Goal: Task Accomplishment & Management: Complete application form

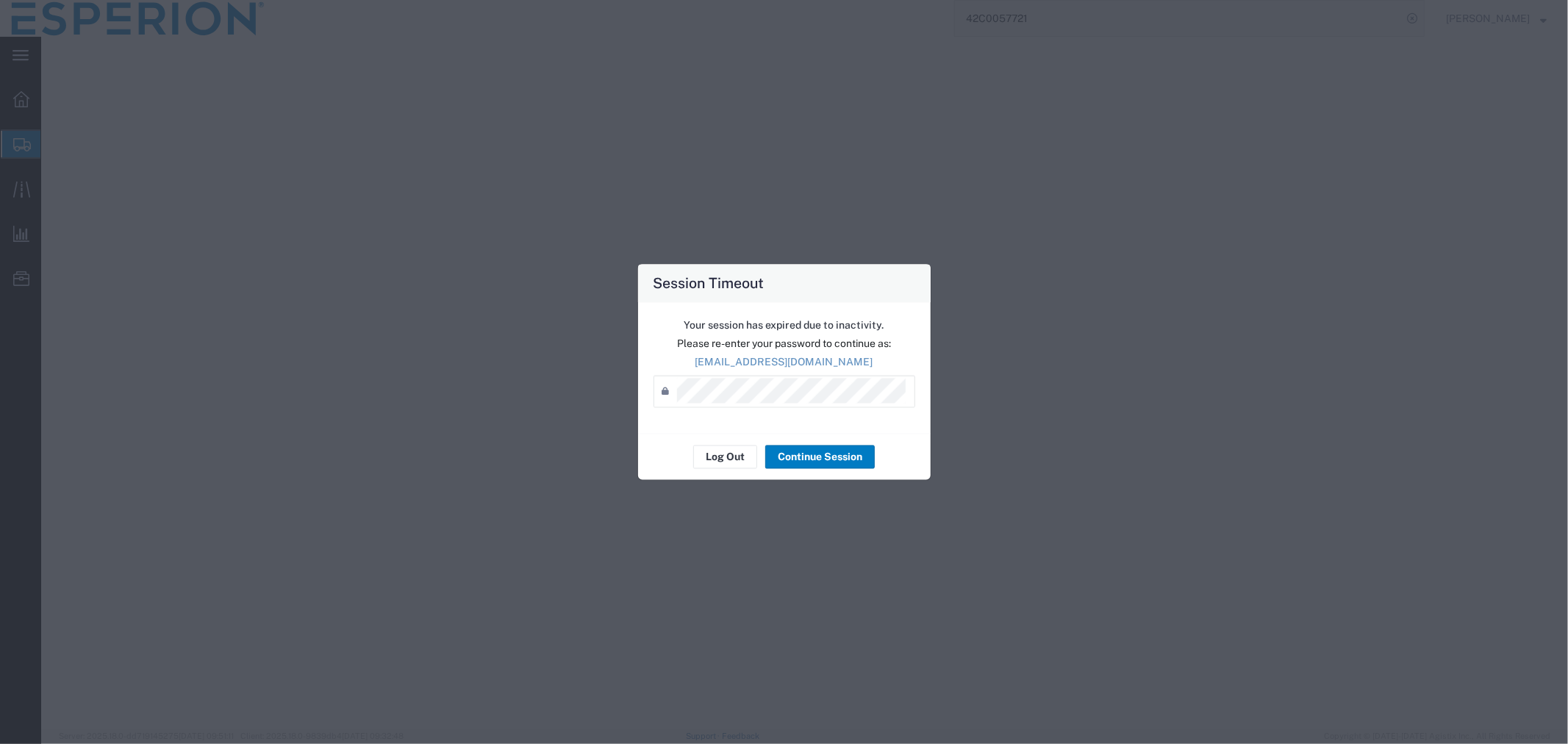
select select
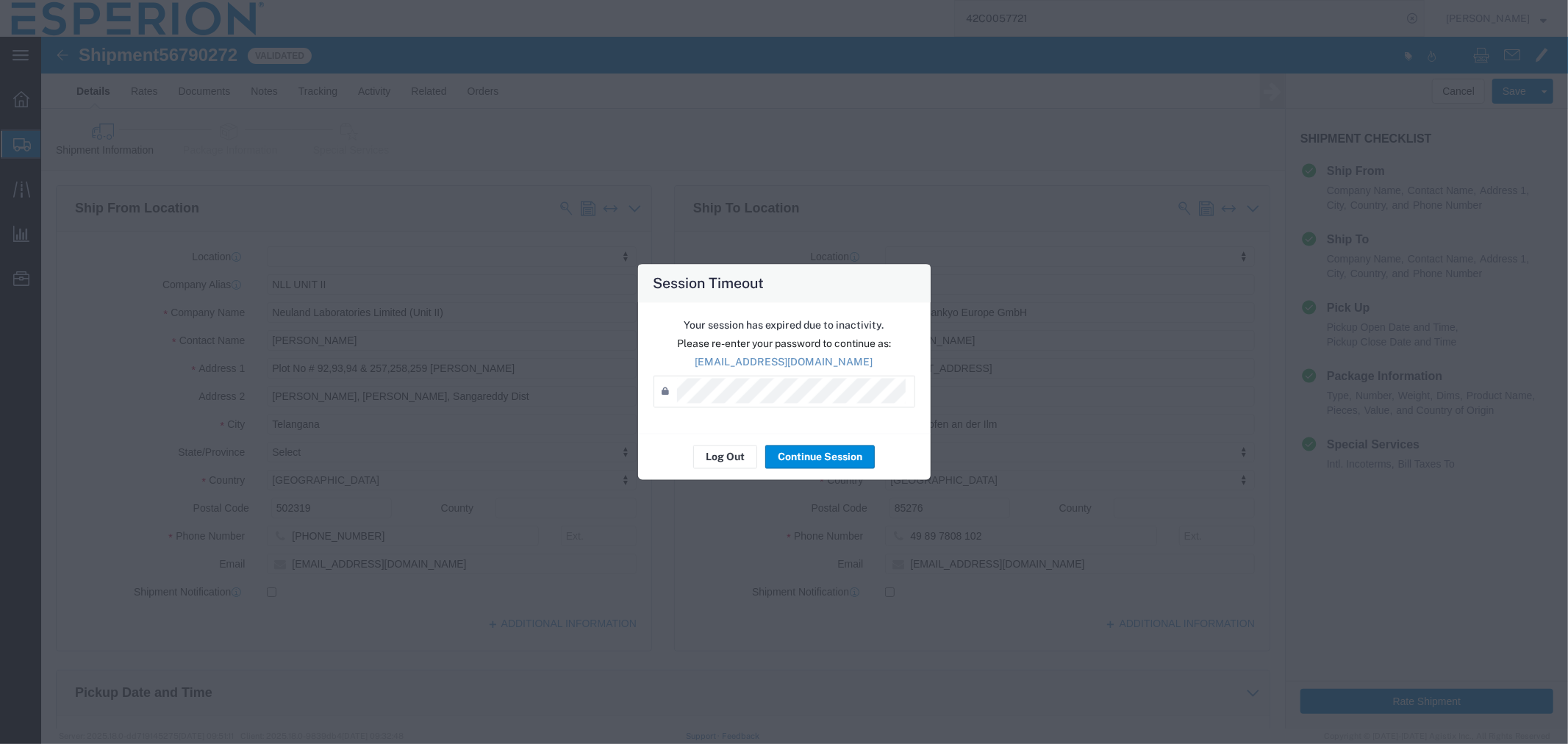
click at [816, 465] on button "Continue Session" at bounding box center [820, 457] width 110 height 23
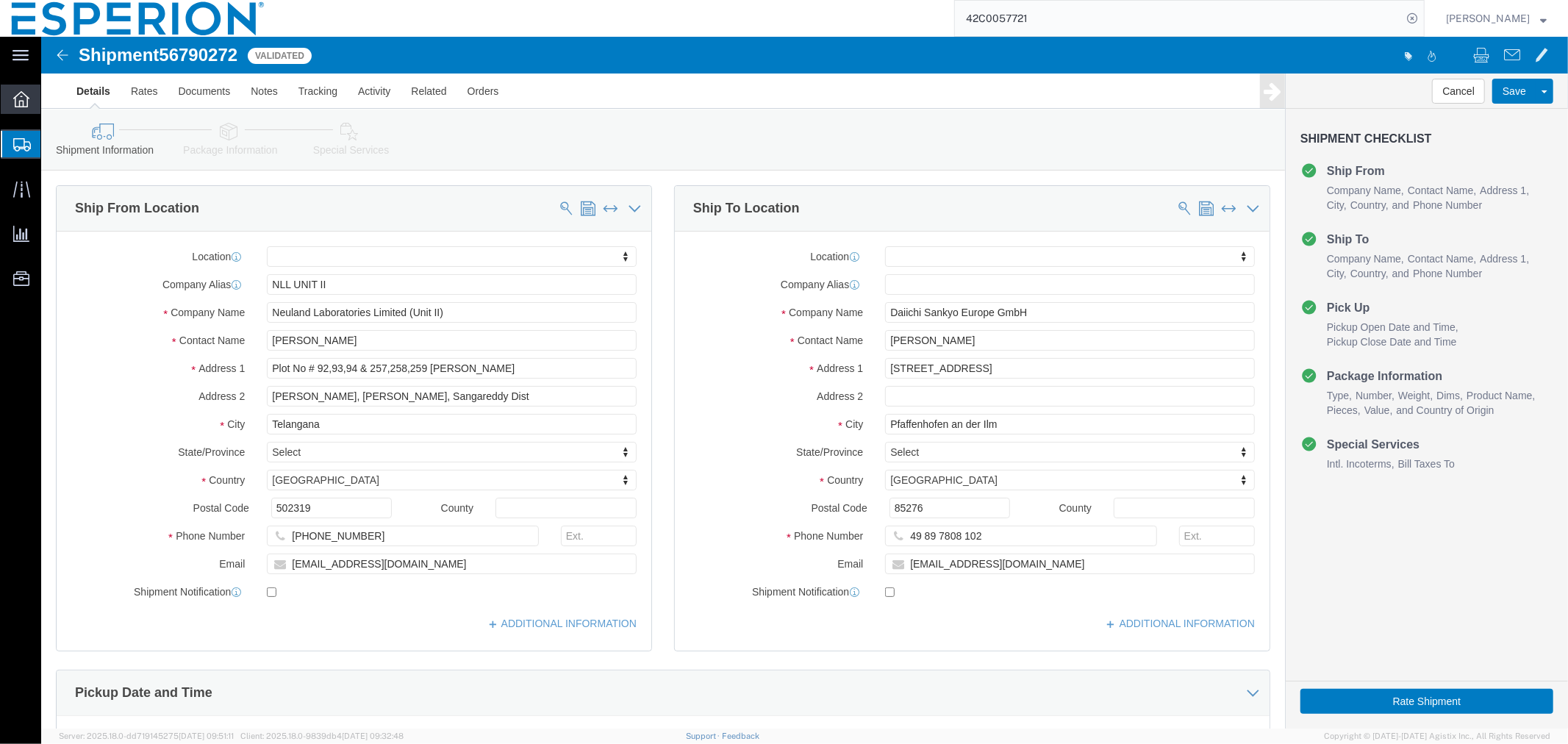
click at [23, 113] on div at bounding box center [21, 99] width 41 height 29
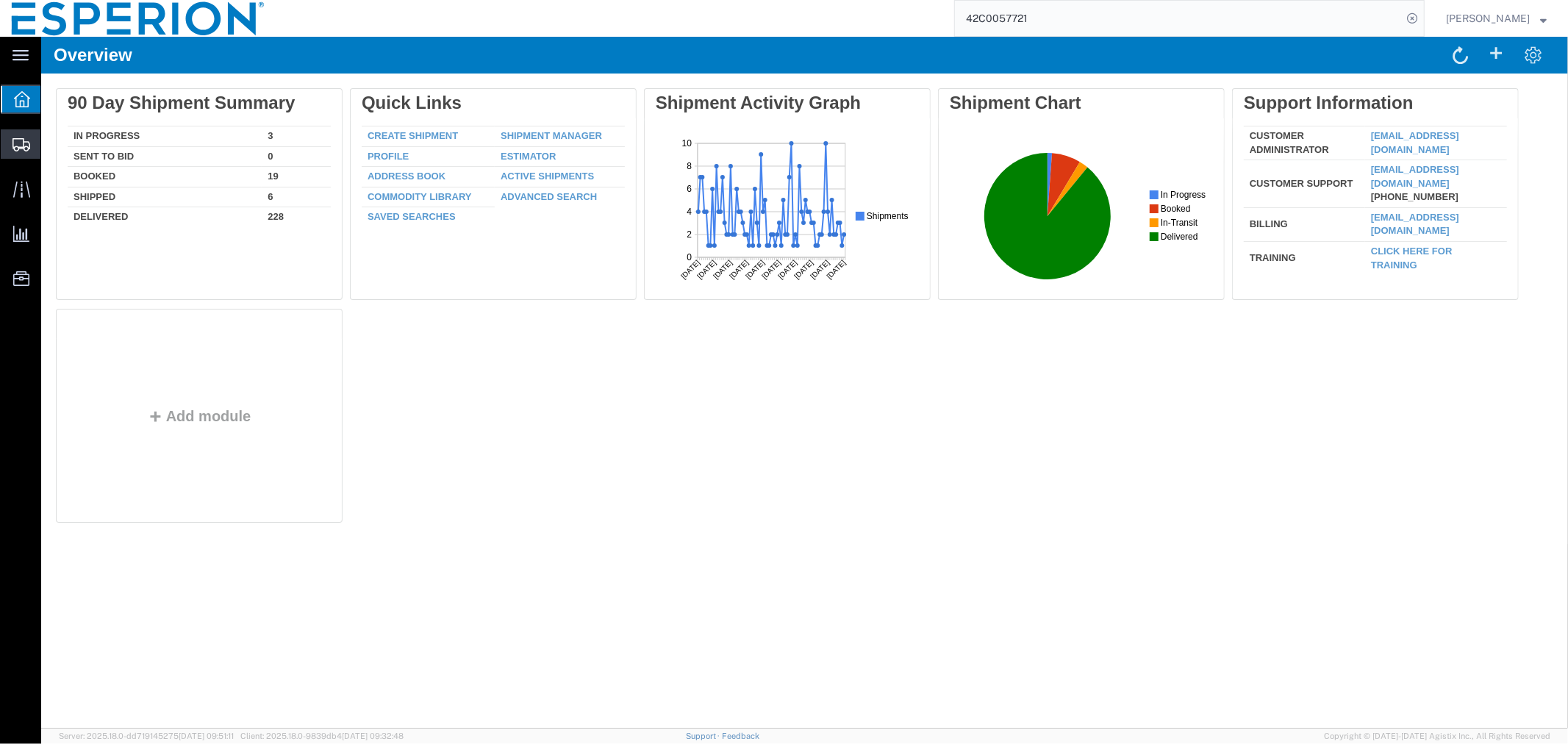
click at [0, 0] on span "Create Shipment" at bounding box center [0, 0] width 0 height 0
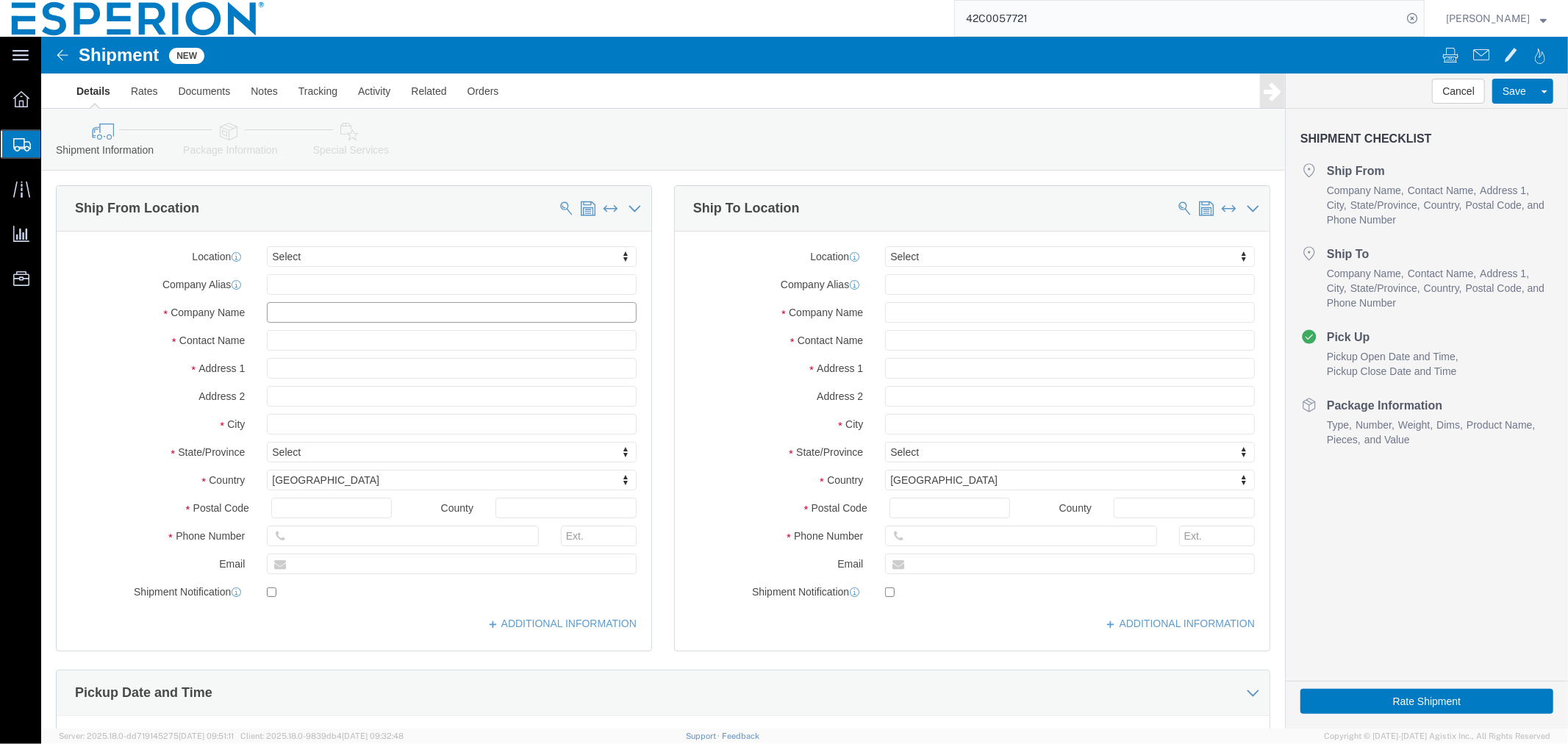
click input "text"
type input "piramal"
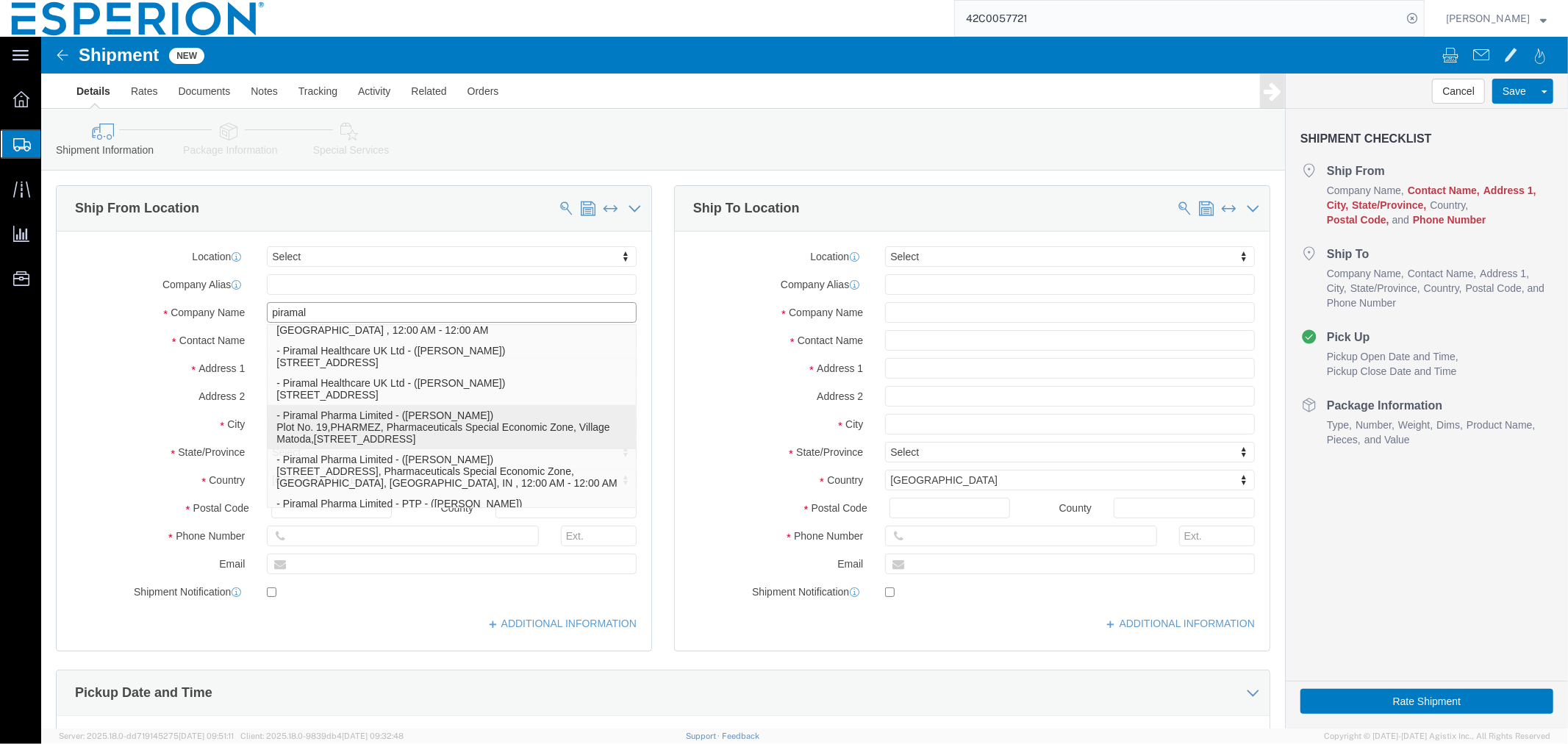
scroll to position [245, 0]
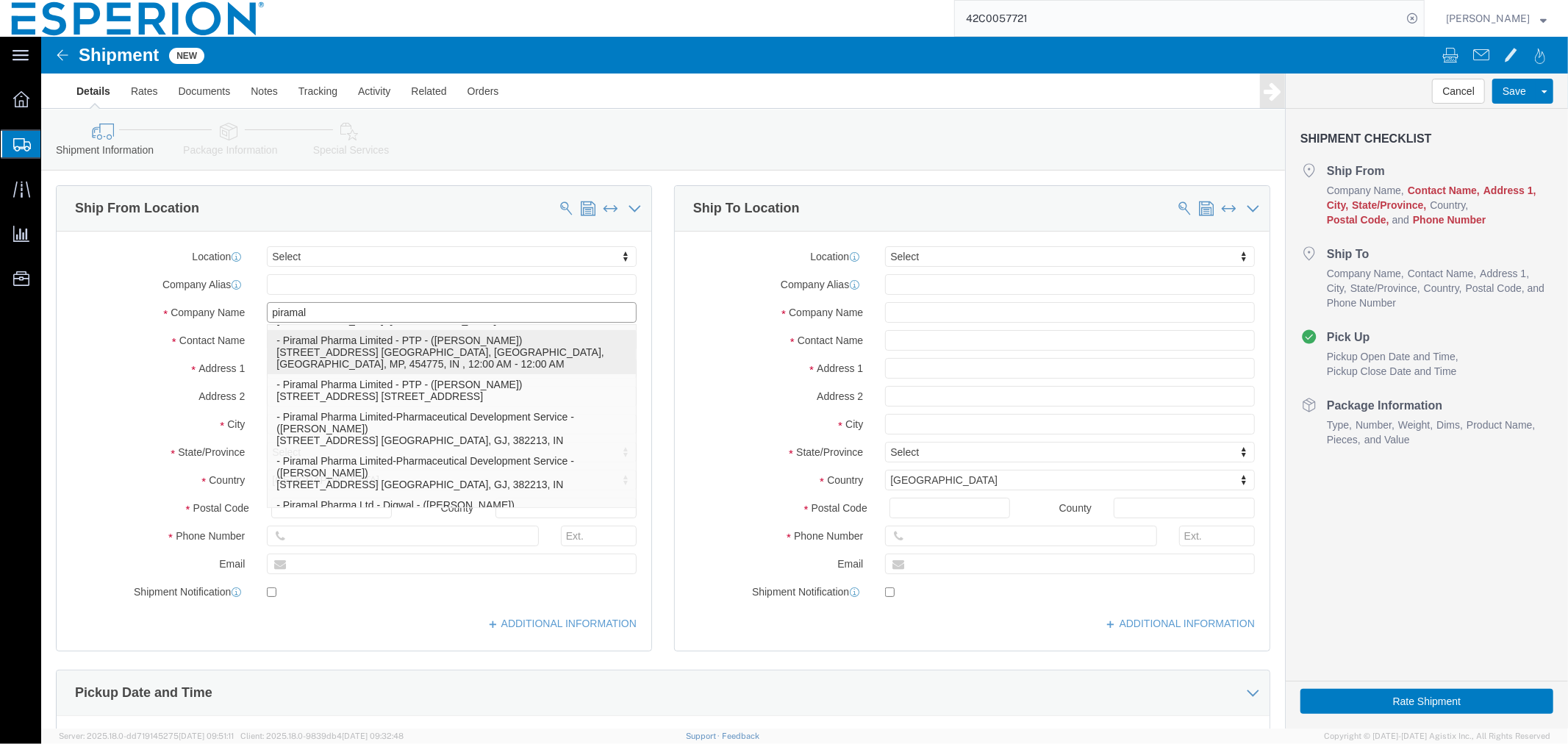
click p "- Piramal Pharma Limited - PTP - (Amitesh Pagare) Plot No. 67-70, Sector II, Di…"
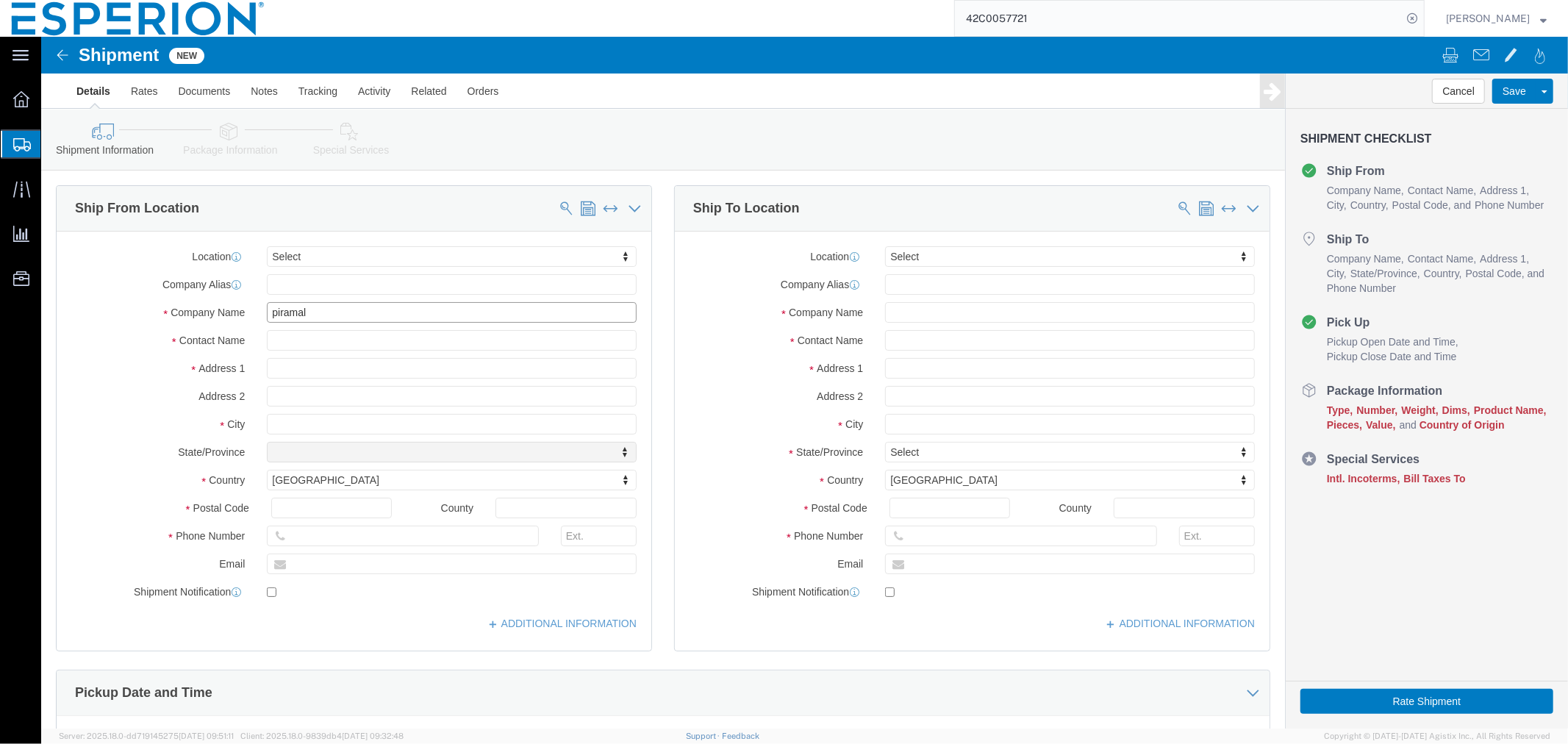
select select "MP"
type input "Piramal Pharma Limited - PTP"
click input "checkbox"
checkbox input "false"
click input "text"
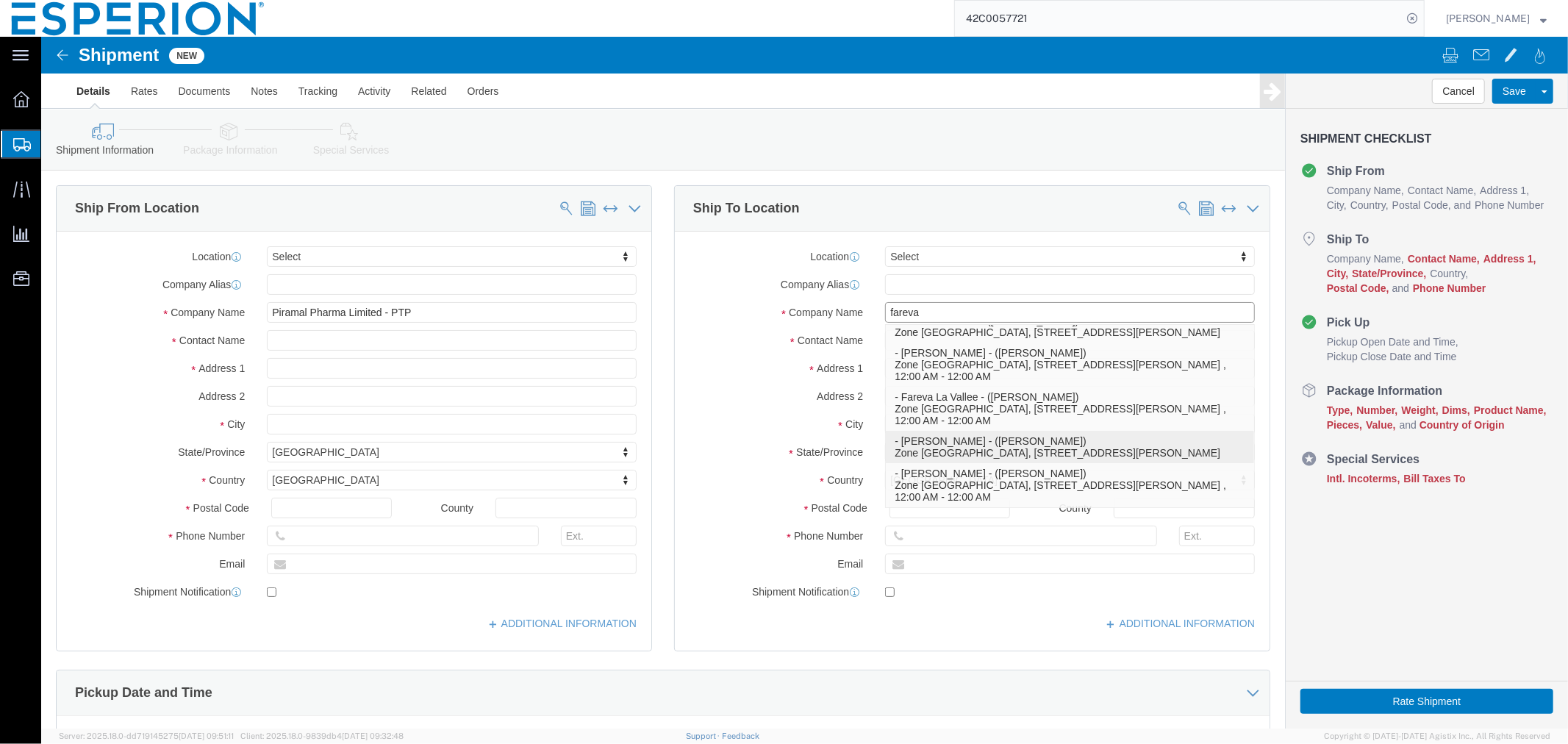
scroll to position [0, 0]
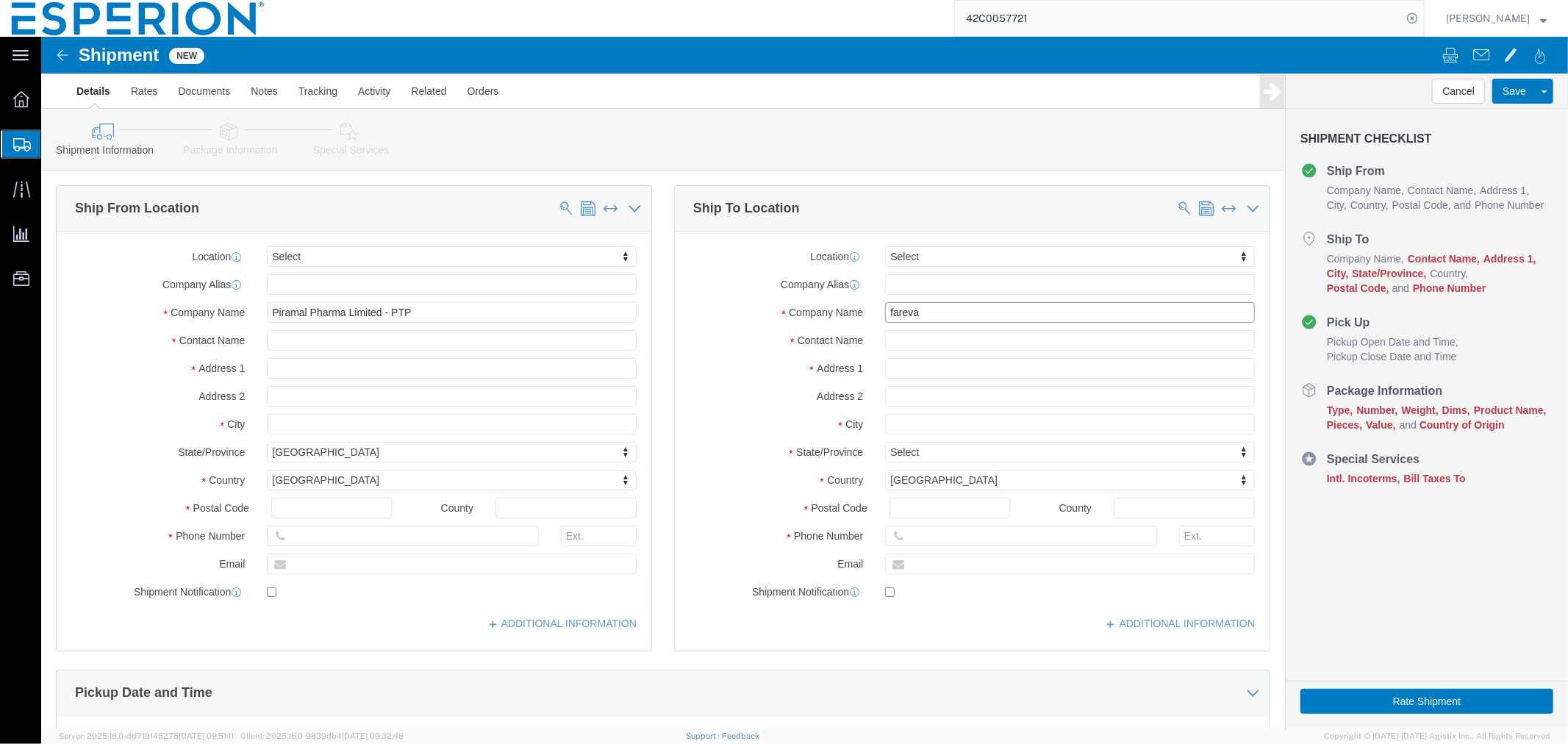
click input "fareva"
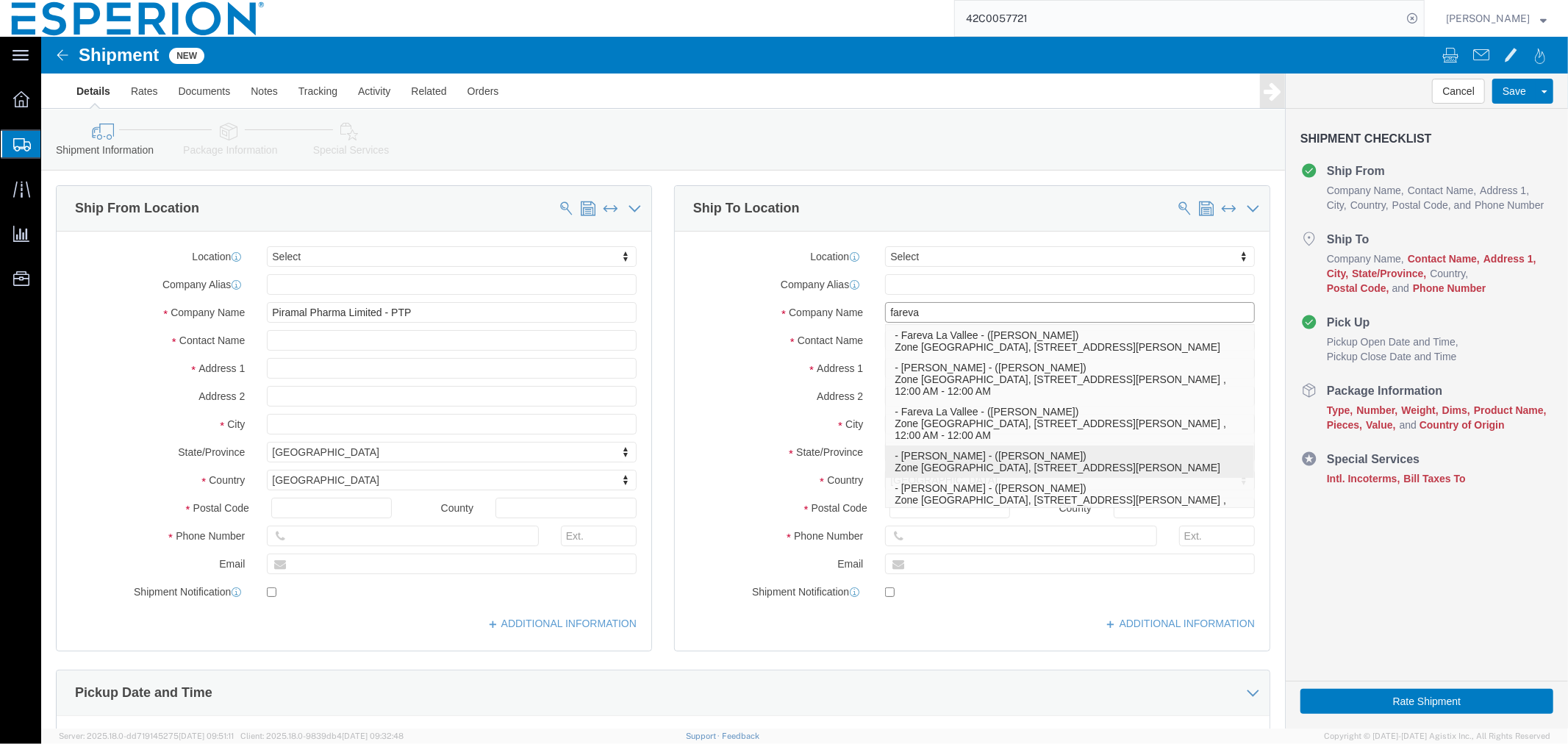
scroll to position [39, 0]
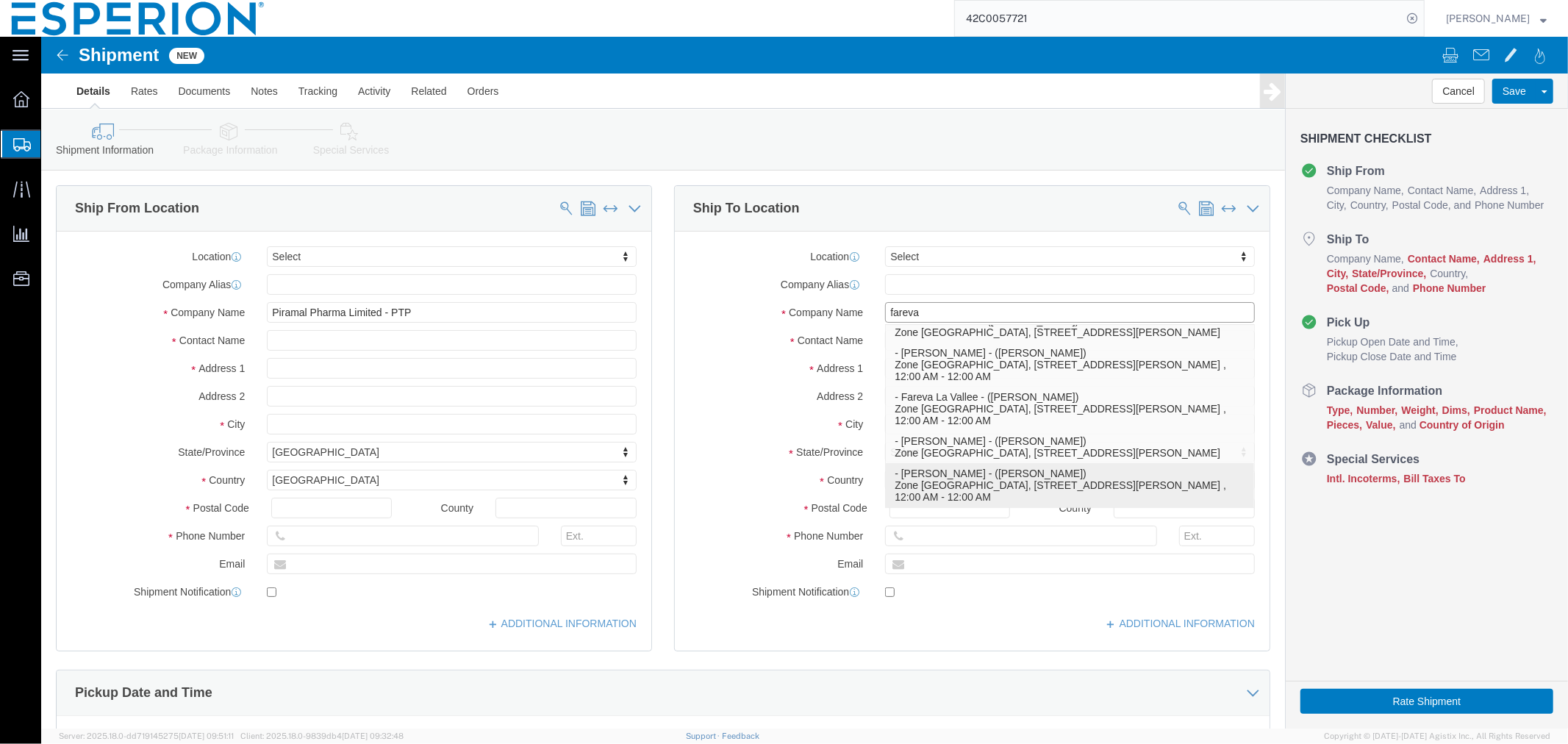
click p "- Fareva La Vallee - (Michael GIRAUD) Zone Industrielle de Blavozy, 928, avenue…"
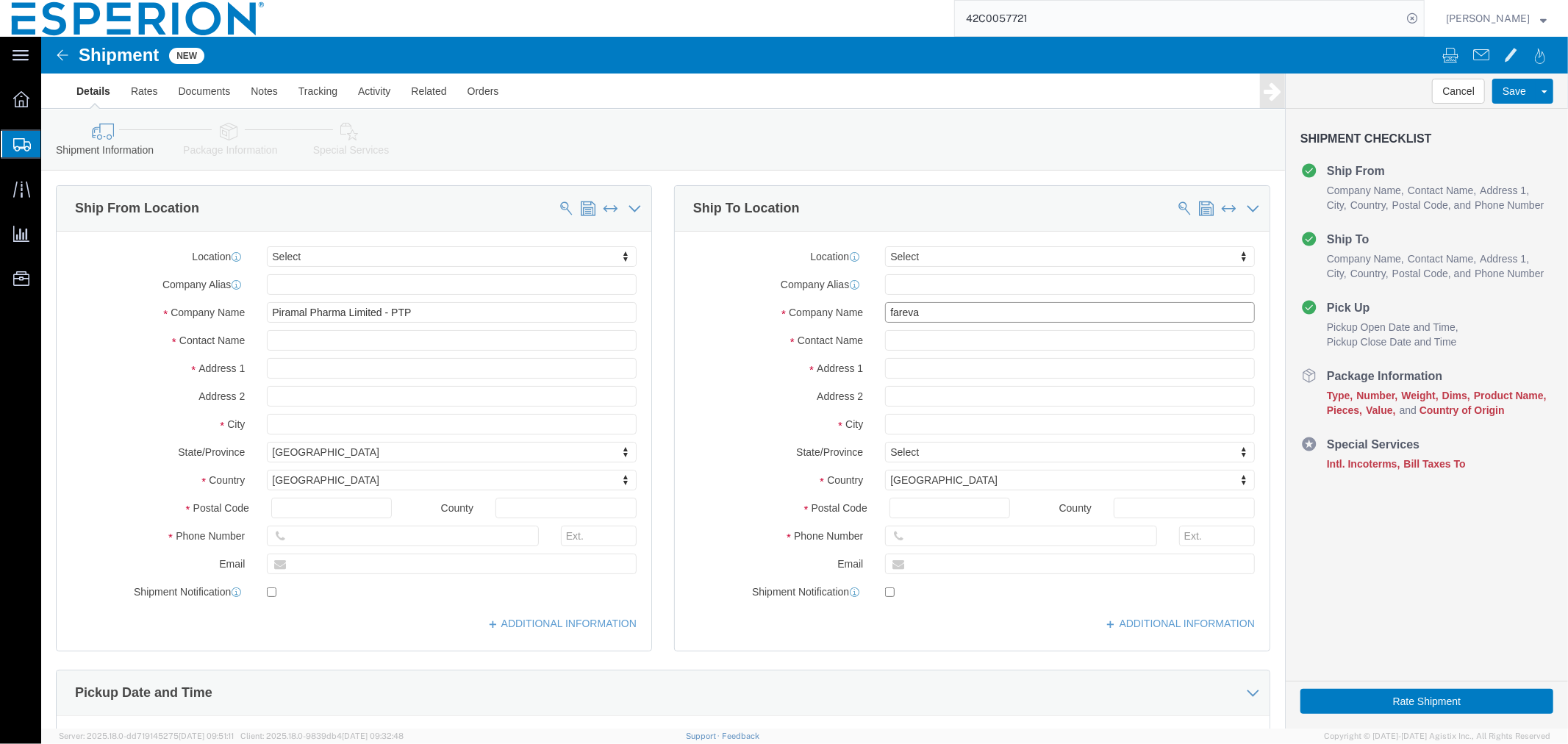
type input "Fareva La Vallee"
click div
click input "checkbox"
checkbox input "false"
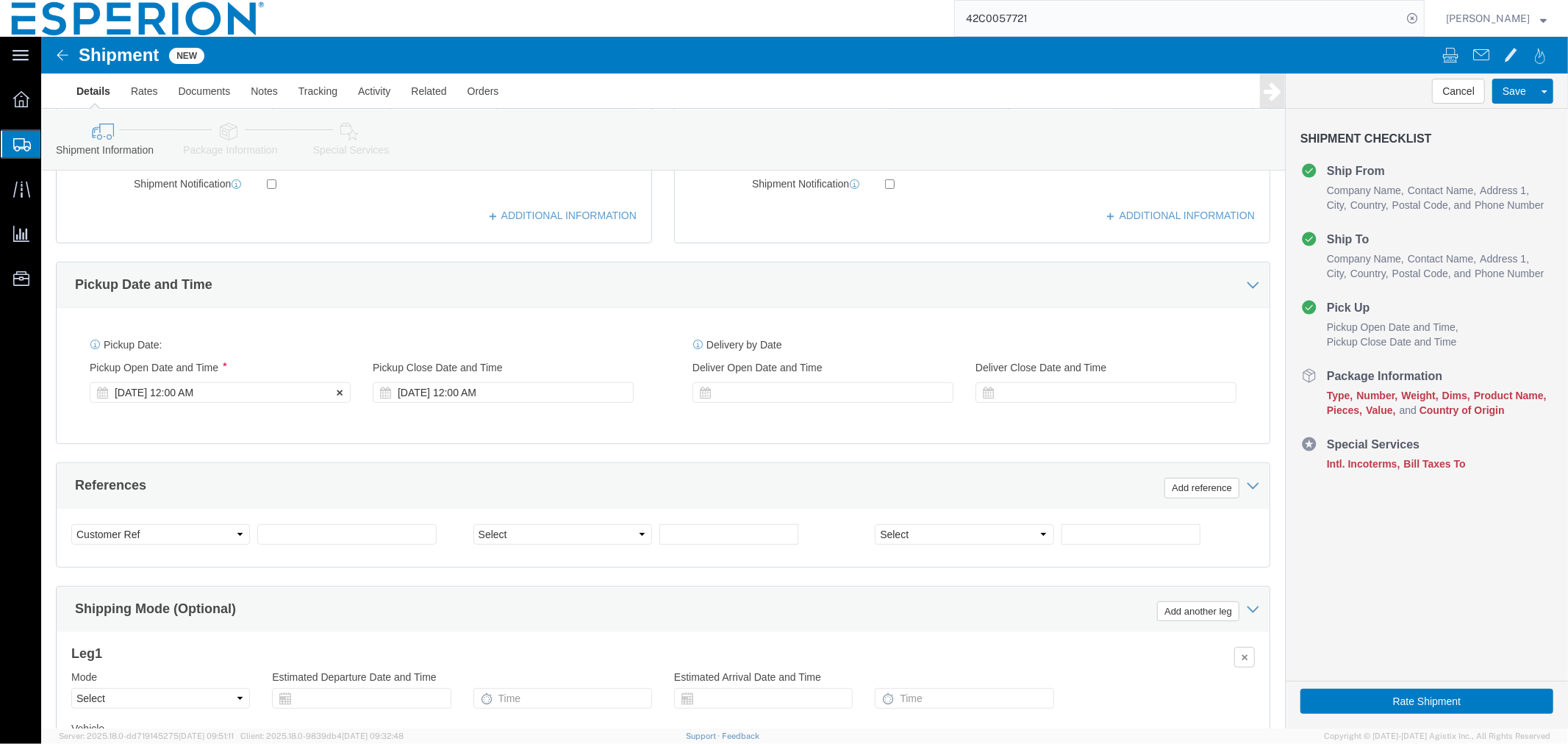
click div "Sep 11 2025 12:00 AM"
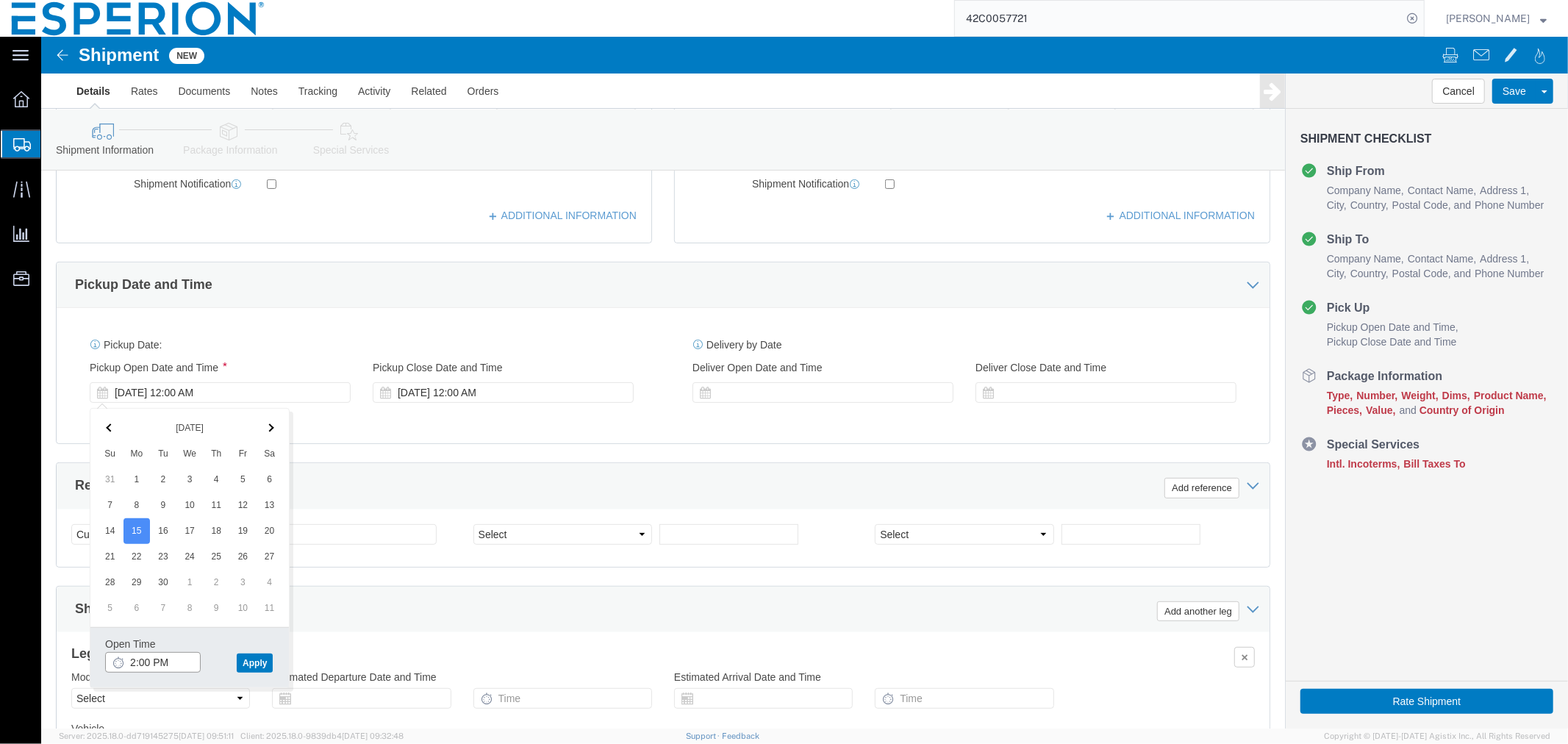
click input "2:00 PM"
click input "8:00 PM"
type input "8:00 AM"
click button "Apply"
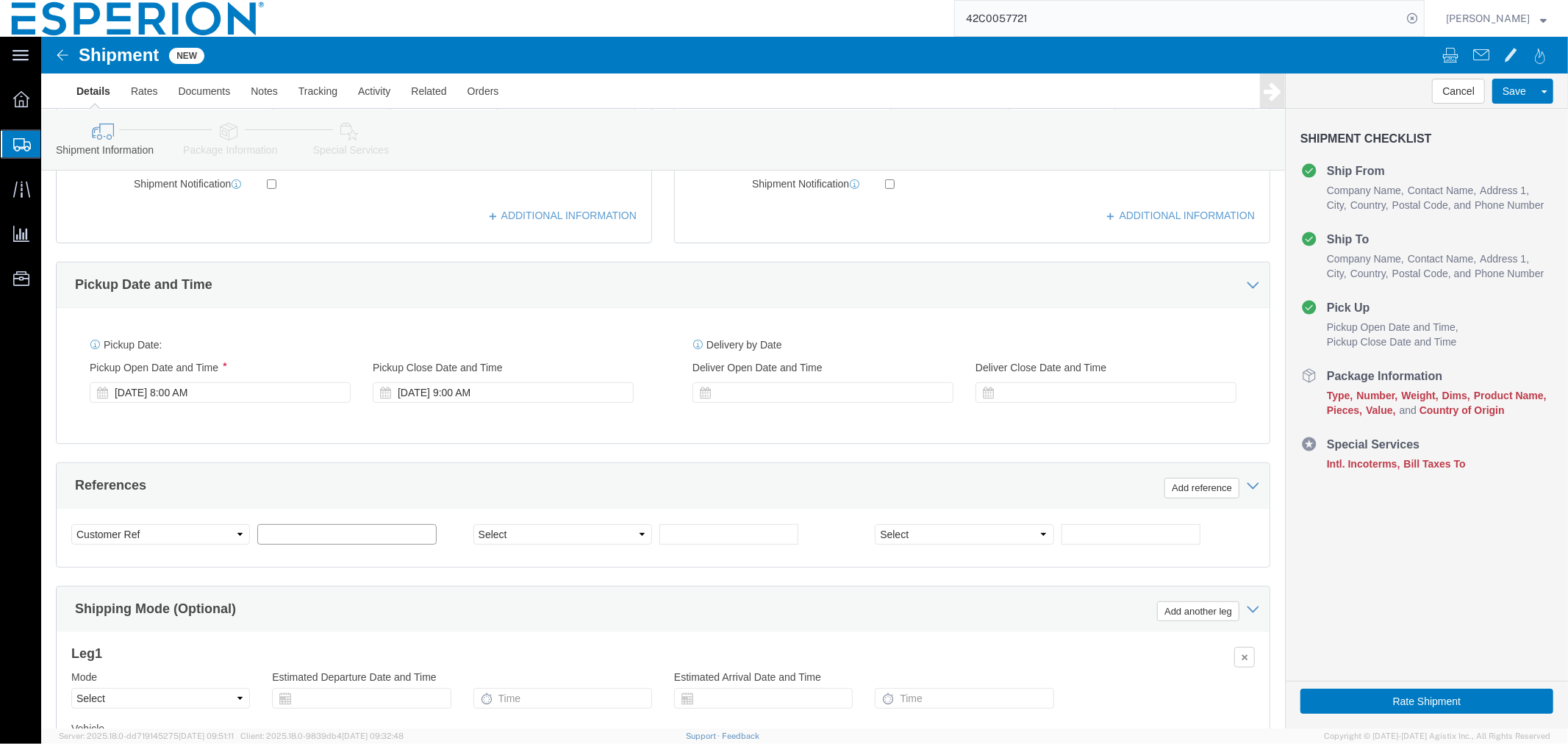
click div "Select Account Type Activity ID Airline Appointment Number ASN Batch Request # …"
type input "SAMPLES"
click select "Select Account Type Activity ID Airline Appointment Number ASN Batch Request # …"
select select "LOT"
click select "Select Account Type Activity ID Airline Appointment Number ASN Batch Request # …"
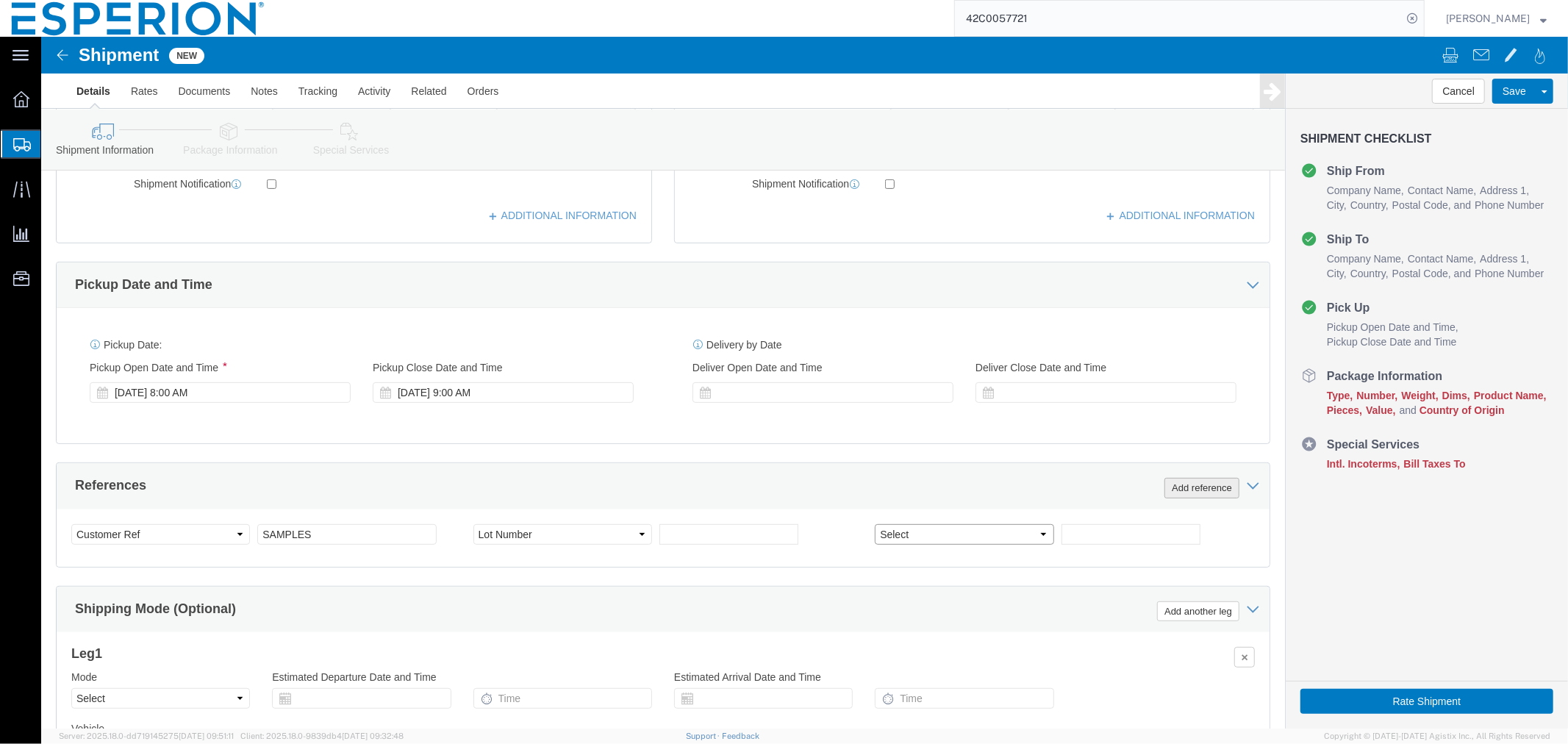
select select "LOT"
click button "Add reference"
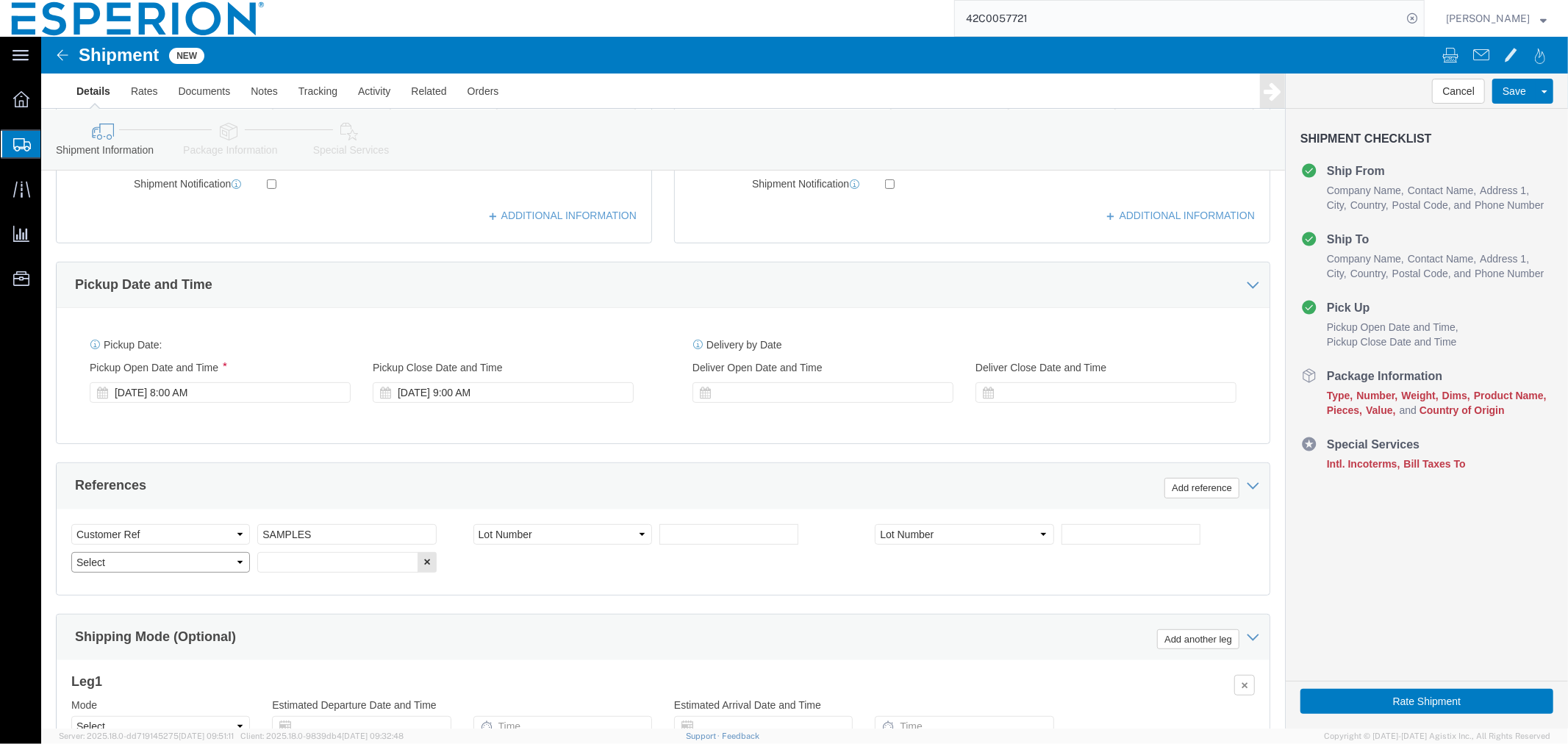
click select "Select Account Type Activity ID Airline Appointment Number ASN Batch Request # …"
select select "LOT"
click input "text"
paste input "BEOTA25024"
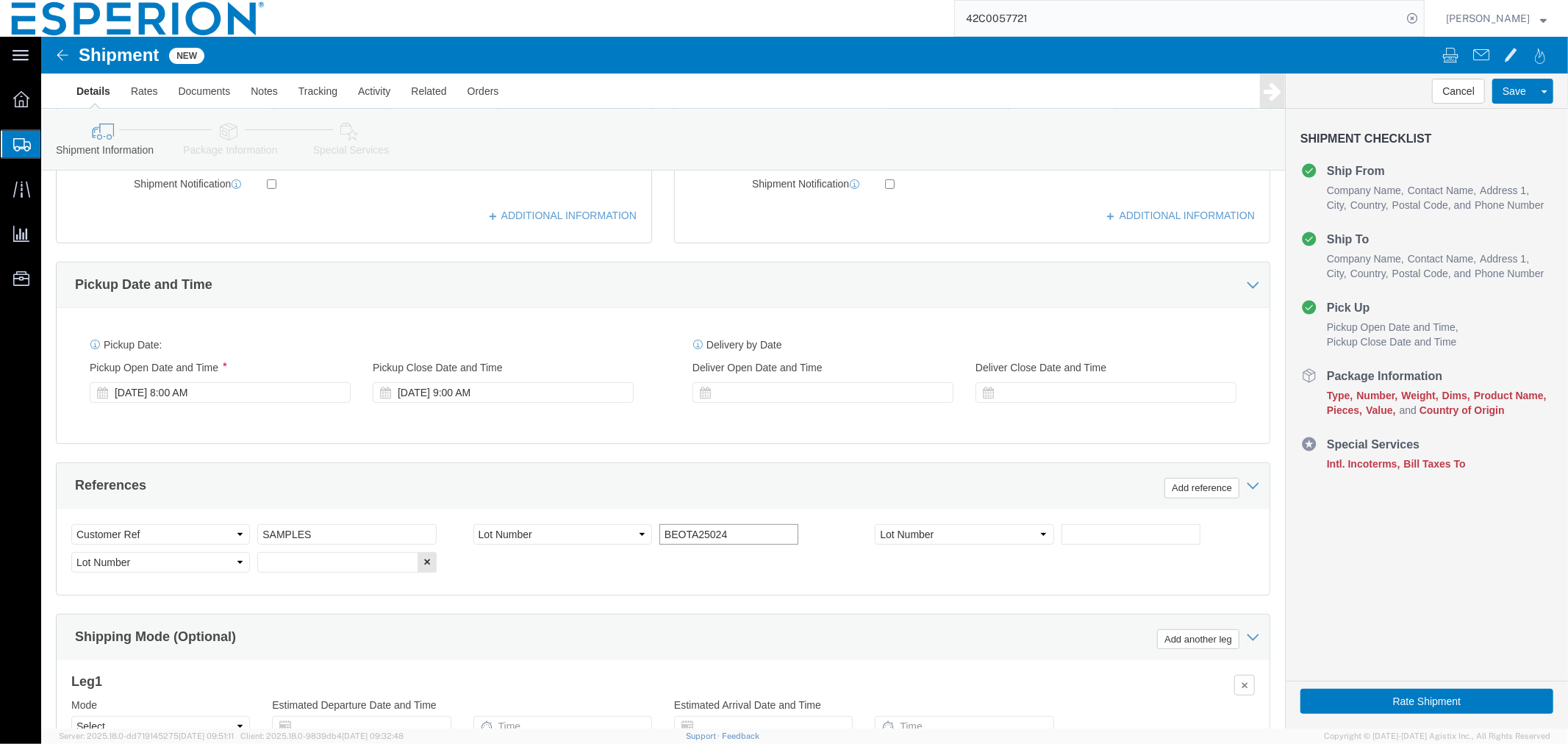
type input "BEOTA25024"
click input "text"
paste input "1000320882"
type input "1000320882"
click input "text"
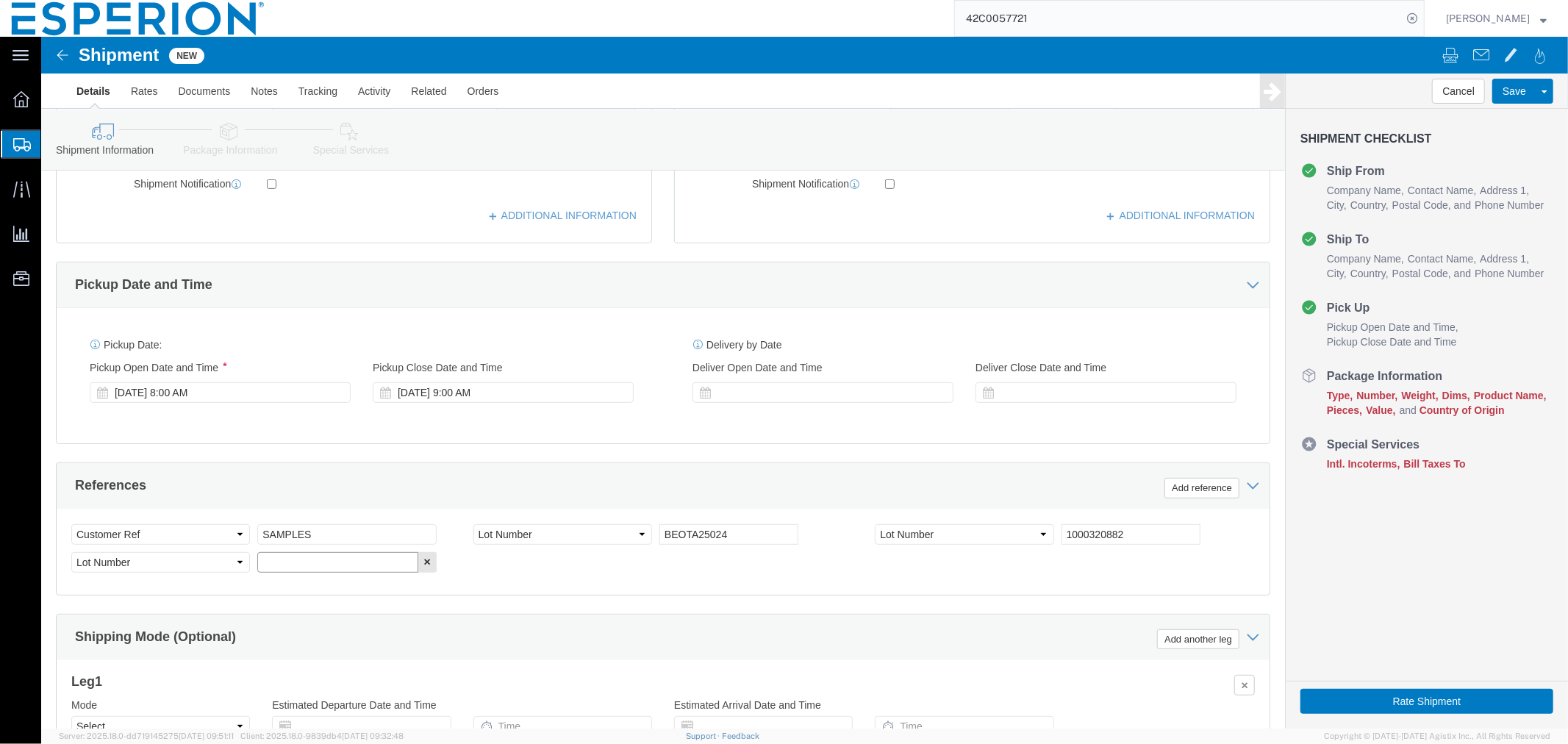
paste input "4910472457"
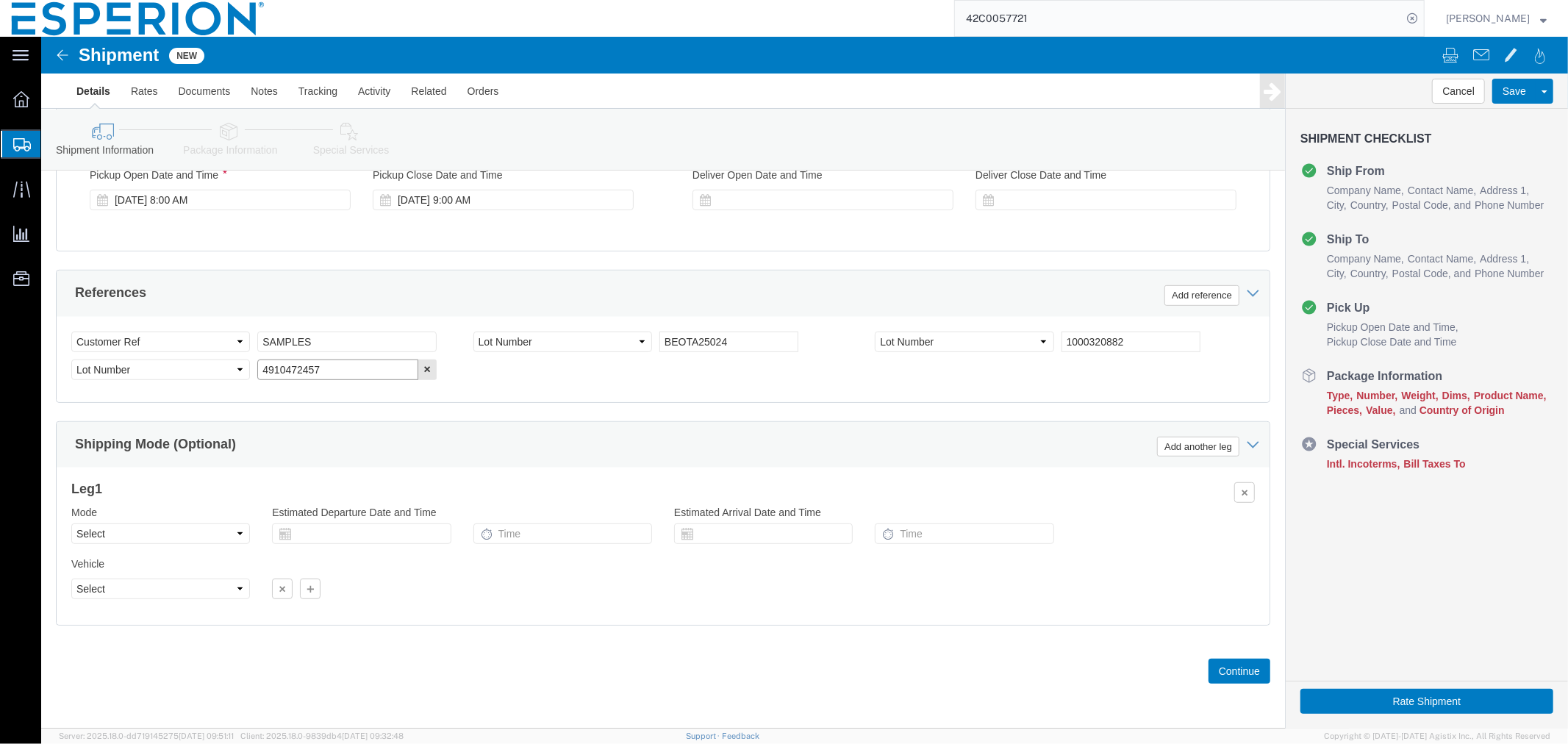
type input "4910472457"
click select "Select Air Less than Truckload Multi-Leg Ocean Freight Rail Small Parcel Truckl…"
select select "SMAL"
click select "Select Air Less than Truckload Multi-Leg Ocean Freight Rail Small Parcel Truckl…"
click input "text"
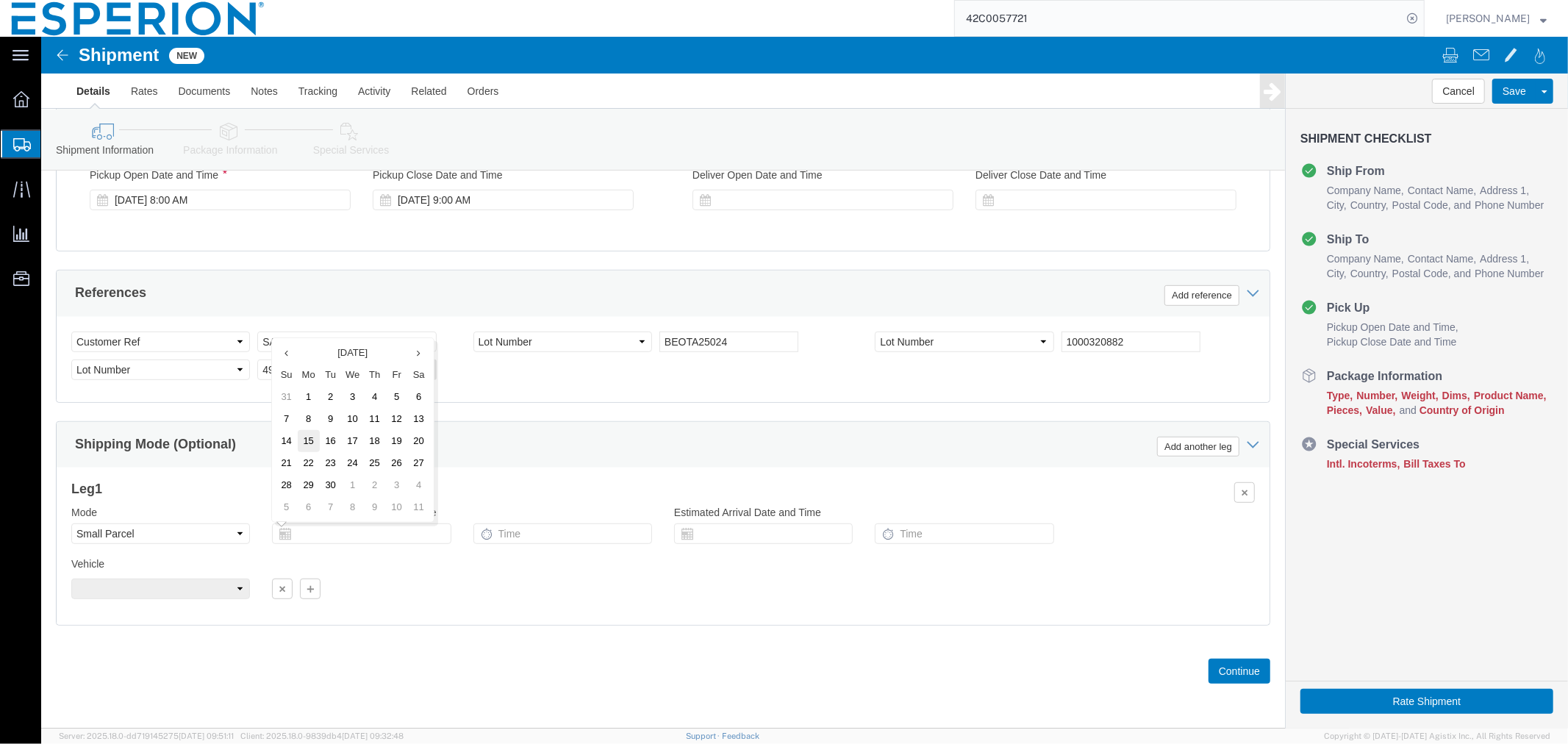
click td "15"
click button "Continue"
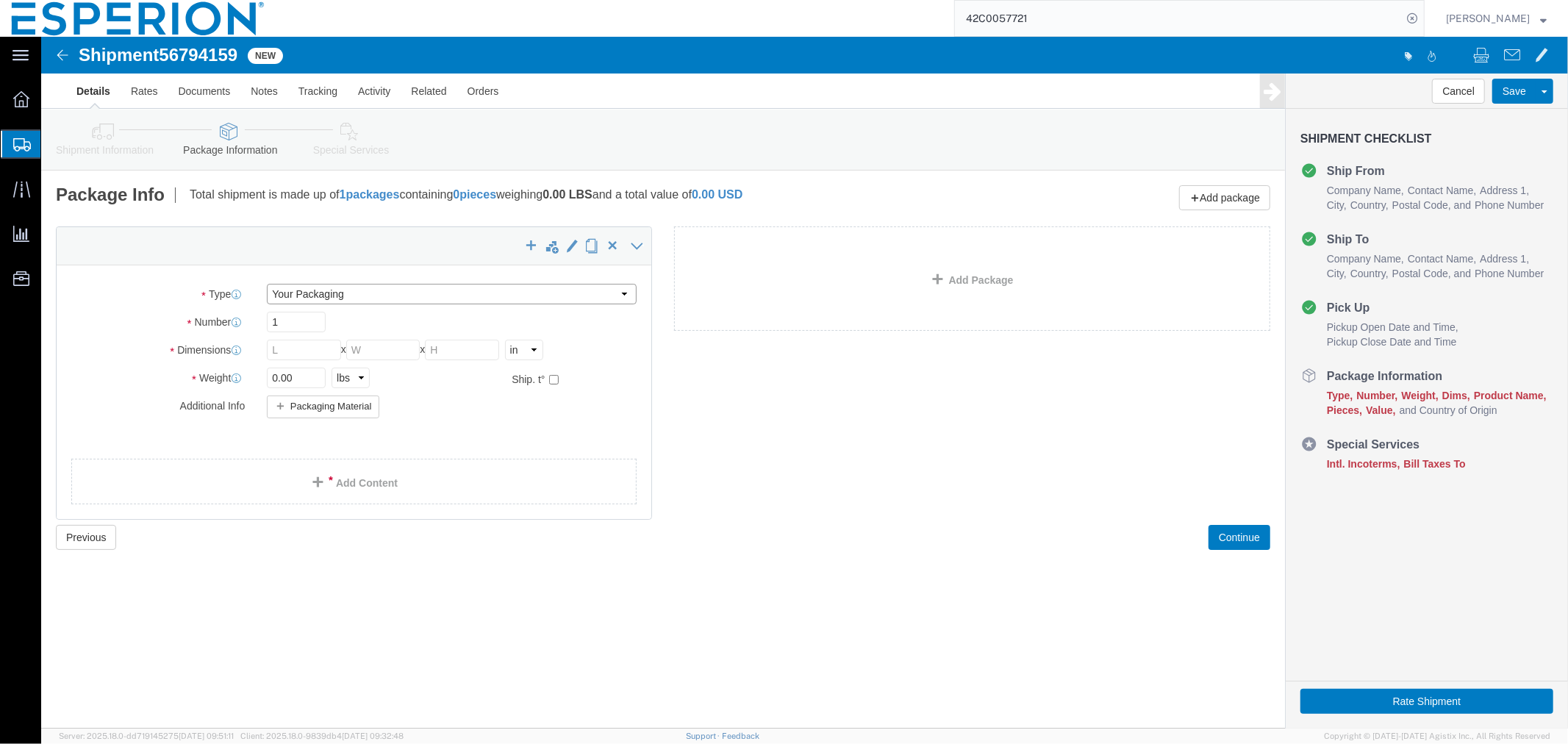
click select "Select Bale(s) Basket(s) Bolt(s) Bottle(s) Buckets Bulk Bundle(s) Can(s) Cardbo…"
select select "CRTN"
click select "Select Bale(s) Basket(s) Bolt(s) Bottle(s) Buckets Bulk Bundle(s) Can(s) Cardbo…"
click input "text"
click select "Select cm ft in"
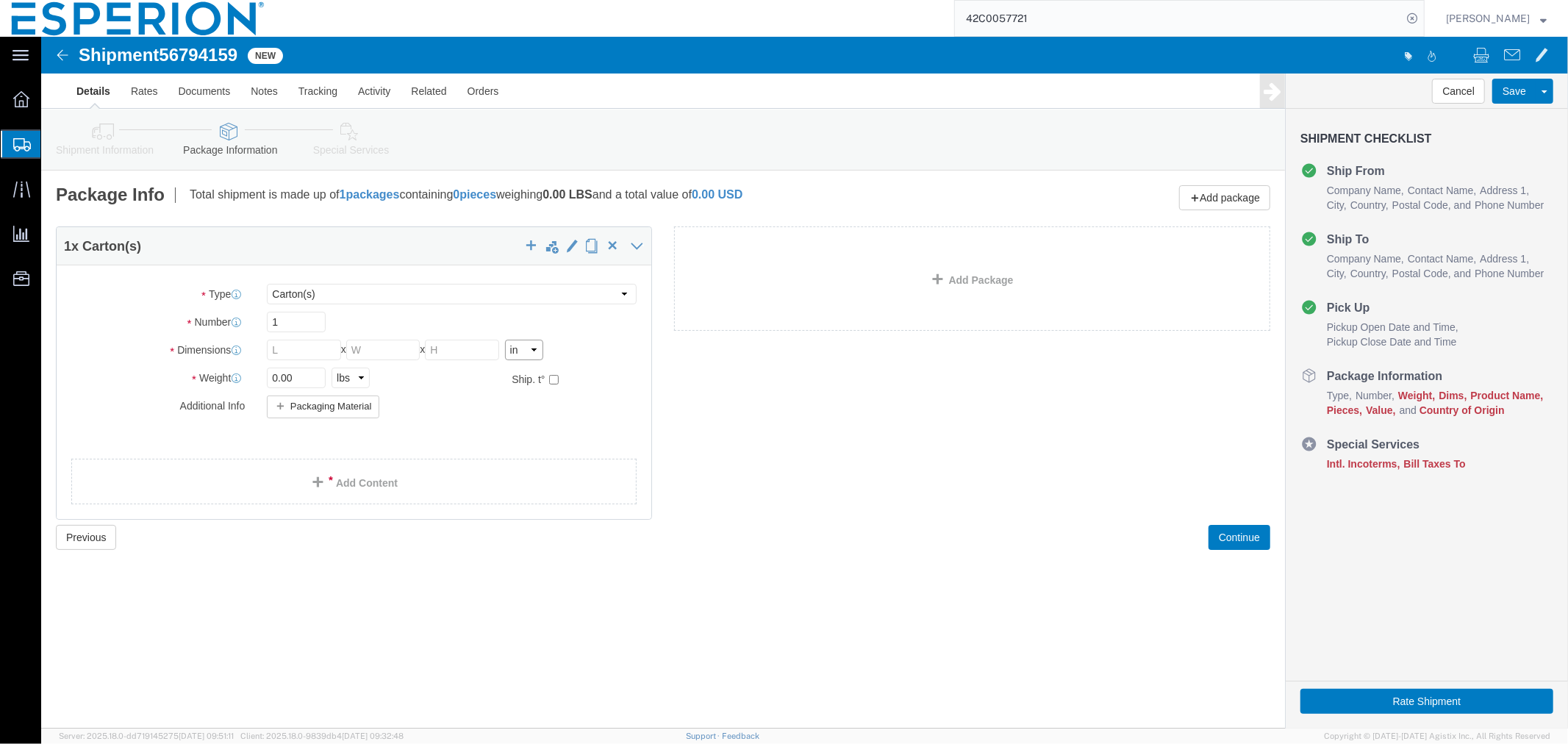
select select "CM"
click select "Select cm ft in"
click input "checkbox"
checkbox input "true"
click select "Select kgs lbs"
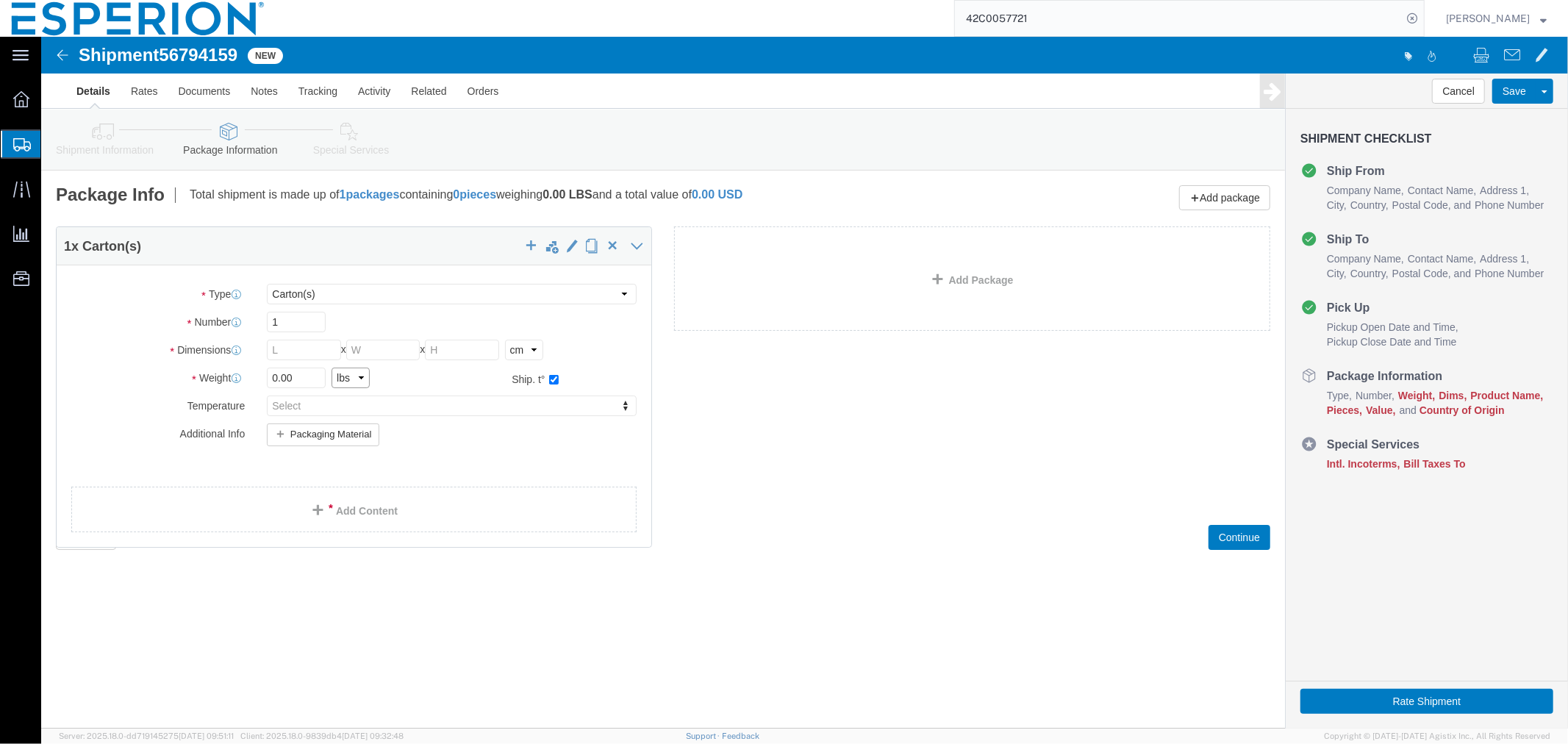
select select "KGS"
click select "Select kgs lbs"
click input "text"
type input "28.5"
type input "18.5"
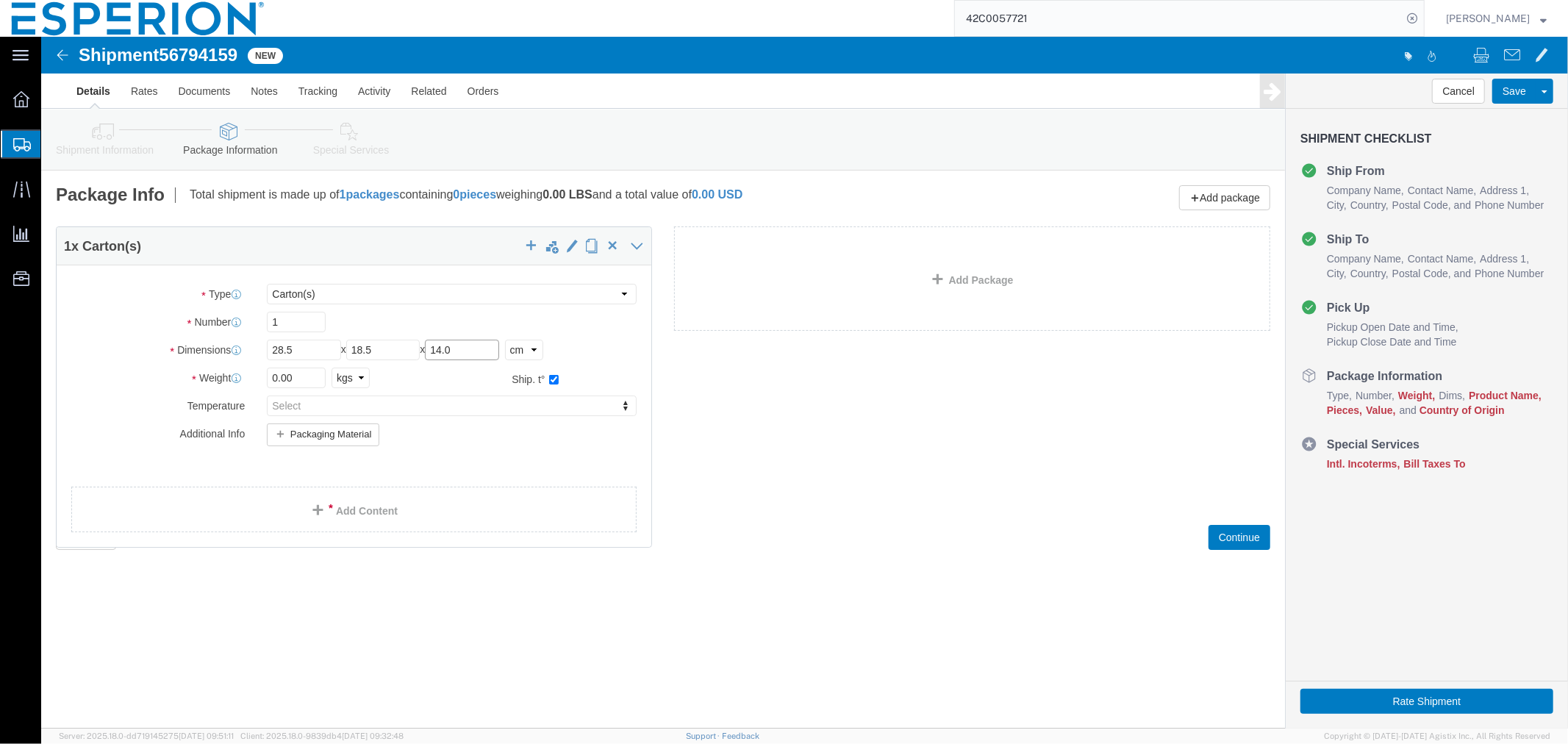
type input "14.0"
click input "0.00"
type input "0.665"
click link "Add Content"
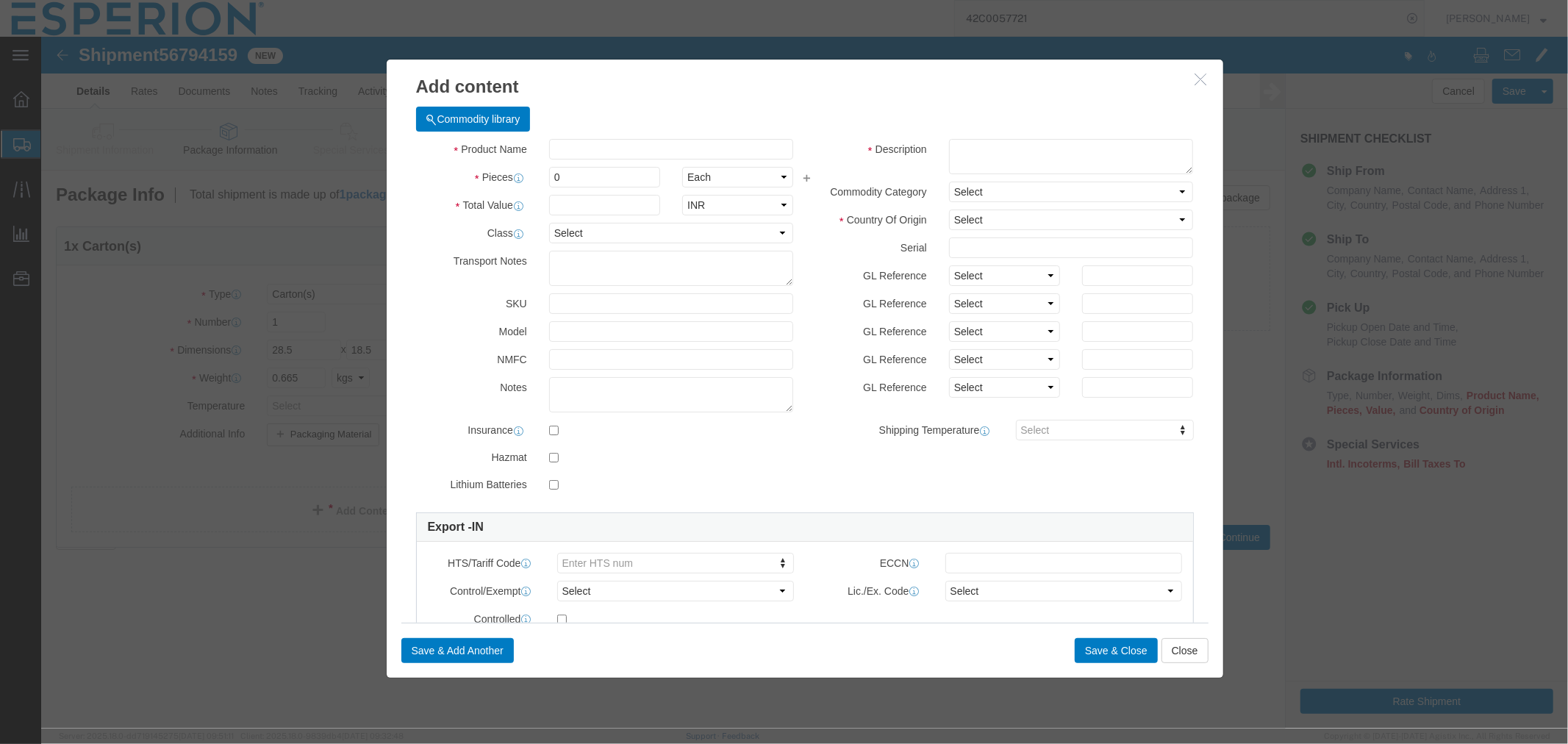
click div "Commodity library"
click input "text"
paste input "Tablets, Bempedoic Acid 180mg FC - Fareva"
type input "Tablets, Bempedoic Acid 180mg FC - Fareva"
click input "0"
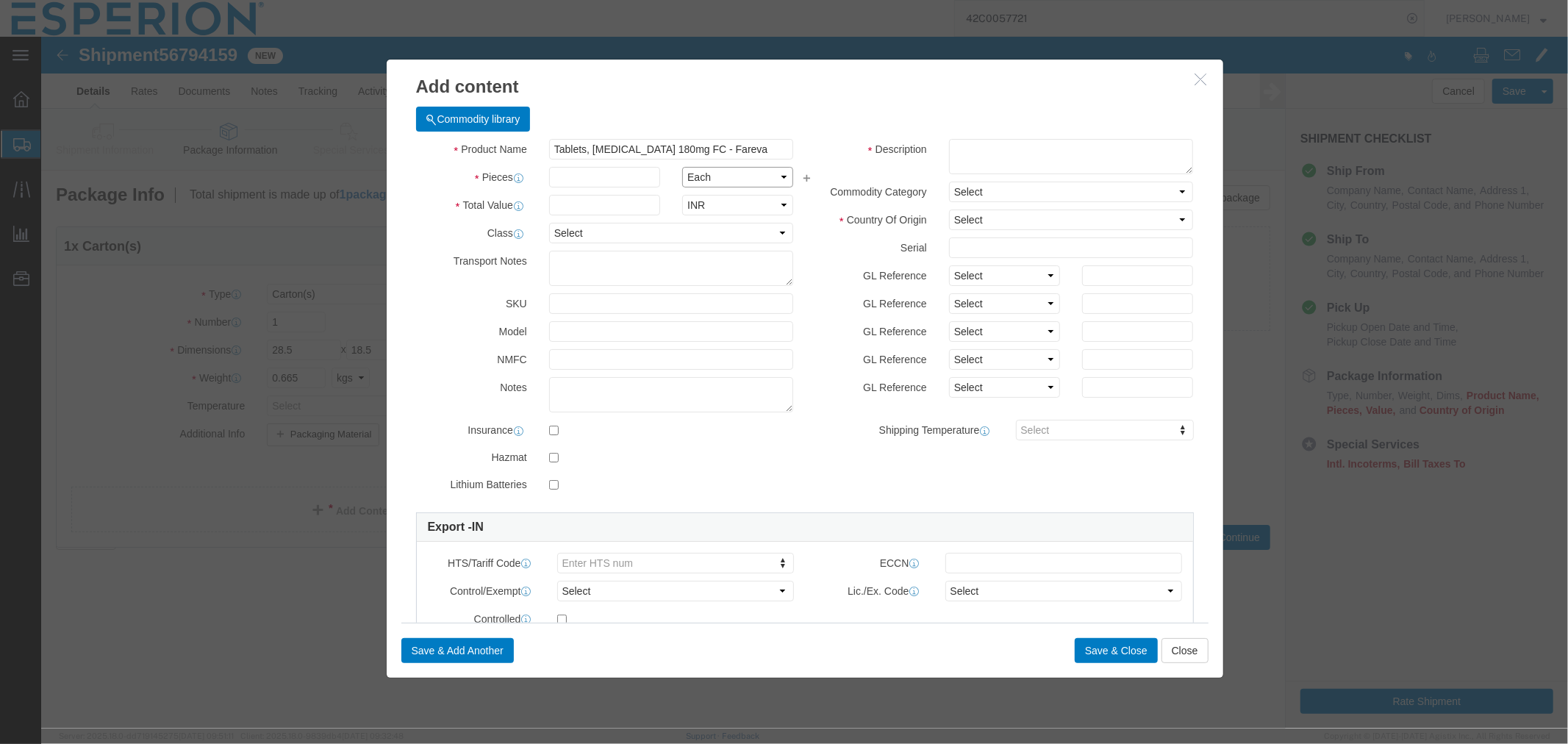
click select "Select Bag Barrels 100Board Feet Bottle Box Blister Pack Carats Can Capsule Car…"
select select "TAB"
click select "Select Bag Barrels 100Board Feet Bottle Box Blister Pack Carats Can Capsule Car…"
click input "text"
type input "200"
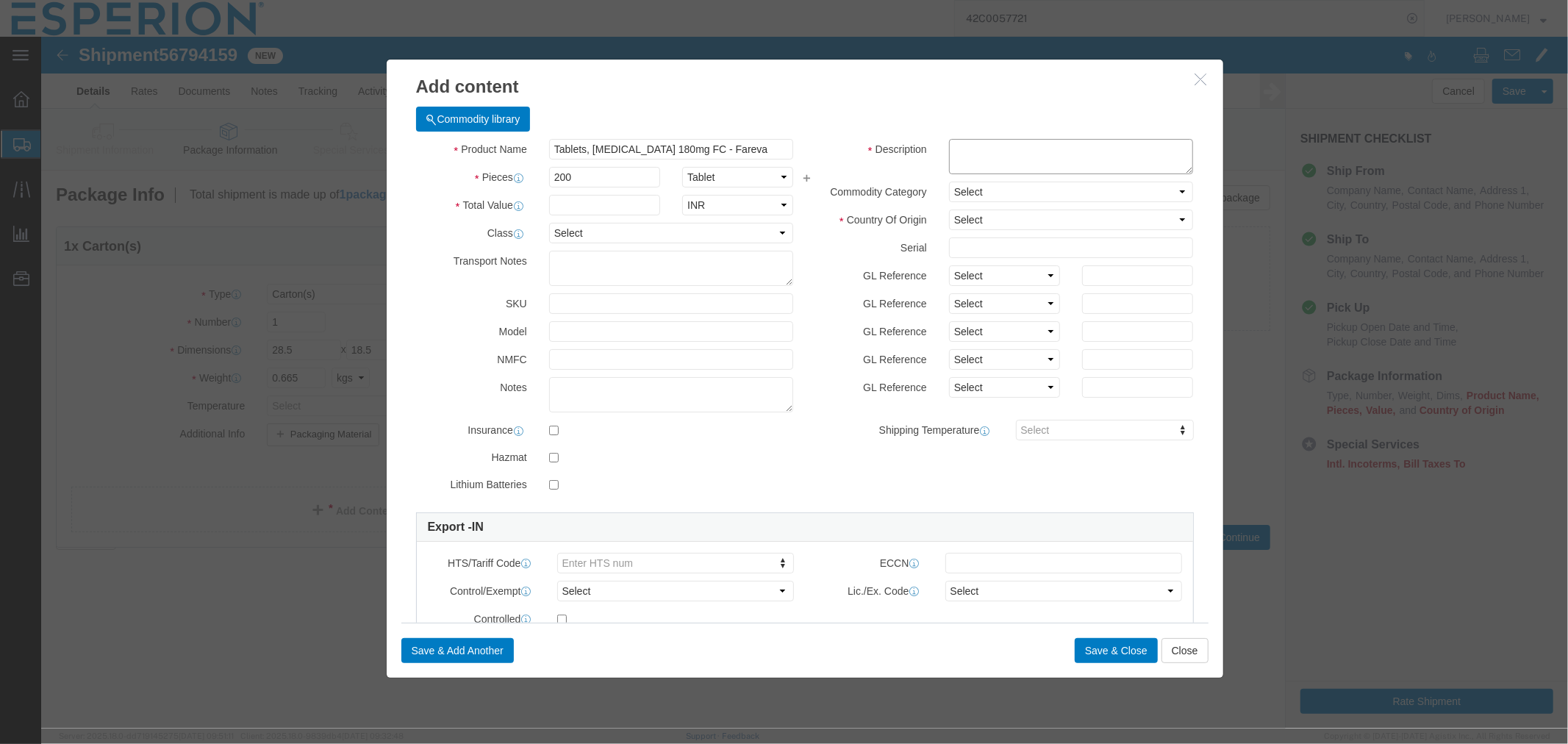
click textarea
type textarea "s"
type textarea "Samples for Analysis purposes only"
click select "Select Pharma Information"
select select "PHARMA"
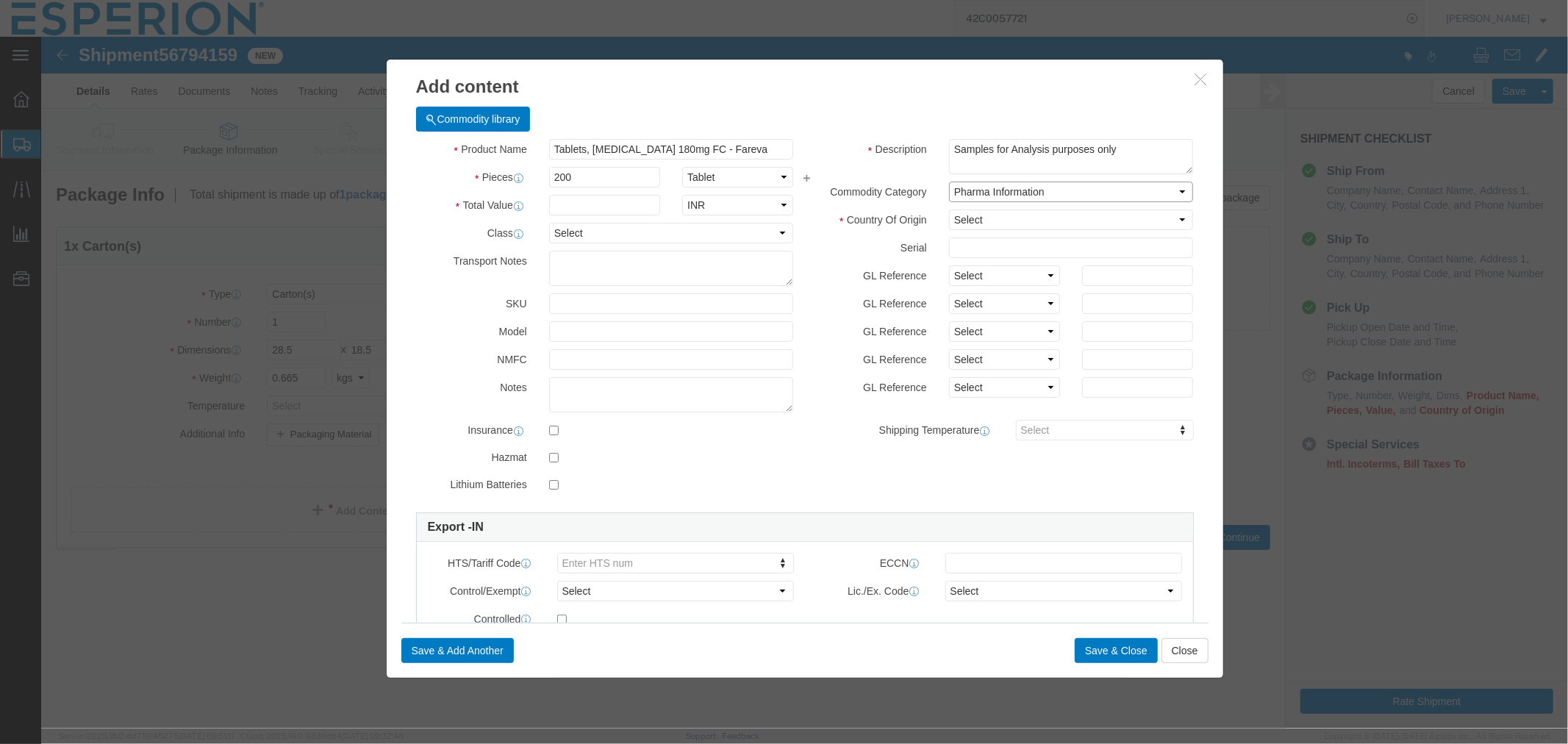
click select "Select Pharma Information"
click select "Select Afghanistan Åland Islands Albania Algeria American Samoa Andorra Angola …"
click input "Tablets, Bempedoic Acid 180mg FC - Fareva"
click input "Tablets, Bempedoic Acid 180mg +FC - Fareva"
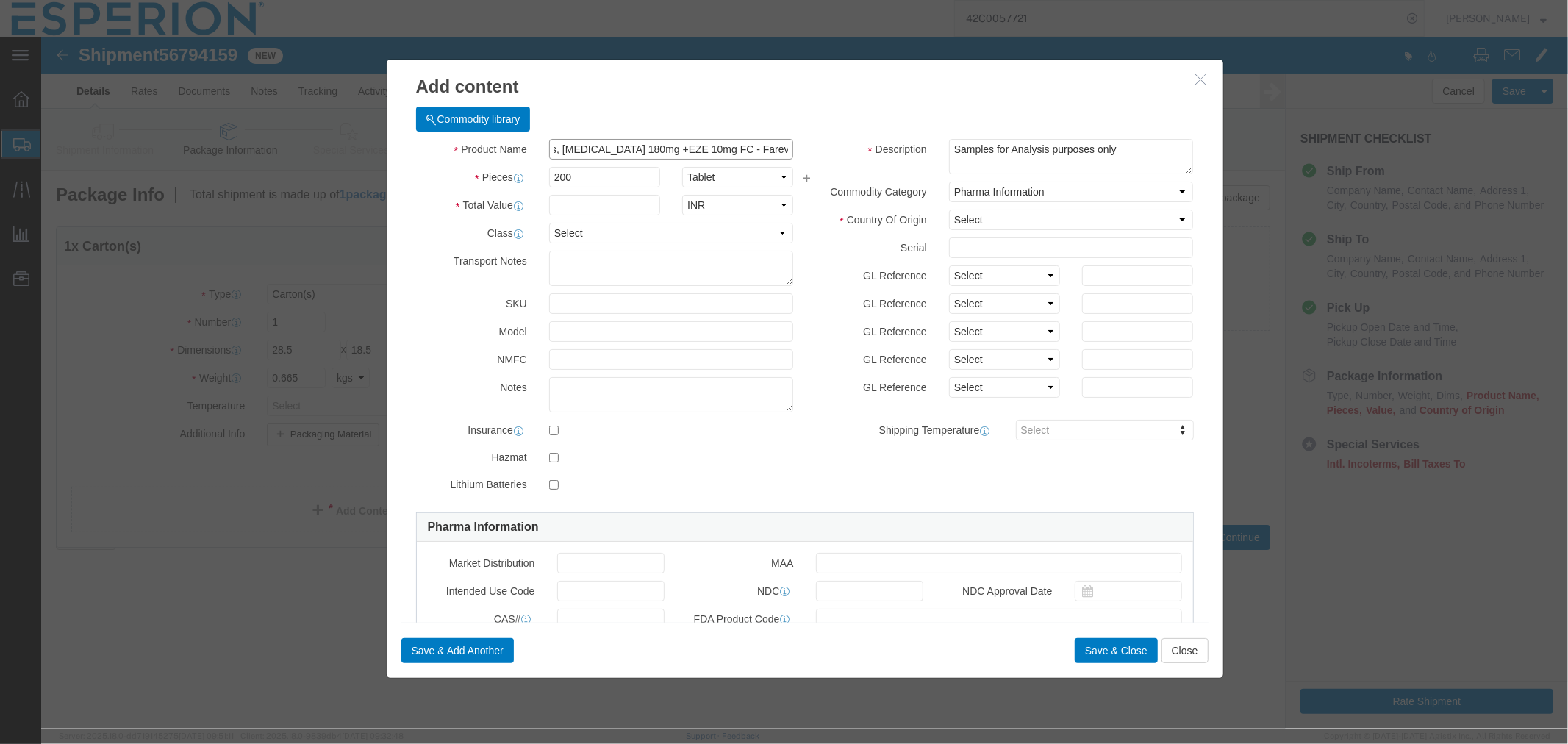
type input "Tablets, Bempedoic Acid 180mg +EZE 10mg FC - Fareva"
click input "text"
paste input "BEOTA25024"
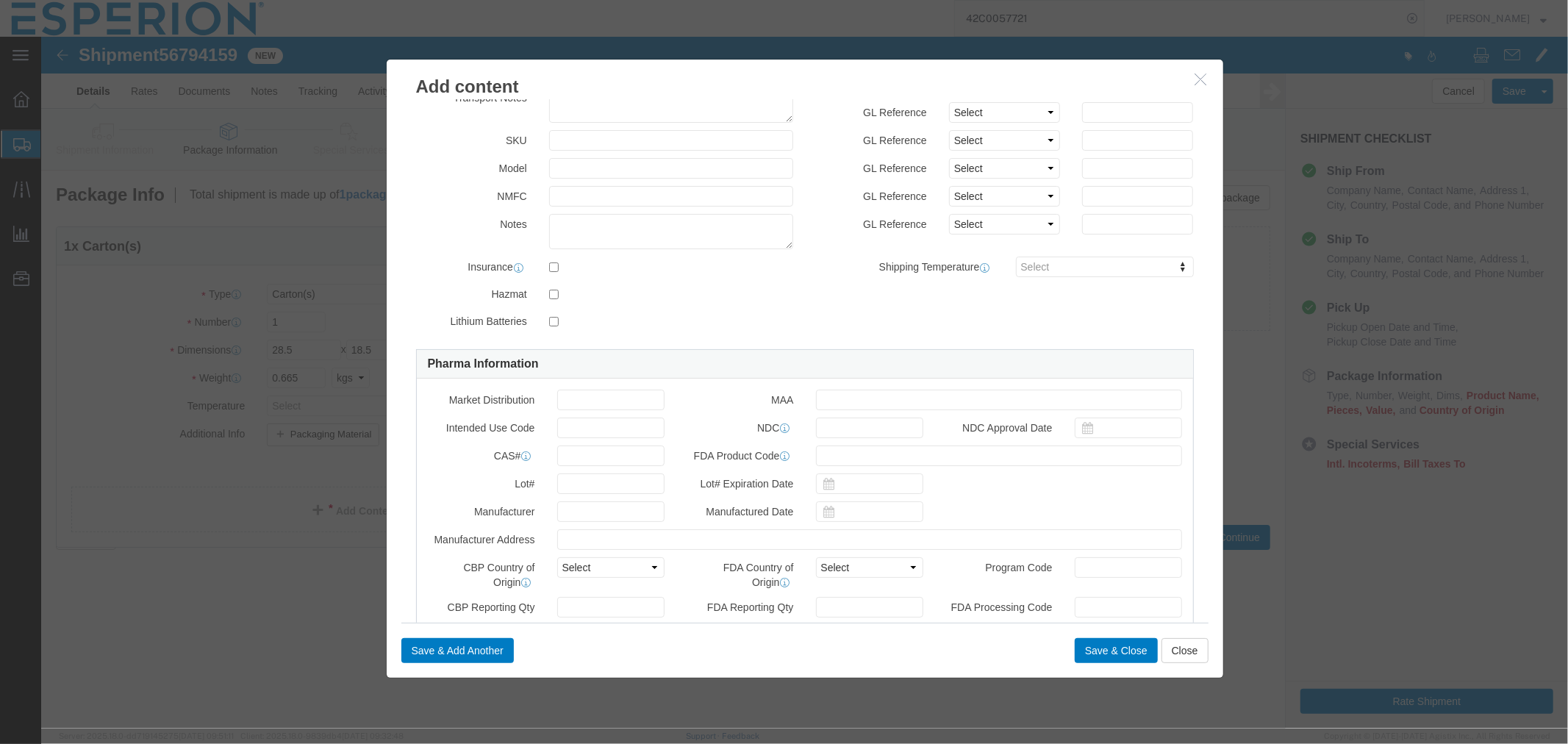
scroll to position [326, 0]
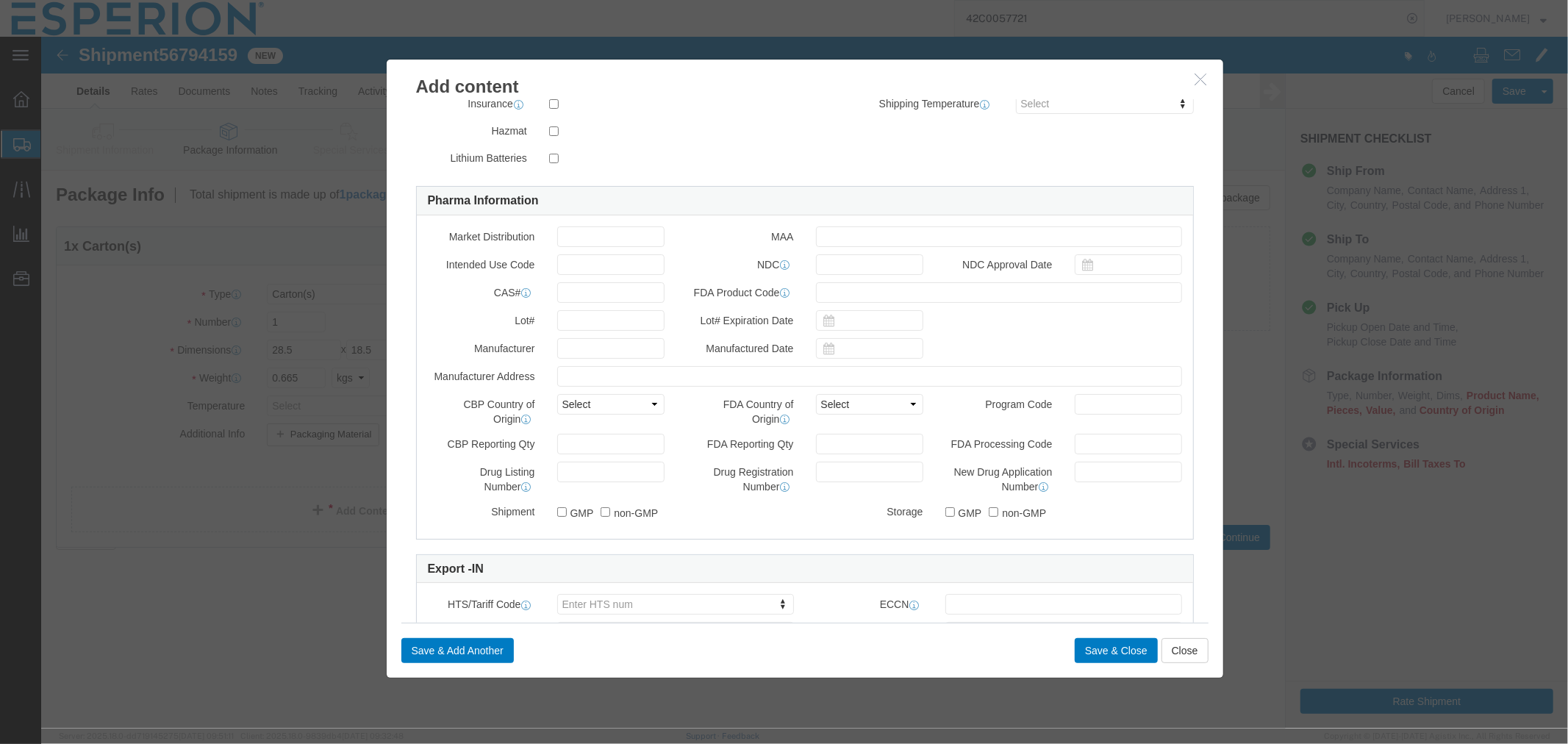
type input "BEOTA25024"
click input "text"
paste input "BEOTA25024"
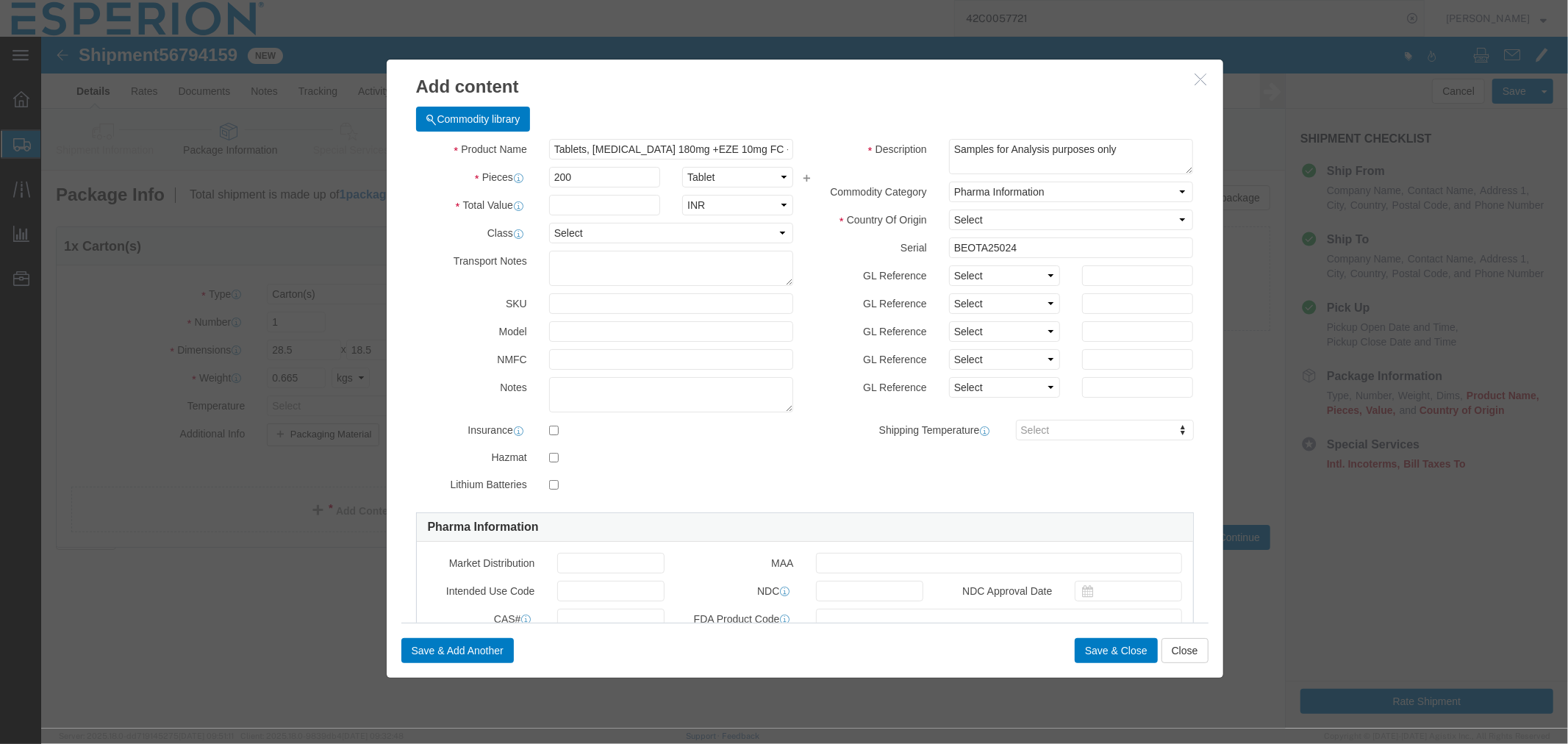
type input "BEOTA25024"
click select "Select ADP AED AFN ALL AMD AOA ARS ATS AUD AWG AZN BAM BBD BDT BGL BGN BHD BIF …"
select select "USD"
click select "Select ADP AED AFN ALL AMD AOA ARS ATS AUD AWG AZN BAM BBD BDT BGL BGN BHD BIF …"
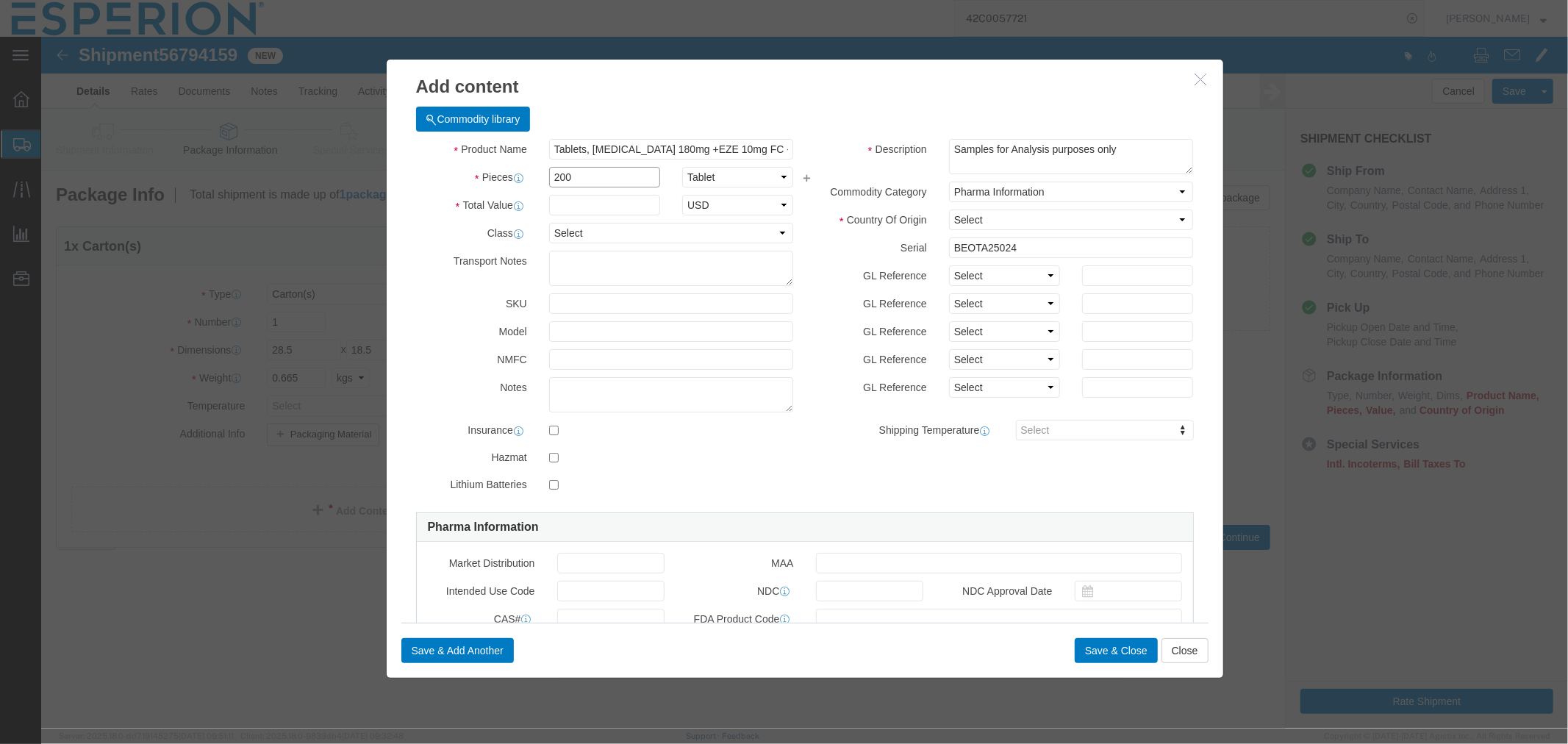
drag, startPoint x: 533, startPoint y: 141, endPoint x: 496, endPoint y: 142, distance: 37.0
click div "200"
type input "200"
click input "text"
type input "48.73"
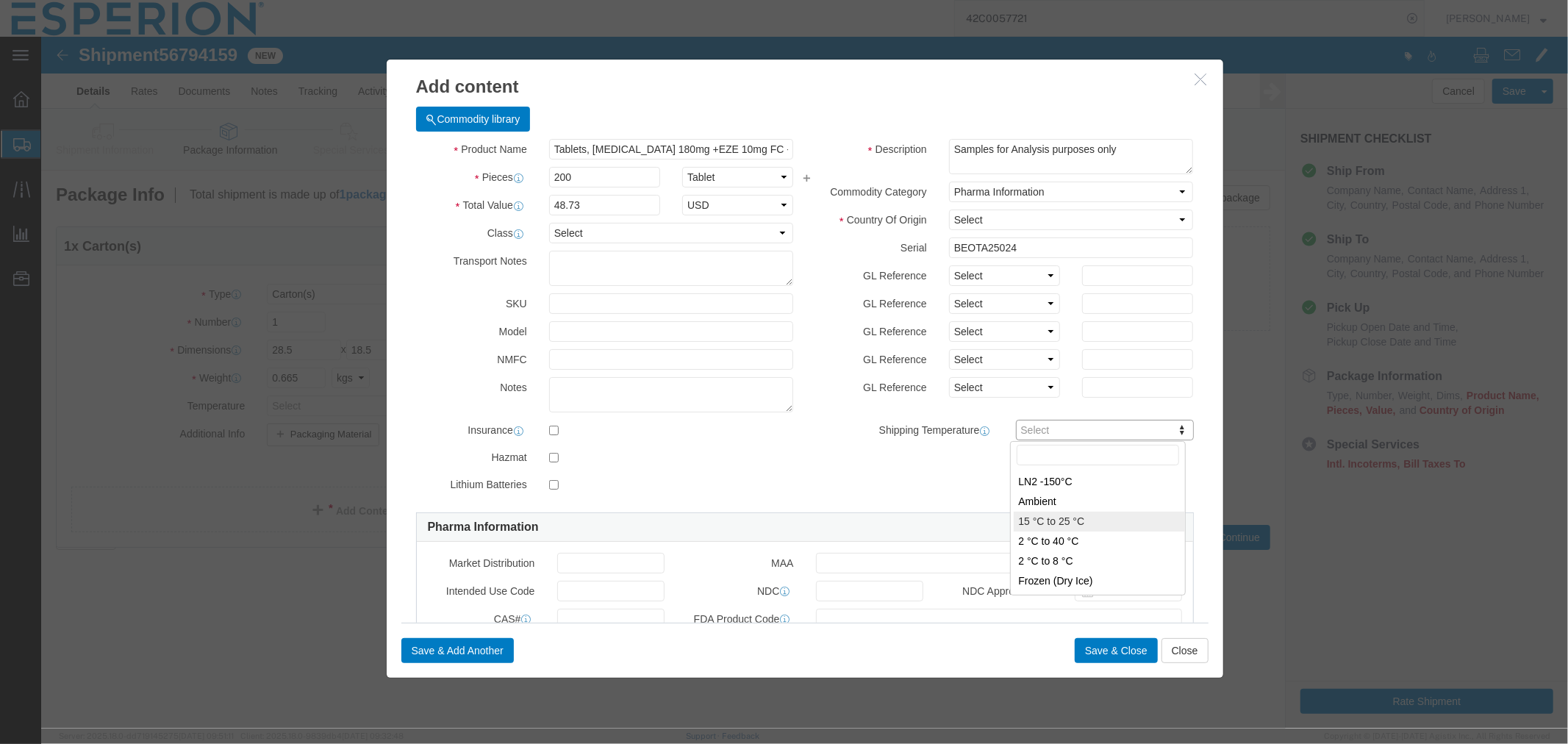
type input "FROM_15_TO_25"
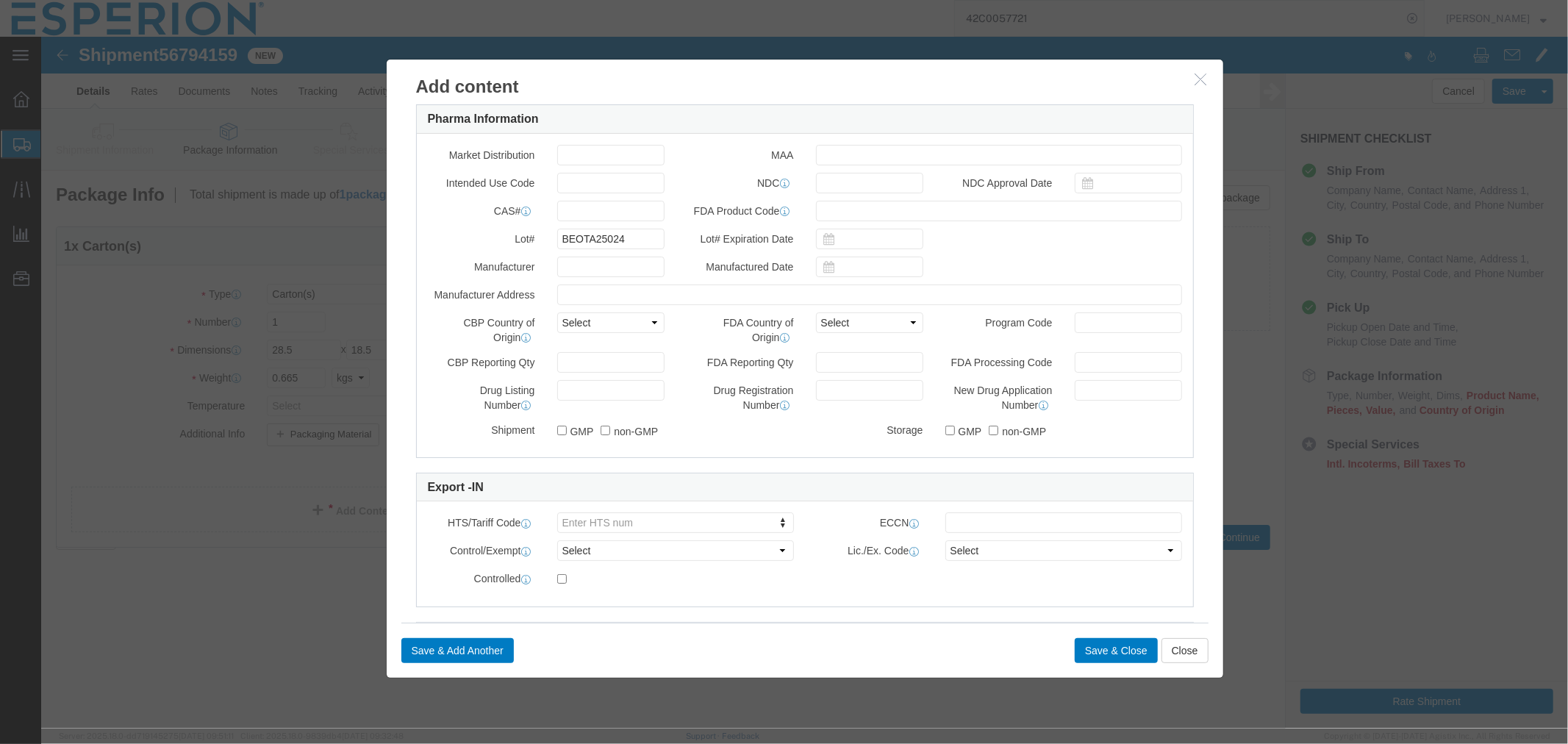
scroll to position [551, 0]
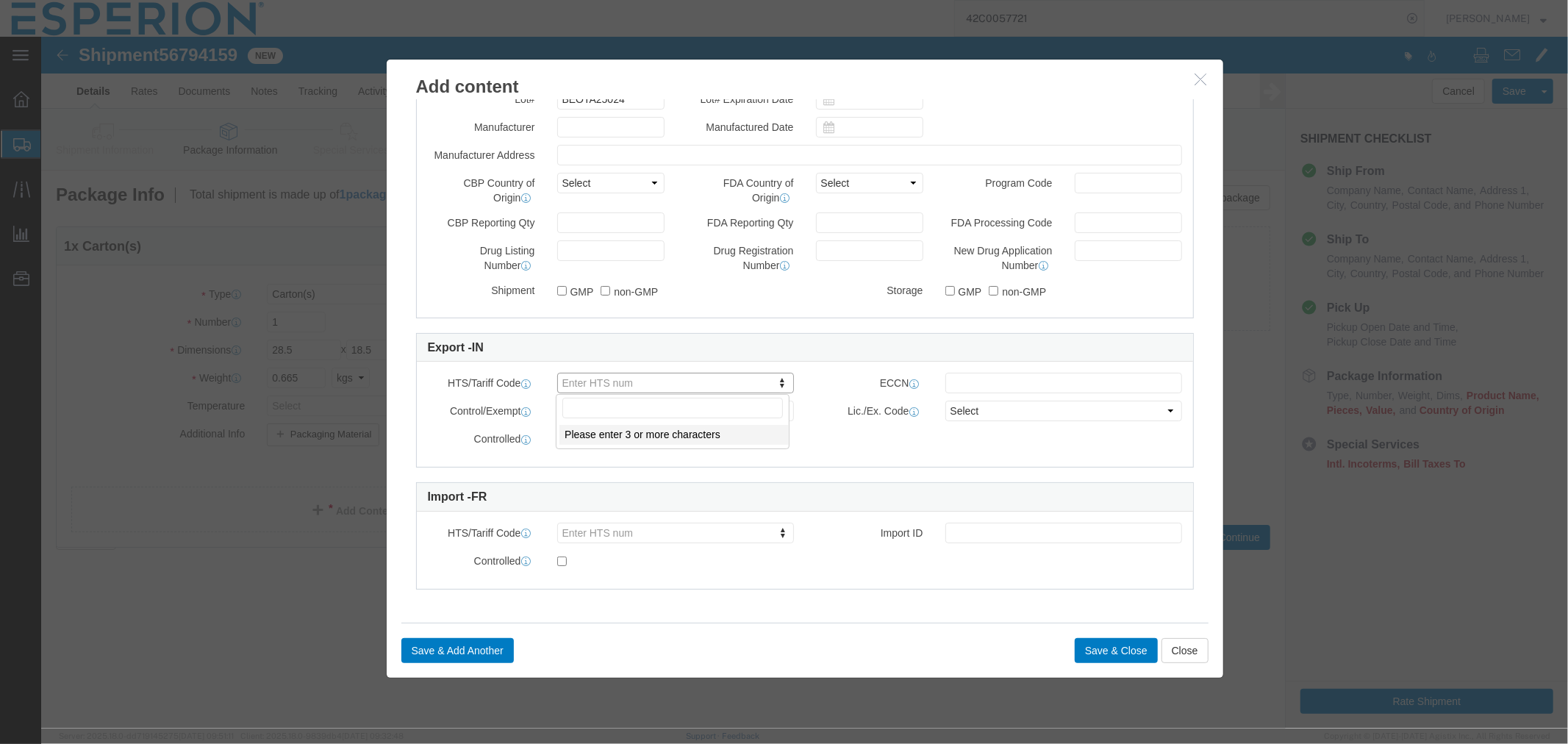
click input "text"
type input "3004.91"
drag, startPoint x: 814, startPoint y: 358, endPoint x: 811, endPoint y: 378, distance: 20.2
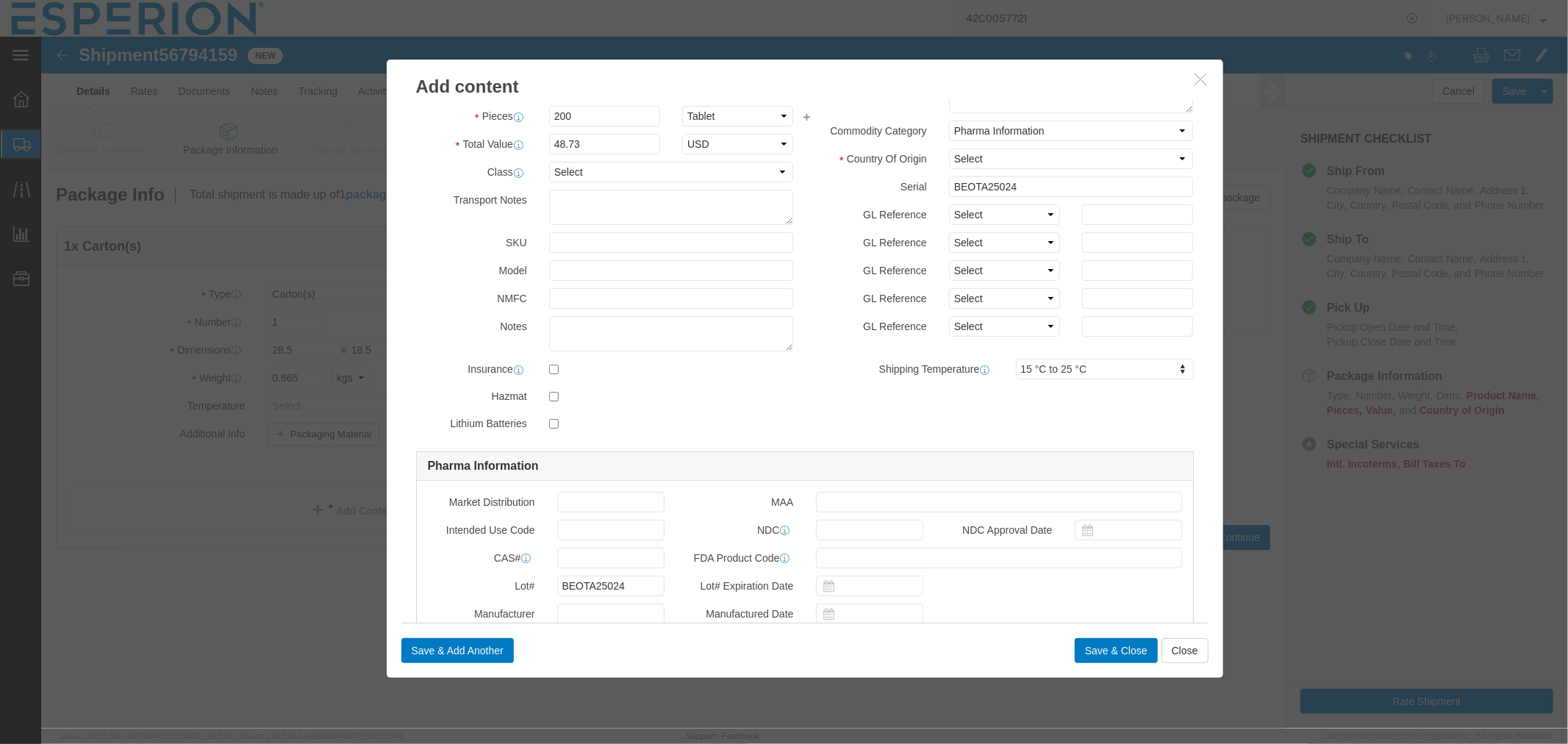
scroll to position [0, 0]
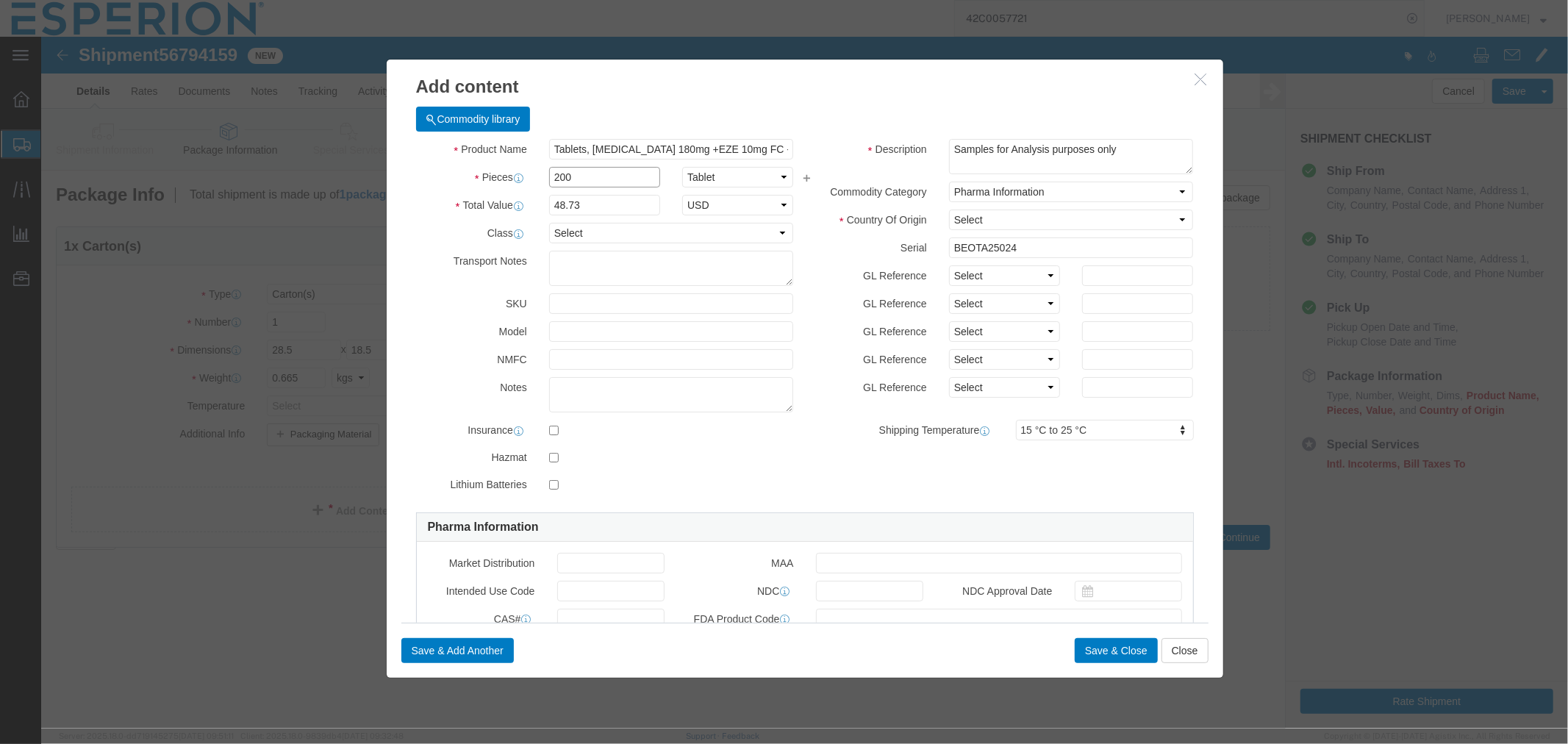
drag, startPoint x: 539, startPoint y: 144, endPoint x: 509, endPoint y: 142, distance: 30.1
click input "200"
drag, startPoint x: 551, startPoint y: 169, endPoint x: 448, endPoint y: 170, distance: 103.0
click div "Total Value 48.73 Select ADP AED AFN ALL AMD AOA ARS ATS AUD AWG AZN BAM BBD BD…"
type input "2.43672"
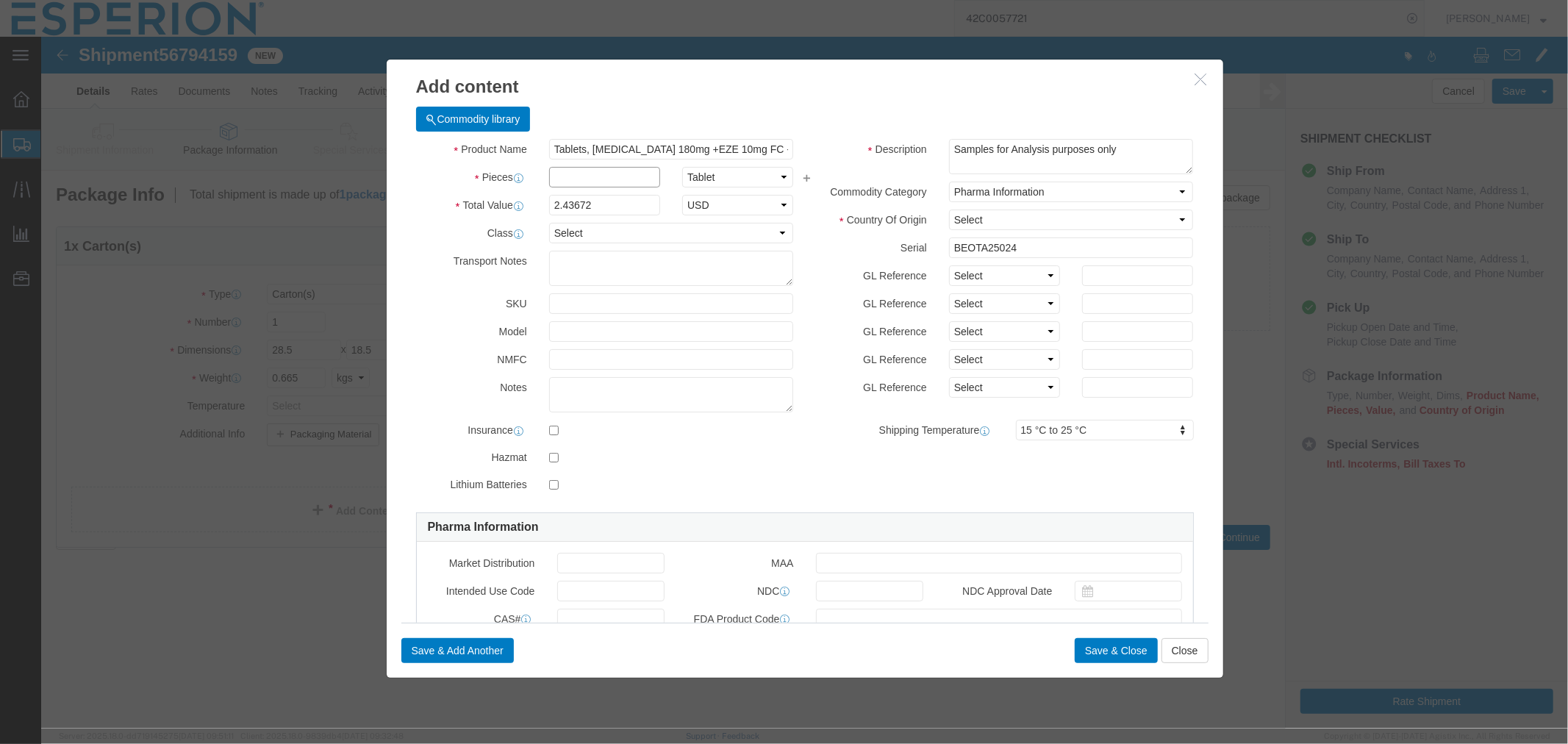
click input "text"
type input "200"
type input "487.34"
click label "GL Reference"
drag, startPoint x: 550, startPoint y: 140, endPoint x: 497, endPoint y: 138, distance: 53.0
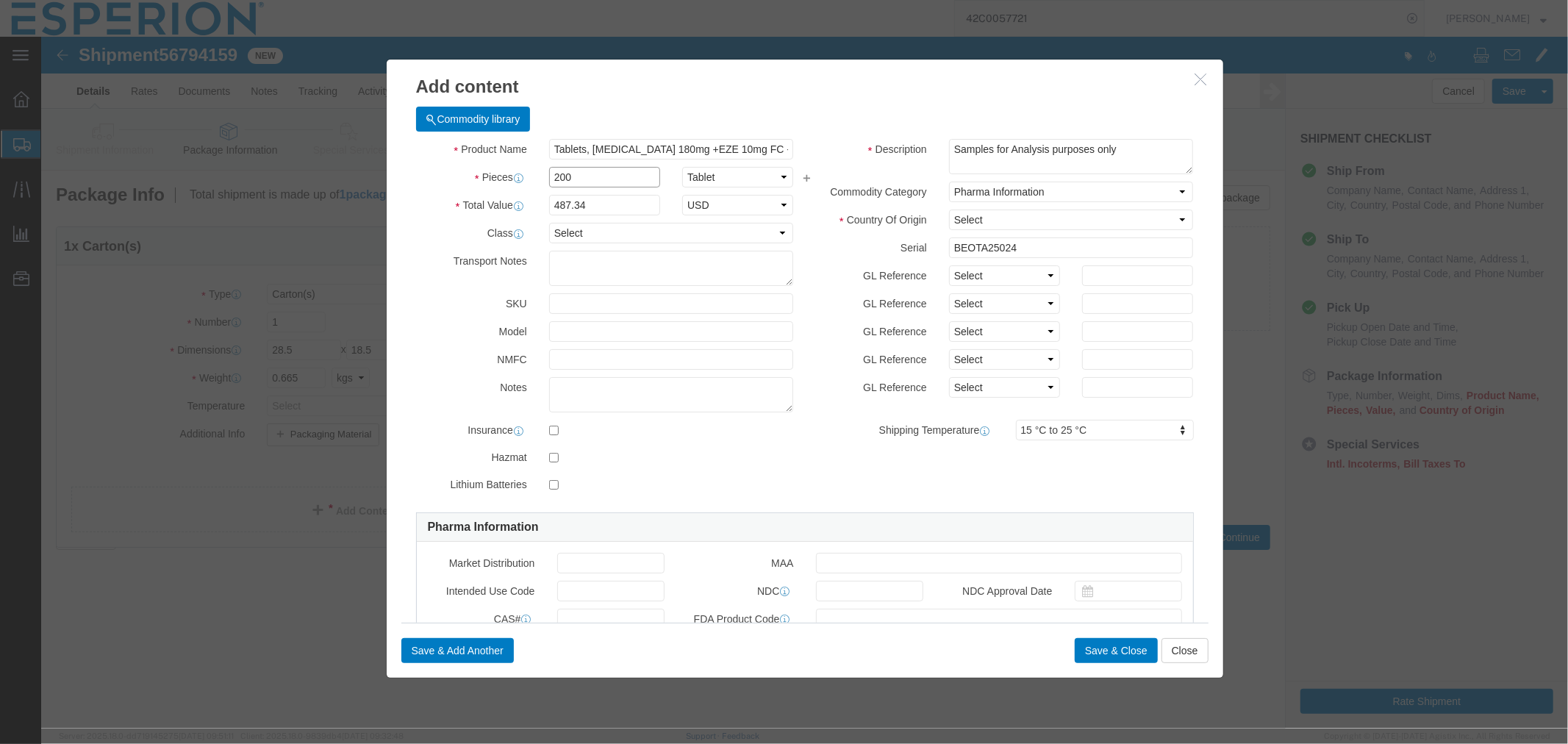
click div "200"
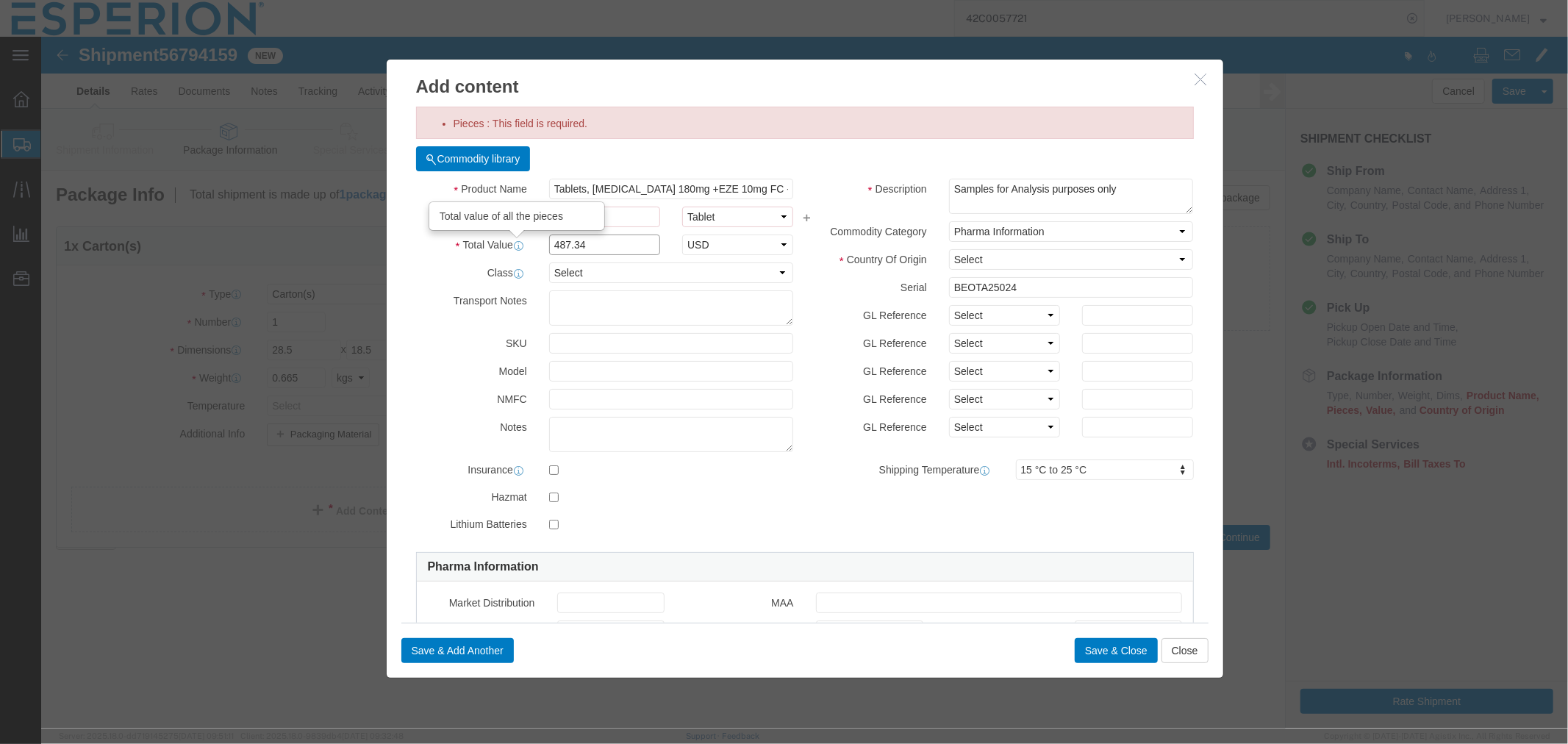
drag, startPoint x: 549, startPoint y: 215, endPoint x: 471, endPoint y: 207, distance: 78.4
click div "Total Value Total value of all the pieces 487.34 Select ADP AED AFN ALL AMD AOA…"
type input "0.00243672"
click input "Pieces : This field is required."
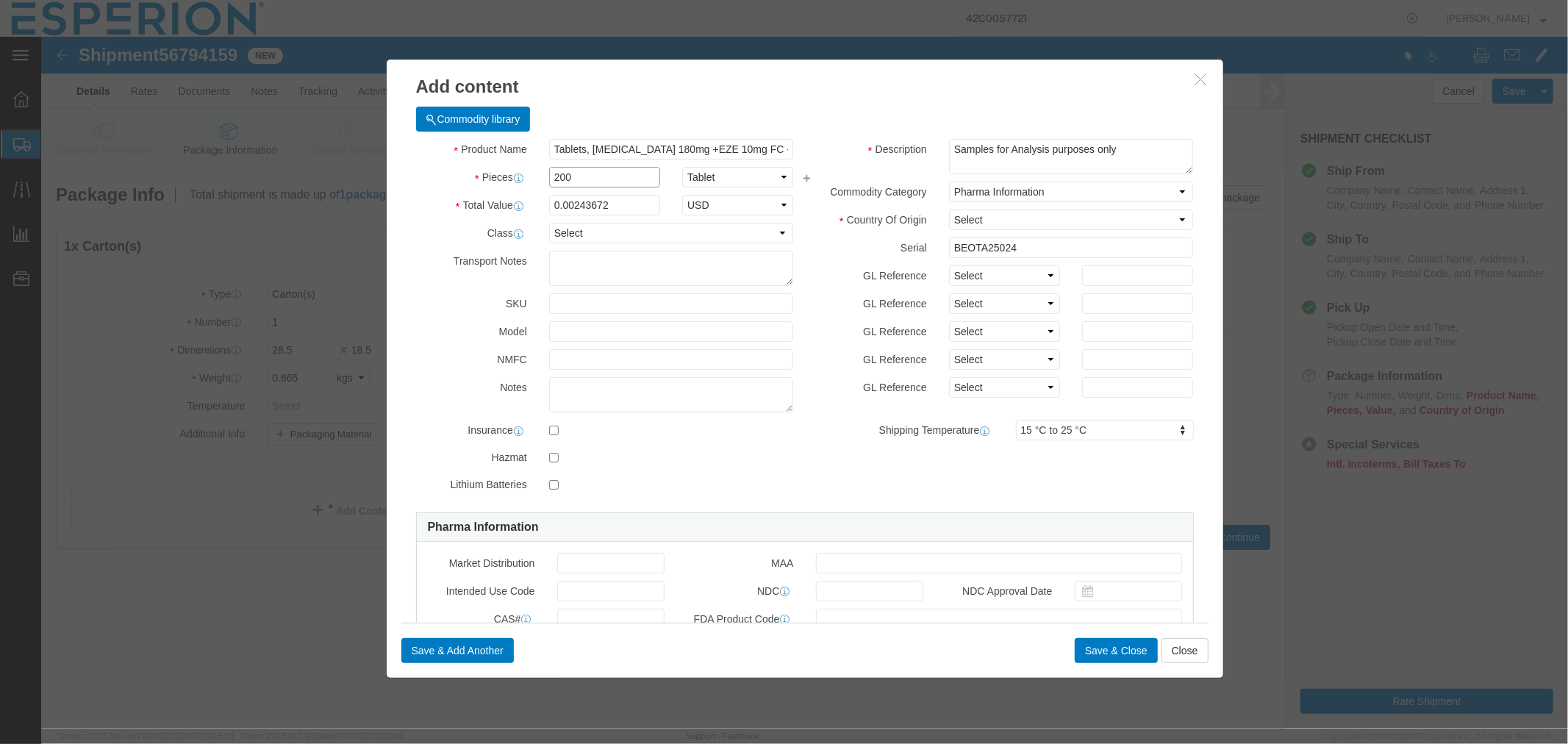
type input "200"
type input "0.49"
click input "text"
drag, startPoint x: 551, startPoint y: 144, endPoint x: 496, endPoint y: 144, distance: 55.0
click div "200"
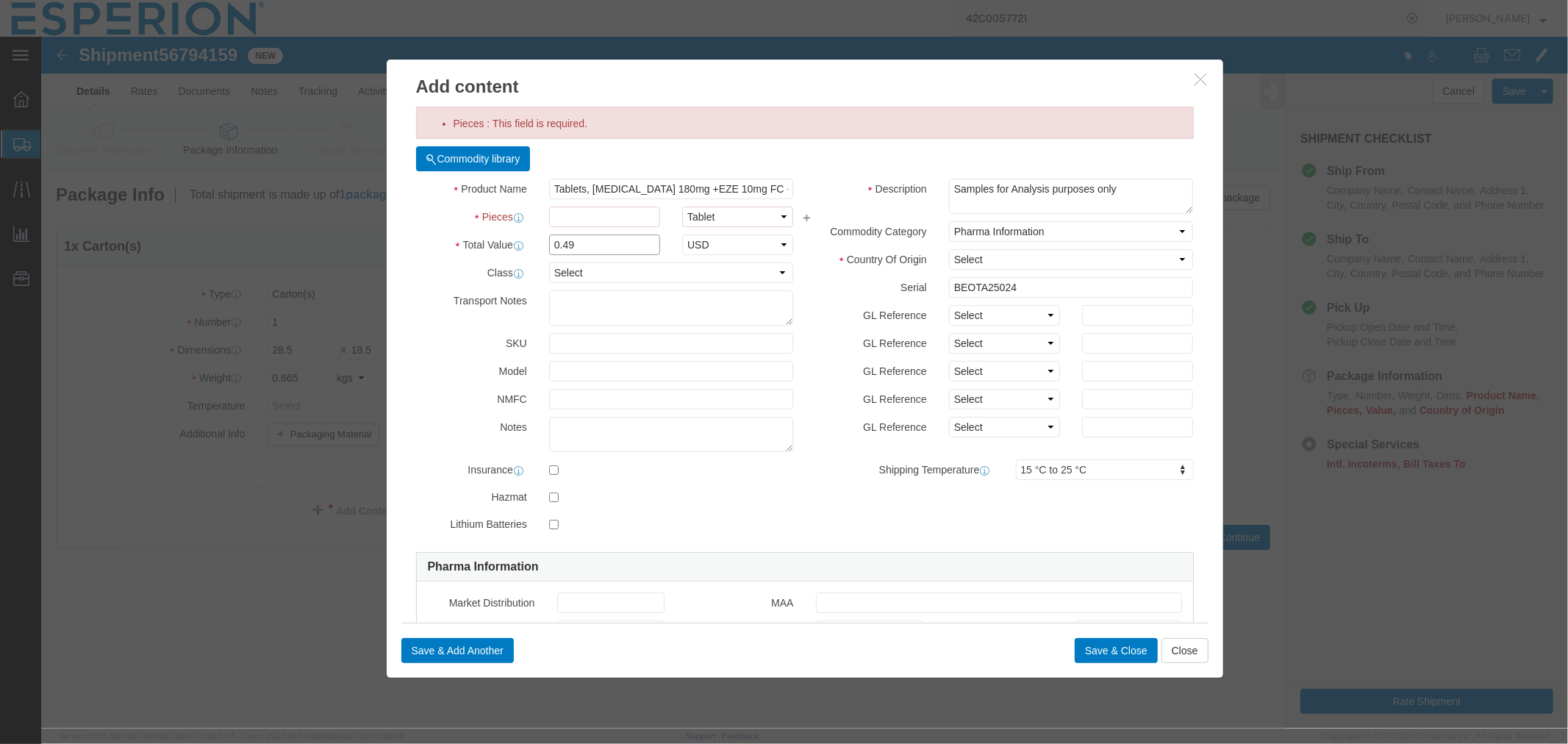
drag, startPoint x: 542, startPoint y: 206, endPoint x: 479, endPoint y: 205, distance: 63.0
click div "Total Value 0.49 Select ADP AED AFN ALL AMD AOA ARS ATS AUD AWG AZN BAM BBD BDT…"
type input "0.24365"
click input "Pieces : This field is required."
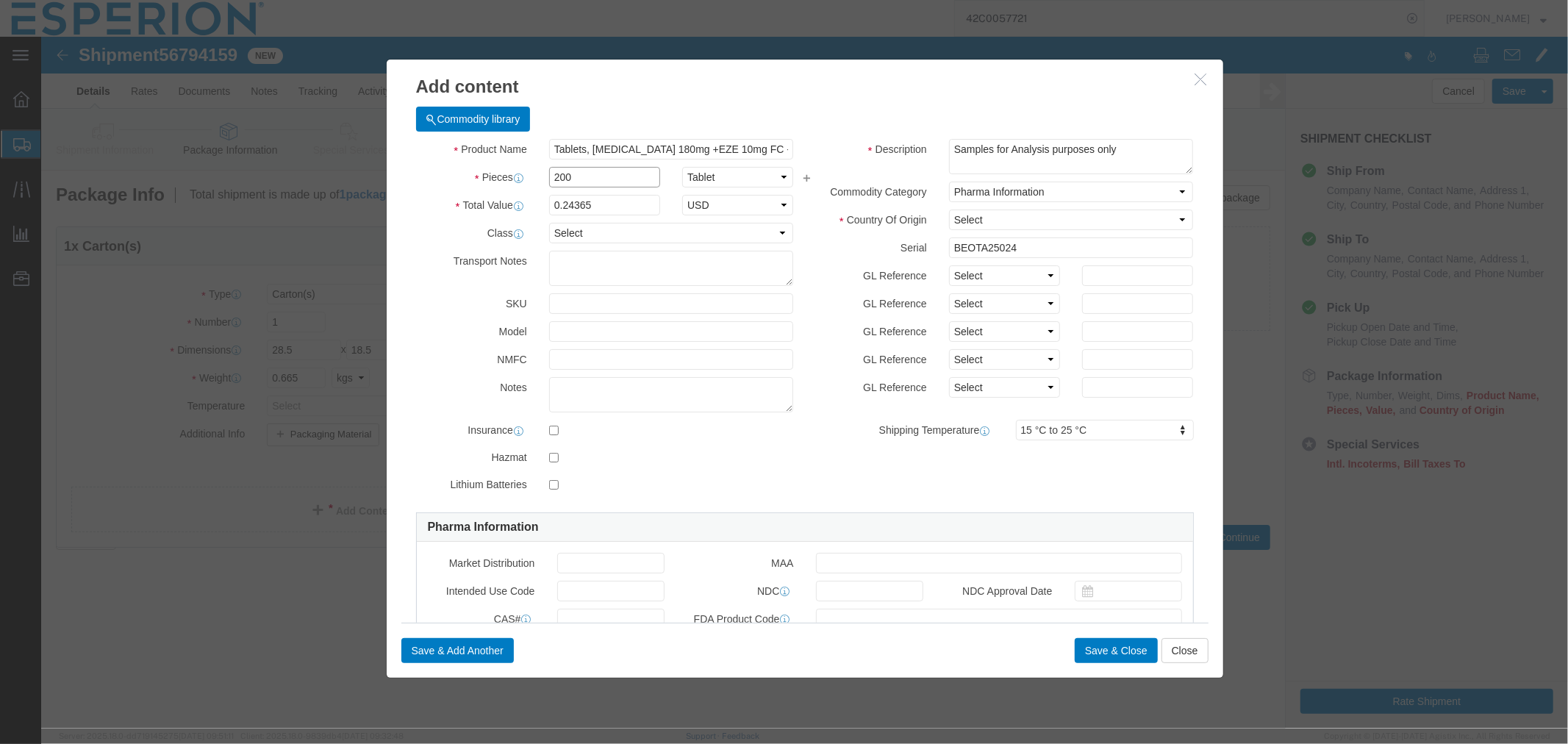
type input "200"
type input "48.73"
click textarea
click select "Select Afghanistan Åland Islands Albania Algeria American Samoa Andorra Angola …"
select select "IN"
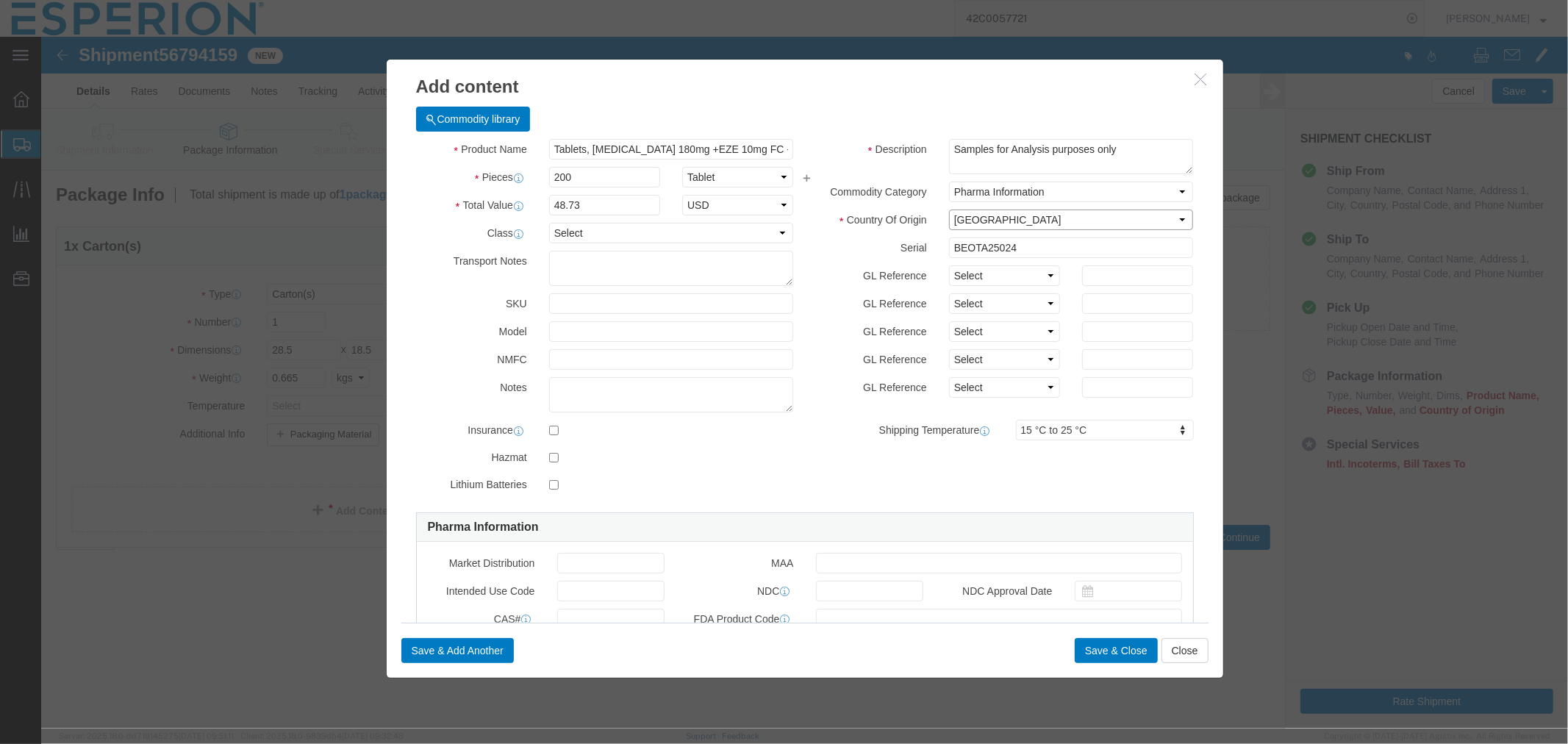
click select "Select Afghanistan Åland Islands Albania Algeria American Samoa Andorra Angola …"
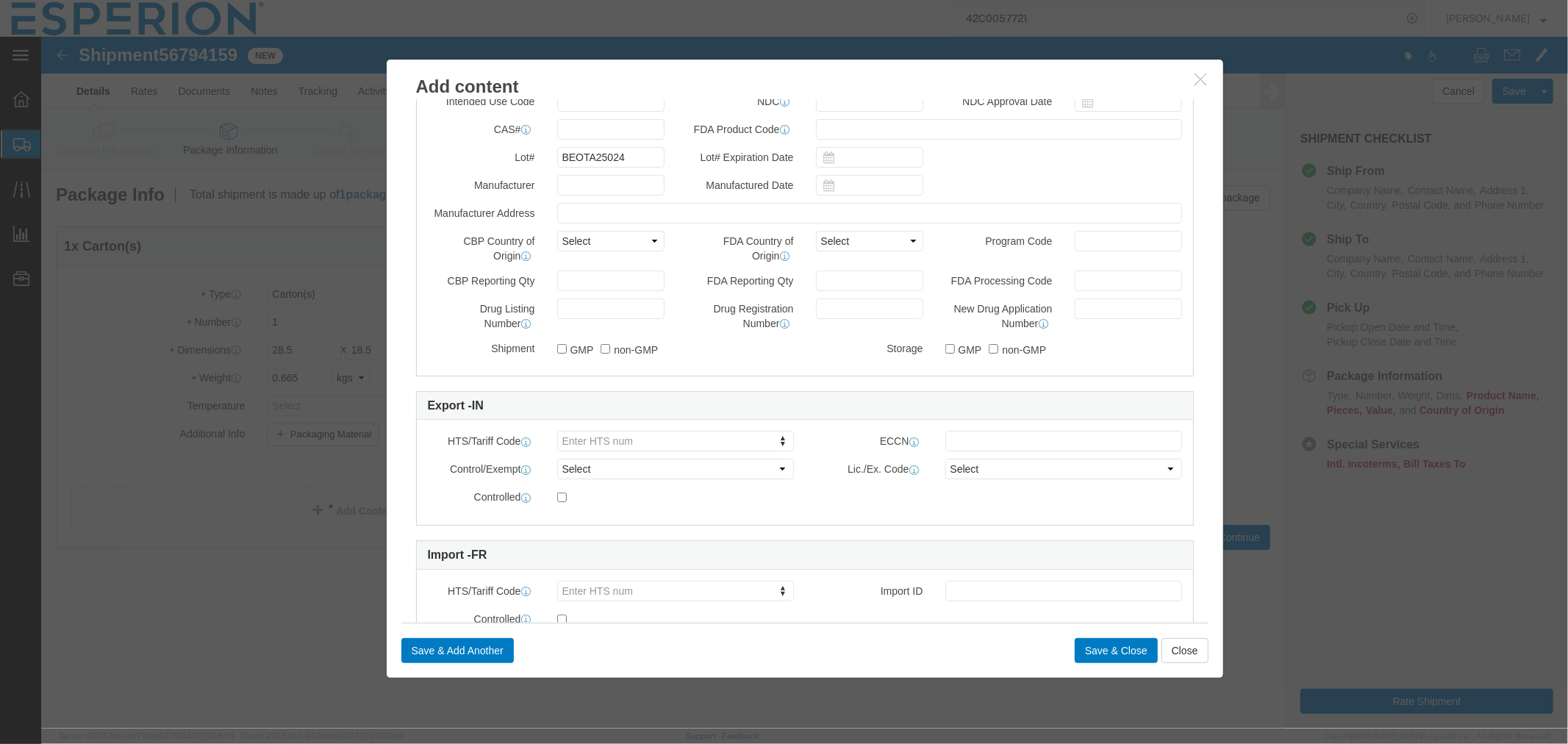
scroll to position [551, 0]
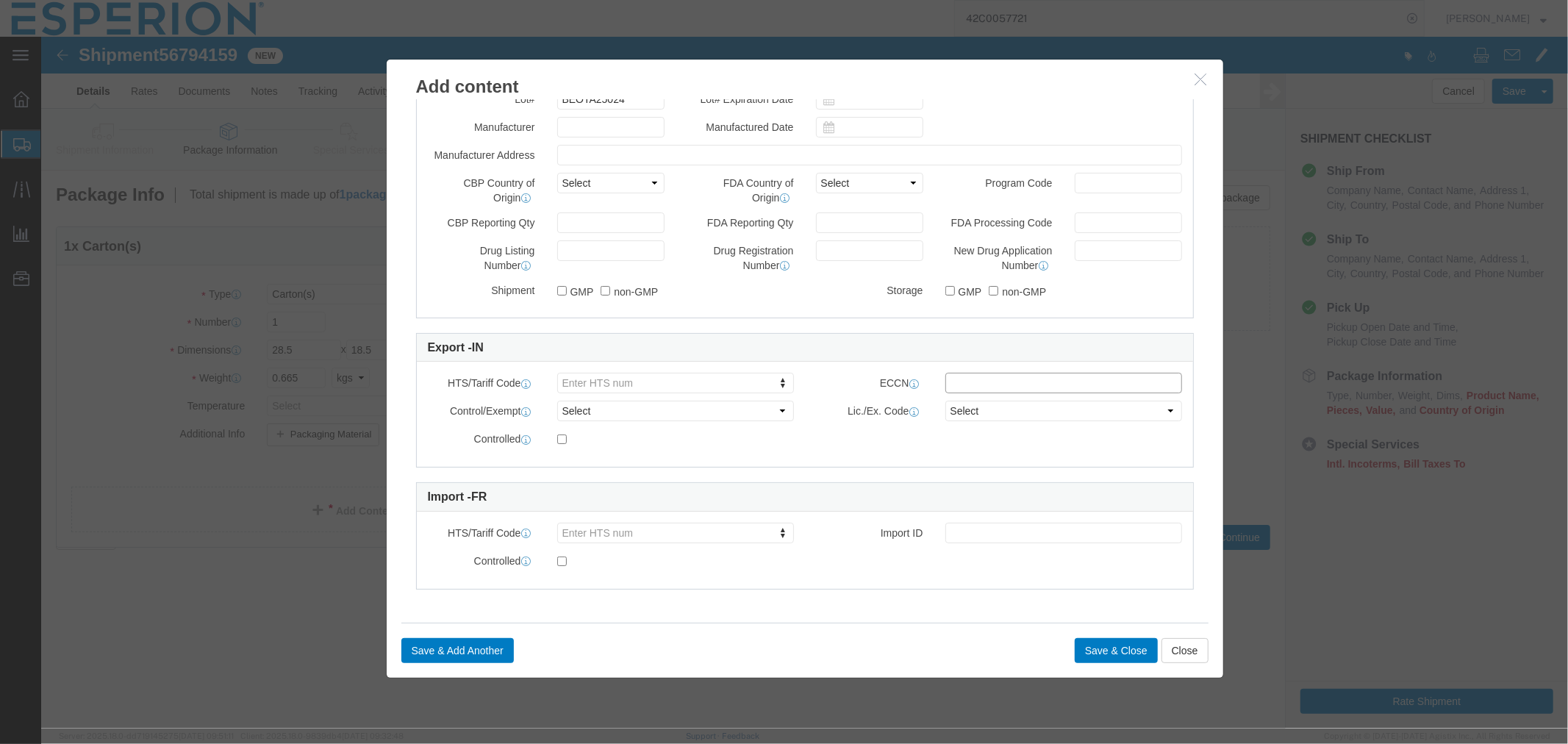
click input "text"
type input "304.90.99"
click select "Select ATF BIS DEA EPA FDA FTR ITAR OFAC Other (OPA)"
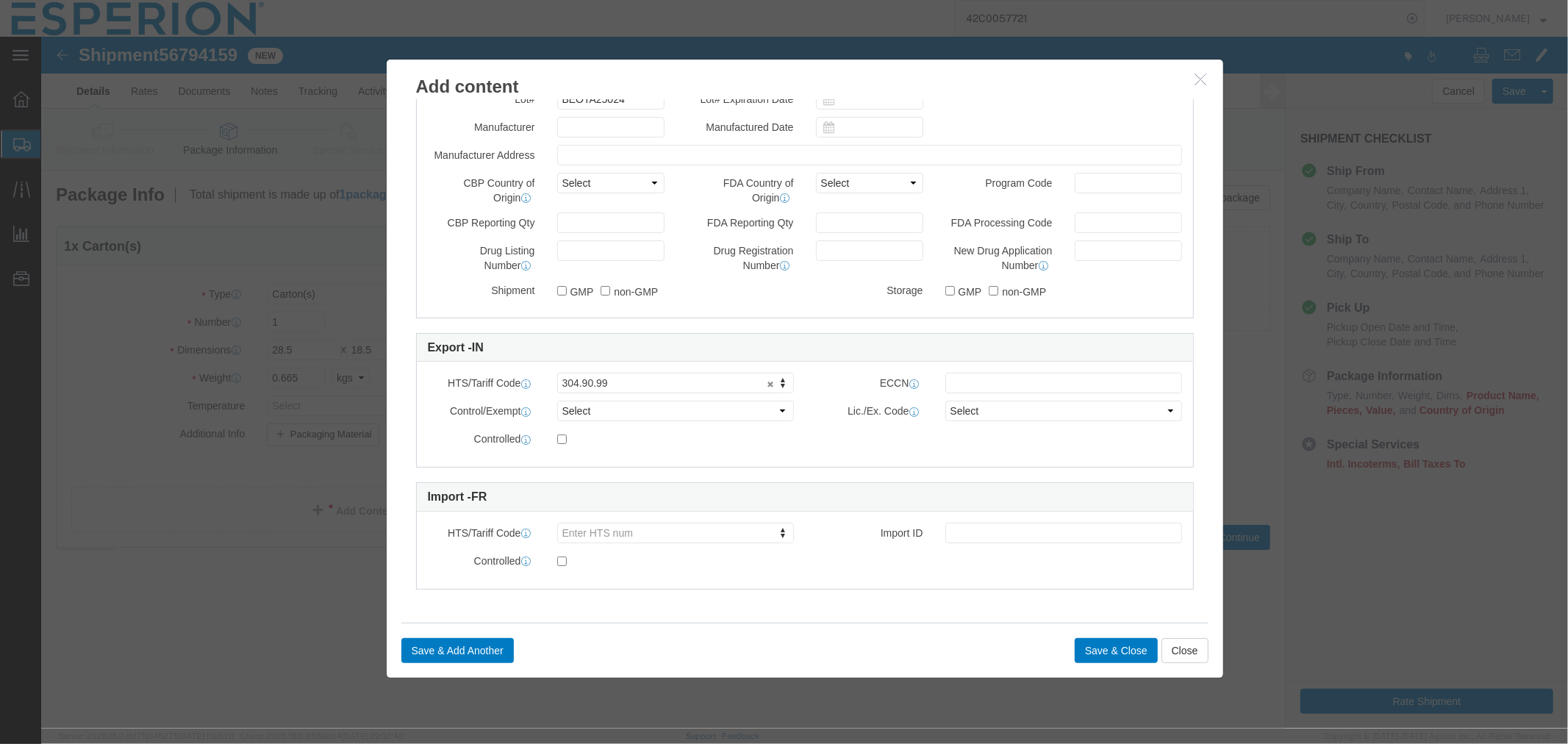
click label
click input "checkbox"
click label
click input "checkbox"
checkbox input "false"
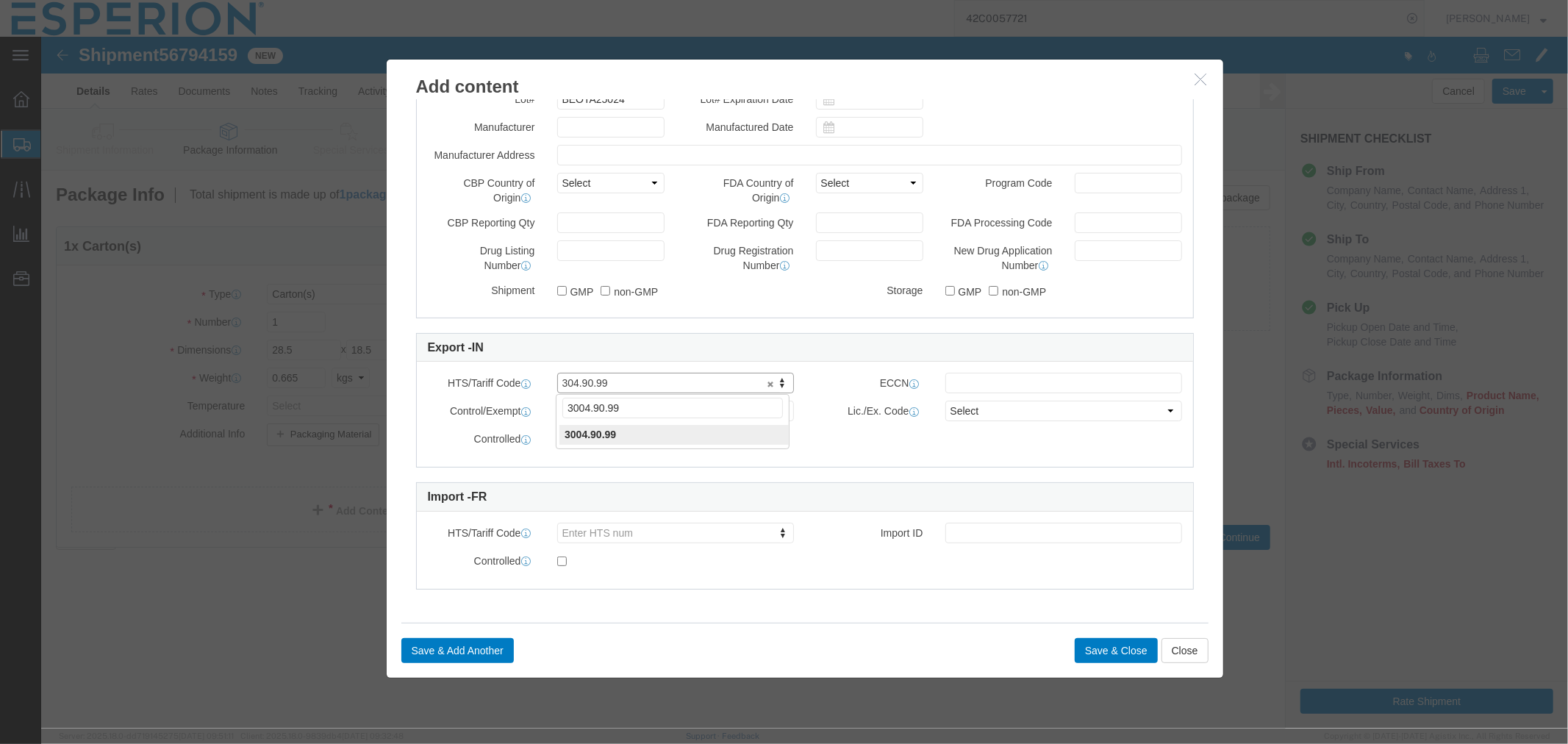
type input "3004.90.99"
type input "3004.90.0000"
click button "Save & Close"
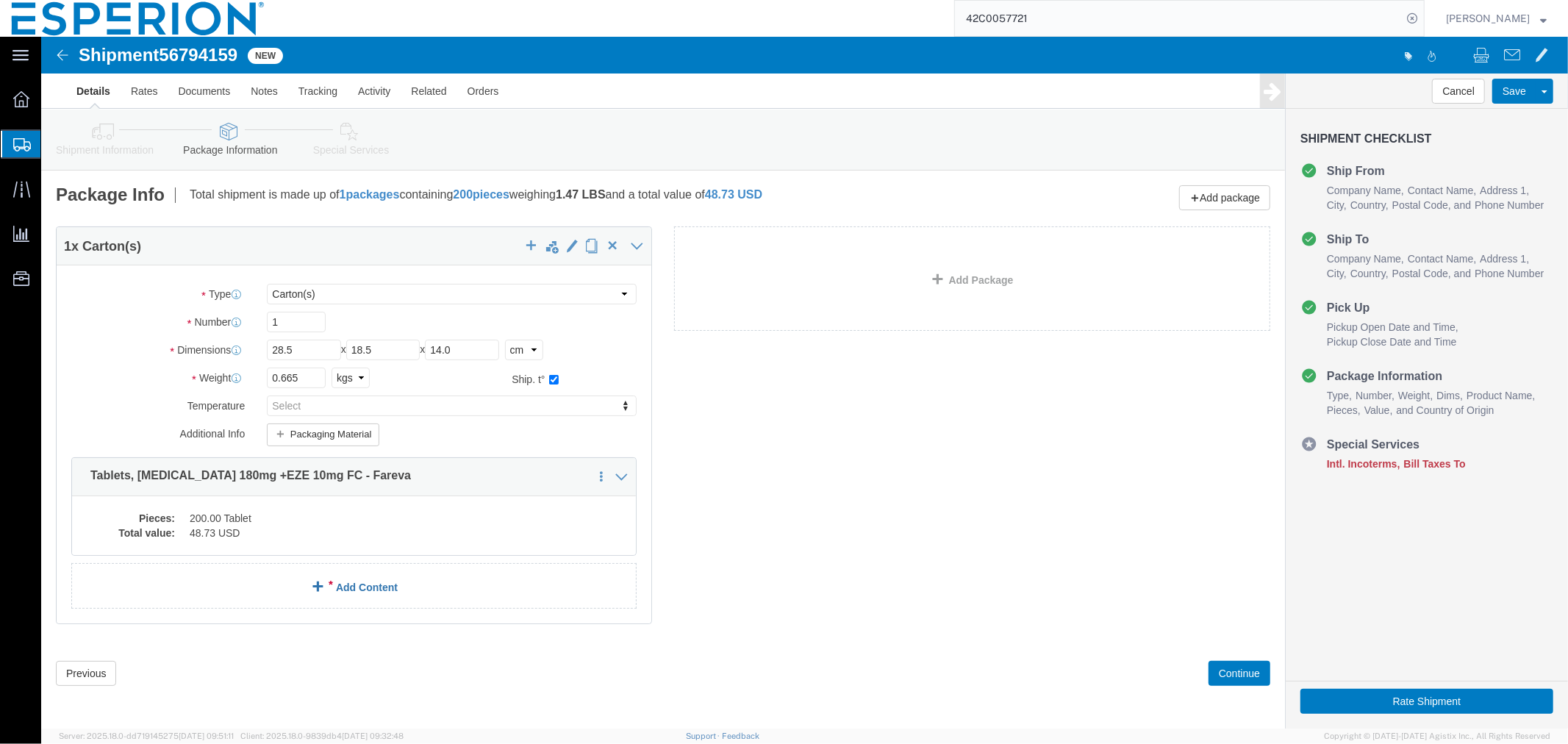
click link "Add Content"
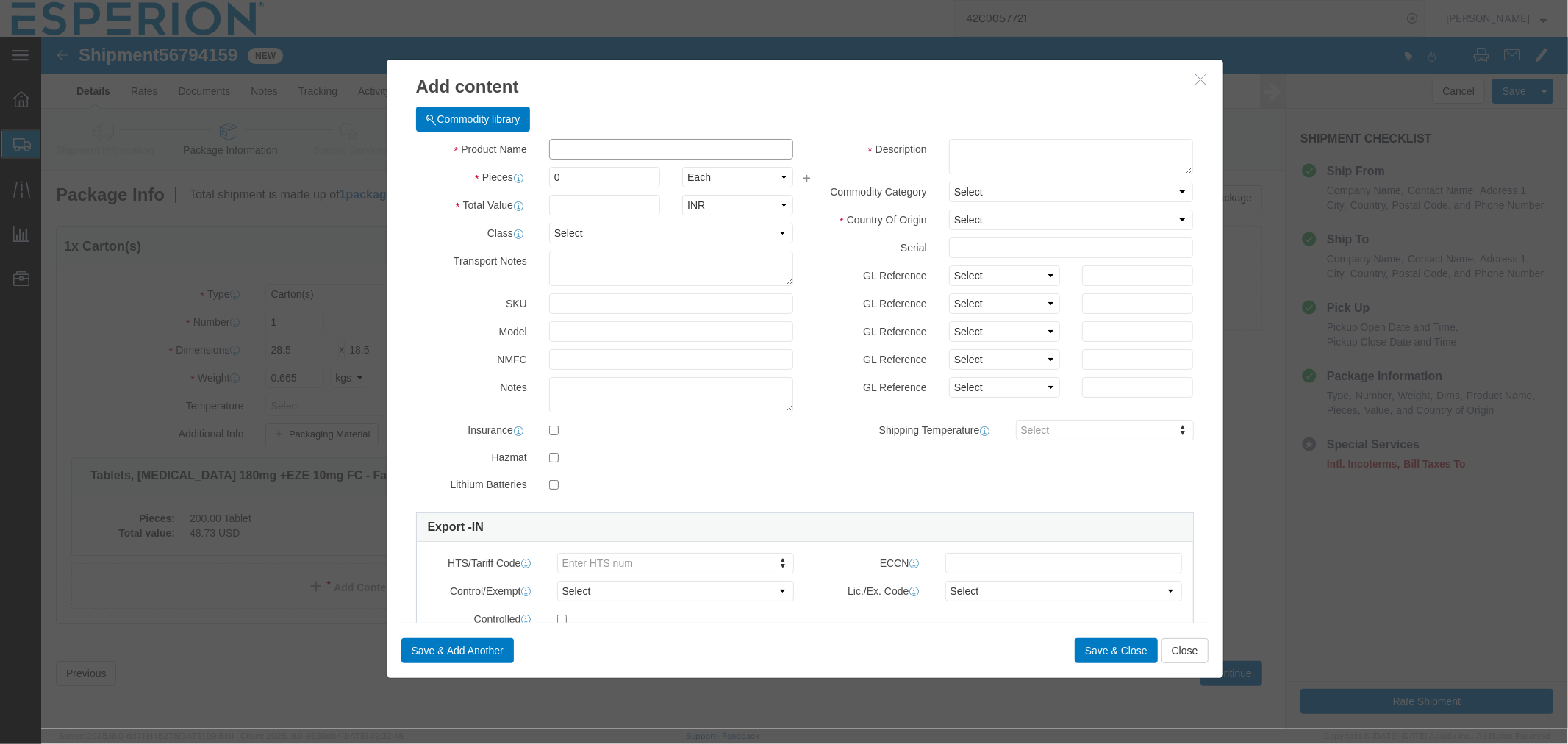
click input "text"
type input "Nexlizet Placebo Blend"
click input "text"
paste input "4910472457"
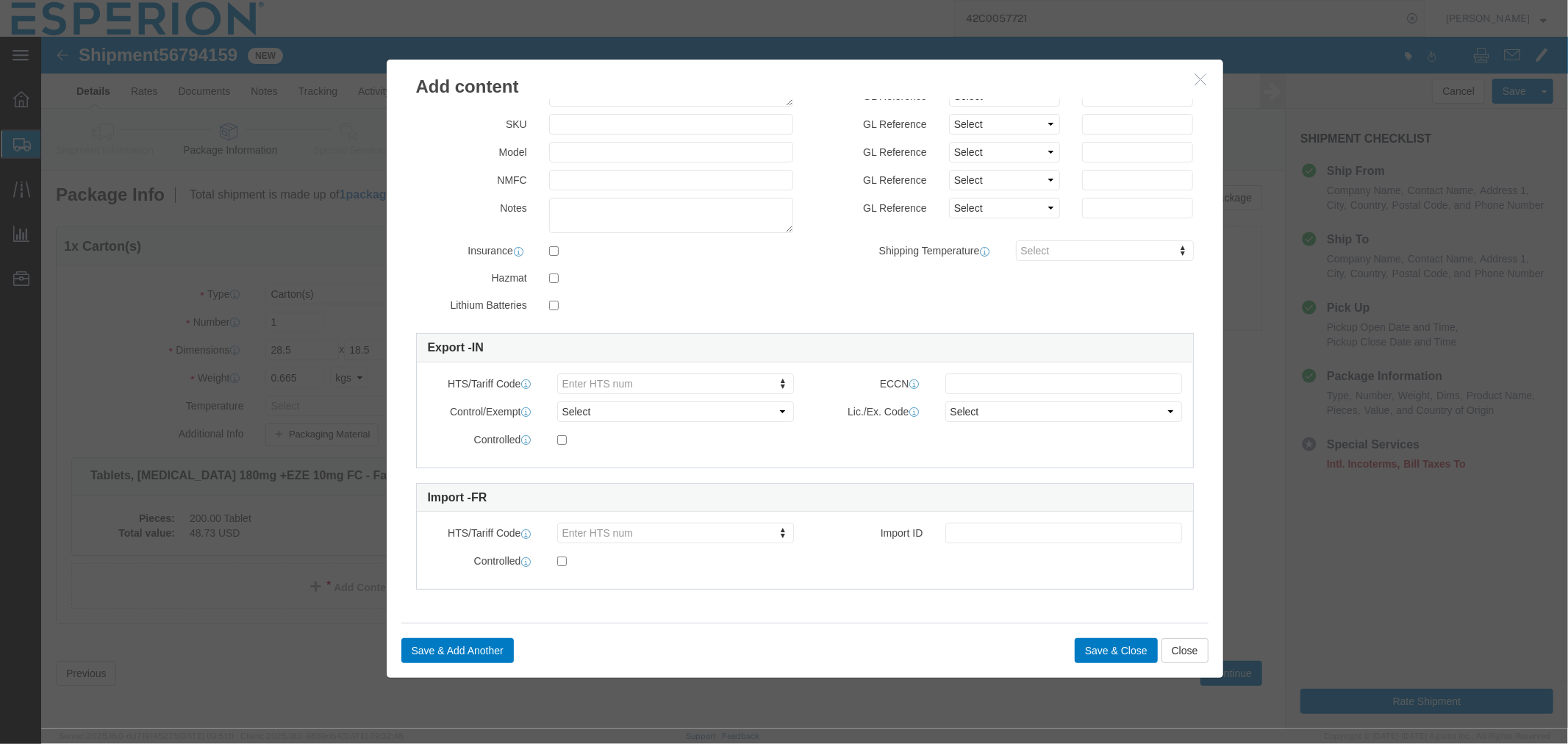
scroll to position [0, 0]
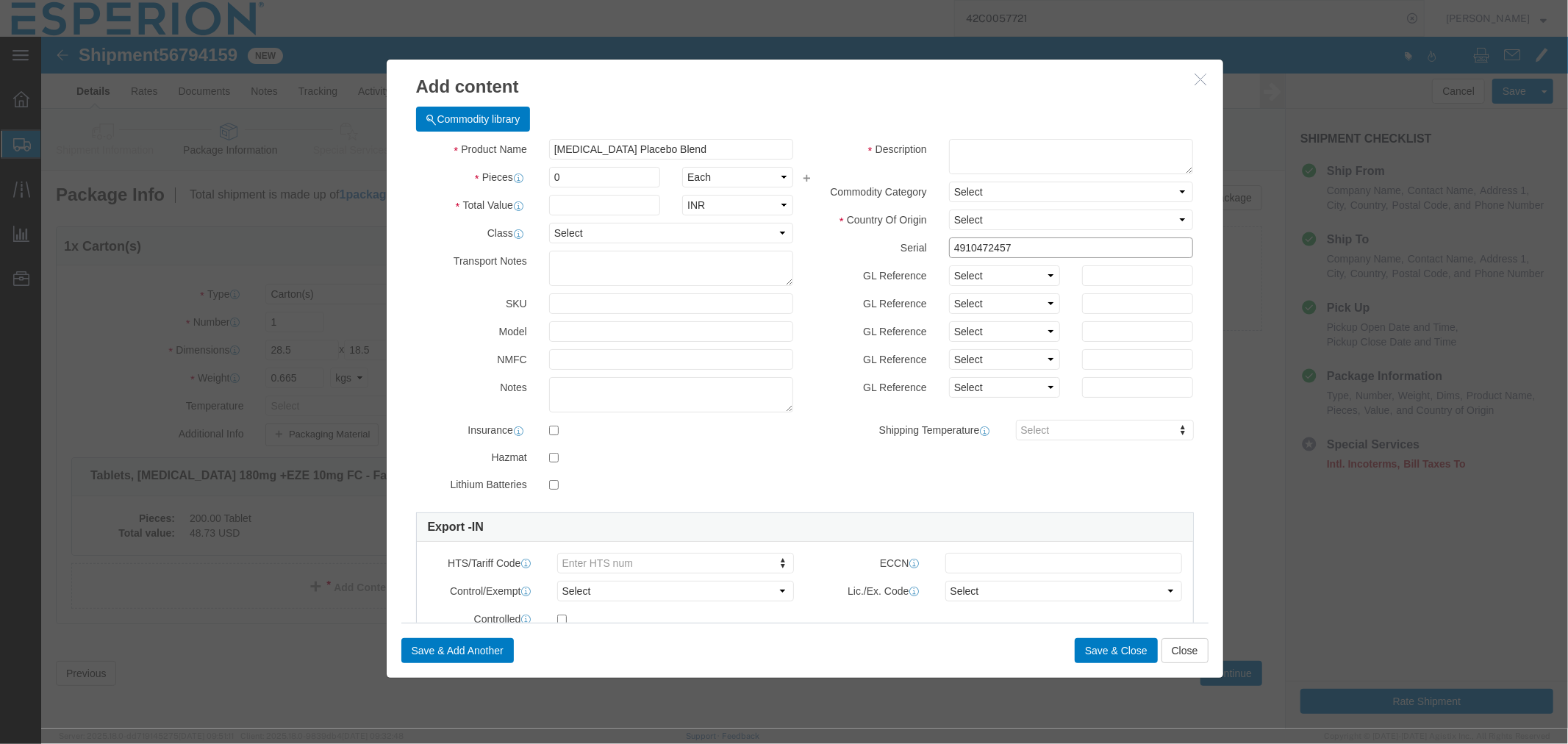
type input "4910472457"
click select "Select Pharma Information"
select select "PHARMA"
click select "Select Pharma Information"
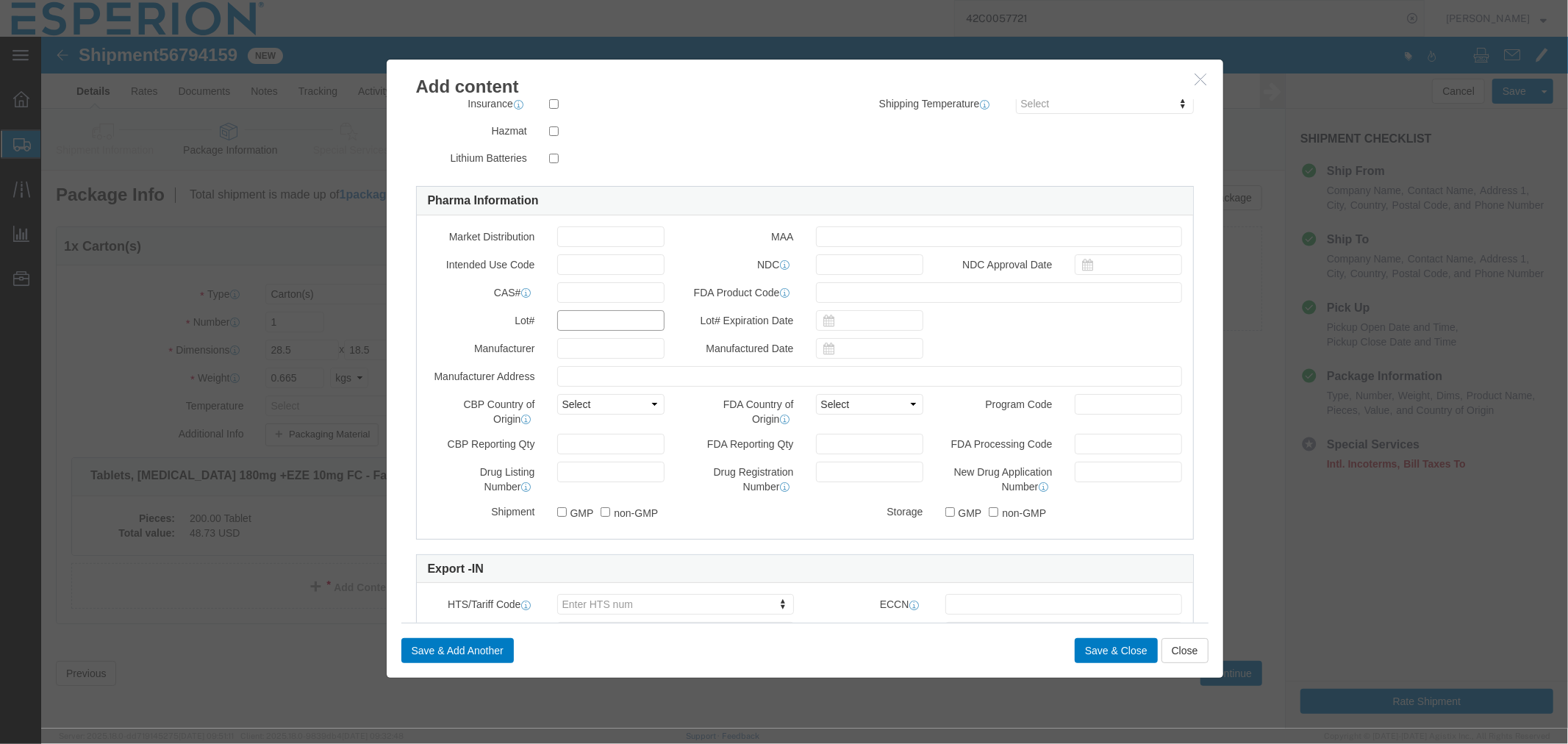
click input "text"
paste input "4910472457"
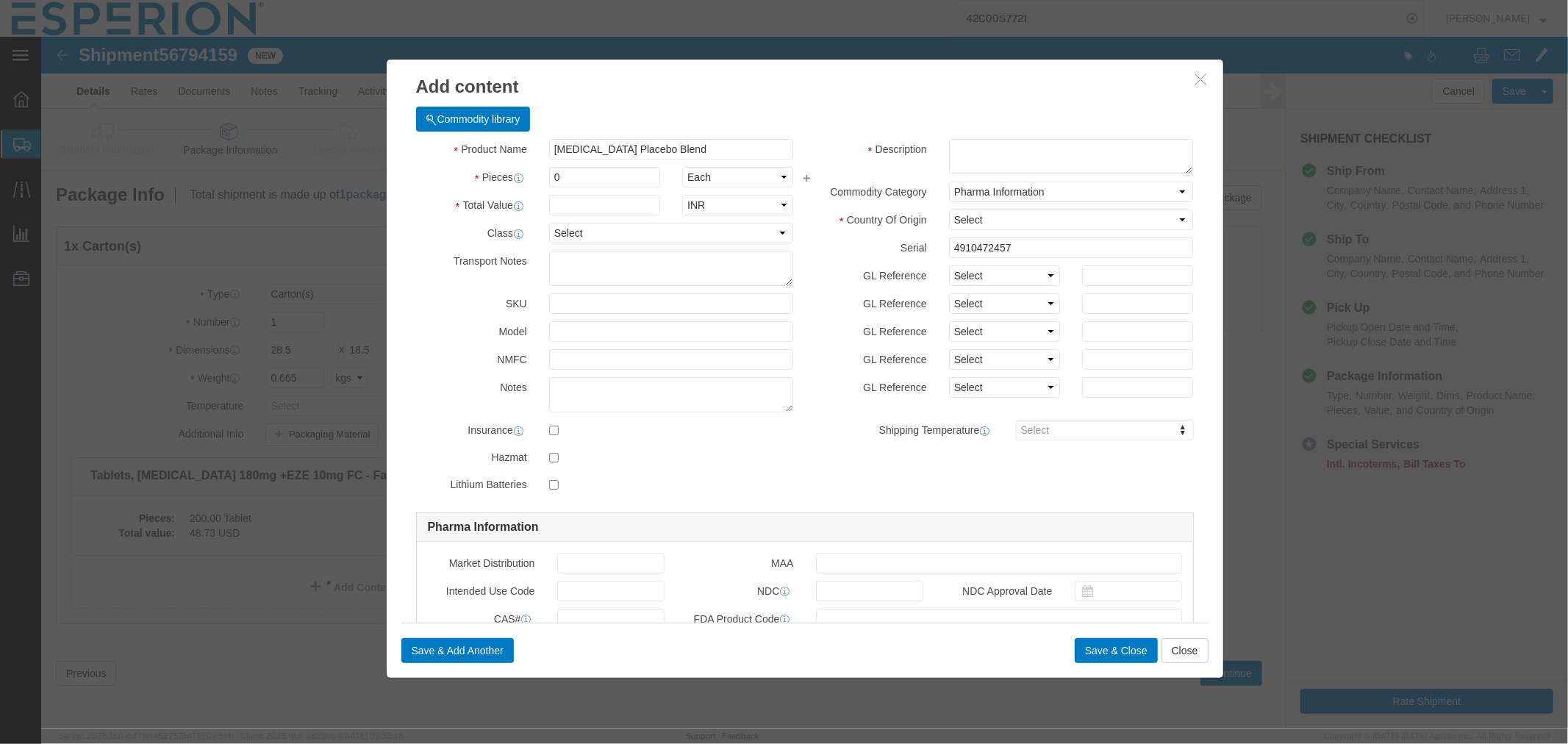
type input "4910472457"
type input "FROM_15_TO_25"
click select "Select Afghanistan Åland Islands Albania Algeria American Samoa Andorra Angola …"
select select "IN"
click select "Select Afghanistan Åland Islands Albania Algeria American Samoa Andorra Angola …"
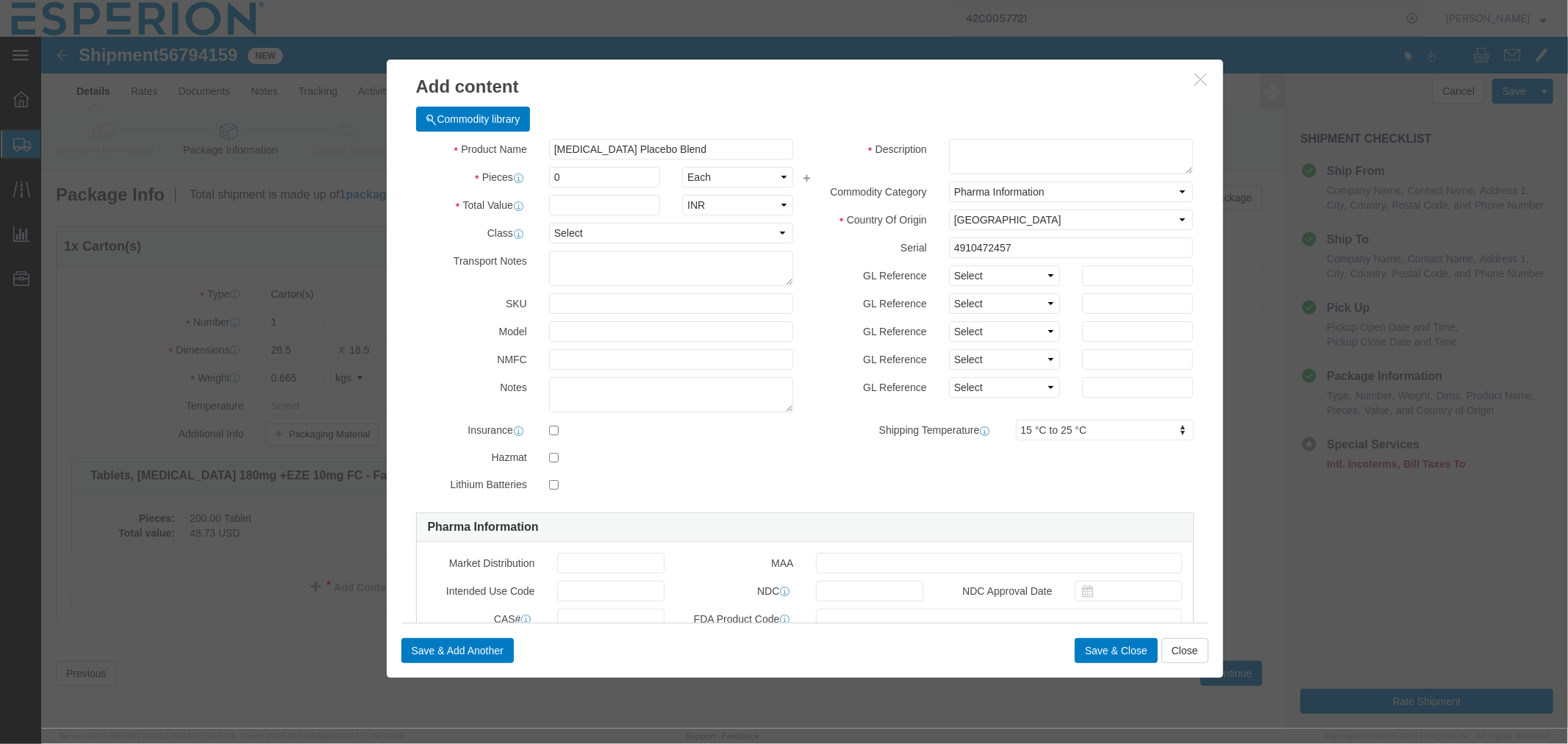
click div "Product Name Nexlizet Placebo Blend Pieces 0 Select Bag Barrels 100Board Feet B…"
click textarea
type textarea "Sample for Analysis purposes"
click select "Select Bag Barrels 100Board Feet Bottle Box Blister Pack Carats Can Capsule Car…"
select select "KGS"
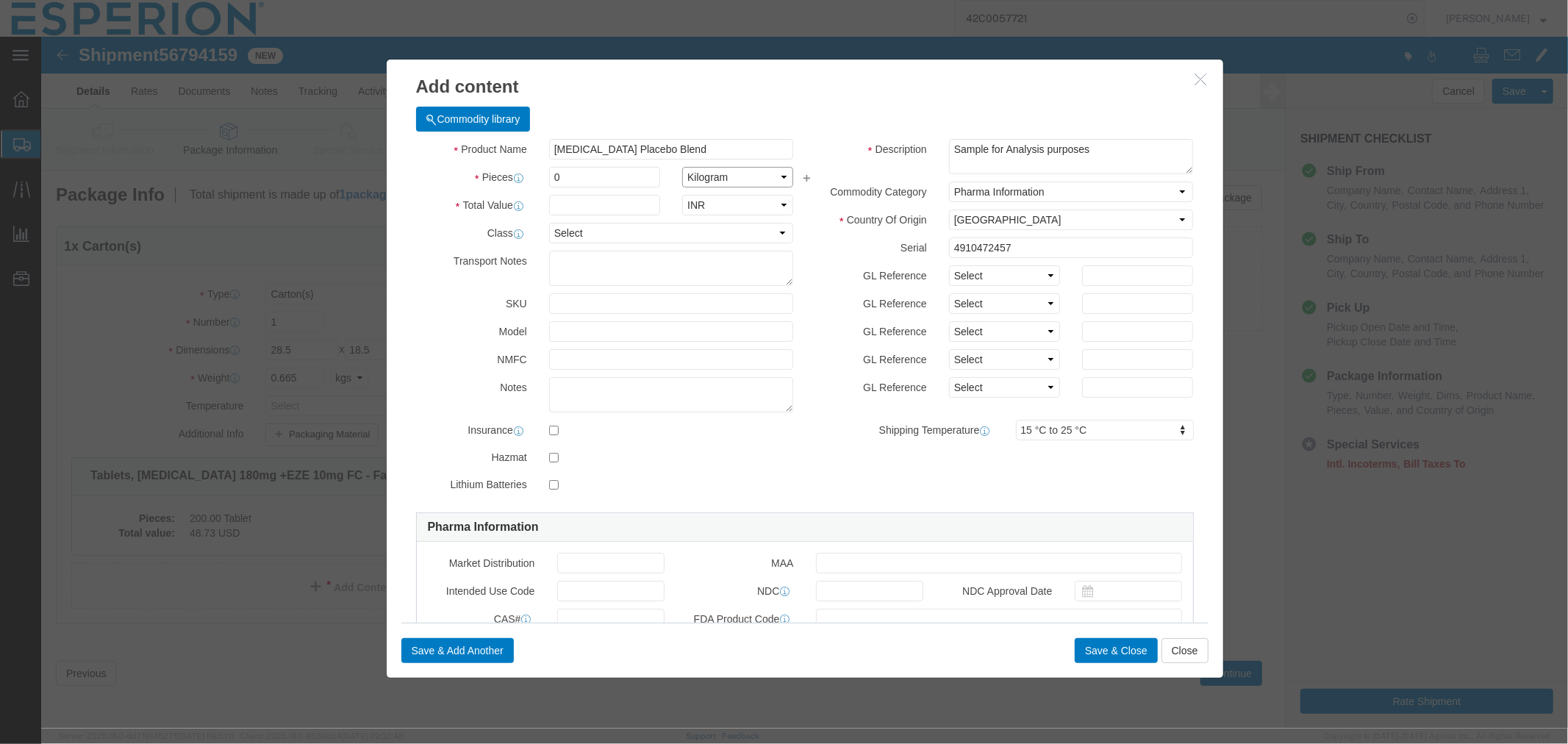
click select "Select Bag Barrels 100Board Feet Bottle Box Blister Pack Carats Can Capsule Car…"
click select "Select ADP AED AFN ALL AMD AOA ARS ATS AUD AWG AZN BAM BBD BDT BGL BGN BHD BIF …"
select select "USD"
click select "Select ADP AED AFN ALL AMD AOA ARS ATS AUD AWG AZN BAM BBD BDT BGL BGN BHD BIF …"
click div "Product Name Nexlizet Placebo Blend Pieces 0 Select Bag Barrels 100Board Feet B…"
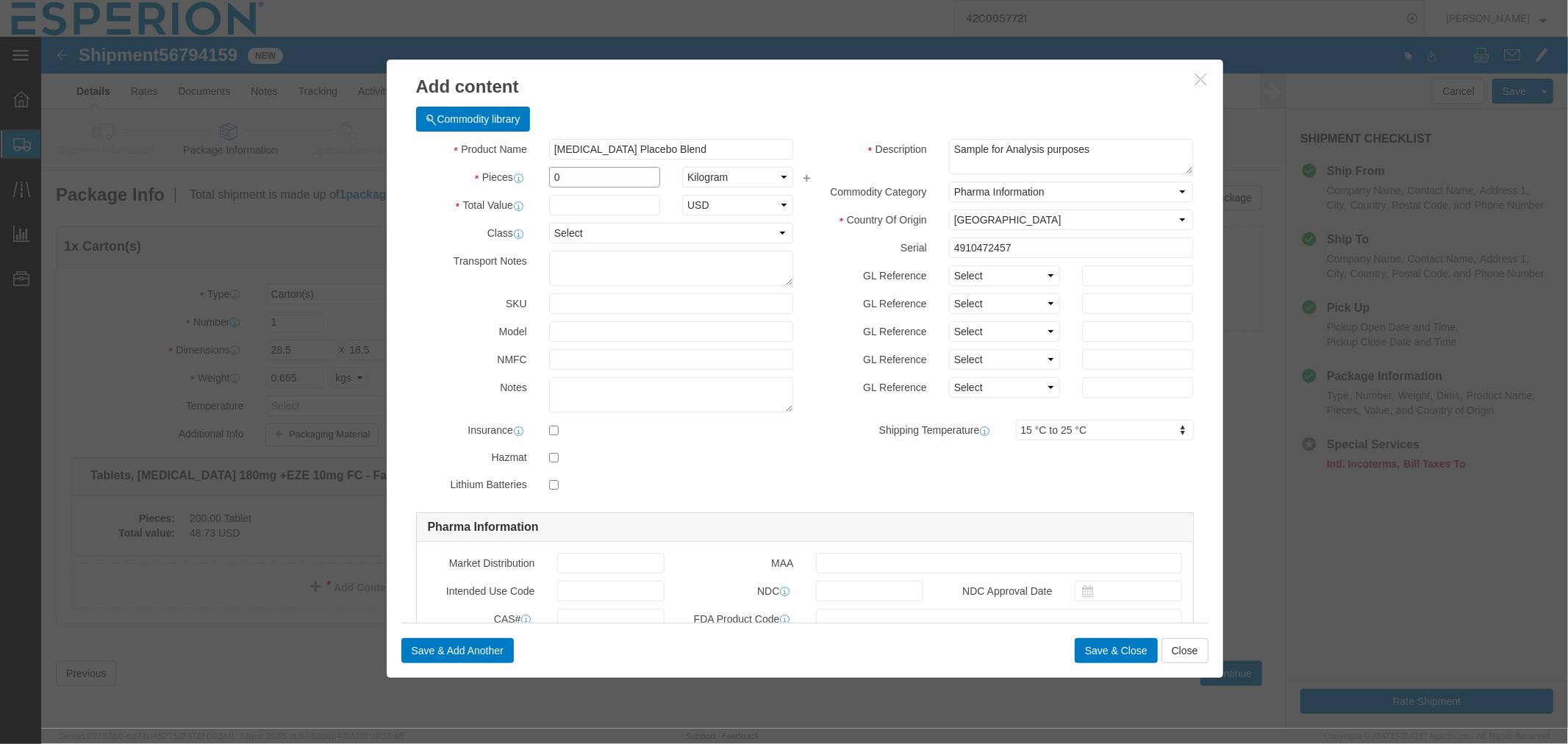
click input "0"
click input "text"
type input "1600.00"
click input "text"
type input "0.0005"
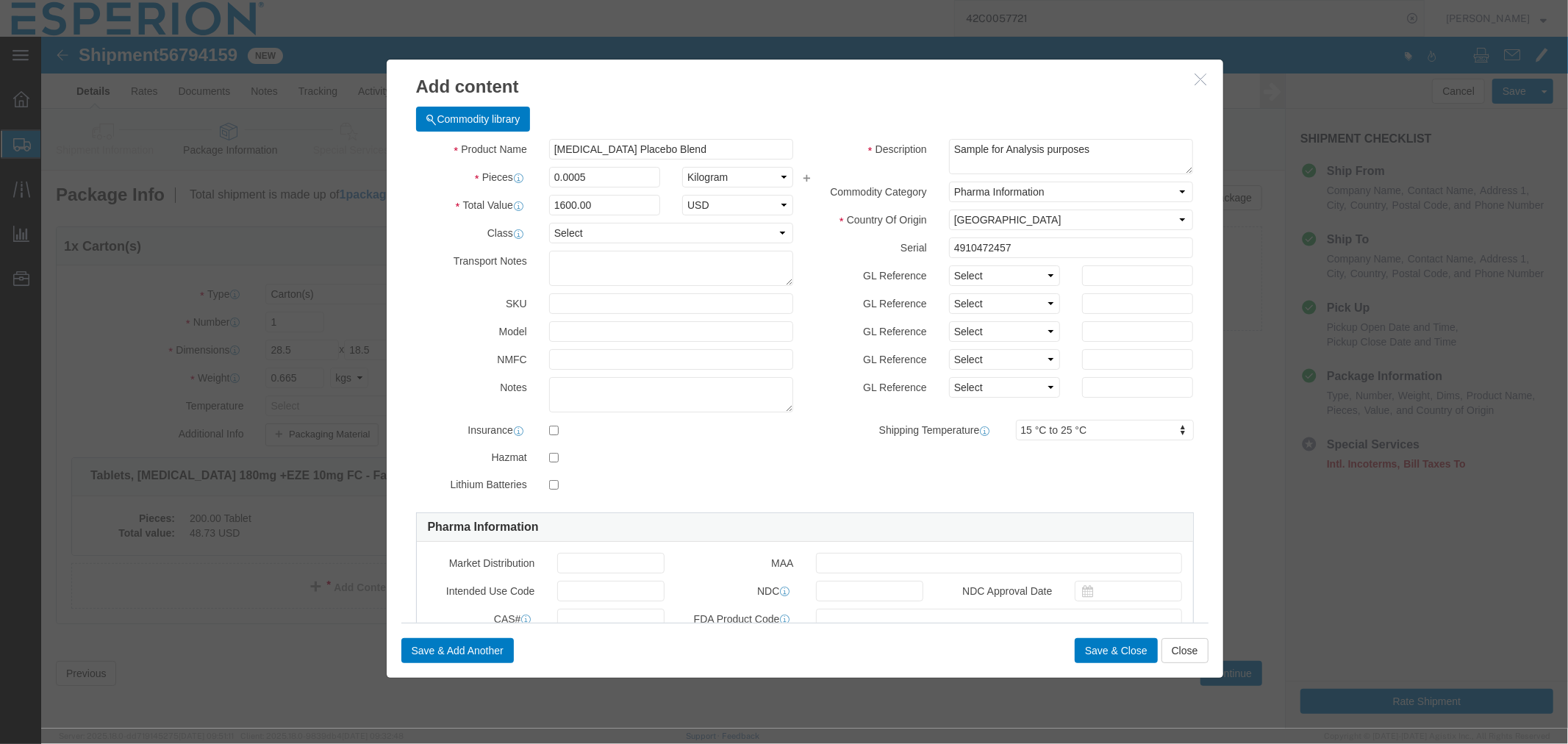
type input "0.8"
click button "Save & Close"
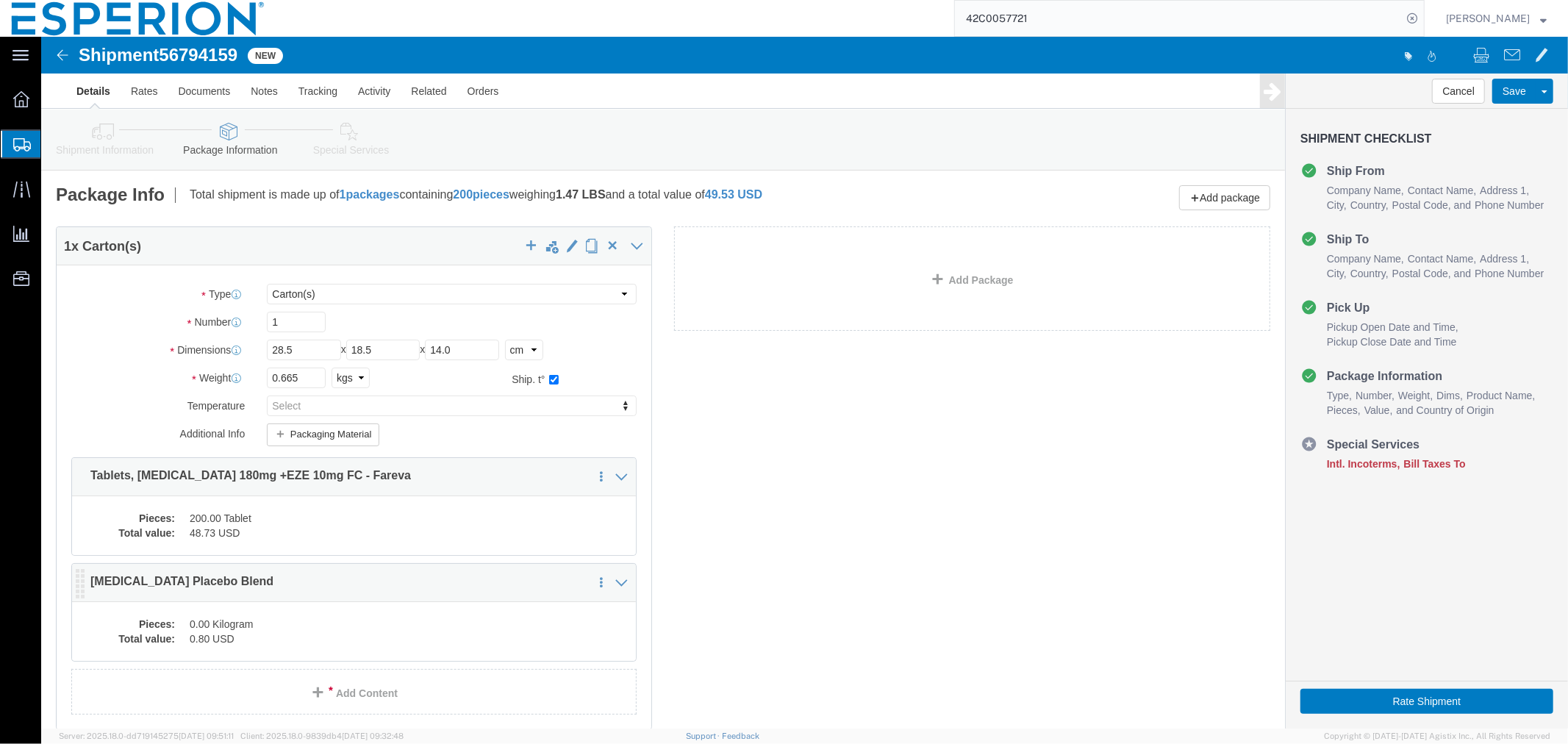
click dd "0.00 Kilogram"
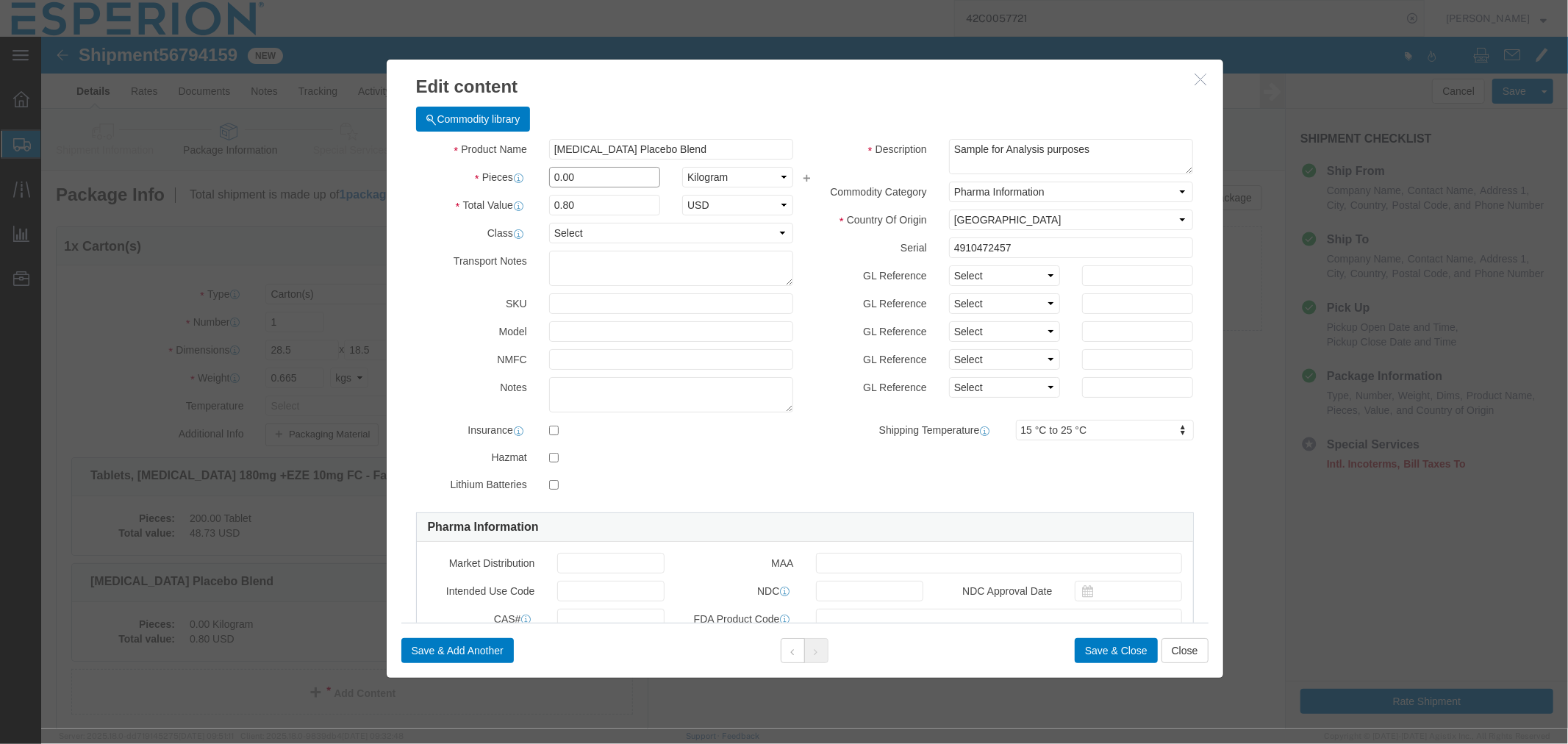
click input "0.00"
click select "Select Bag Barrels 100Board Feet Bottle Box Blister Pack Carats Can Capsule Car…"
select select "MG"
click select "Select Bag Barrels 100Board Feet Bottle Box Blister Pack Carats Can Capsule Car…"
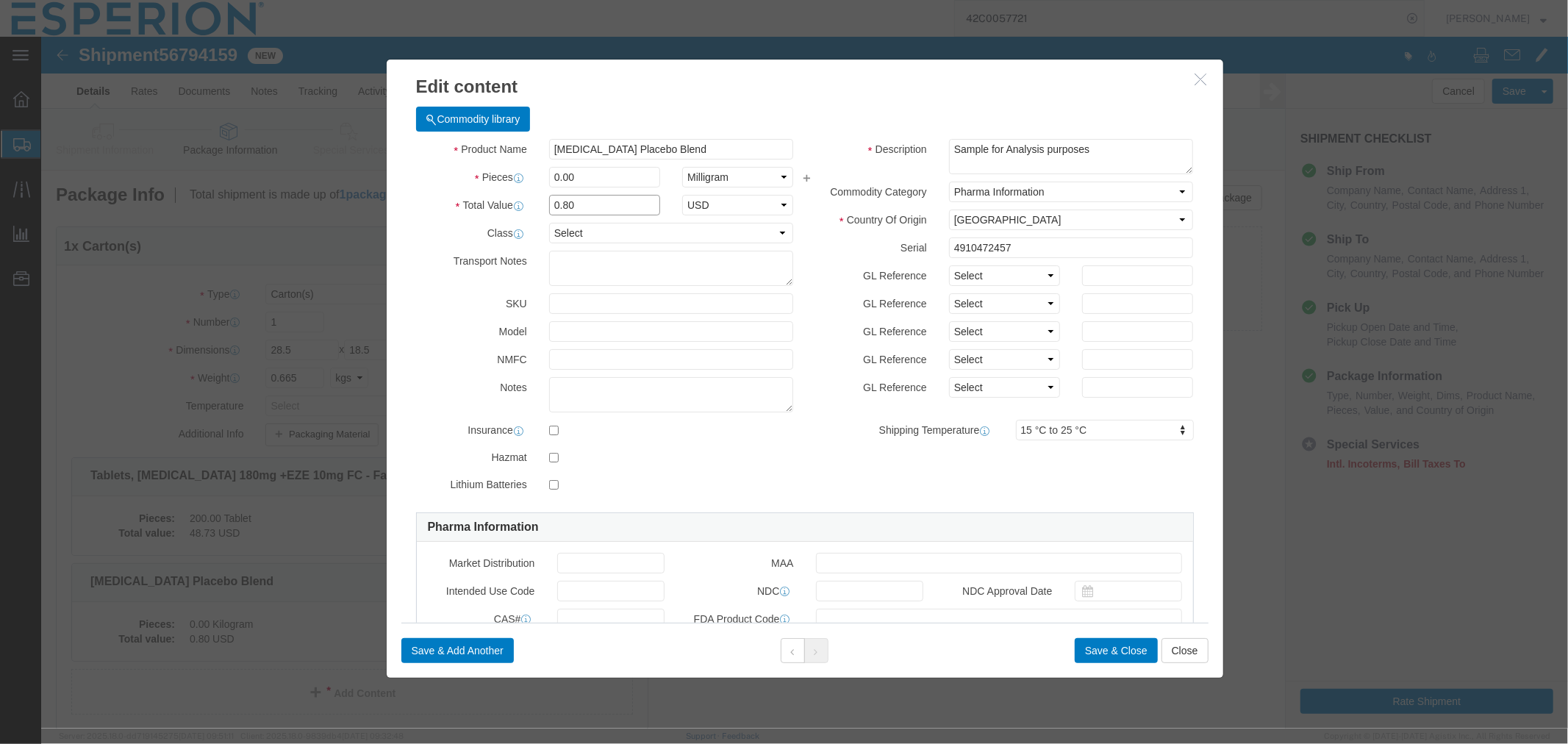
click input "0.80"
drag, startPoint x: 555, startPoint y: 170, endPoint x: 465, endPoint y: 164, distance: 90.2
click div "Total Value 0.80 Select ADP AED AFN ALL AMD AOA ARS ATS AUD AWG AZN BAM BBD BDT…"
type input "1.60"
click input "0.00"
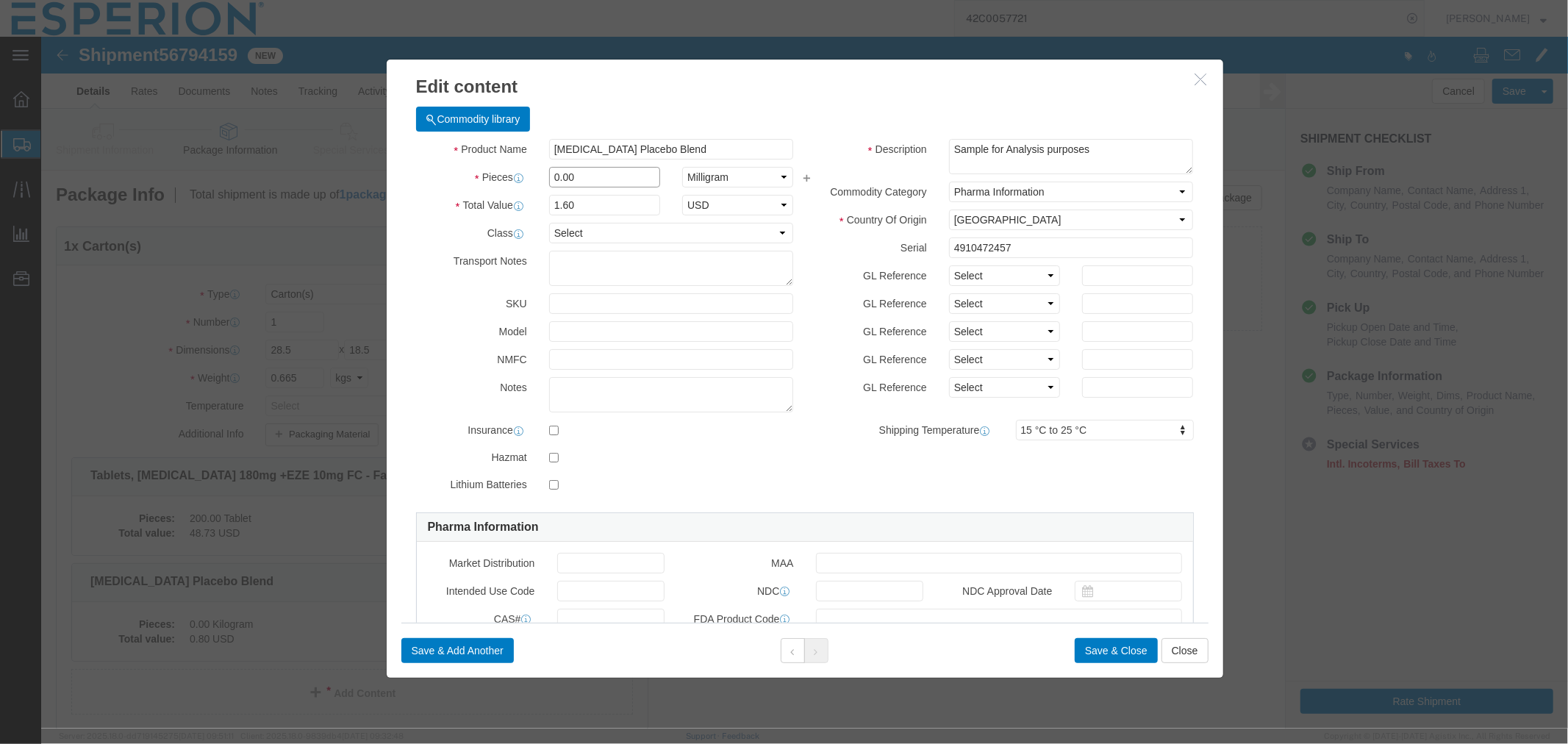
drag, startPoint x: 545, startPoint y: 141, endPoint x: 486, endPoint y: 141, distance: 59.0
click div "Pieces 0.00 Select Bag Barrels 100Board Feet Bottle Box Blister Pack Carats Can…"
type input "500"
type input "800"
click select "Select 50 55 60 65 70 85 92.5 100 125 175 250 300 400"
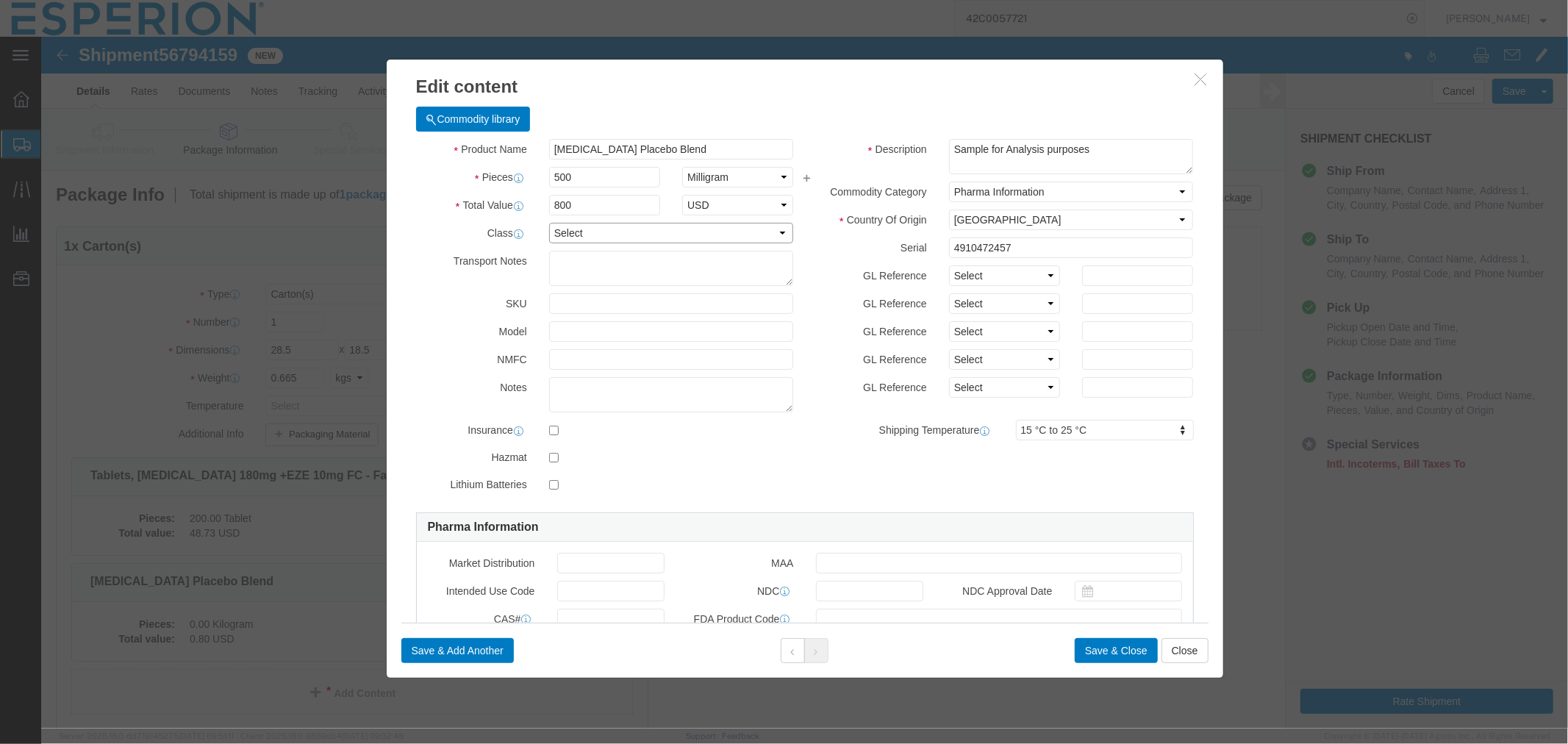
click select "Select 50 55 60 65 70 85 92.5 100 125 175 250 300 400"
click input "800"
drag, startPoint x: 548, startPoint y: 137, endPoint x: 394, endPoint y: 121, distance: 154.8
click div "Product Name Nexlizet Placebo Blend Pieces 500 Select Bag Barrels 100Board Feet…"
drag, startPoint x: 527, startPoint y: 172, endPoint x: 511, endPoint y: 171, distance: 16.0
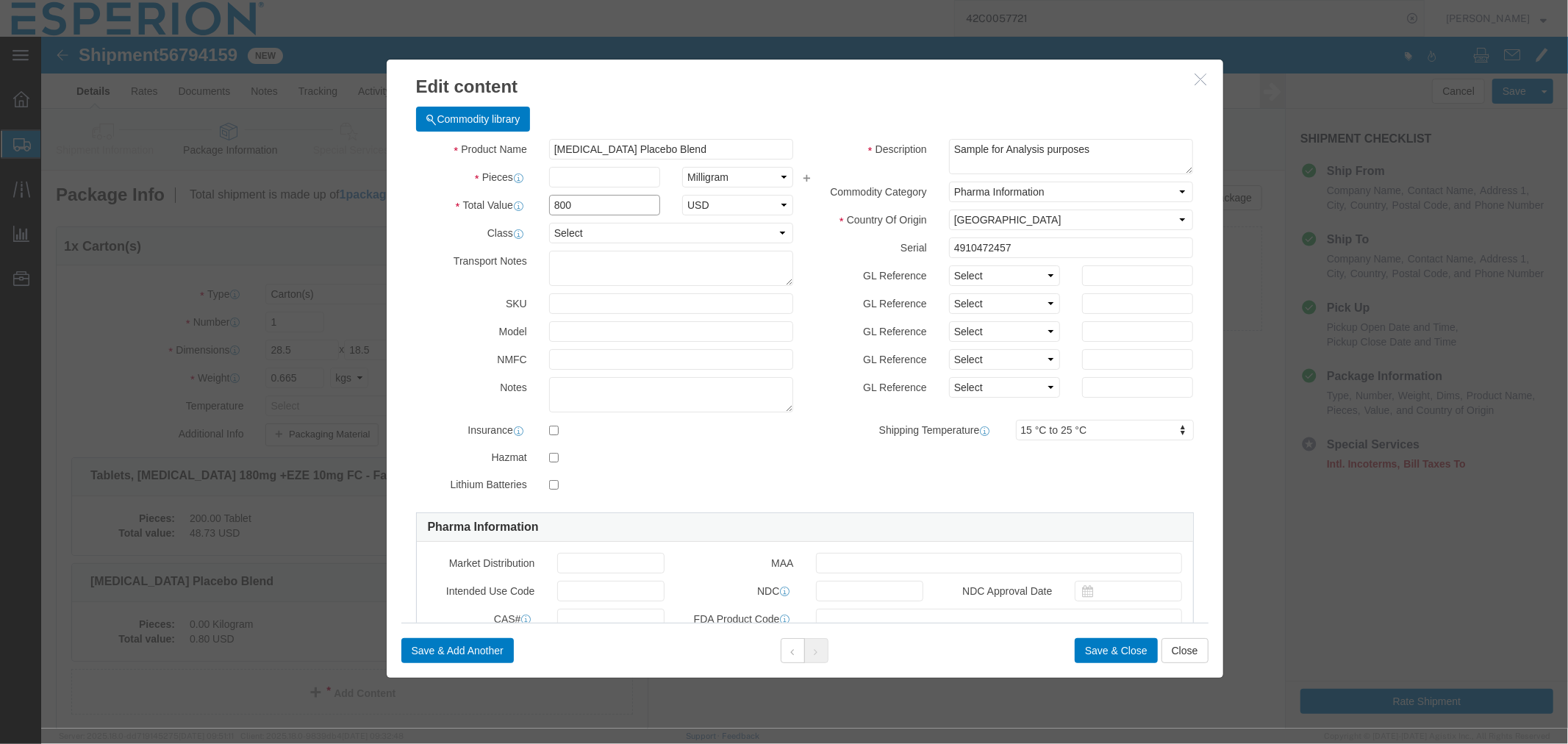
click input "800"
type input "8"
type input "0.16"
click input "text"
type input "500"
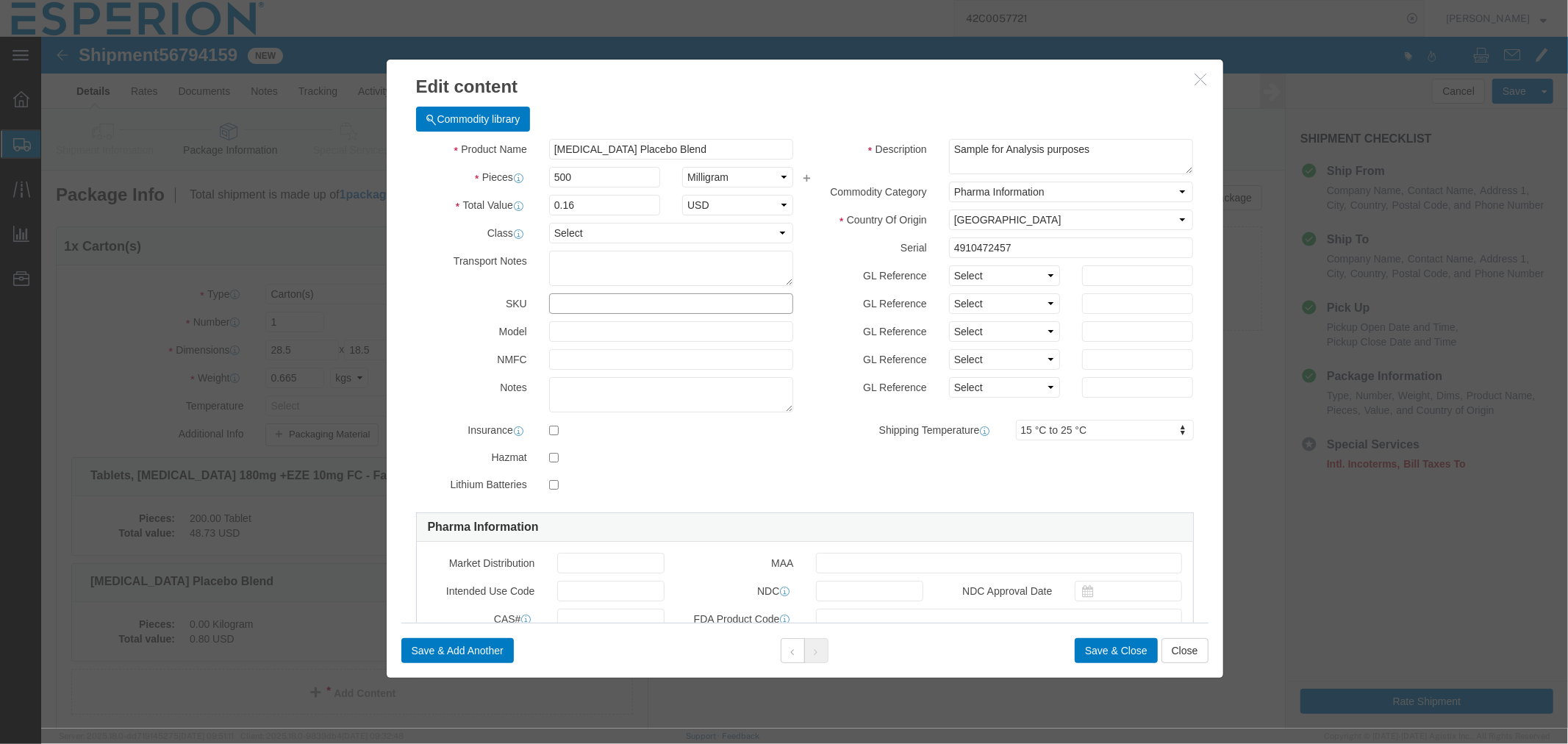
type input "80"
click input "text"
click input "500"
drag, startPoint x: 542, startPoint y: 143, endPoint x: 489, endPoint y: 141, distance: 53.0
click div "Pieces 500 Select Bag Barrels 100Board Feet Bottle Box Blister Pack Carats Can …"
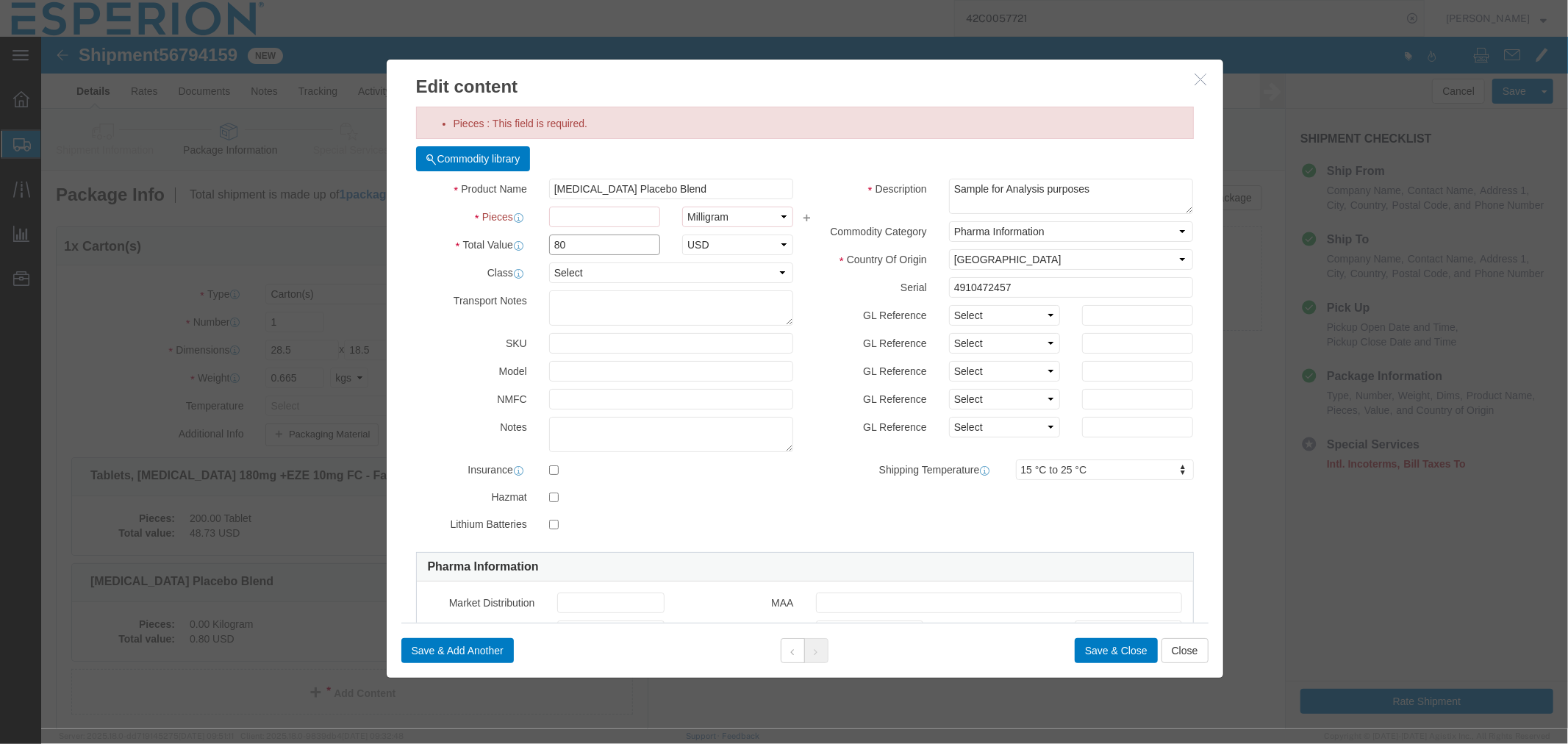
click input "80"
drag, startPoint x: 528, startPoint y: 213, endPoint x: 506, endPoint y: 213, distance: 22.0
click input "80"
type input "0.0016"
click input "Pieces : This field is required."
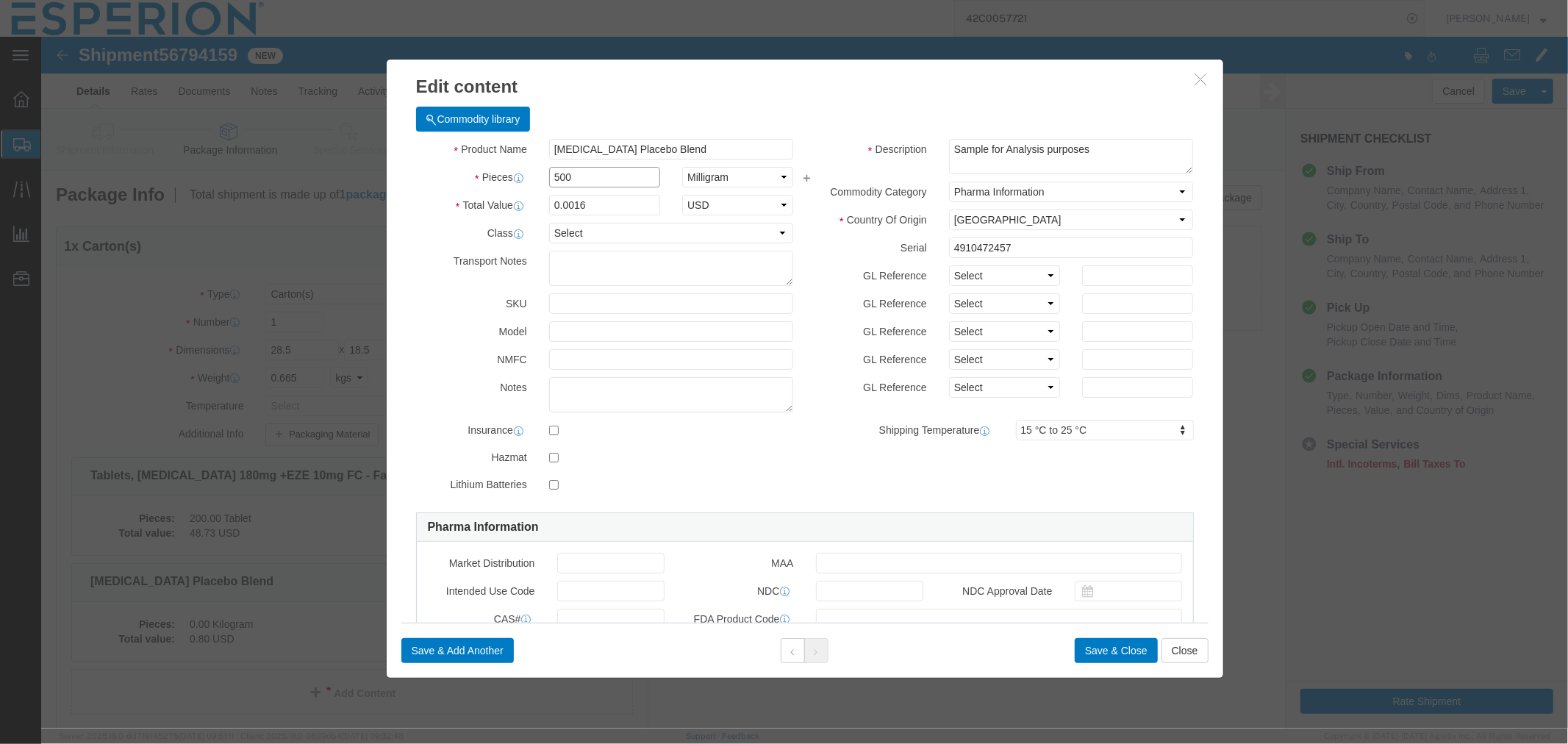
type input "500"
type input "0.8"
click textarea
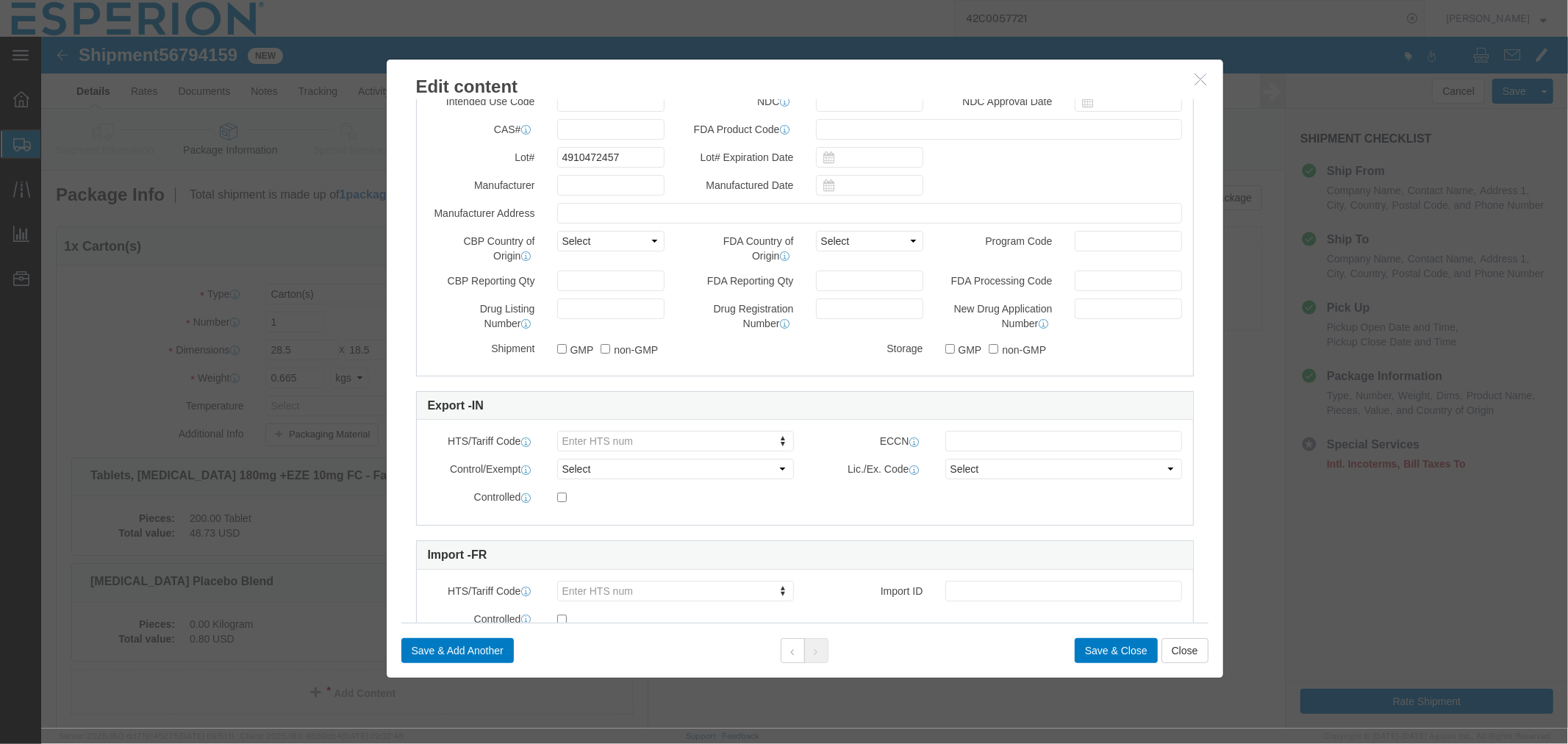
scroll to position [551, 0]
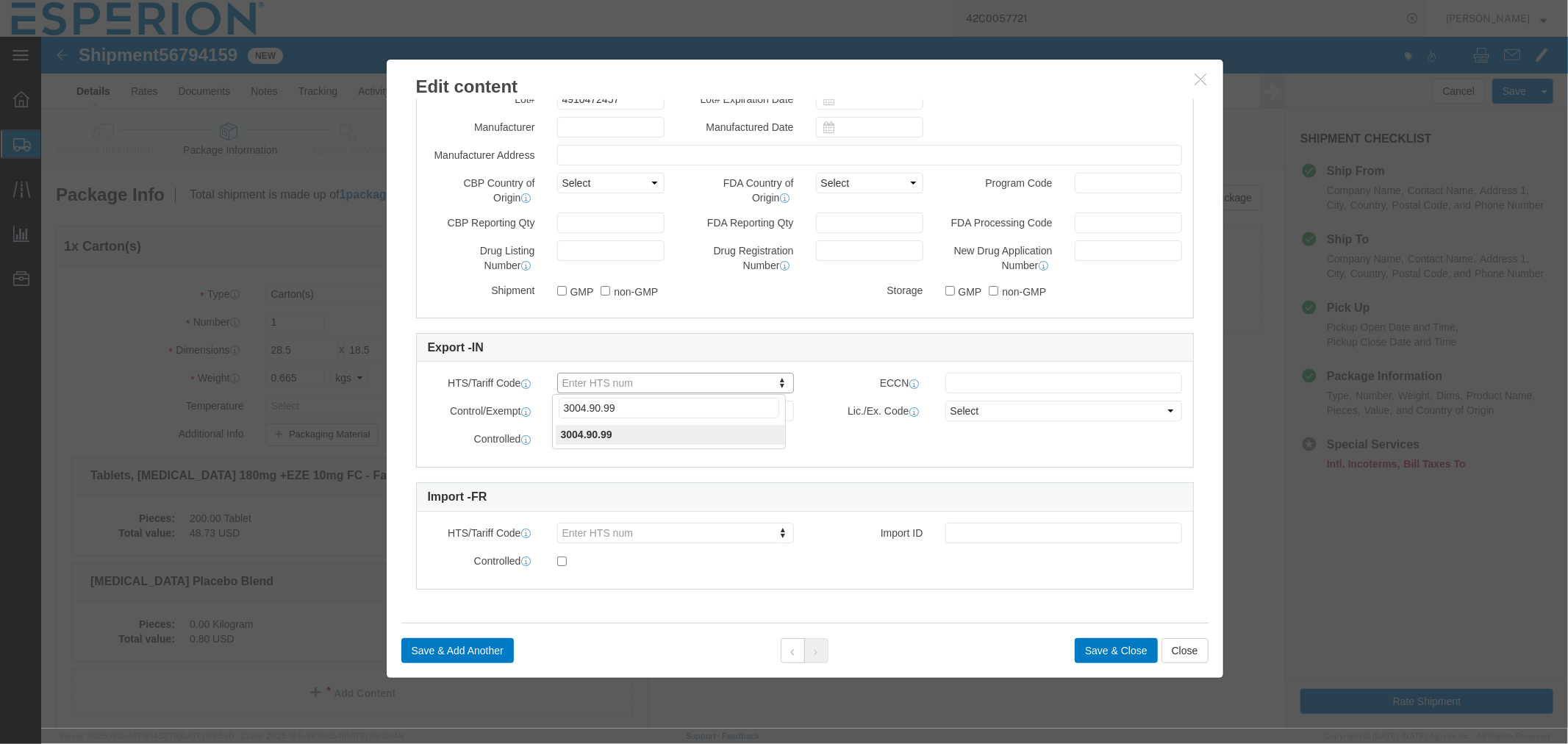
type input "3004.90.99"
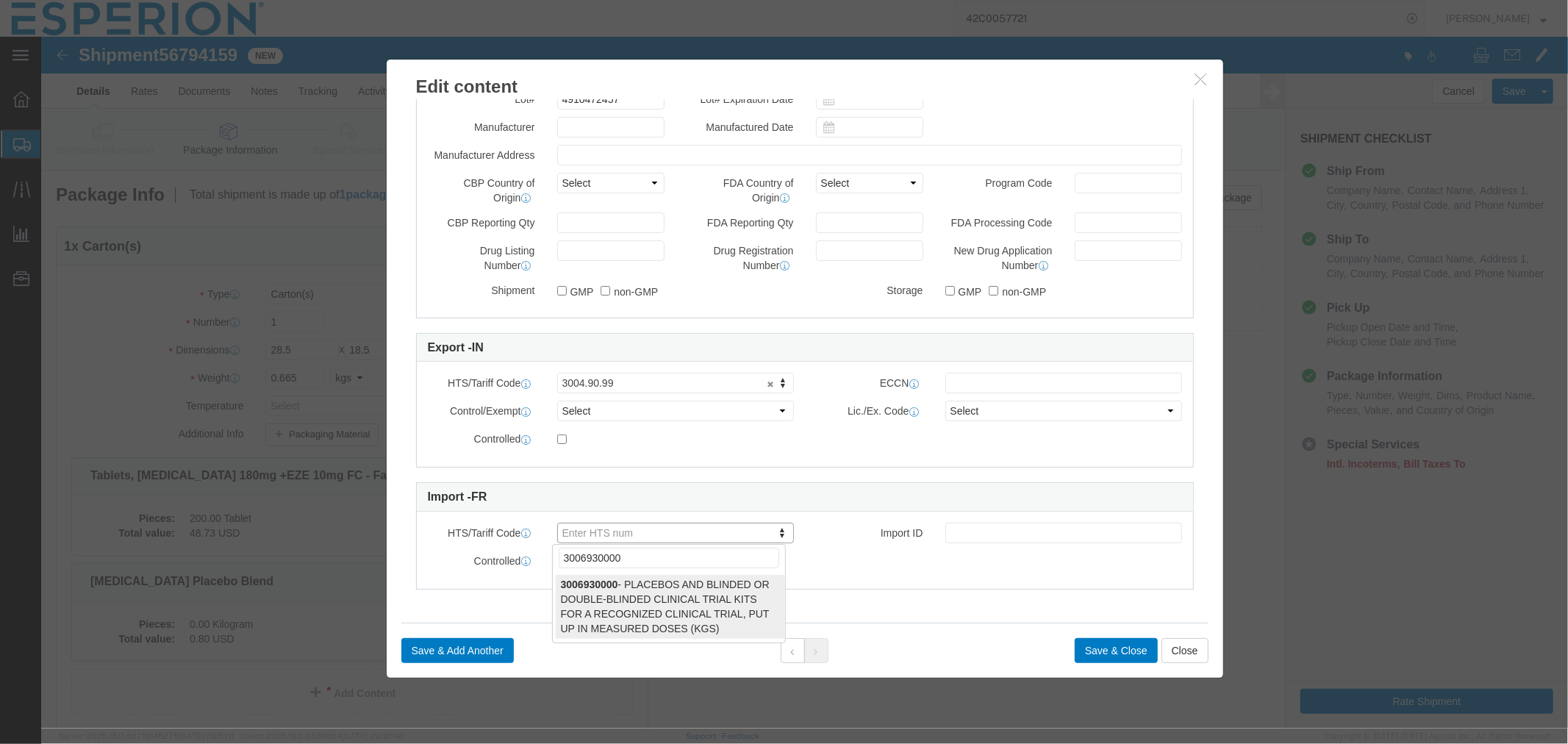
type input "3006930000"
select select "KGS"
type input "3006930000"
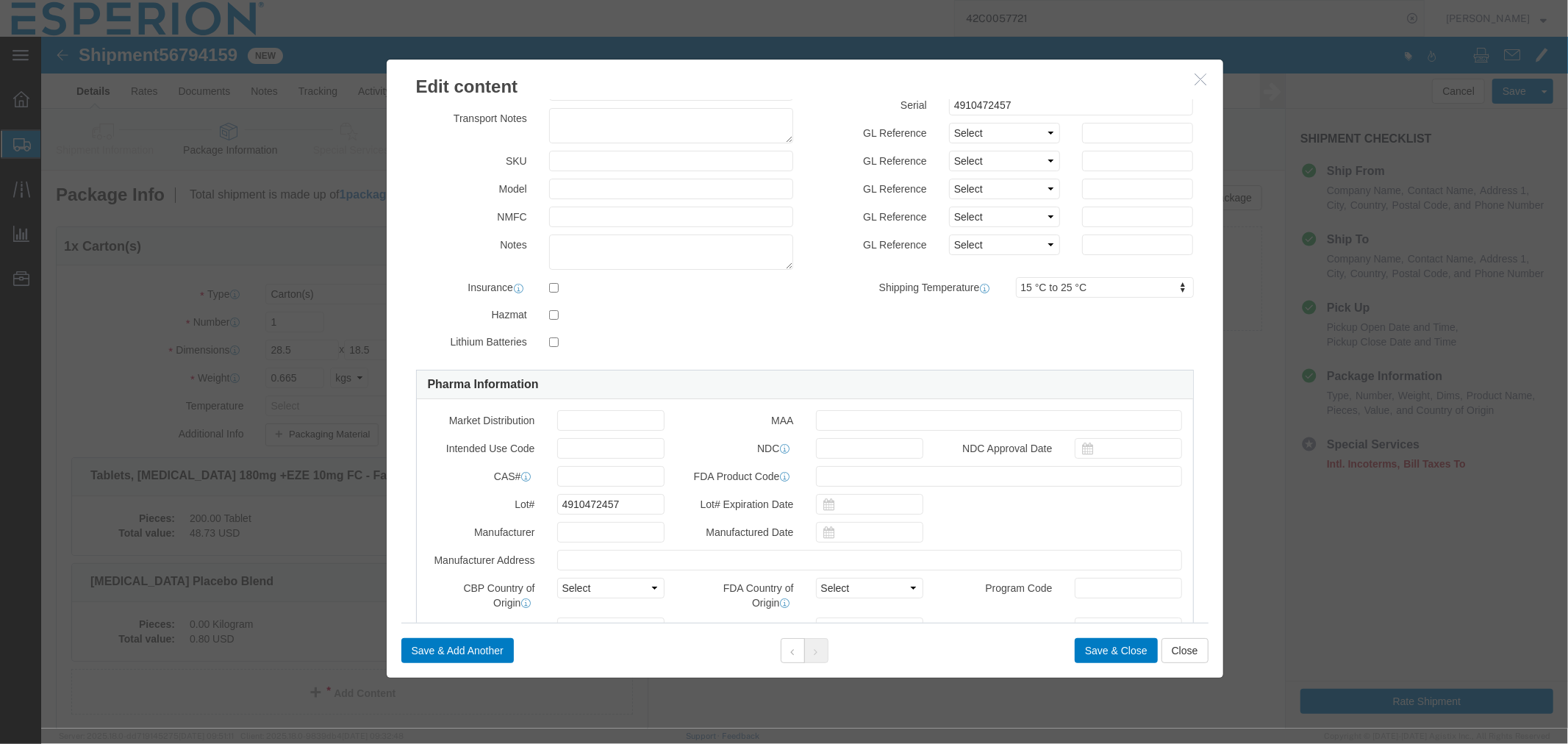
scroll to position [0, 0]
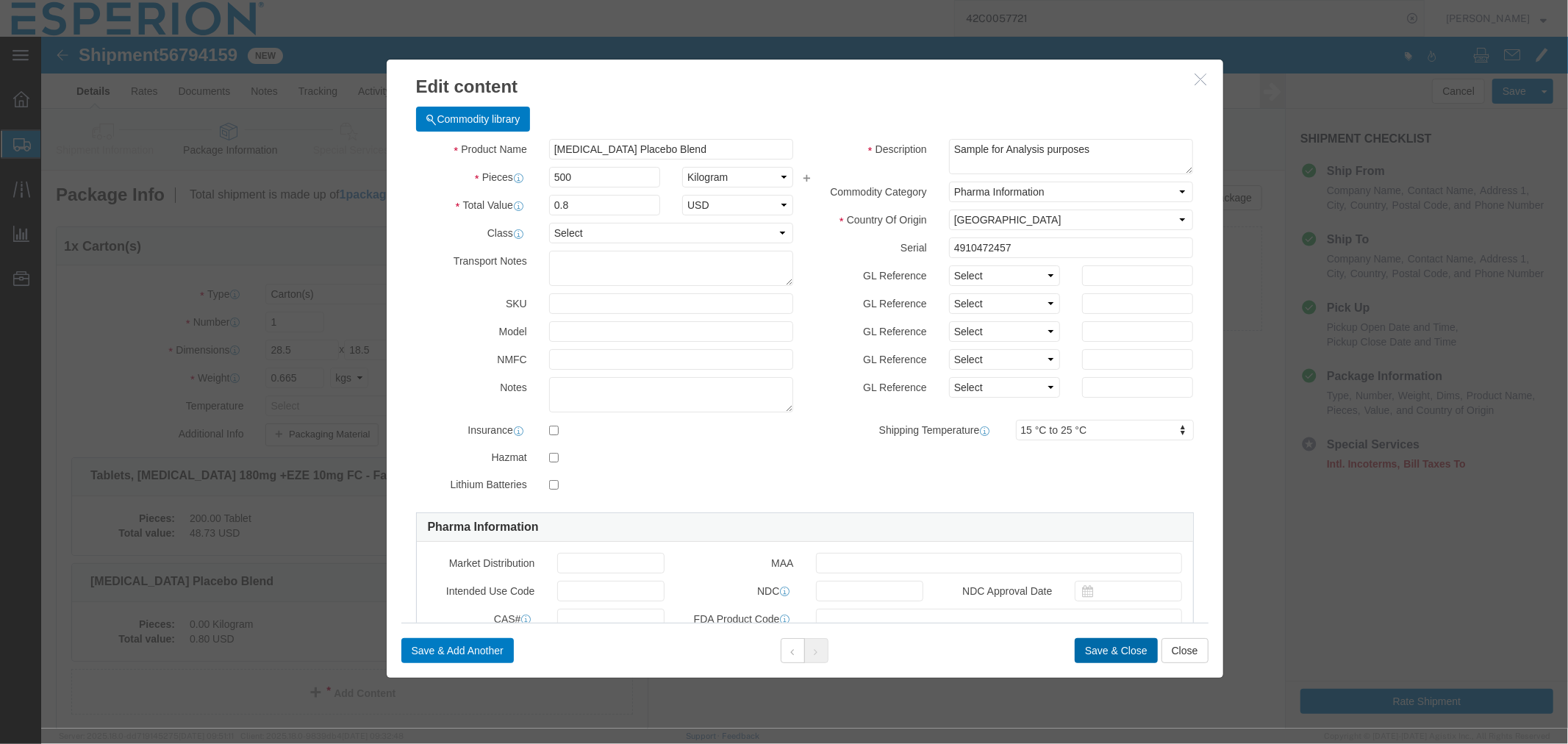
click button "Save & Close"
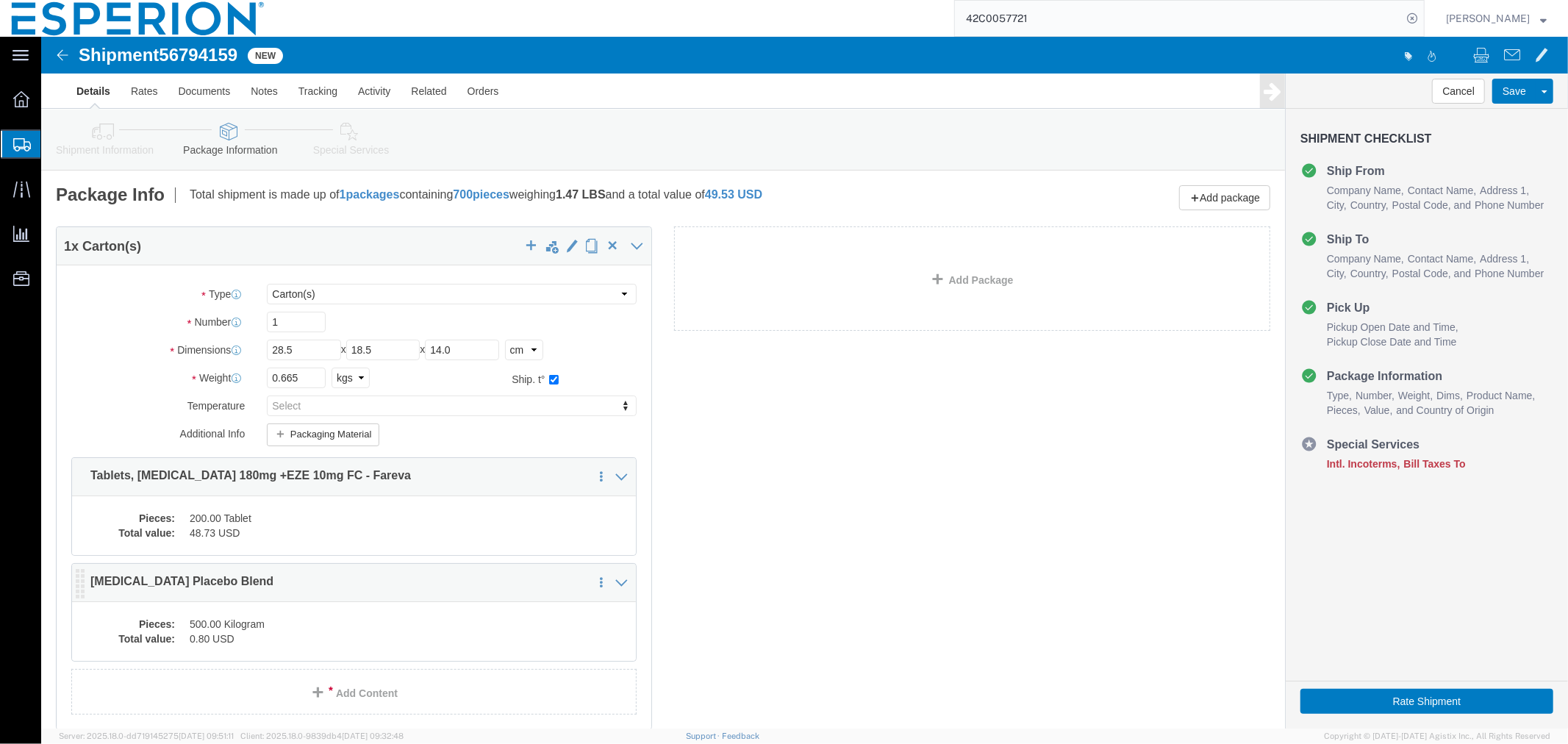
scroll to position [108, 0]
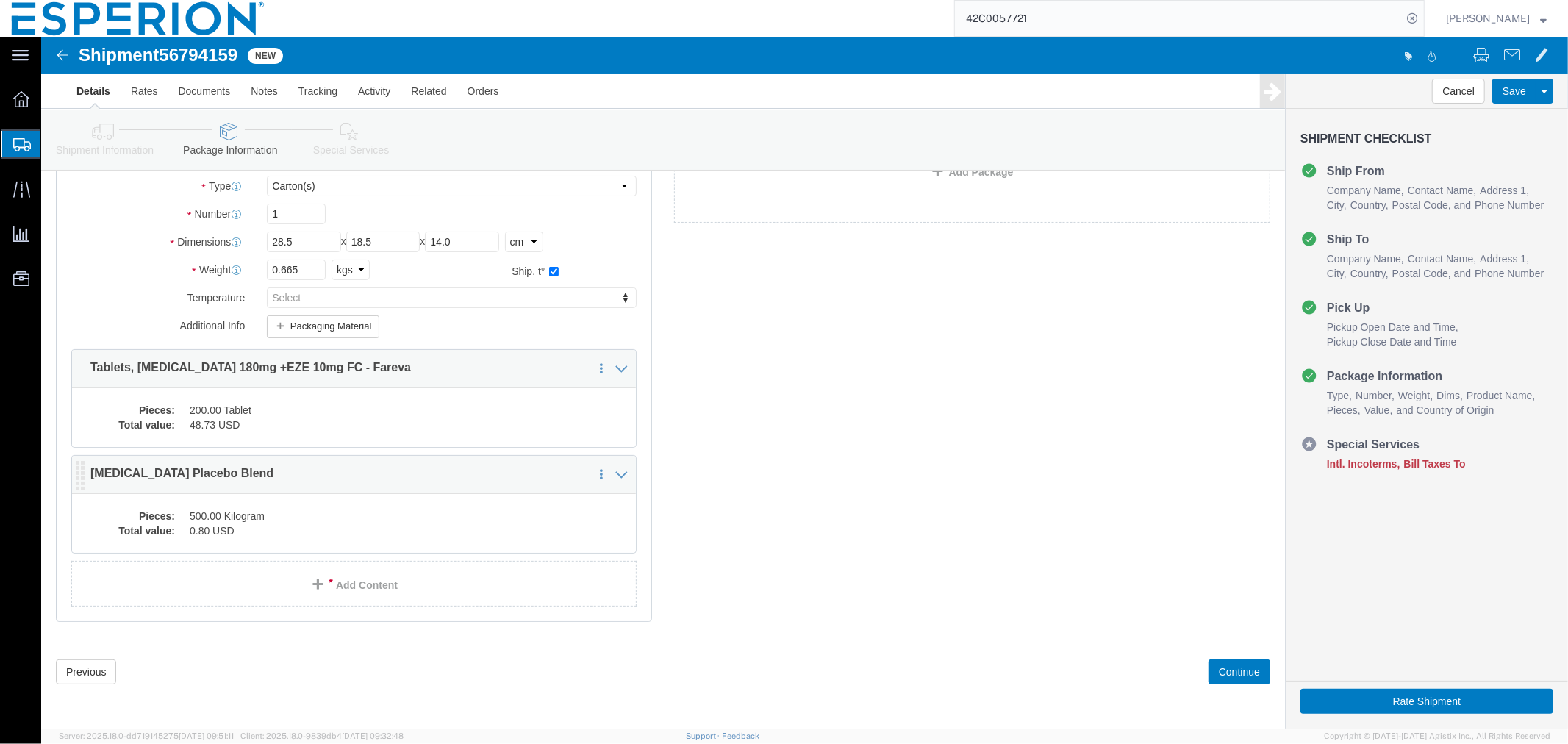
click dd "0.80 USD"
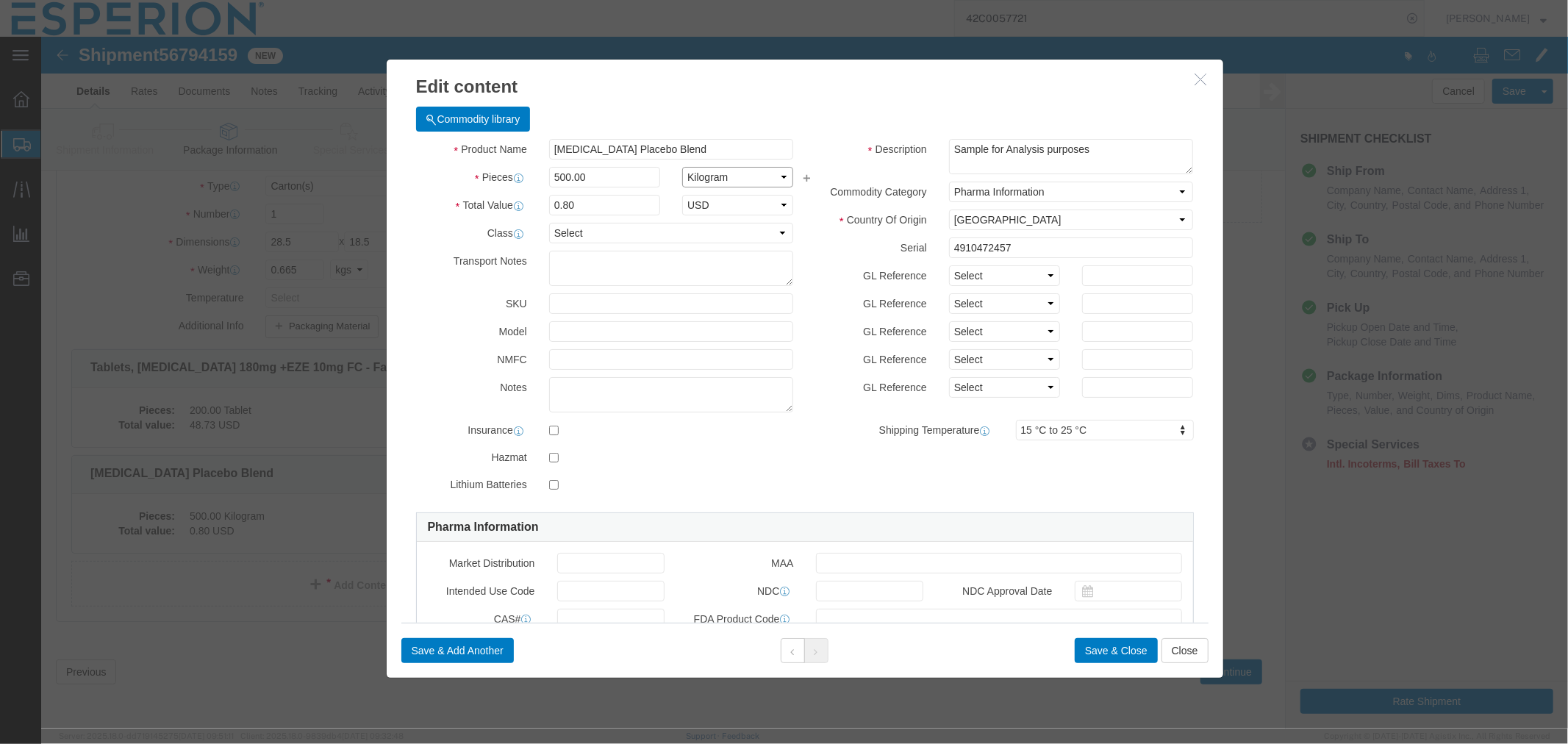
click select "Select Bag Barrels 100Board Feet Bottle Box Blister Pack Carats Can Capsule Car…"
select select "MG"
click select "Select Bag Barrels 100Board Feet Bottle Box Blister Pack Carats Can Capsule Car…"
click button "Save & Close"
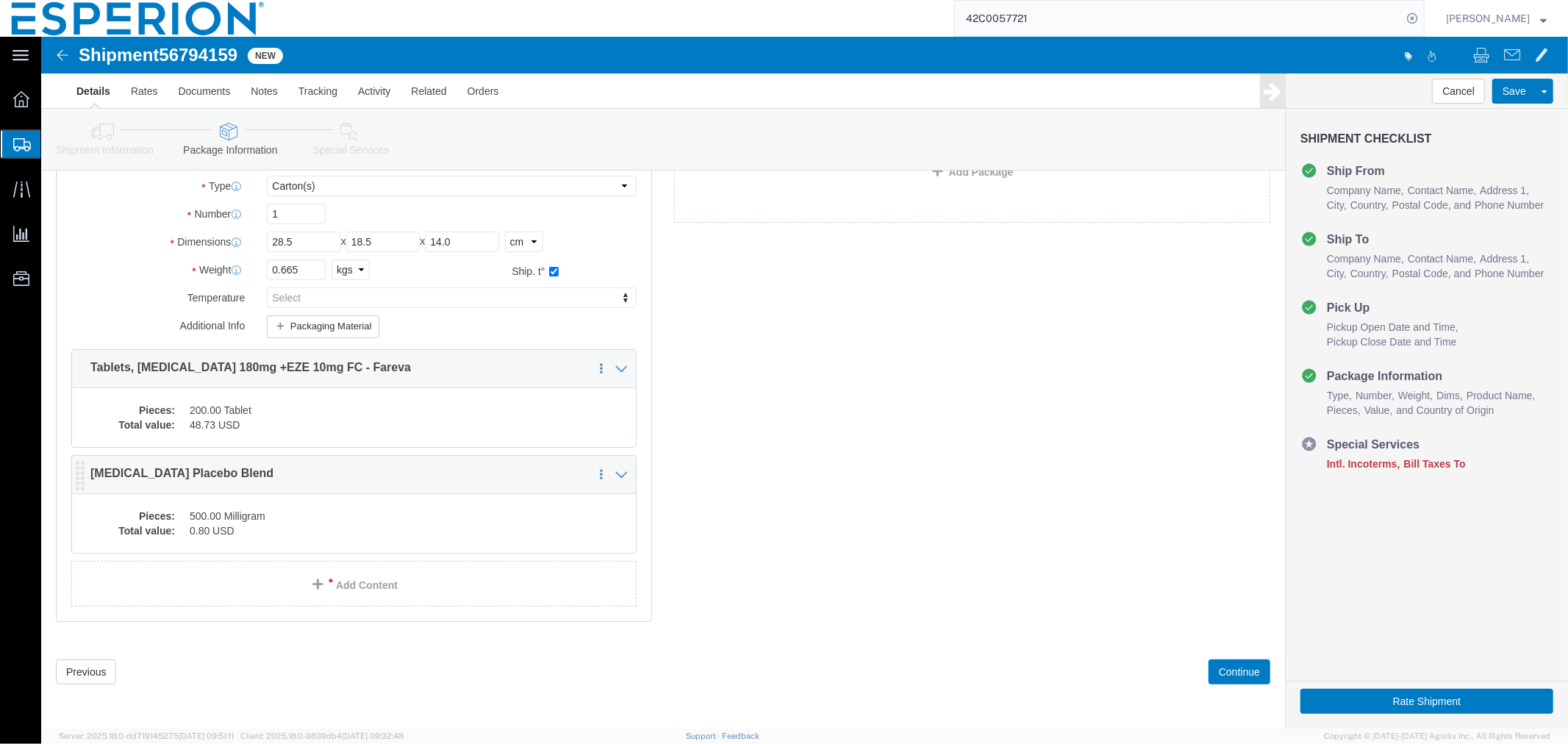
drag, startPoint x: 261, startPoint y: 498, endPoint x: 236, endPoint y: 509, distance: 27.3
click div "Pieces: 500.00 Milligram Total value: 0.80 USD"
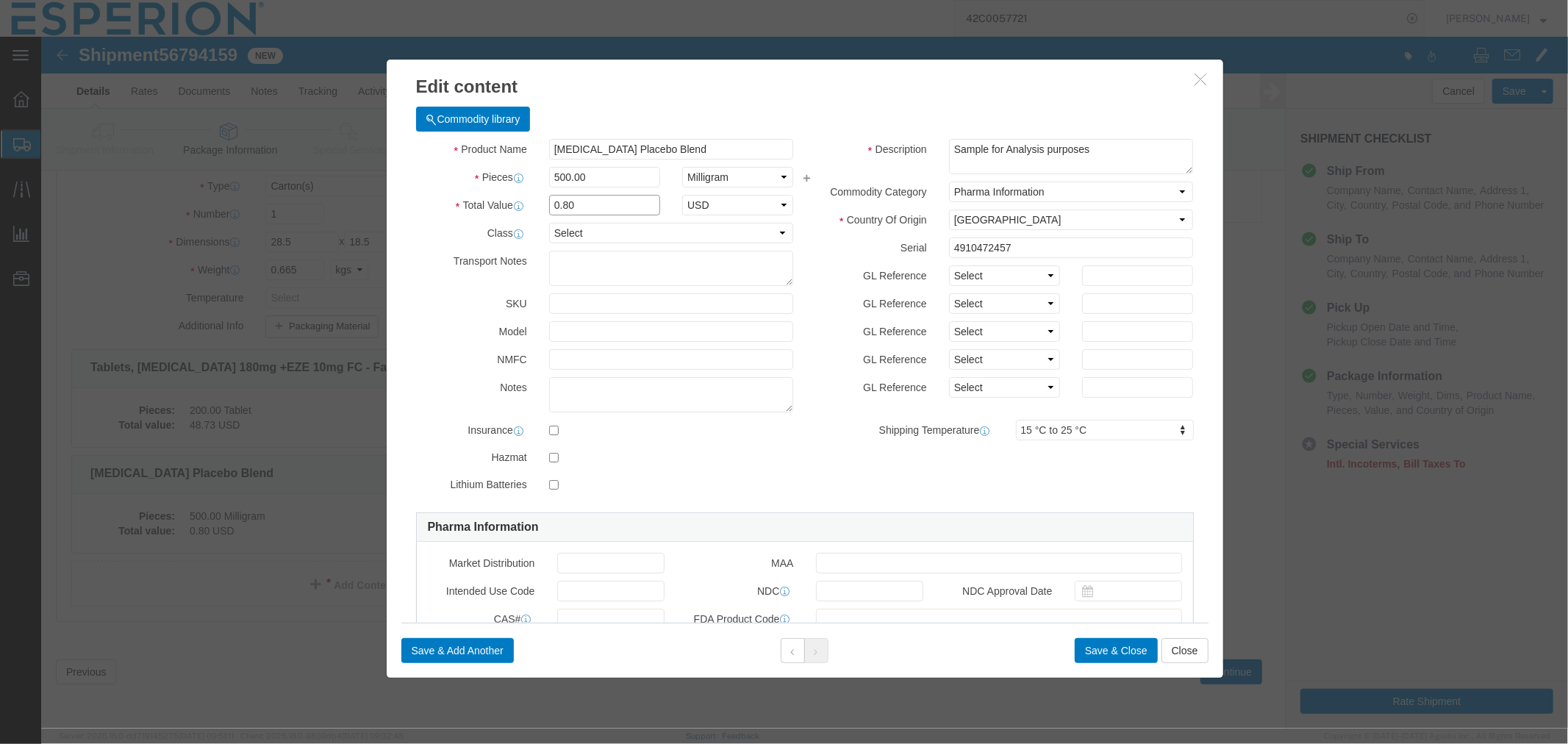
click input "0.80"
click input "500.00"
drag, startPoint x: 558, startPoint y: 138, endPoint x: 481, endPoint y: 140, distance: 77.0
click div "Pieces 500.00 Select Bag Barrels 100Board Feet Bottle Box Blister Pack Carats C…"
click select "Select Bag Barrels 100Board Feet Bottle Box Blister Pack Carats Can Capsule Car…"
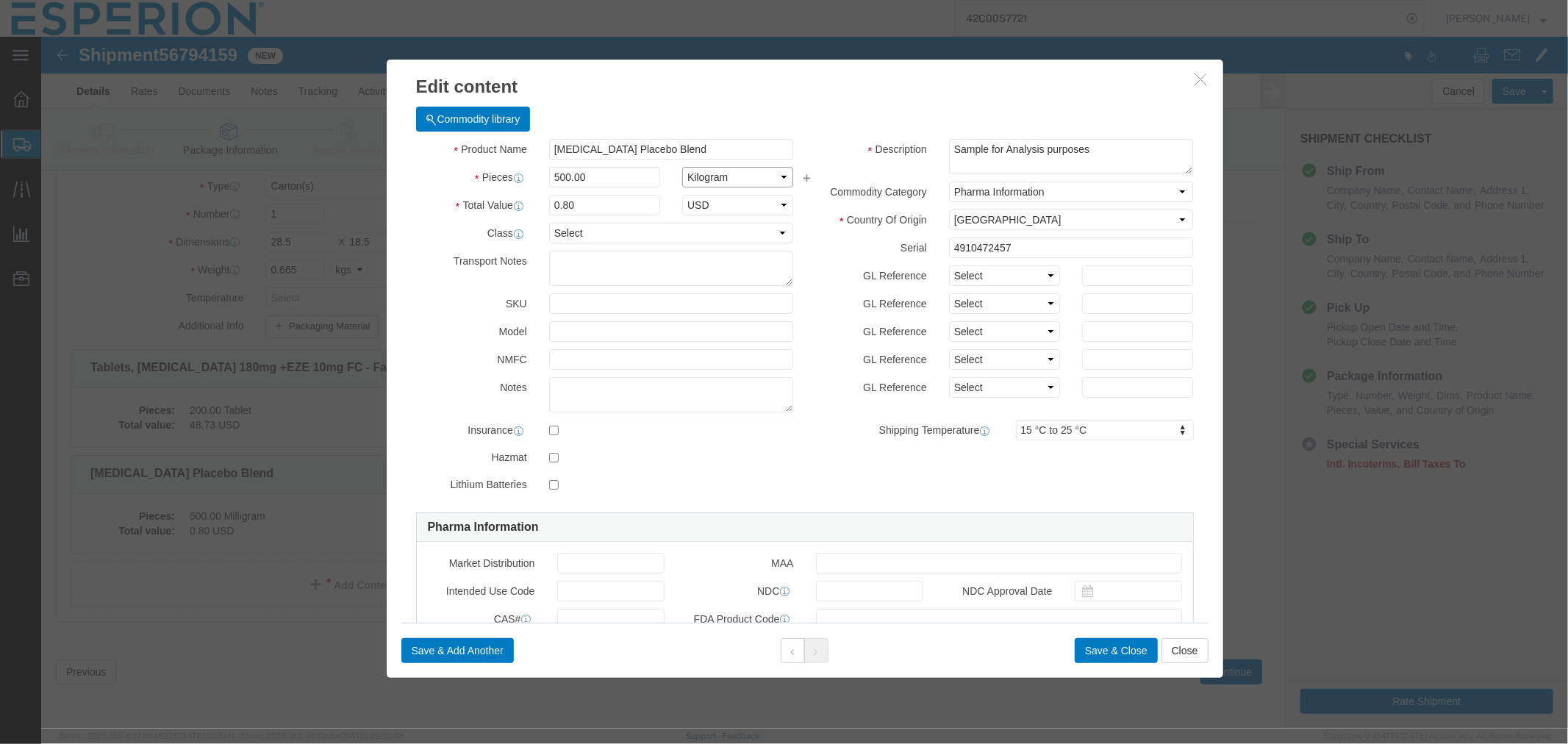
click select "Select Bag Barrels 100Board Feet Bottle Box Blister Pack Carats Can Capsule Car…"
select select "MG"
click select "Select Bag Barrels 100Board Feet Bottle Box Blister Pack Carats Can Capsule Car…"
drag, startPoint x: 542, startPoint y: 165, endPoint x: 471, endPoint y: 166, distance: 71.0
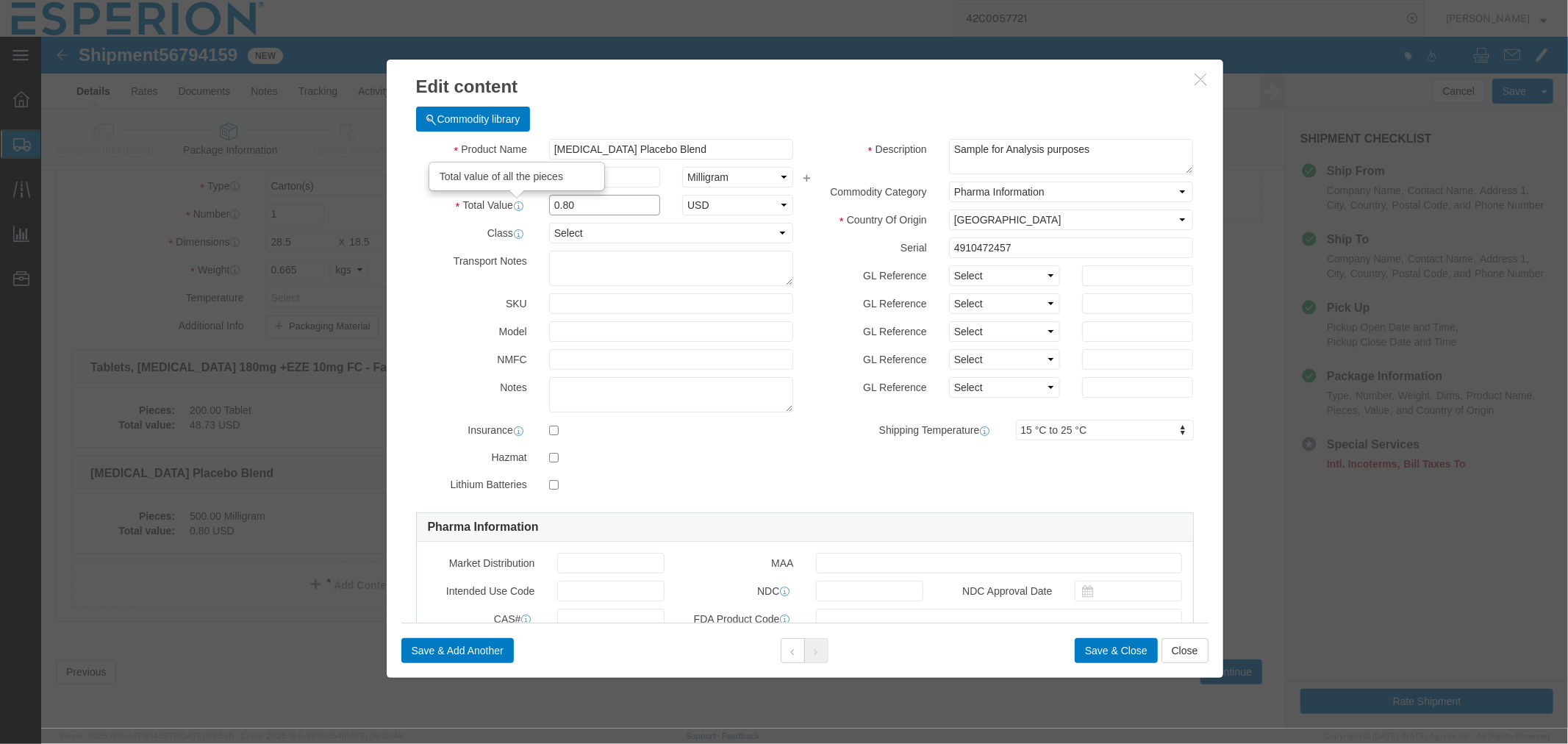
click div "Total Value Total value of all the pieces 0.80 Select ADP AED AFN ALL AMD AOA A…"
type input "0.016"
click input "text"
type input "500"
type input "8"
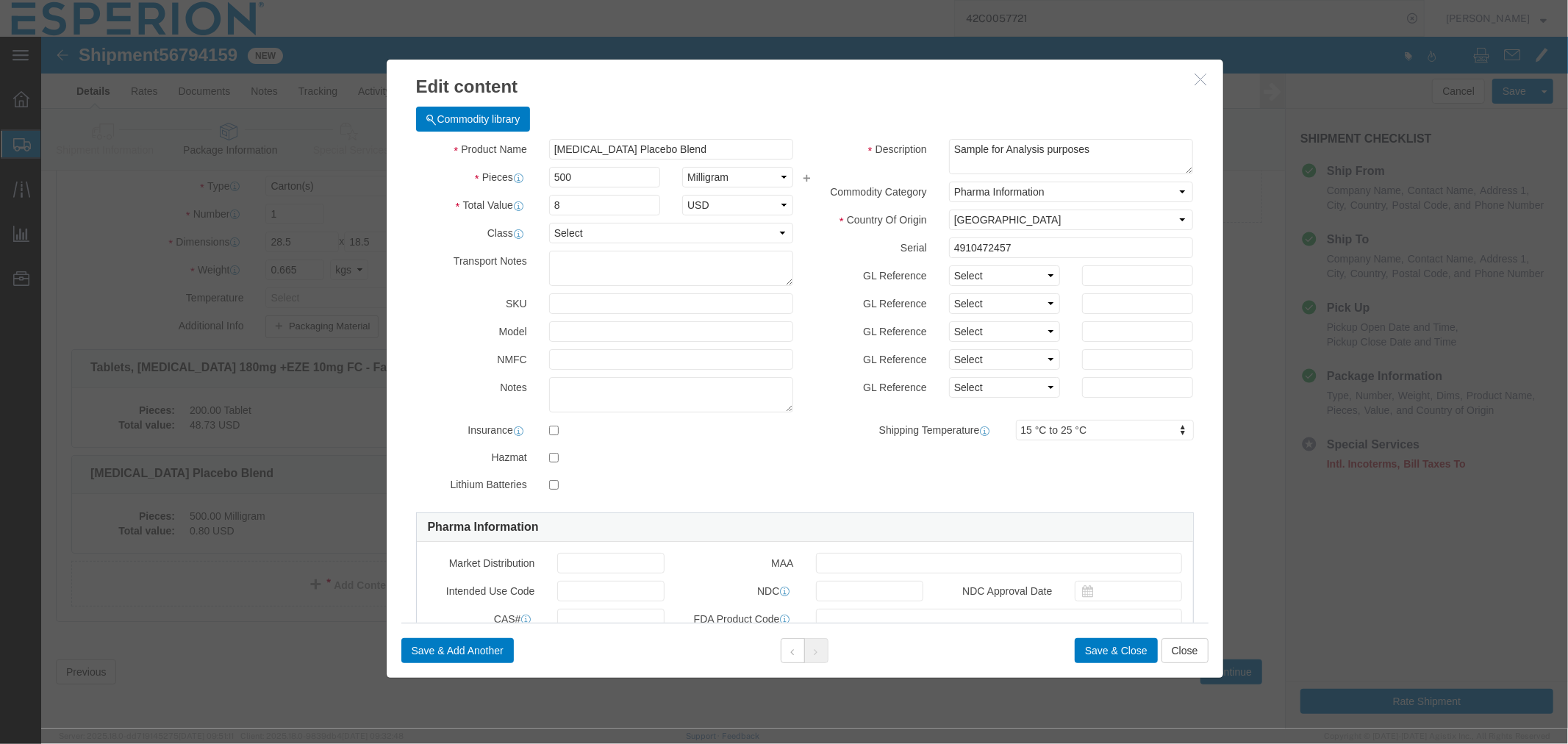
click div "Product Name Nexlizet Placebo Blend Pieces 500 Select Bag Barrels 100Board Feet…"
drag, startPoint x: 527, startPoint y: 137, endPoint x: 398, endPoint y: 137, distance: 129.0
click div "Pieces 500 Select Bag Barrels 100Board Feet Bottle Box Blister Pack Carats Can …"
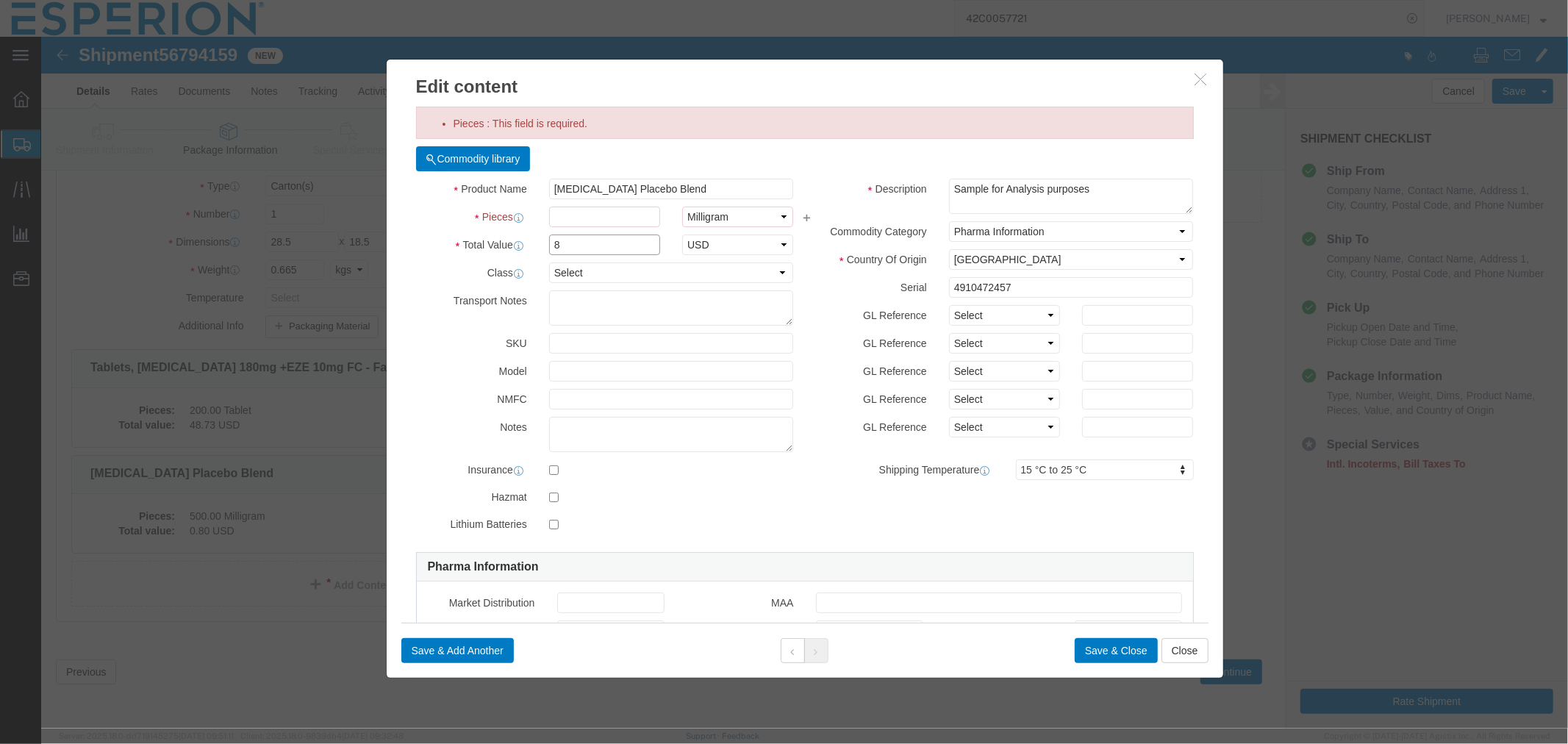
drag, startPoint x: 527, startPoint y: 209, endPoint x: 474, endPoint y: 211, distance: 53.0
click div "Total Value 8 Select ADP AED AFN ALL AMD AOA ARS ATS AUD AWG AZN BAM BBD BDT BG…"
type input "0.0016"
click input "Pieces : This field is required."
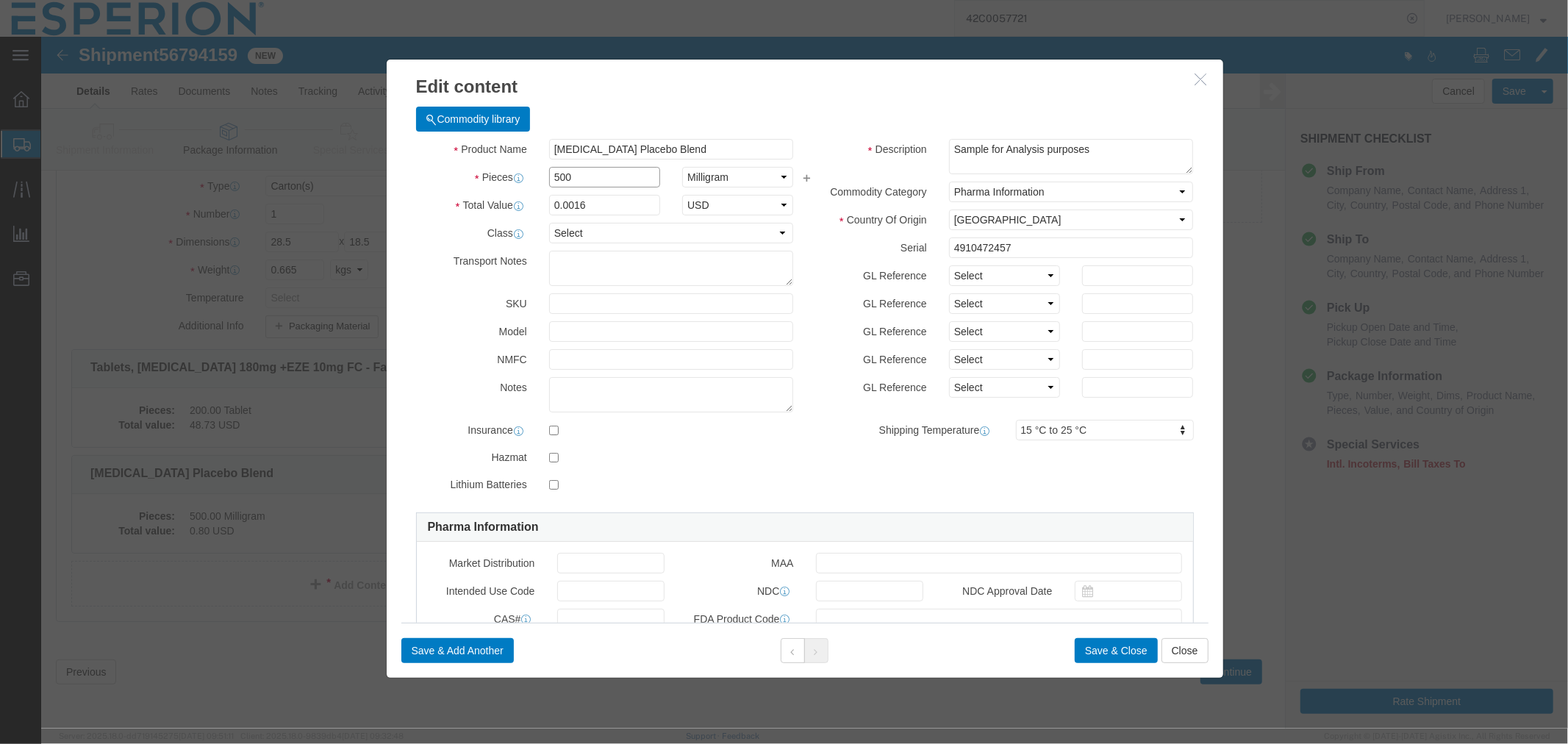
type input "500"
type input "0.8"
click textarea
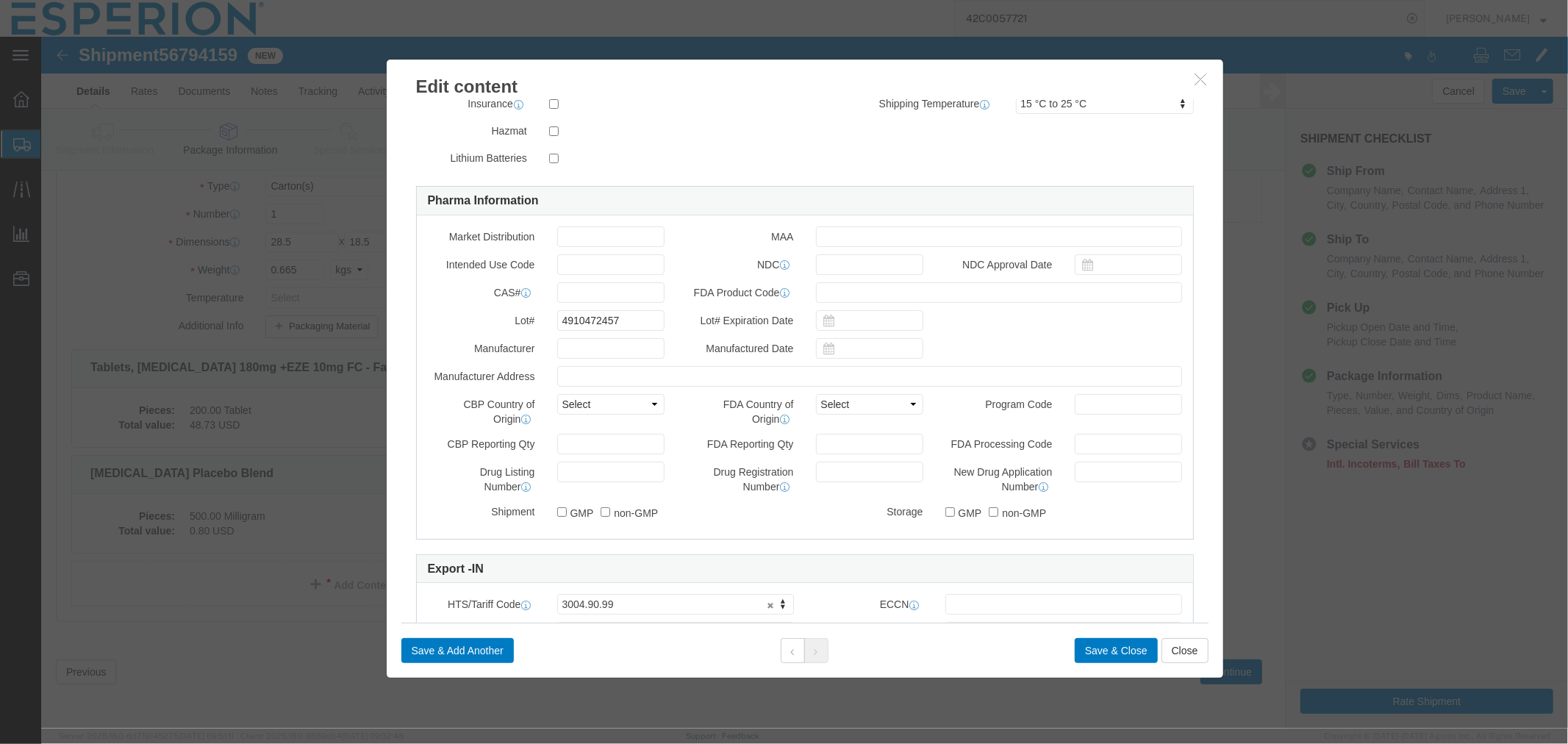
scroll to position [551, 0]
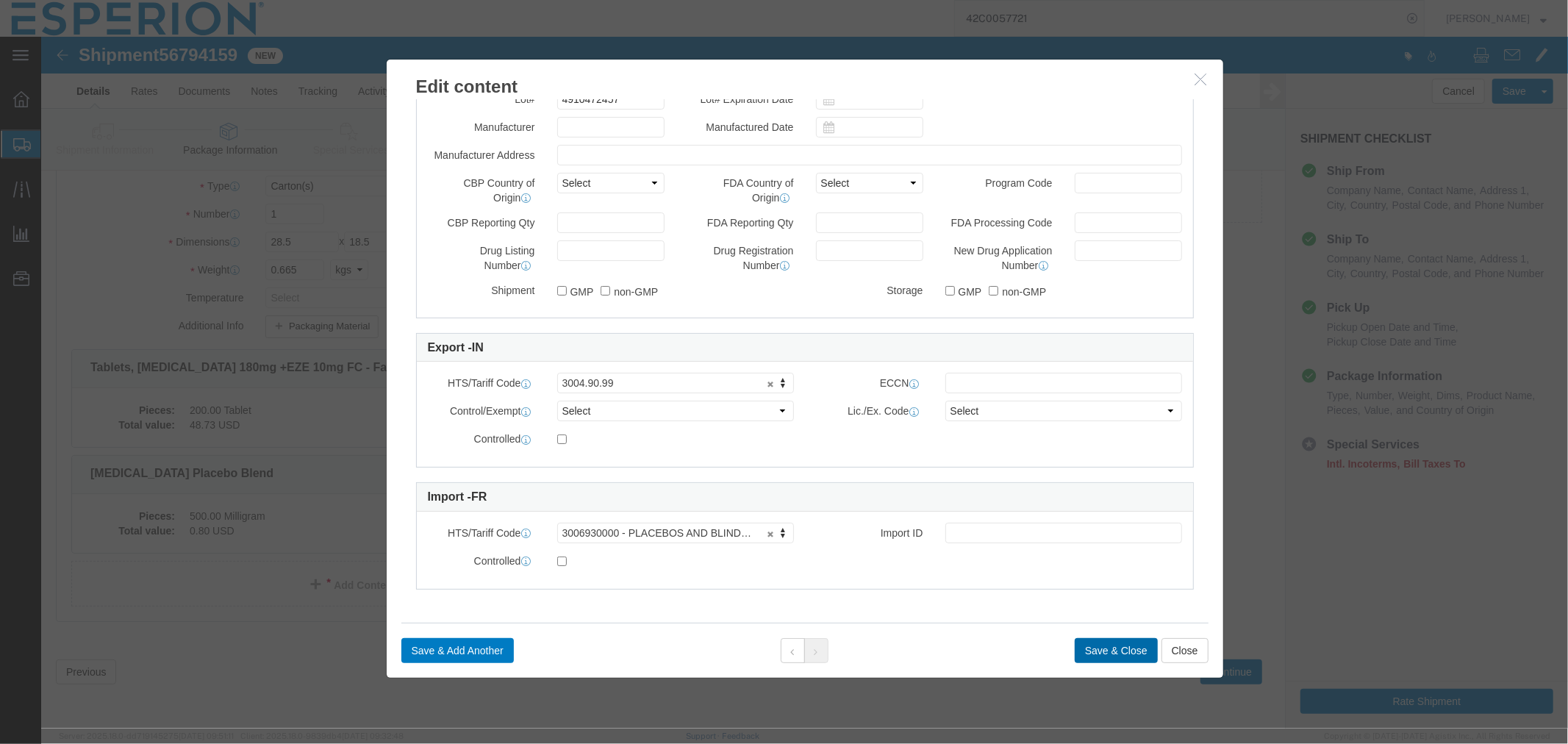
click button "Save & Close"
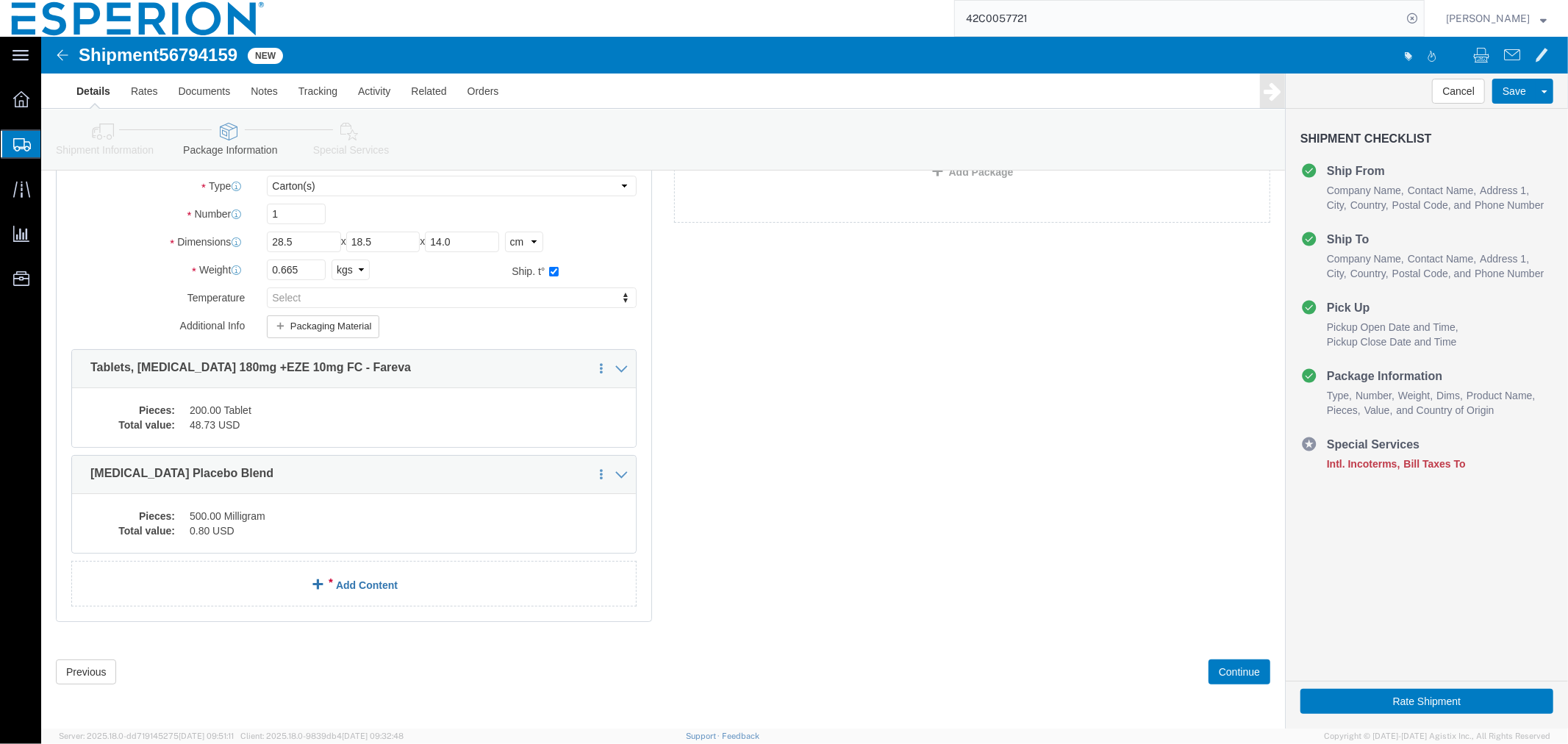
click link "Add Content"
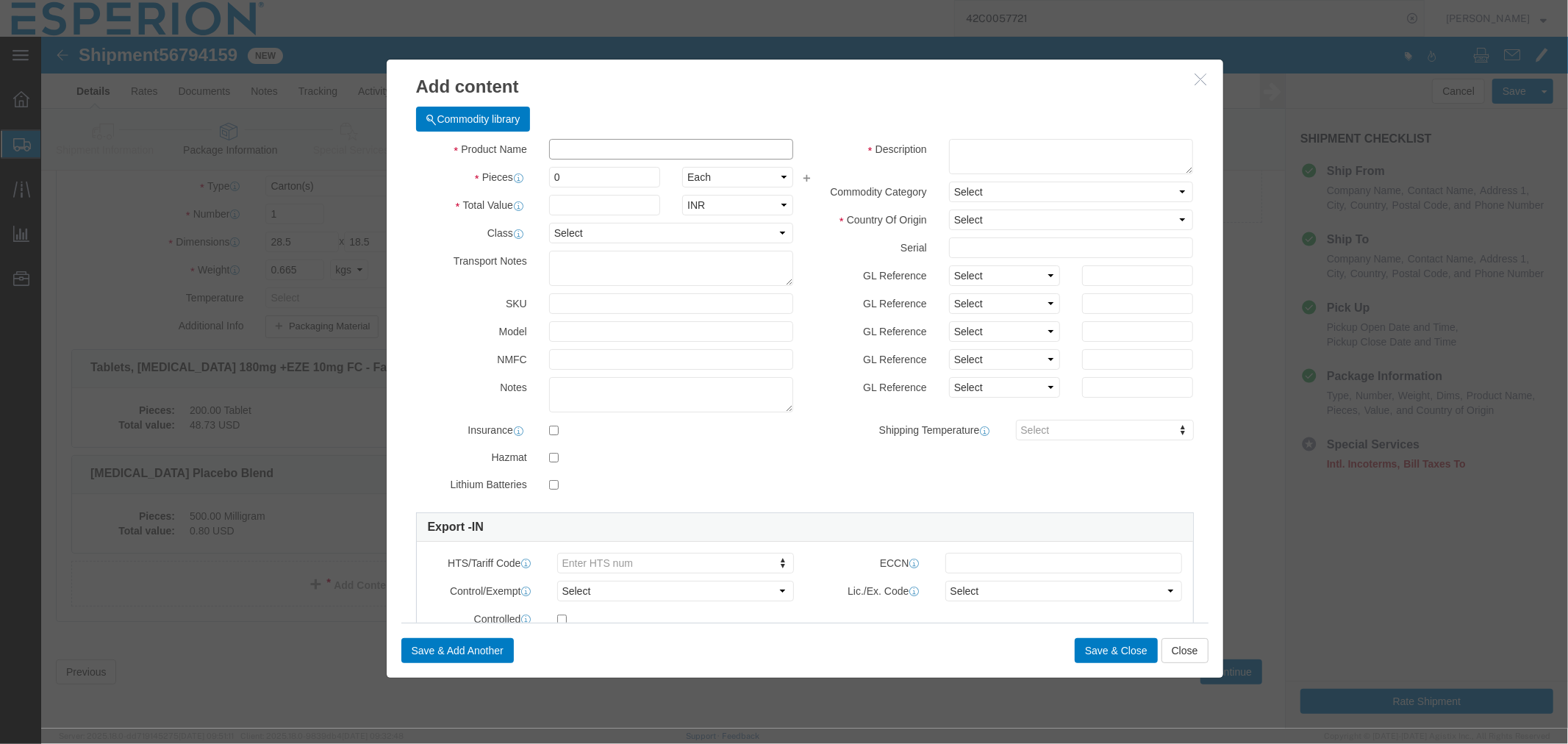
click input "text"
type input "eze"
click td "Name: Eze timibe"
type input "1"
select select "KGS"
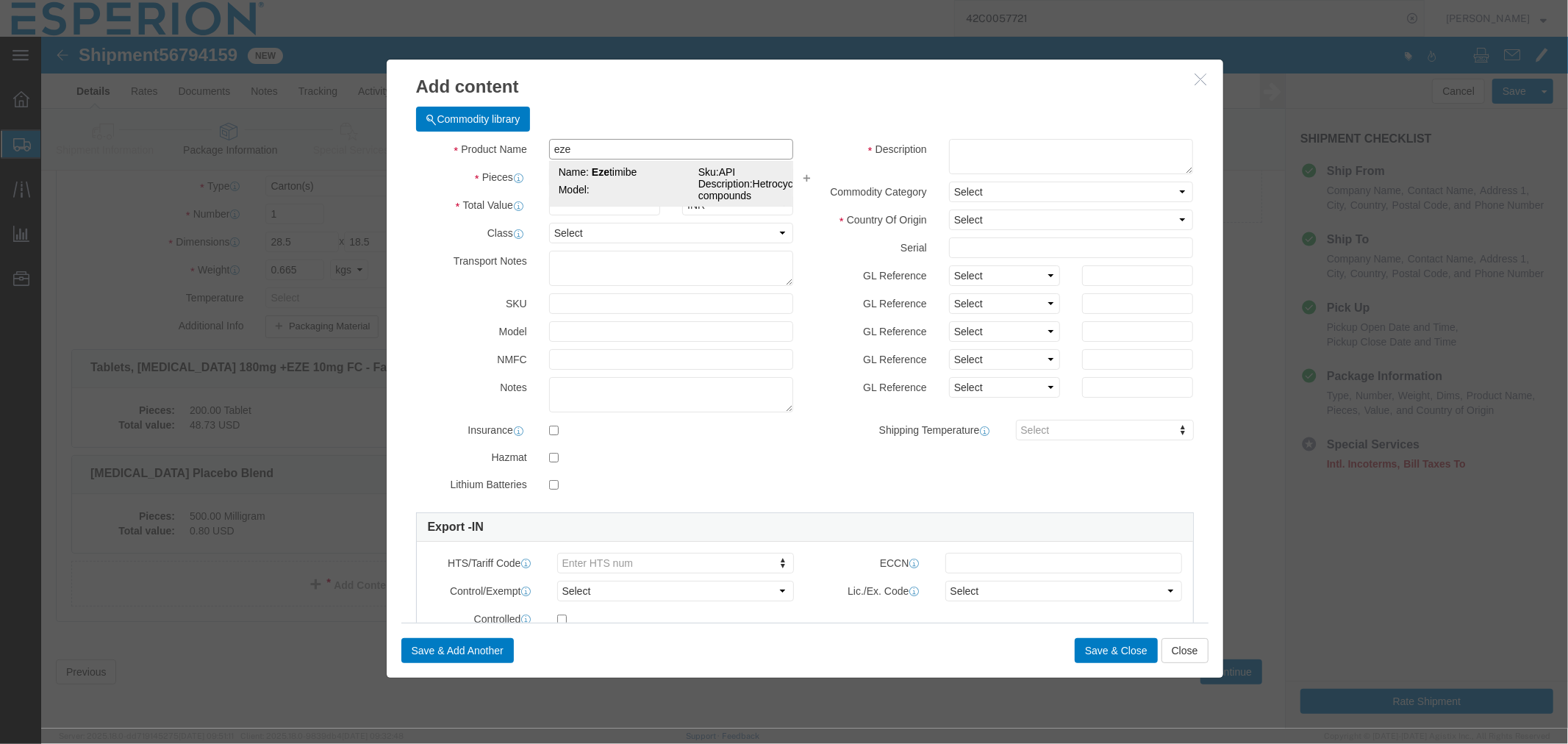
type input "1200"
select select "USD"
select select "PHARMA"
select select "IN"
type input "FROM_15_TO_25"
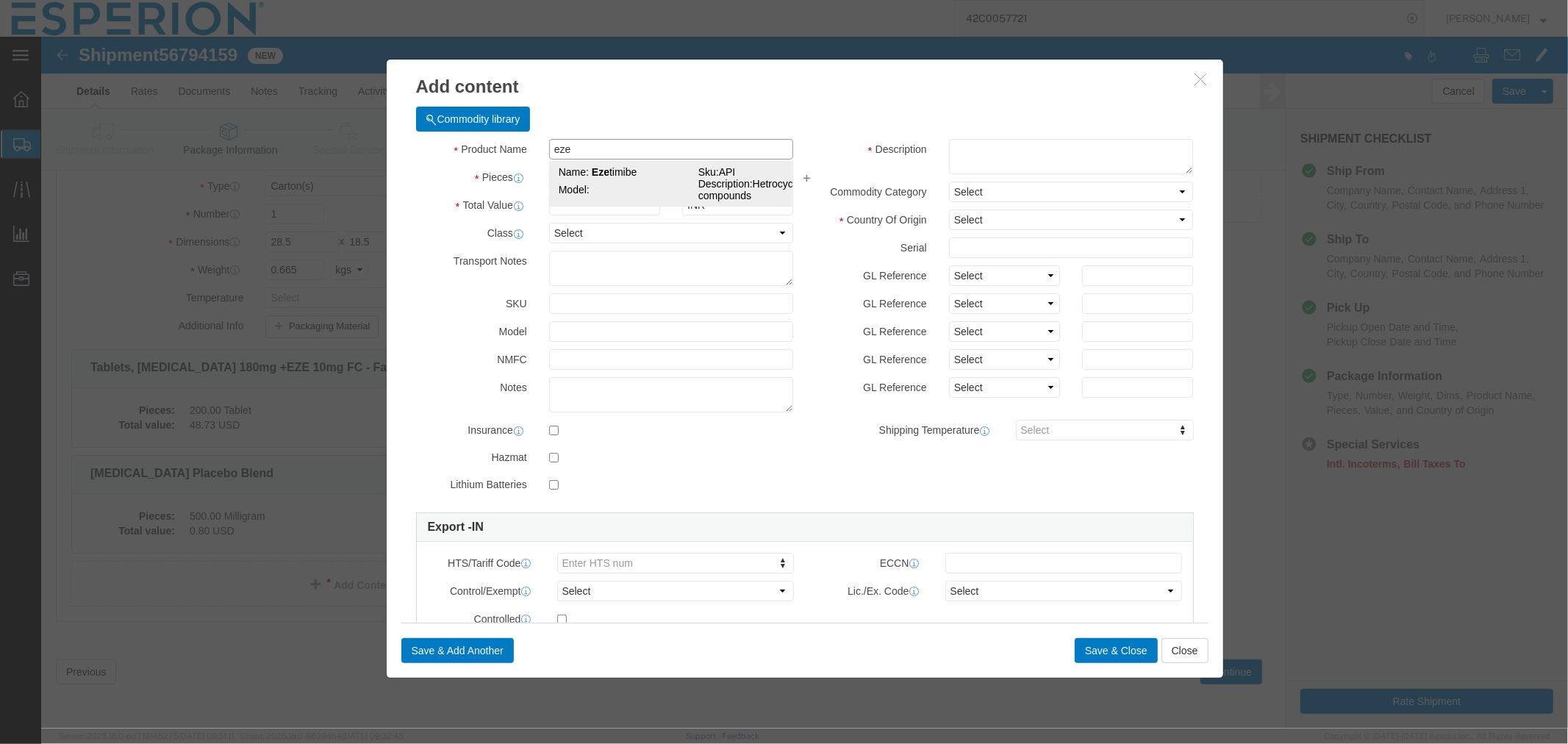
type input "163222-33-1"
type input "2933.79.0800"
type input "EAR99"
select select
type input "2933.79.0800"
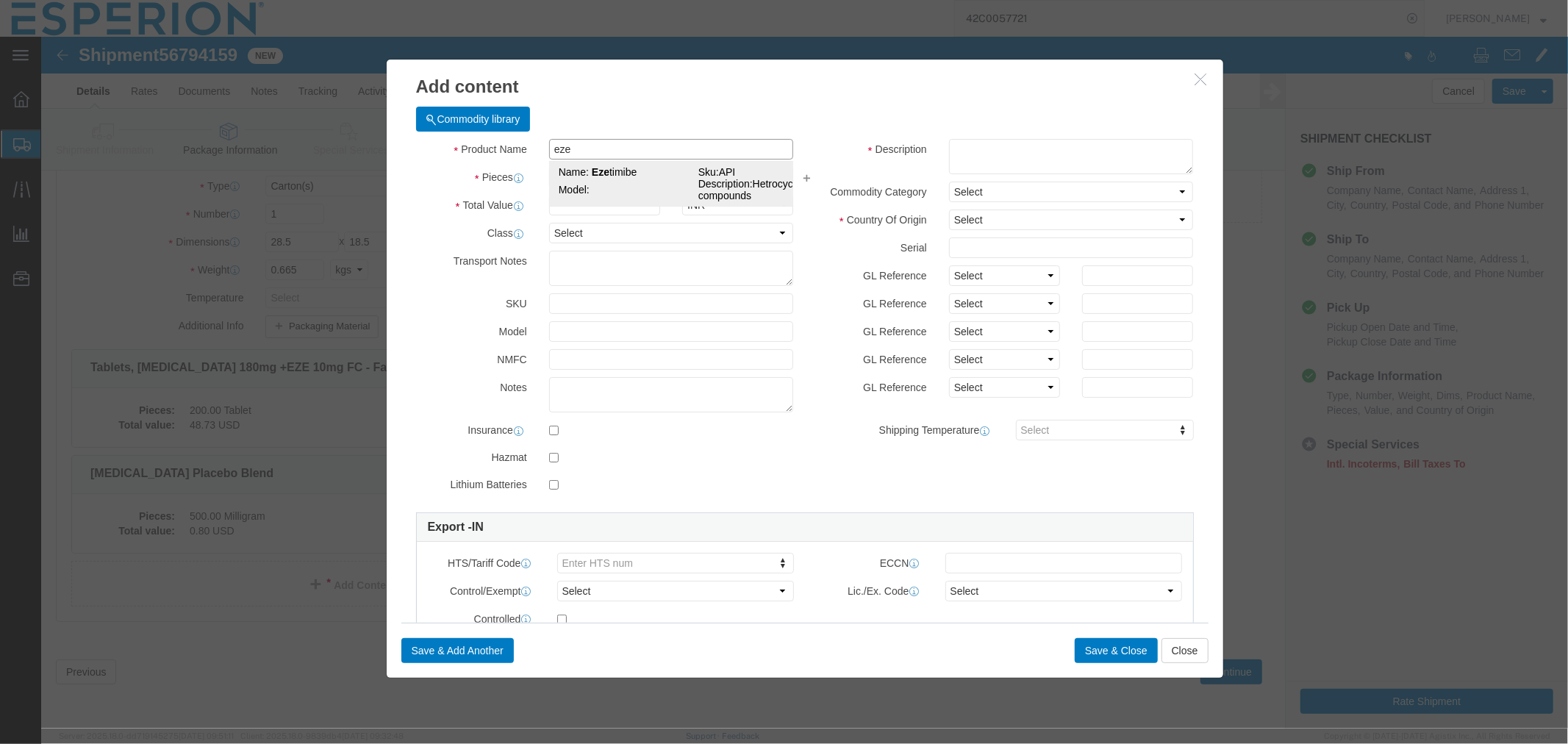
type input "EAR99"
type input "[MEDICAL_DATA]"
type input "API"
type textarea "Hetrocyclic compounds"
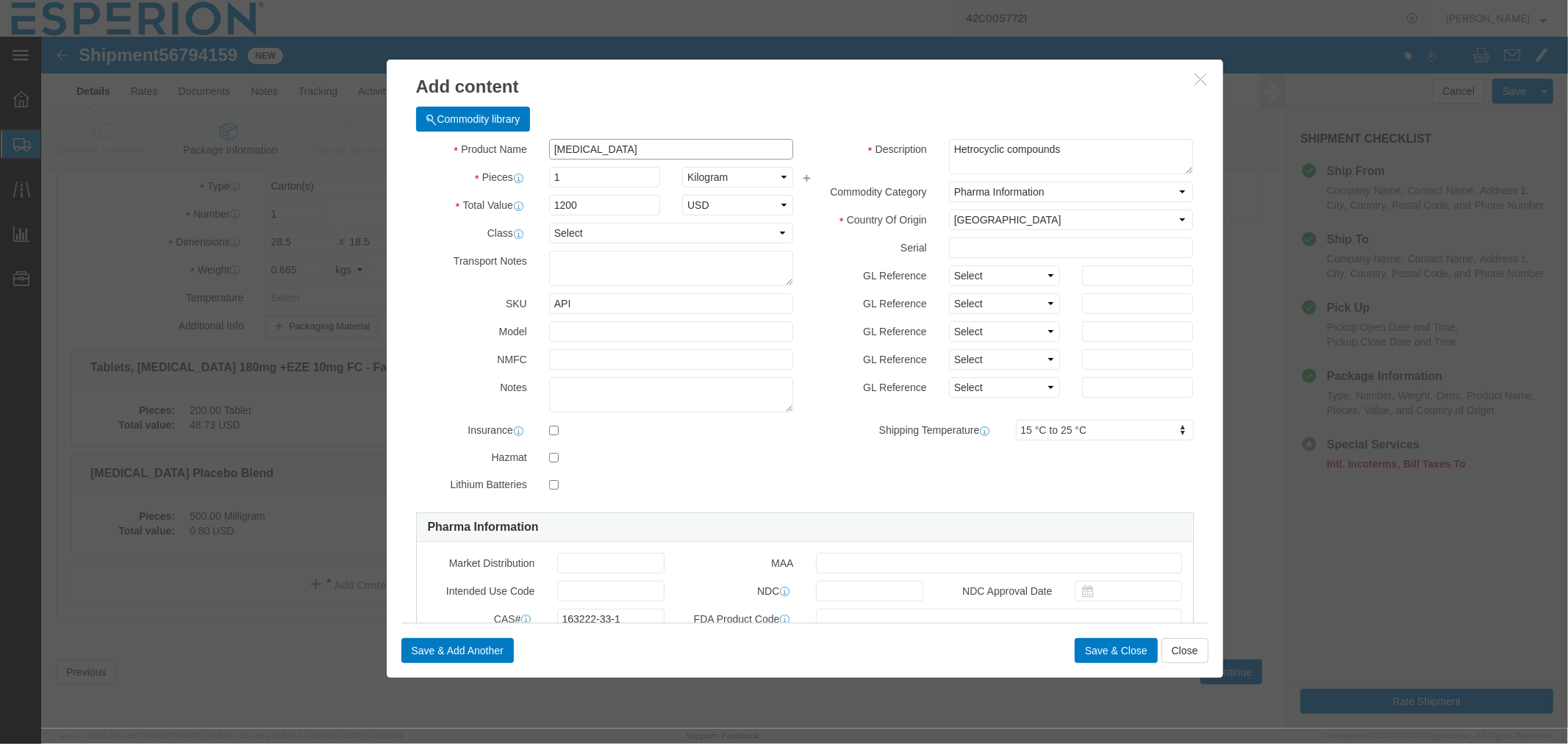
type input "[MEDICAL_DATA]"
click textarea "Hetrocyclic compounds"
type textarea "Hetrocyclic compounds-For Analysis purposes only"
click input "[MEDICAL_DATA]"
type input "Ezetimibe-Sample"
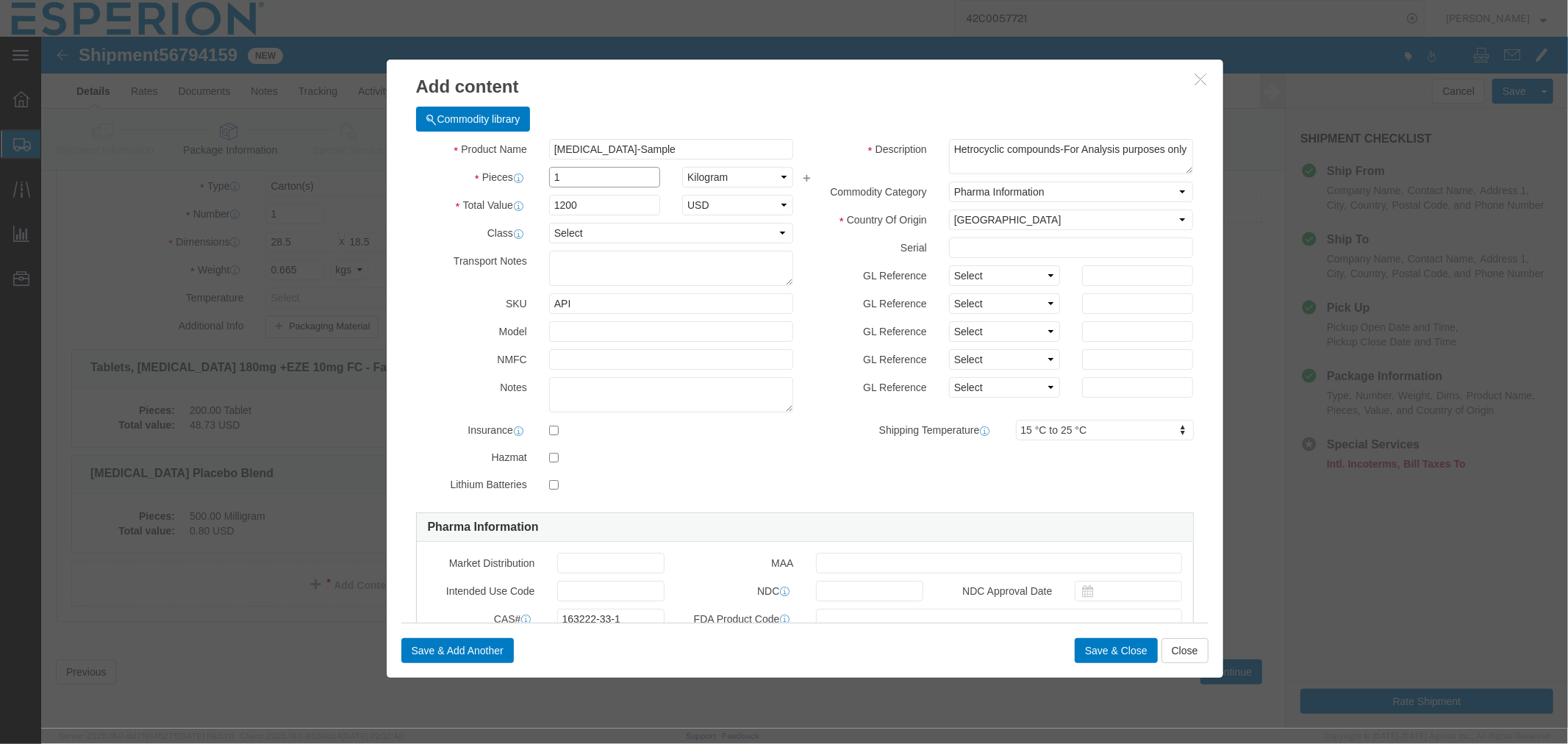
click input "1"
type input "0.0001"
type input "0.12"
click input "text"
paste input "1000320882"
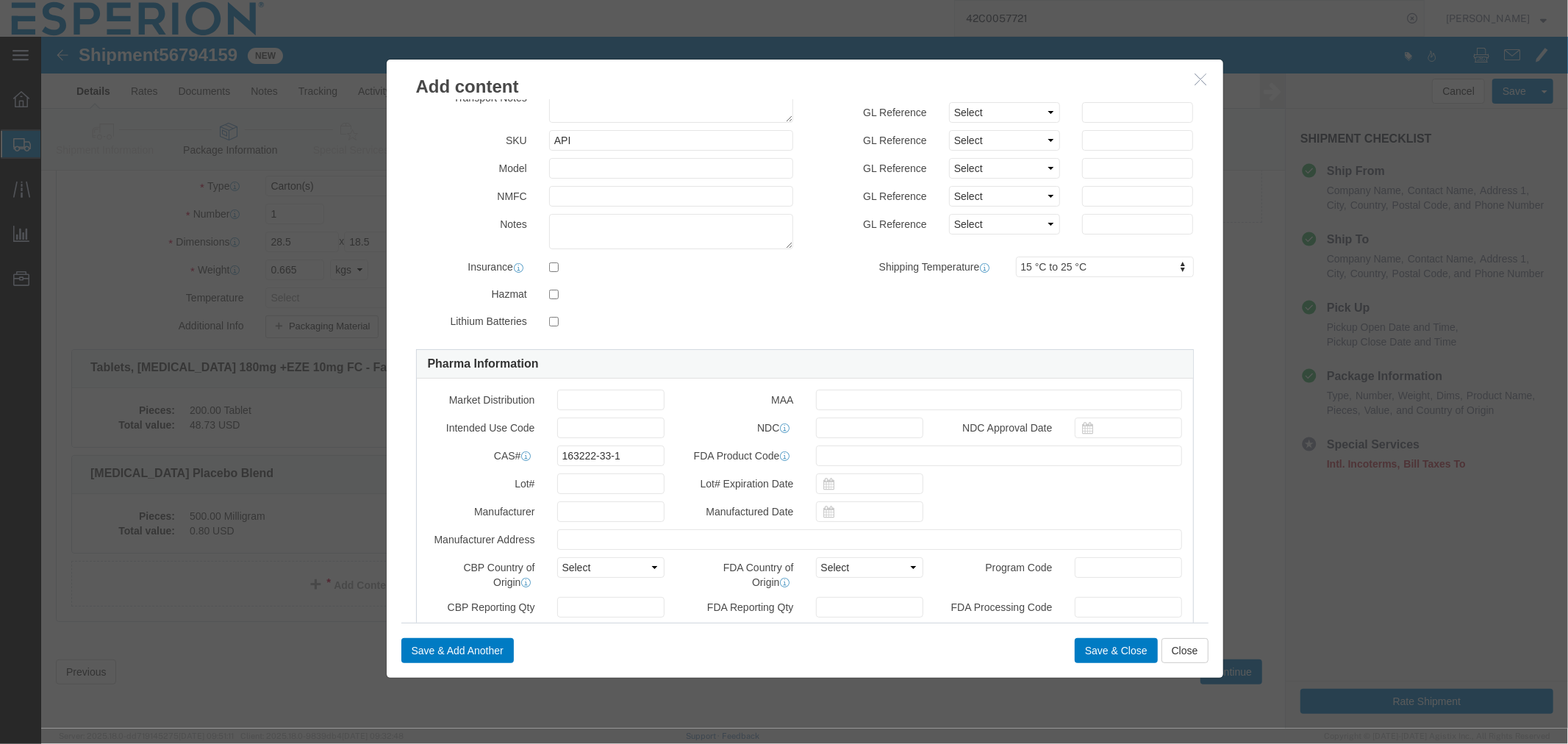
scroll to position [245, 0]
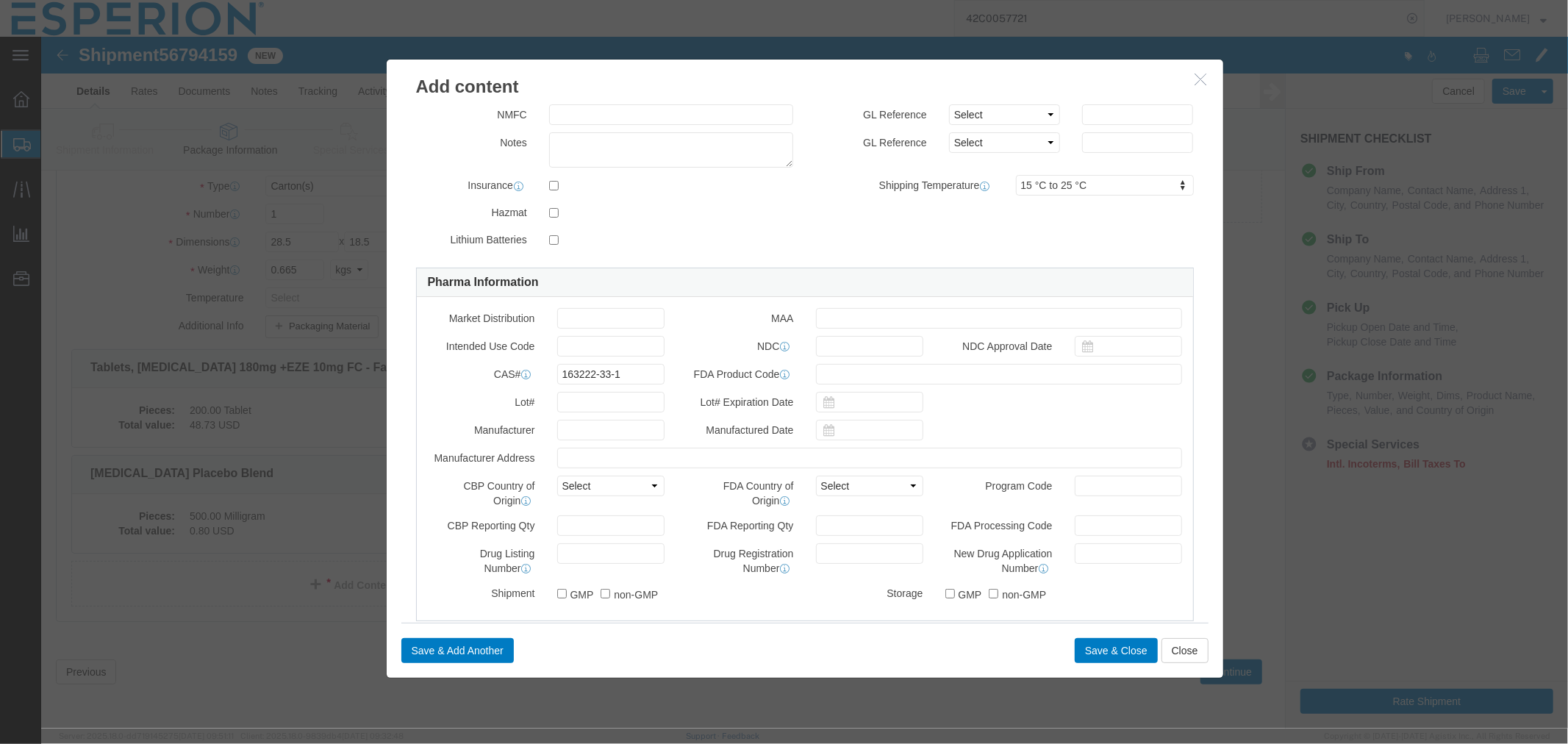
type input "1000320882"
click input "text"
paste input "1000320882"
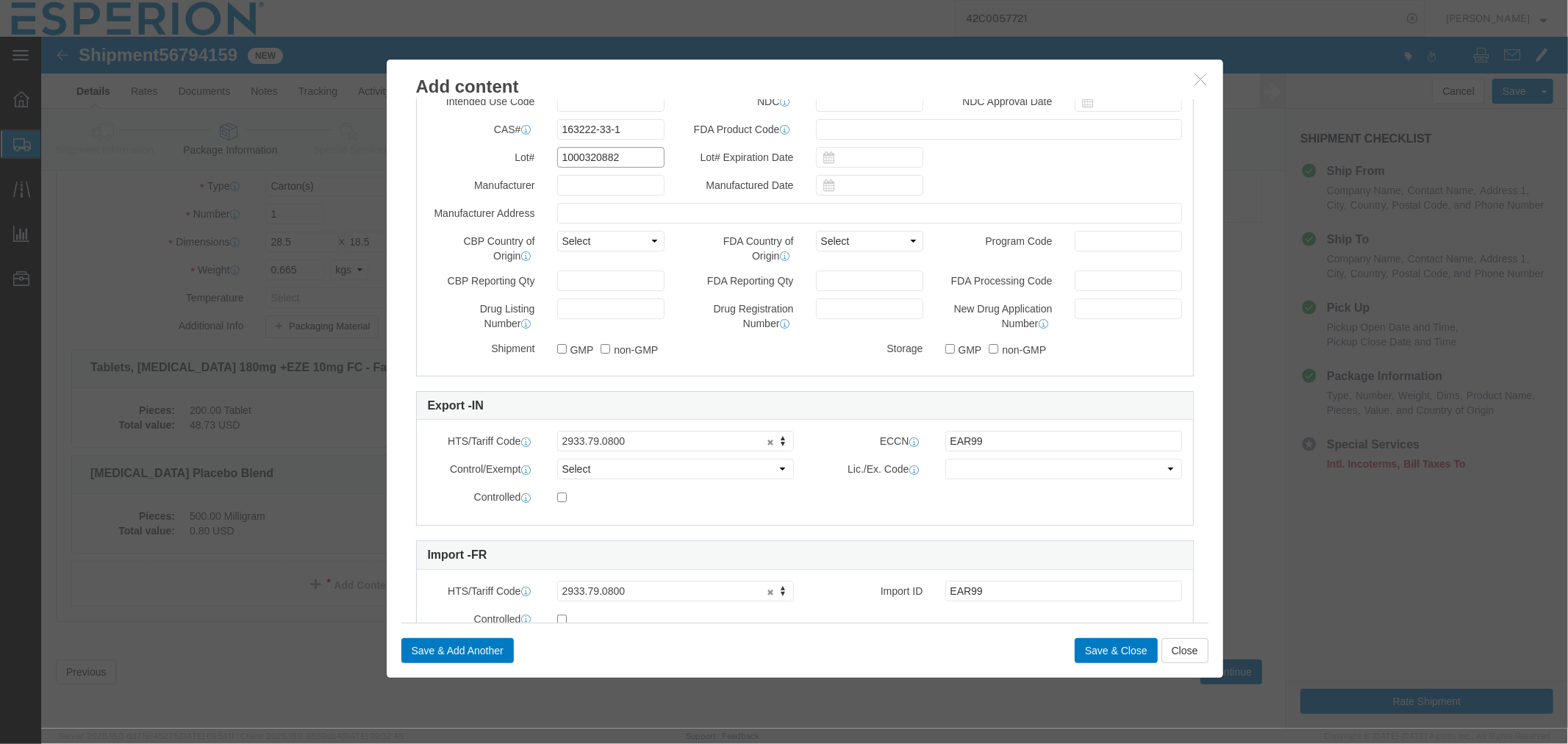
scroll to position [551, 0]
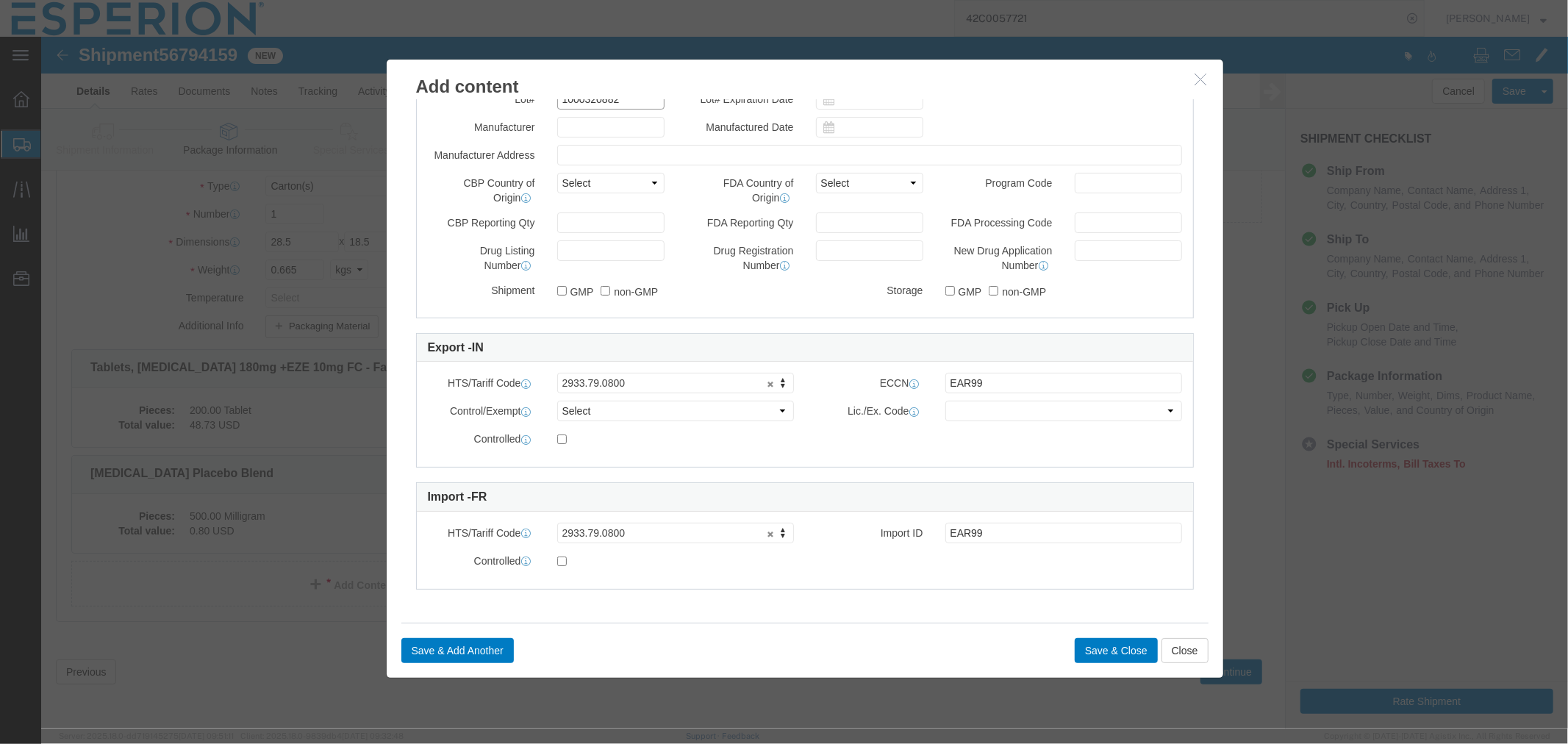
type input "1000320882"
click input "29420090"
click input "2942.0090"
type input "2942.00.90"
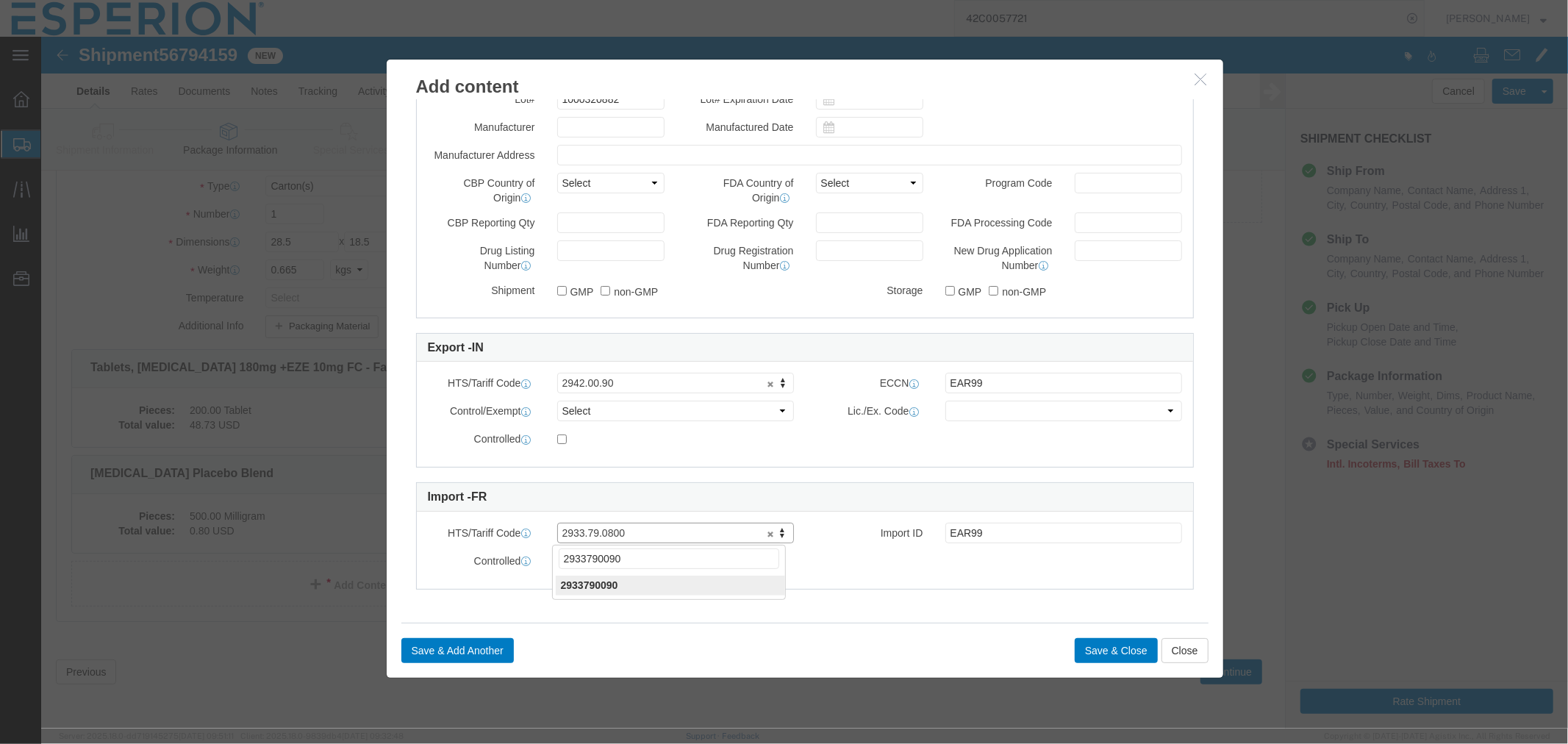
type input "2933790090"
click input "2933790090"
type input "2933.79.0090"
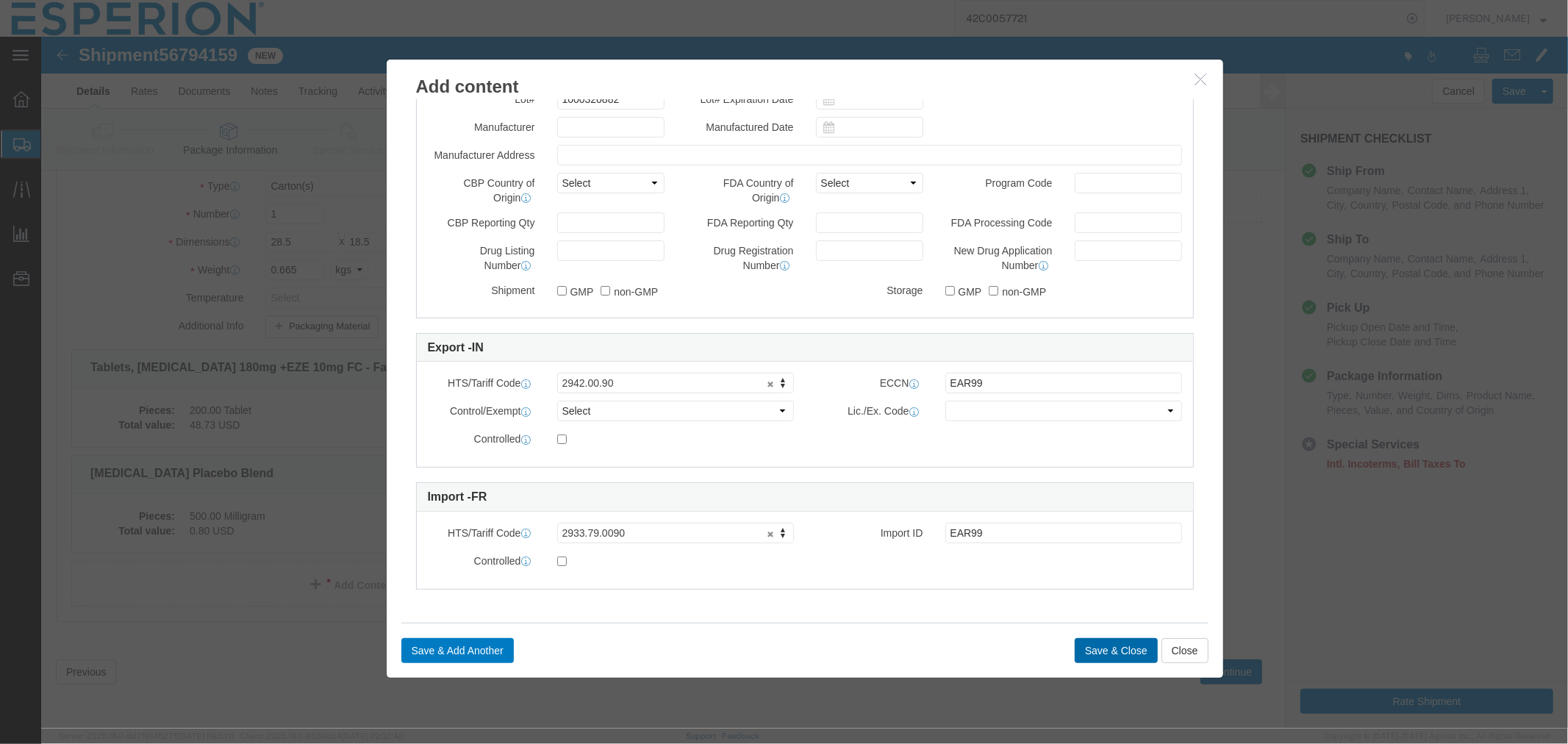
click button "Save & Close"
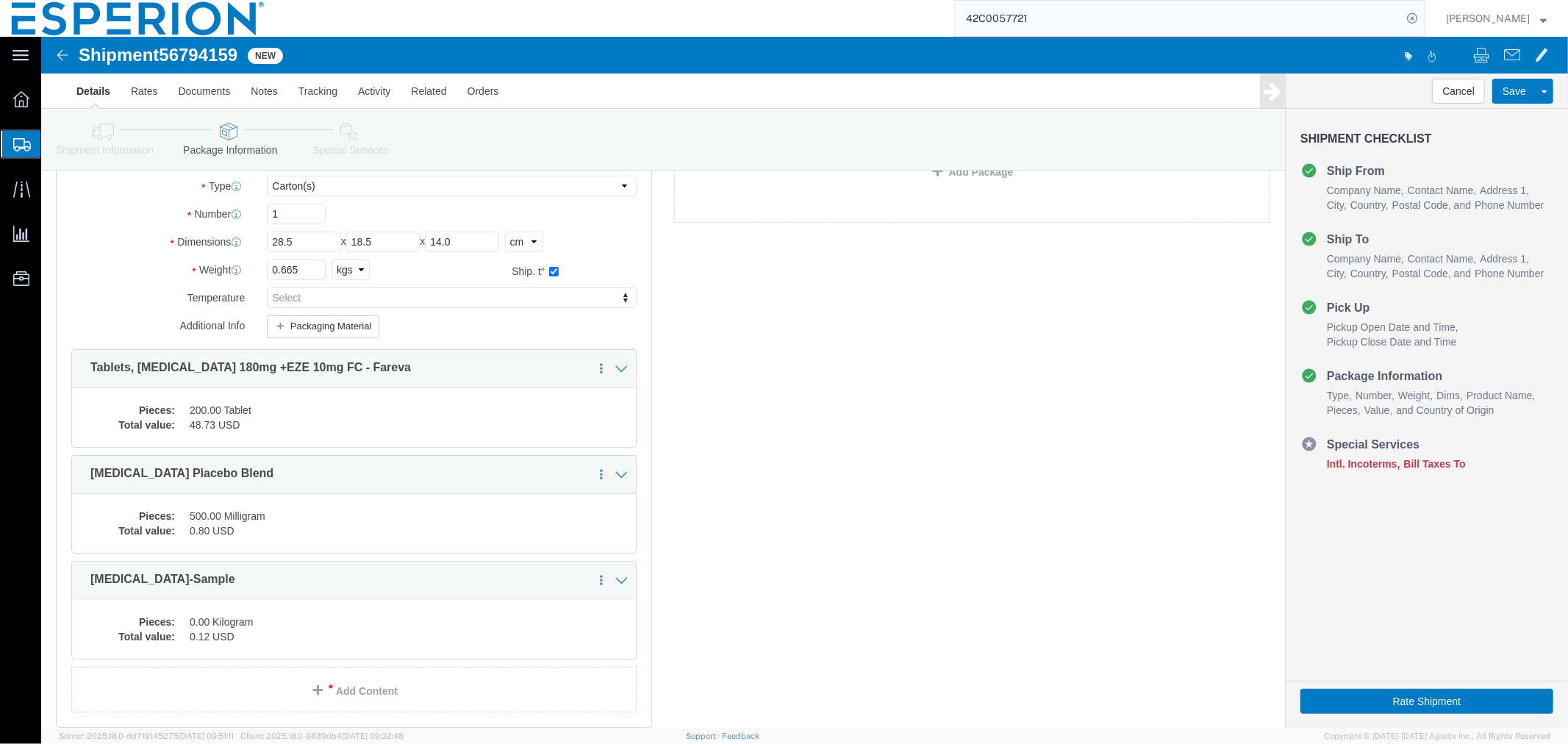
scroll to position [215, 0]
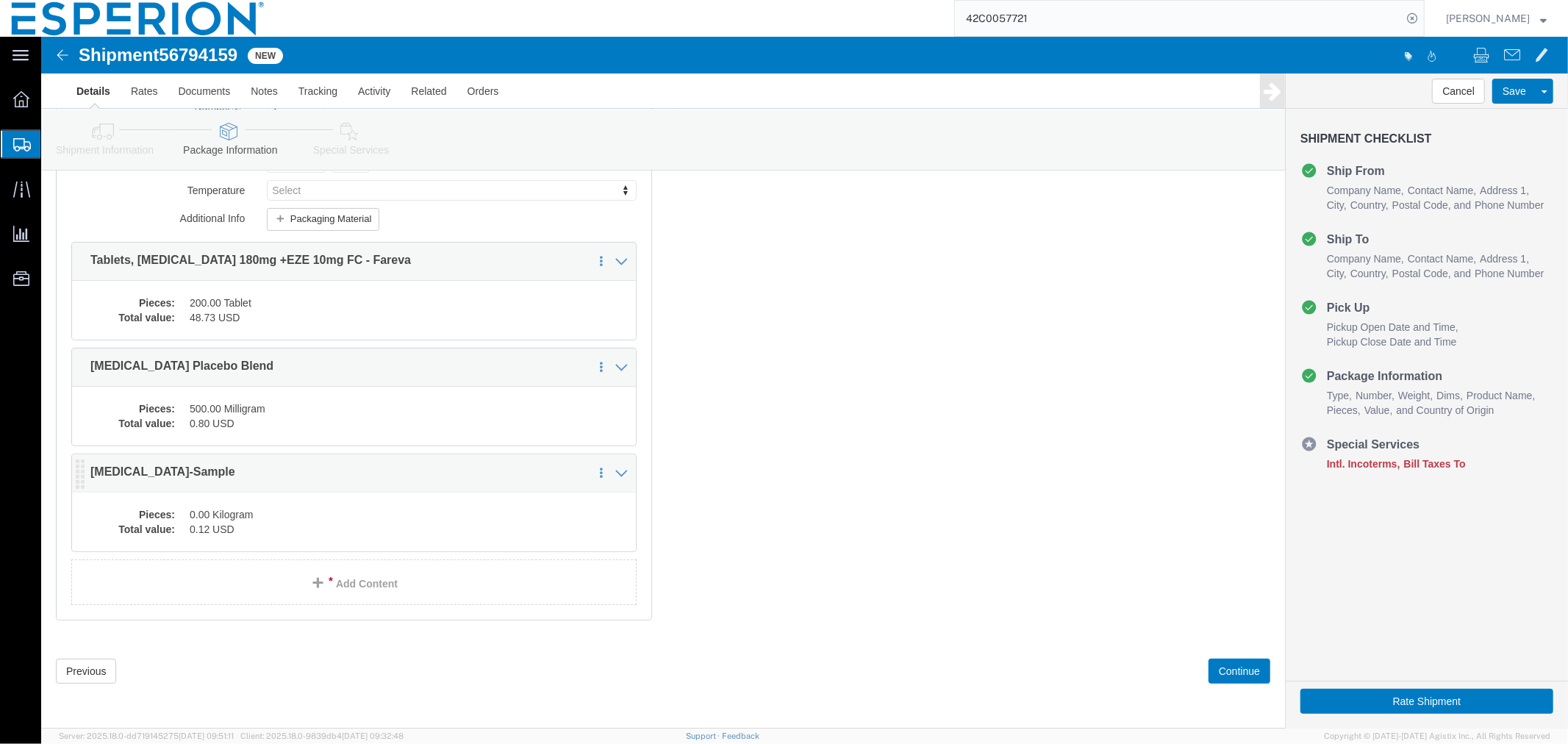
click dd "0.12 USD"
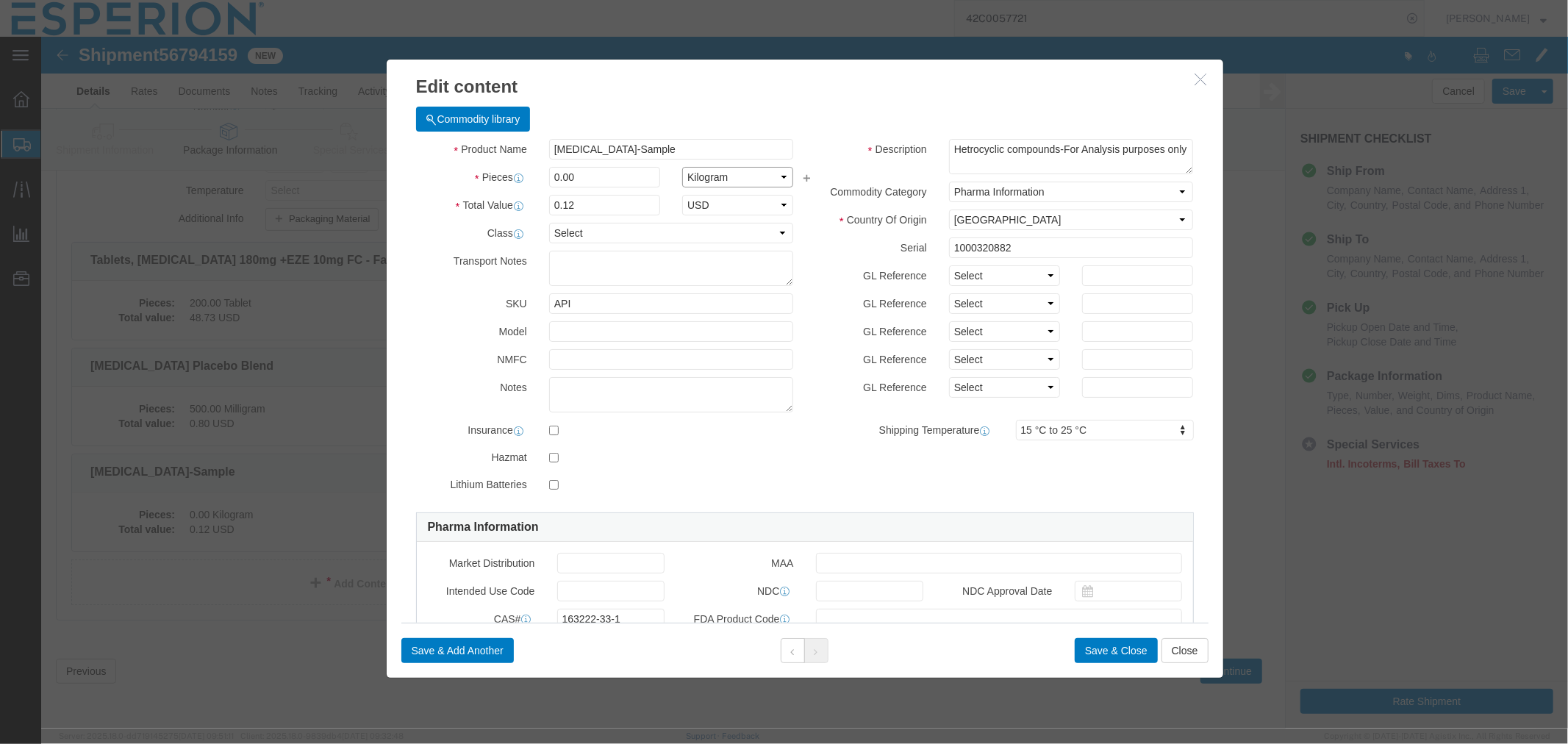
click select "Select Bag Barrels 100Board Feet Bottle Box Blister Pack Carats Can Capsule Car…"
select select "MG"
click select "Select Bag Barrels 100Board Feet Bottle Box Blister Pack Carats Can Capsule Car…"
drag, startPoint x: 547, startPoint y: 146, endPoint x: 462, endPoint y: 138, distance: 85.4
click div "Pieces 0.00 Select Bag Barrels 100Board Feet Bottle Box Blister Pack Carats Can…"
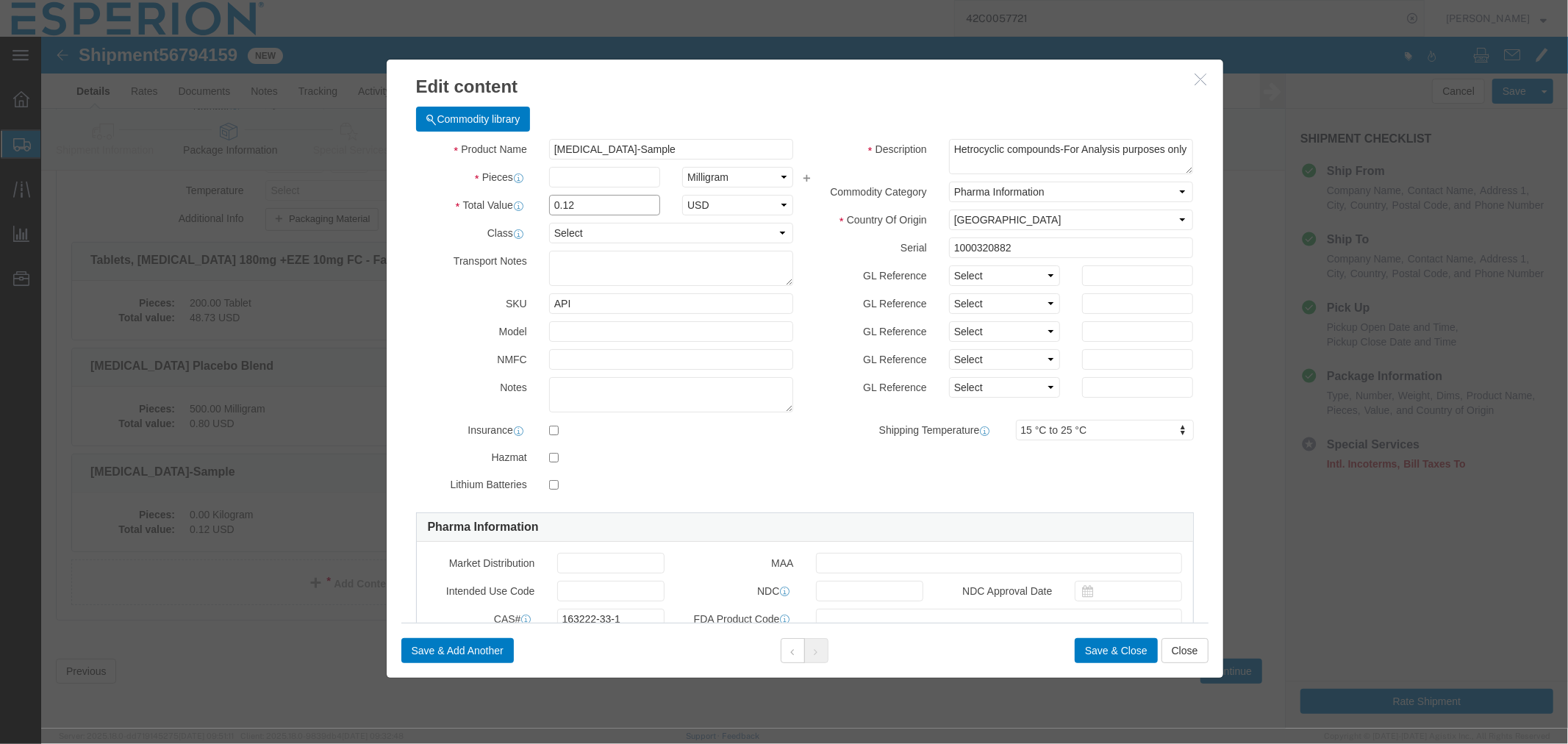
click input "0.12"
drag, startPoint x: 555, startPoint y: 175, endPoint x: 482, endPoint y: 175, distance: 73.0
click div "Total Value 0.12 Select ADP AED AFN ALL AMD AOA ARS ATS AUD AWG AZN BAM BBD BDT…"
click input "text"
type input "0.0012"
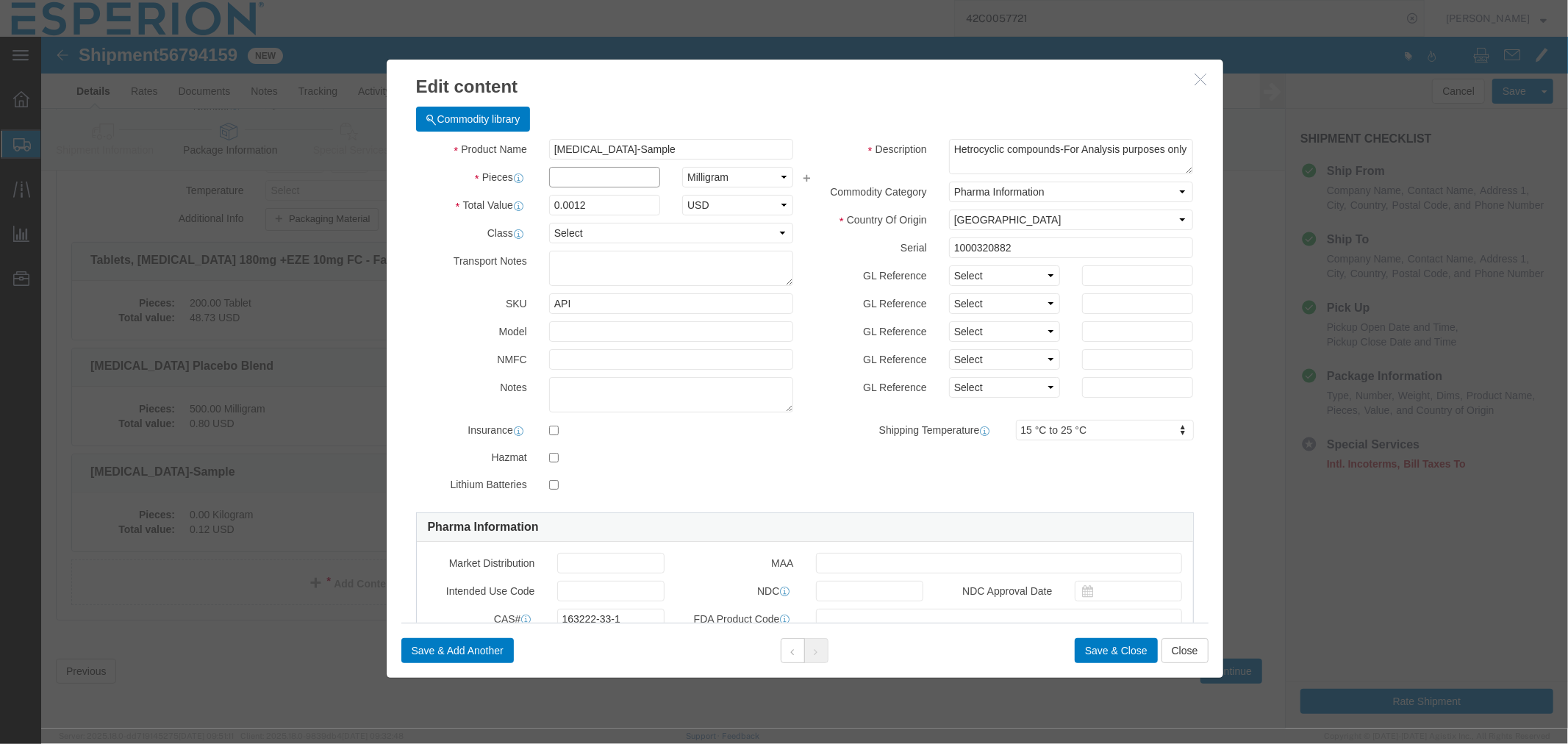
click input "text"
type input "100"
type input "0.12"
click button "Save & Close"
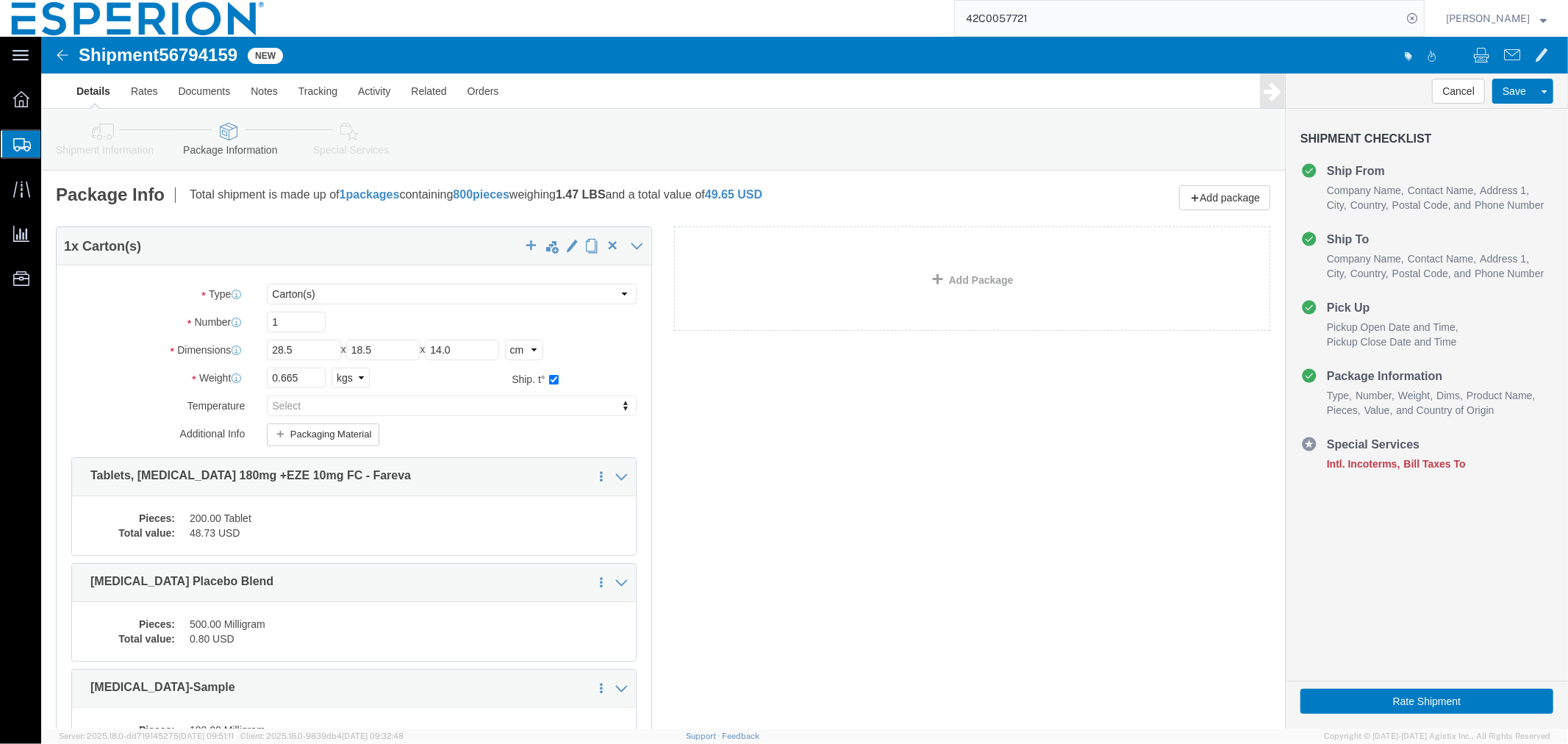
scroll to position [82, 0]
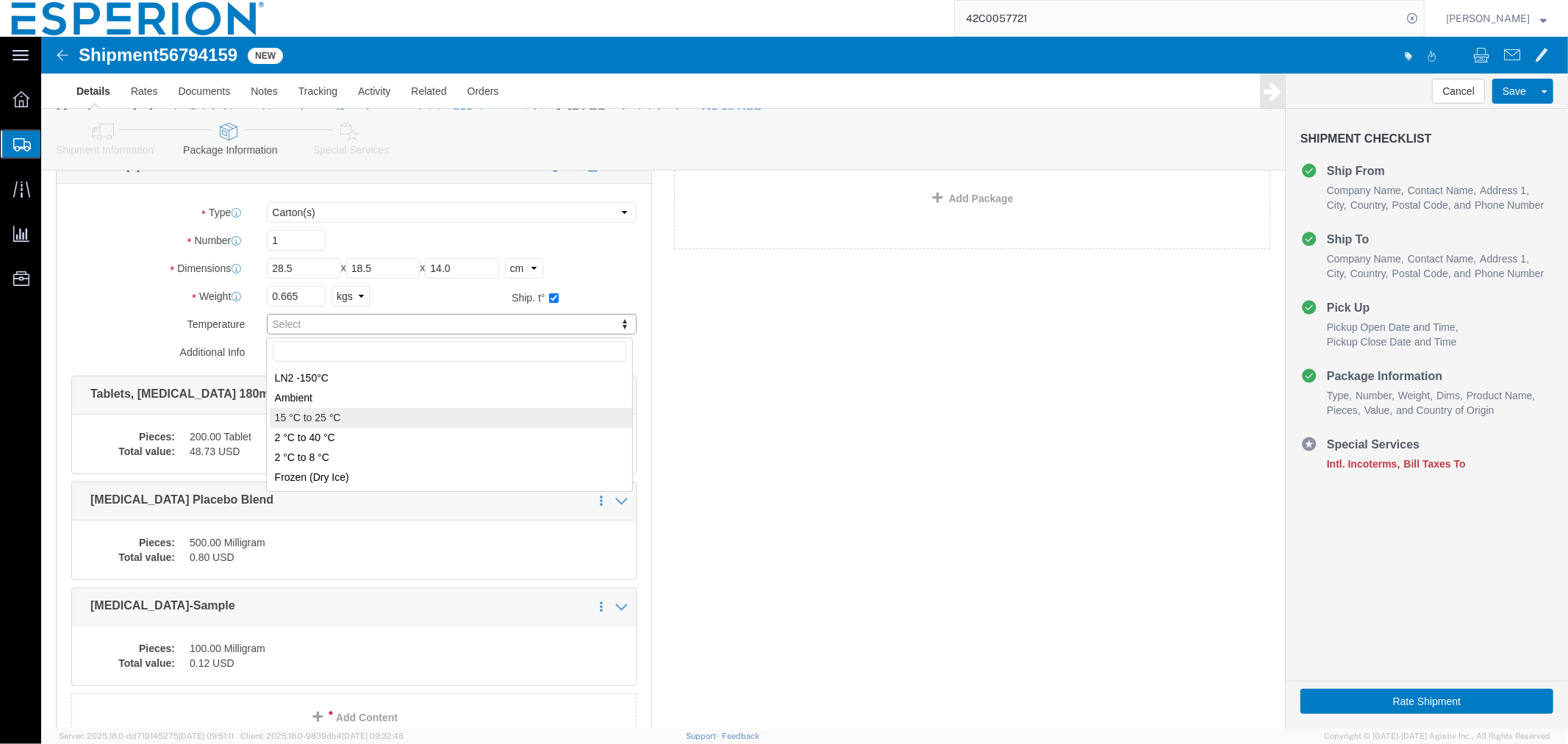
type input "FROM_15_TO_25"
click dd "48.73 USD"
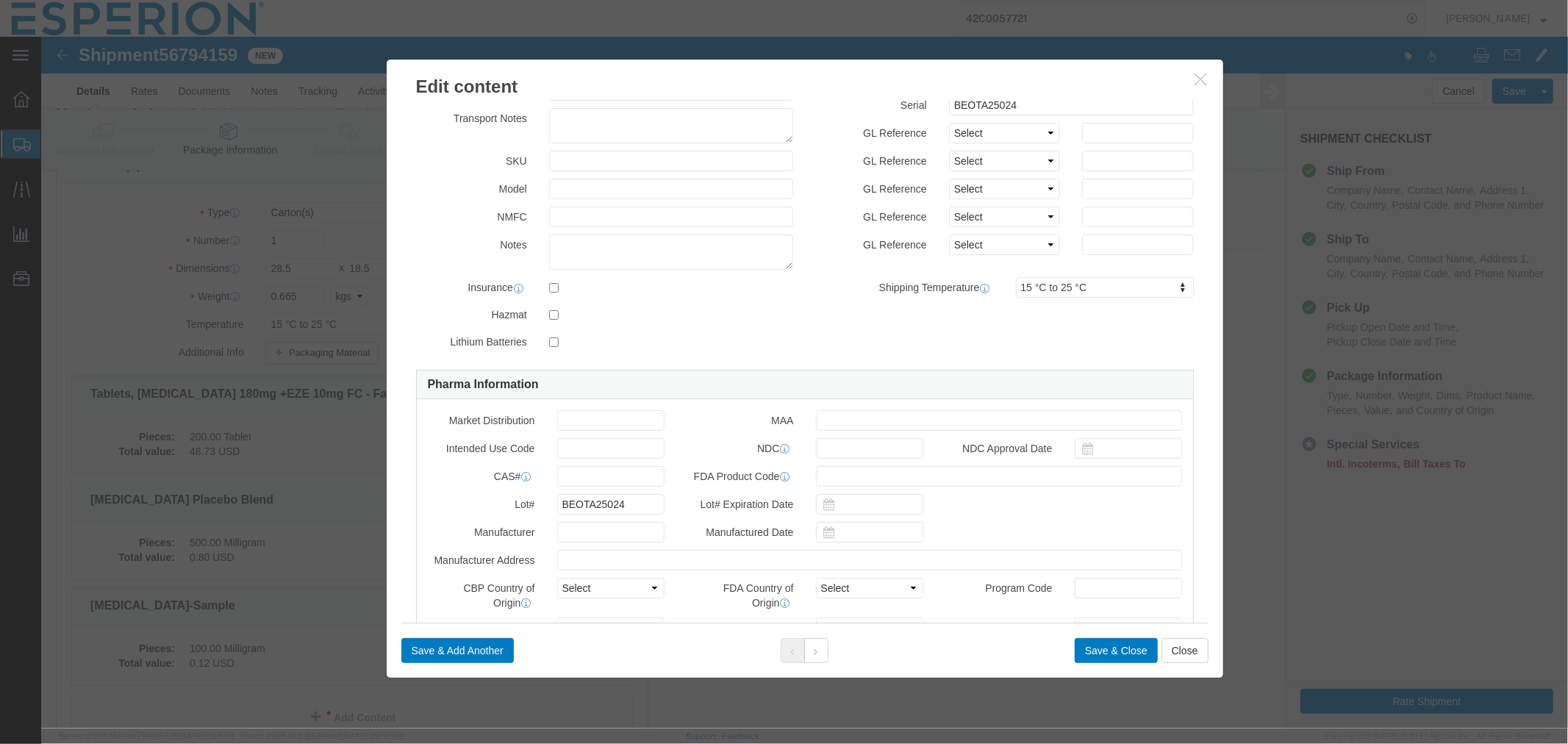
scroll to position [0, 0]
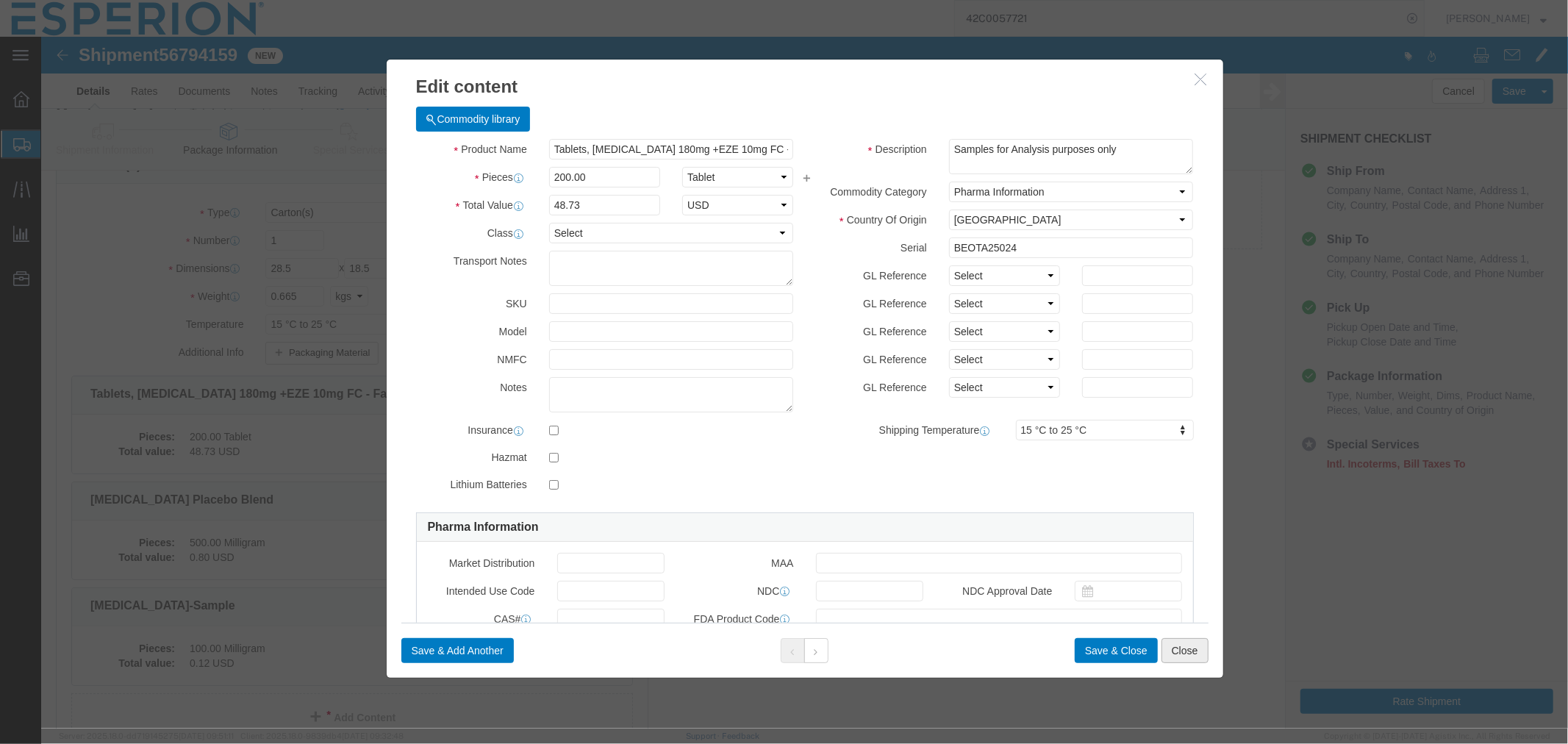
click button "Close"
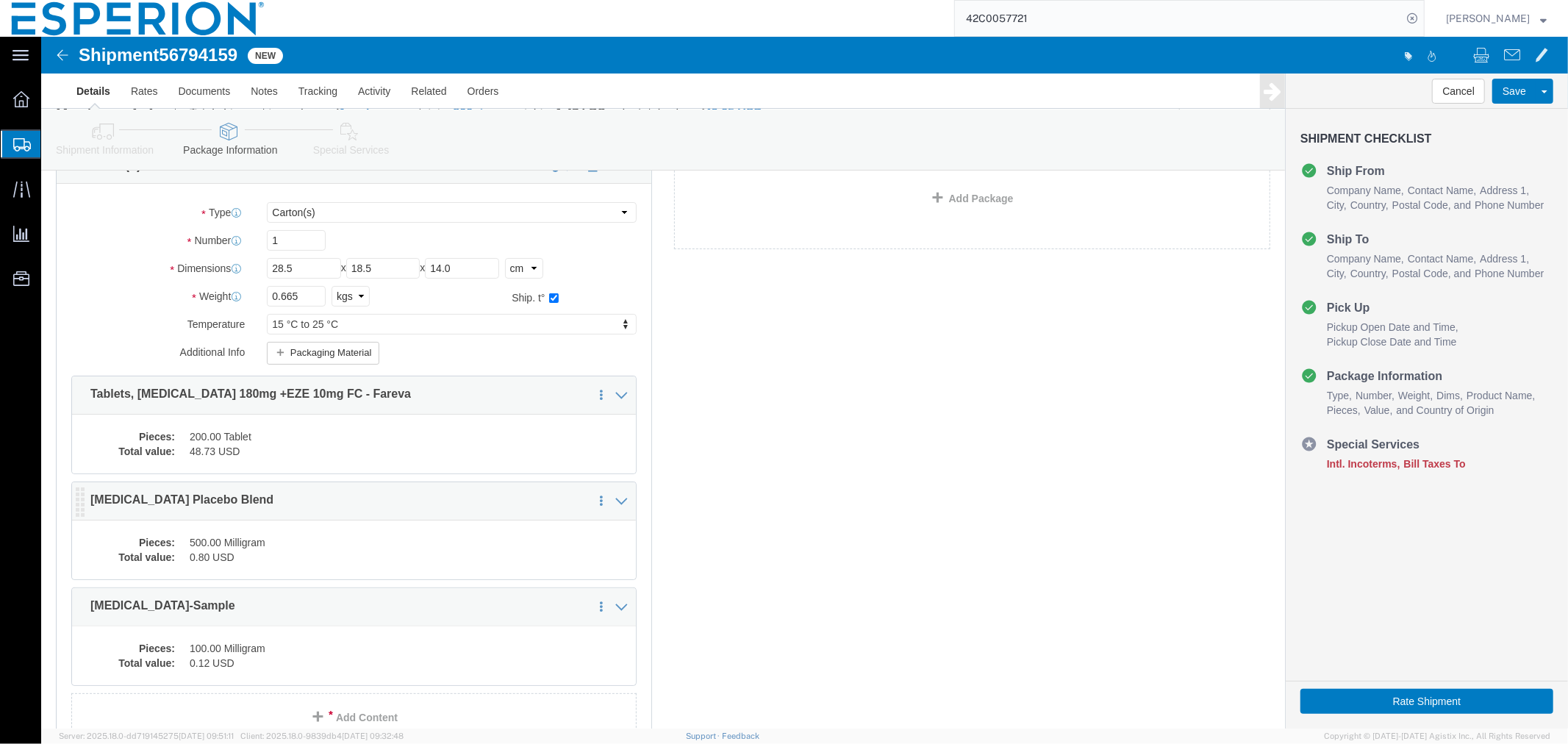
click dd "500.00 Milligram"
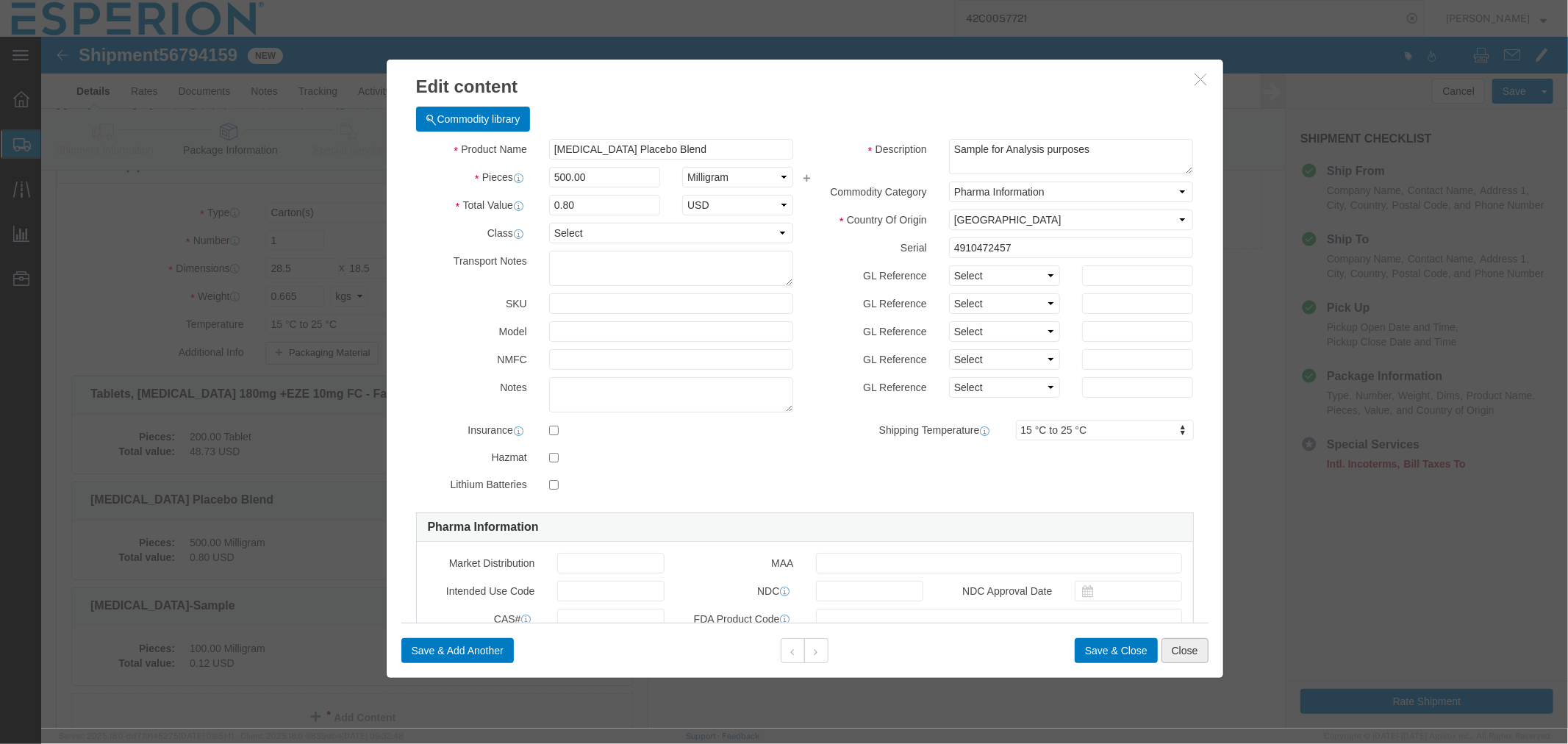
click button "Close"
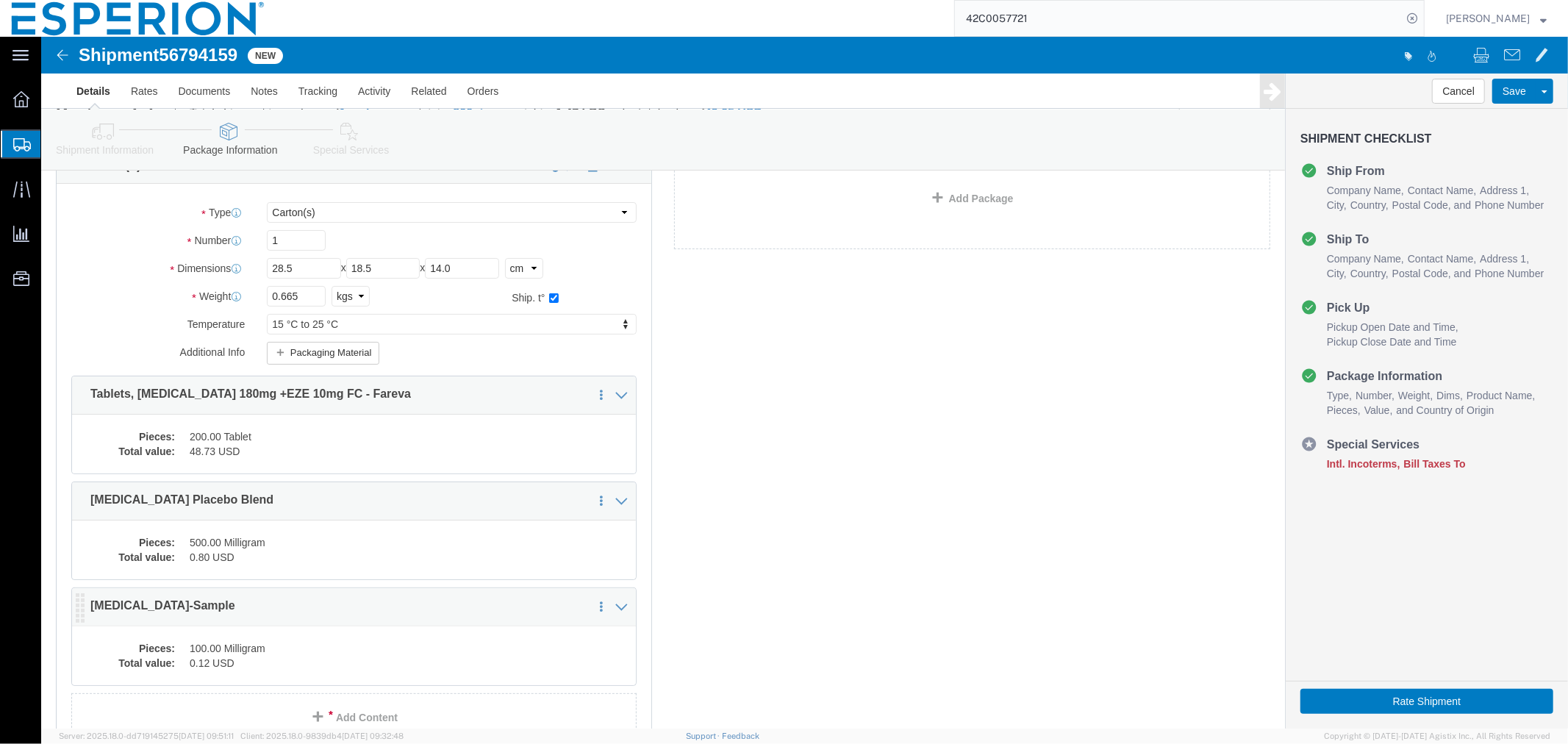
click dd "100.00 Milligram"
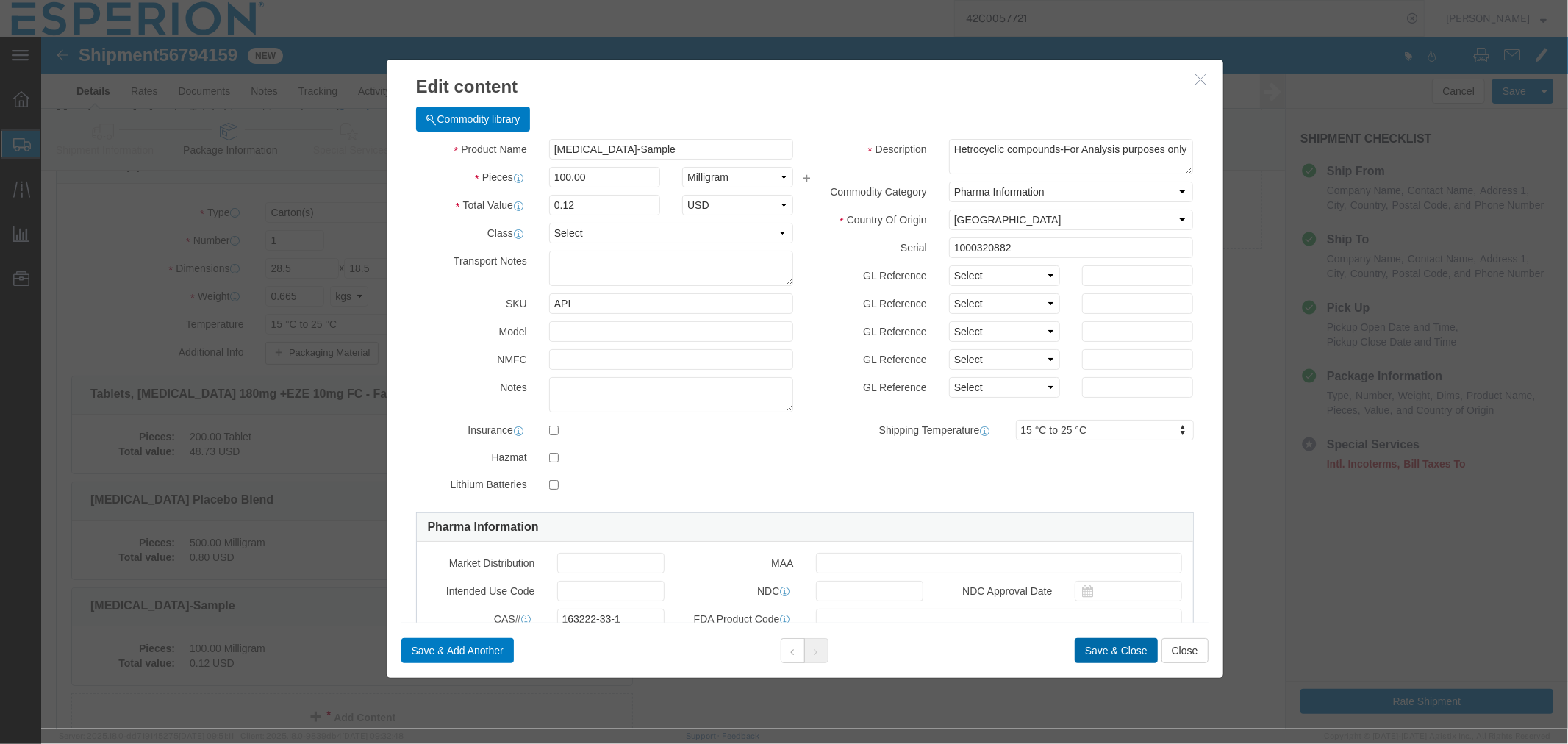
click button "Save & Close"
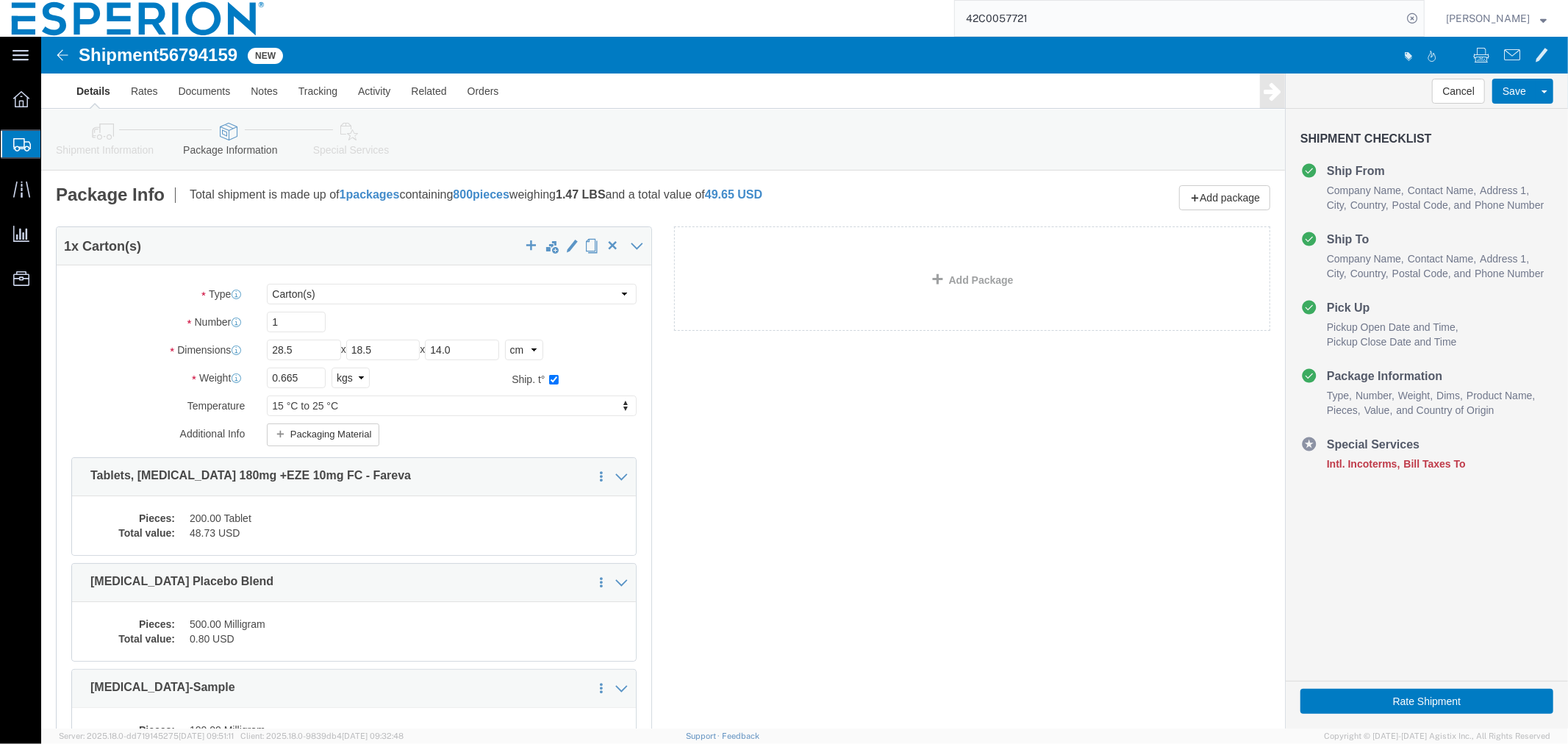
scroll to position [215, 0]
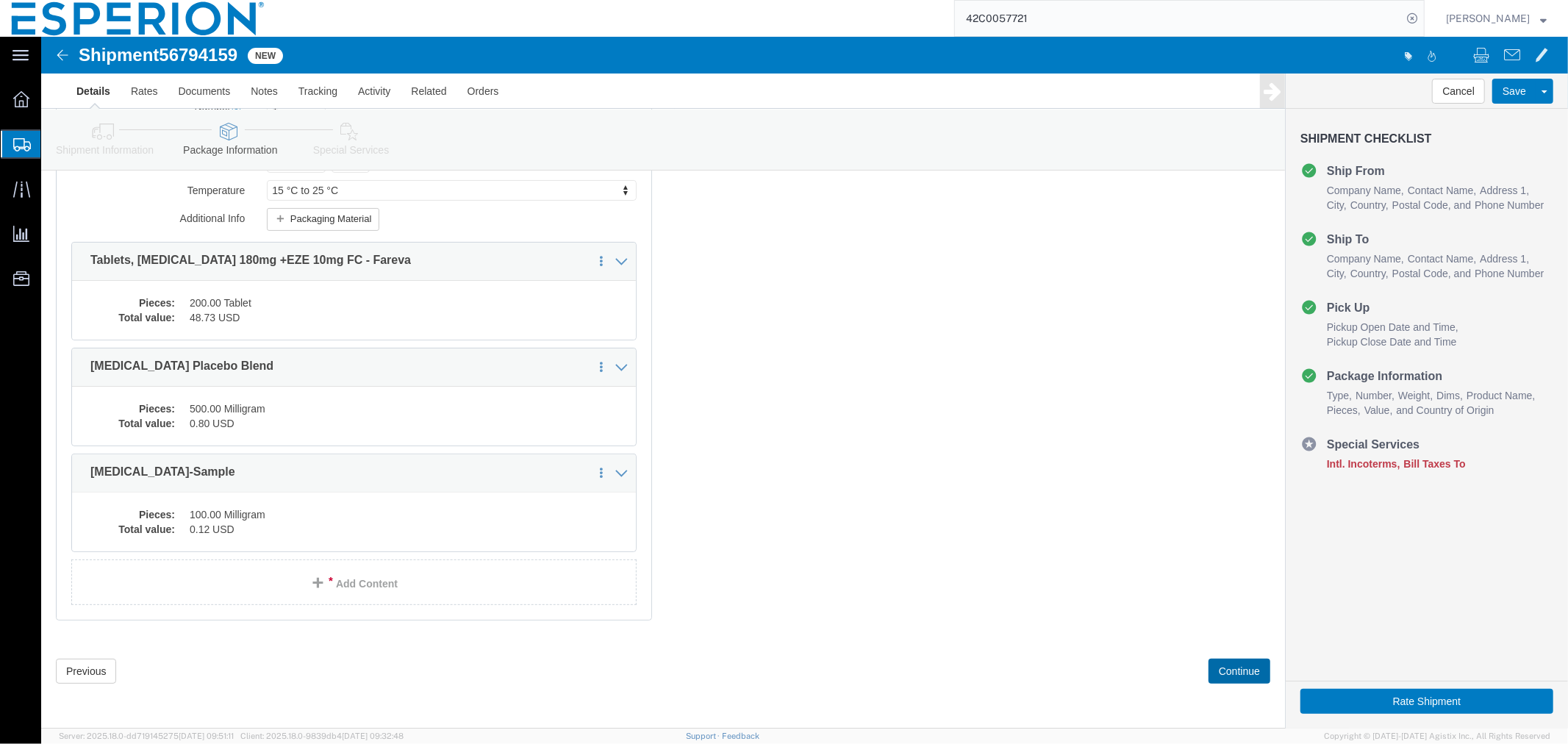
click button "Continue"
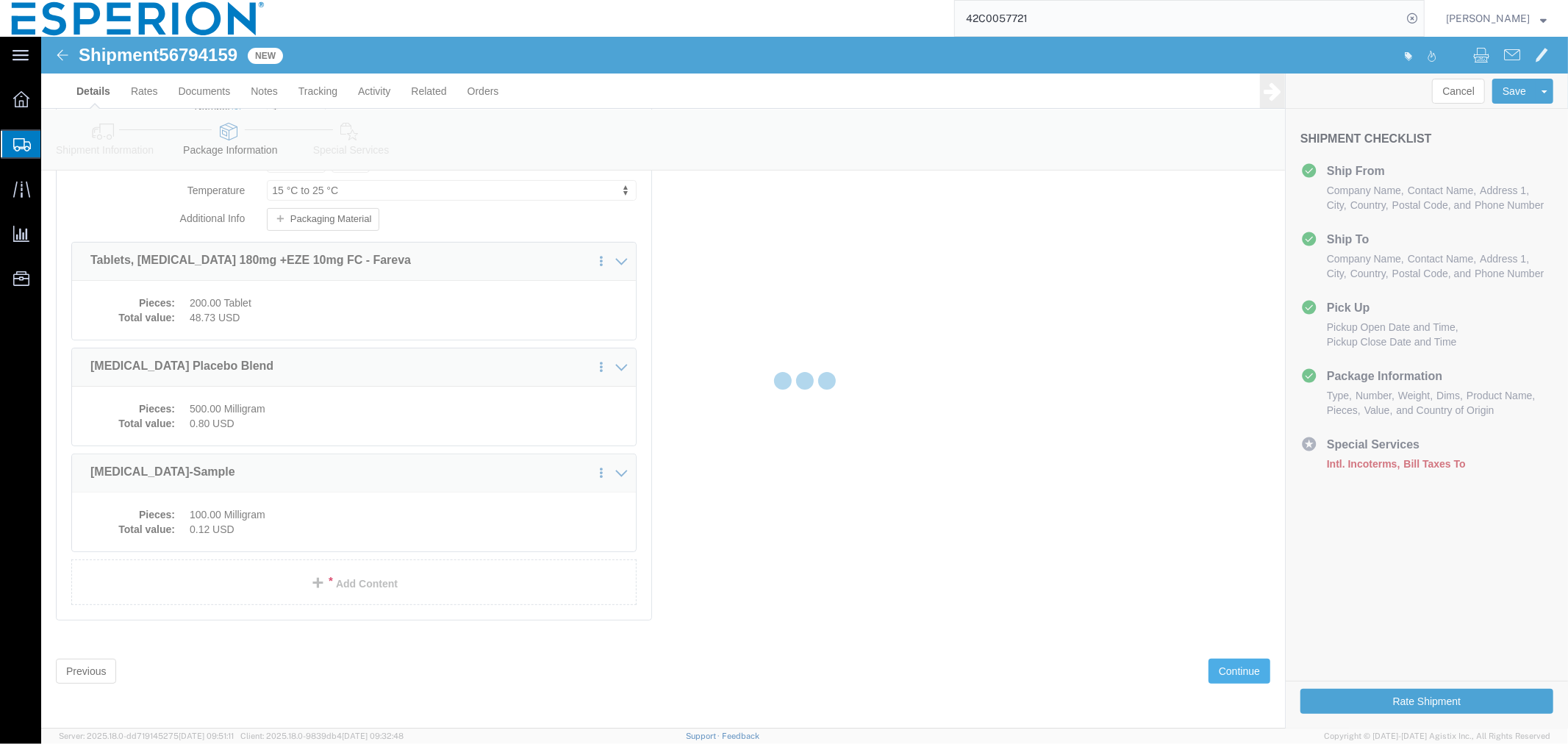
select select
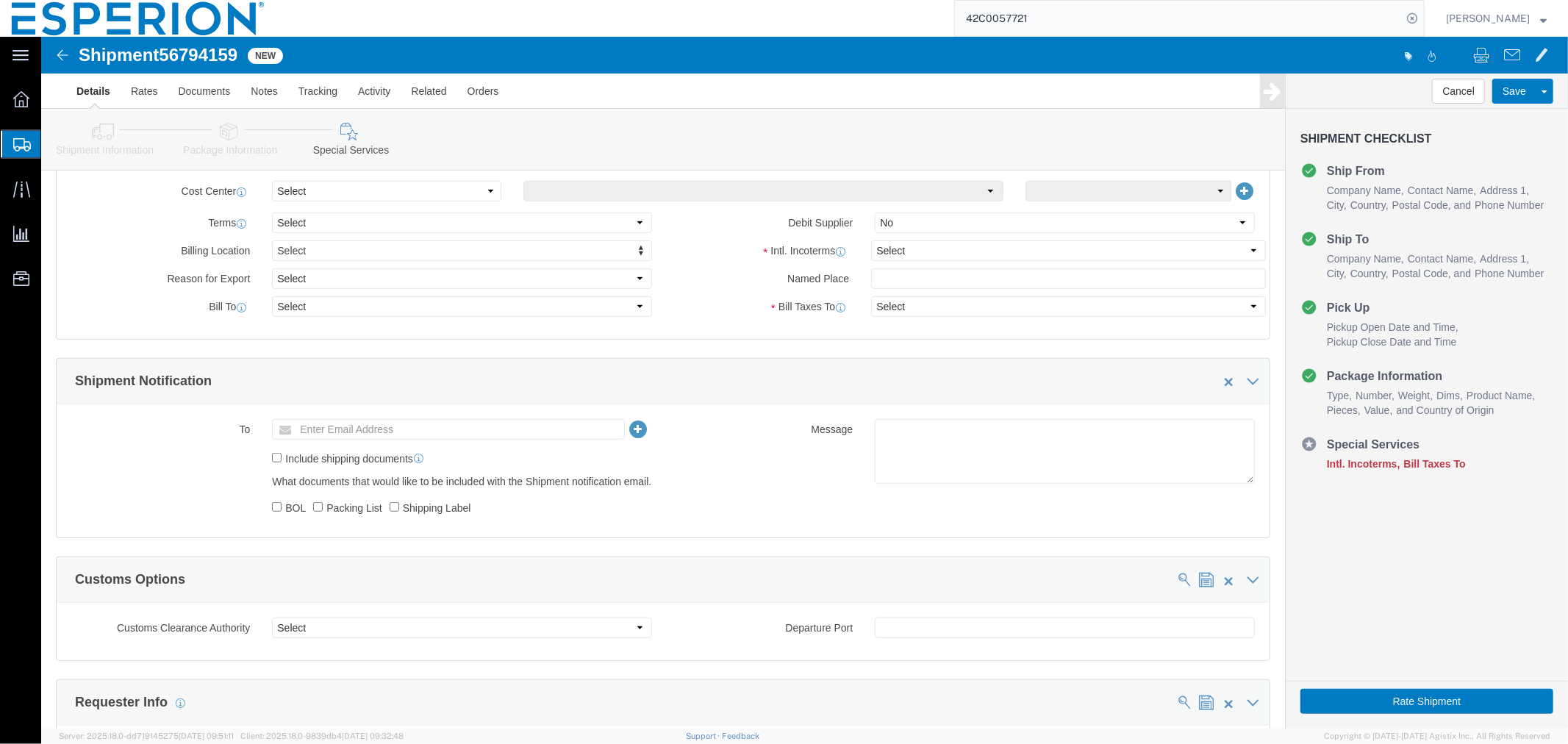
scroll to position [528, 0]
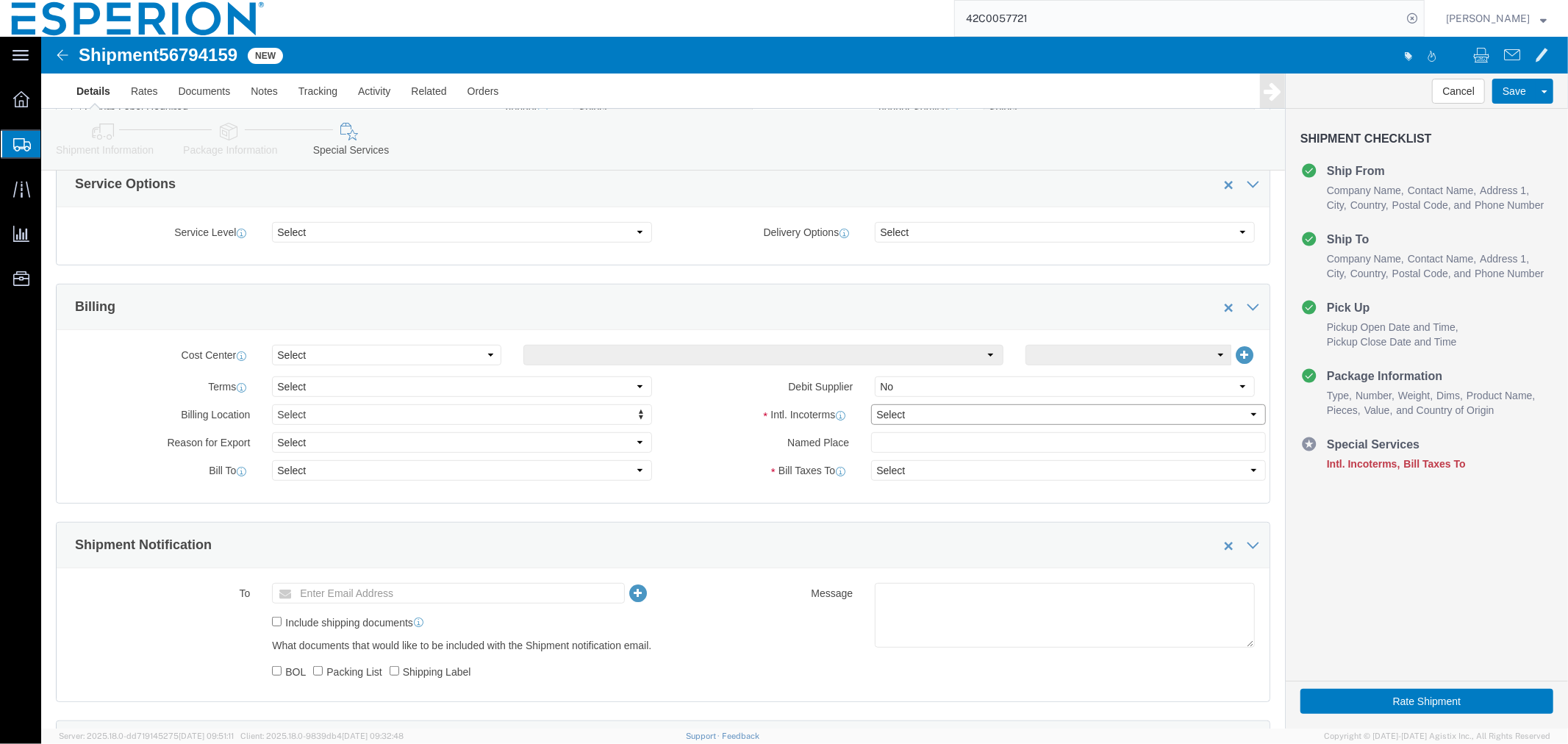
click select "Select Carriage Insurance Paid Carriage Paid To Cost and Freight Cost Insurance…"
select select "DAP"
click select "Select Carriage Insurance Paid Carriage Paid To Cost and Freight Cost Insurance…"
select select "SHIP"
select select "RCPN"
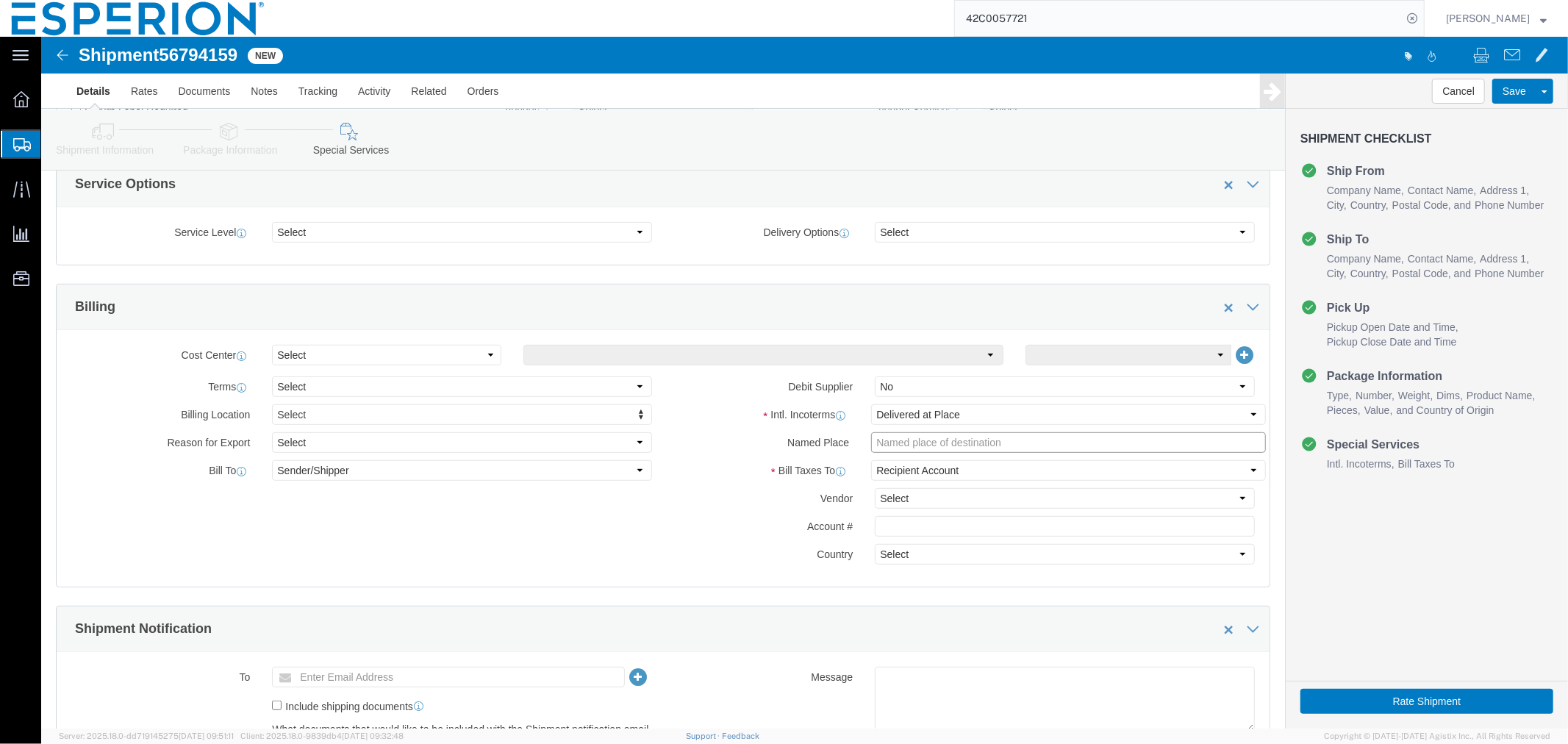
click input "text"
paste input "Fareva La Vallée"
click input "Fareva La Vallée"
paste input "43700 Saint Germain Laprade, Fra"
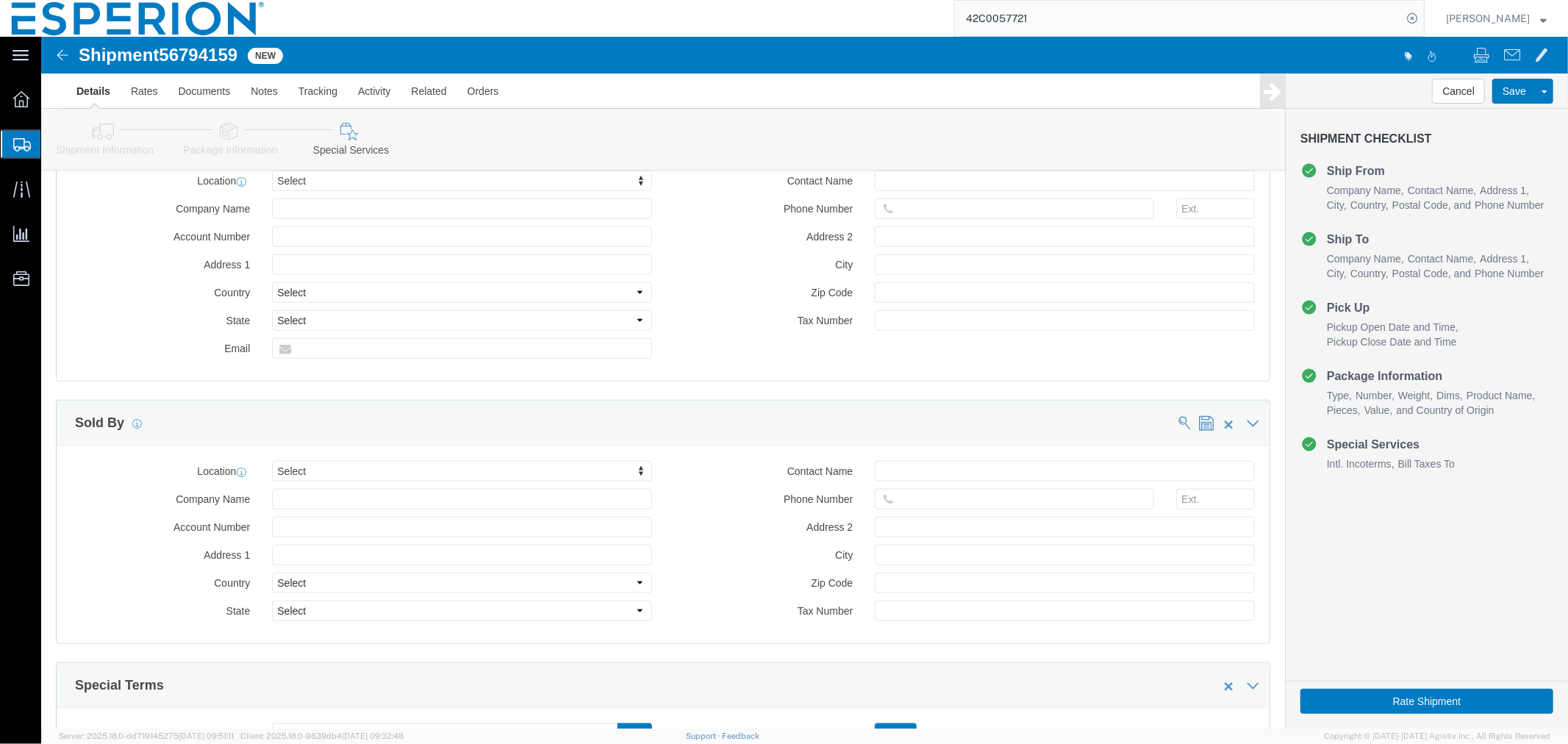
scroll to position [1515, 0]
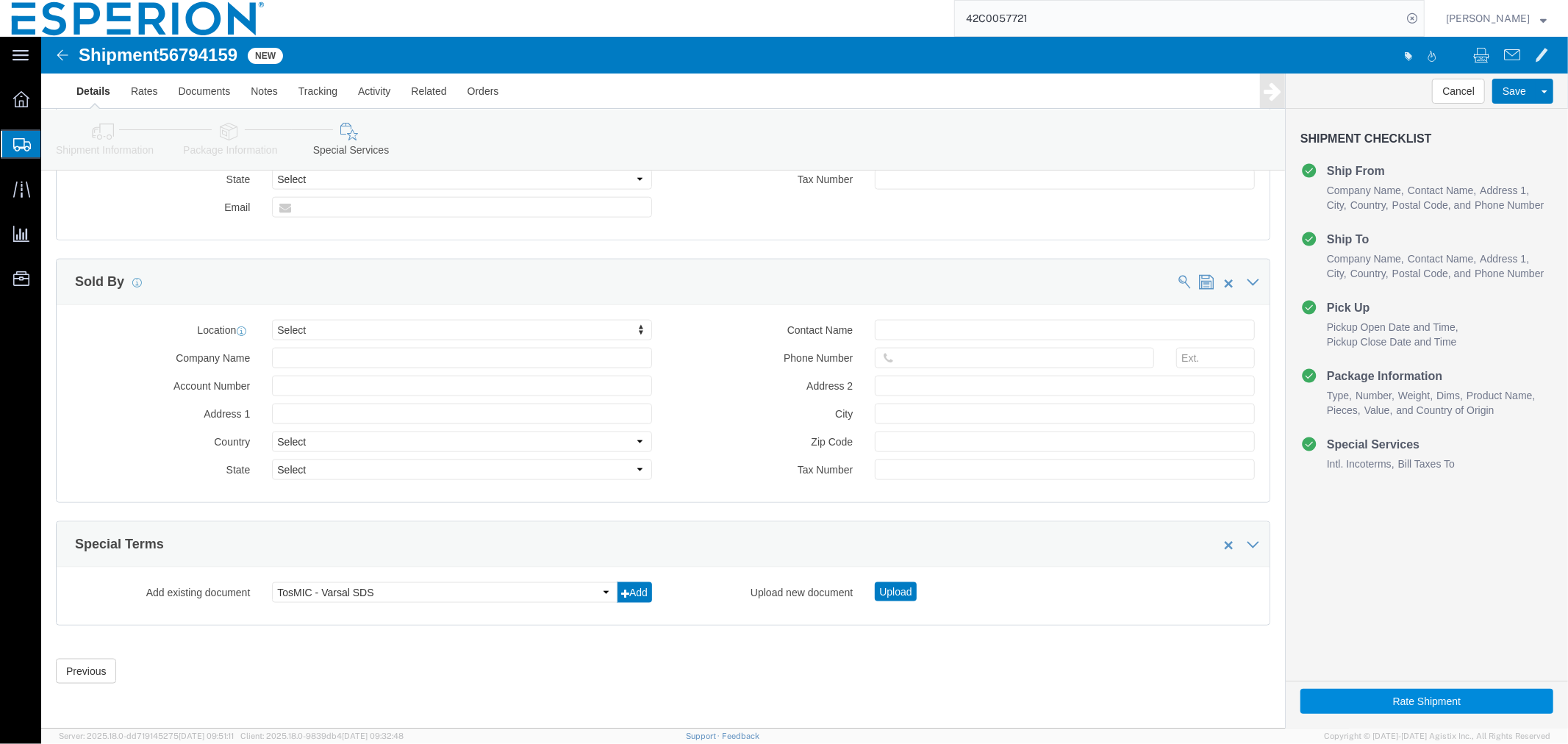
type input "Fareva La Vallée, 43700 Saint Germain Laprade, FR"
click button "Rate Shipment"
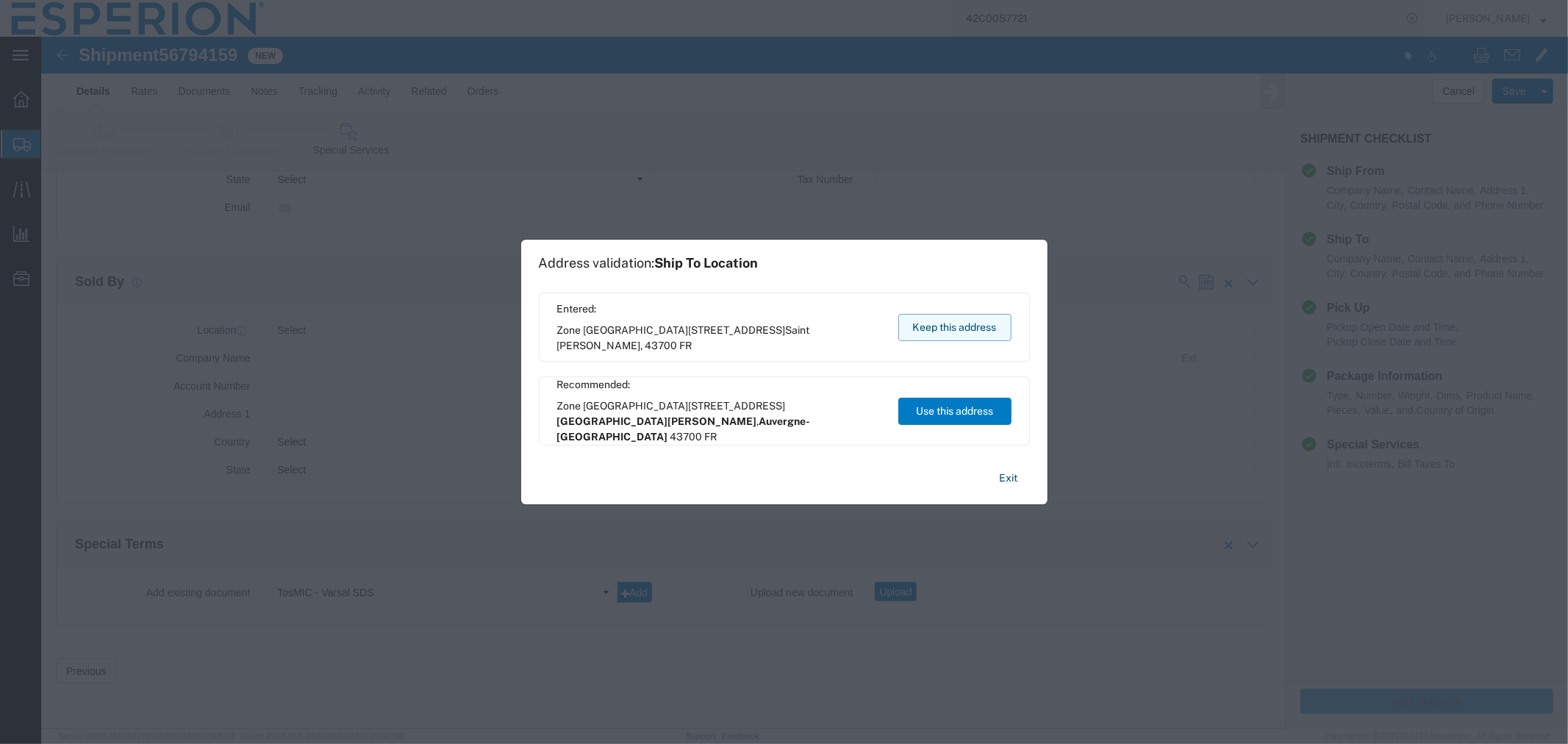
click at [958, 318] on button "Keep this address" at bounding box center [954, 327] width 113 height 27
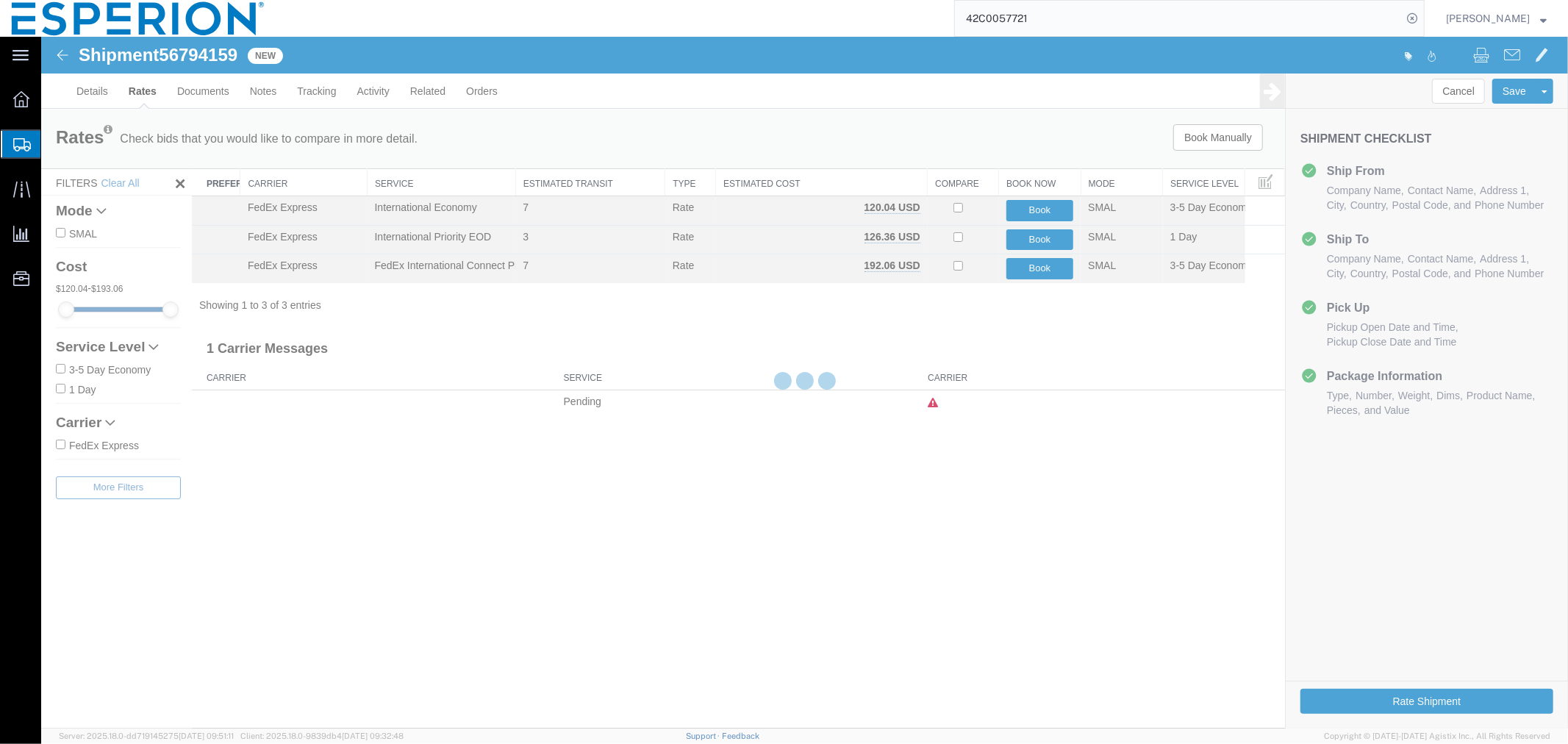
scroll to position [0, 0]
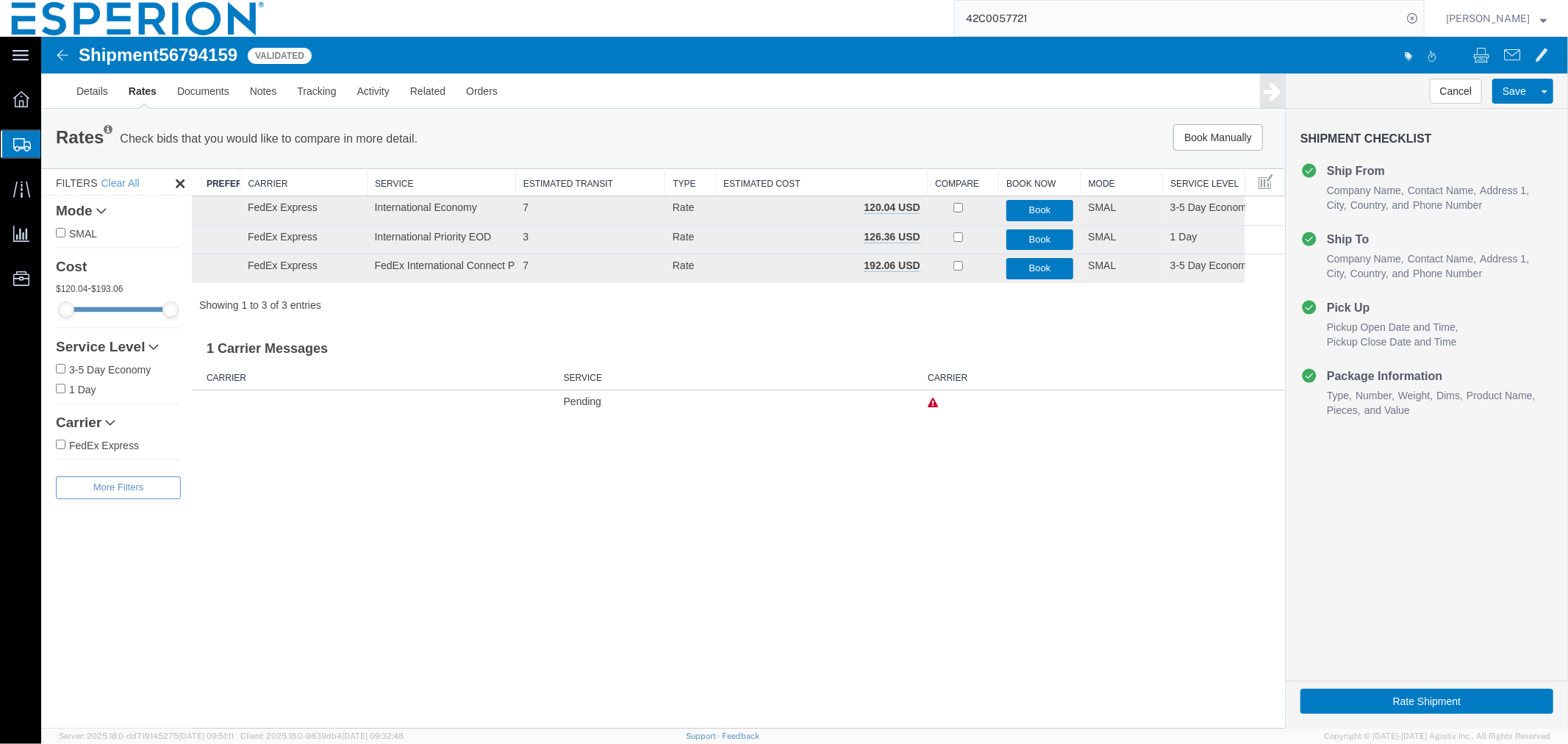
click at [206, 57] on span "56794159" at bounding box center [198, 54] width 79 height 20
copy span "56794159"
click at [215, 95] on link "Documents" at bounding box center [202, 90] width 72 height 36
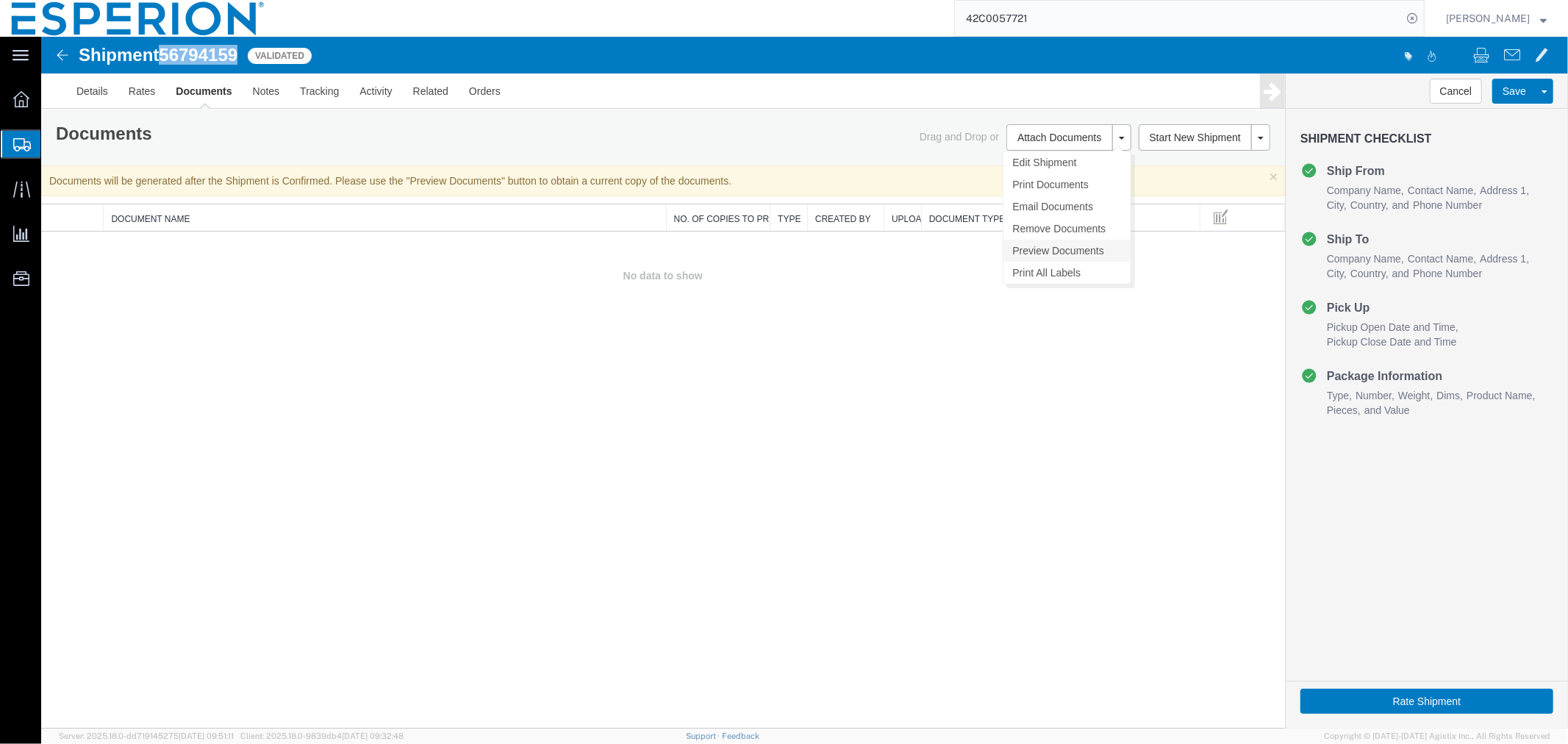
click at [1055, 255] on link "Preview Documents" at bounding box center [1066, 250] width 127 height 22
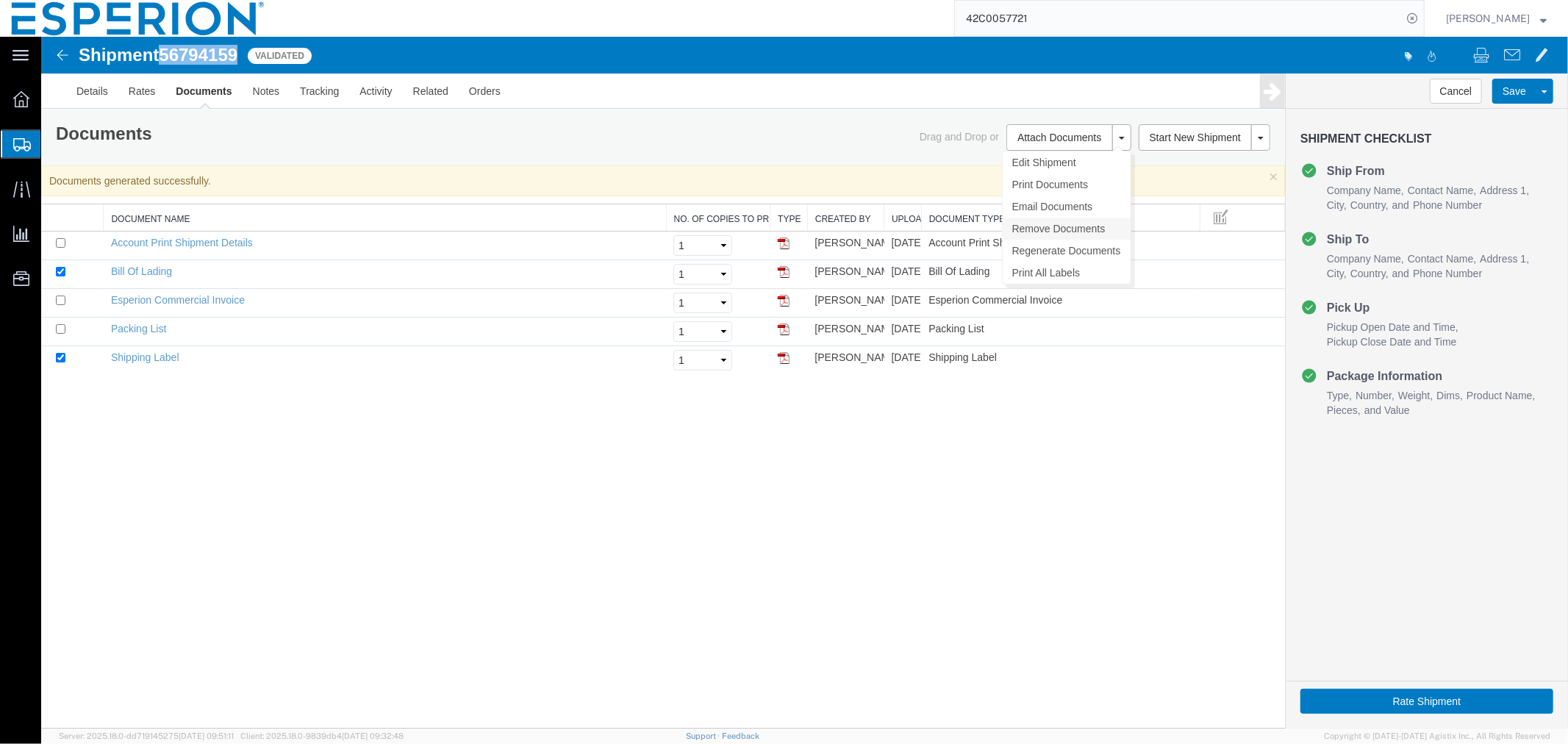
click at [1031, 227] on link "Remove Documents" at bounding box center [1066, 228] width 128 height 22
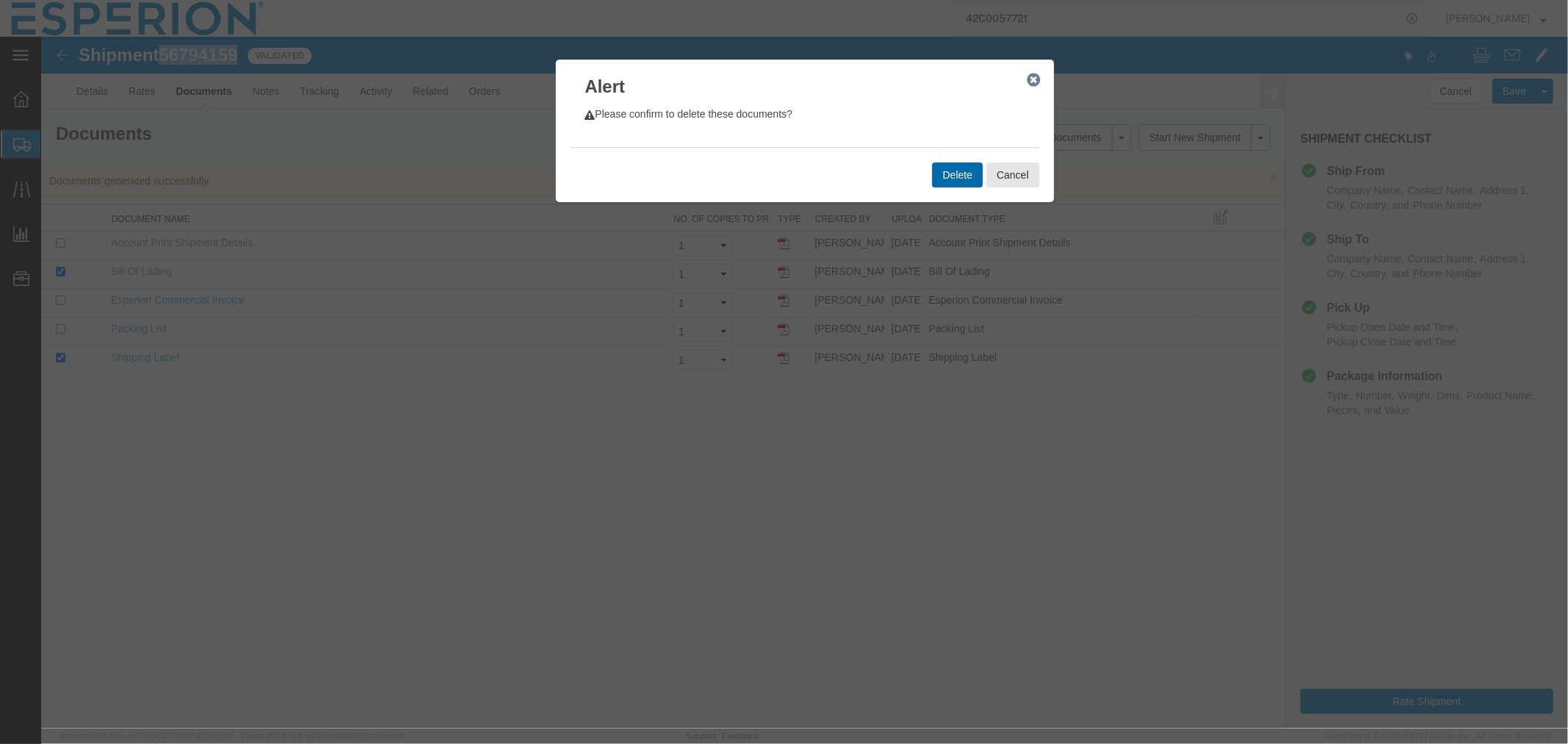
click at [963, 177] on button "Delete" at bounding box center [956, 175] width 50 height 25
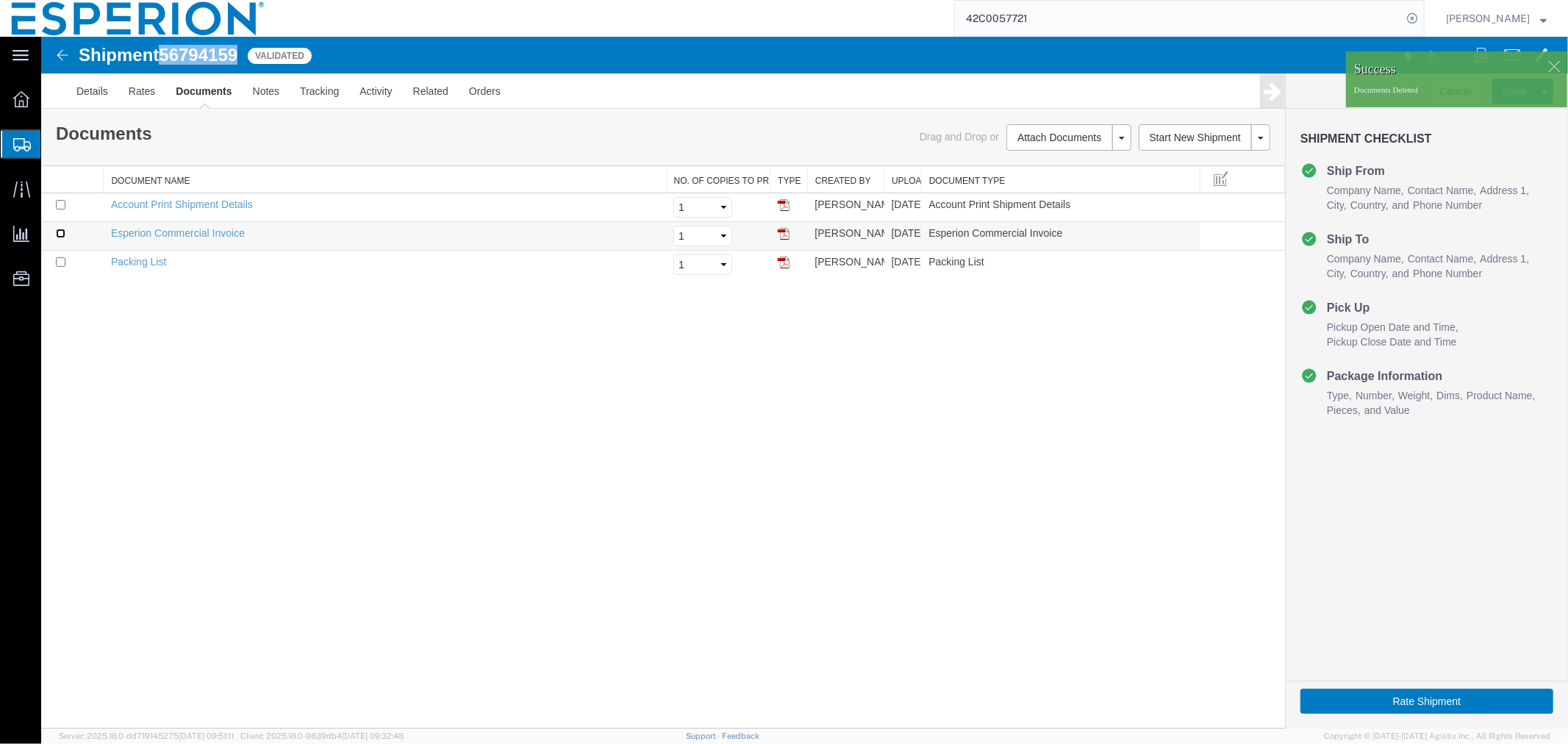
click at [60, 230] on input "checkbox" at bounding box center [60, 233] width 10 height 10
checkbox input "true"
click at [55, 262] on input "checkbox" at bounding box center [60, 262] width 10 height 10
checkbox input "true"
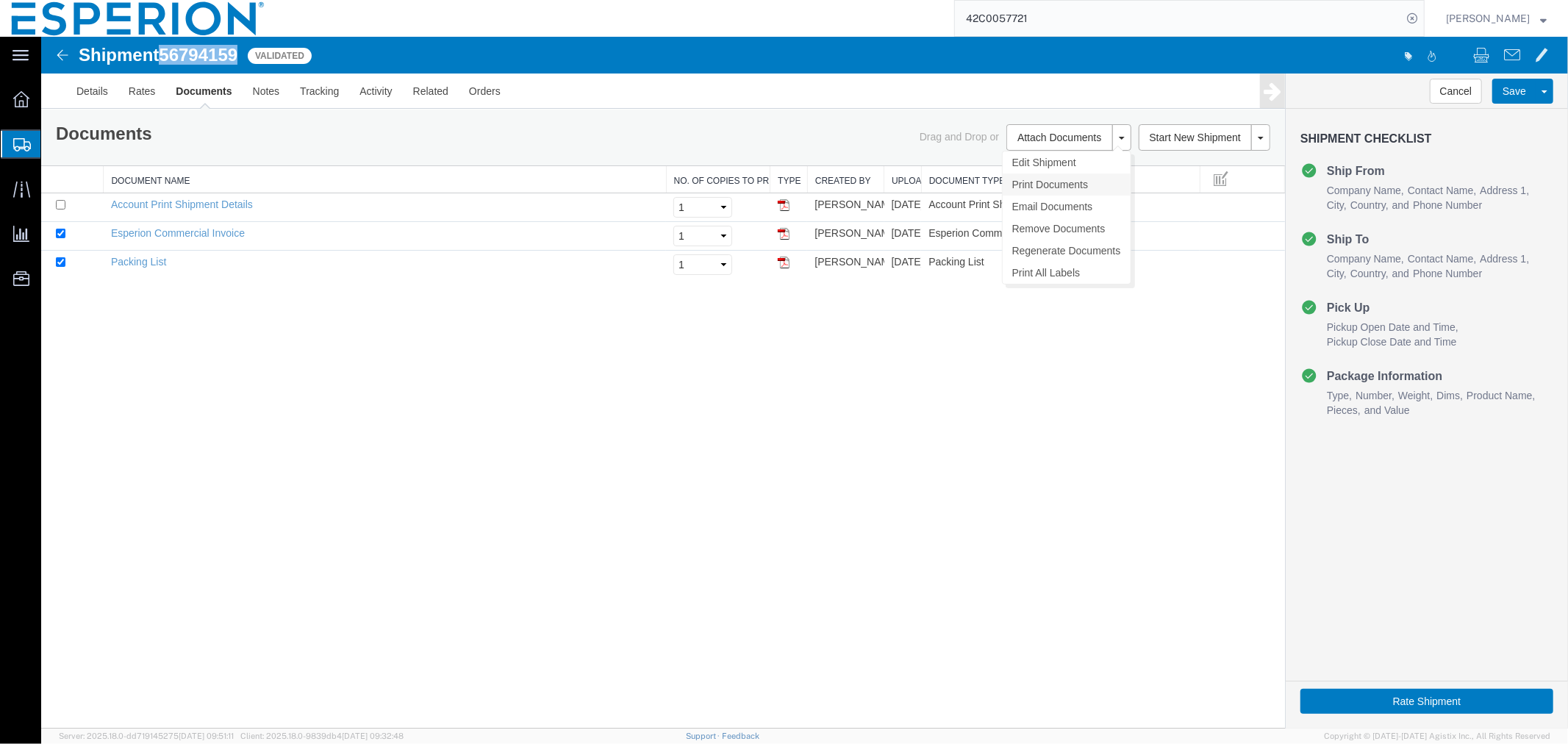
click at [1033, 187] on link "Print Documents" at bounding box center [1066, 183] width 128 height 22
click at [83, 97] on link "Details" at bounding box center [92, 90] width 52 height 36
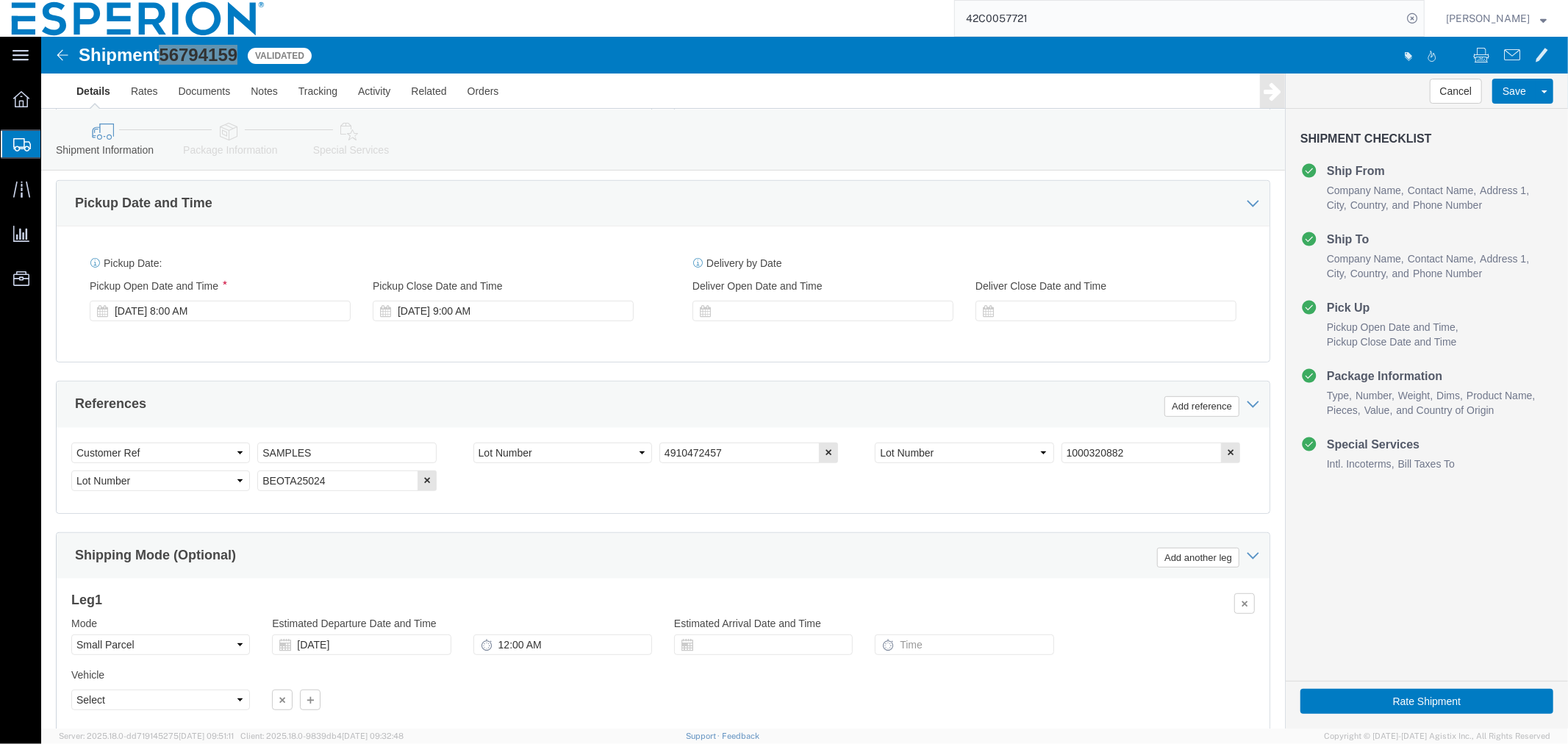
scroll to position [604, 0]
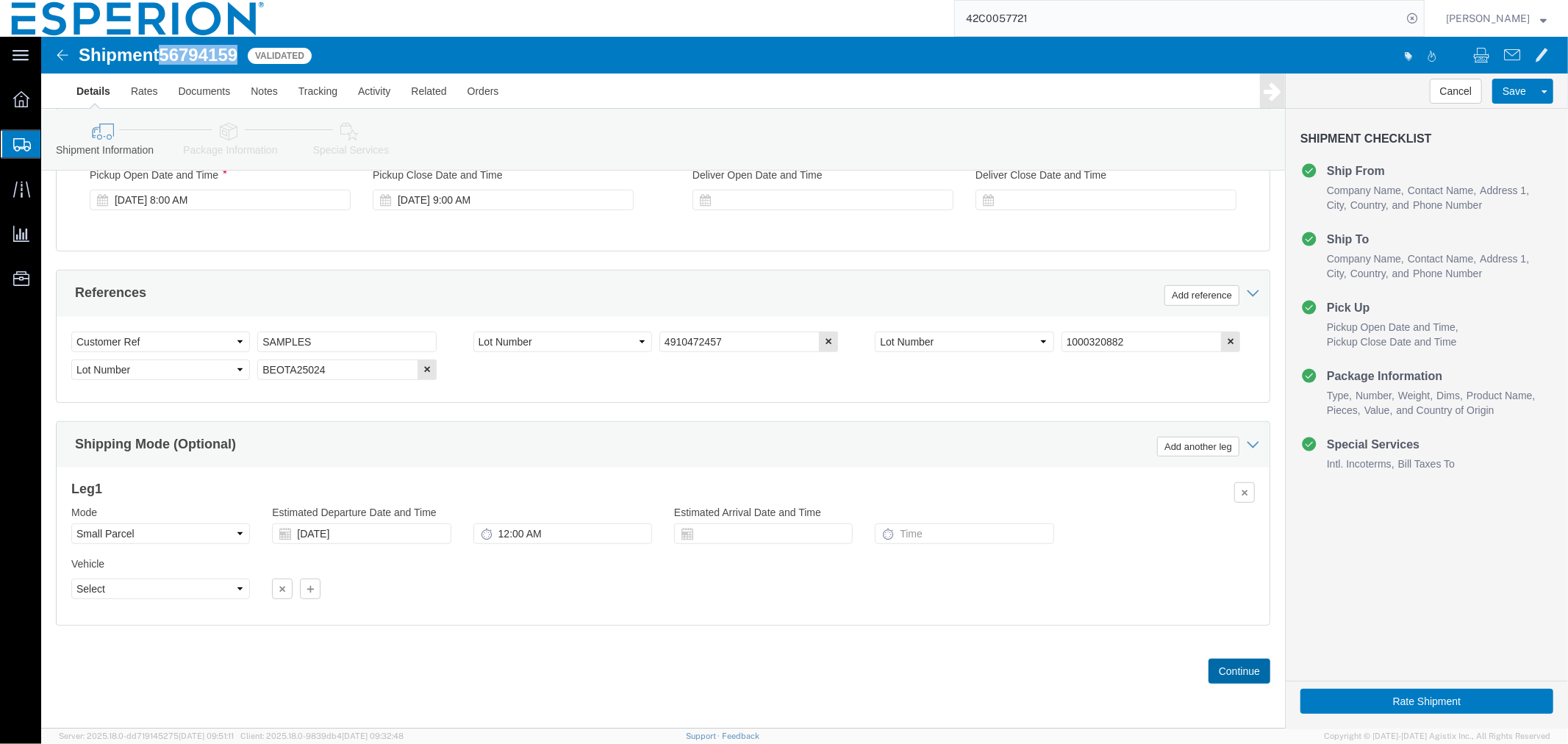
click button "Continue"
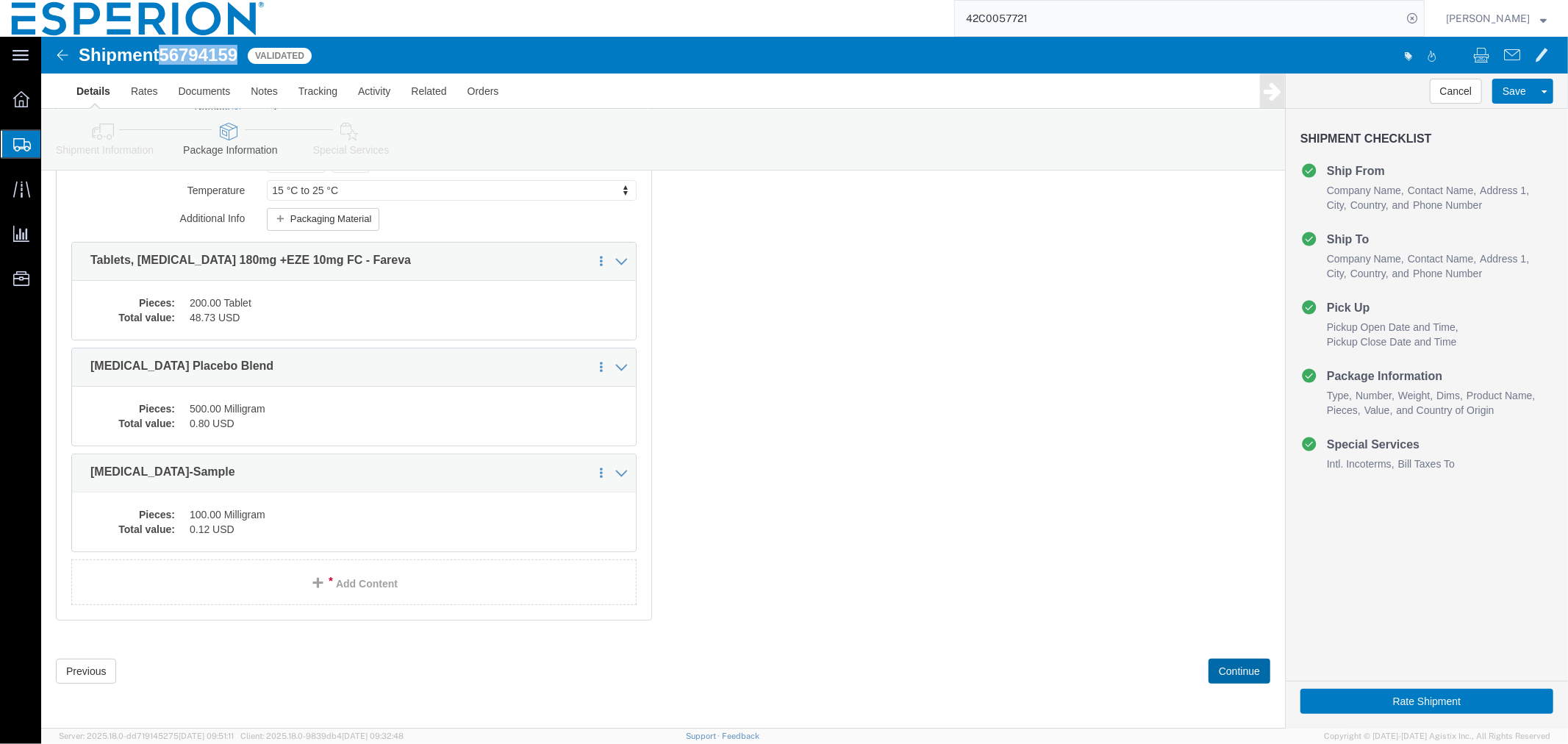
scroll to position [131, 0]
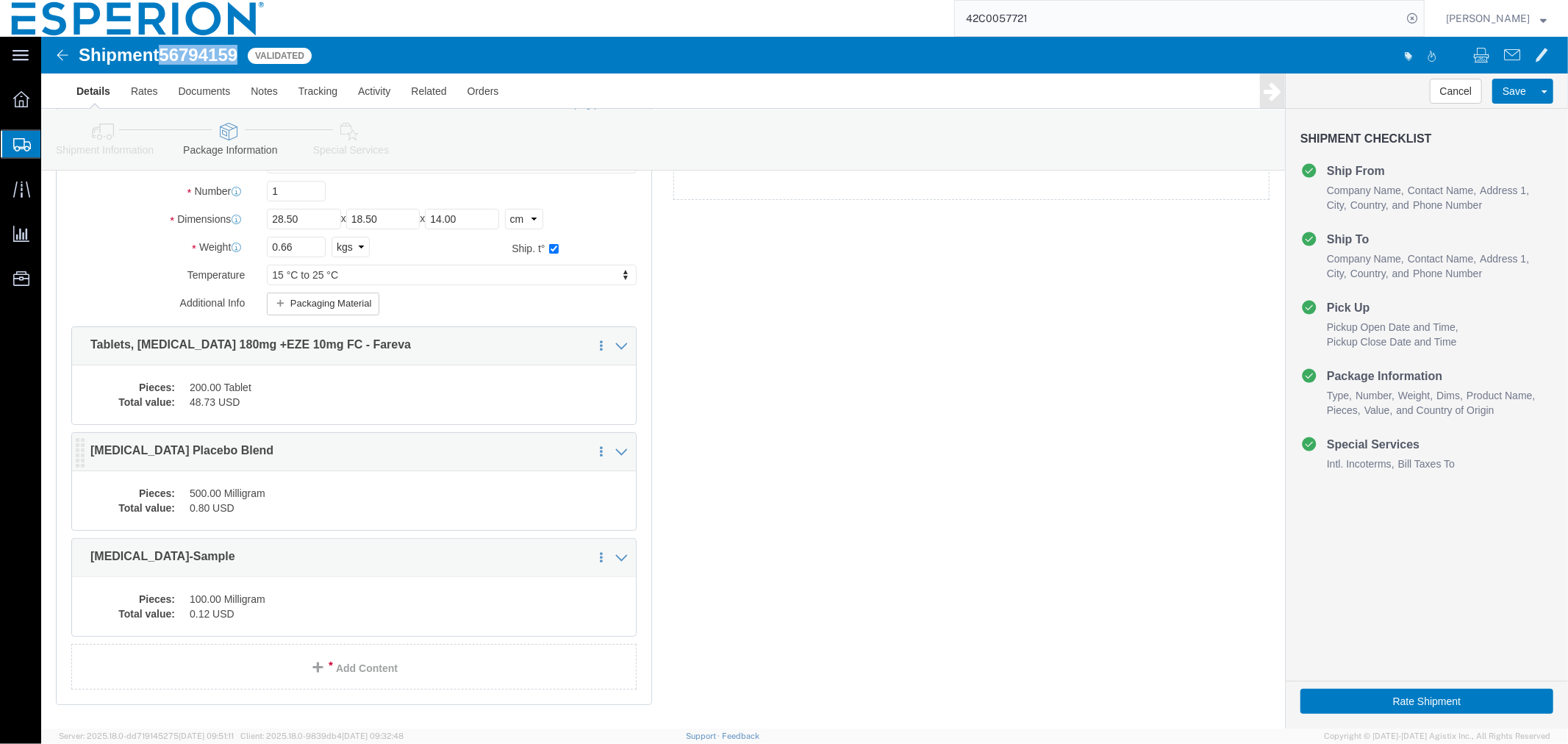
click dd "500.00 Milligram"
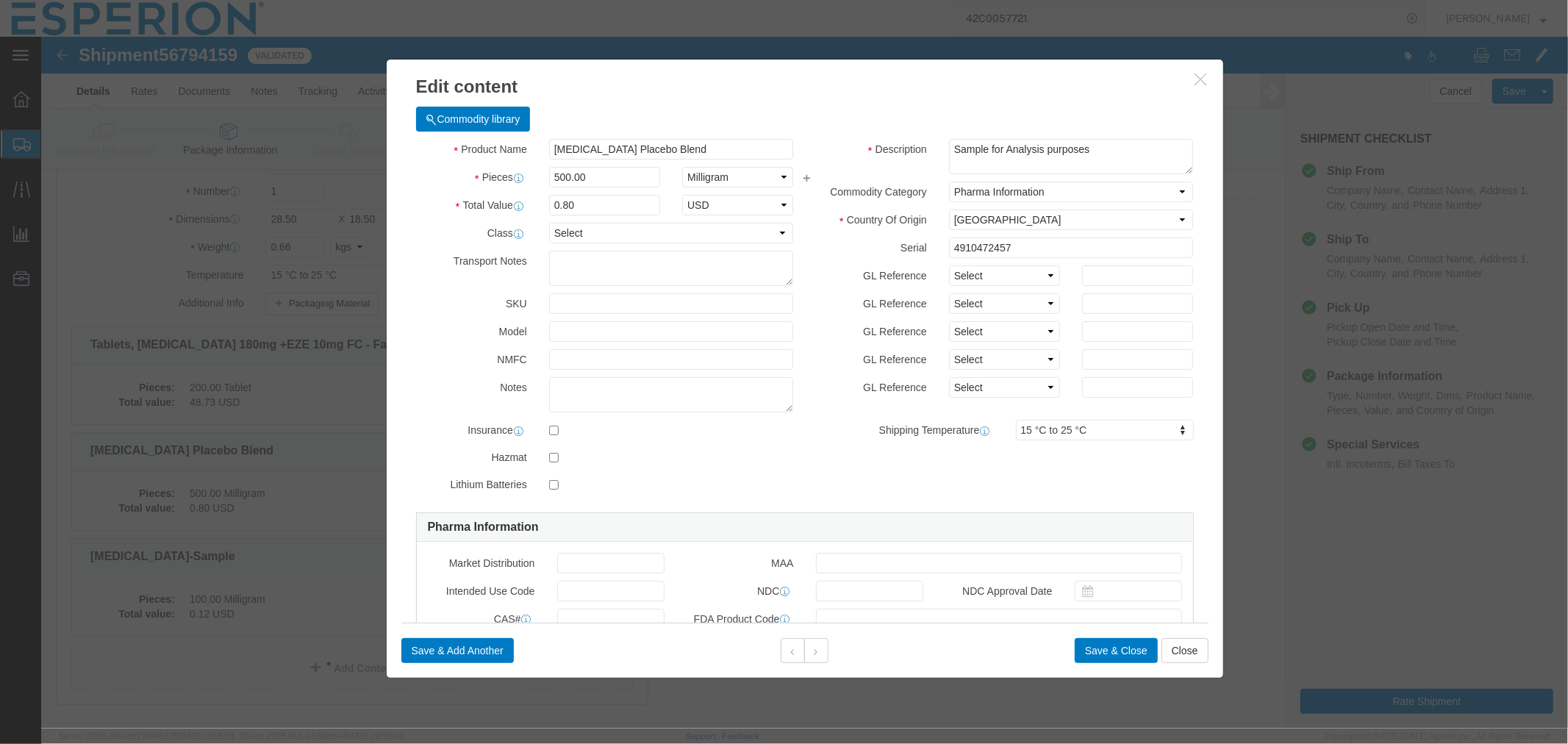
drag, startPoint x: 173, startPoint y: 454, endPoint x: 624, endPoint y: 162, distance: 537.3
click div "Select ADP AED AFN ALL AMD AOA ARS ATS AUD AWG AZN BAM BBD BDT BGL BGN BHD BIF …"
click input "500.00"
drag, startPoint x: 576, startPoint y: 148, endPoint x: 486, endPoint y: 148, distance: 90.0
click div "Pieces 500.00 Select Bag Barrels 100Board Feet Bottle Box Blister Pack Carats C…"
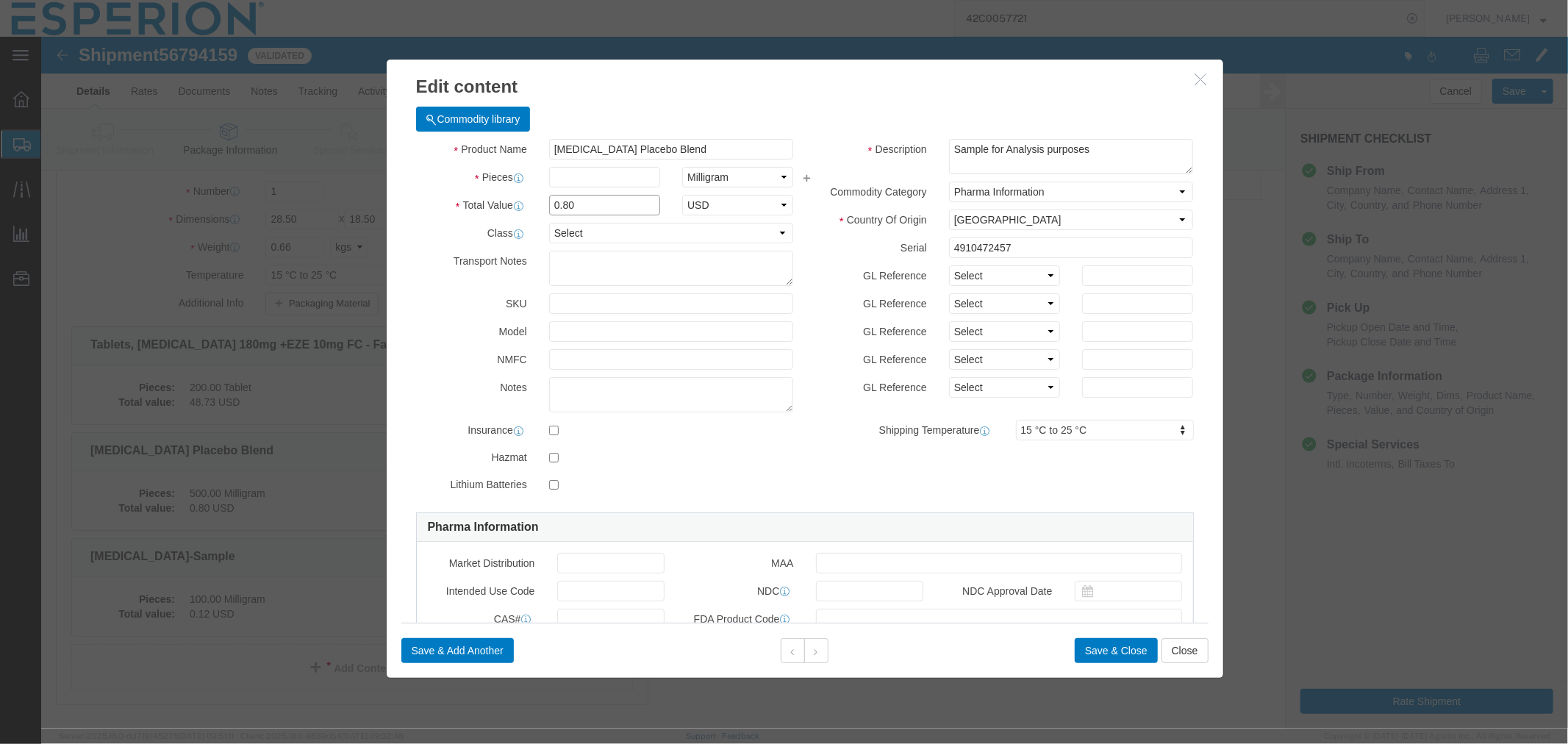
drag, startPoint x: 555, startPoint y: 168, endPoint x: 449, endPoint y: 162, distance: 106.2
click div "Total Value Total value of all the pieces 0.80 Select ADP AED AFN ALL AMD AOA A…"
type input "0.25"
click input "text"
type input "500"
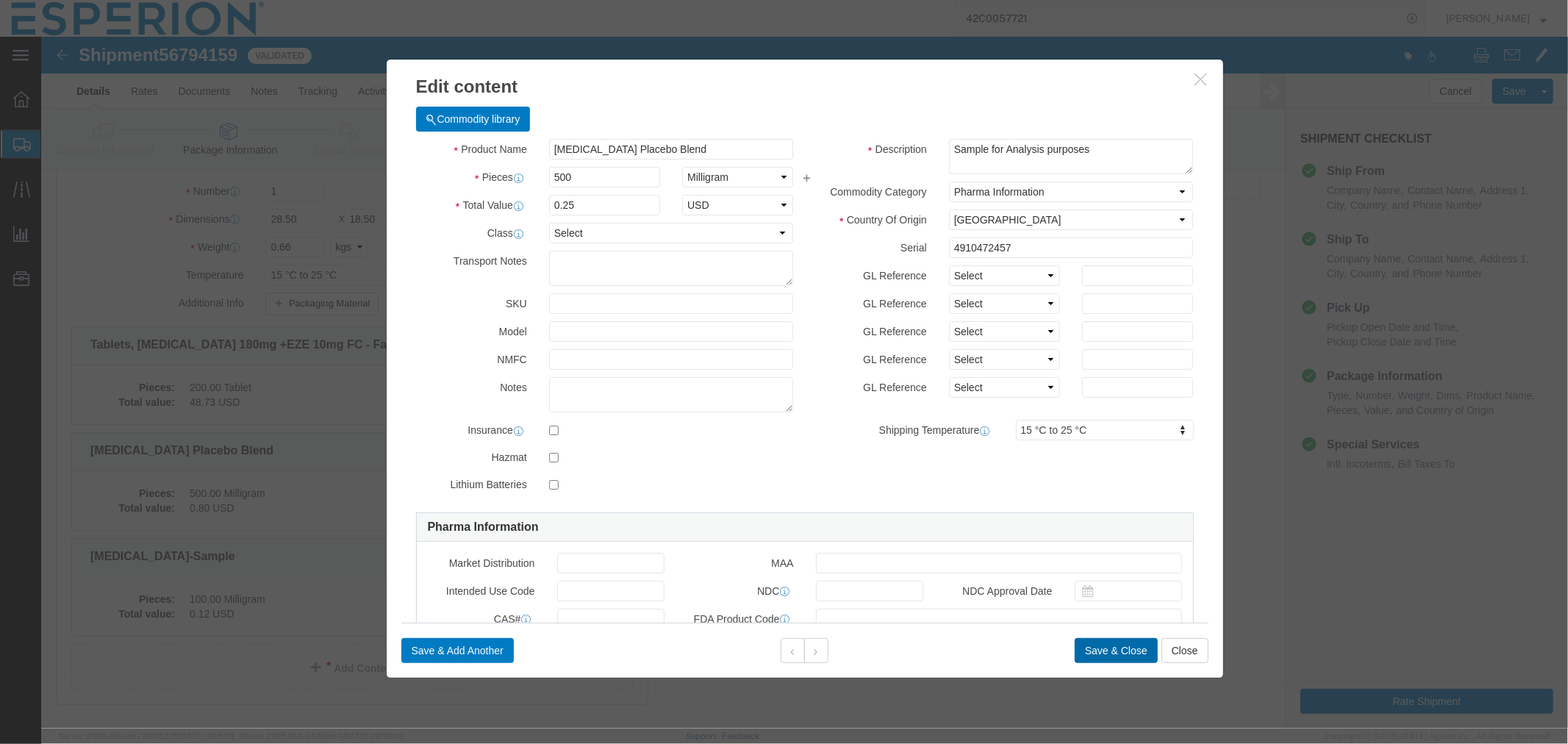
type input "125"
click button "Save & Close"
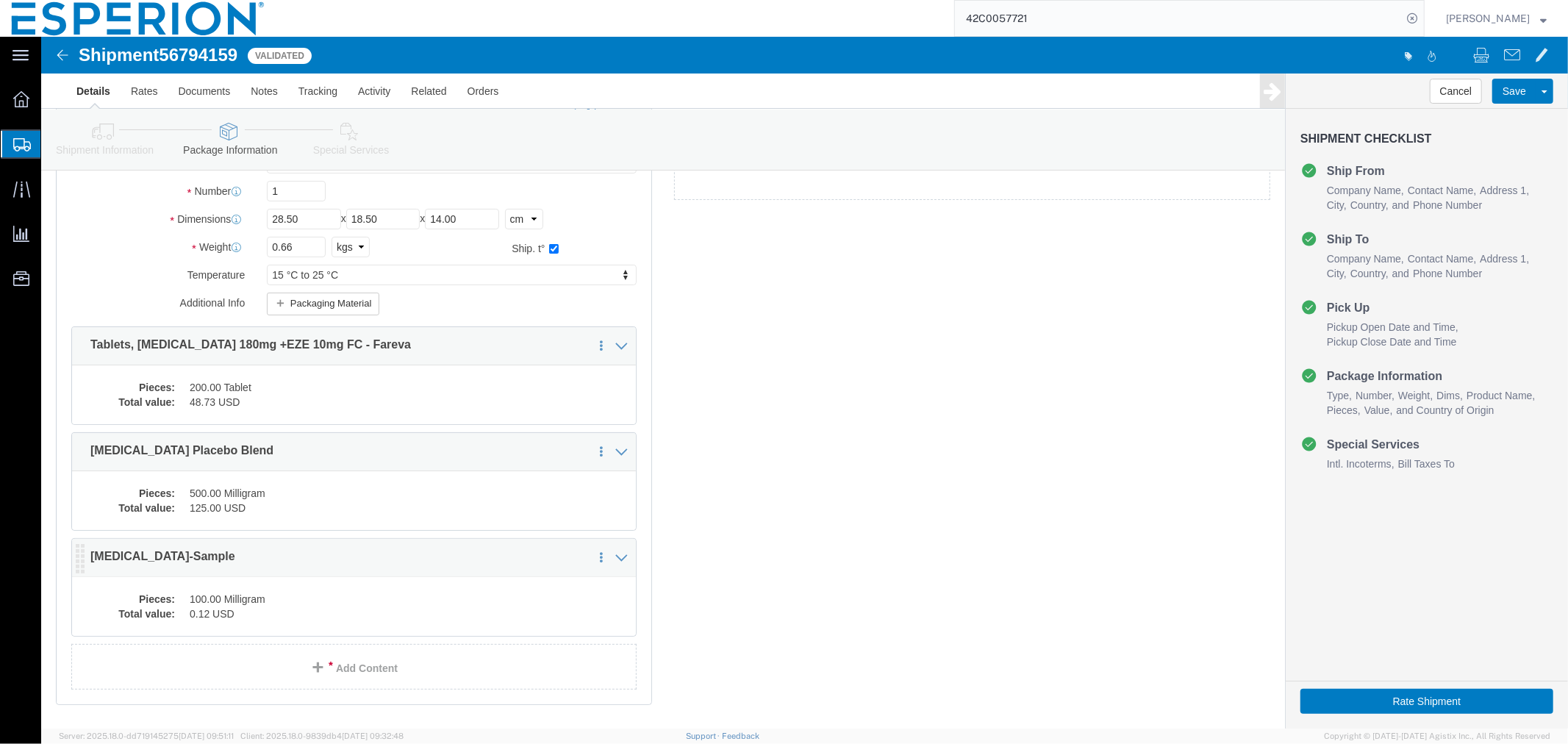
click dd "100.00 Milligram"
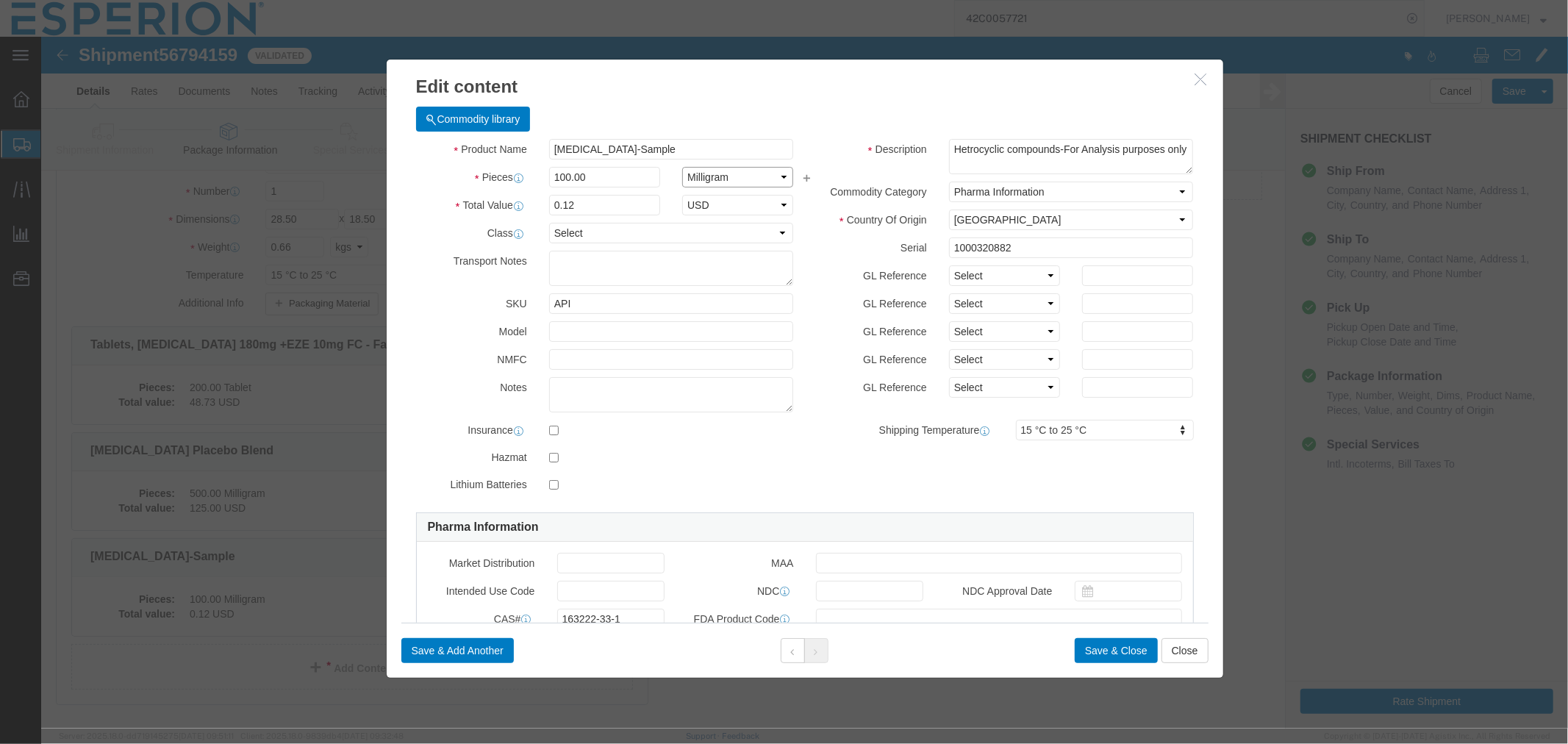
click select "Select Bag Barrels 100Board Feet Bottle Box Blister Pack Carats Can Capsule Car…"
click input "100.00"
drag, startPoint x: 560, startPoint y: 144, endPoint x: 498, endPoint y: 144, distance: 62.0
click div "100.00"
click select "Select Bag Barrels 100Board Feet Bottle Box Blister Pack Carats Can Capsule Car…"
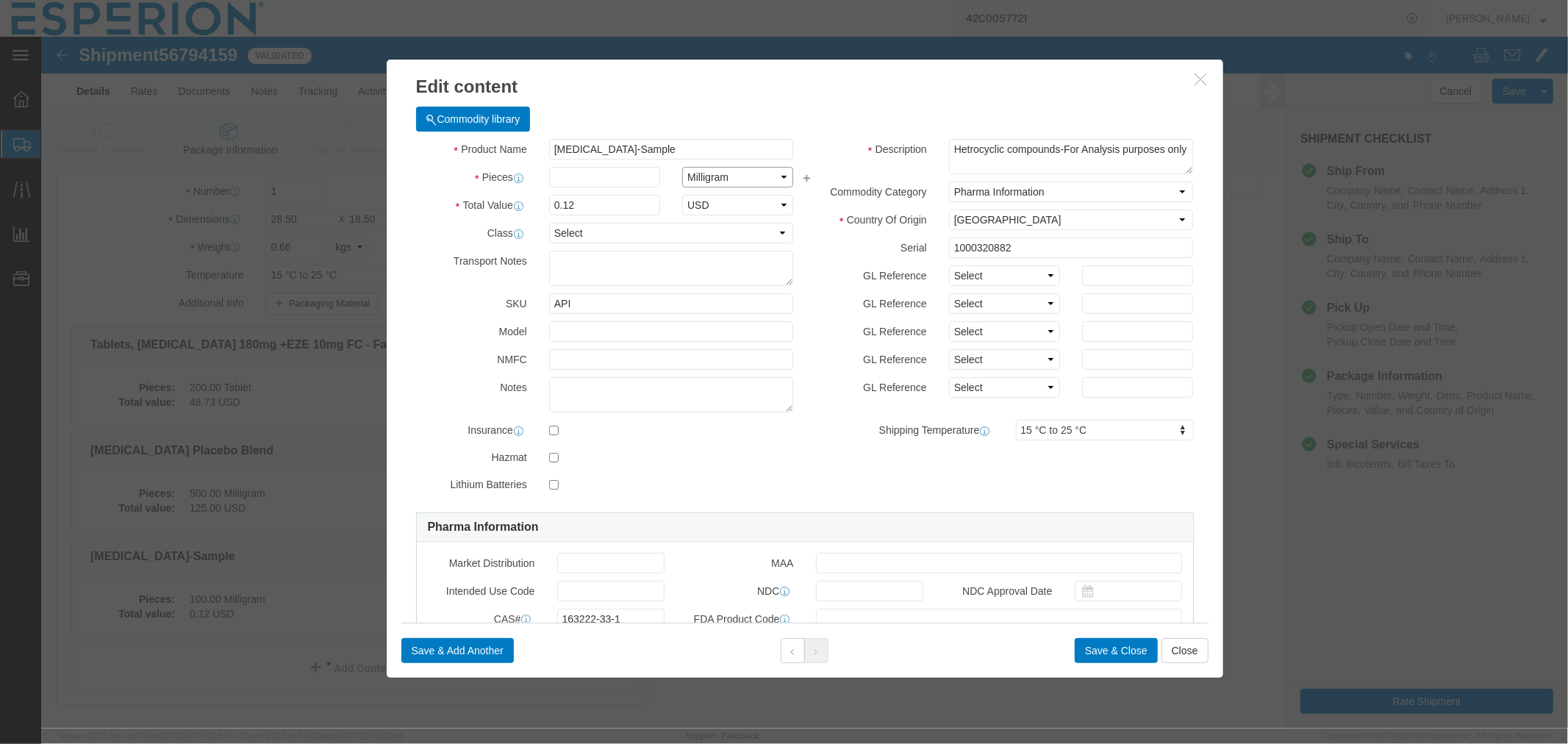
click select "Select Bag Barrels 100Board Feet Bottle Box Blister Pack Carats Can Capsule Car…"
select select "KGS"
click select "Select Bag Barrels 100Board Feet Bottle Box Blister Pack Carats Can Capsule Car…"
click input "0.12"
drag, startPoint x: 541, startPoint y: 172, endPoint x: 482, endPoint y: 172, distance: 59.0
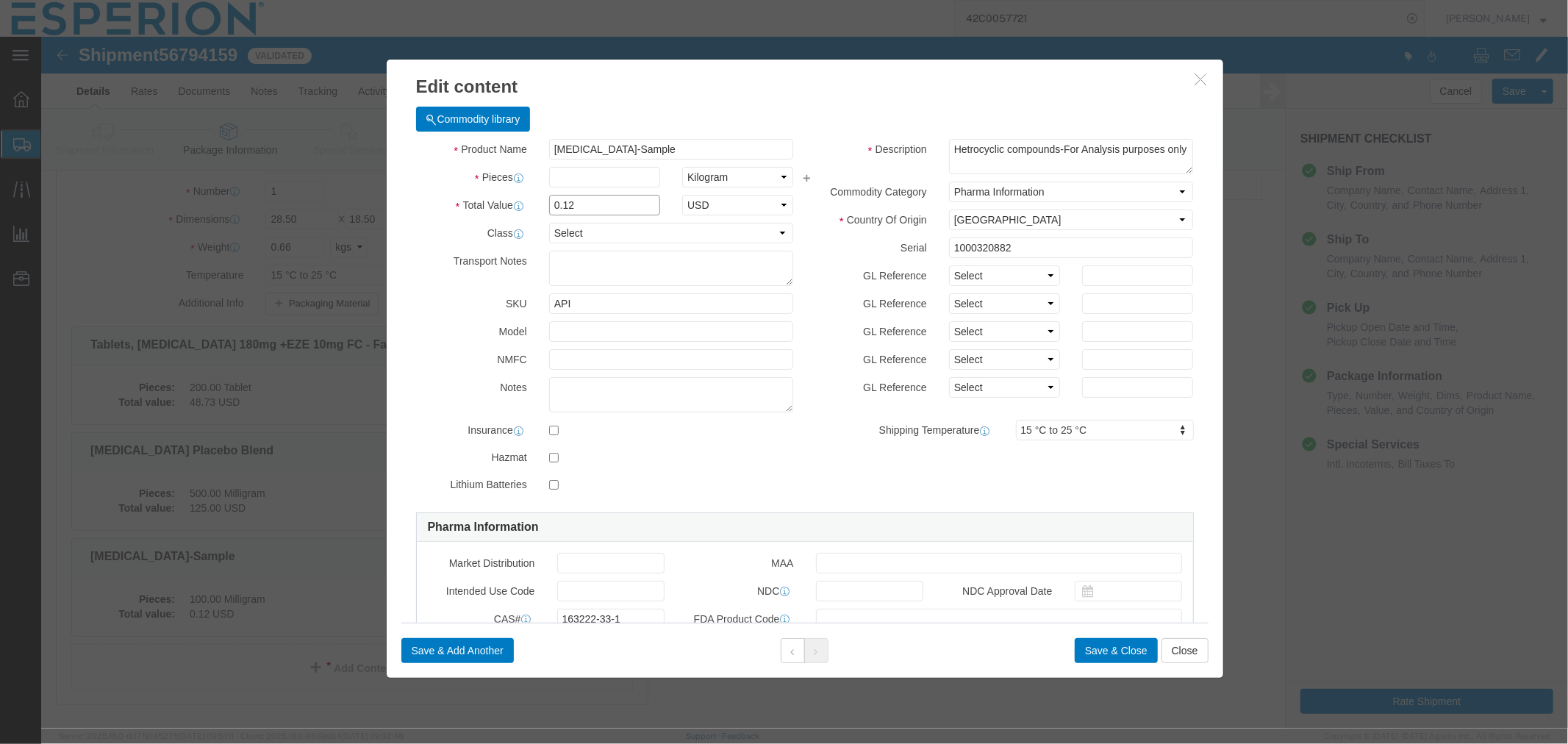
click div "Total Value 0.12 Select ADP AED AFN ALL AMD AOA ARS ATS AUD AWG AZN BAM BBD BDT…"
type input "1200.00"
click input "text"
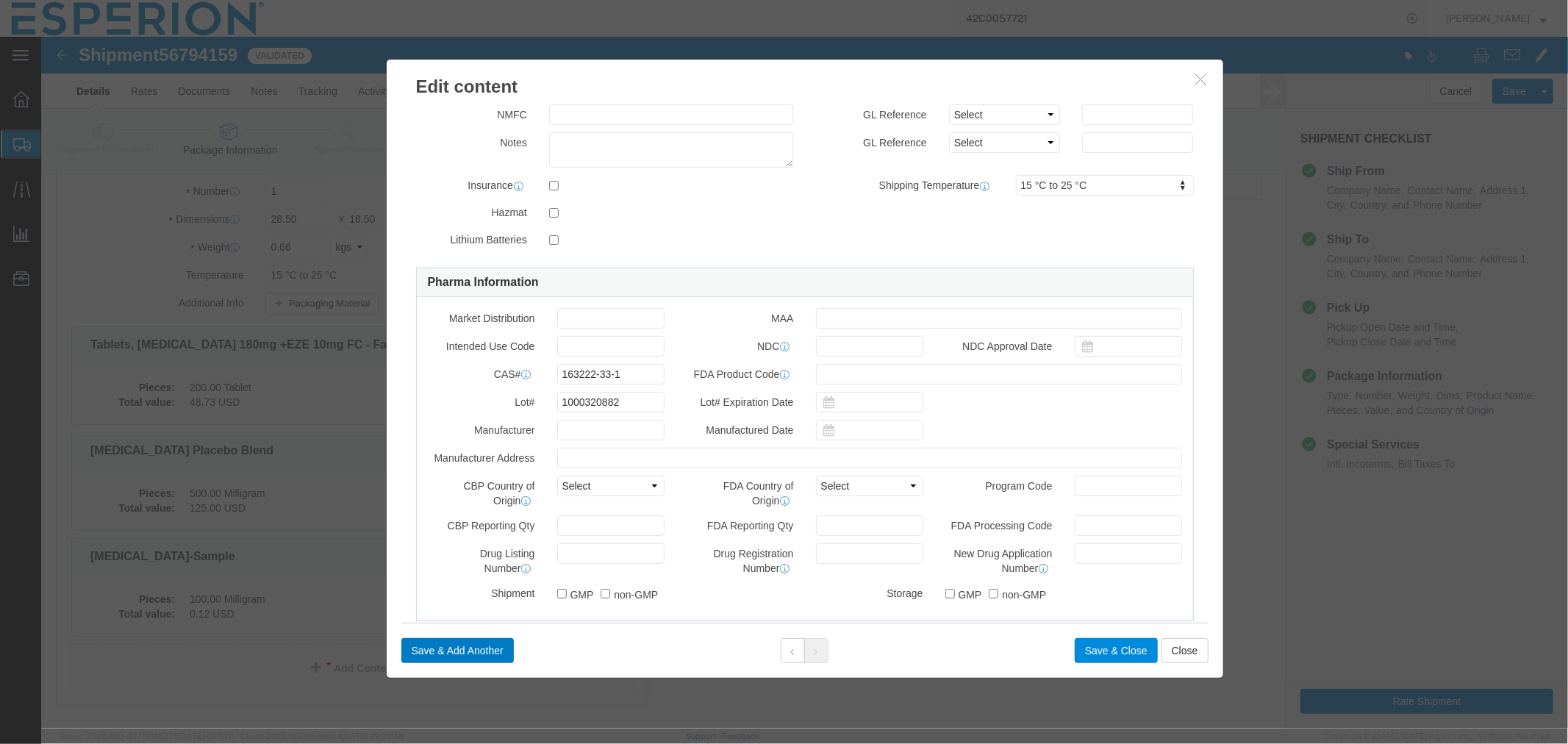
type input "0.0001"
type input "0.12"
click button "Save & Close"
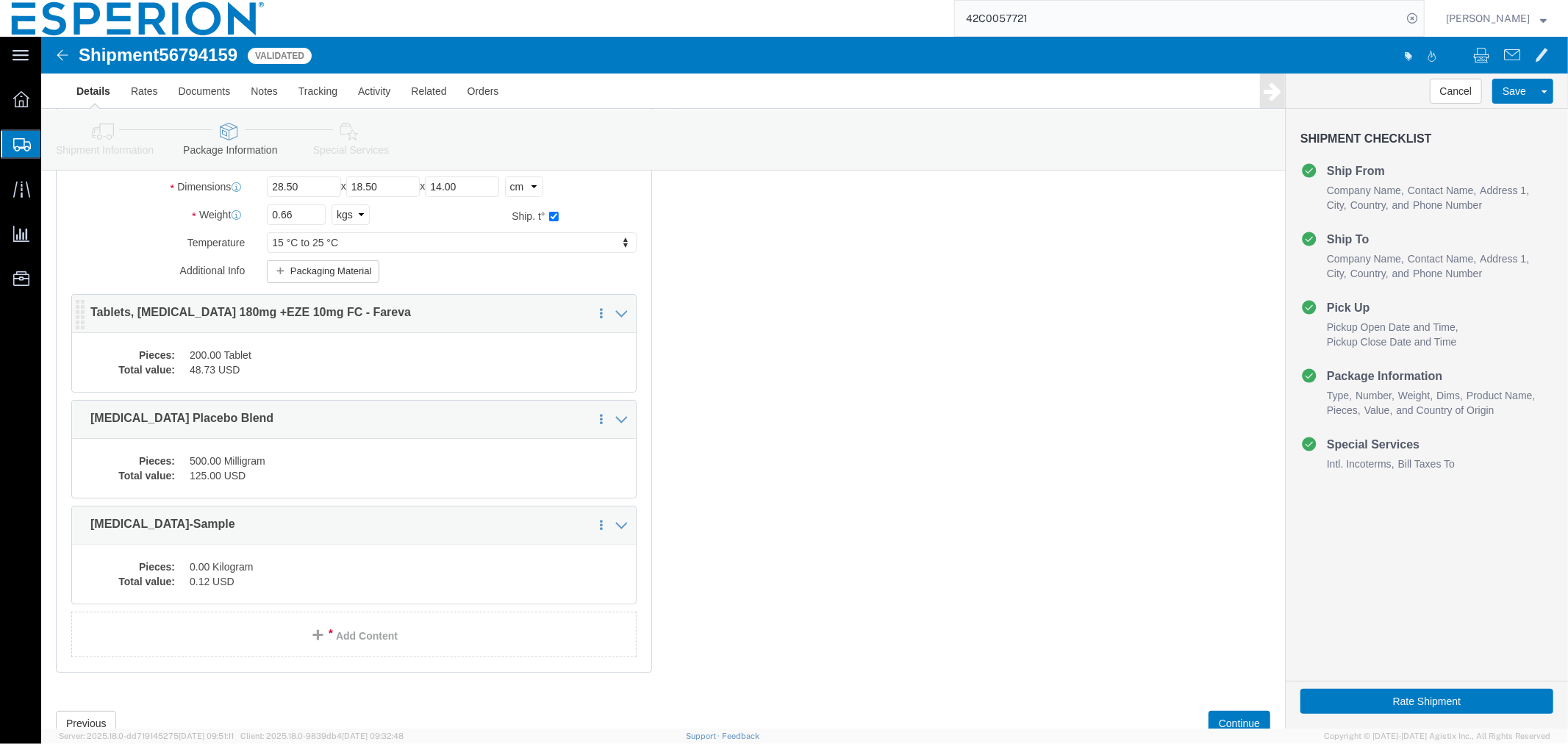
scroll to position [215, 0]
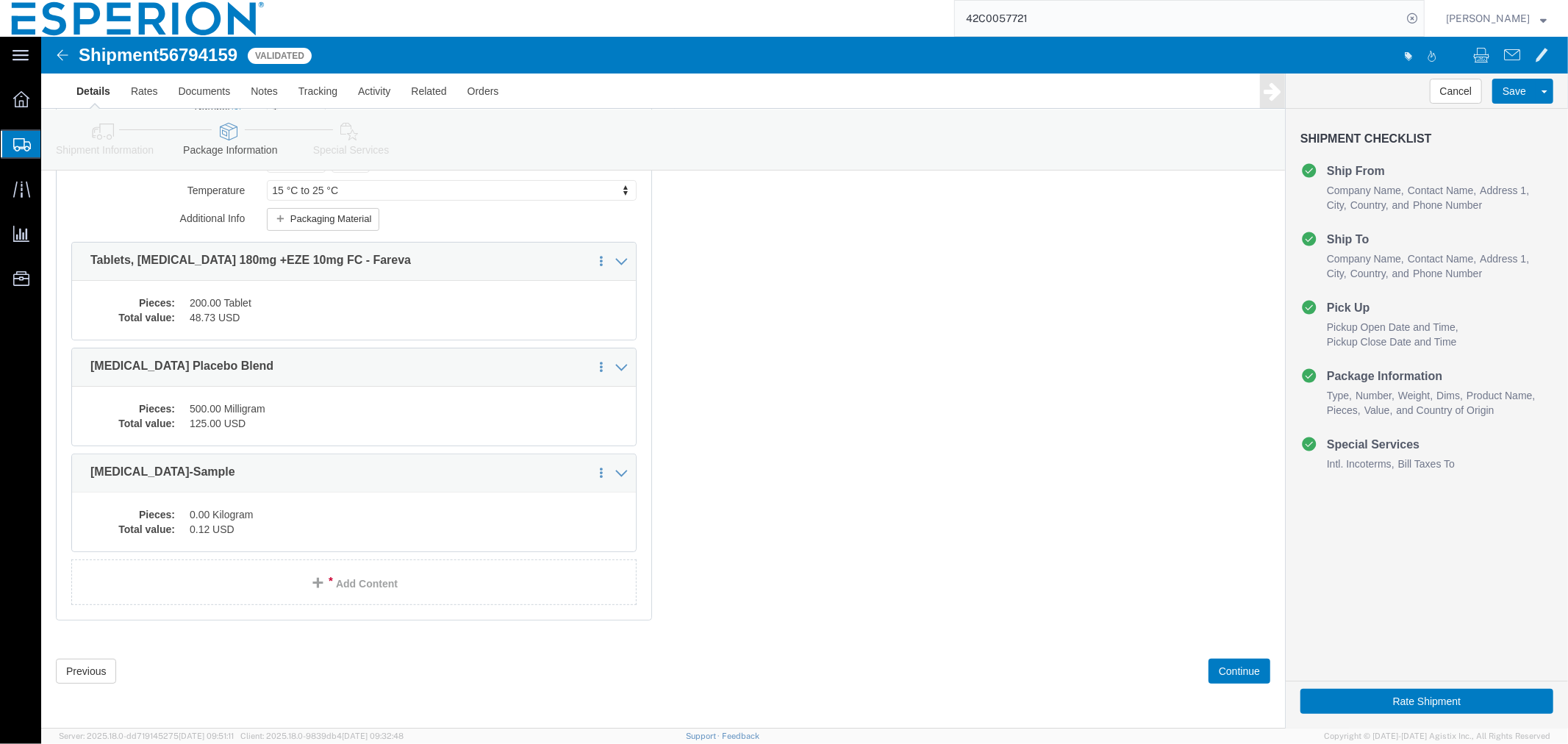
drag, startPoint x: 338, startPoint y: 377, endPoint x: 304, endPoint y: 379, distance: 34.1
click dd "500.00 Milligram"
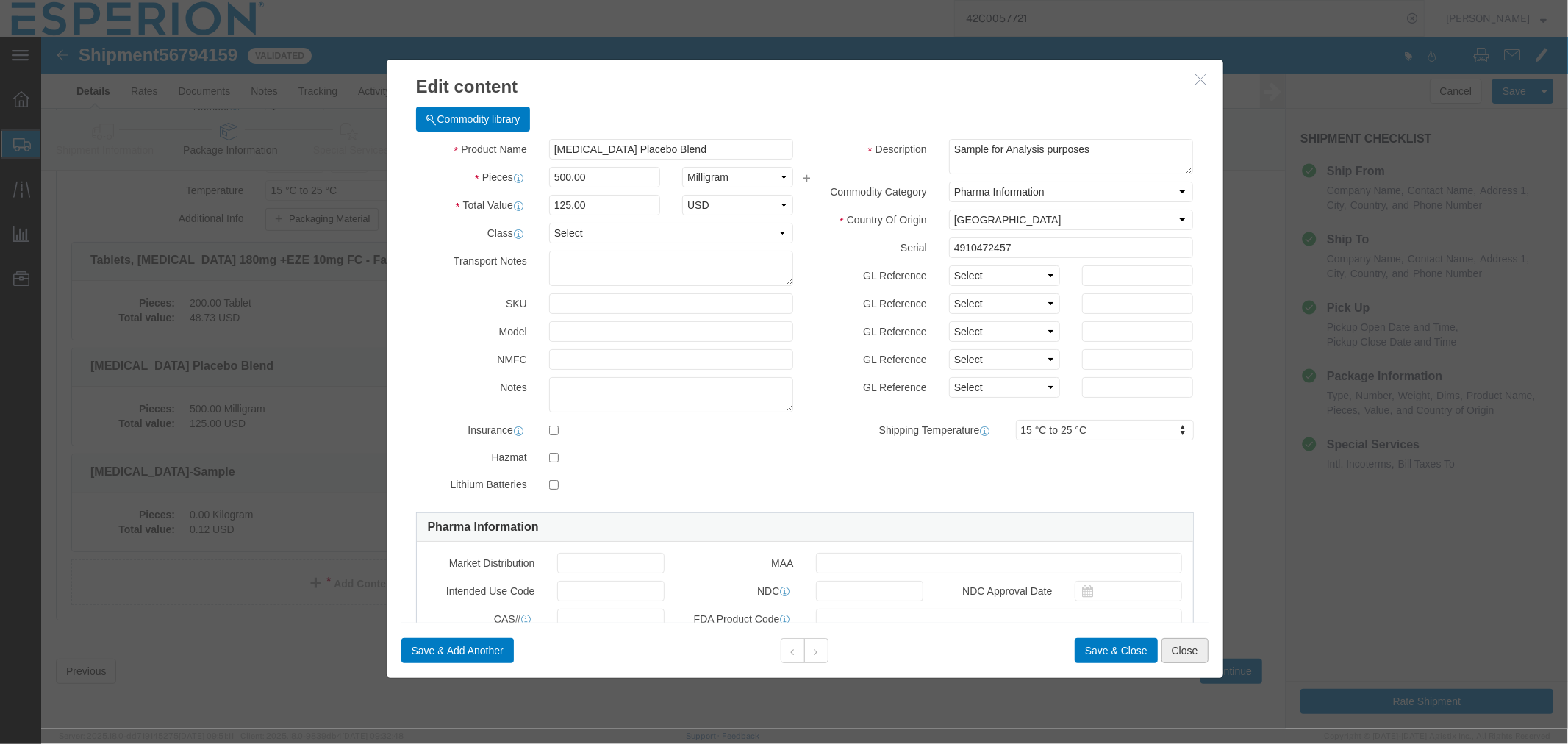
click button "Close"
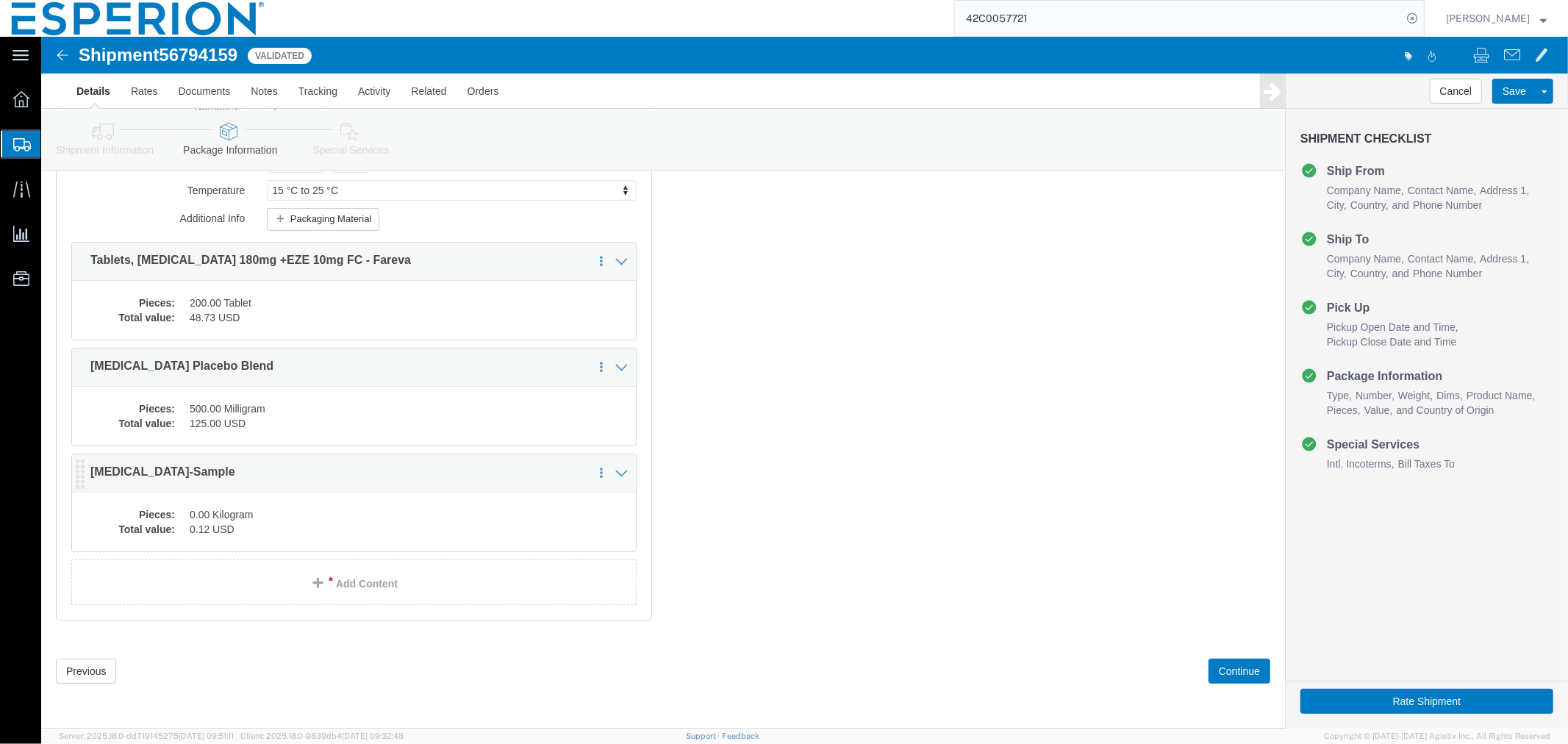
click dd "0.00 Kilogram"
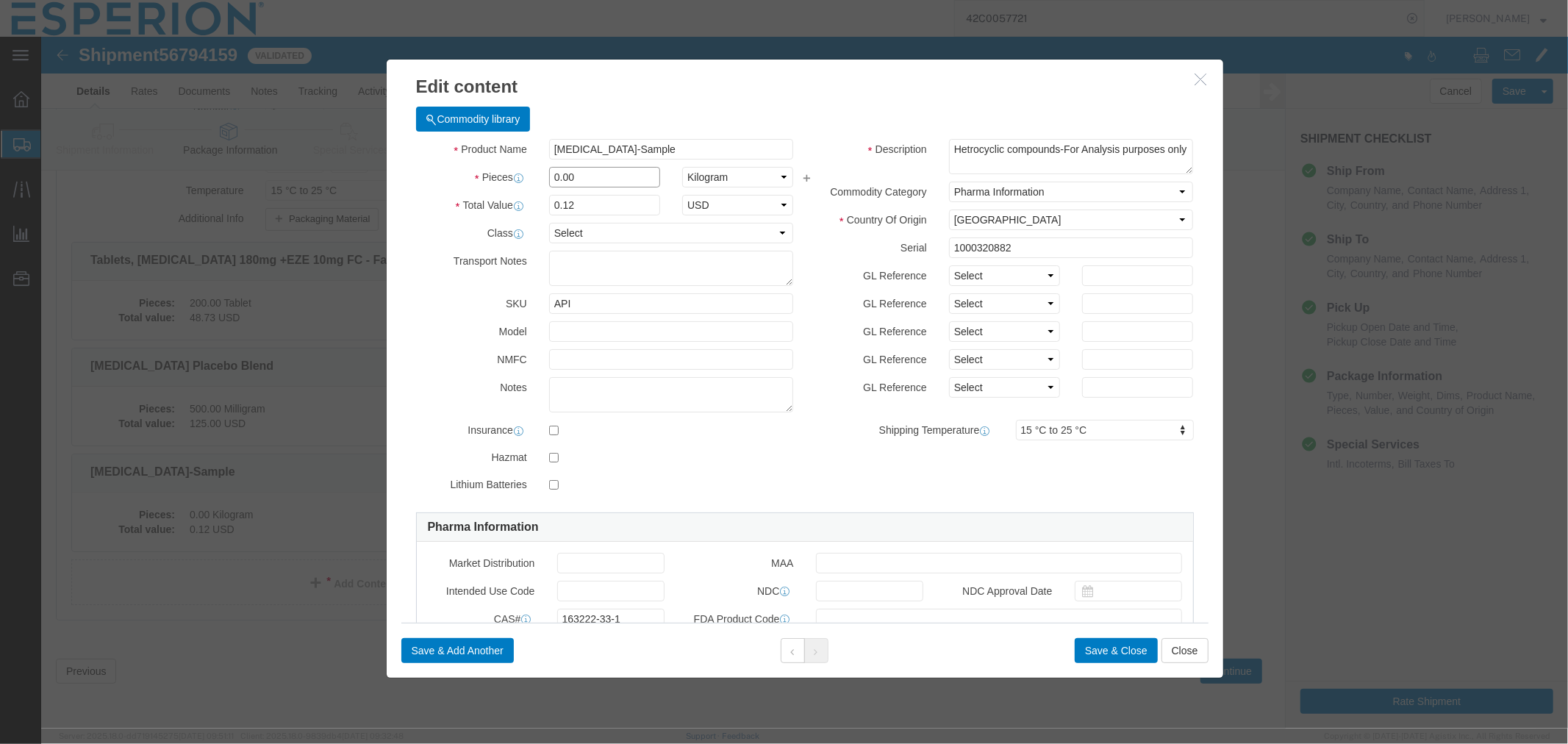
click input "0.00"
click select "Select Bag Barrels 100Board Feet Bottle Box Blister Pack Carats Can Capsule Car…"
select select "MG"
click select "Select Bag Barrels 100Board Feet Bottle Box Blister Pack Carats Can Capsule Car…"
drag, startPoint x: 548, startPoint y: 137, endPoint x: 472, endPoint y: 140, distance: 76.1
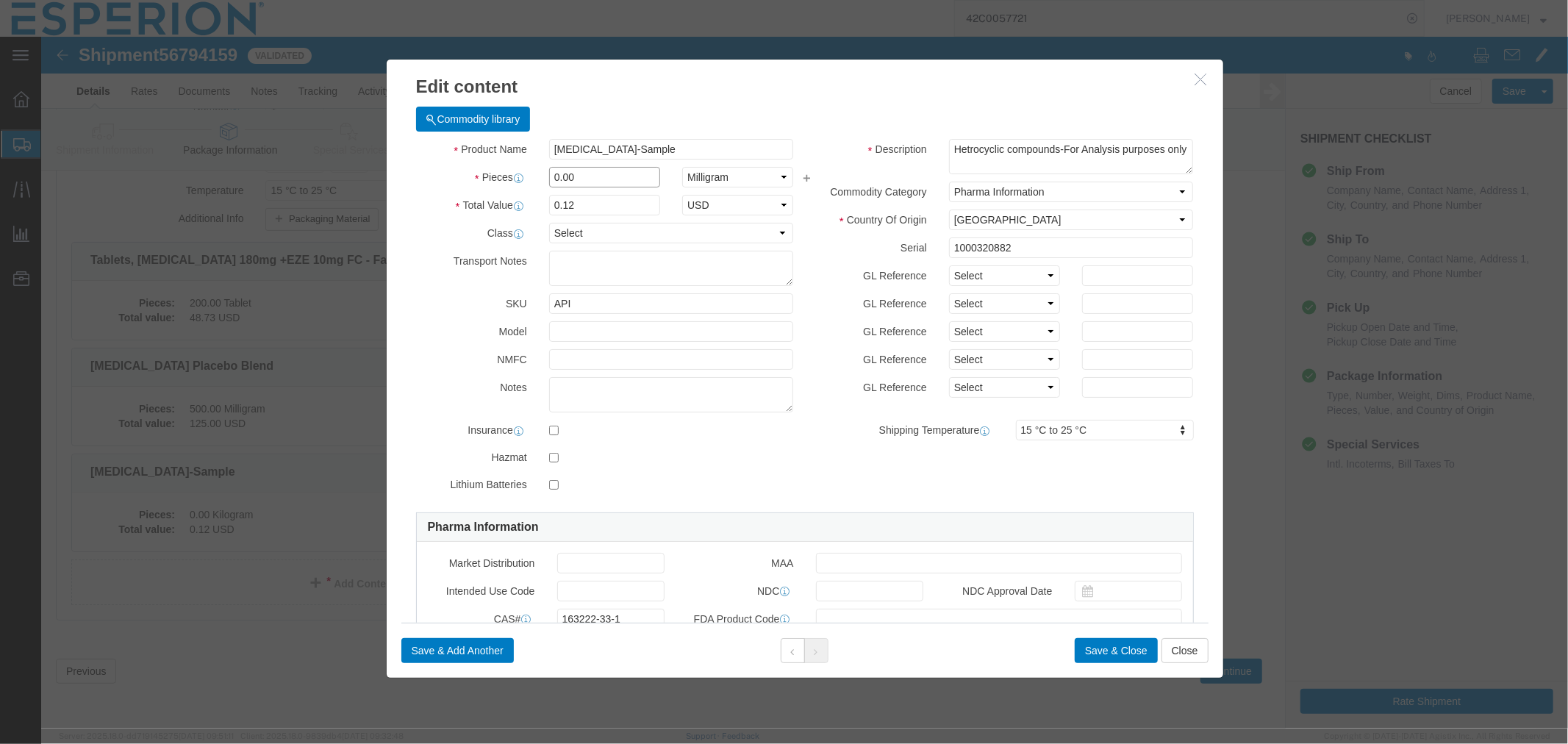
click div "Pieces 0.00 Select Bag Barrels 100Board Feet Bottle Box Blister Pack Carats Can…"
type input "100"
type input "12"
click button "Save & Close"
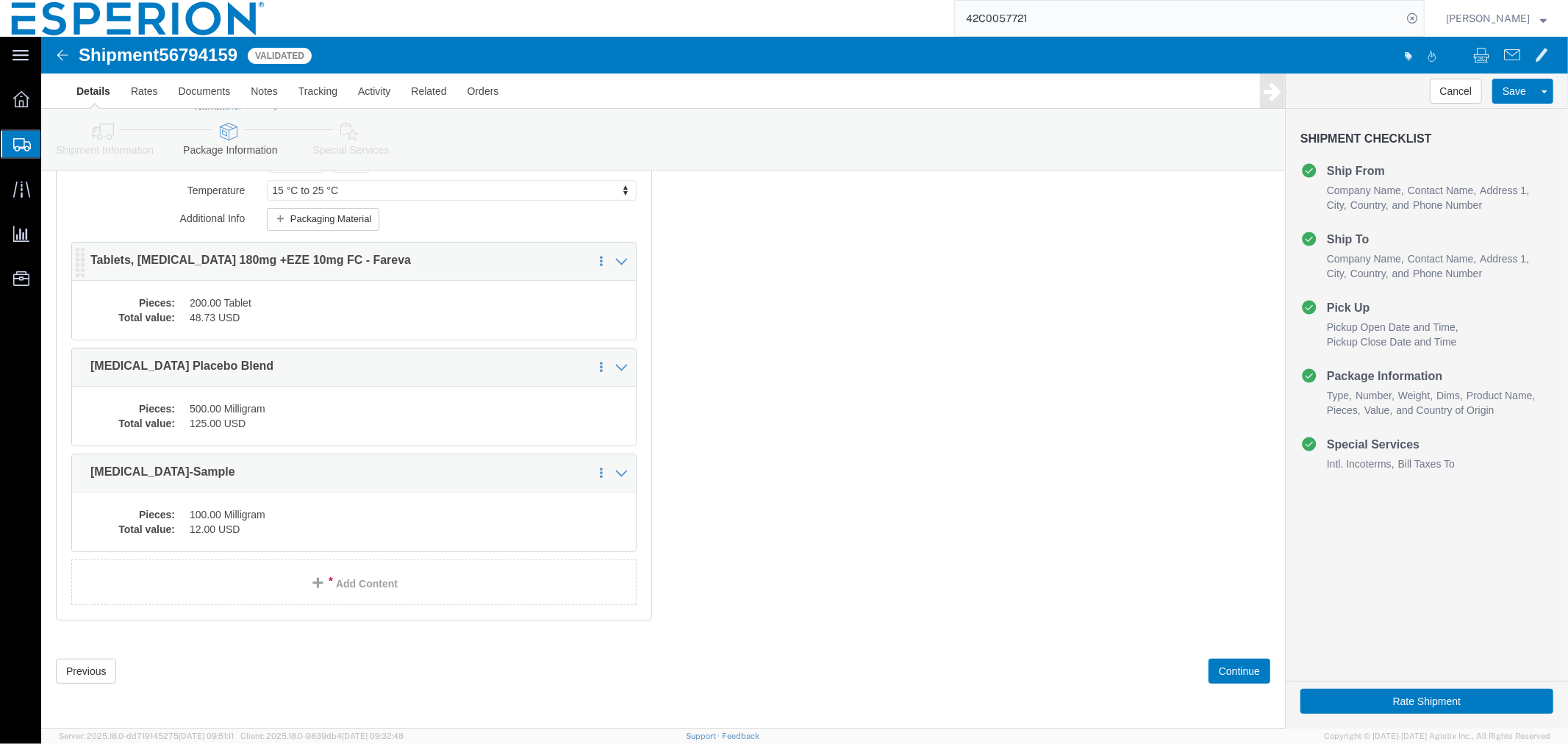
click dd "48.73 USD"
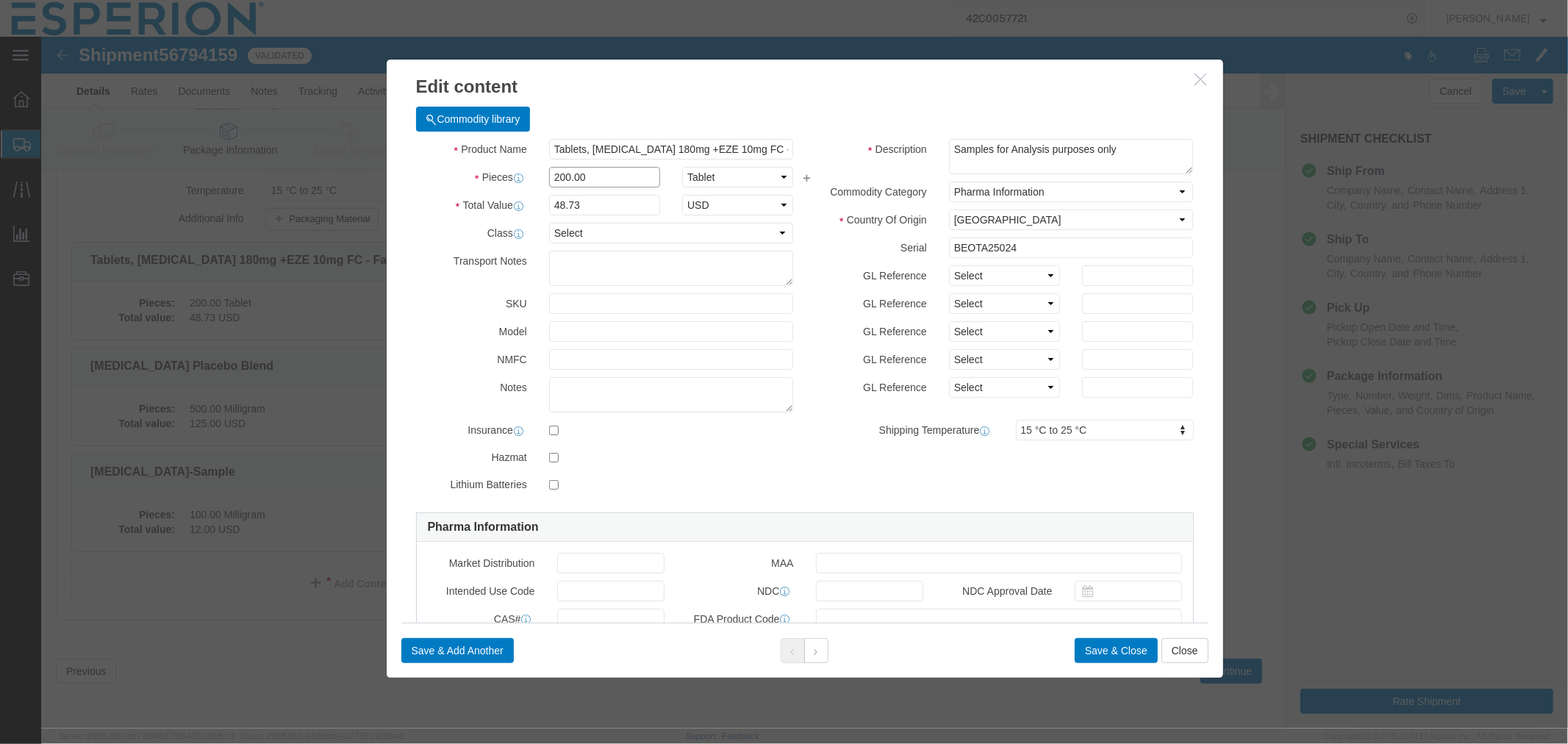
drag, startPoint x: 558, startPoint y: 146, endPoint x: 429, endPoint y: 141, distance: 129.1
click div "Pieces 200.00 Select Bag Barrels 100Board Feet Bottle Box Blister Pack Carats C…"
drag, startPoint x: 545, startPoint y: 172, endPoint x: 479, endPoint y: 168, distance: 66.1
click div "Total Value 48.73 Select ADP AED AFN ALL AMD AOA ARS ATS AUD AWG AZN BAM BBD BD…"
type input "0.25"
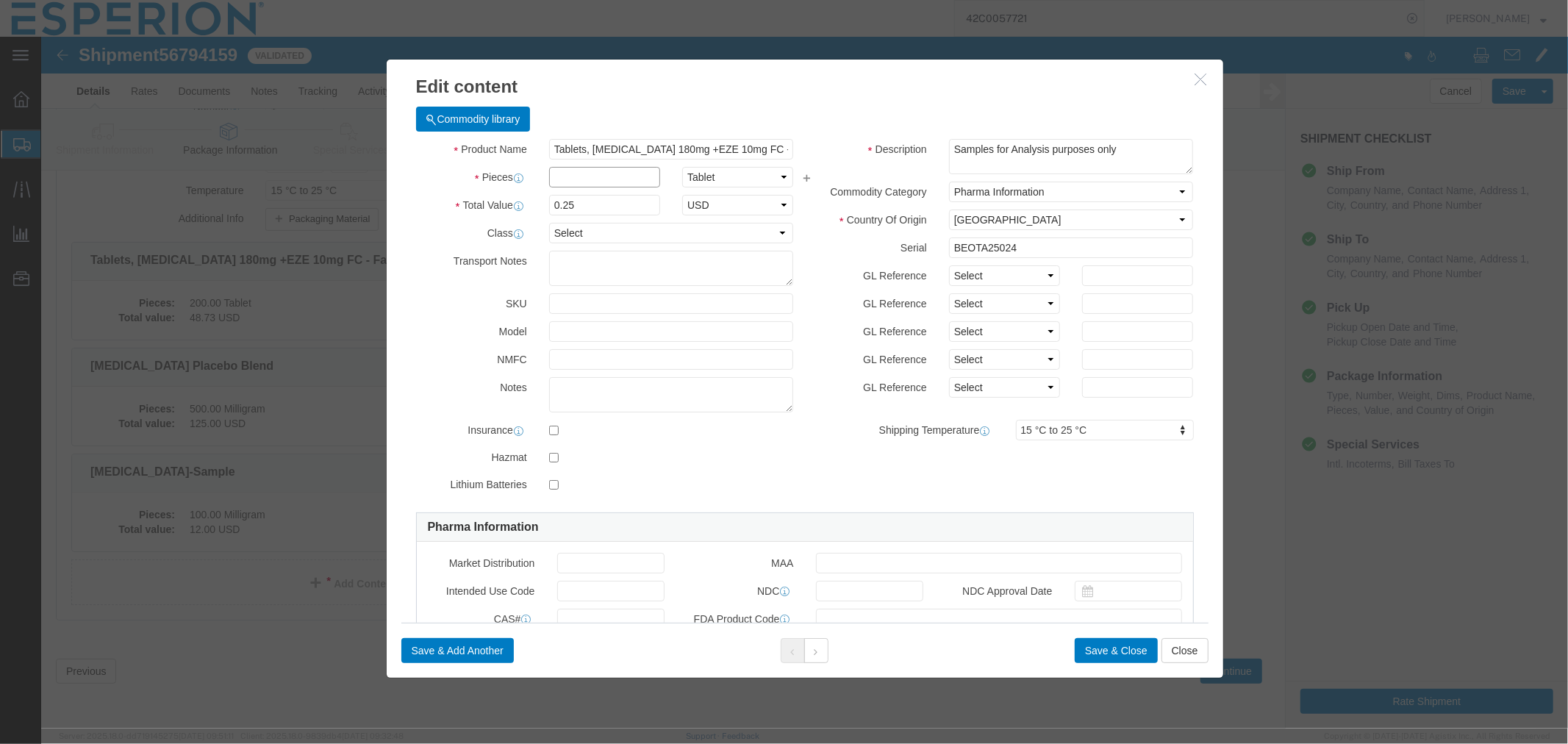
click input "text"
type input "200"
type input "50"
click button "Save & Close"
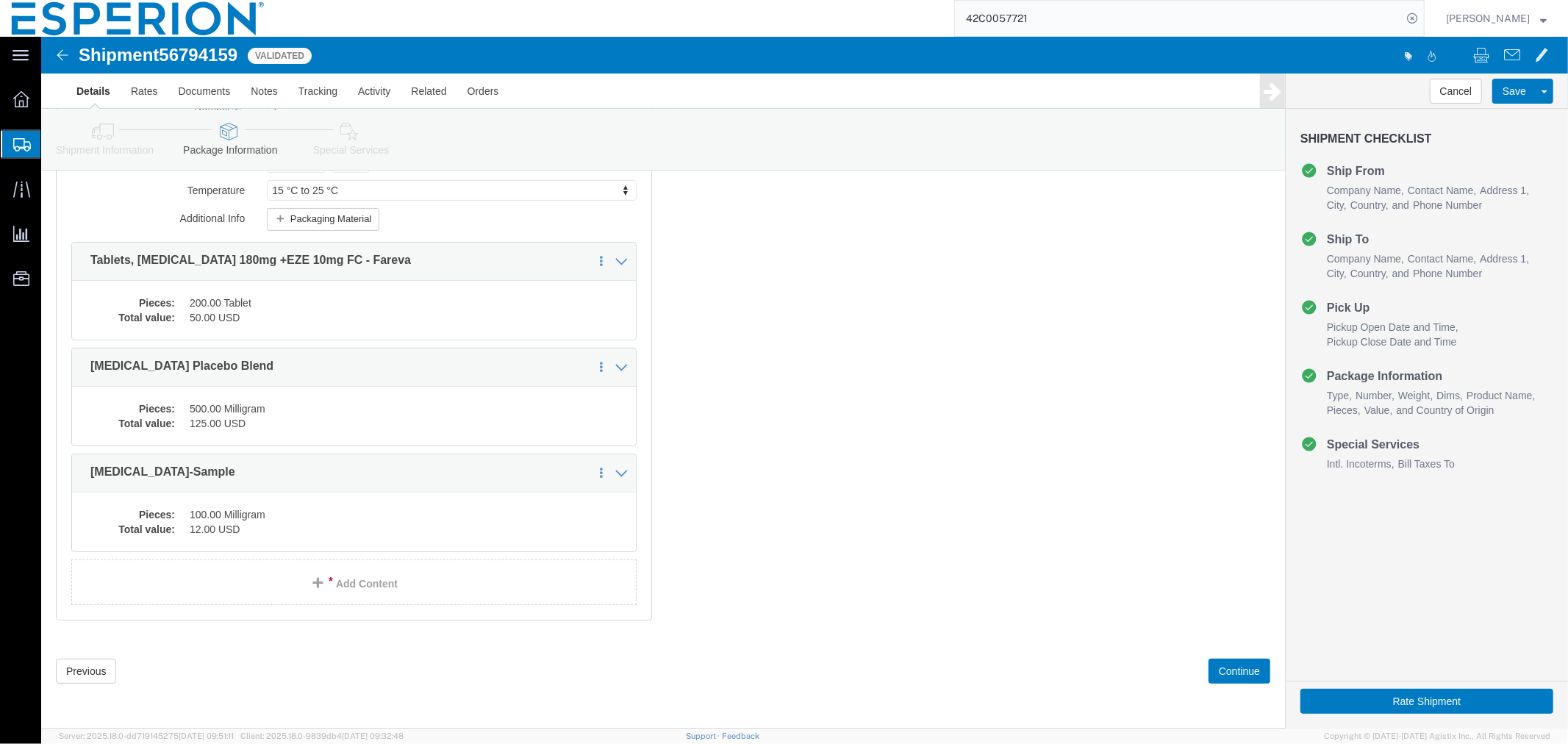
drag, startPoint x: 1174, startPoint y: 637, endPoint x: 1008, endPoint y: 598, distance: 170.5
click div "1 x Carton(s) Package Type Select Bale(s) Basket(s) Bolt(s) Bottle(s) Buckets B…"
click button "Continue"
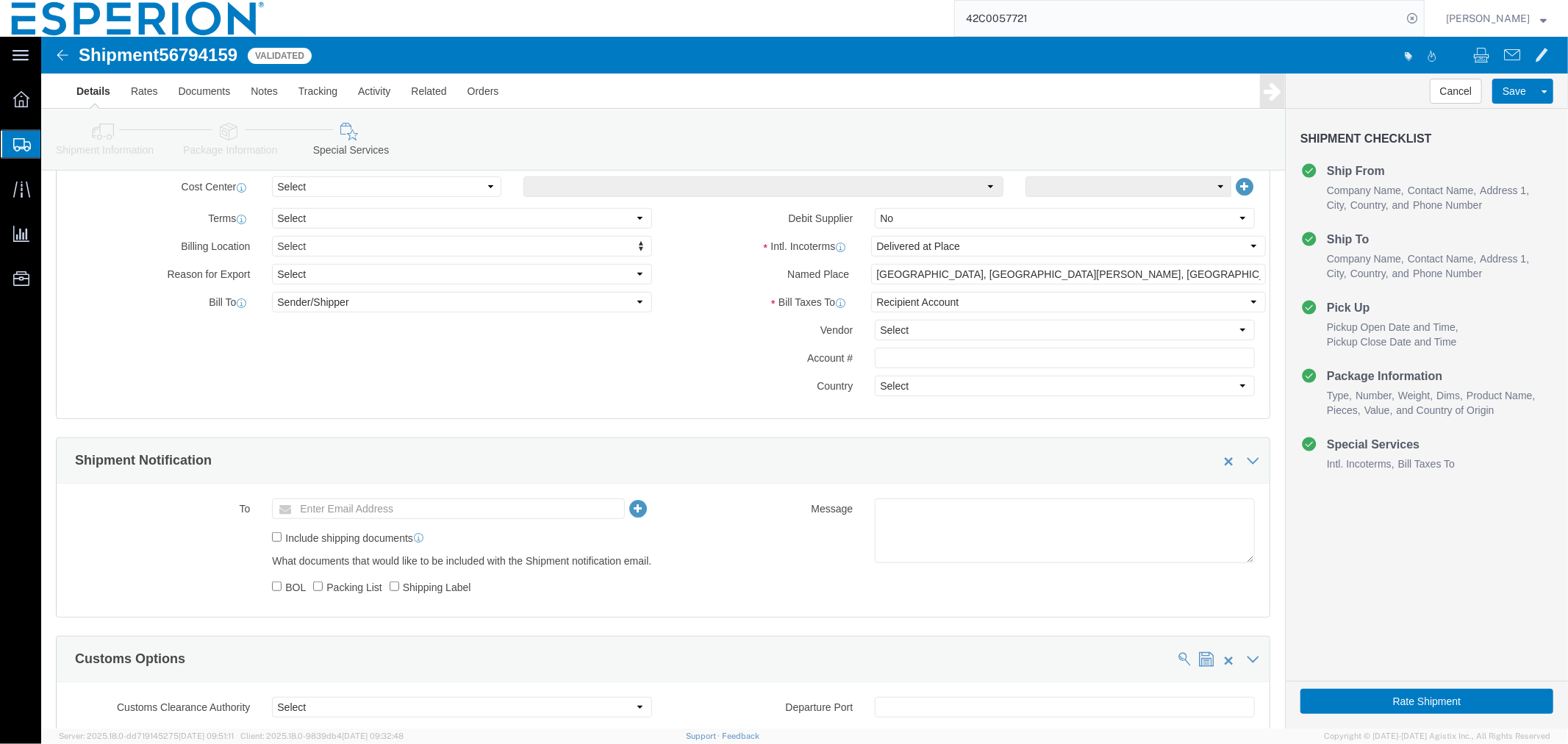
scroll to position [207, 0]
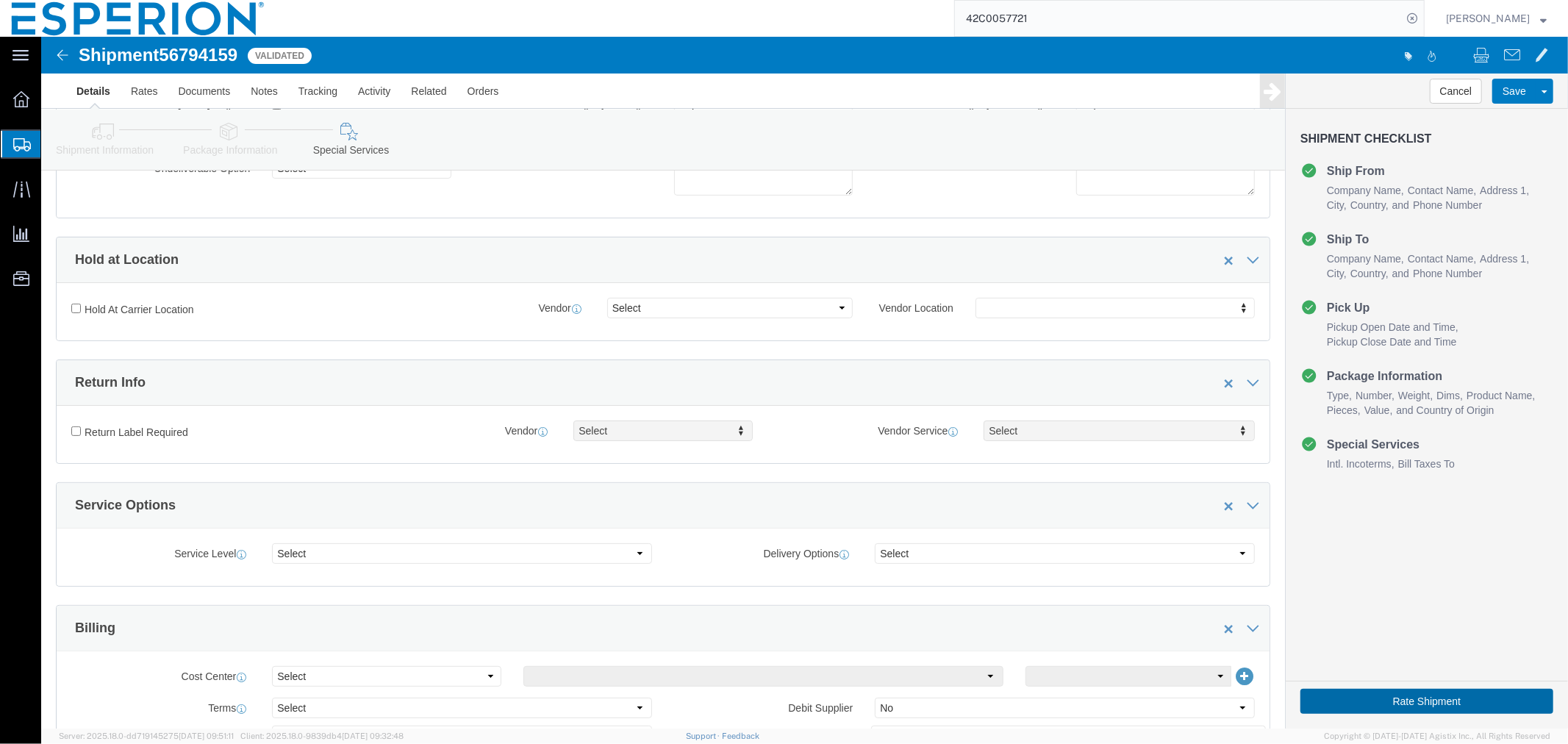
click button "Rate Shipment"
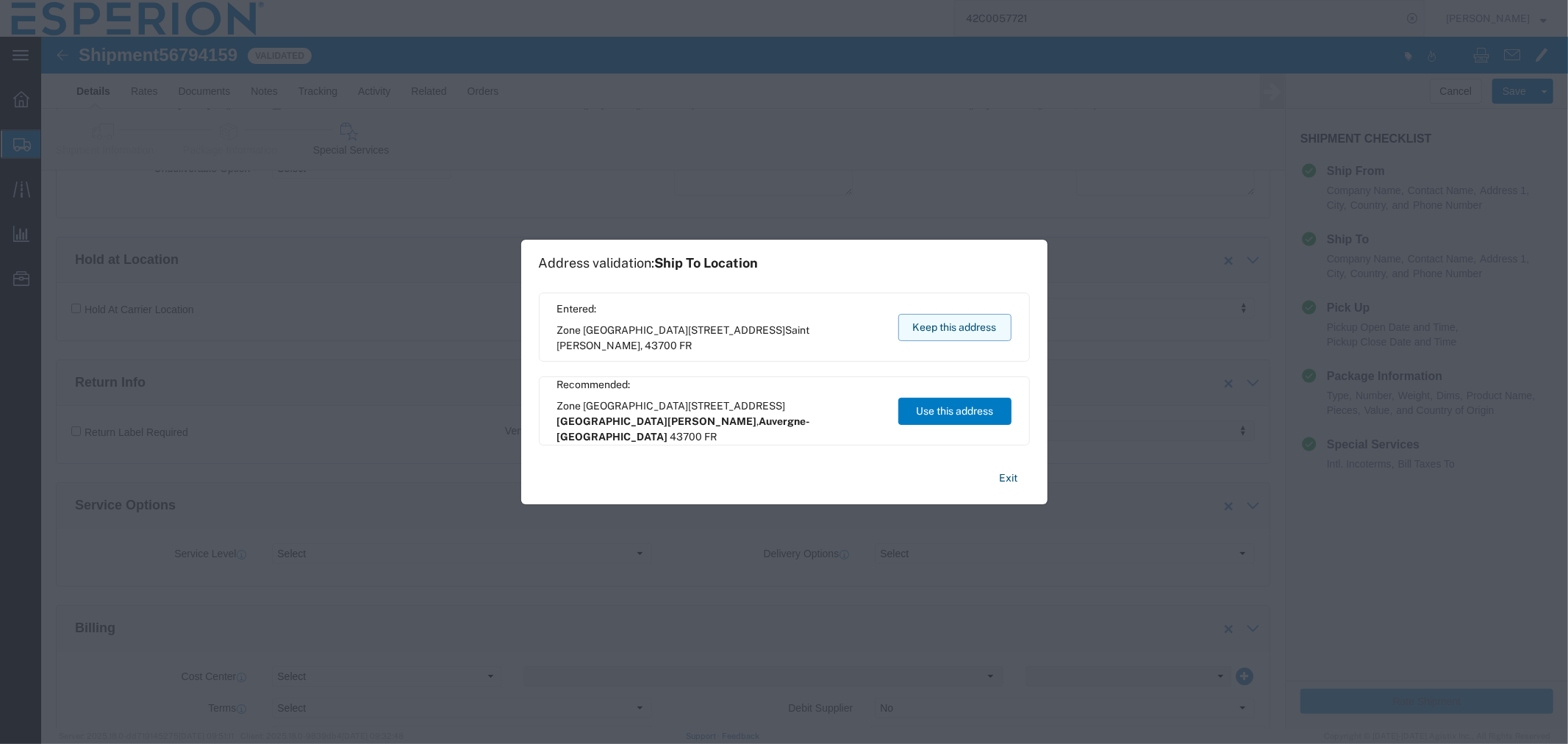
click at [962, 331] on button "Keep this address" at bounding box center [954, 327] width 113 height 27
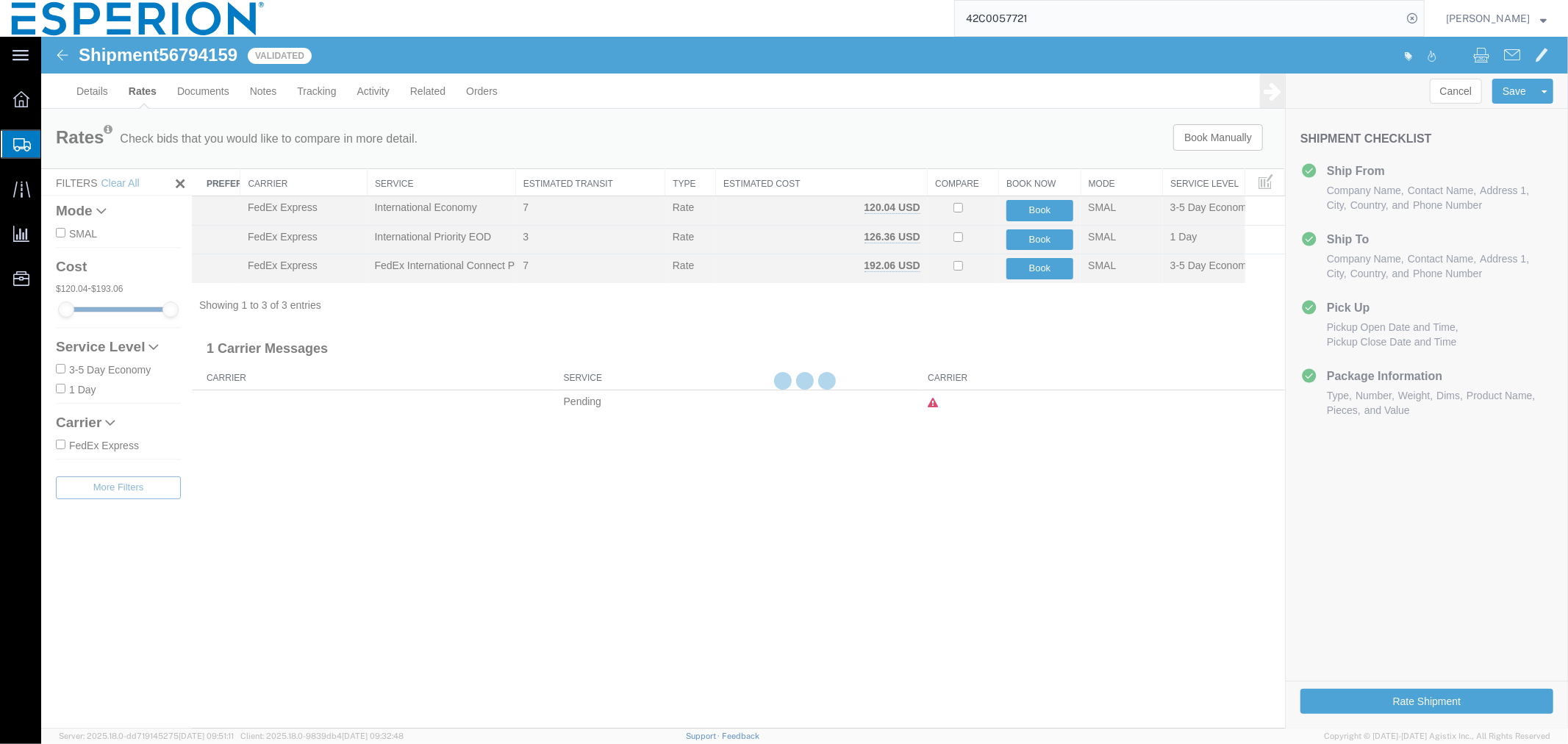
scroll to position [0, 0]
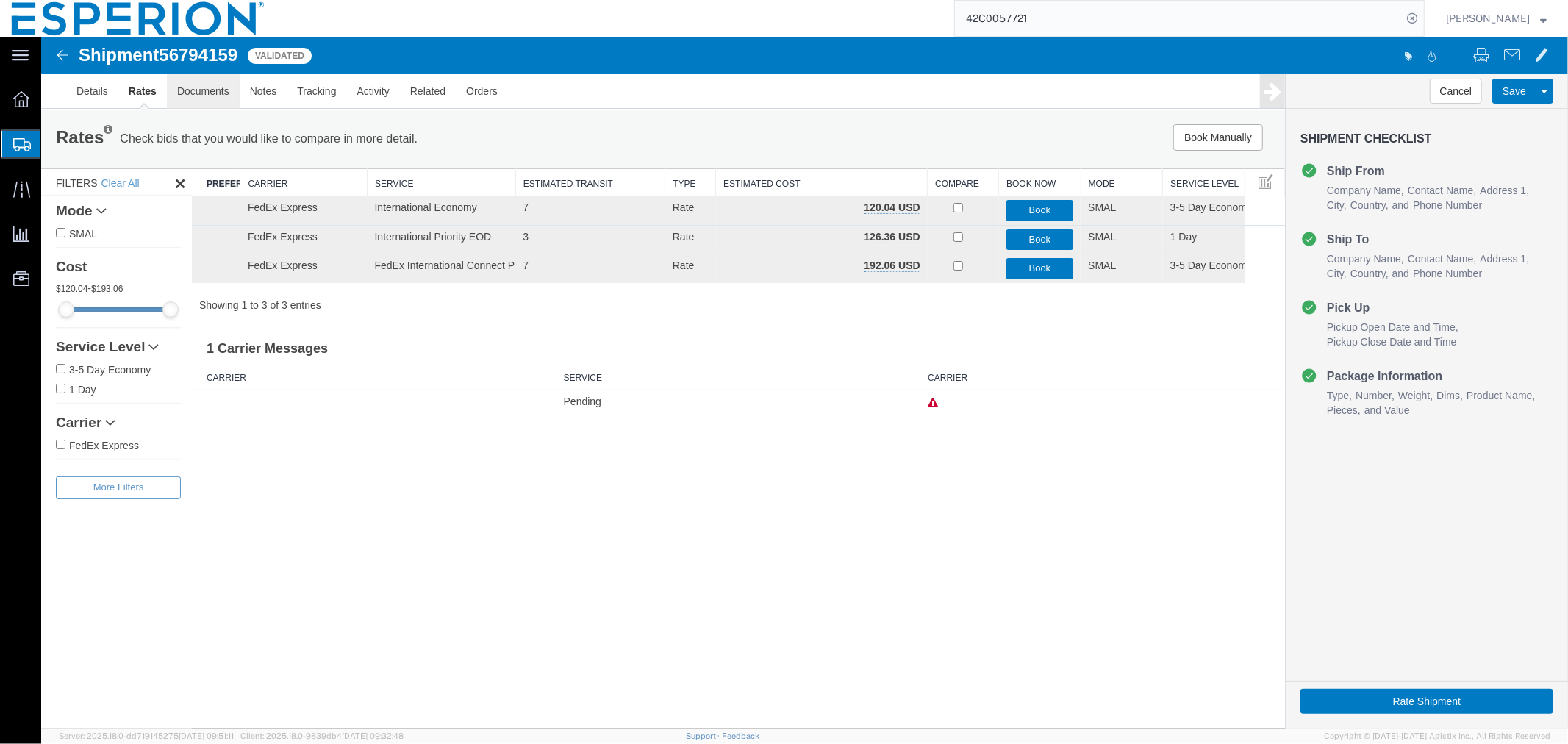
click at [202, 91] on link "Documents" at bounding box center [202, 90] width 72 height 36
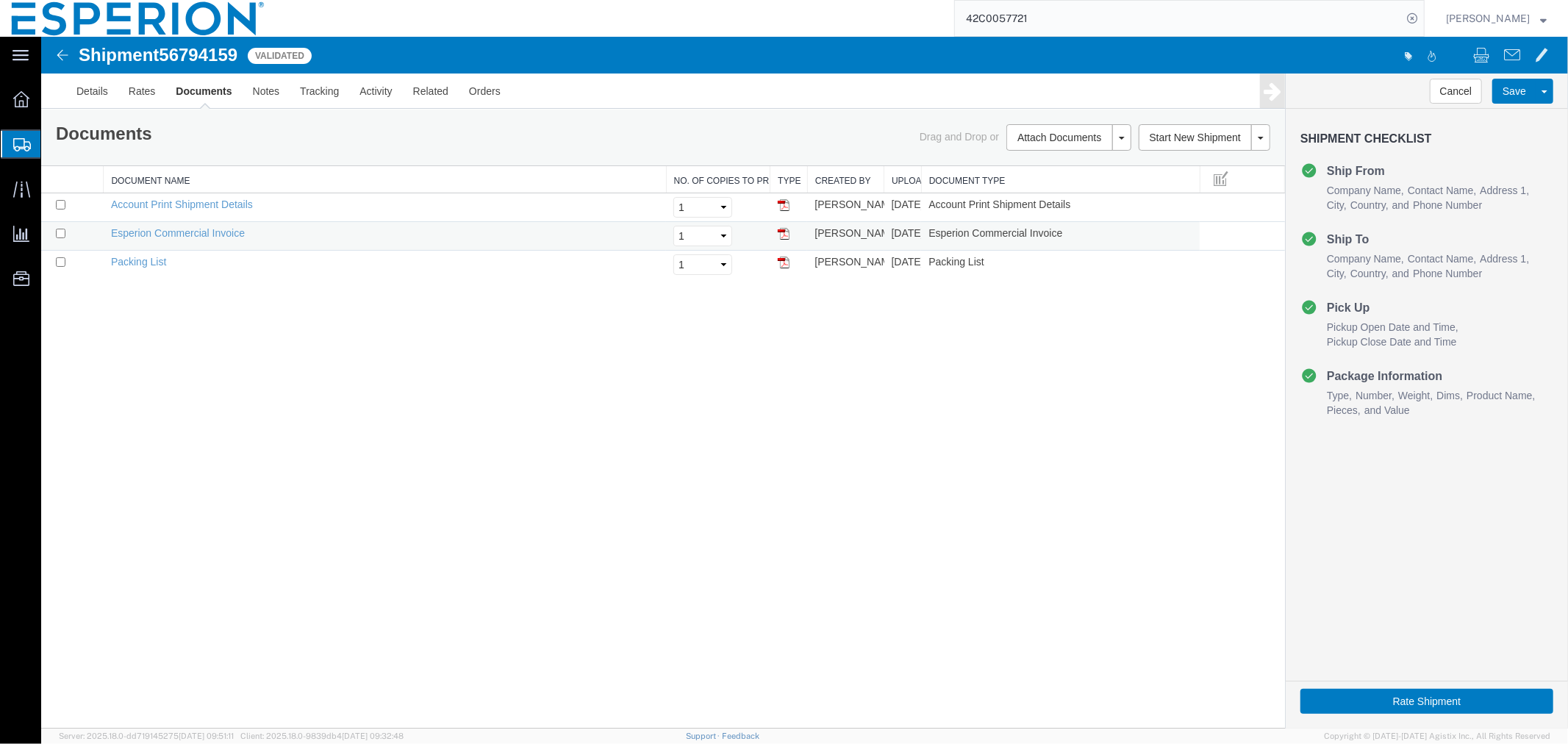
click at [51, 232] on td at bounding box center [71, 235] width 63 height 29
click at [60, 232] on input "checkbox" at bounding box center [60, 233] width 10 height 10
checkbox input "true"
click at [57, 261] on input "checkbox" at bounding box center [60, 262] width 10 height 10
checkbox input "true"
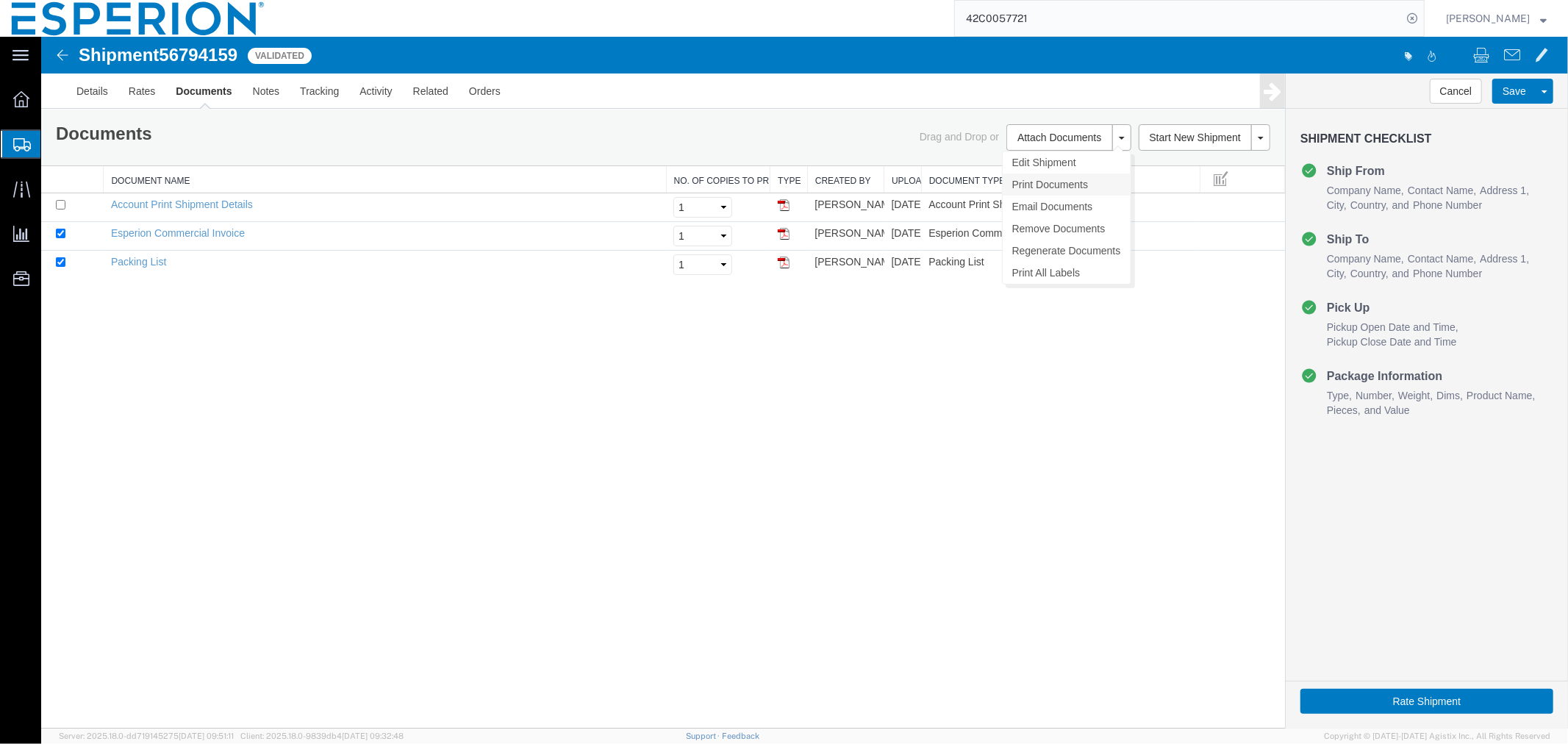
click at [1033, 175] on link "Print Documents" at bounding box center [1066, 183] width 128 height 22
click at [92, 91] on link "Details" at bounding box center [92, 90] width 52 height 36
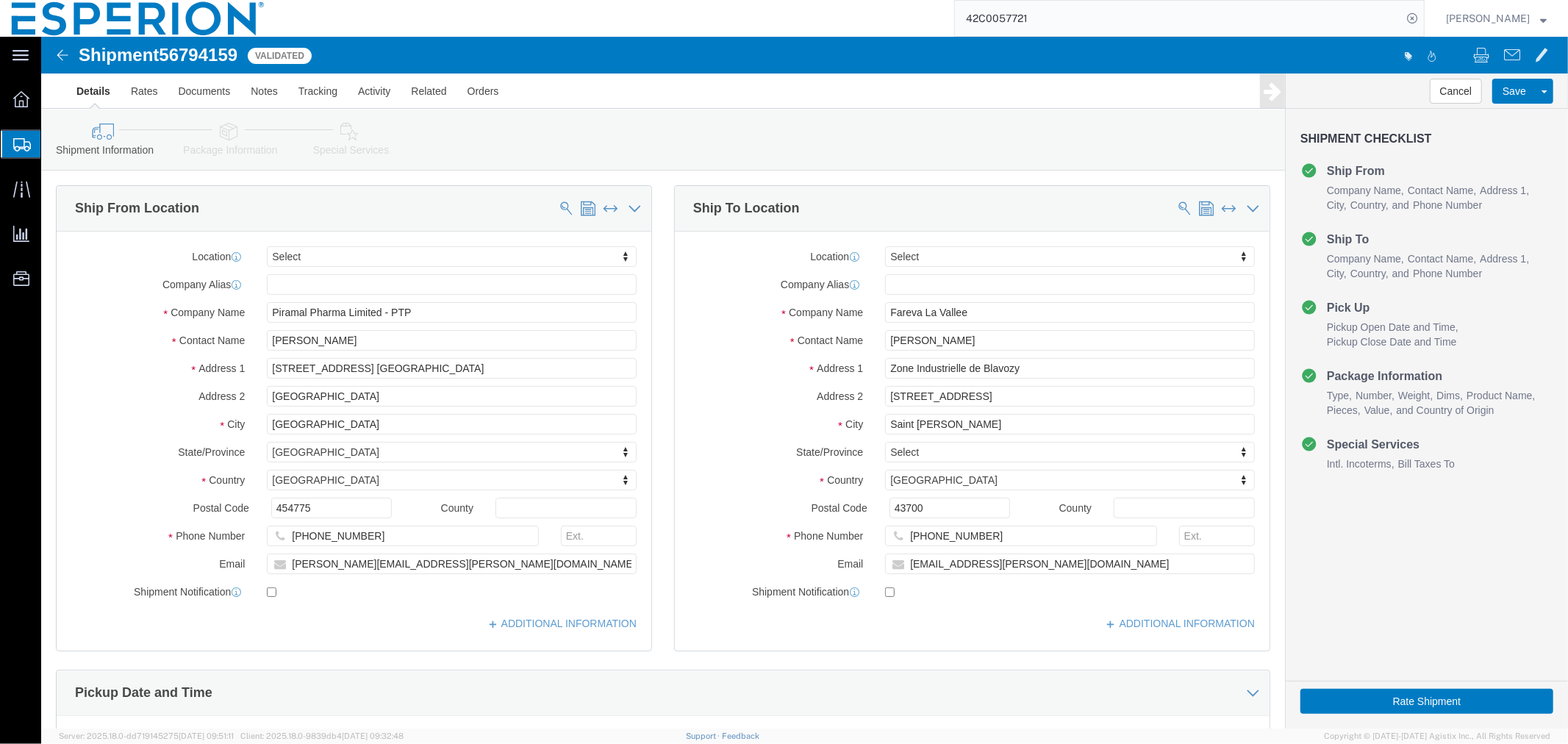
scroll to position [604, 0]
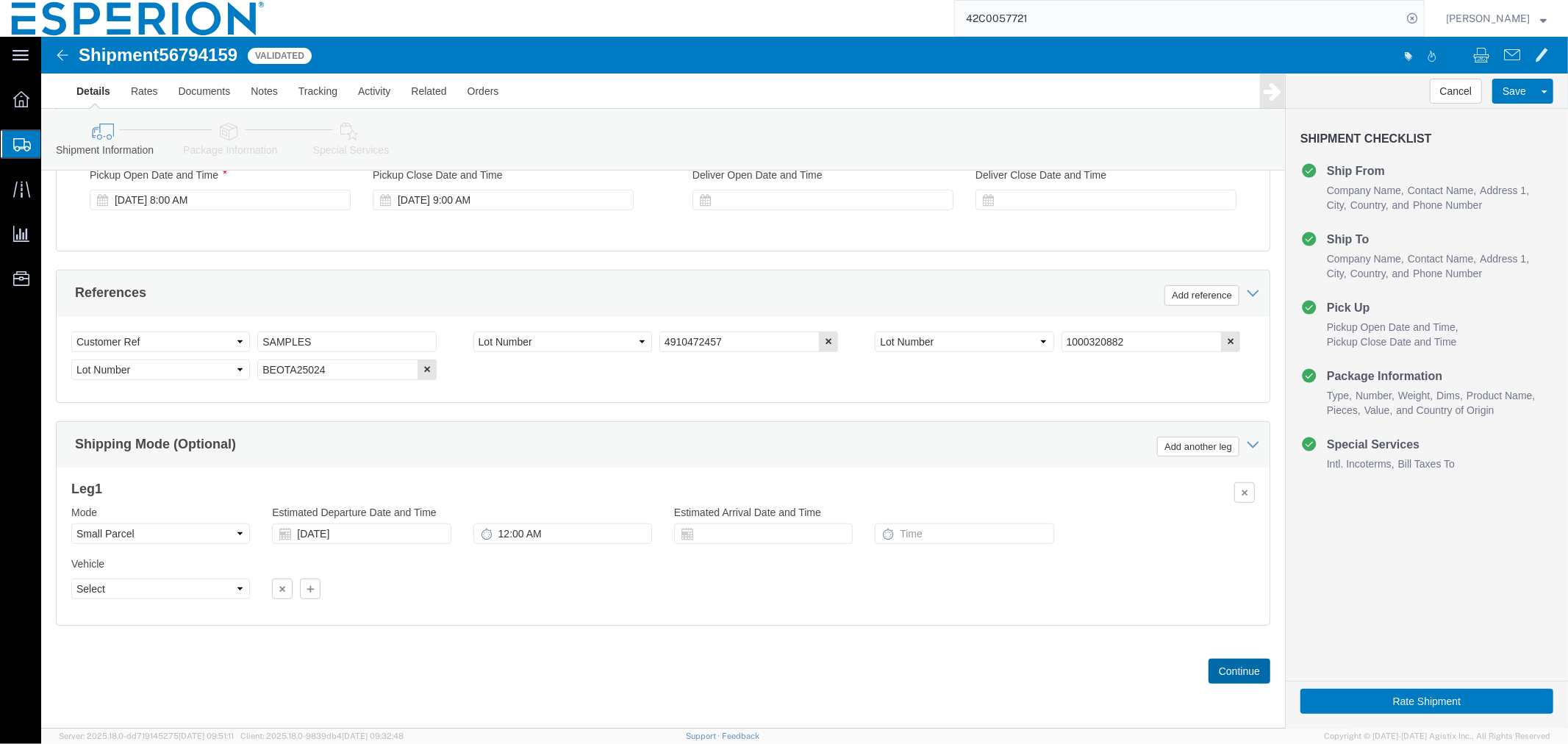
click button "Continue"
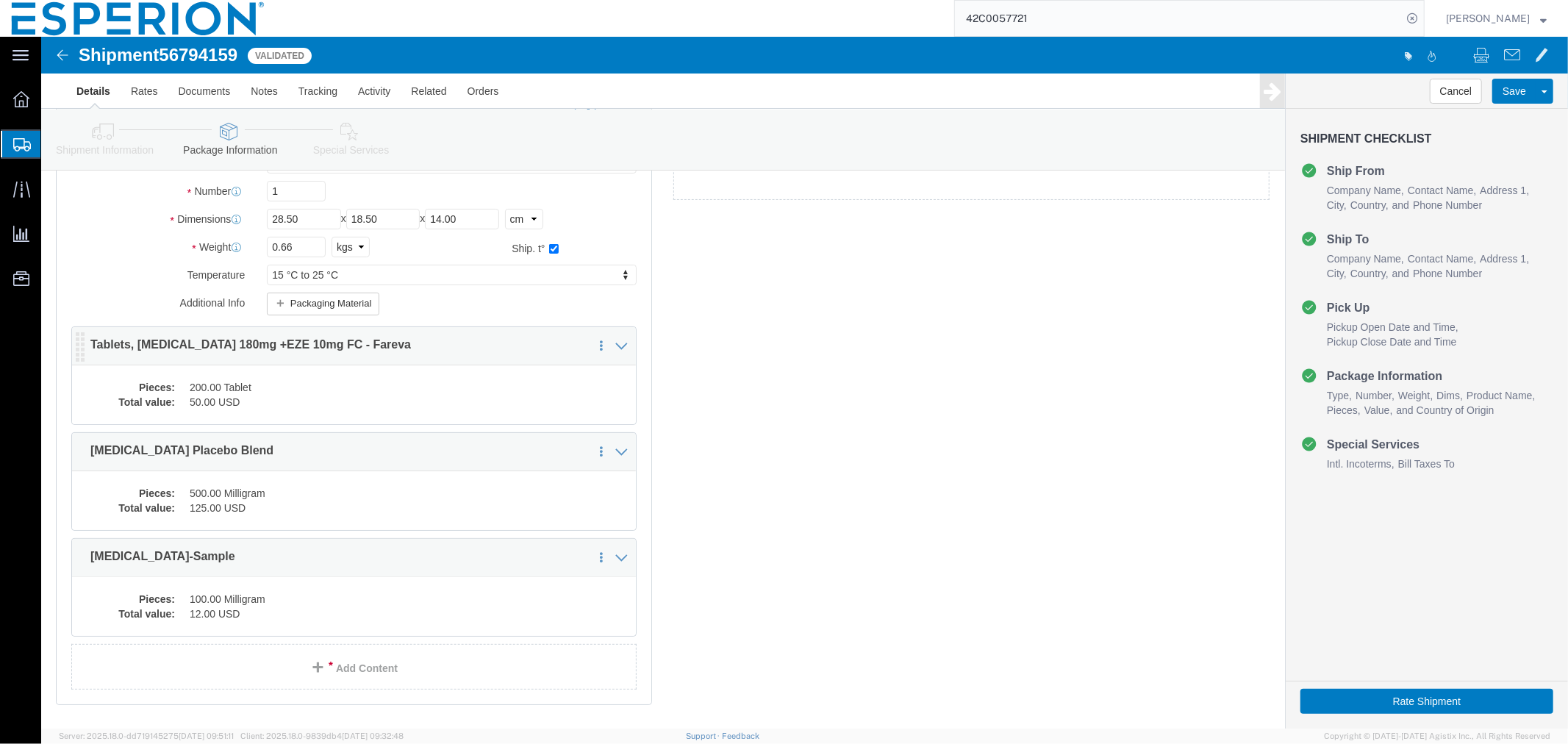
scroll to position [0, 0]
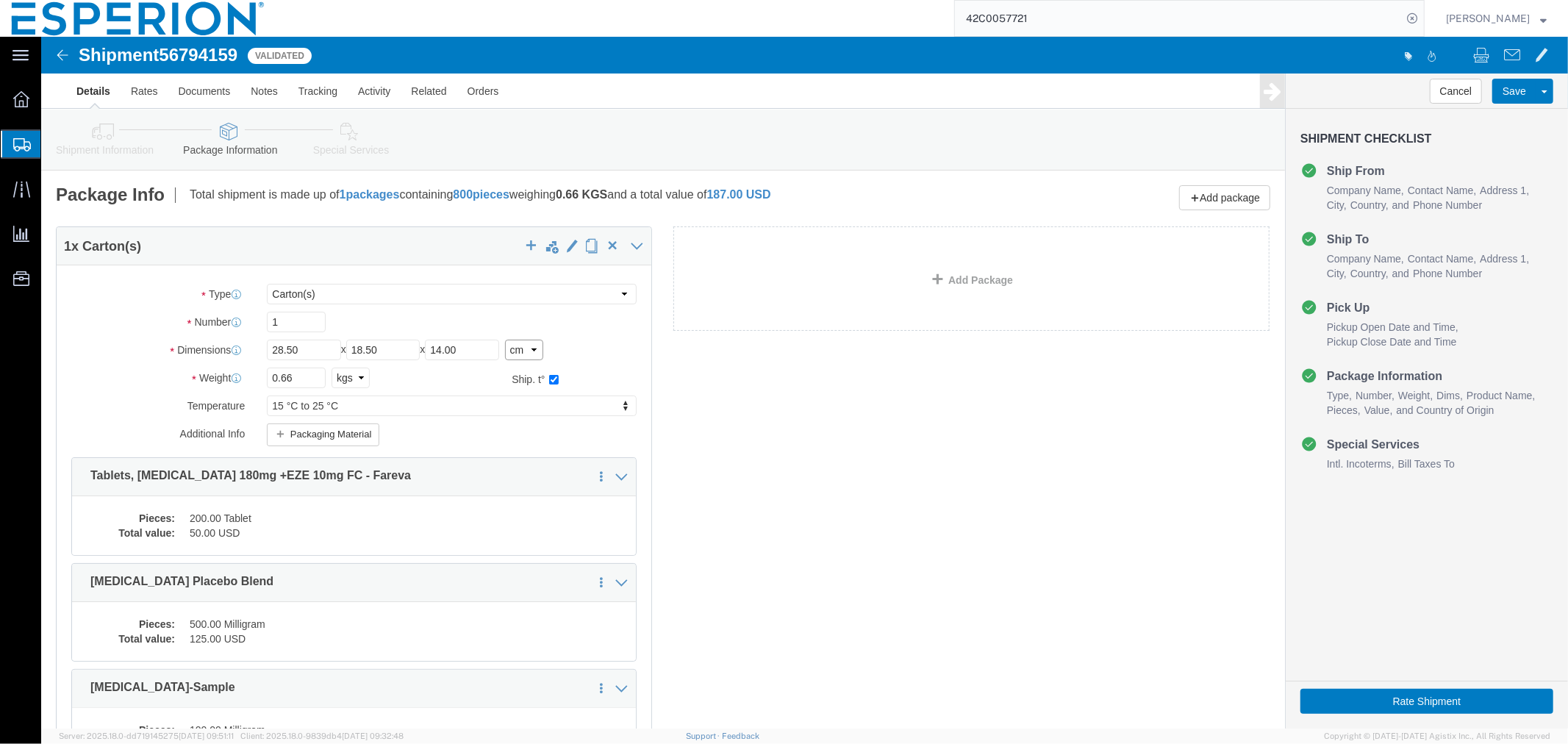
click select "Select cm ft in"
select select "IN"
click select "Select cm ft in"
type input "11.22"
type input "7.28"
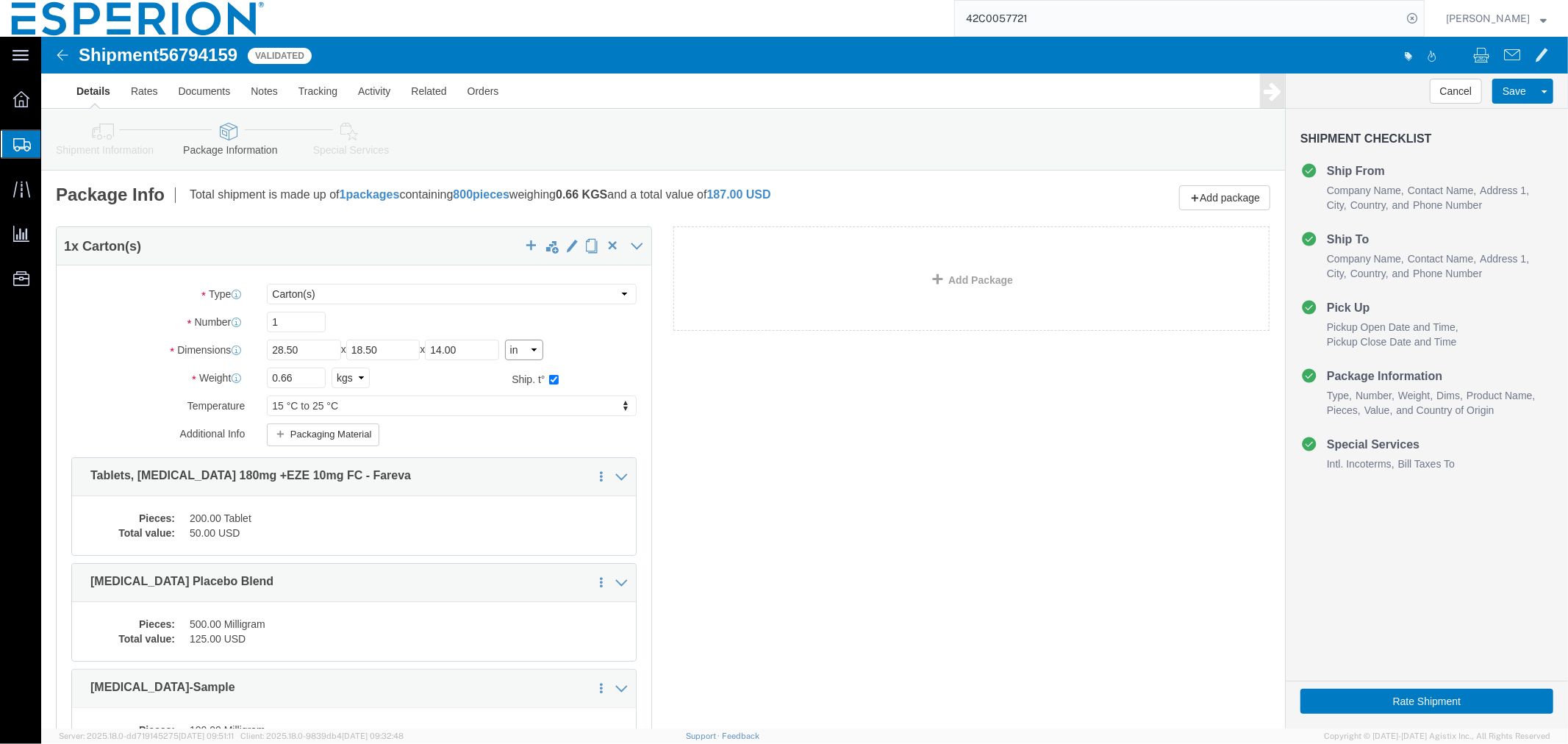
type input "5.51"
click select "Select cm ft in"
select select "CM"
click select "Select cm ft in"
type input "28.50"
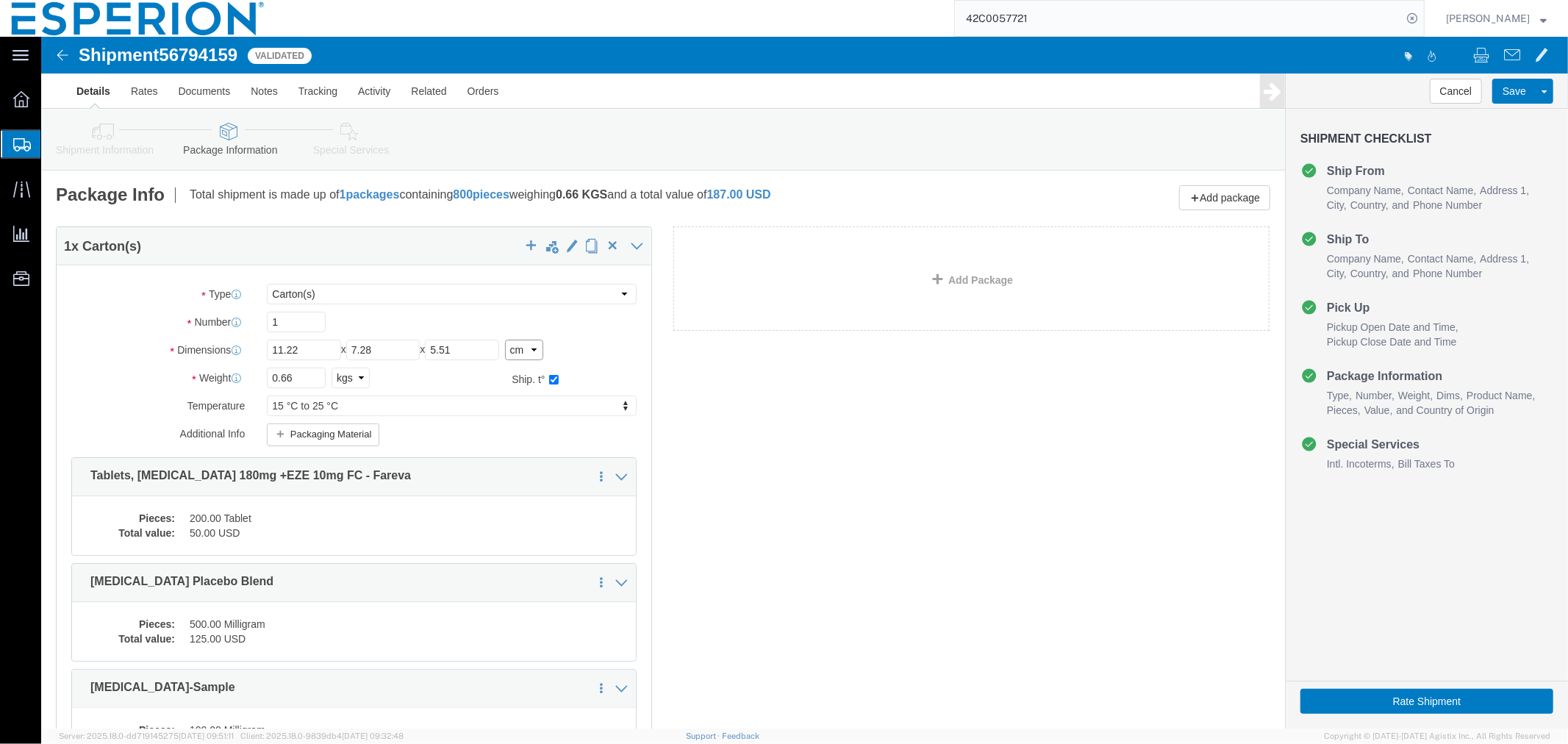
type input "18.49"
type input "14.00"
click div "1 x Carton(s) Package Type Select Bale(s) Basket(s) Bolt(s) Bottle(s) Buckets B…"
click button "Save"
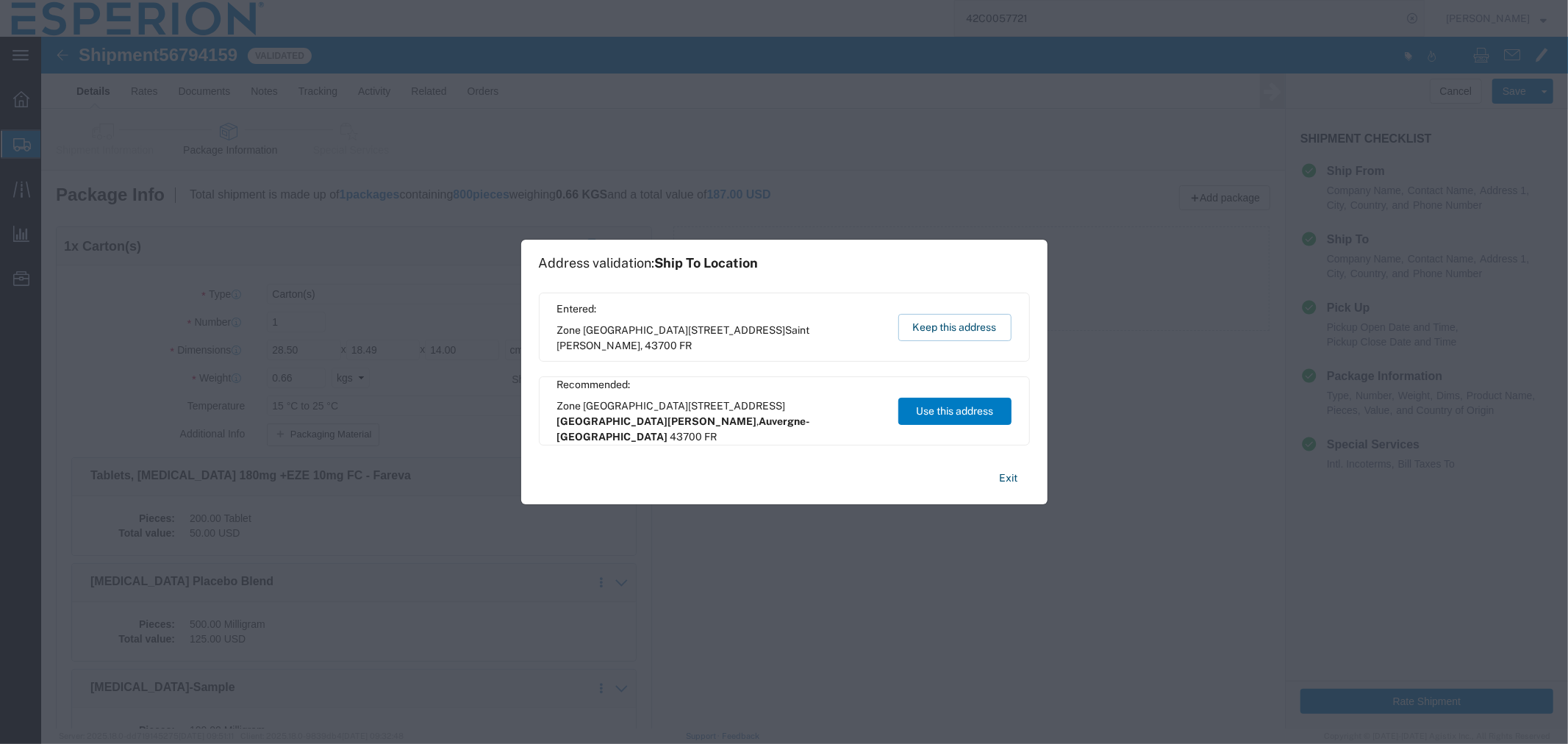
click at [928, 308] on div "Entered: Zone Industrielle de Blavozy 928, avenue Lavoisier Saint Germain Lapra…" at bounding box center [784, 327] width 491 height 69
click at [913, 329] on button "Keep this address" at bounding box center [954, 327] width 113 height 27
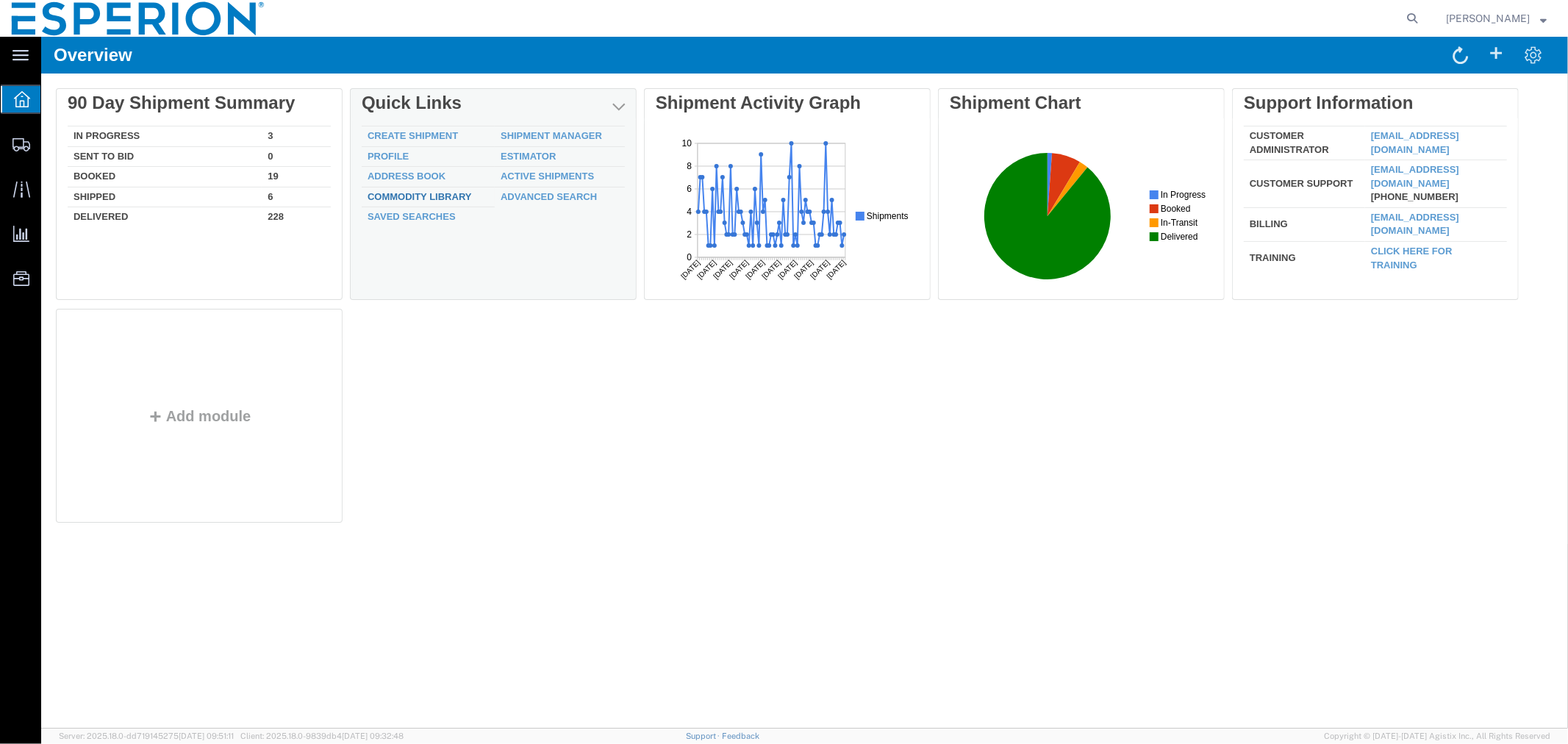
click at [423, 190] on link "Commodity Library" at bounding box center [419, 195] width 104 height 11
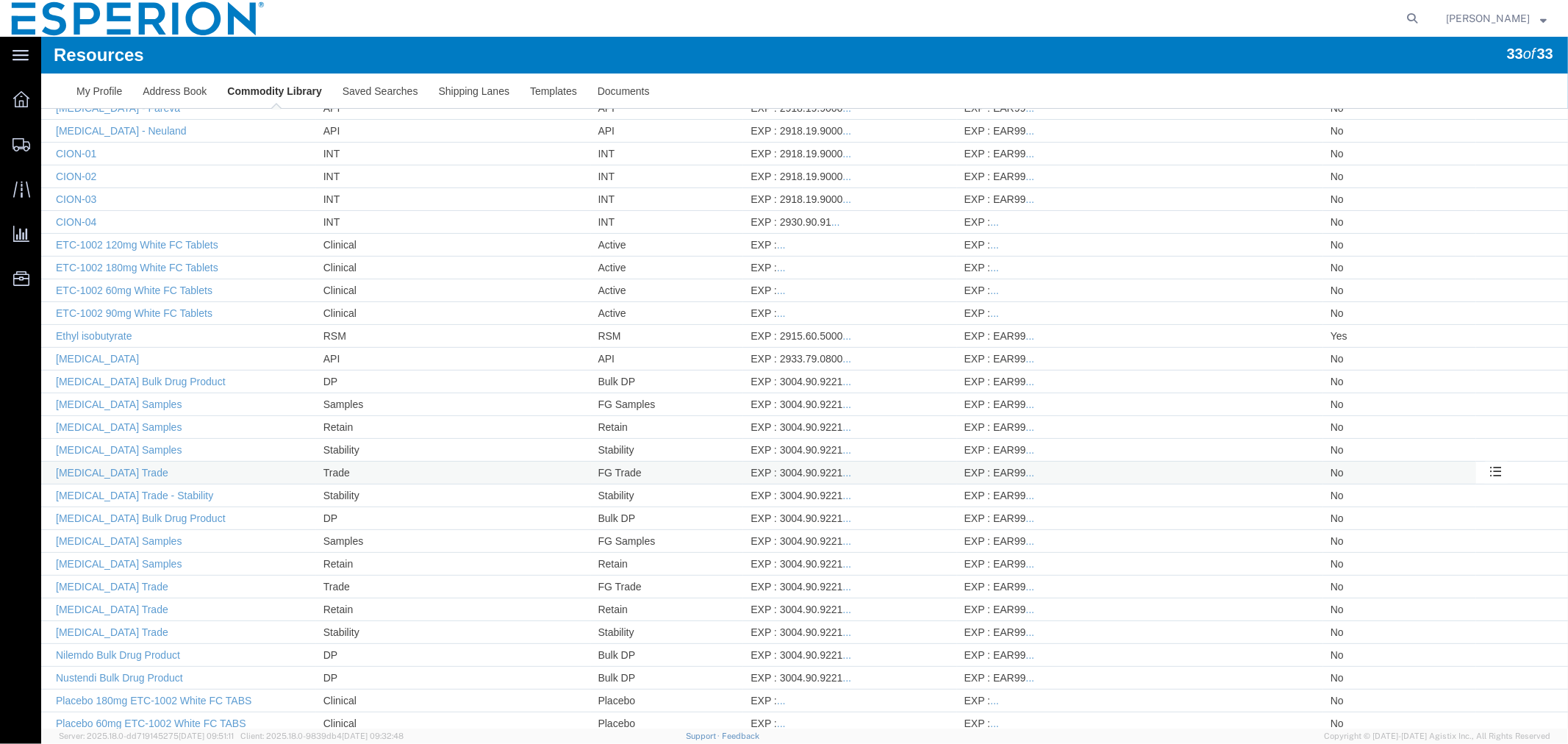
scroll to position [233, 0]
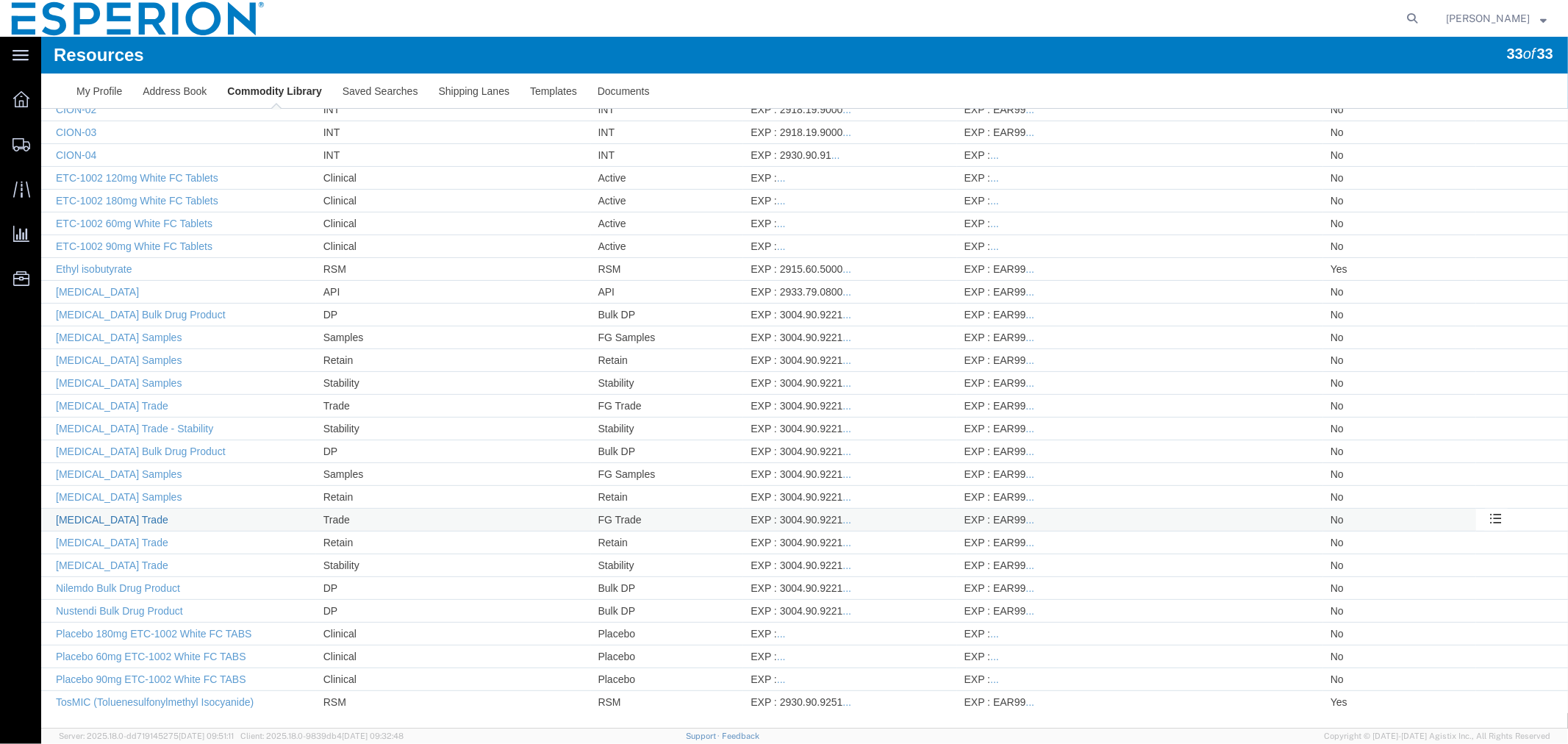
click at [99, 517] on link "Nexlizet Trade" at bounding box center [111, 519] width 113 height 12
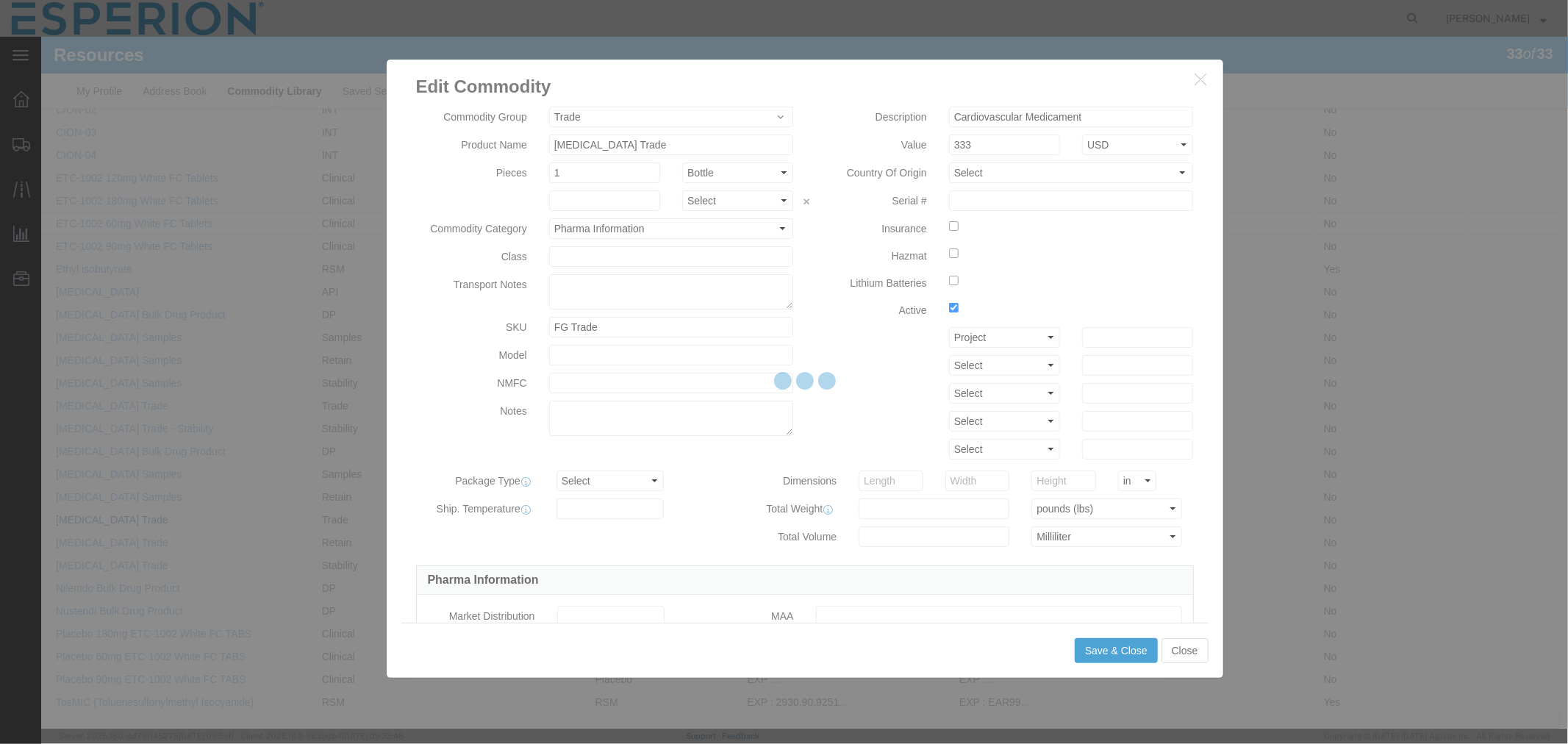
type input "FROM_15_TO_25"
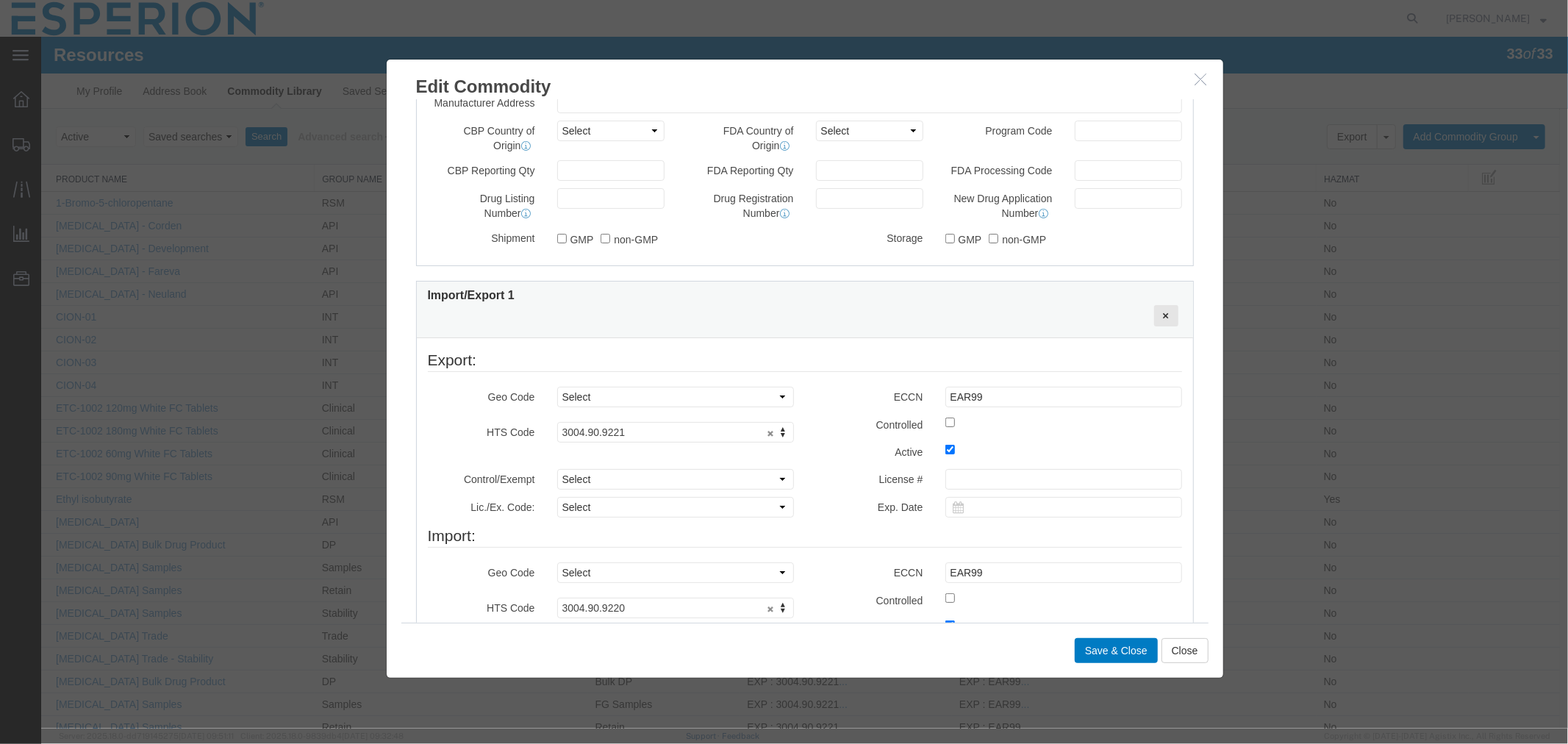
scroll to position [735, 0]
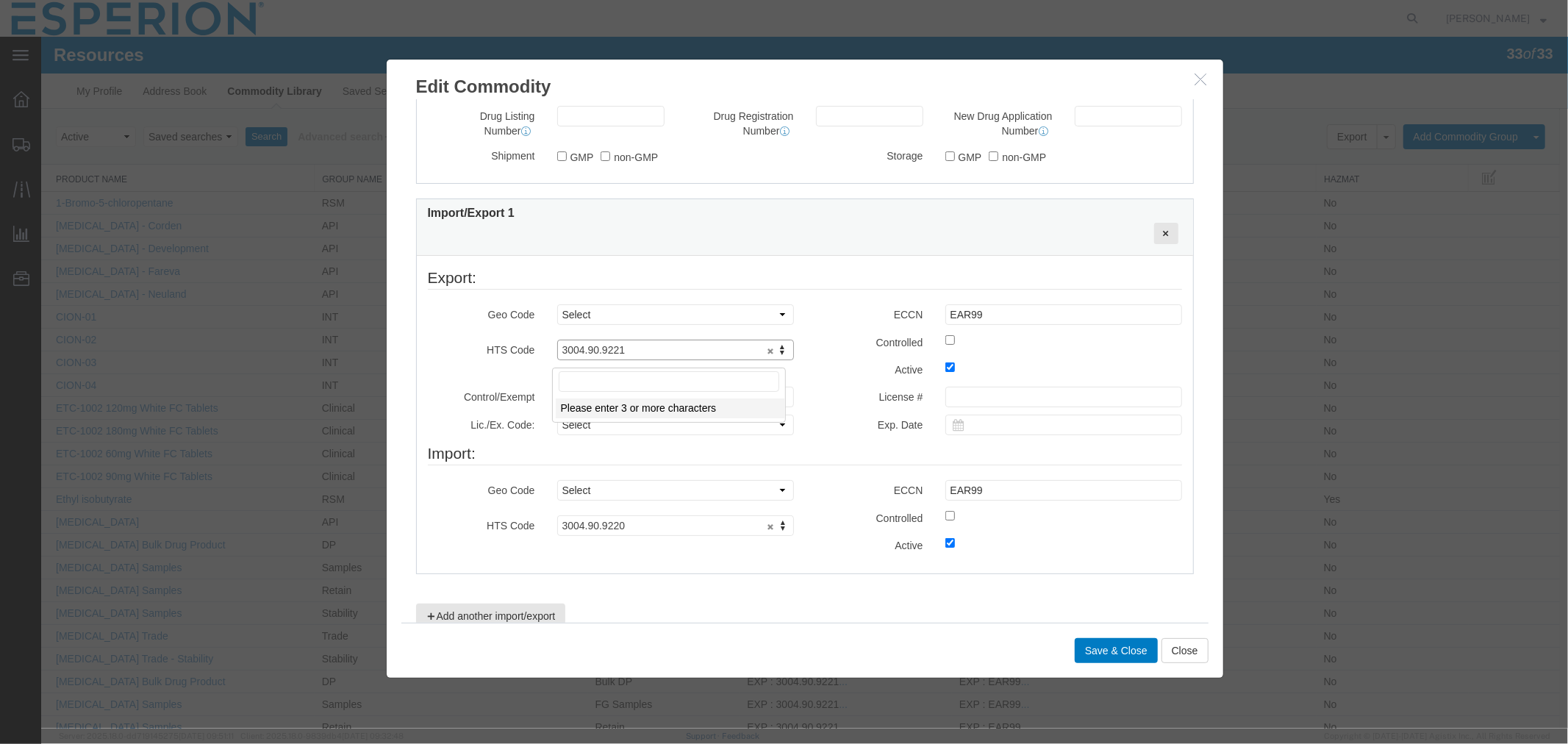
drag, startPoint x: 629, startPoint y: 357, endPoint x: 569, endPoint y: 362, distance: 60.2
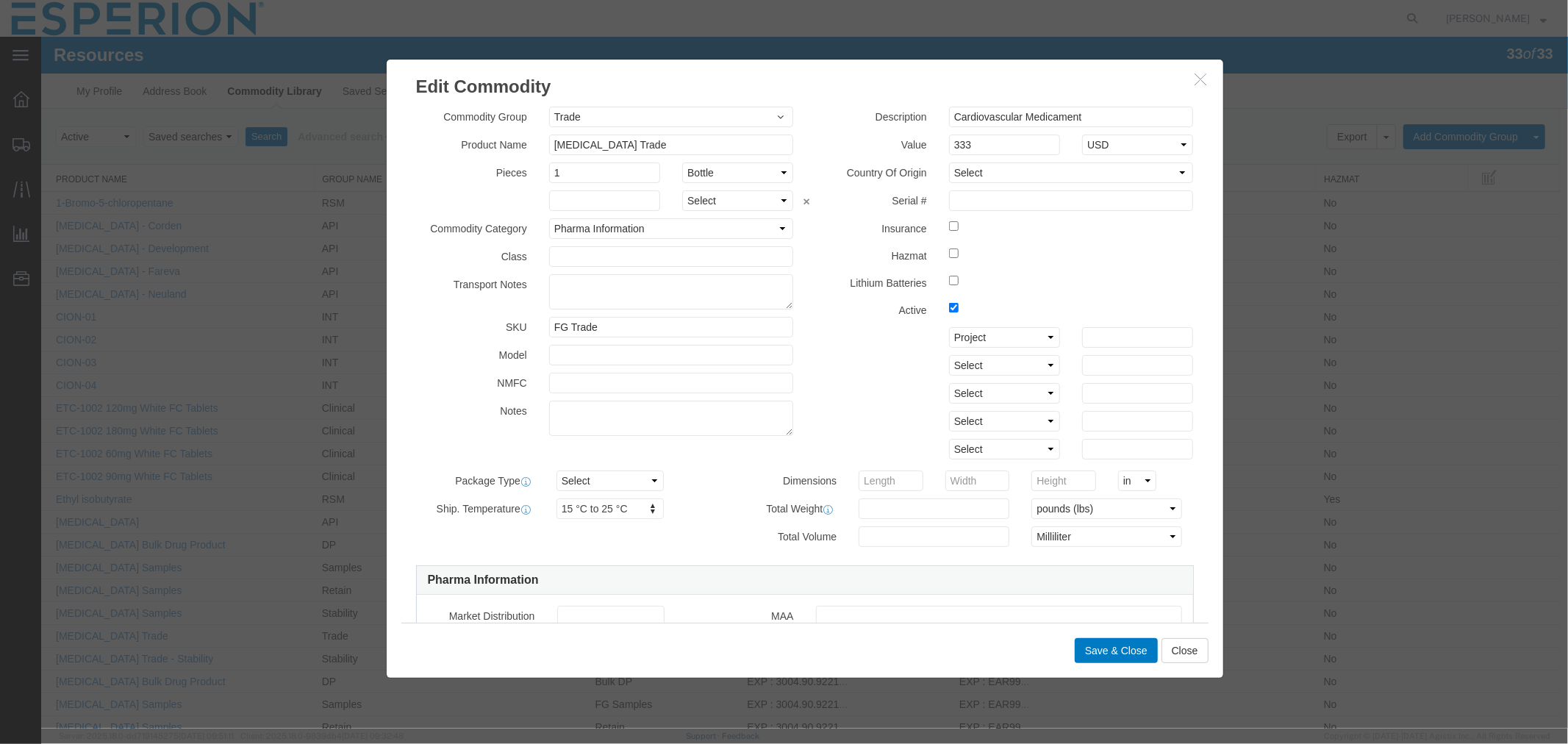
scroll to position [735, 0]
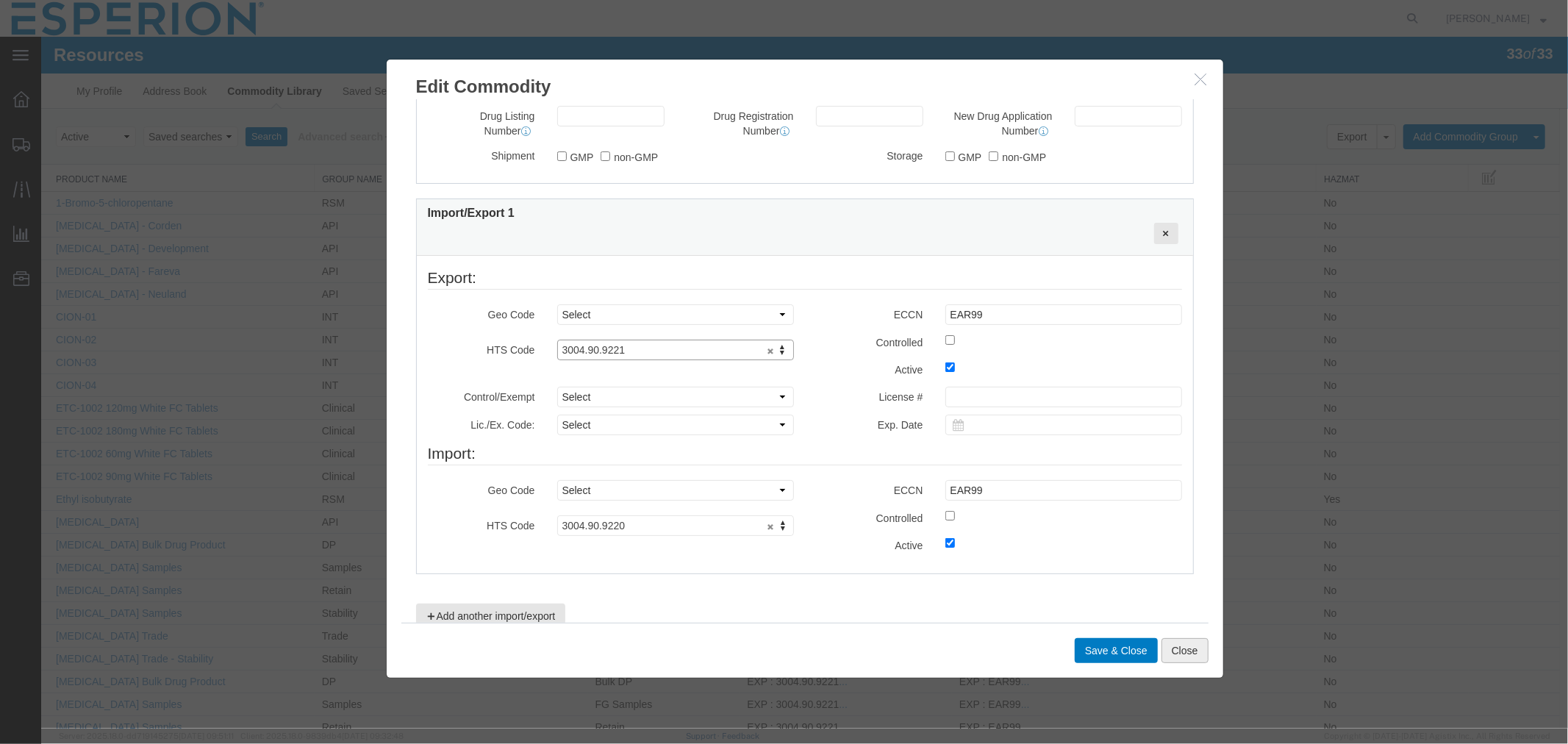
click at [1176, 649] on button "Close" at bounding box center [1184, 650] width 47 height 25
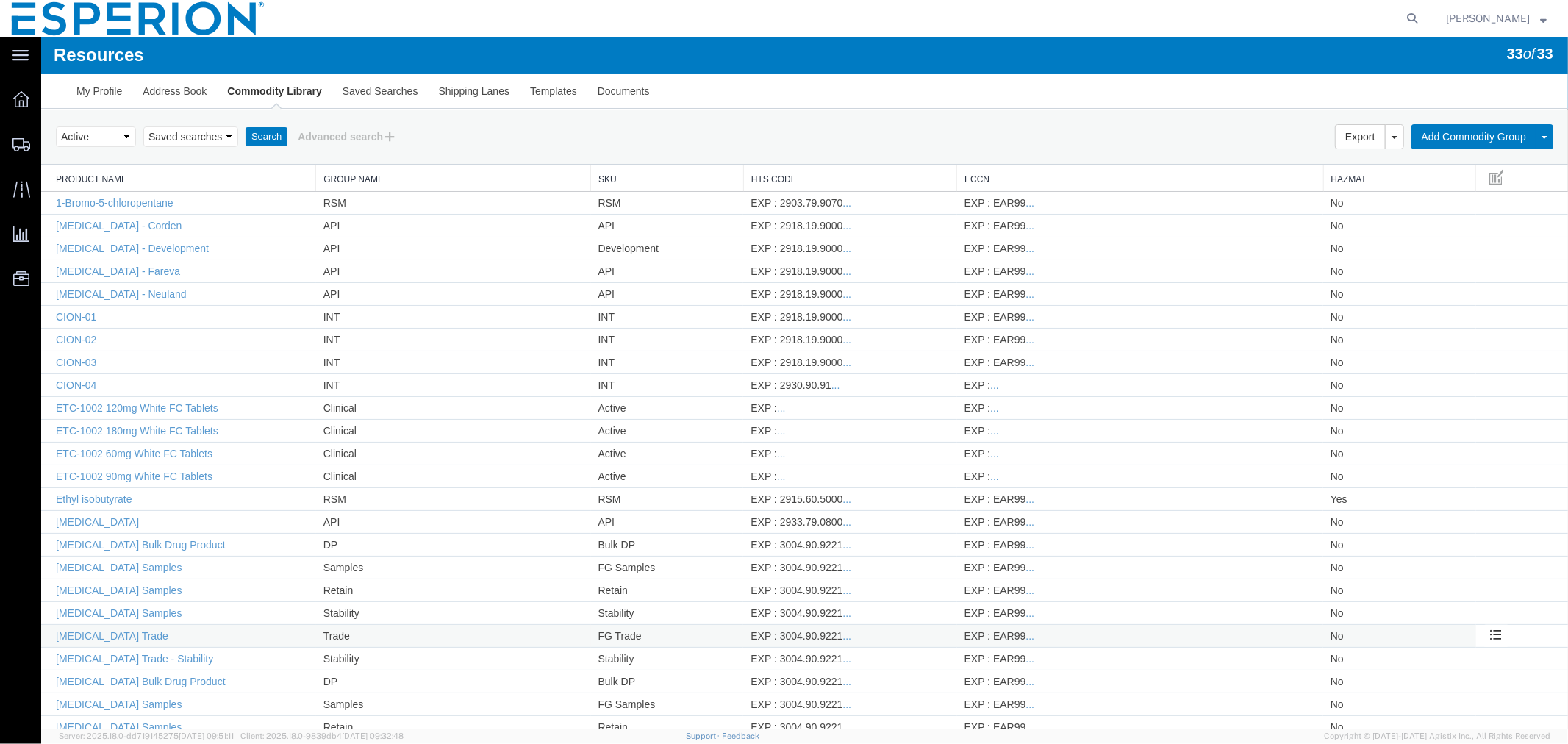
scroll to position [233, 0]
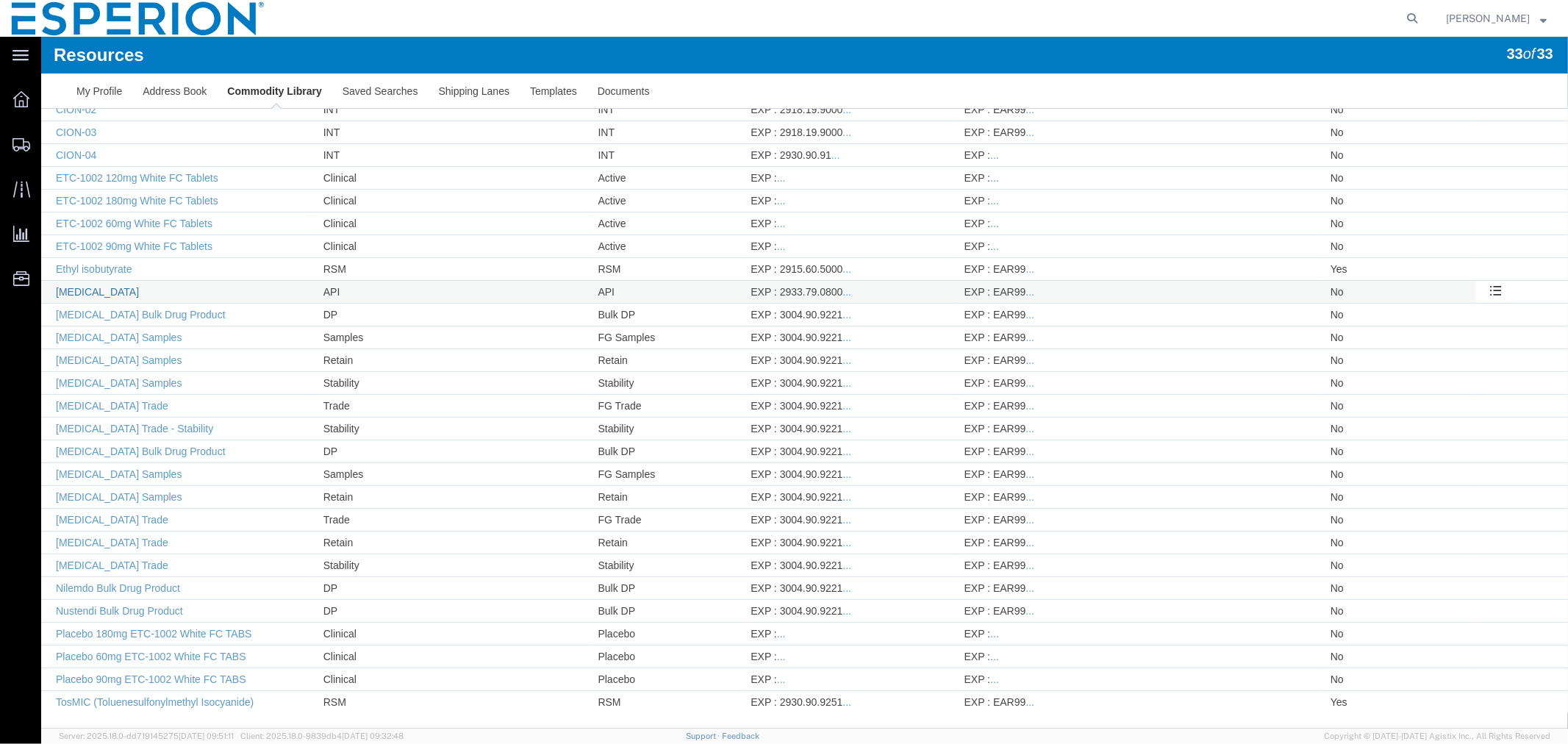
click at [81, 287] on link "[MEDICAL_DATA]" at bounding box center [96, 291] width 83 height 12
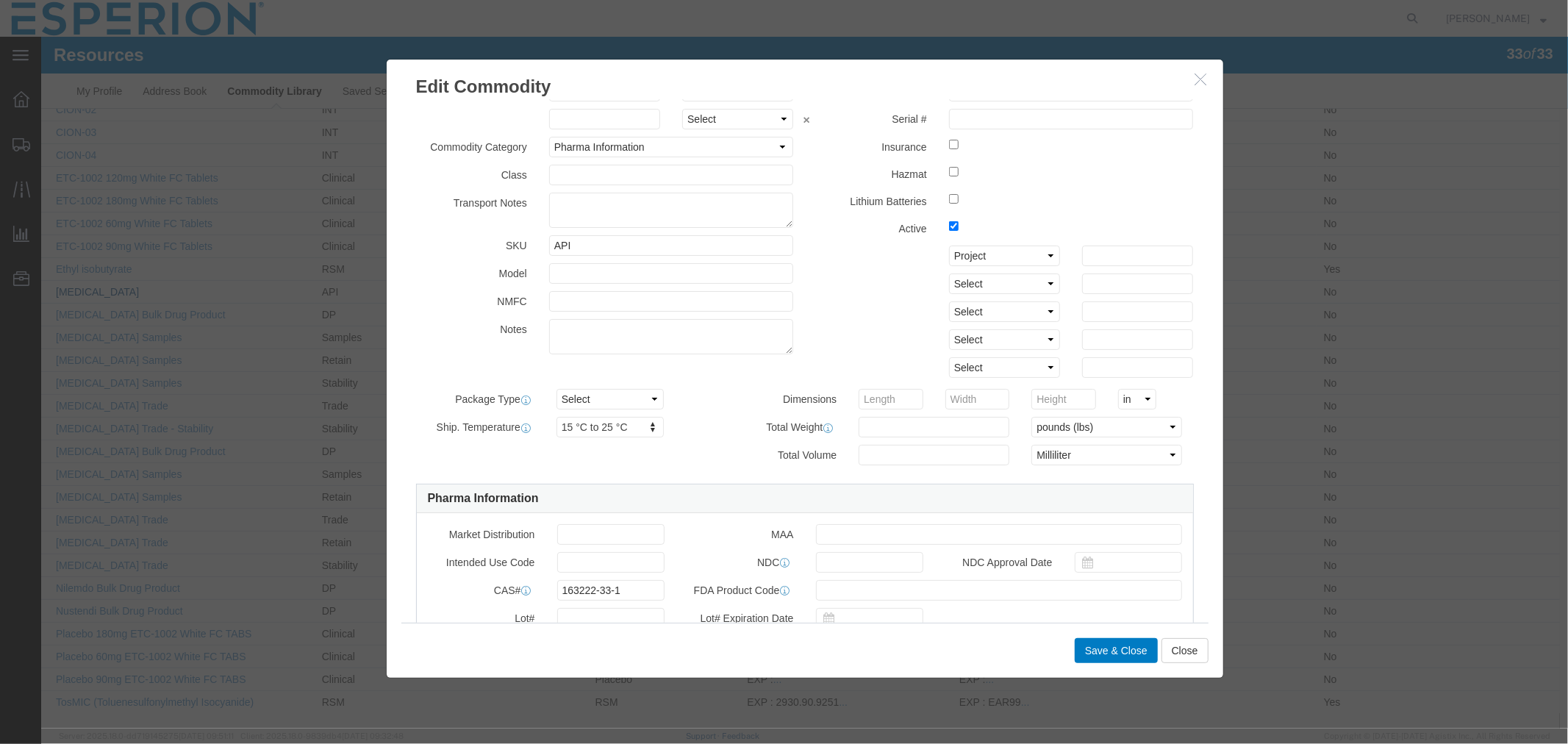
scroll to position [326, 0]
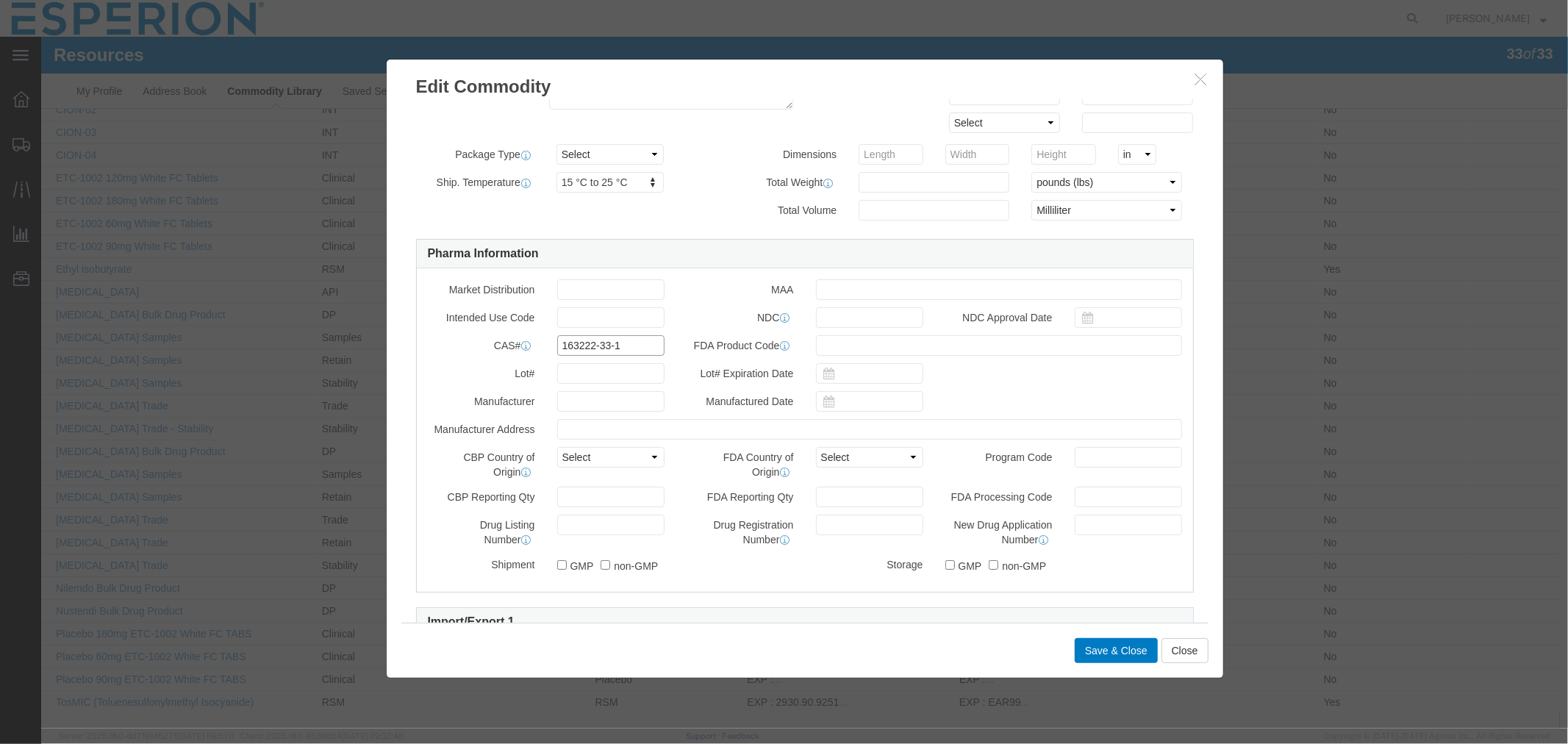
drag, startPoint x: 628, startPoint y: 354, endPoint x: 504, endPoint y: 345, distance: 124.3
click at [504, 345] on div "CAS# 163222-33-1" at bounding box center [545, 344] width 259 height 20
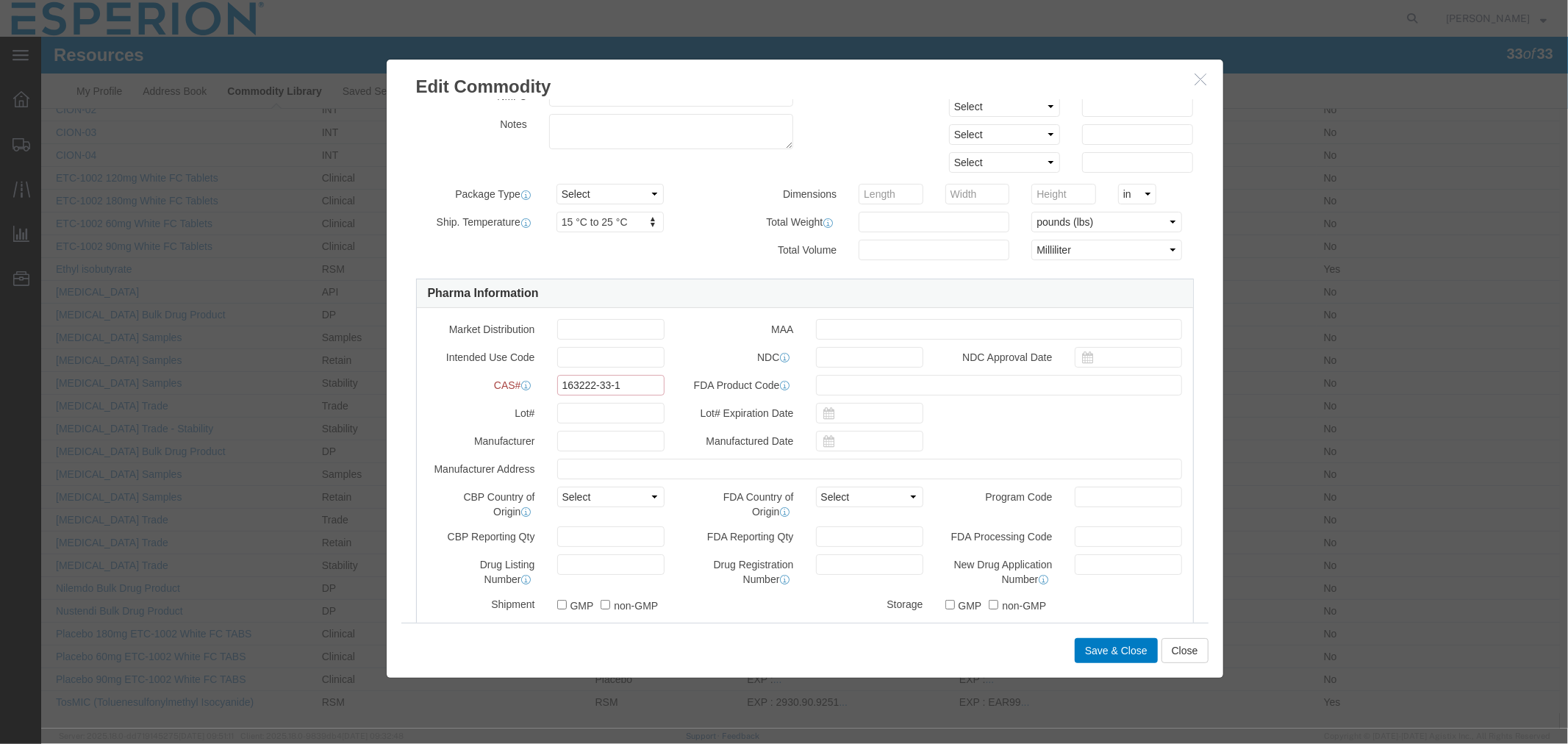
scroll to position [366, 0]
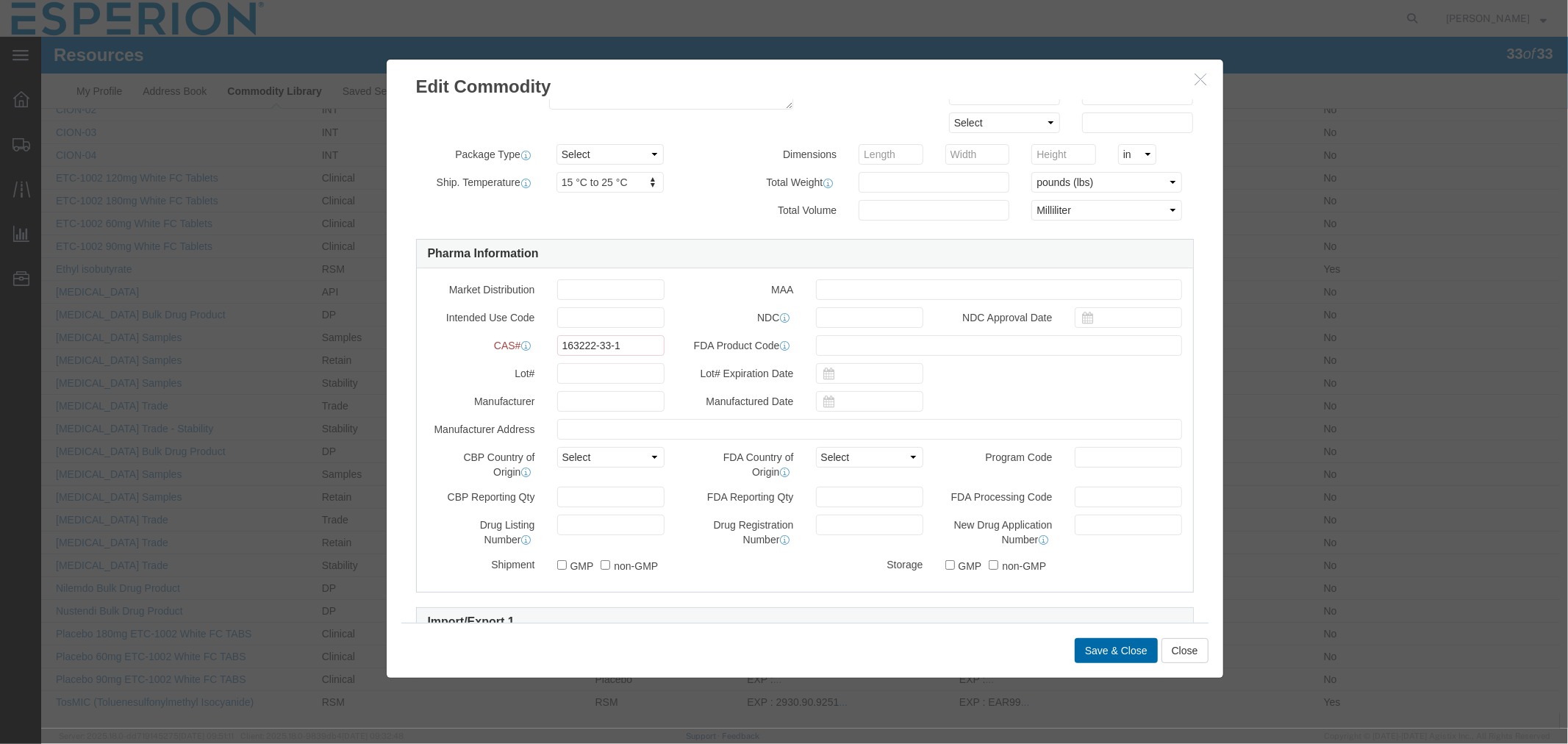
click at [1093, 651] on button "Save & Close" at bounding box center [1115, 650] width 83 height 25
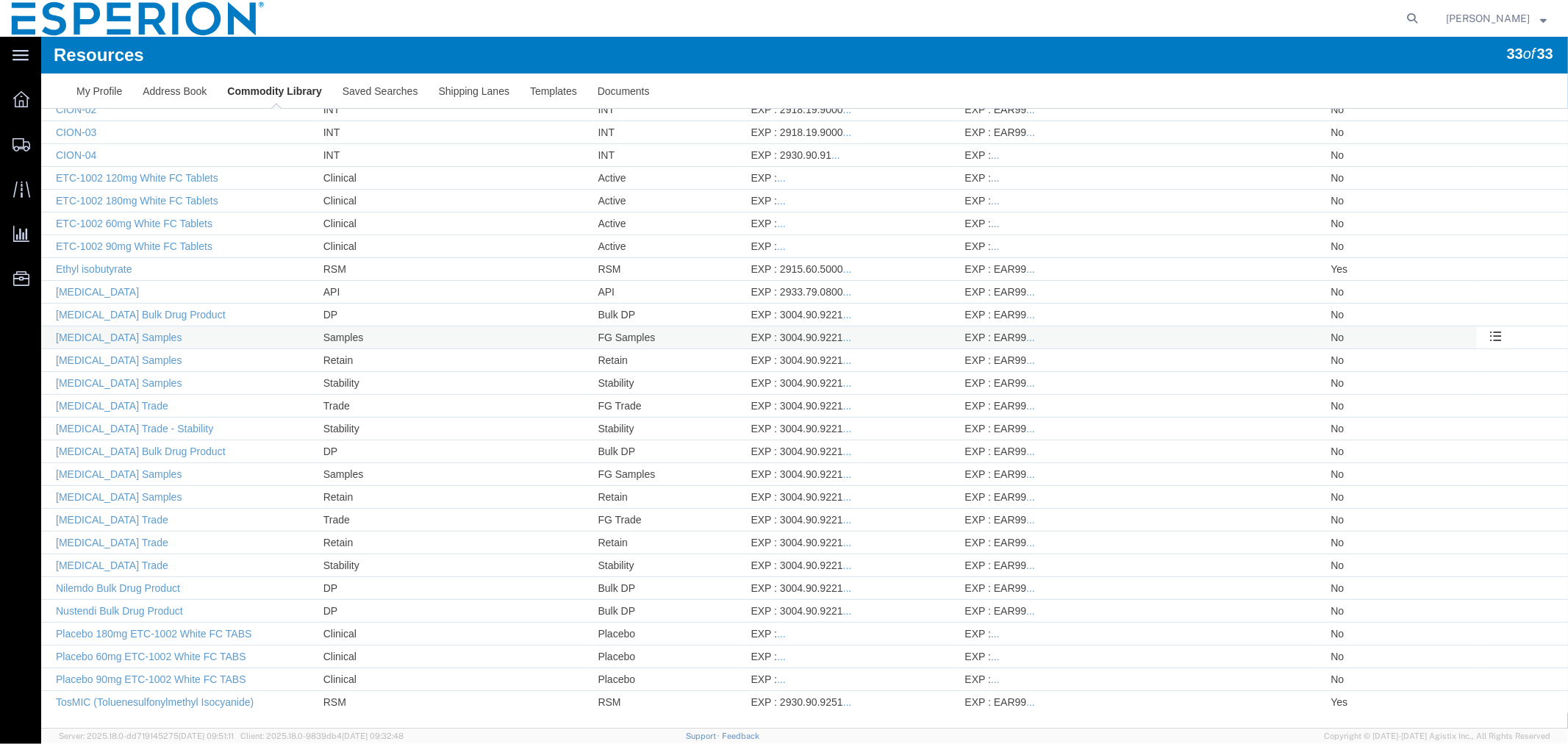
scroll to position [0, 0]
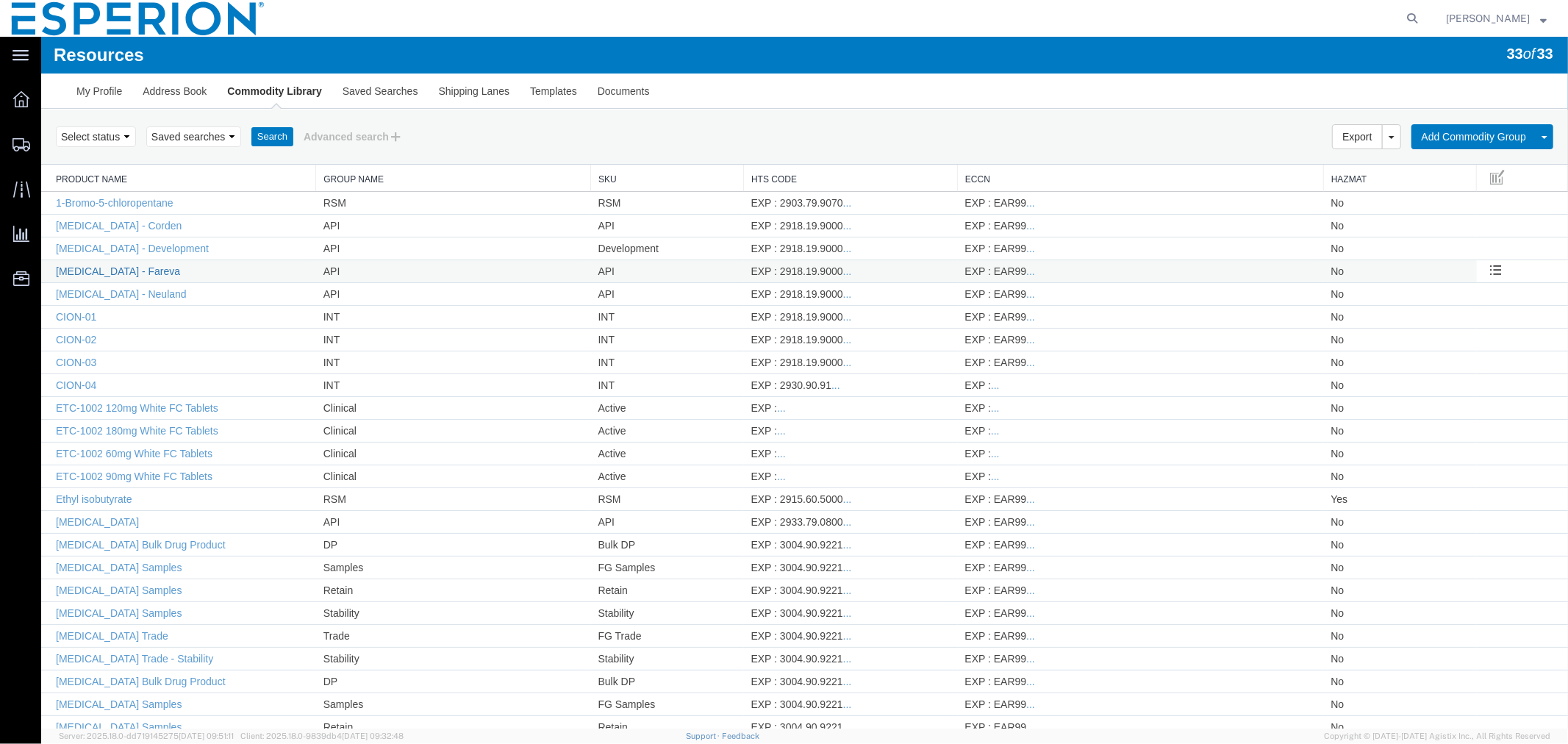
click at [148, 270] on link "[MEDICAL_DATA] - Fareva" at bounding box center [117, 270] width 124 height 12
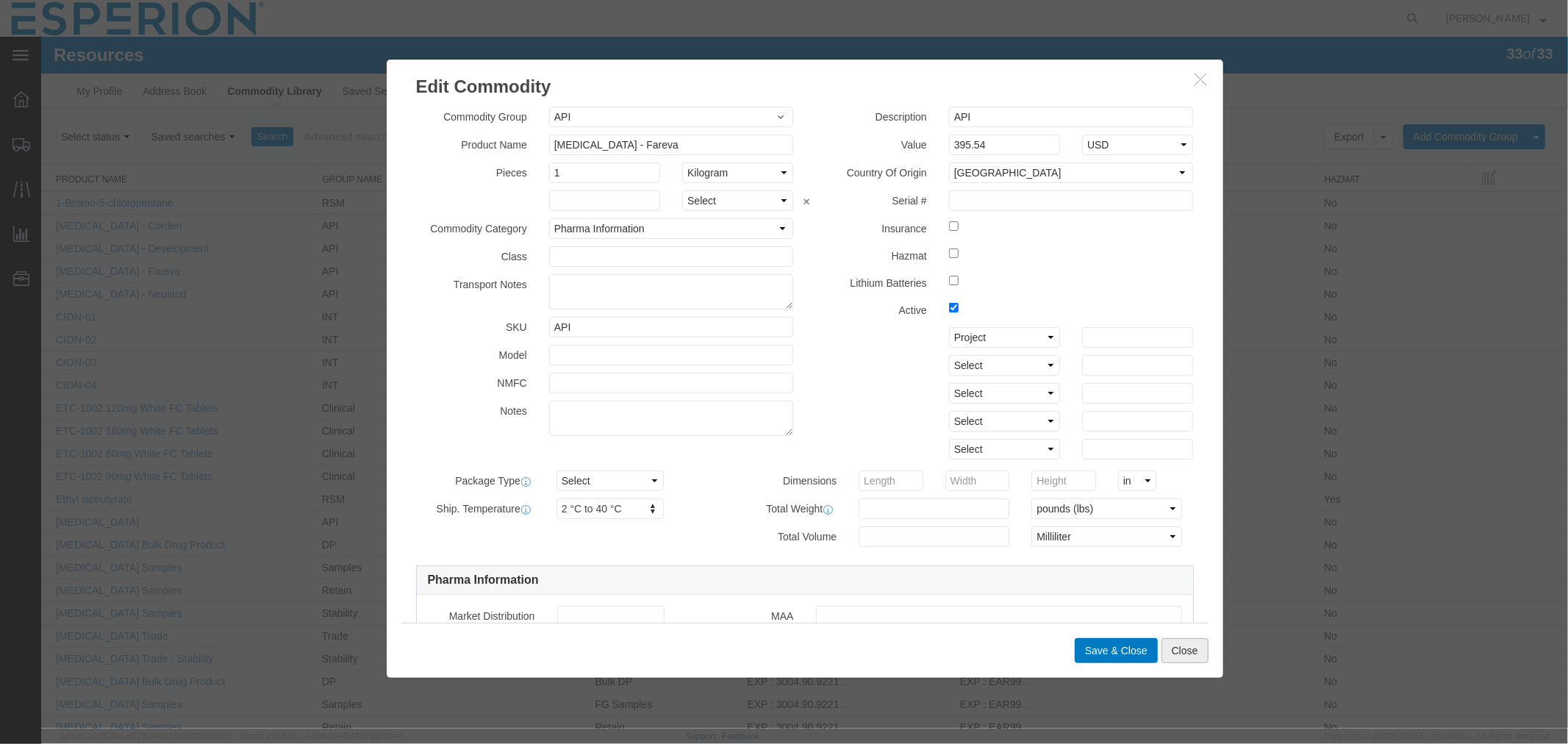
click at [1178, 645] on button "Close" at bounding box center [1184, 650] width 47 height 25
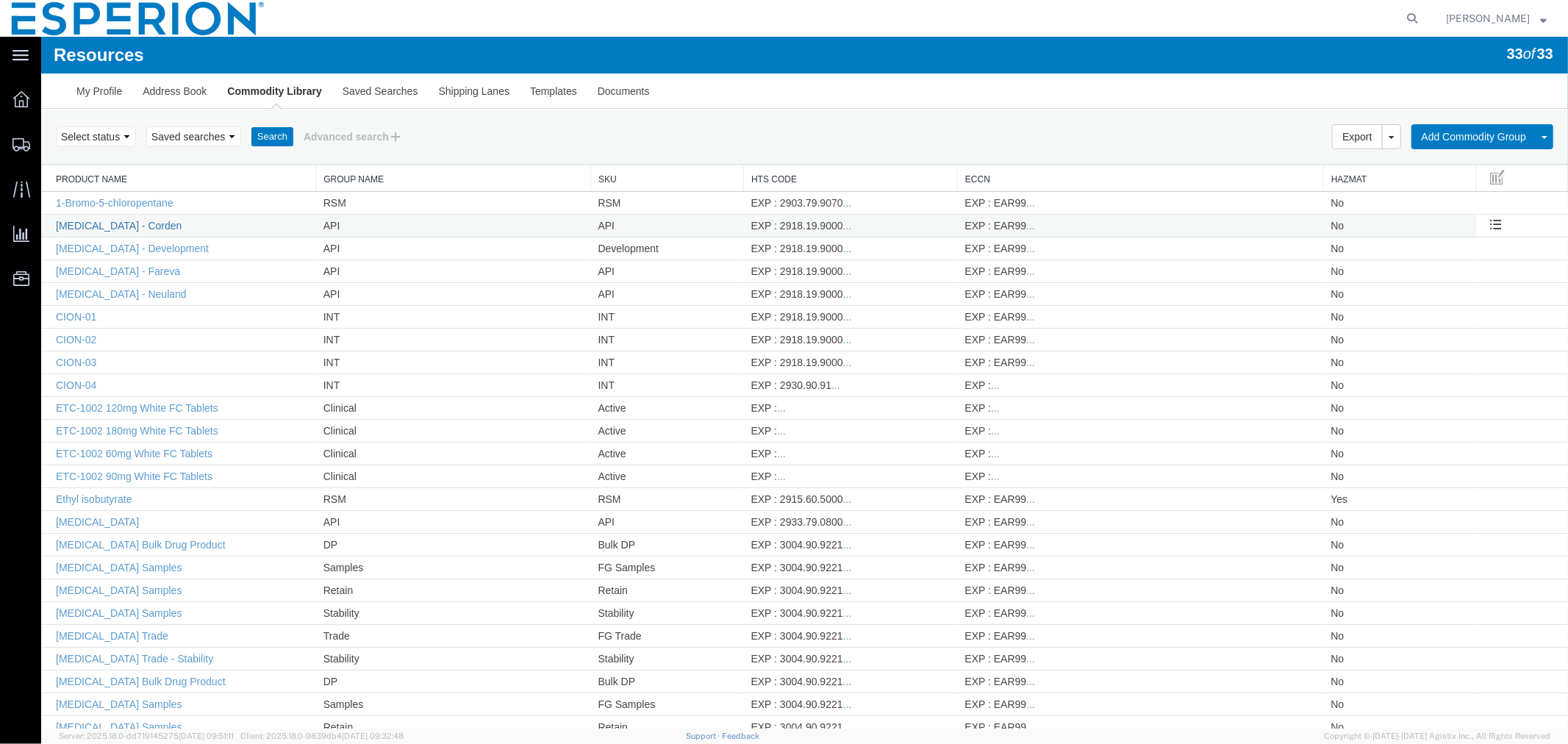
click at [154, 226] on link "[MEDICAL_DATA] - Corden" at bounding box center [118, 225] width 125 height 12
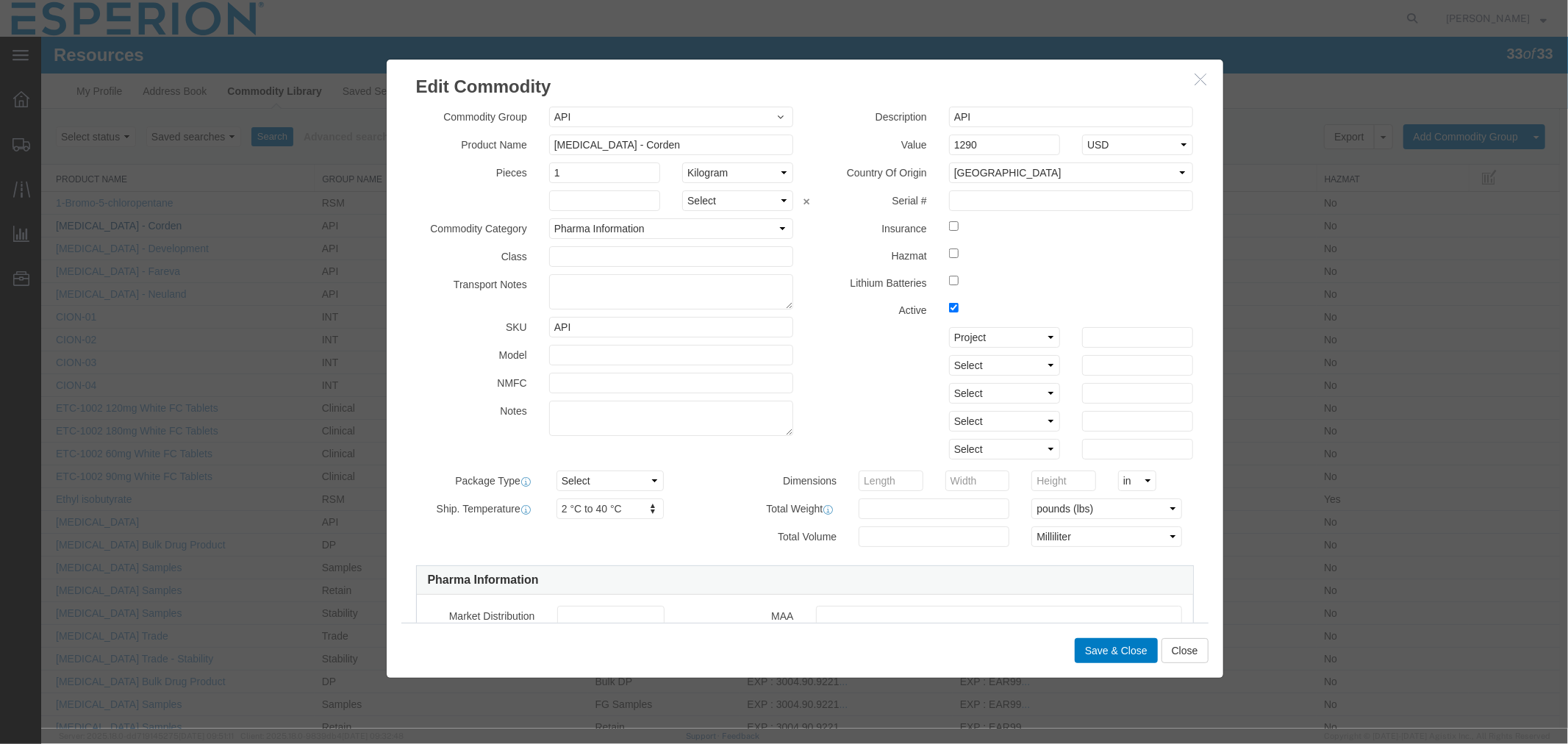
scroll to position [326, 0]
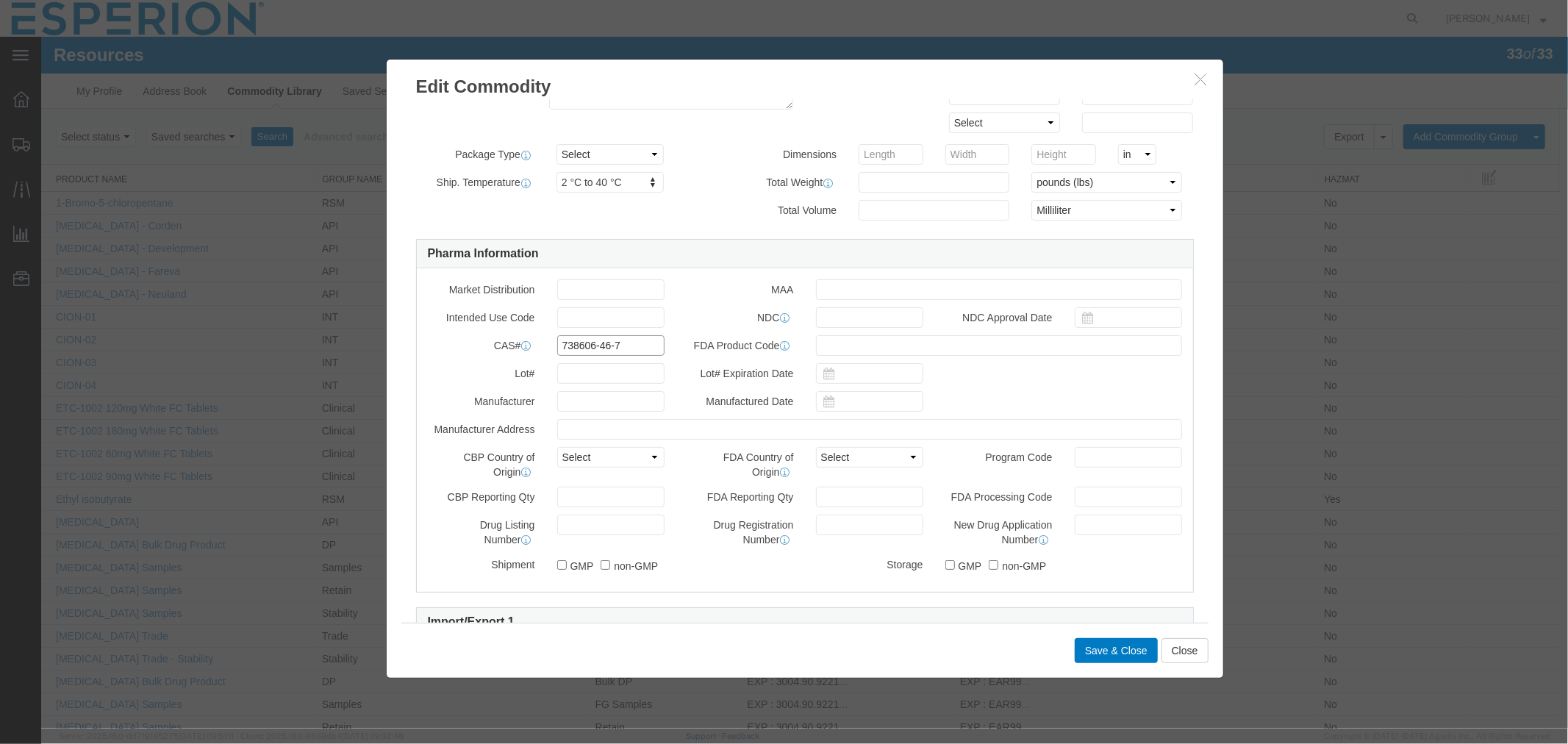
drag, startPoint x: 618, startPoint y: 349, endPoint x: 514, endPoint y: 348, distance: 104.0
click at [514, 348] on div "CAS# 738606-46-7" at bounding box center [545, 344] width 259 height 20
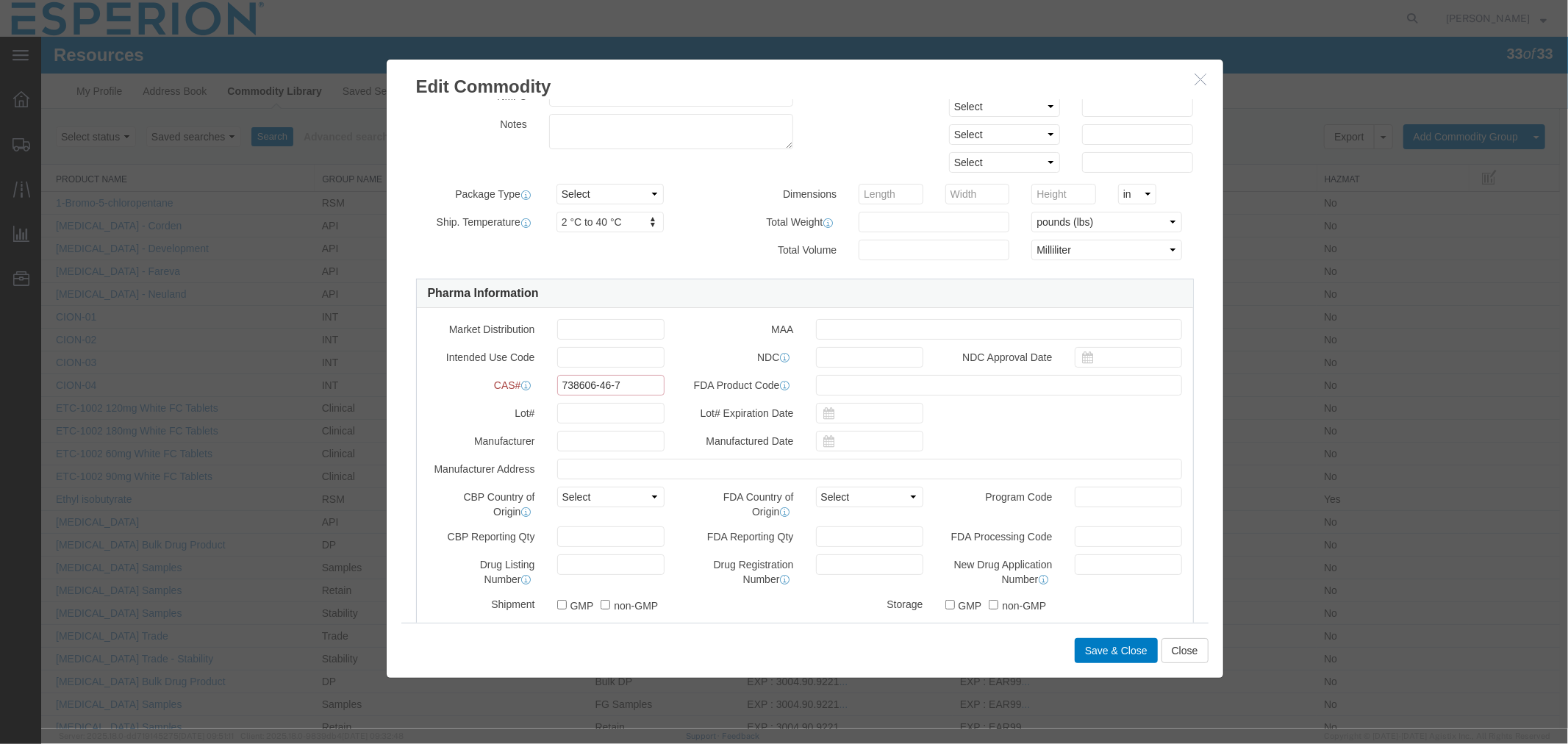
scroll to position [366, 0]
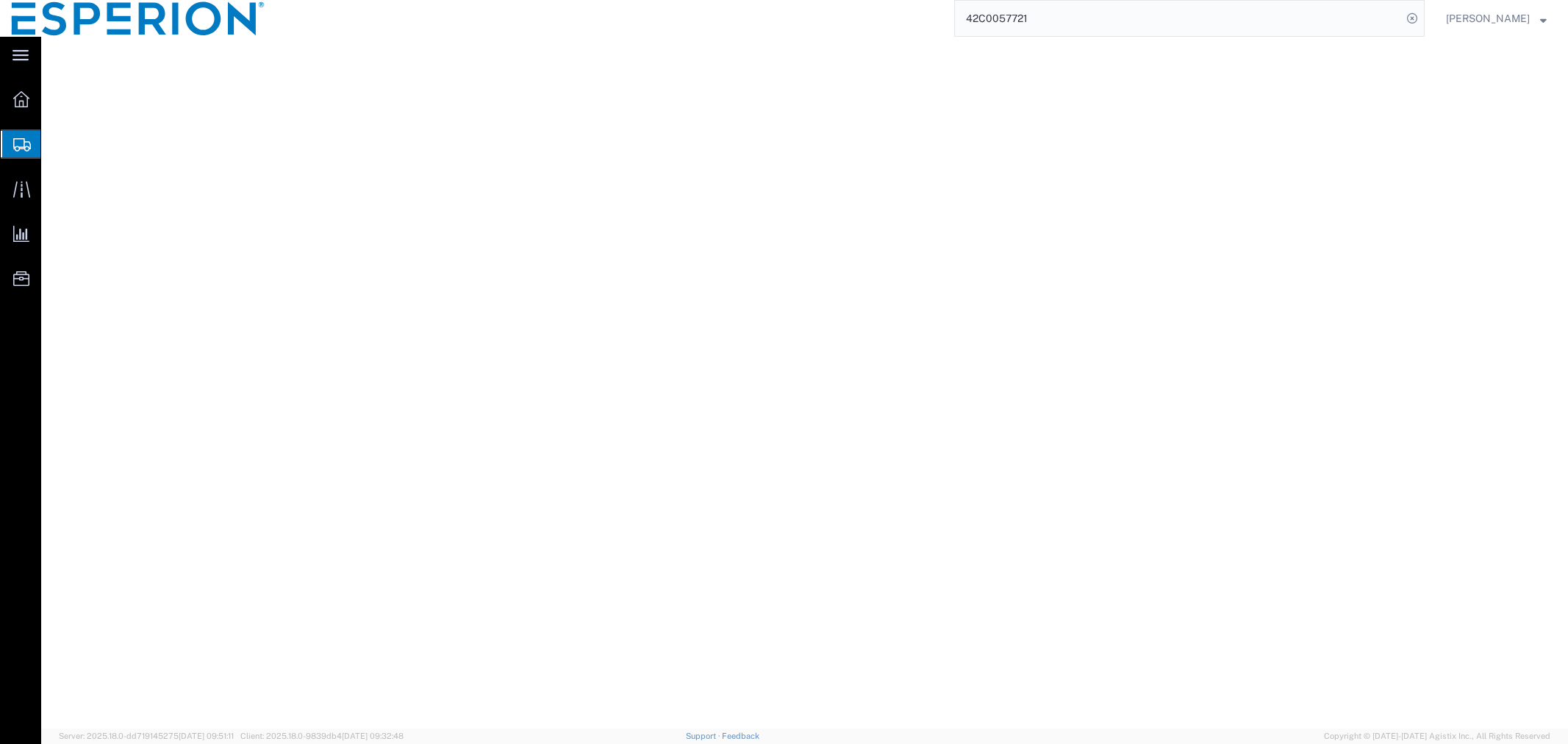
select select "CRTN"
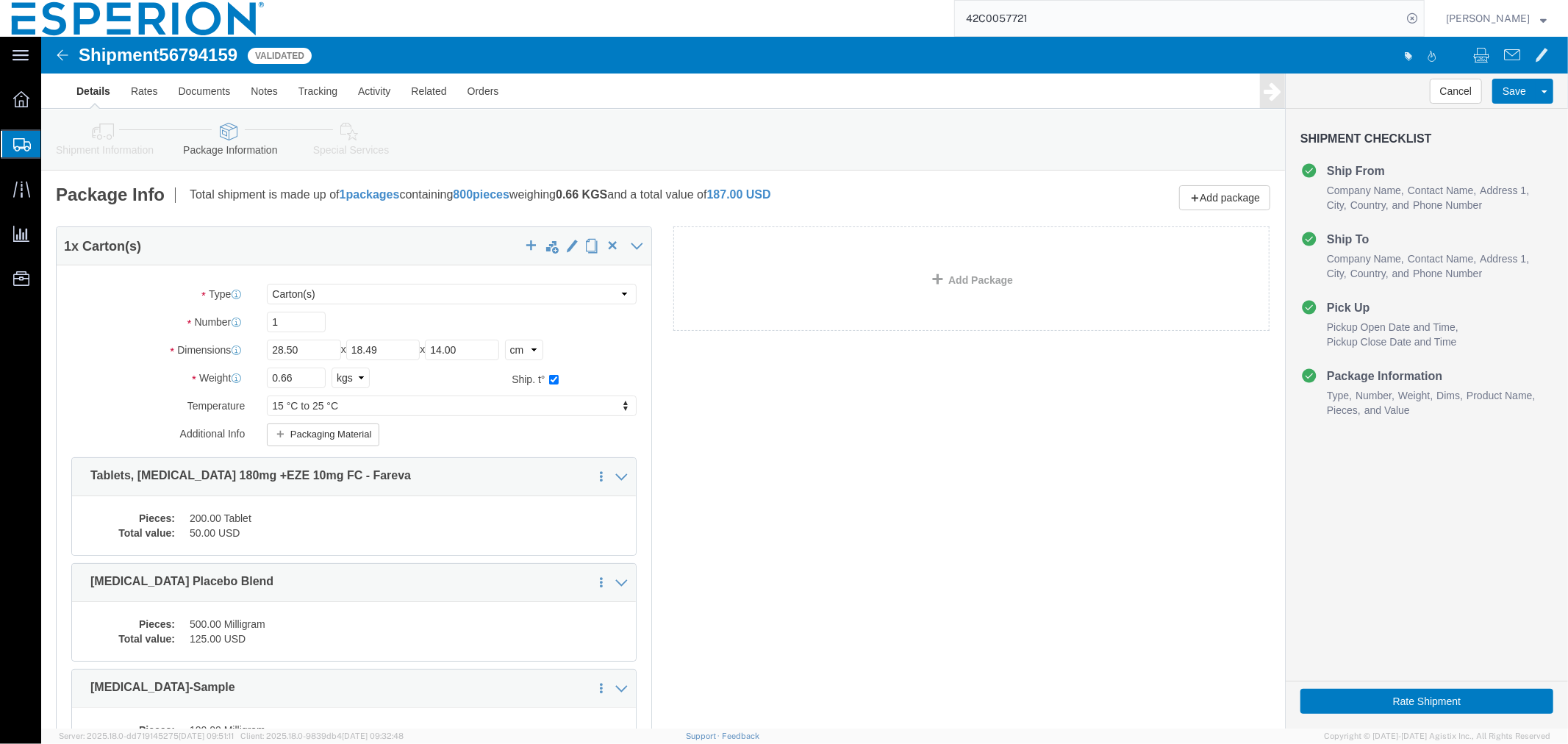
click div "1 x Carton(s) Package Type Select Bale(s) Basket(s) Bolt(s) Bottle(s) Buckets B…"
click button "Save"
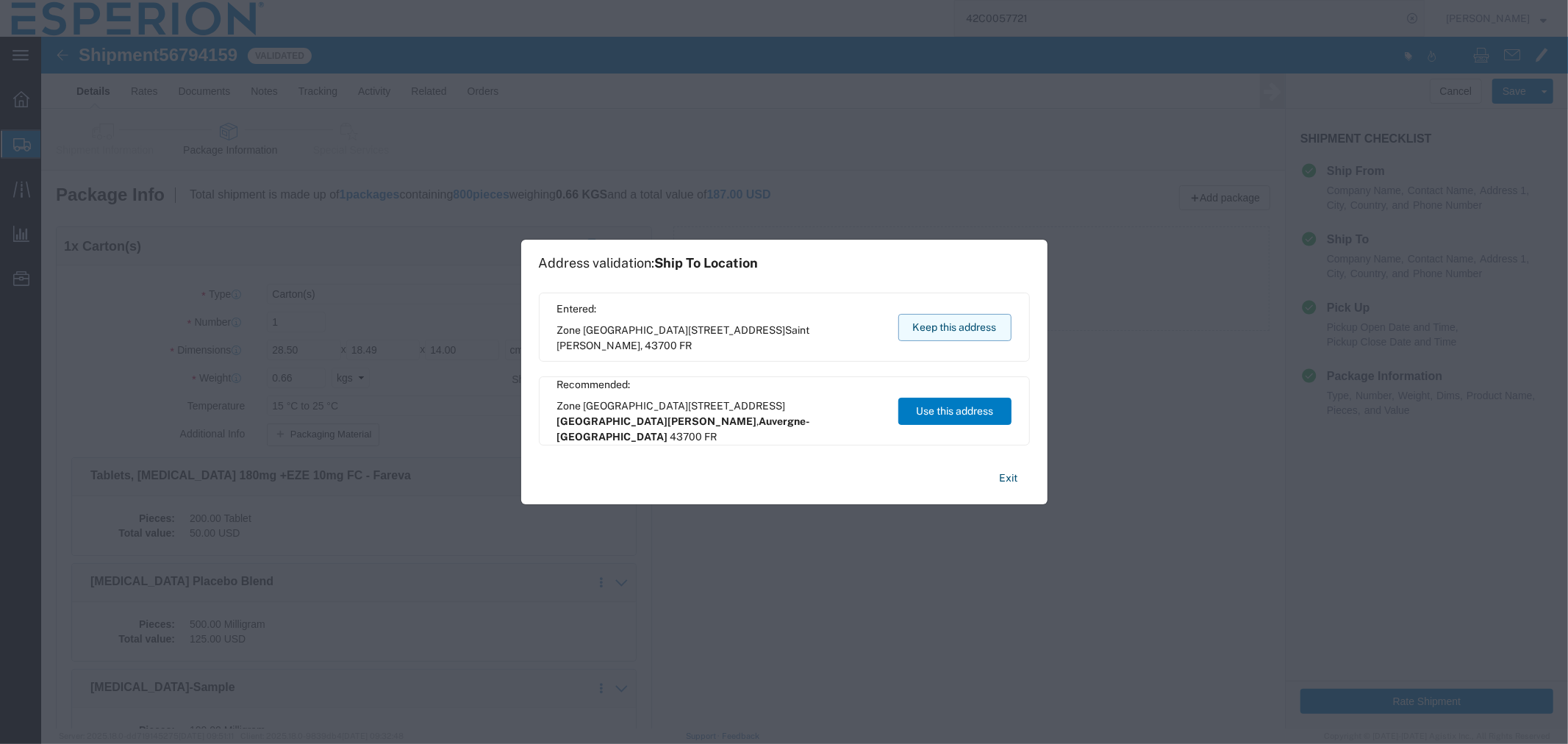
click at [947, 322] on button "Keep this address" at bounding box center [954, 327] width 113 height 27
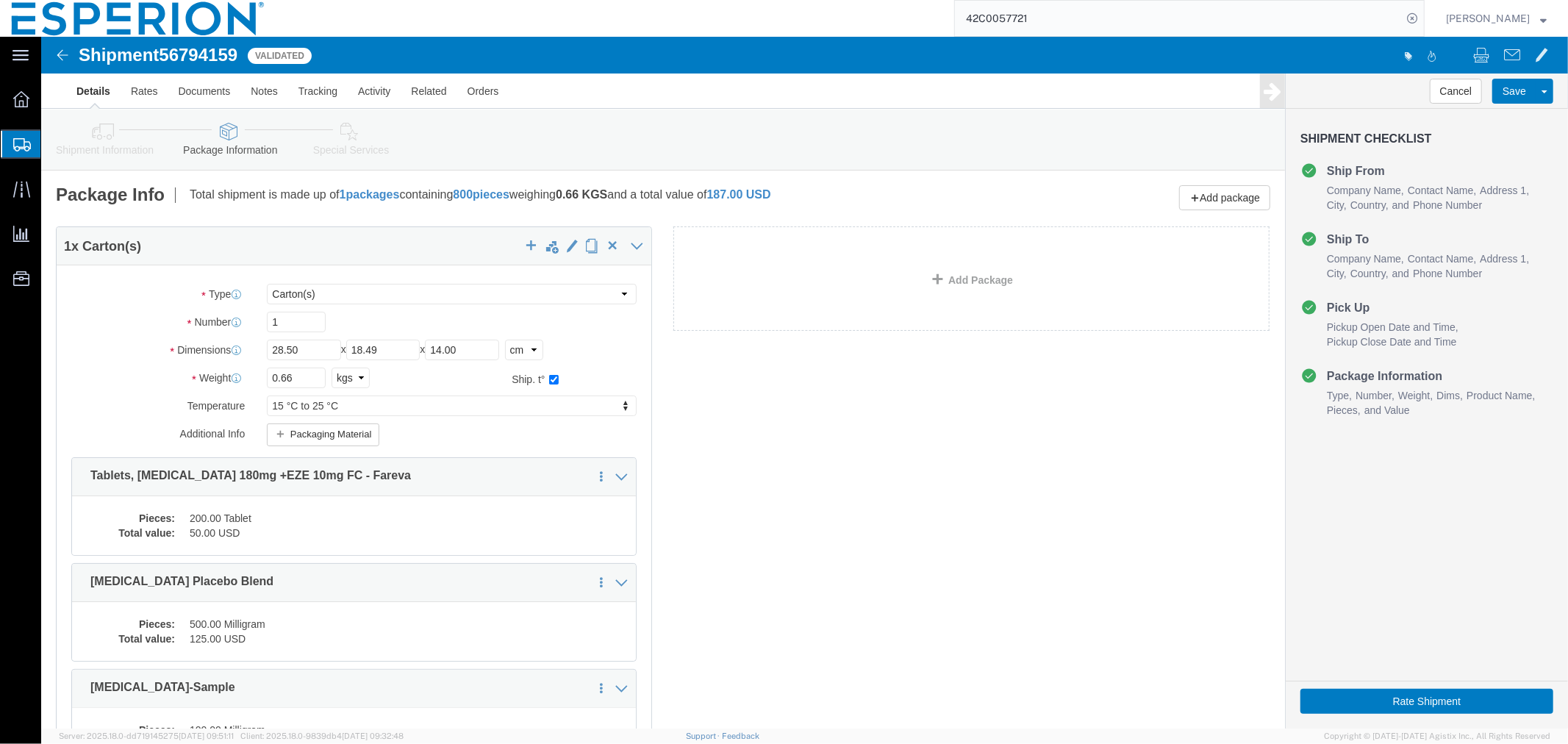
click div "1 x Carton(s) Package Type Select Bale(s) Basket(s) Bolt(s) Bottle(s) Buckets B…"
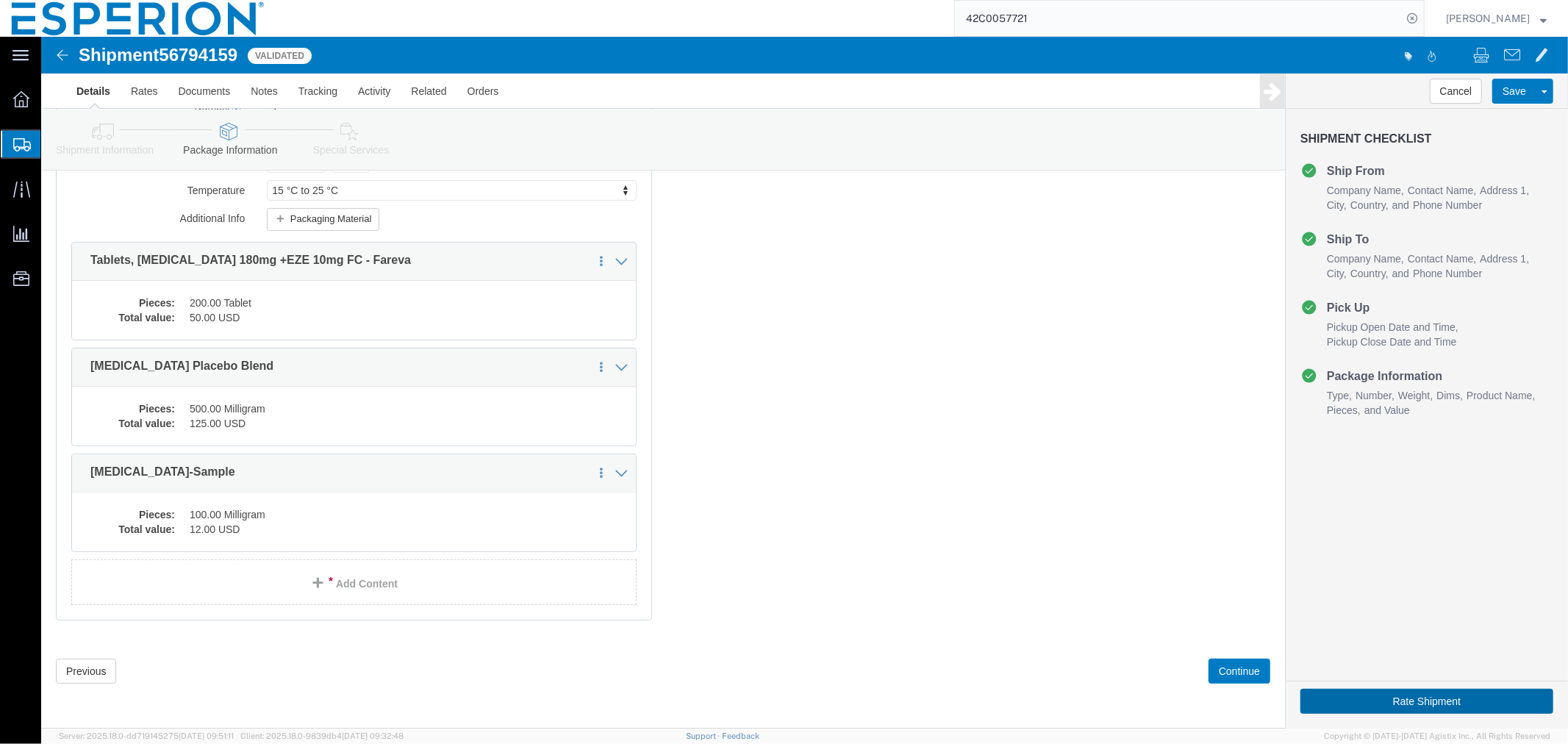
click button "Rate Shipment"
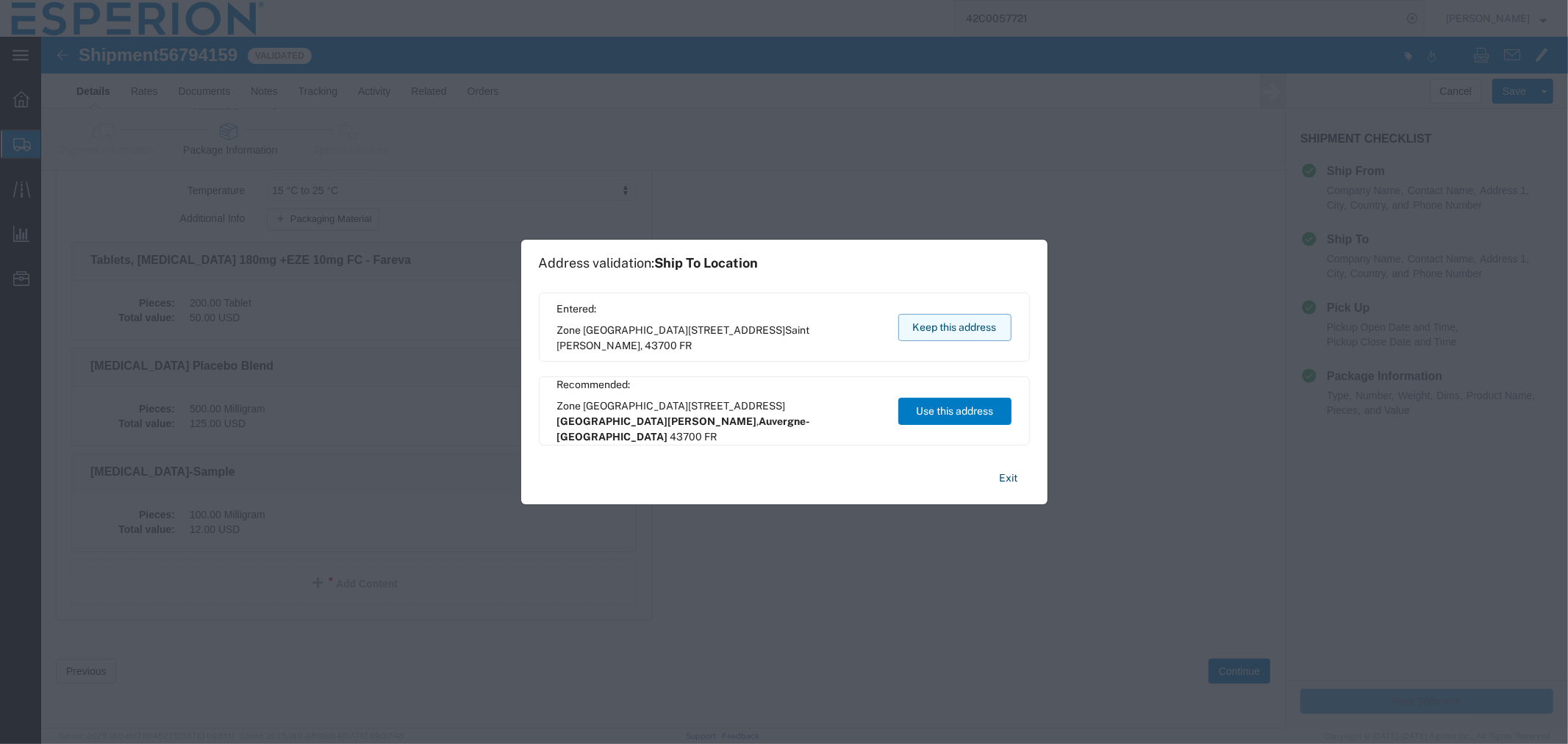
click at [915, 335] on button "Keep this address" at bounding box center [954, 327] width 113 height 27
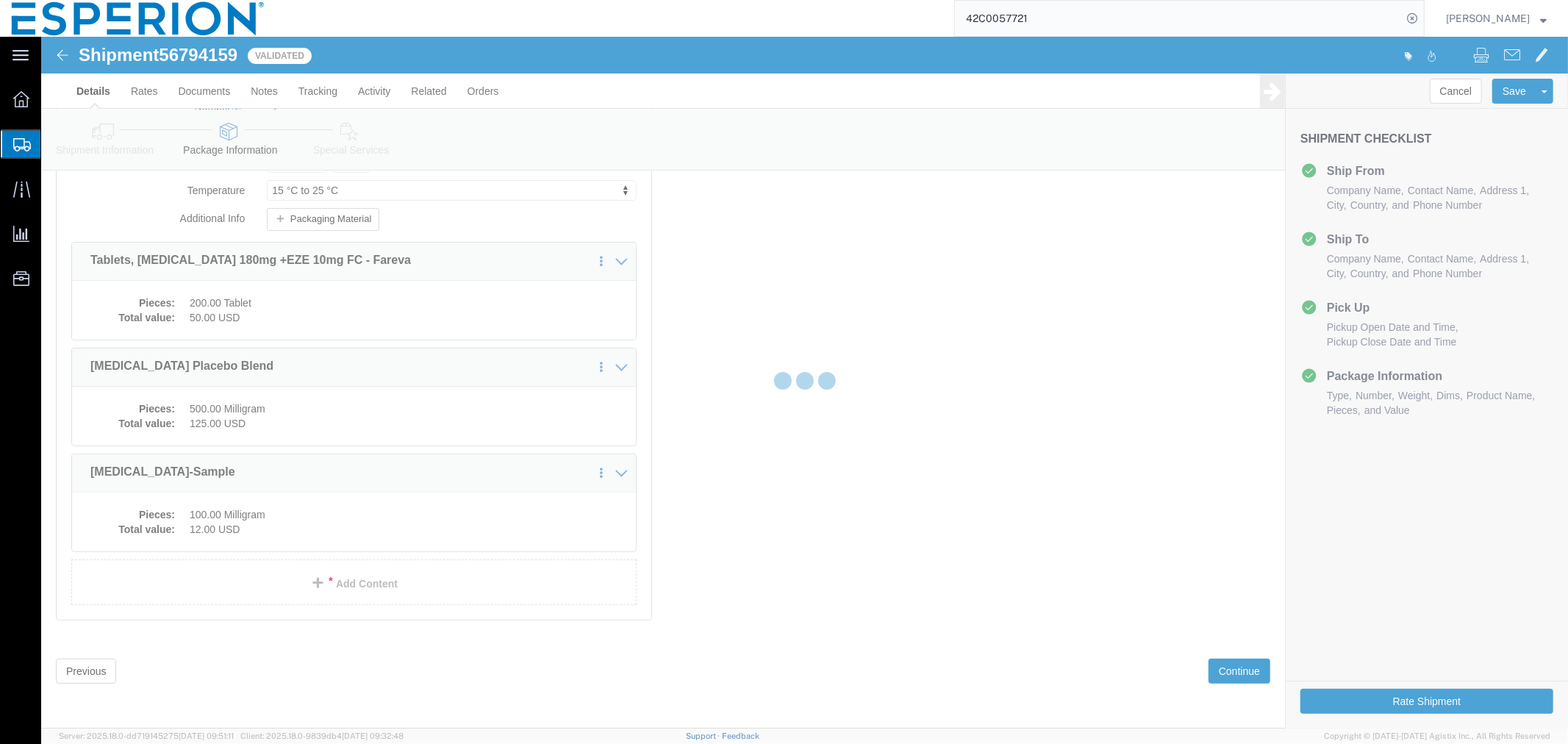
scroll to position [0, 0]
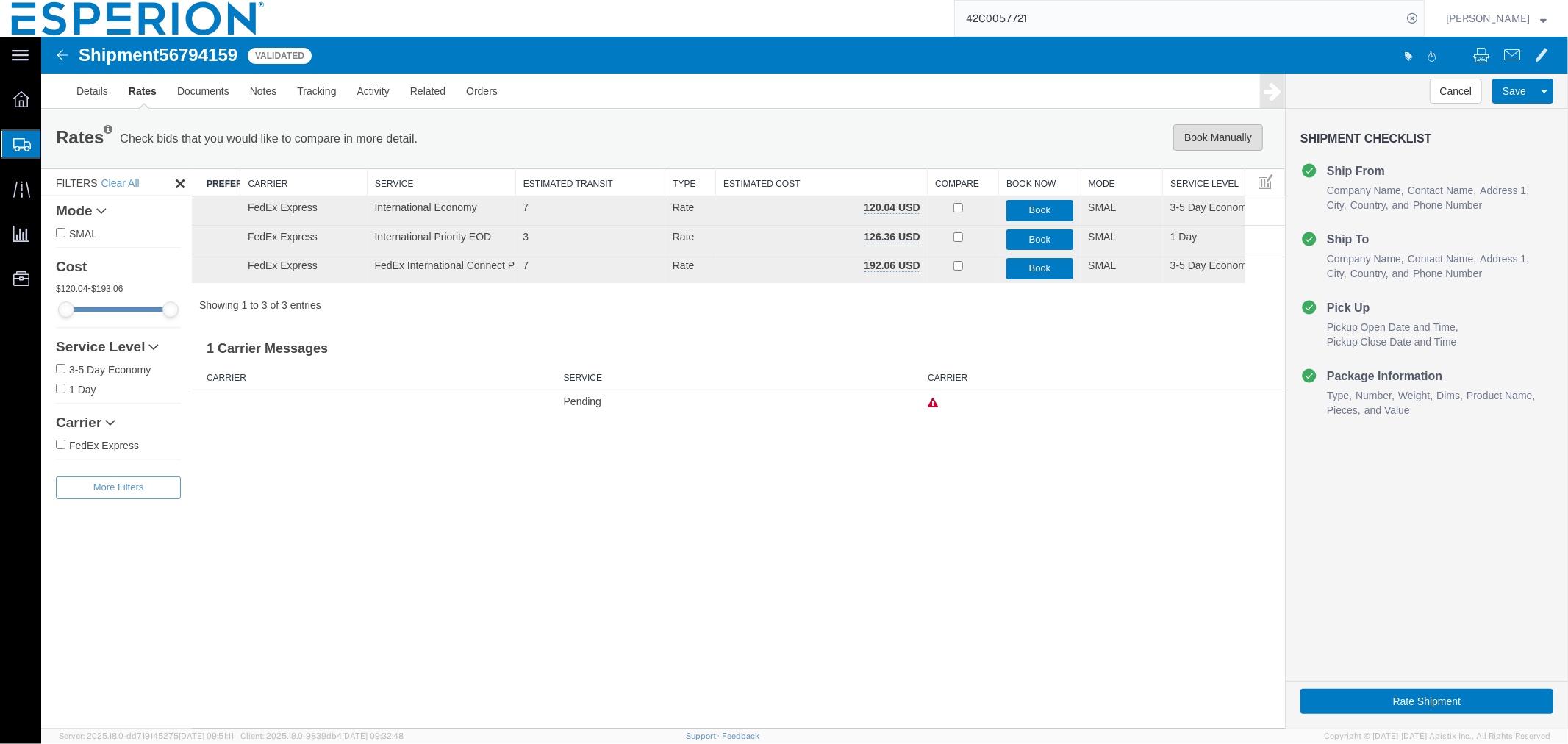
click at [1224, 141] on button "Book Manually" at bounding box center [1217, 136] width 90 height 26
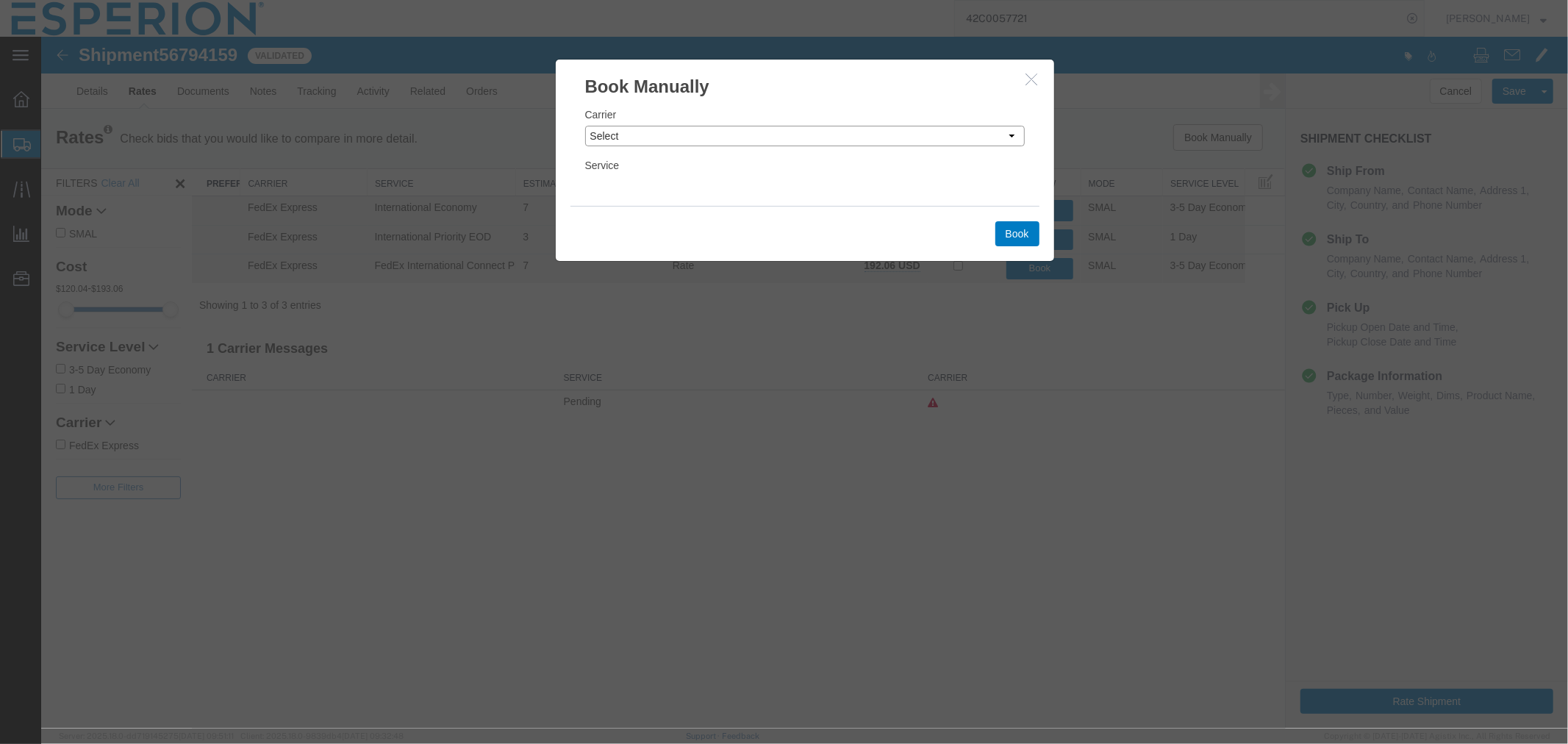
click at [839, 129] on select "Select Add New Carrier (and default service) DHL Global Forwarding Expeditors I…" at bounding box center [805, 135] width 440 height 20
select select "2322"
click at [585, 125] on select "Select Add New Carrier (and default service) DHL Global Forwarding Expeditors I…" at bounding box center [805, 135] width 440 height 20
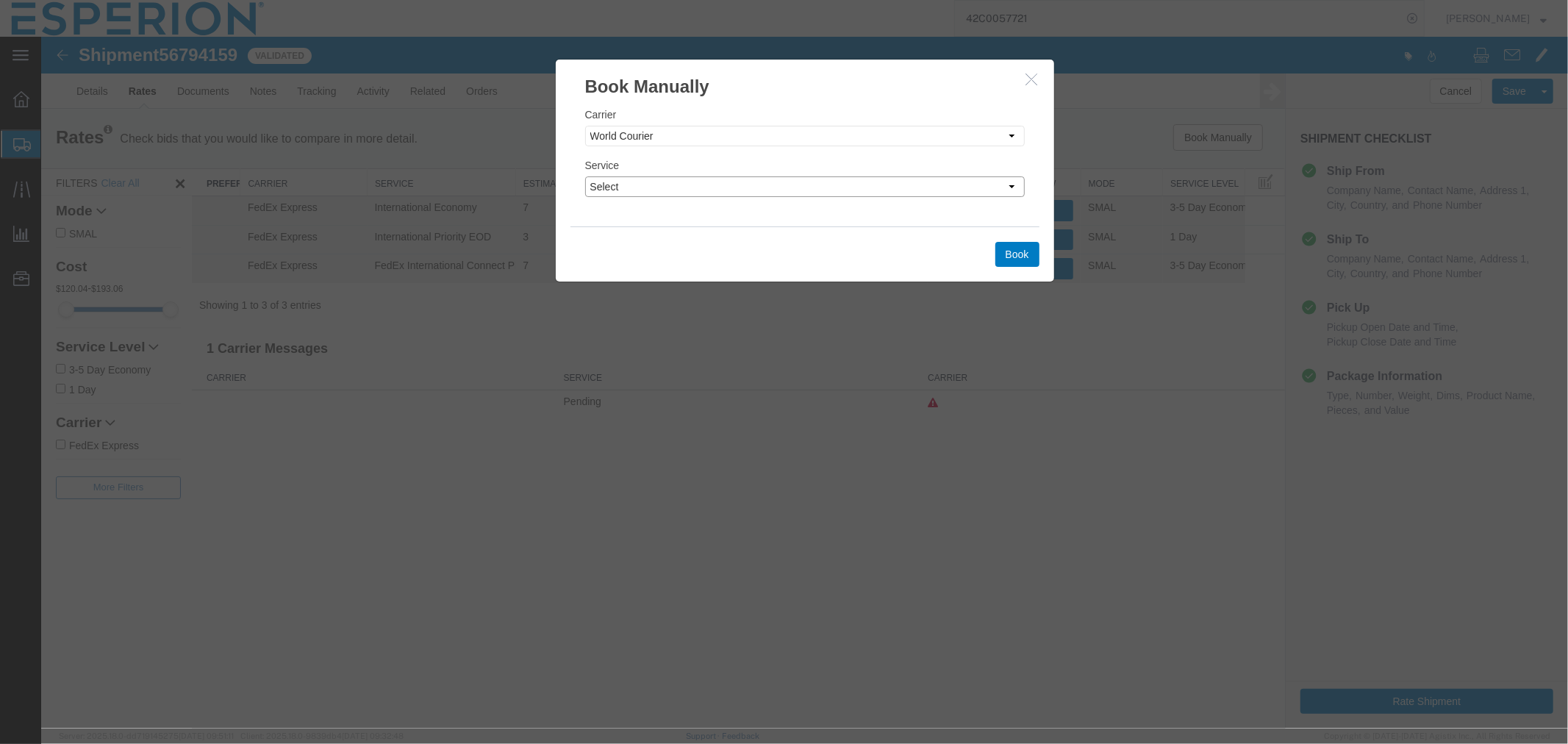
click at [639, 183] on select "Select 2 Day 2 Day Air Invalid Service LTL 3 - 5 Day NFO Next Day Air Next Day …" at bounding box center [805, 185] width 440 height 20
select select "10474"
click at [585, 176] on select "Select 2 Day 2 Day Air Invalid Service LTL 3 - 5 Day NFO Next Day Air Next Day …" at bounding box center [805, 185] width 440 height 20
click at [1007, 262] on button "Book" at bounding box center [1017, 254] width 44 height 25
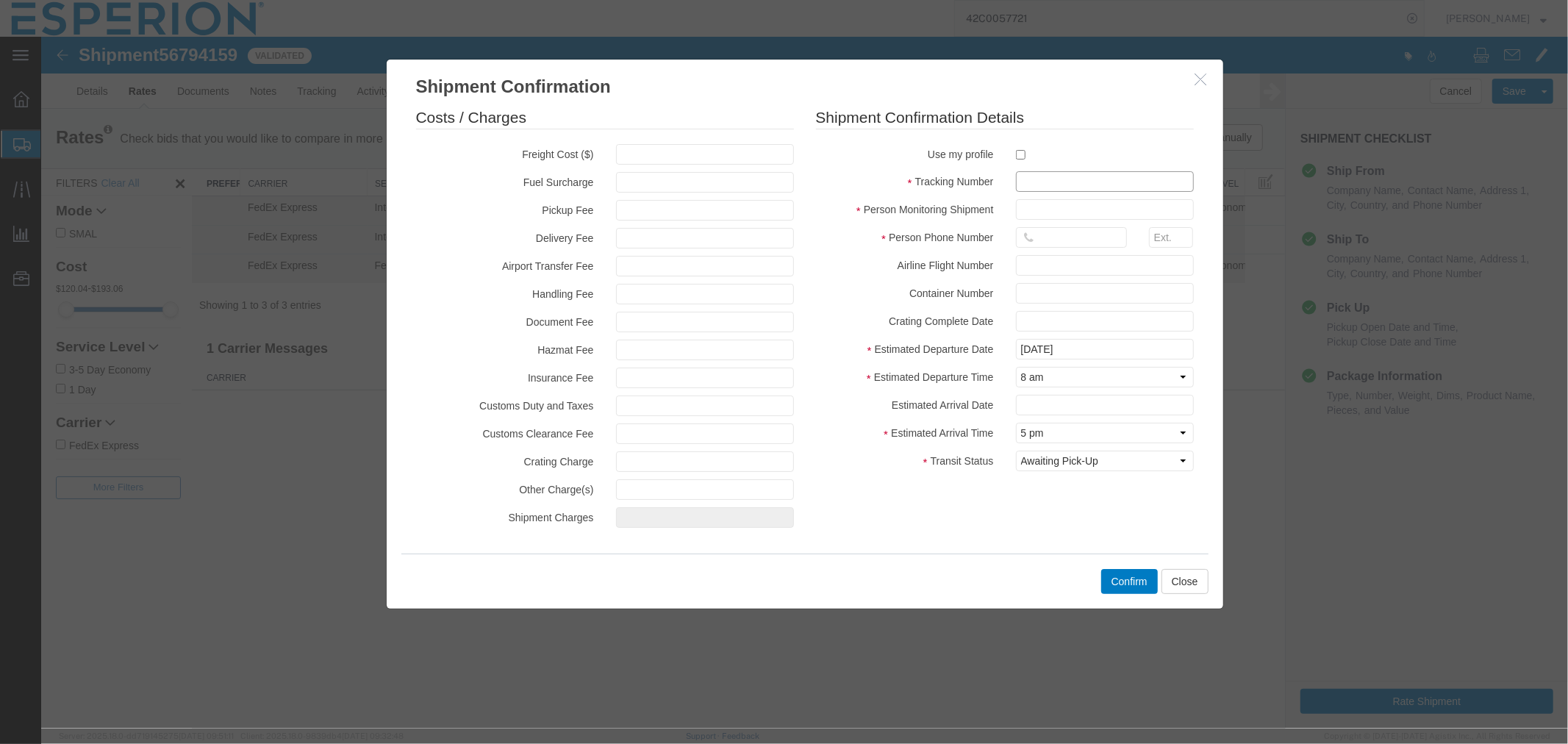
click at [1032, 187] on input "text" at bounding box center [1104, 180] width 178 height 20
paste input "927351045"
type input "927351045"
click at [1045, 204] on input "text" at bounding box center [1104, 208] width 178 height 20
type input "ABREAUX"
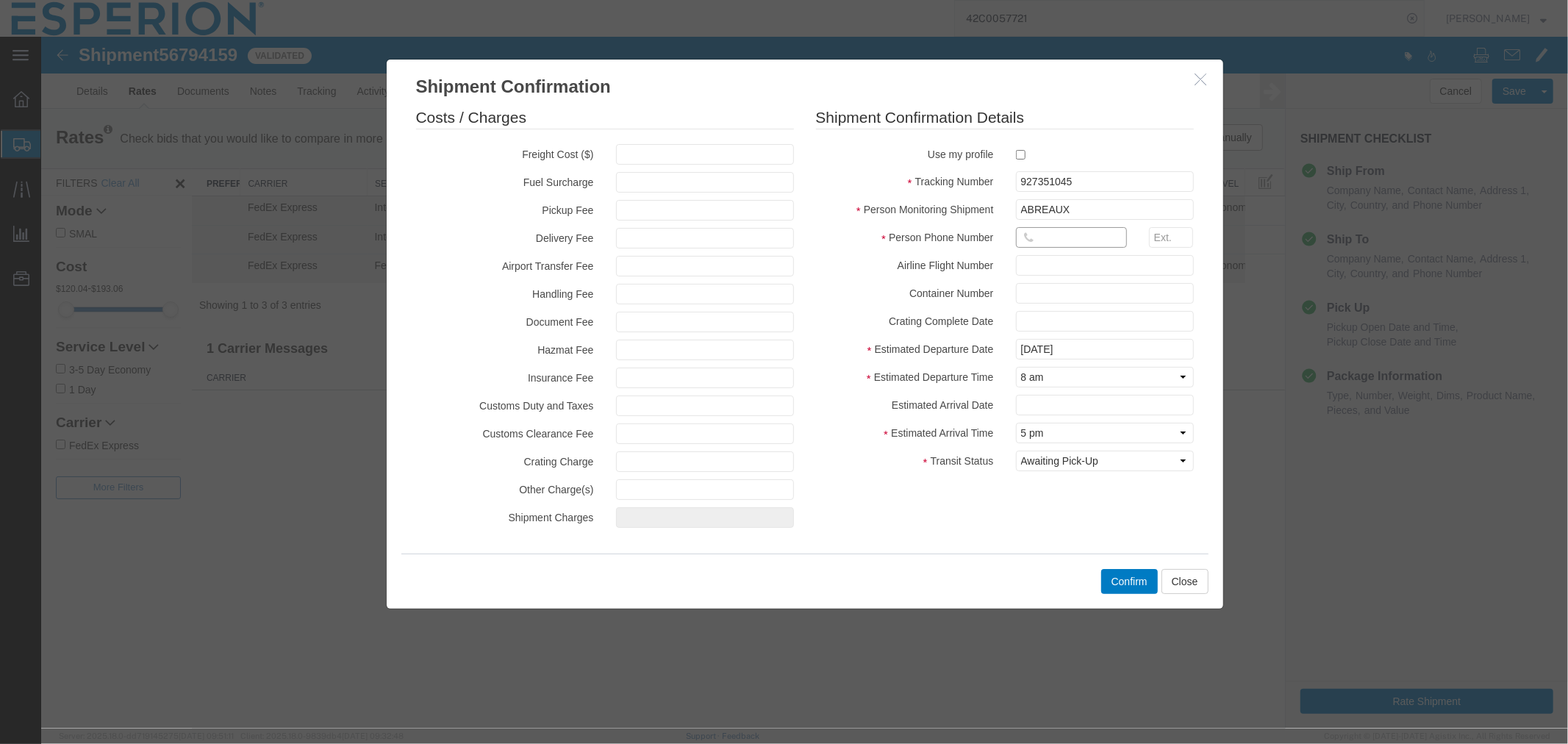
click at [1060, 236] on input "text" at bounding box center [1070, 236] width 111 height 20
type input "666-666-6666"
click at [1088, 370] on select "Select Midnight 1 am 2 am 3 am 4 am 5 am 6 am 7 am 8 am 9 am 10 am 11 am 12 Noo…" at bounding box center [1104, 375] width 178 height 20
click at [1082, 402] on input "text" at bounding box center [1104, 403] width 178 height 20
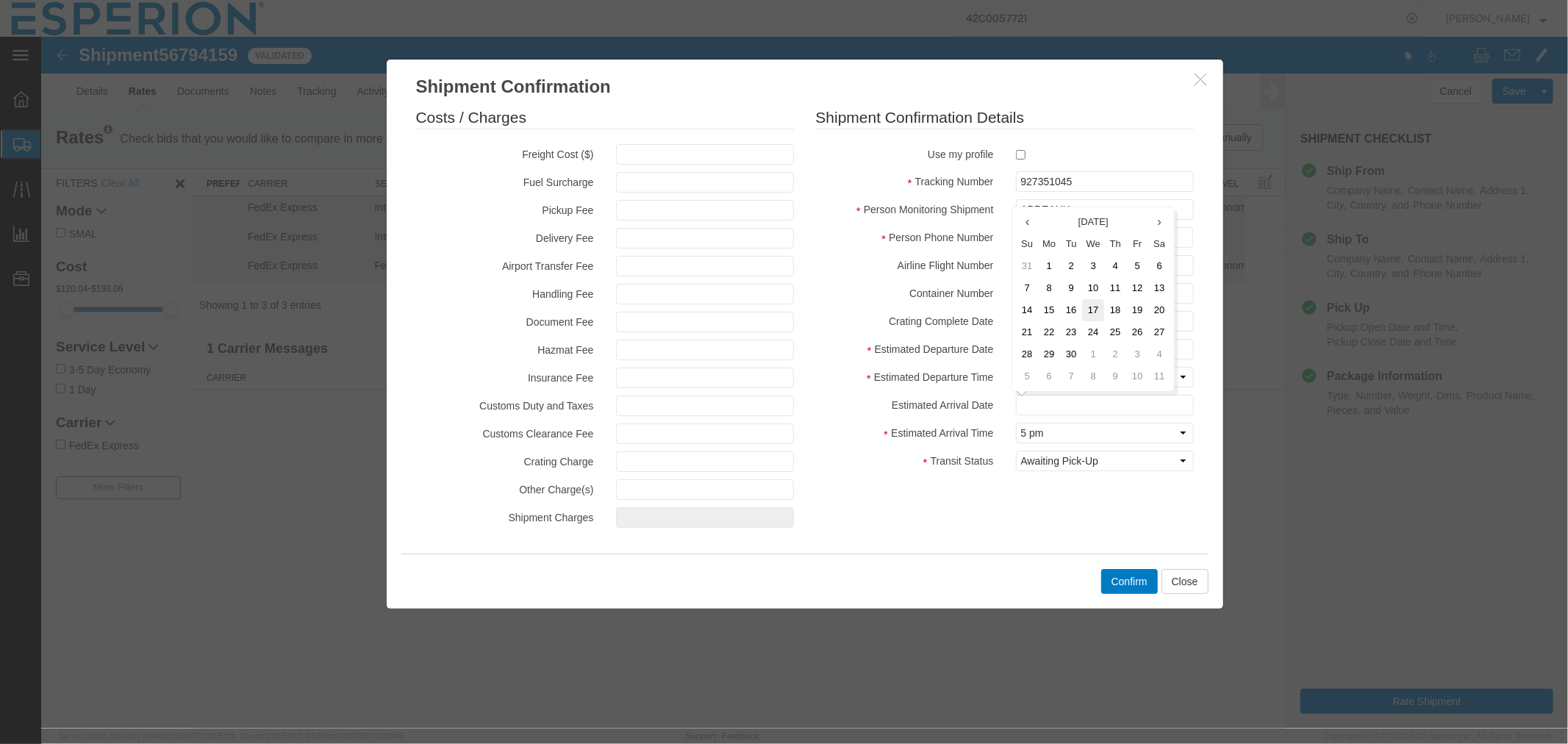
click at [1096, 314] on td "17" at bounding box center [1092, 309] width 22 height 22
type input "09/17/2025"
click at [1129, 592] on button "Confirm" at bounding box center [1129, 581] width 57 height 25
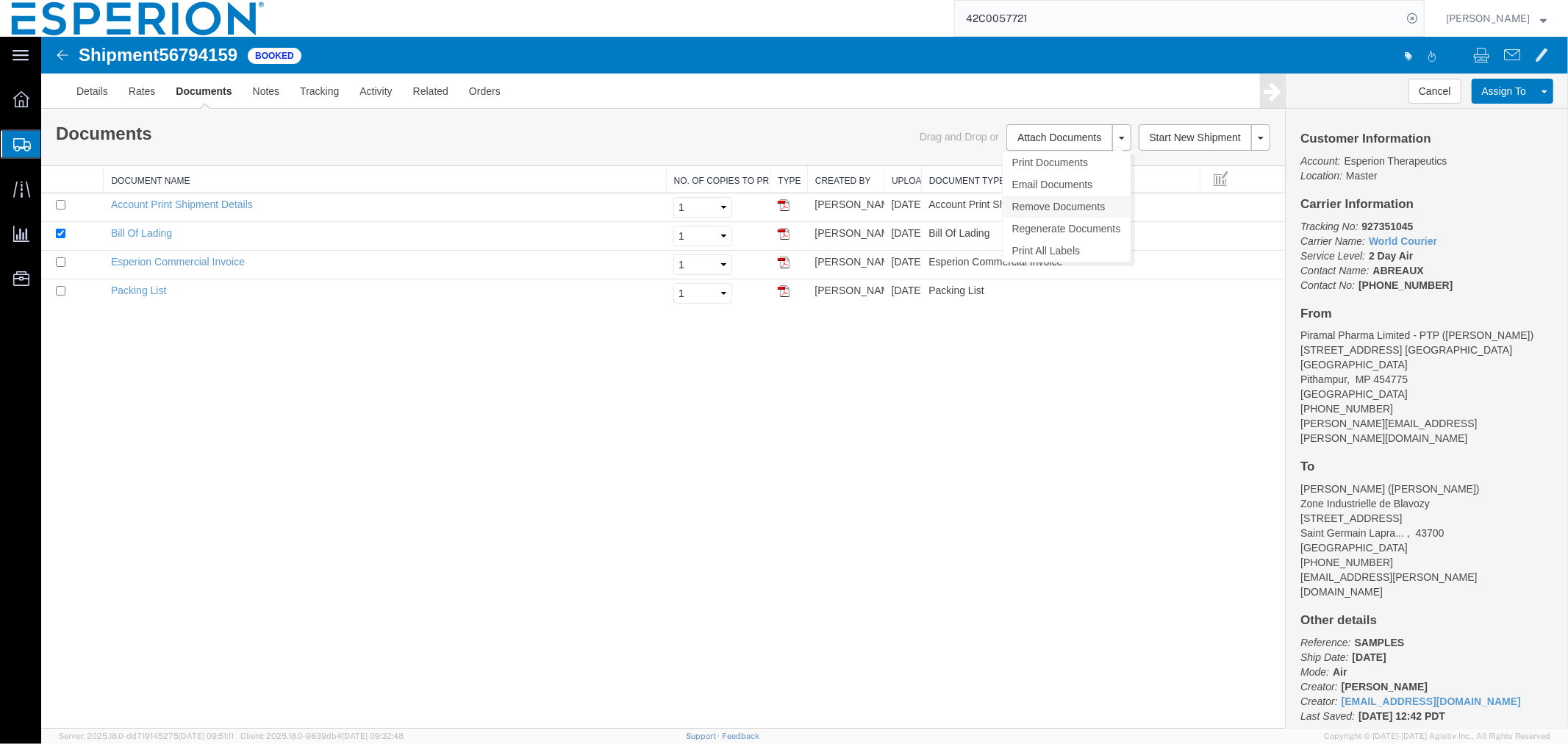
click at [1039, 208] on link "Remove Documents" at bounding box center [1066, 206] width 128 height 22
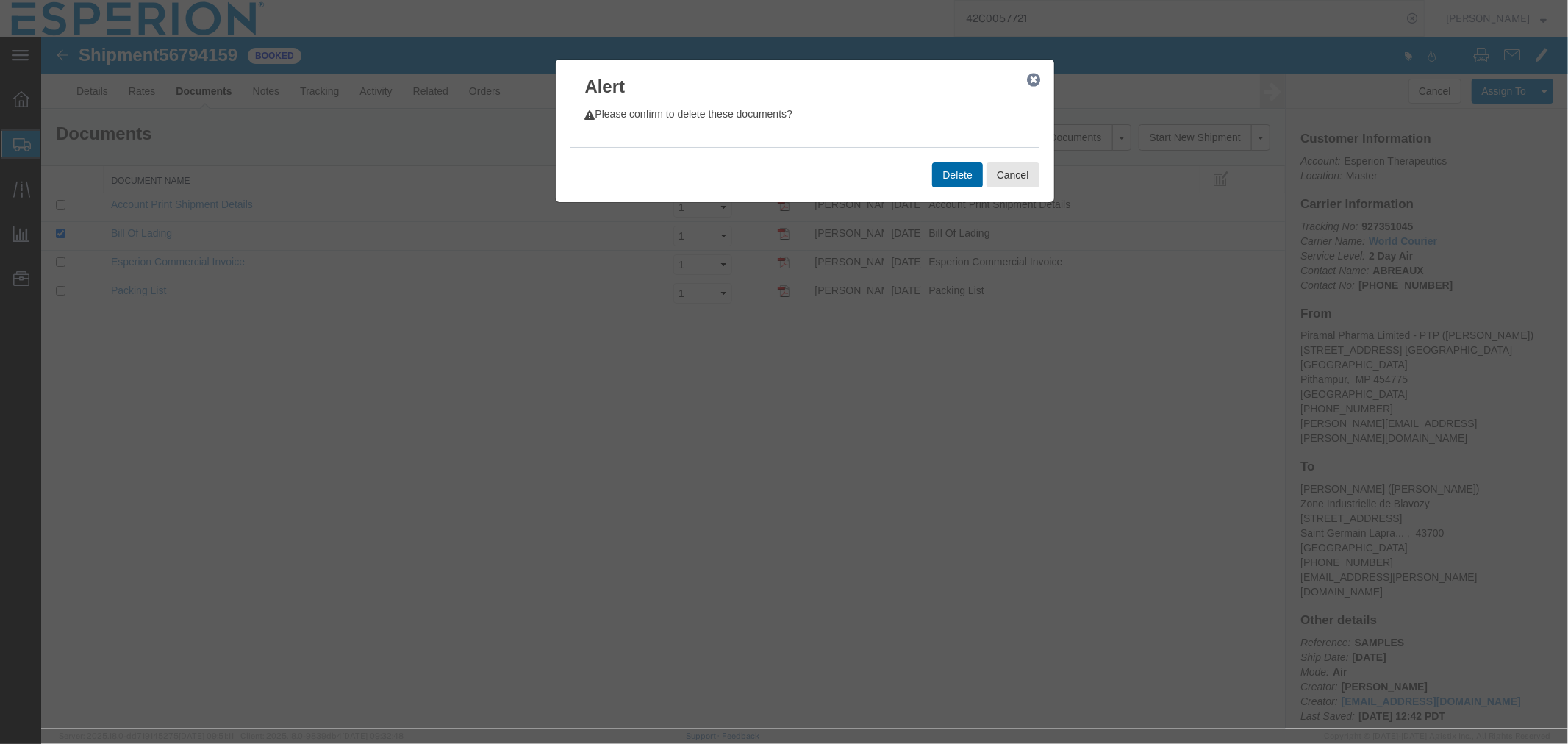
click at [959, 181] on button "Delete" at bounding box center [956, 175] width 50 height 25
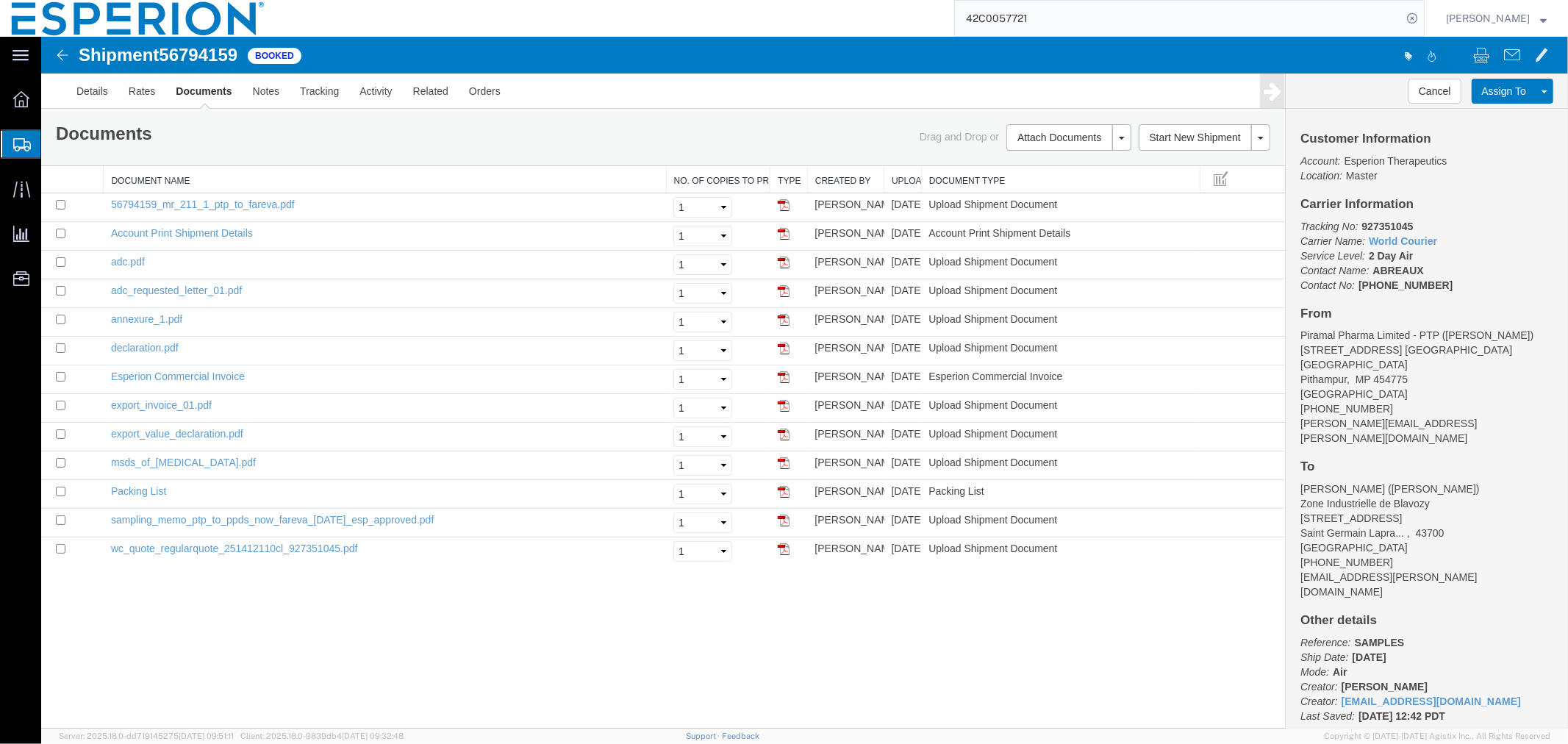
click at [434, 614] on div "Shipment 56794159 13 of 13 Booked Details Rates Documents Notes Tracking Activi…" at bounding box center [804, 381] width 1527 height 692
click at [1496, 112] on link "Clone Shipment" at bounding box center [1489, 114] width 127 height 22
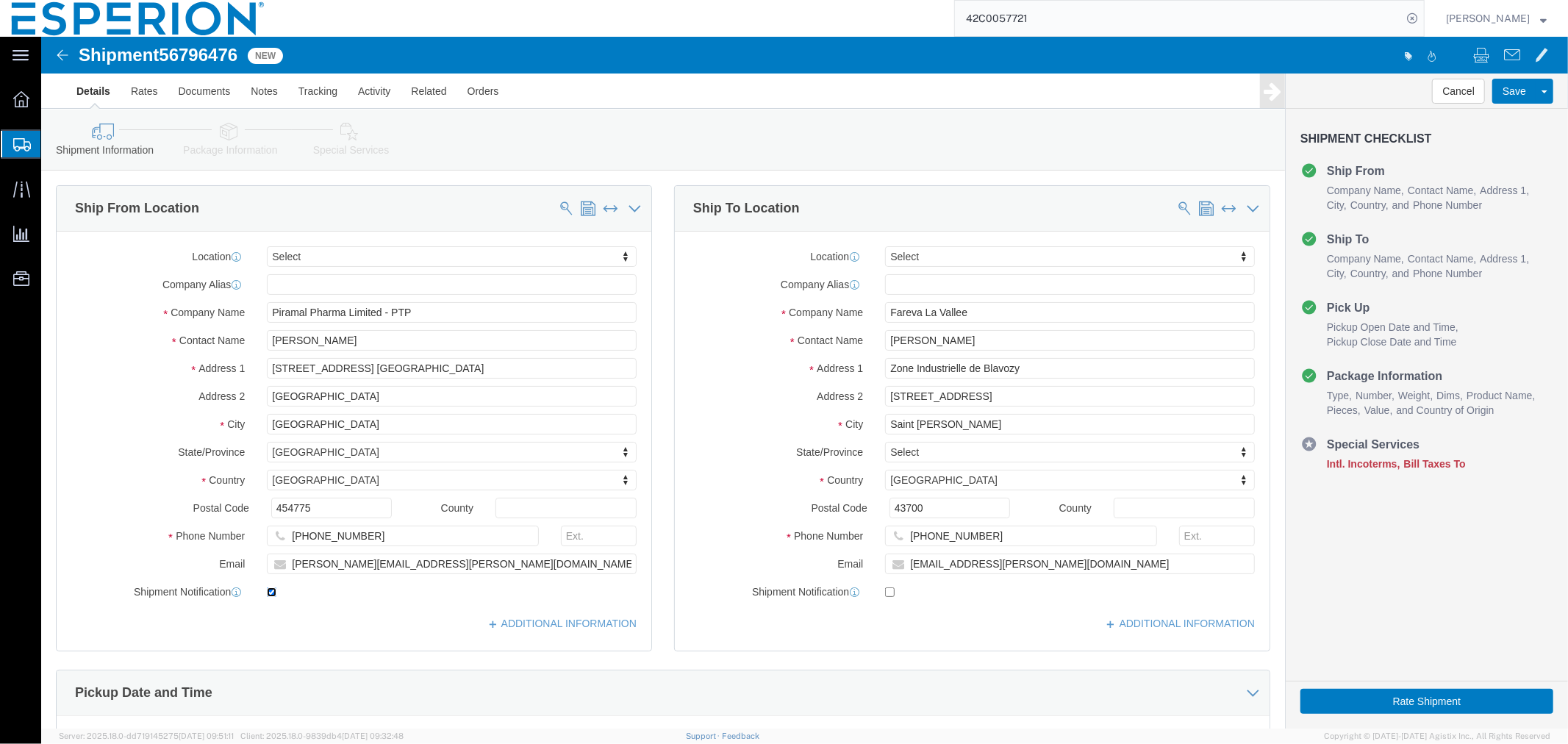
click input "checkbox"
checkbox input "false"
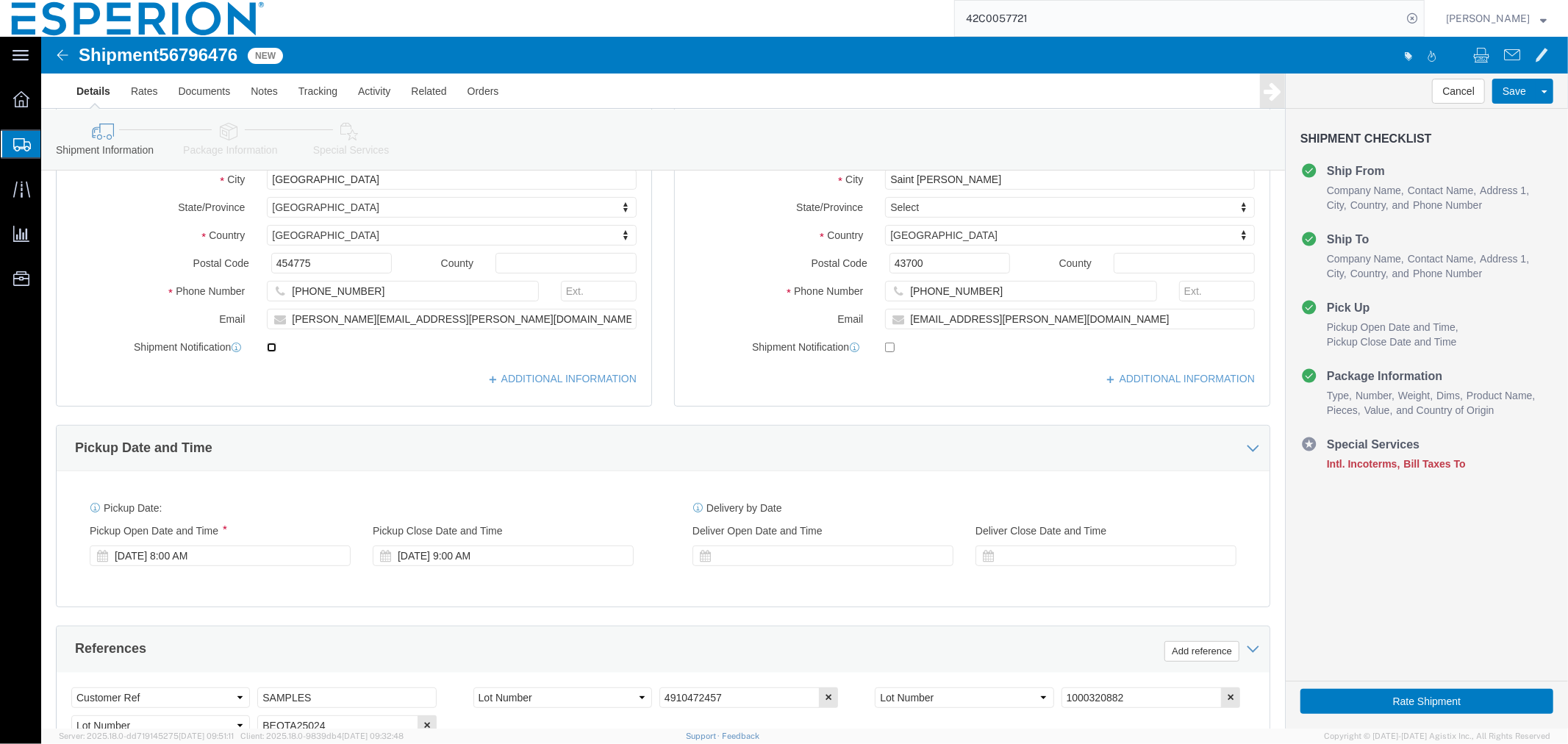
scroll to position [408, 0]
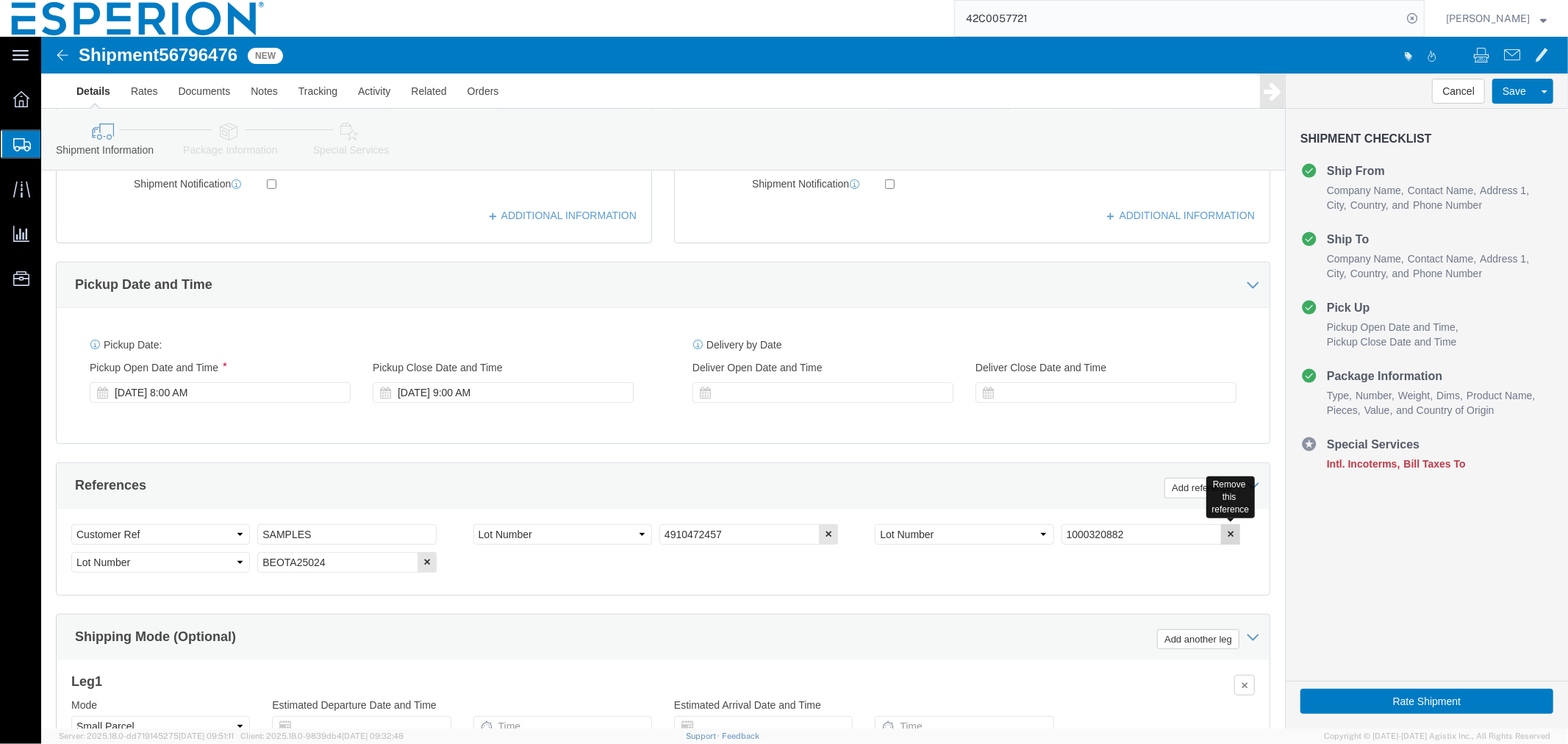
click icon "button"
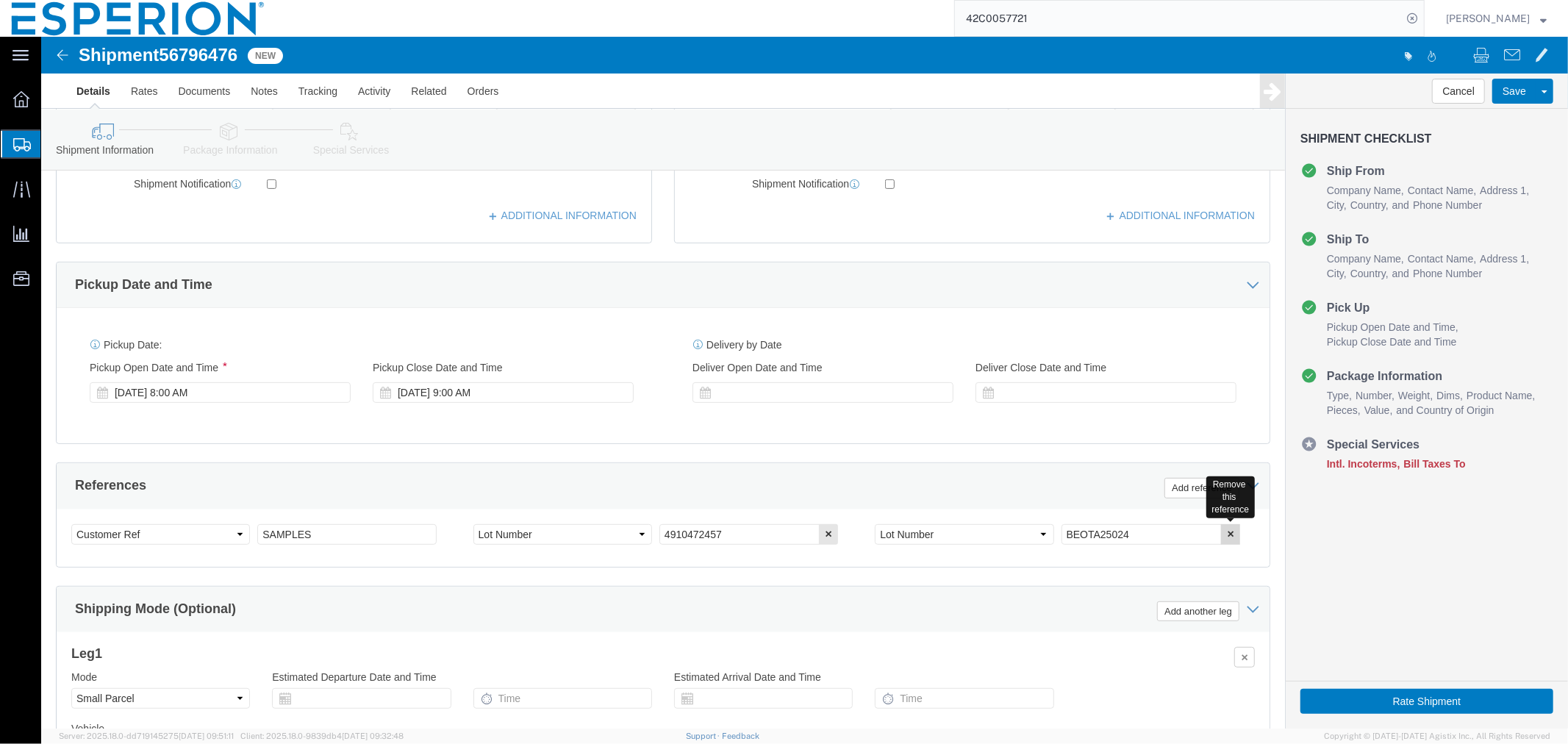
click icon "button"
drag, startPoint x: 706, startPoint y: 498, endPoint x: 541, endPoint y: 499, distance: 165.0
click div "Select Account Type Activity ID Airline Appointment Number ASN Batch Request # …"
type input "1000325647"
click div "Select Account Type Activity ID Airline Appointment Number ASN Batch Request # …"
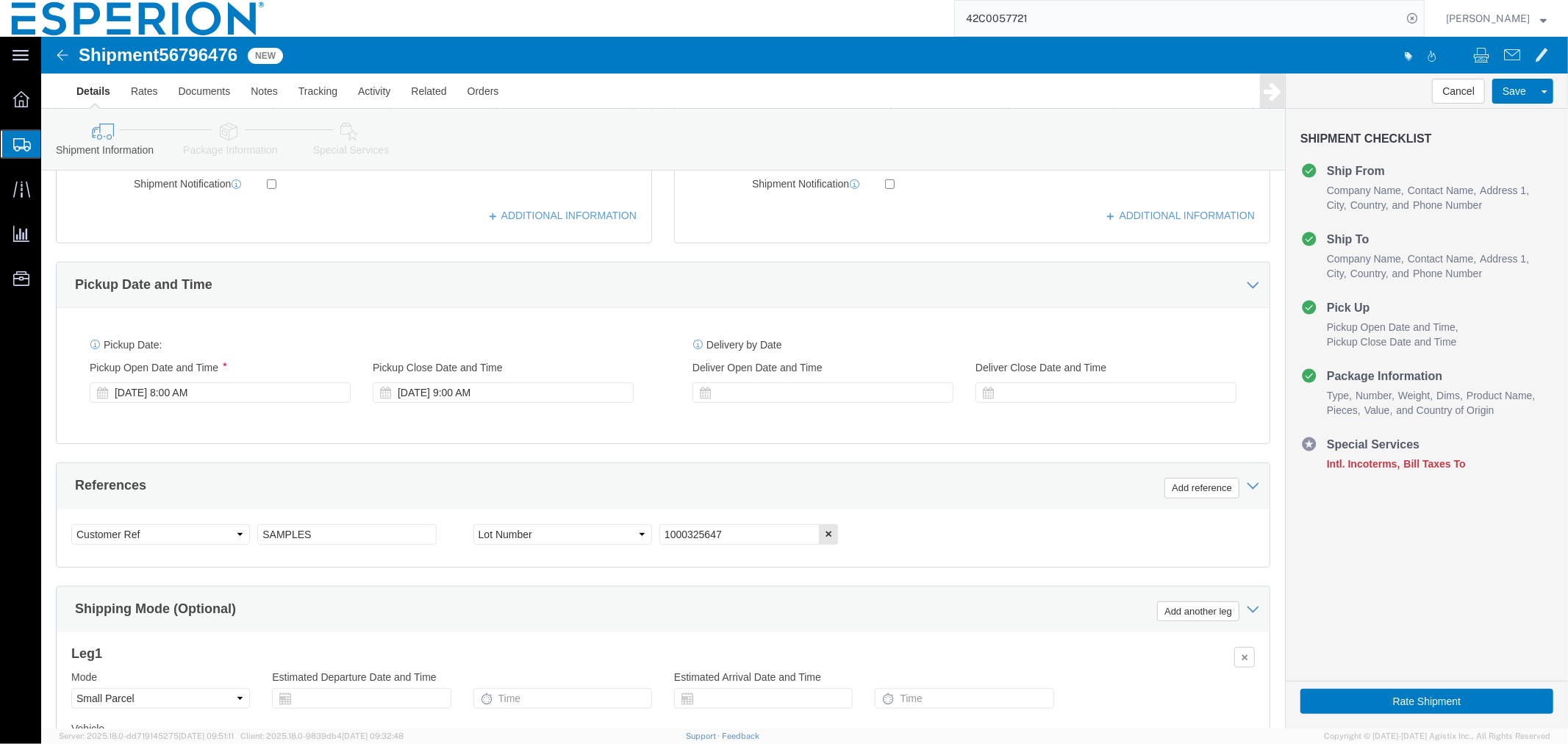
scroll to position [576, 0]
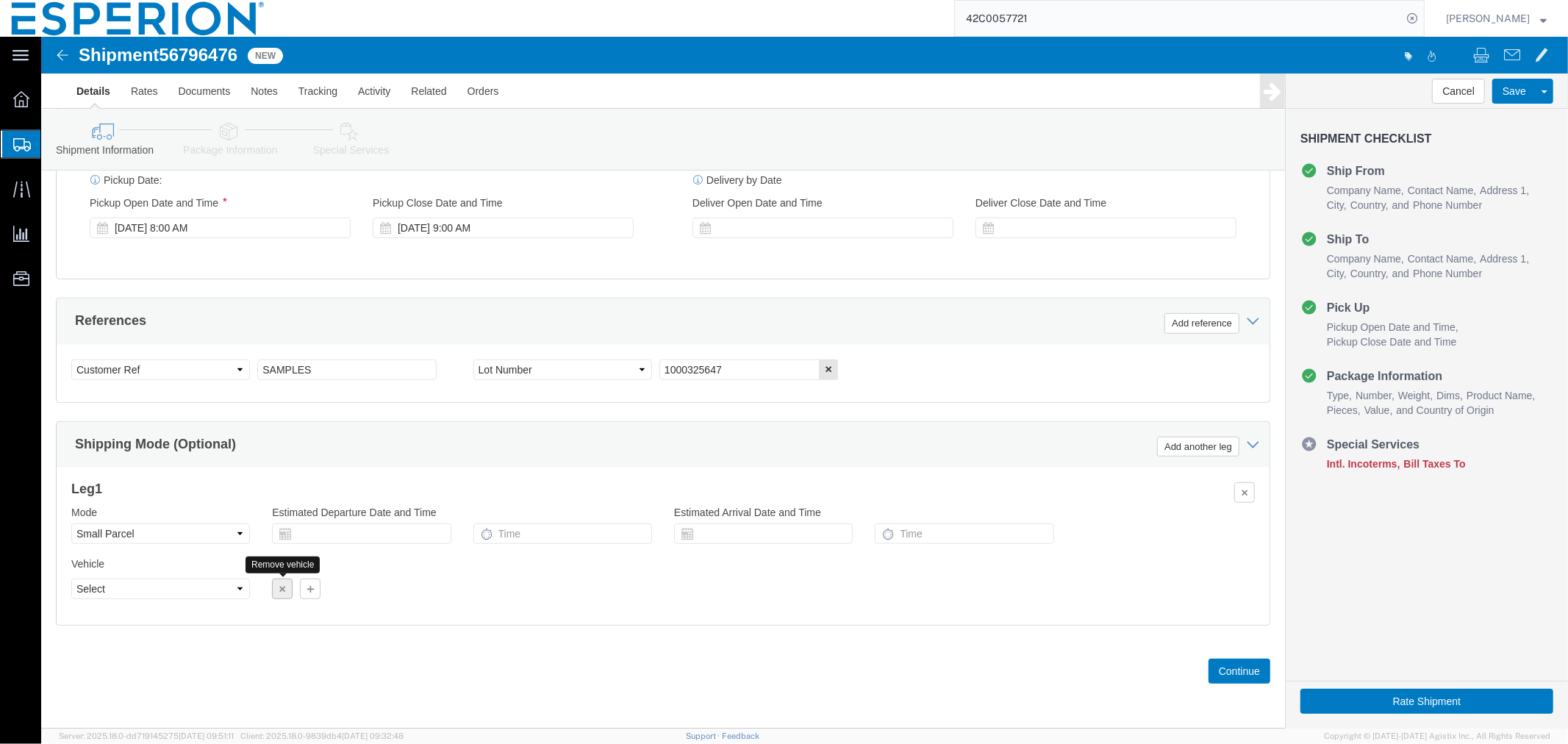
click button "button"
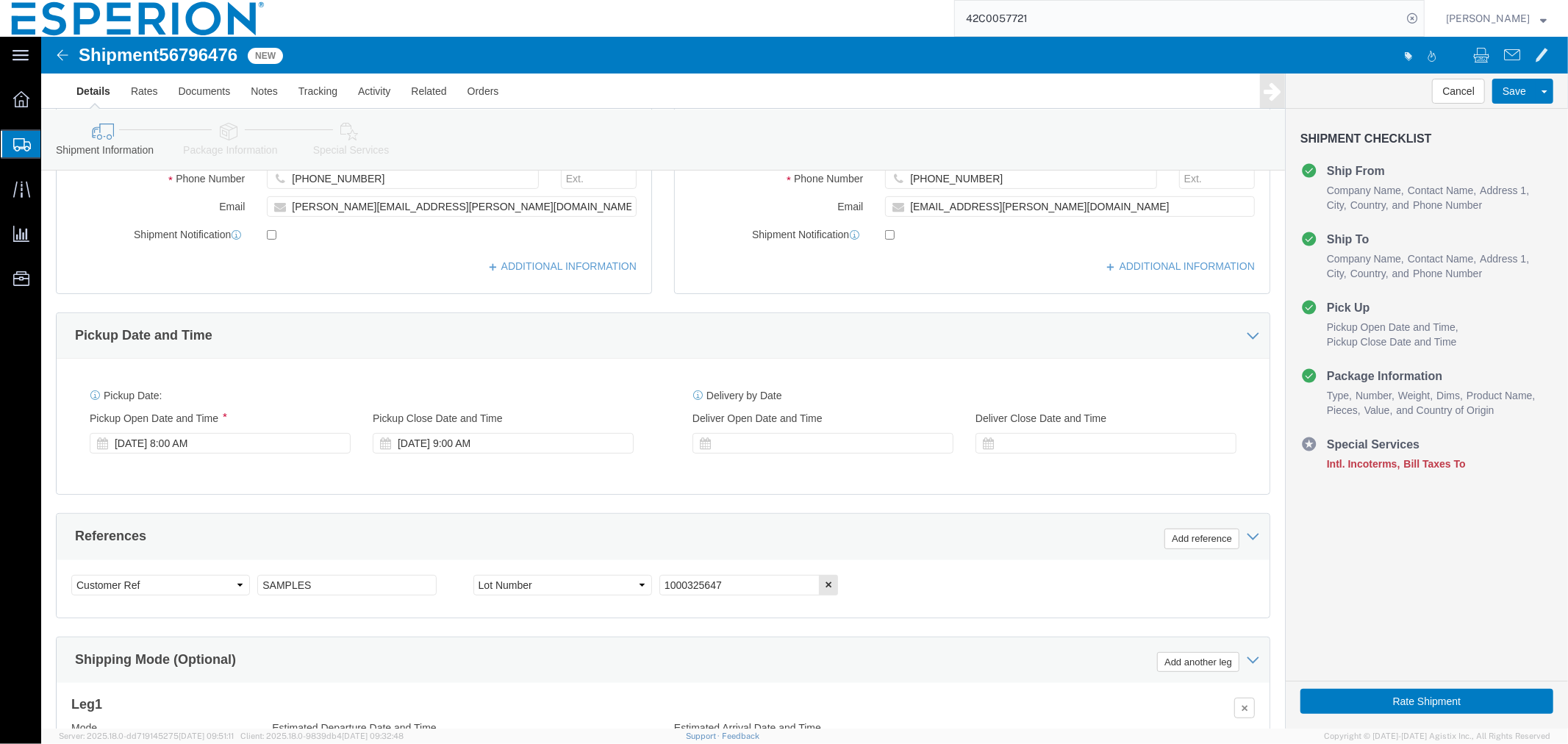
scroll to position [520, 0]
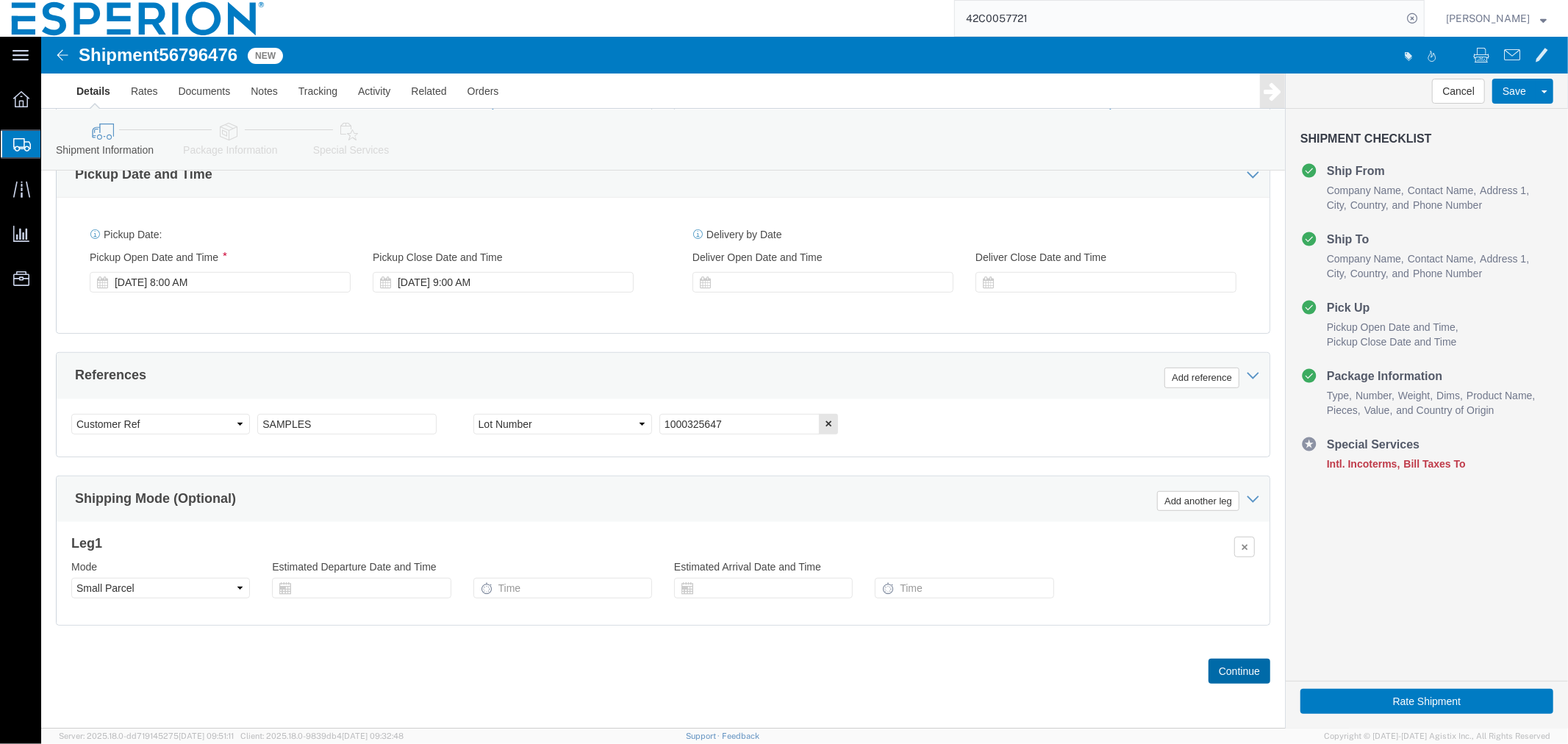
click button "Continue"
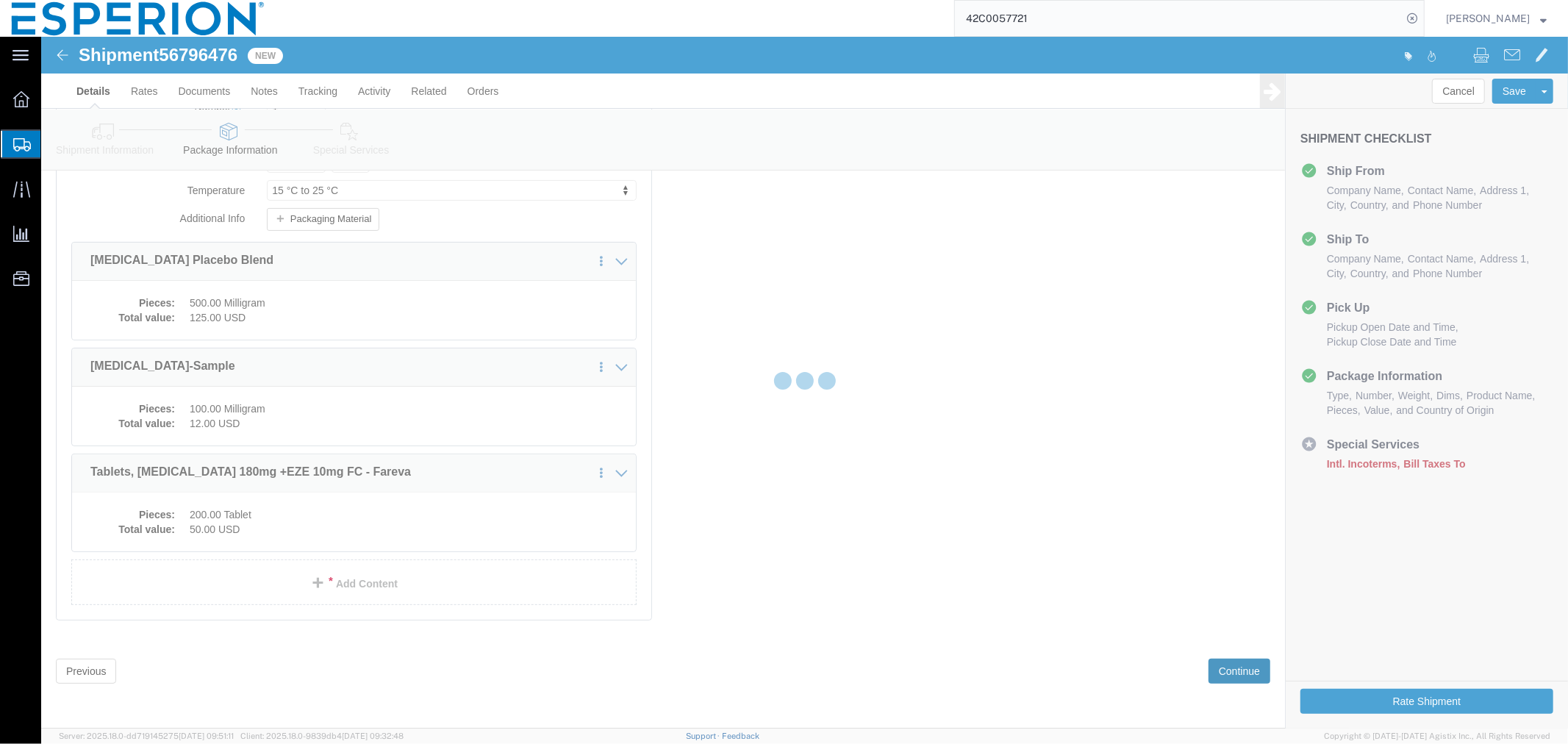
scroll to position [131, 0]
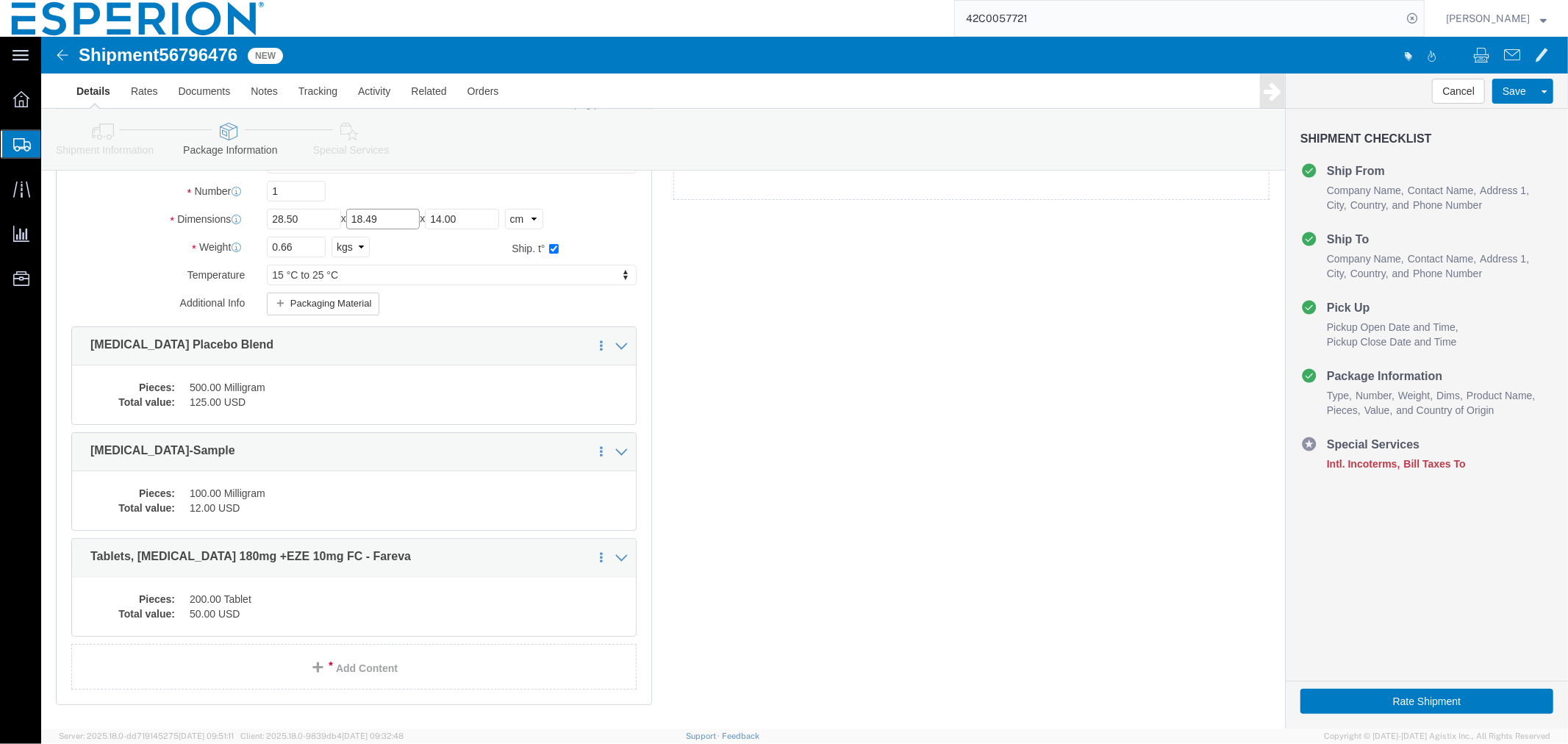
click input "18.49"
type input "18.50"
click link "Delete this content"
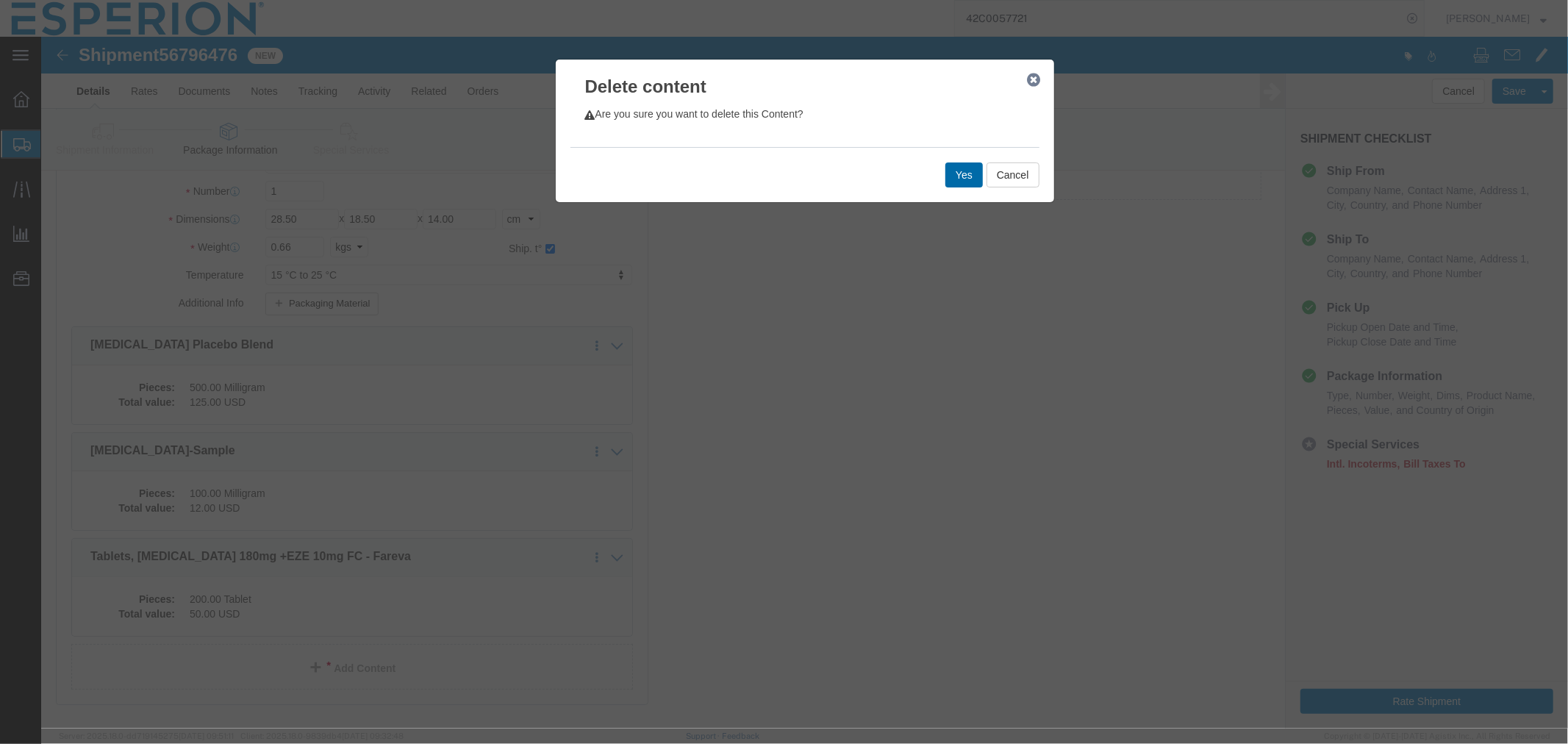
click button "Yes"
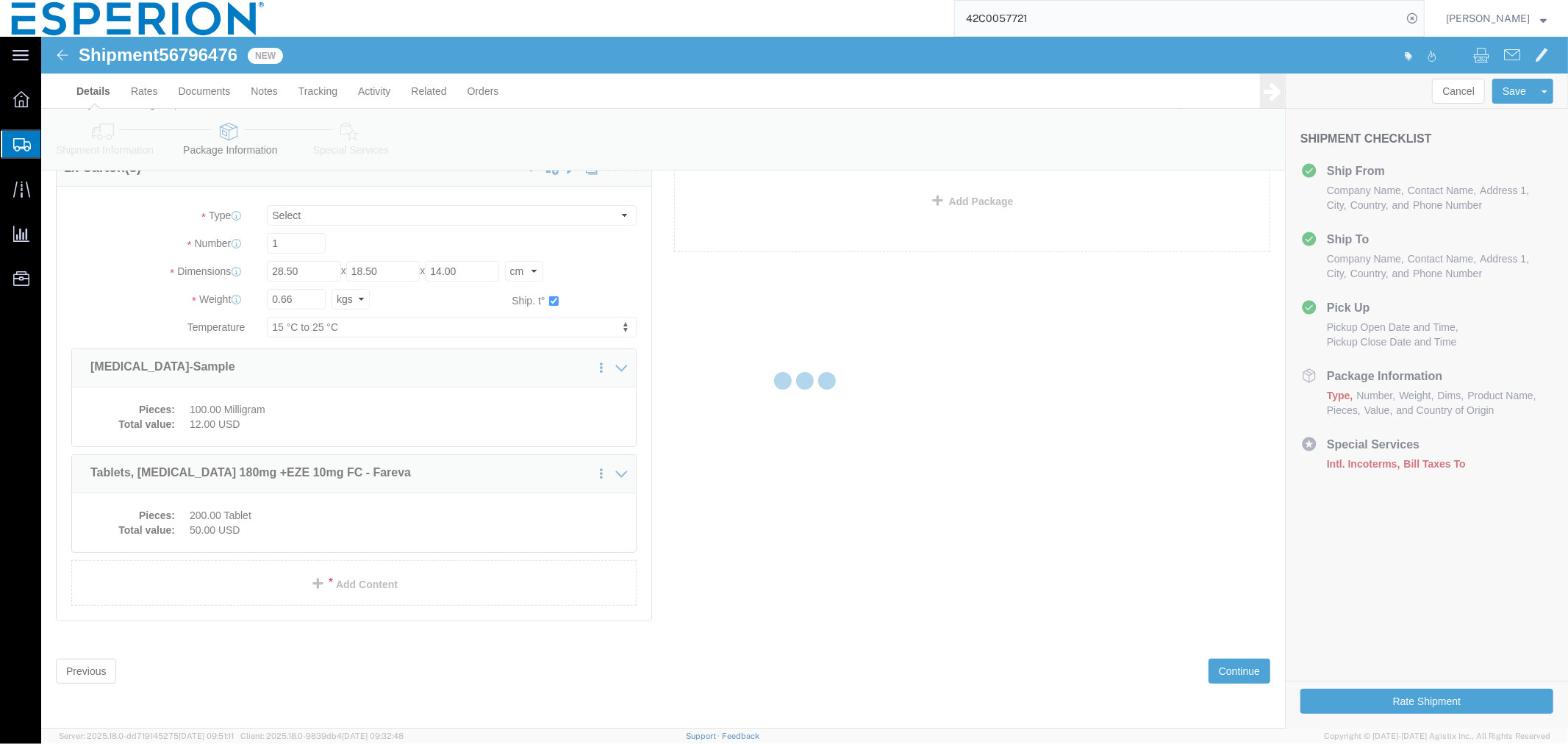
scroll to position [0, 0]
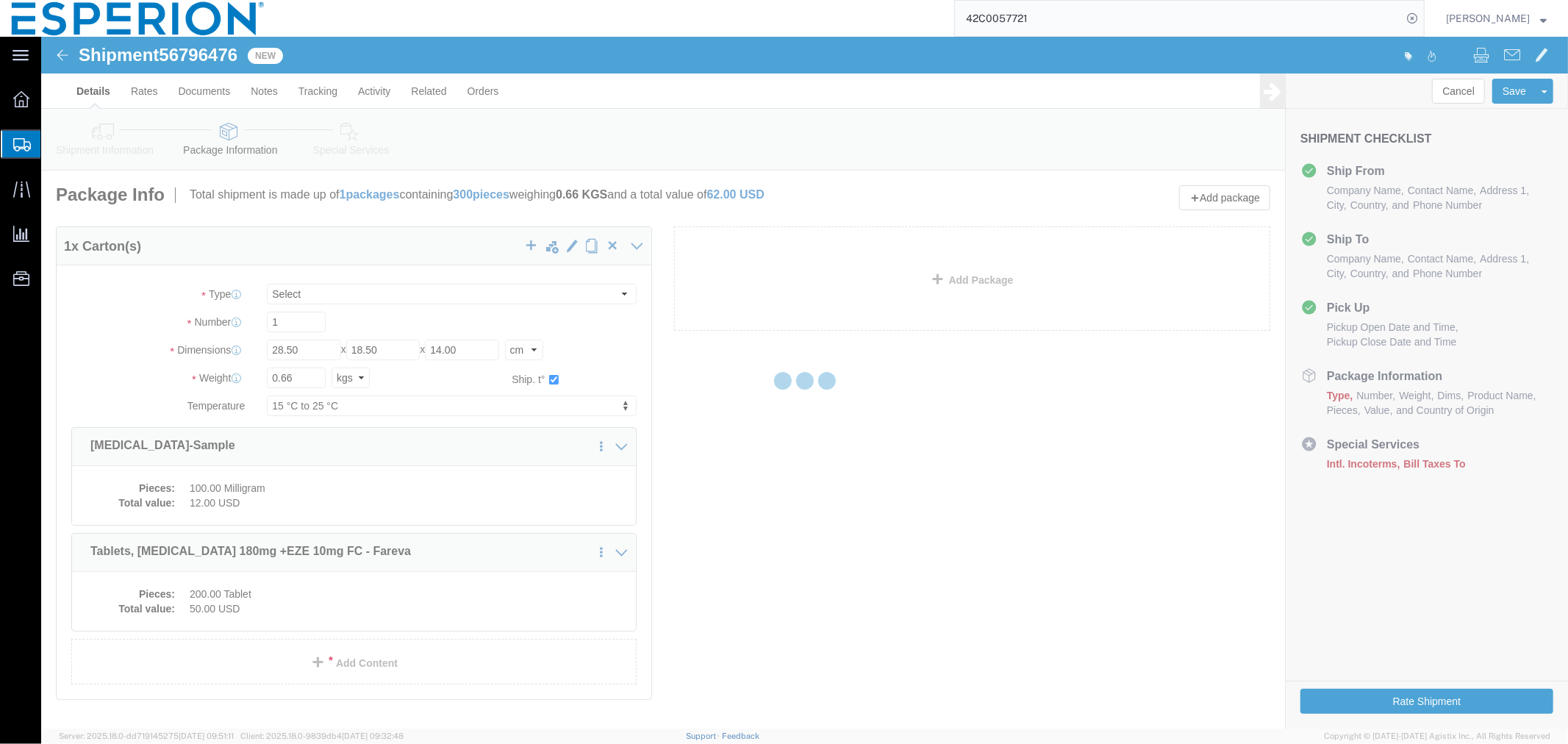
select select "CRTN"
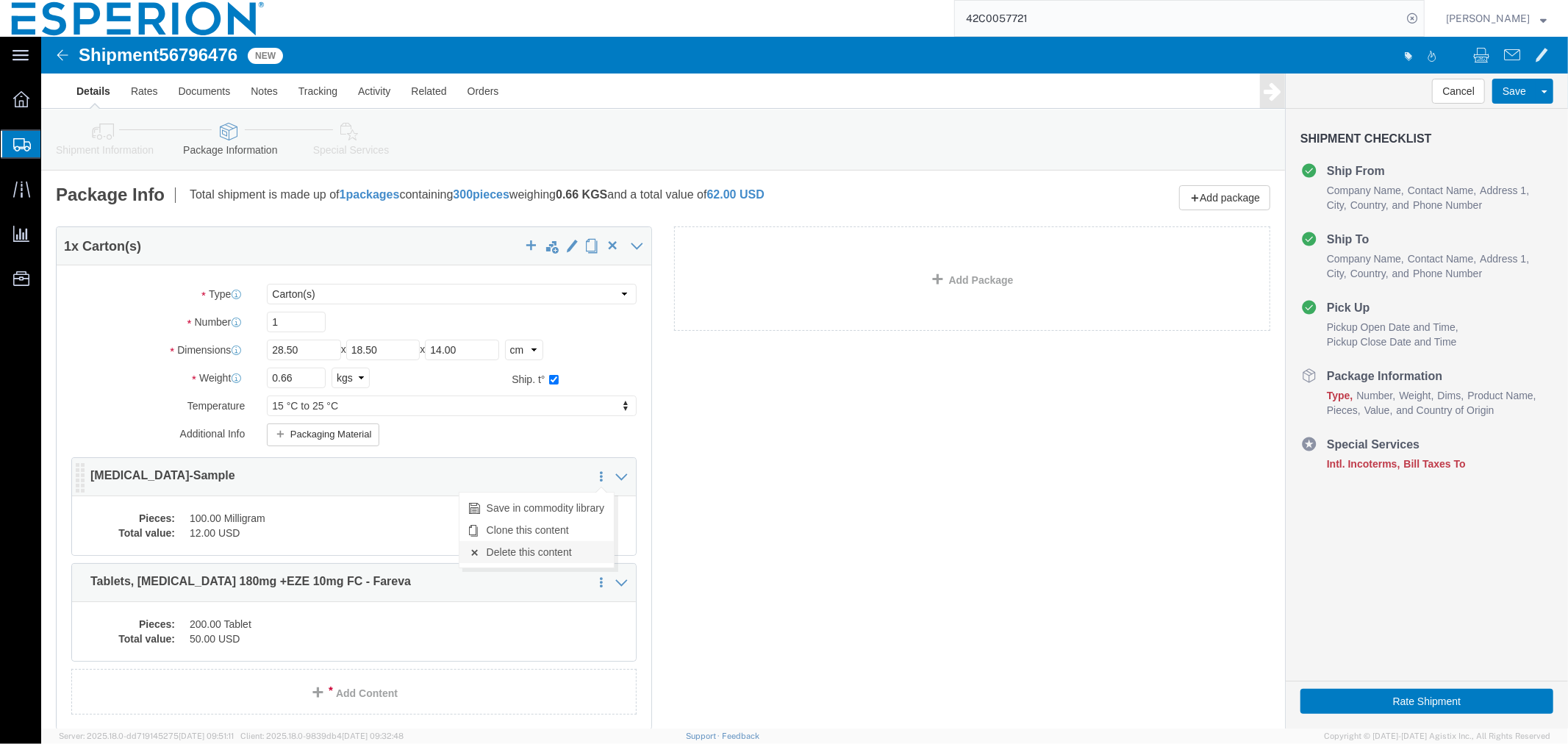
click link "Delete this content"
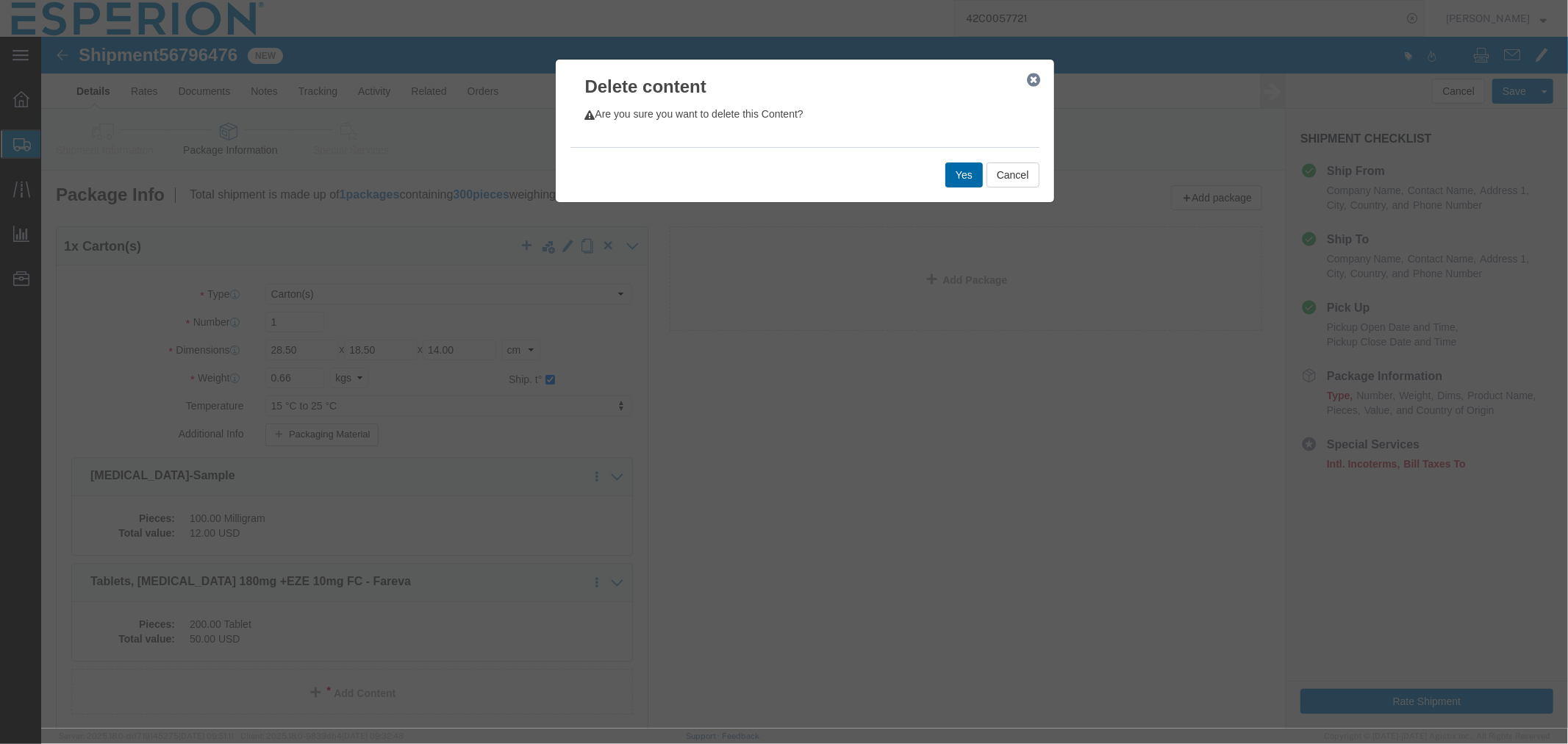
click button "Yes"
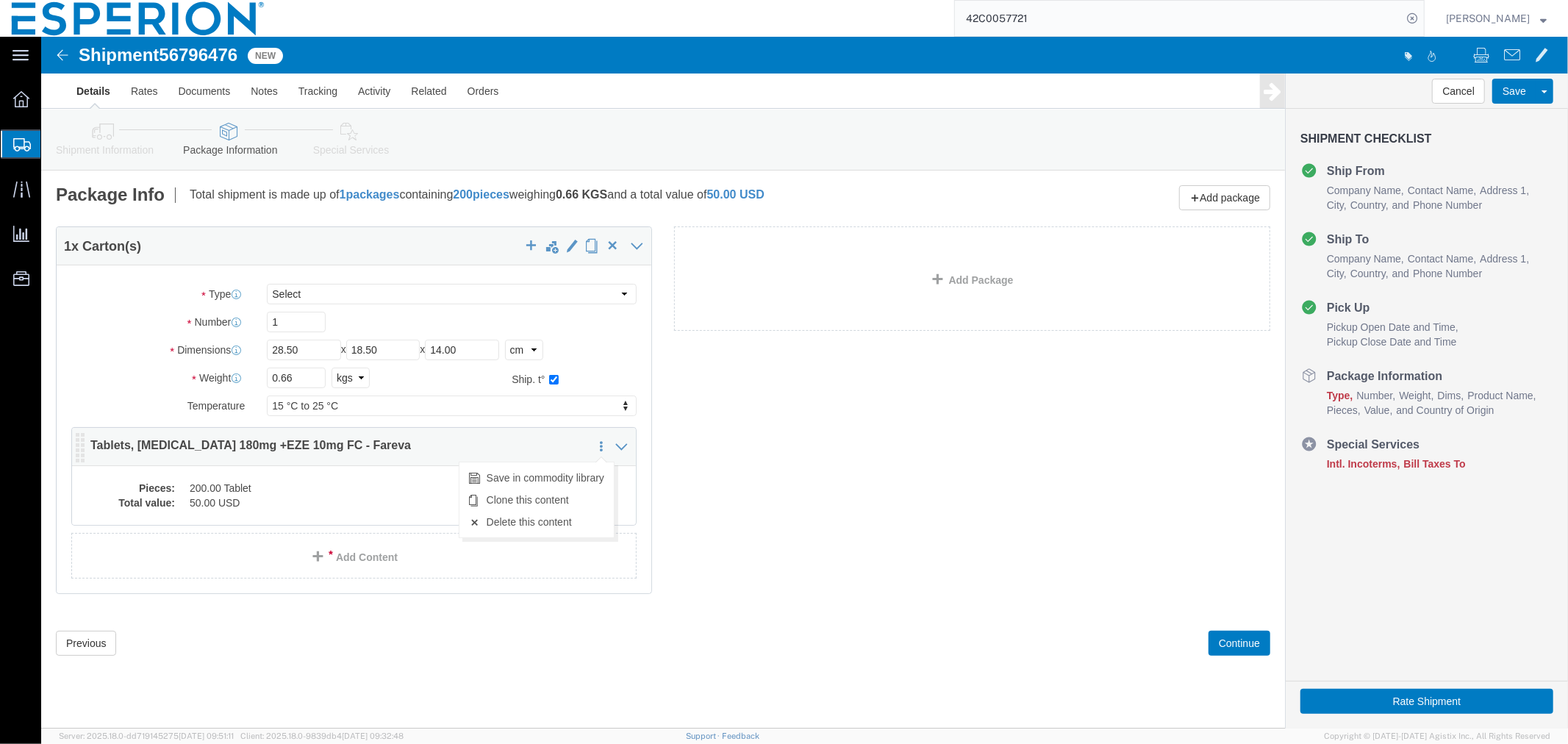
select select "CRTN"
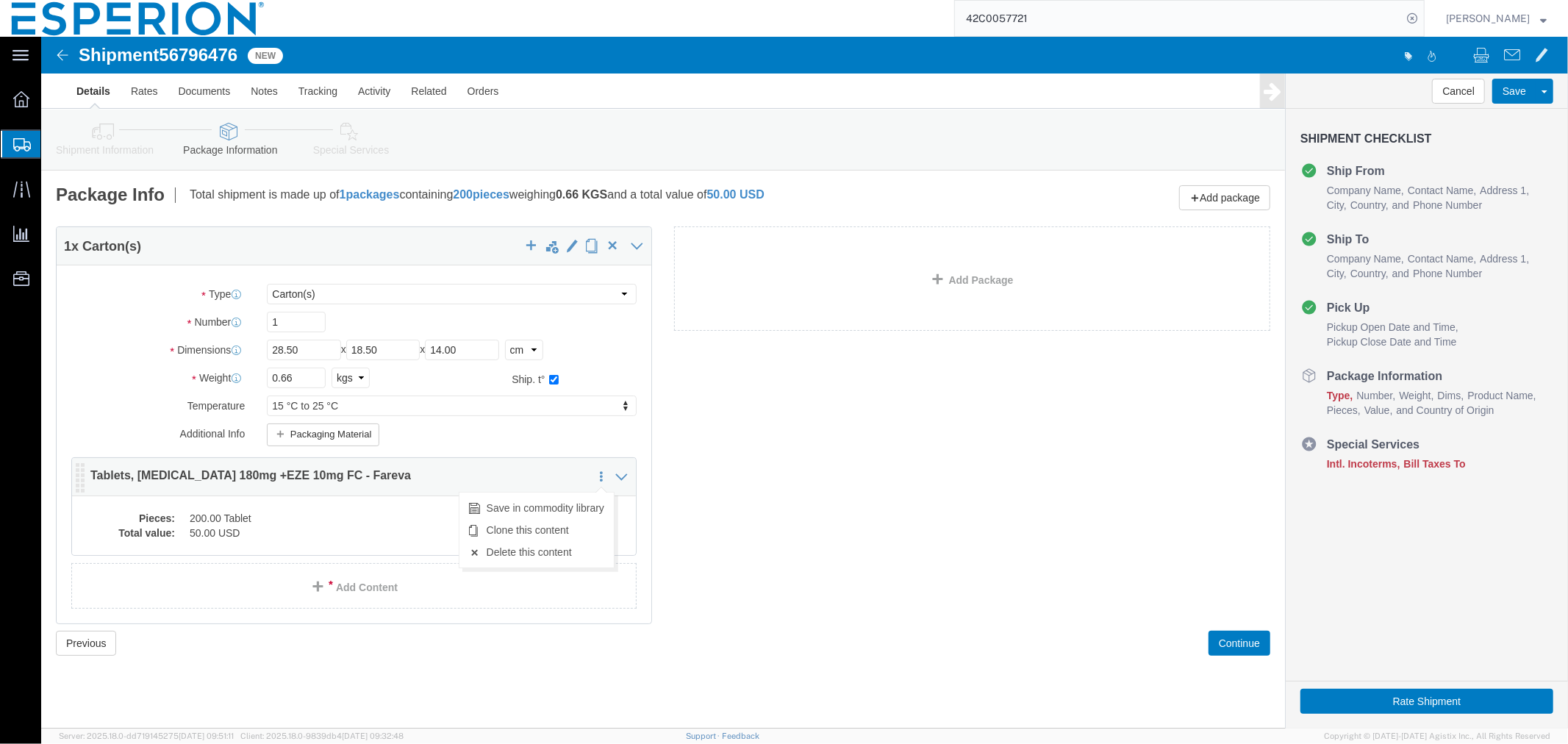
click icon
click link "Delete this content"
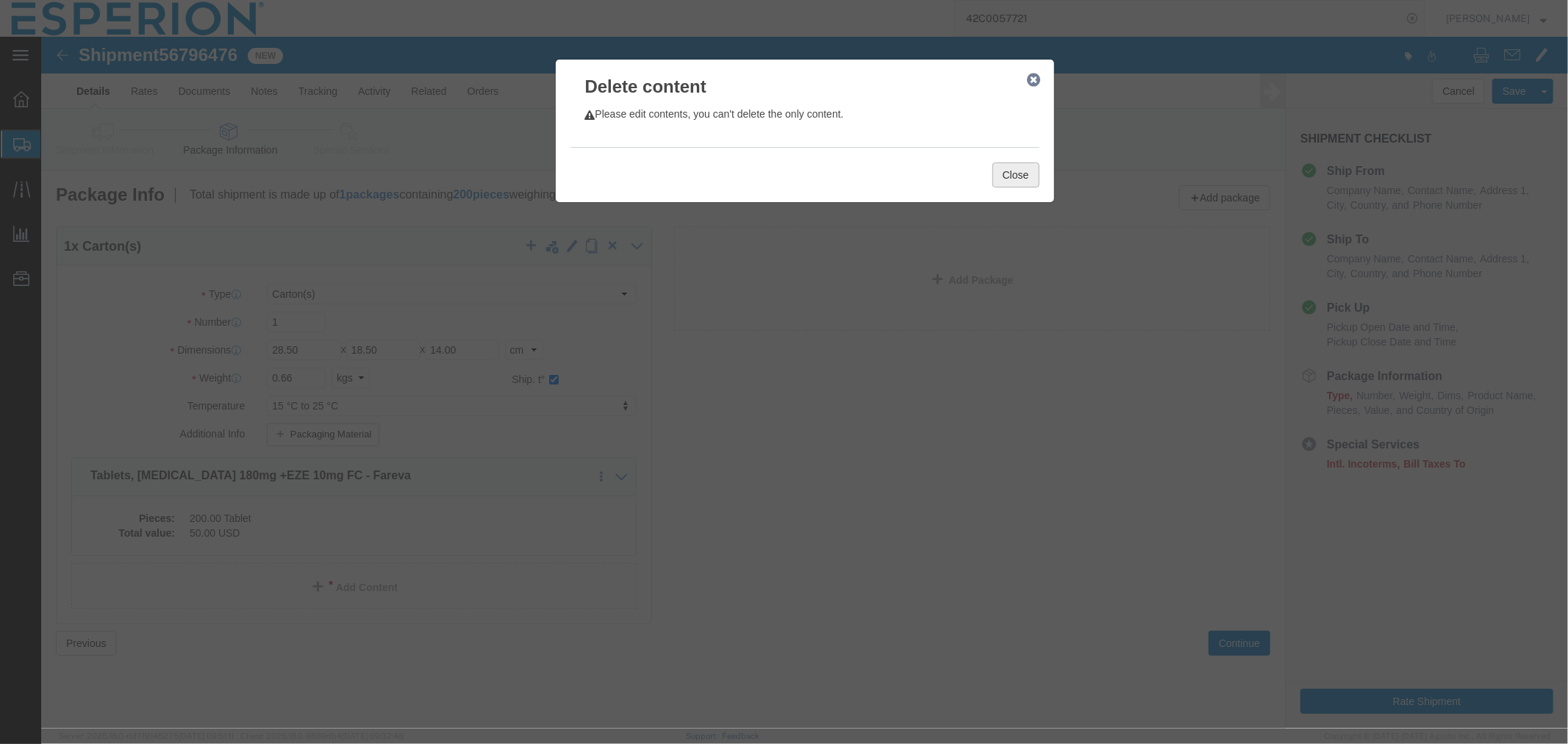
click button "Close"
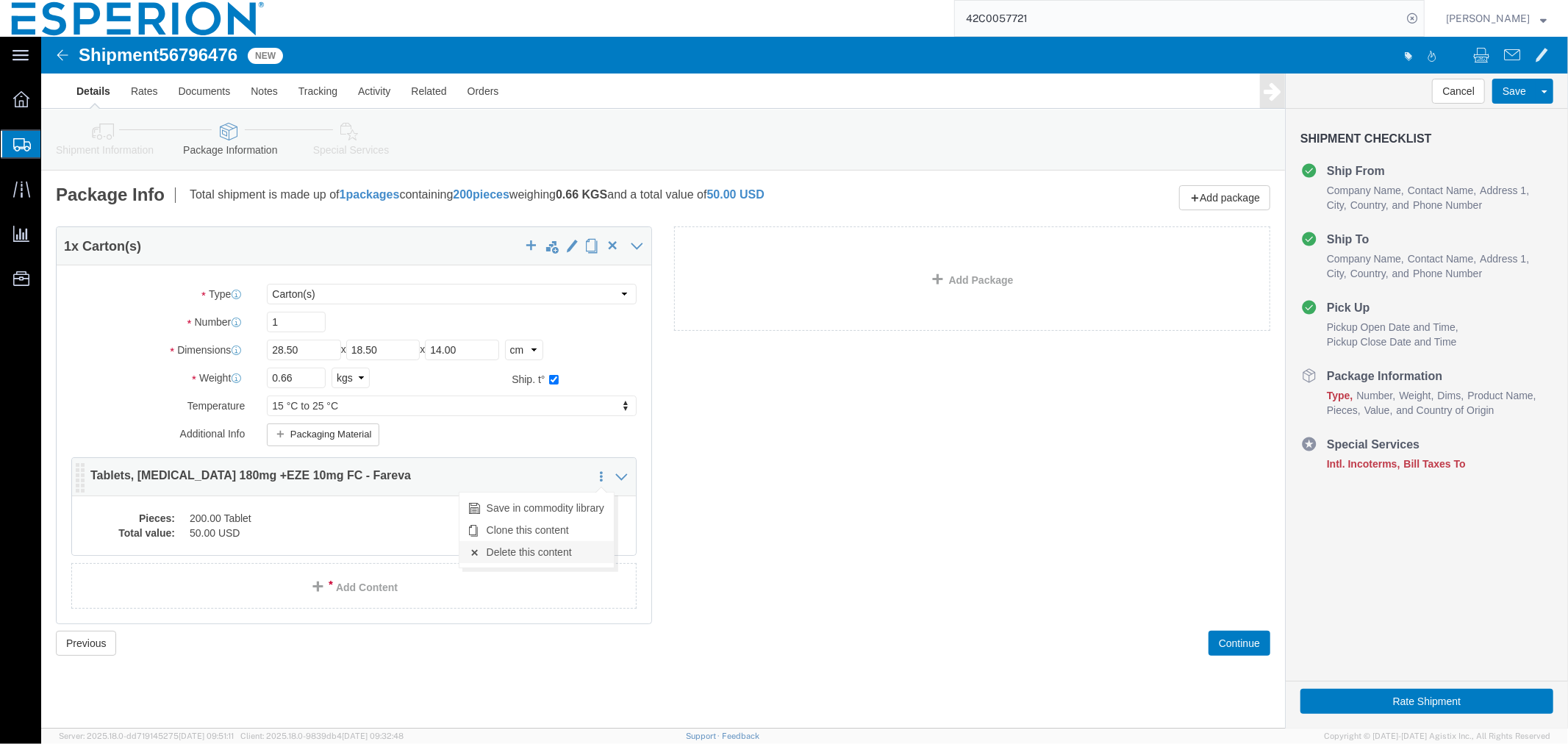
click link "Delete this content"
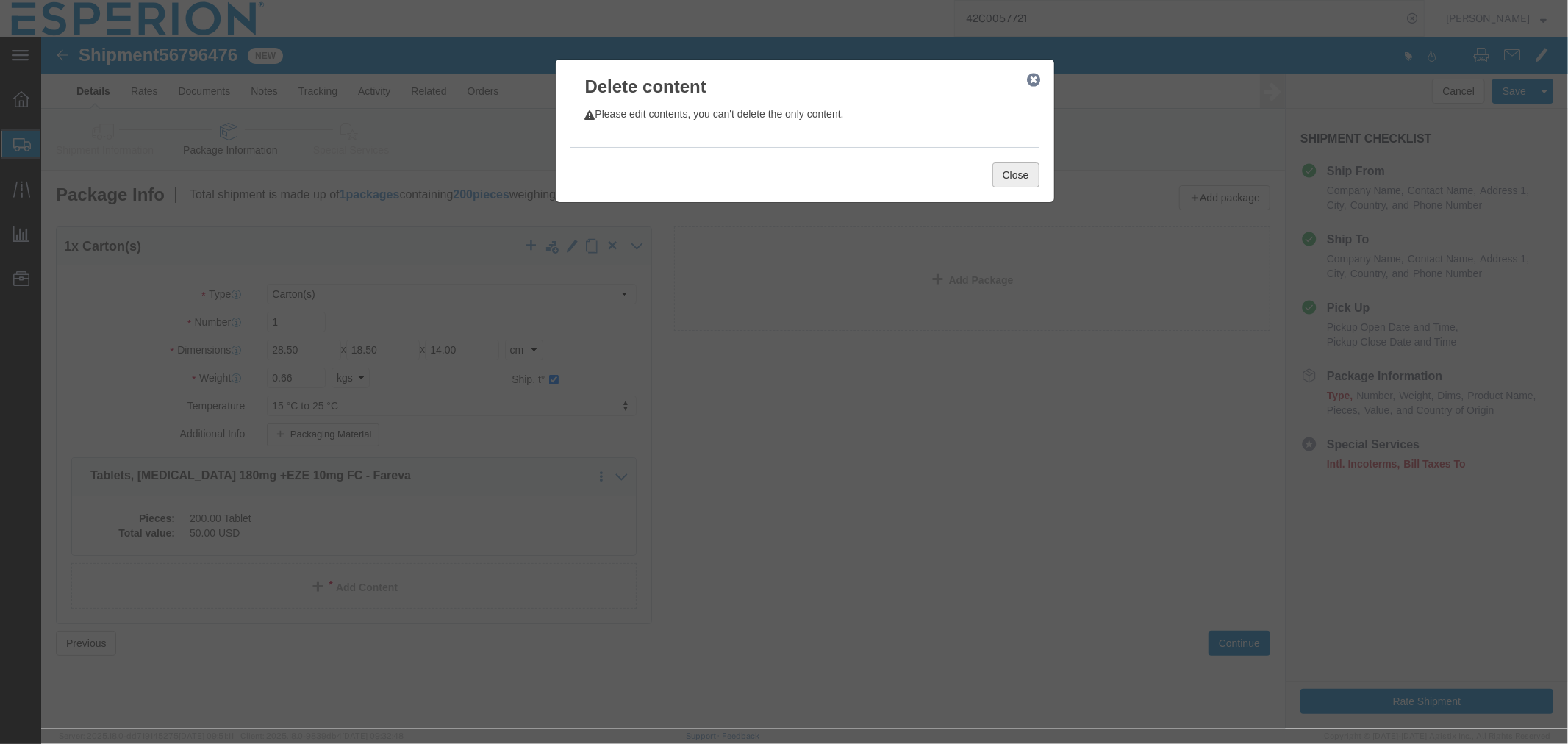
click button "Close"
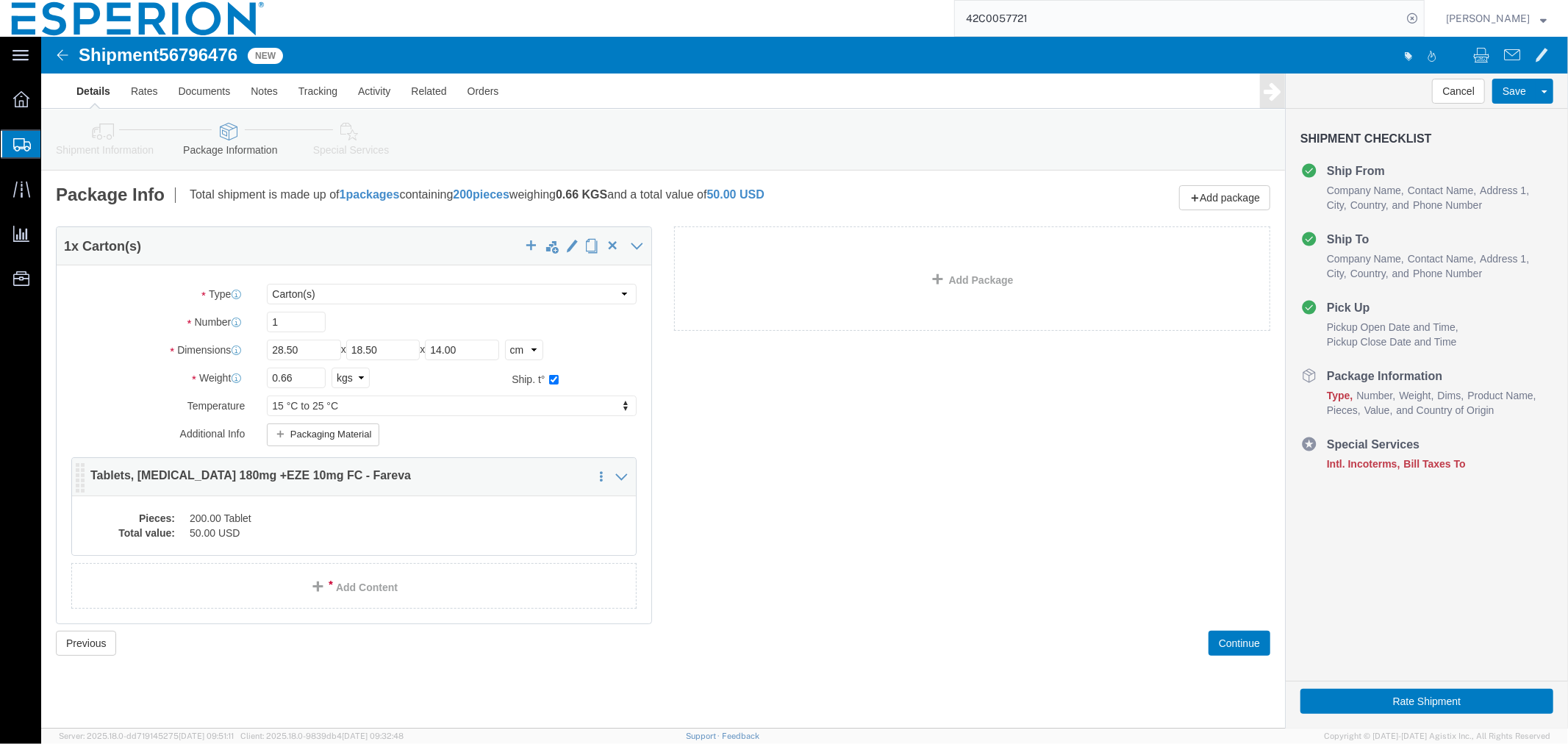
click dt "Total value:"
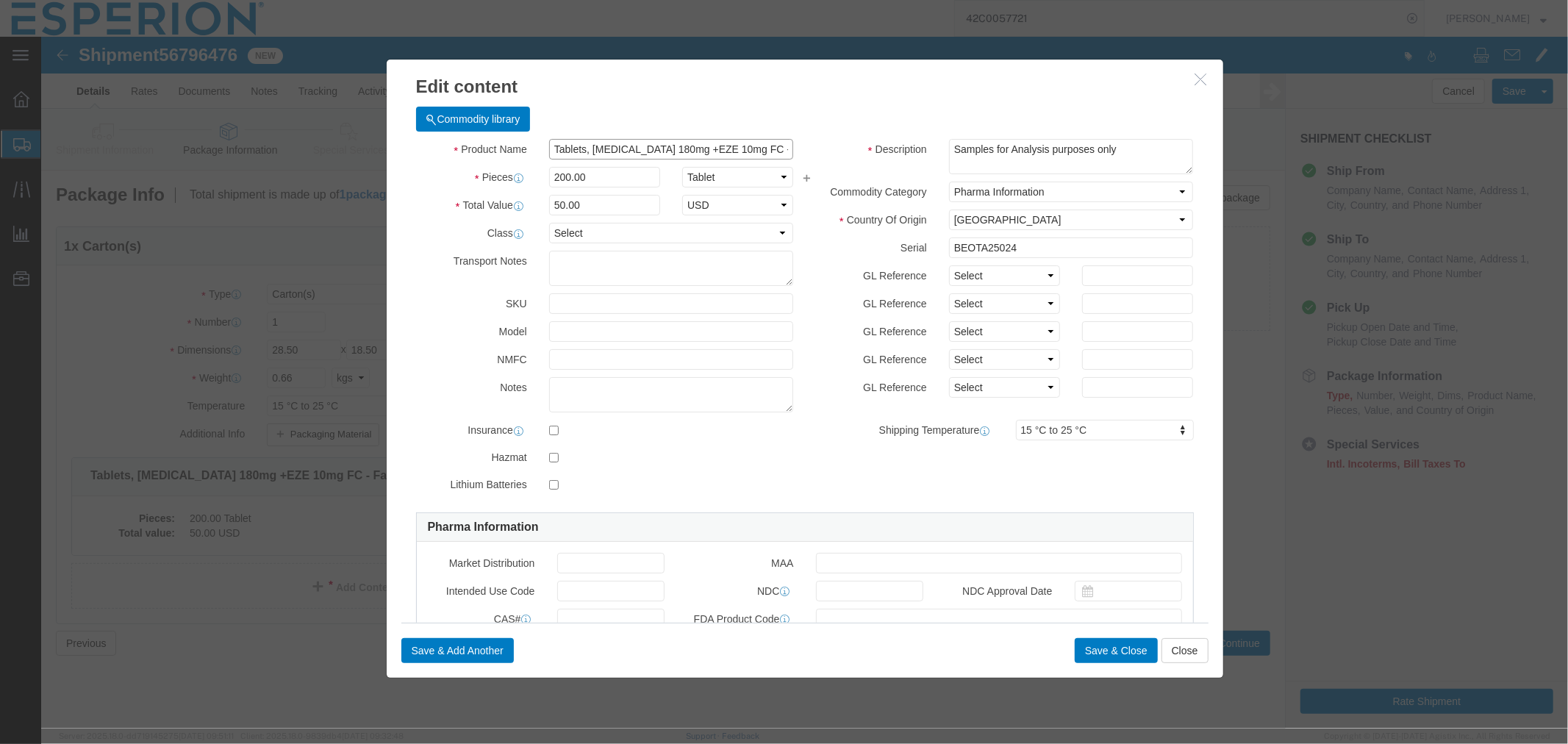
scroll to position [0, 30]
drag, startPoint x: 512, startPoint y: 118, endPoint x: 919, endPoint y: 132, distance: 407.2
click div "Product Name Tablets, Bempedoic Acid 180mg +EZE 10mg FC - Fareva Pieces 200.00 …"
type input "bemp"
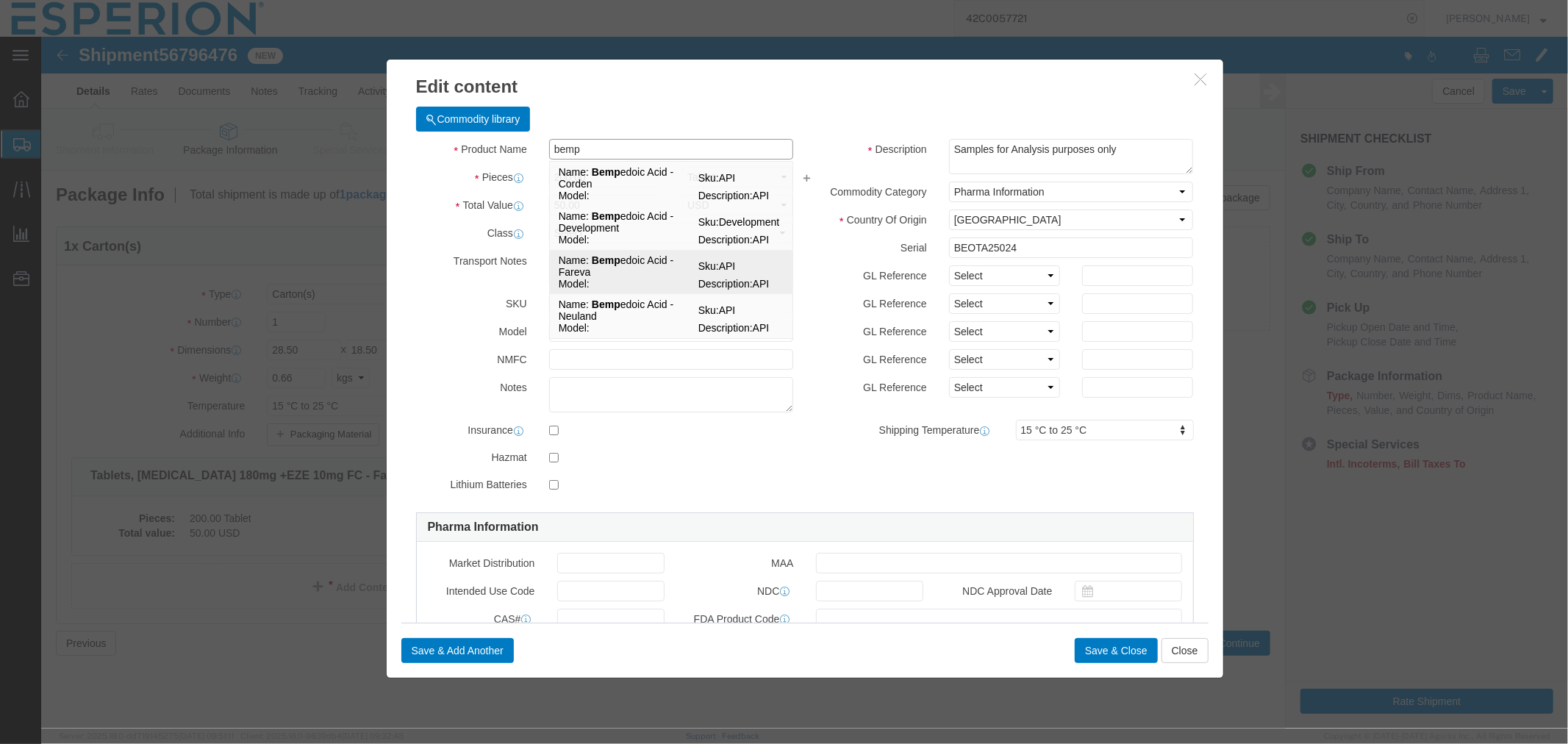
click td "Name: Bemp edoic Acid - Fareva"
type input "1"
select select "KGS"
type input "395.54"
select select "USD"
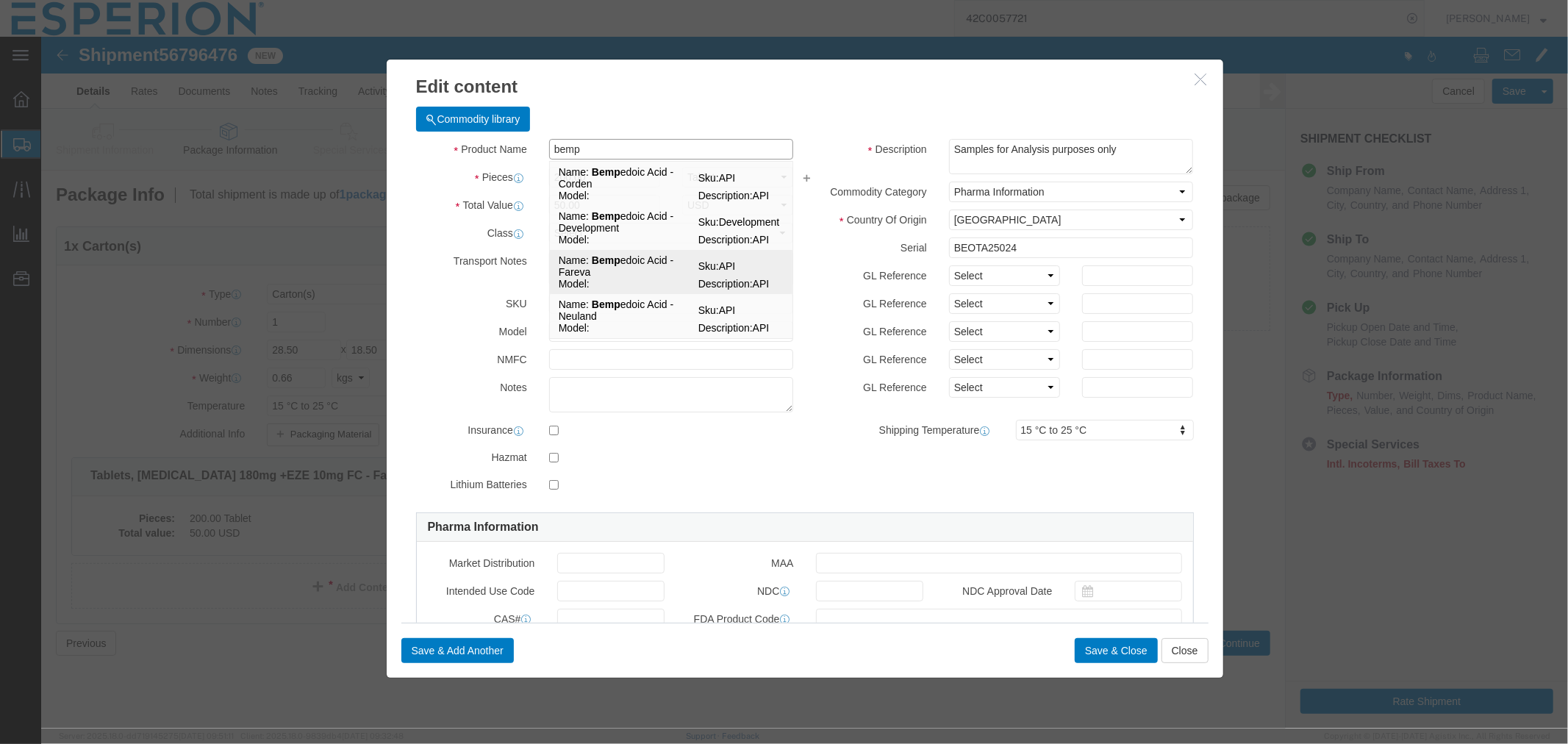
select select "FR"
type input "FROM_2_TO_40"
type input "2918.19.9000"
type input "EAR99"
select select
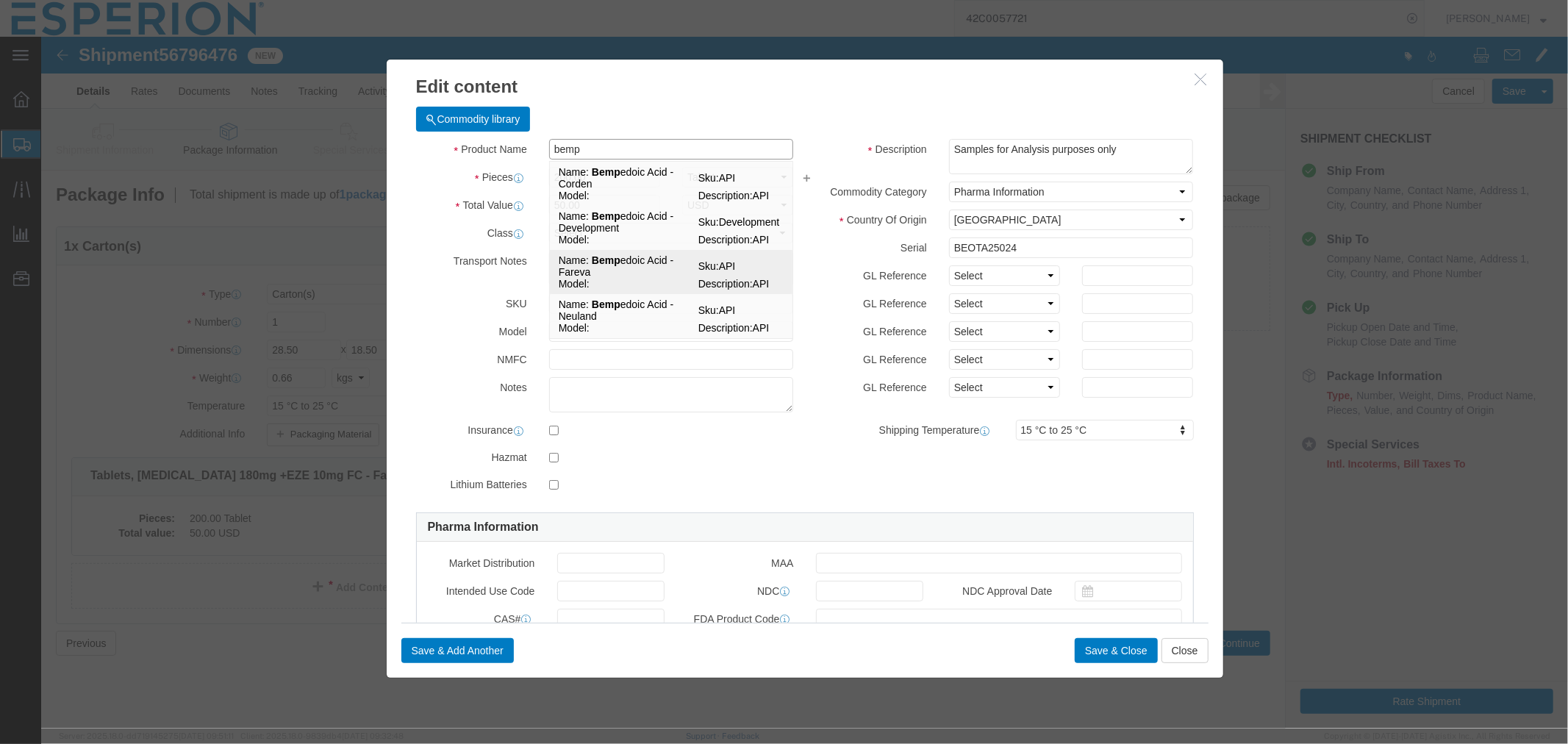
type input "[MEDICAL_DATA] - Fareva"
type input "API"
type textarea "API"
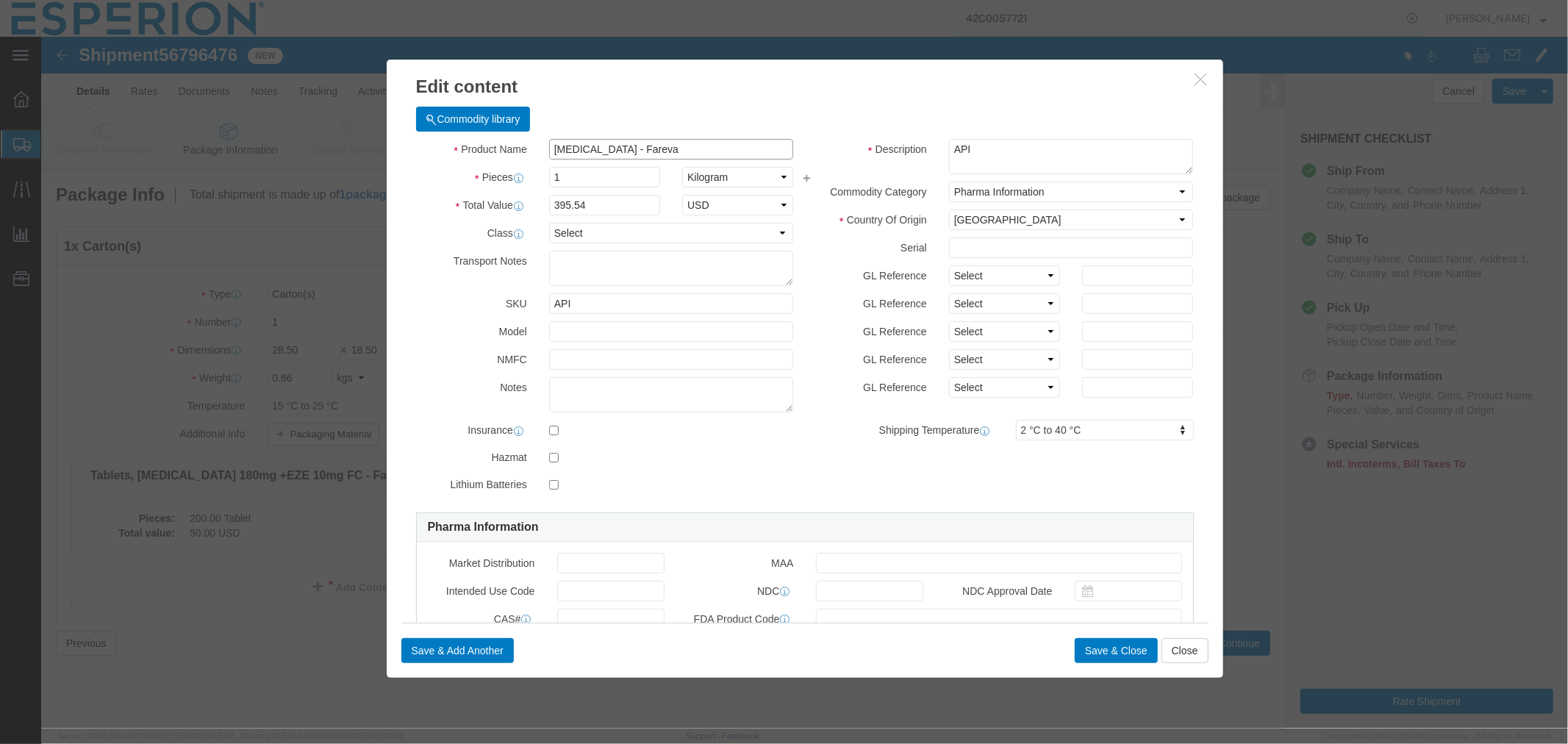
type input "[MEDICAL_DATA] - Fareva"
click textarea "Samples for Analysis purposes only"
type textarea "API- Samples for Analysis purposes only"
click input "[MEDICAL_DATA] - Fareva"
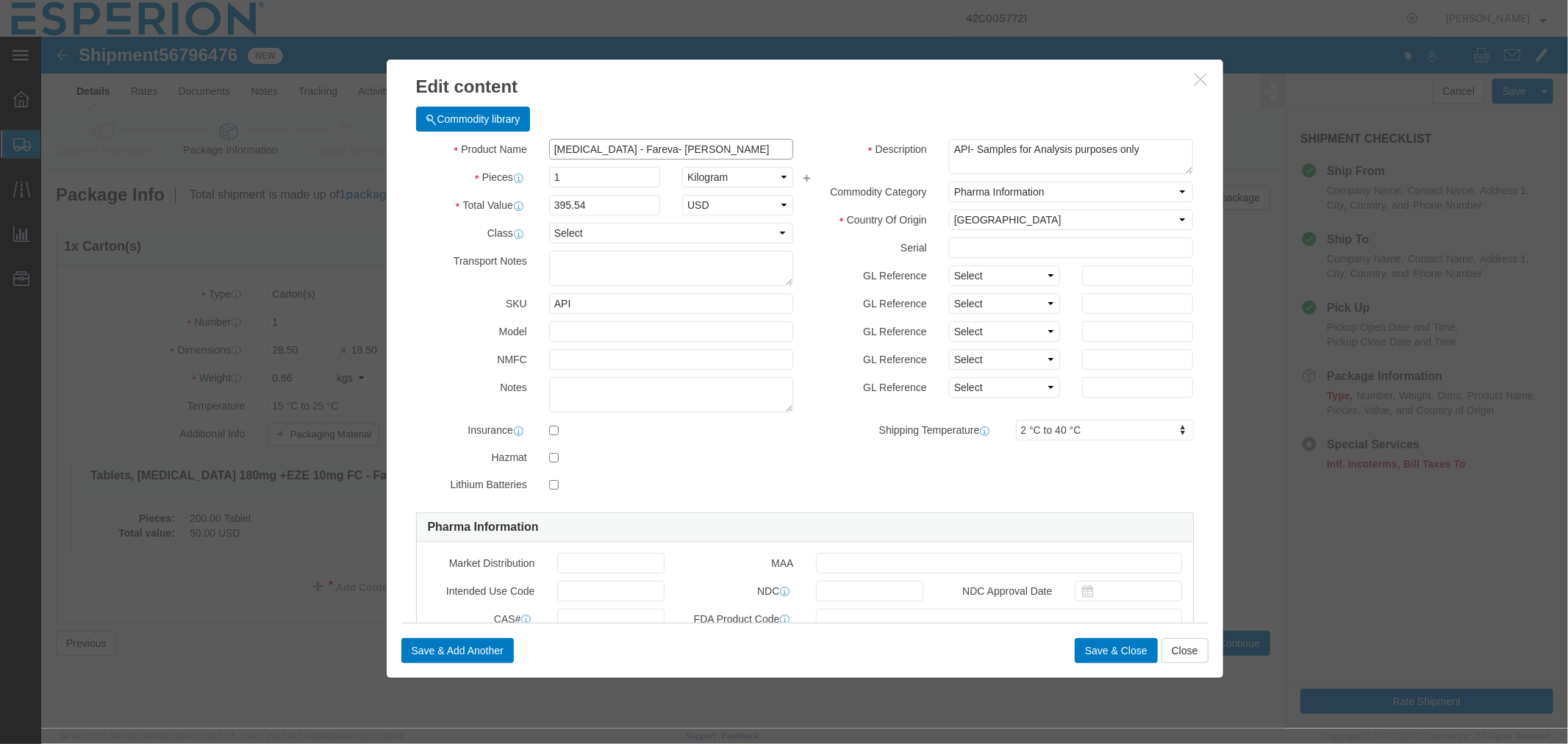
type input "Bempedoic Acid - Fareva- SAPLE"
drag, startPoint x: 574, startPoint y: 173, endPoint x: 486, endPoint y: 174, distance: 88.0
click div "Total Value 395.54 Select ADP AED AFN ALL AMD AOA ARS ATS AUD AWG AZN BAM BBD B…"
type input "1290.00"
drag, startPoint x: 533, startPoint y: 136, endPoint x: 454, endPoint y: 149, distance: 80.1
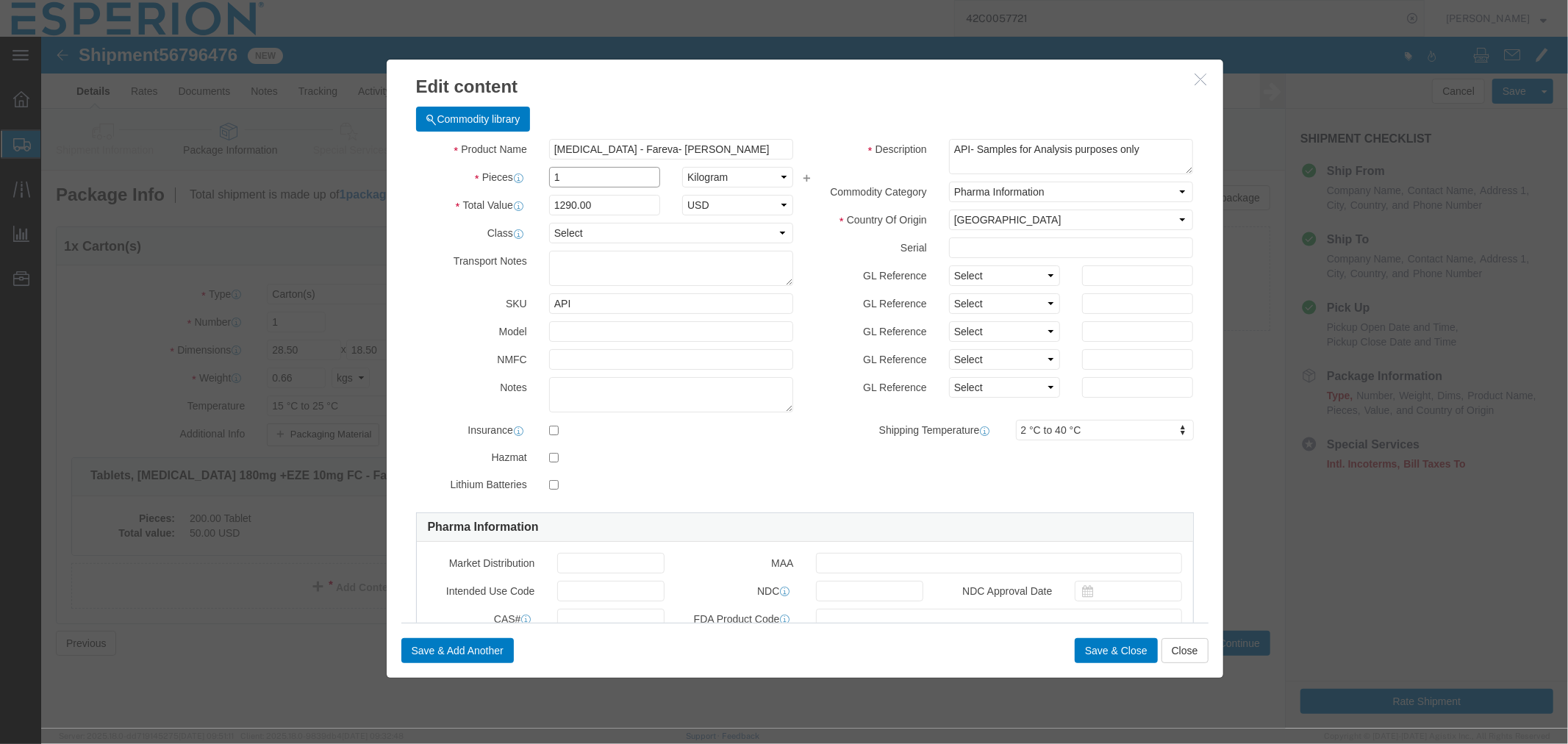
click div "Pieces 1 Select Bag Barrels 100Board Feet Bottle Box Blister Pack Carats Can Ca…"
type input "0.150"
type input "193.5"
type input "FROM_15_TO_25"
click div "Product Name Bempedoic Acid - Fareva- SAPLE bemp Pieces 0.150 Select Bag Barrel…"
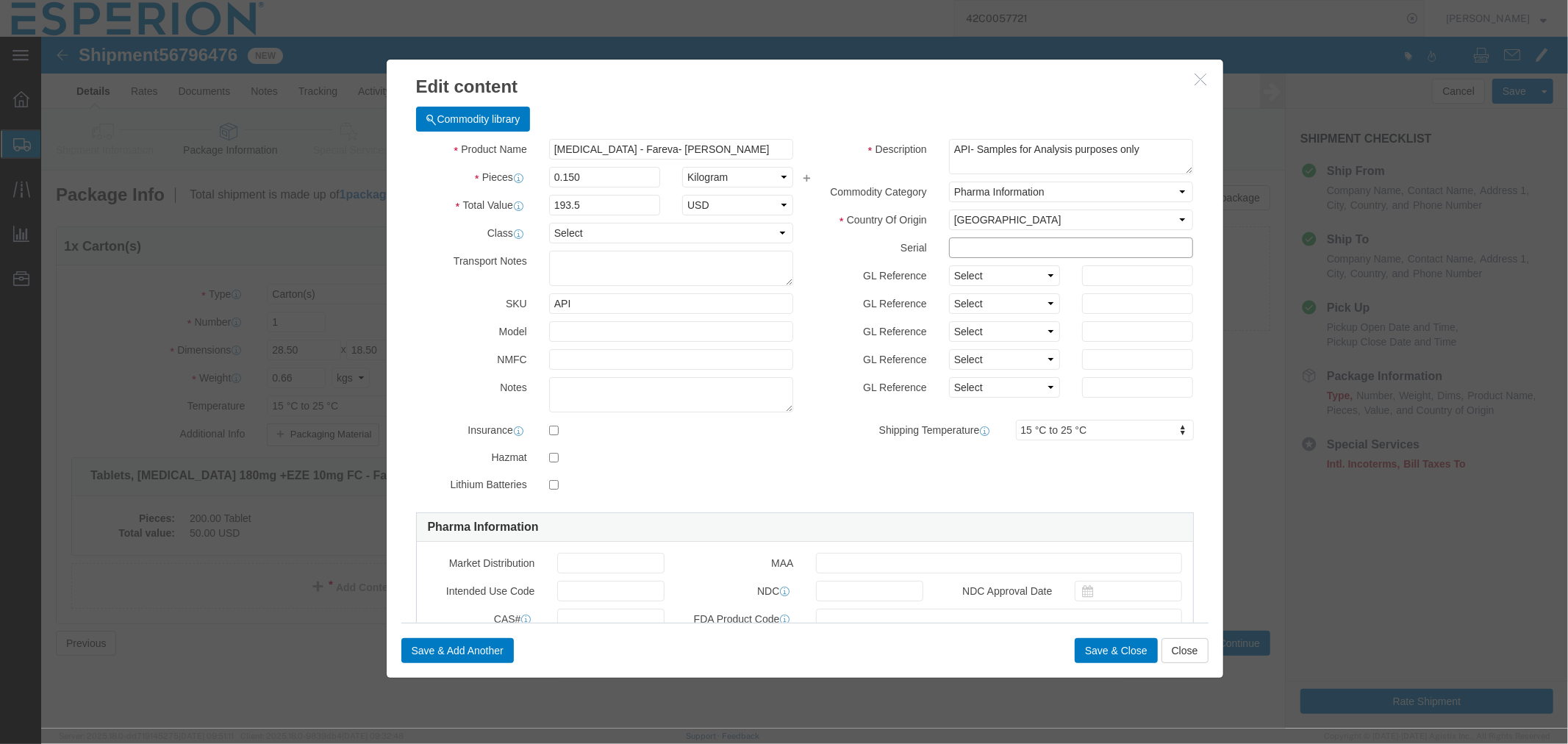
click input "text"
drag, startPoint x: 980, startPoint y: 207, endPoint x: 799, endPoint y: 214, distance: 181.1
click div "Serial 1000325647"
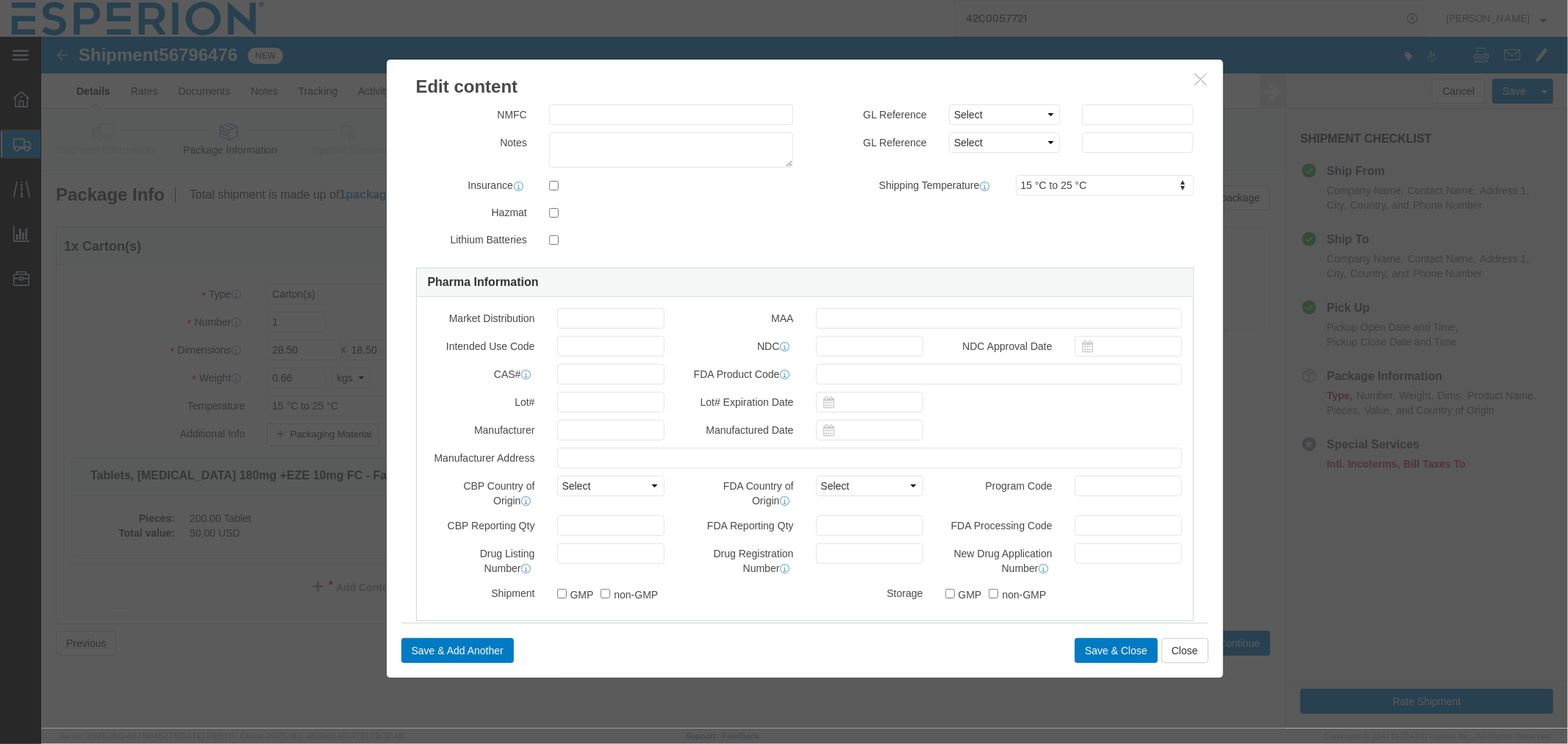
scroll to position [326, 0]
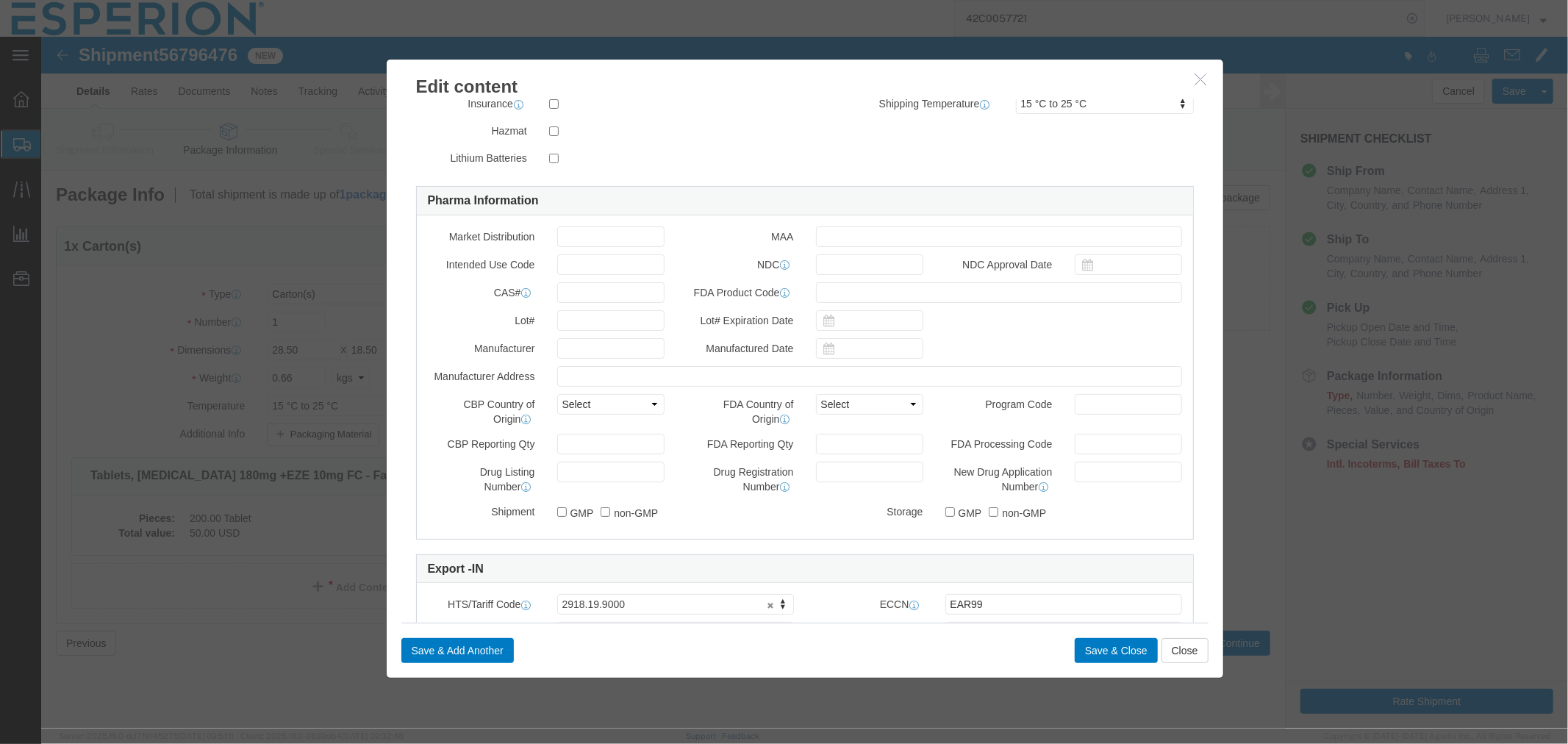
type input "1000325647"
click input "text"
paste input "1000325647"
type input "1000325647"
click input "text"
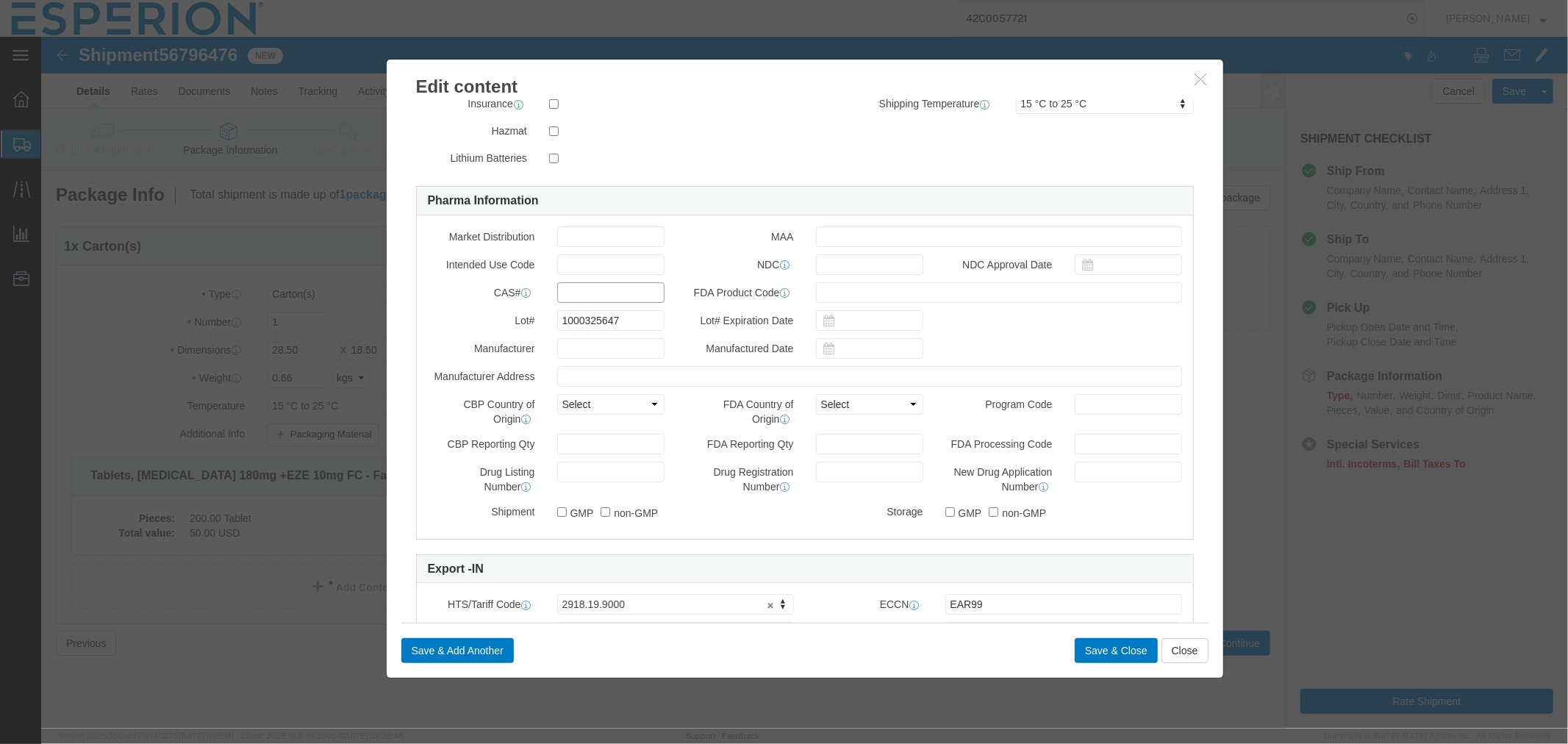
paste input "738606-46-7"
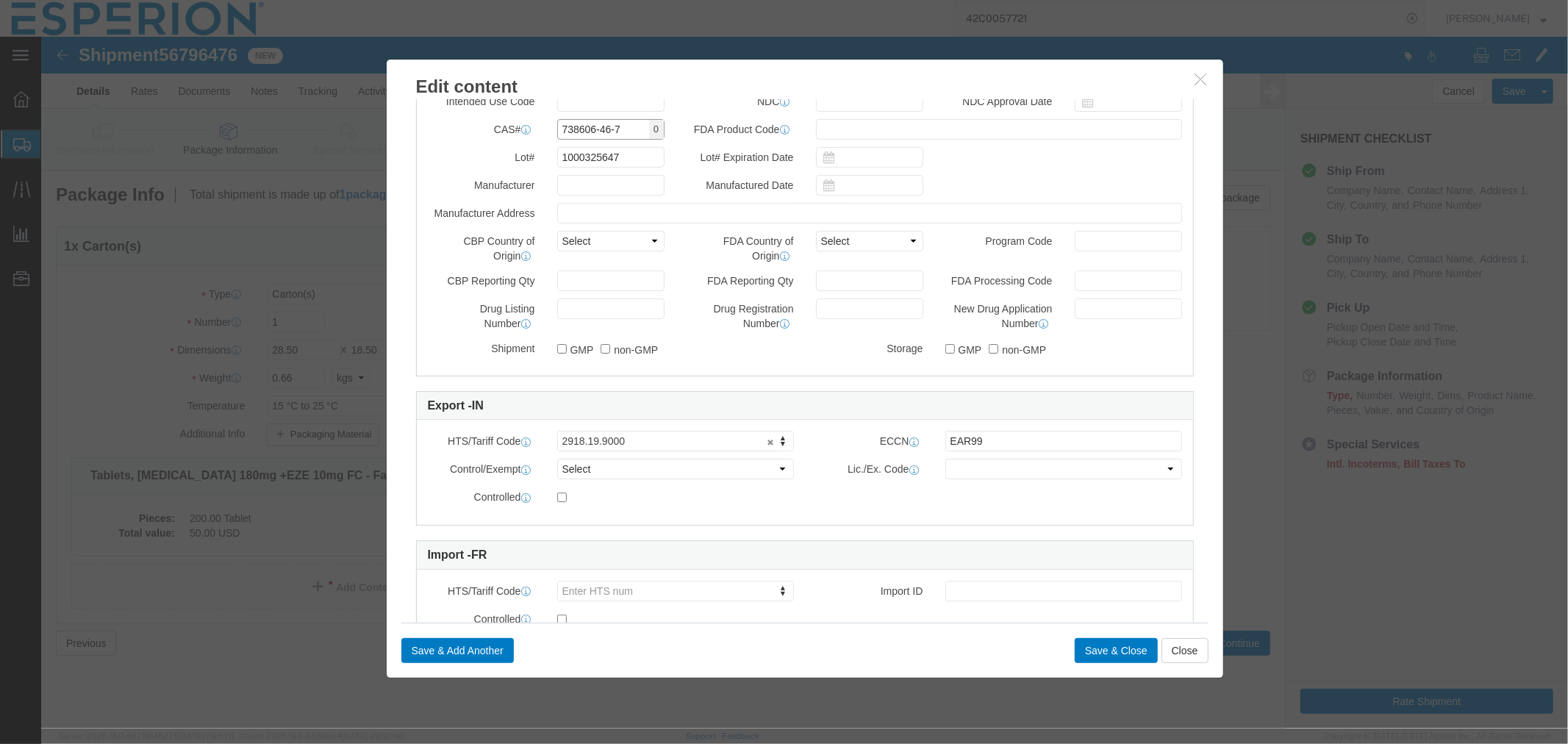
scroll to position [551, 0]
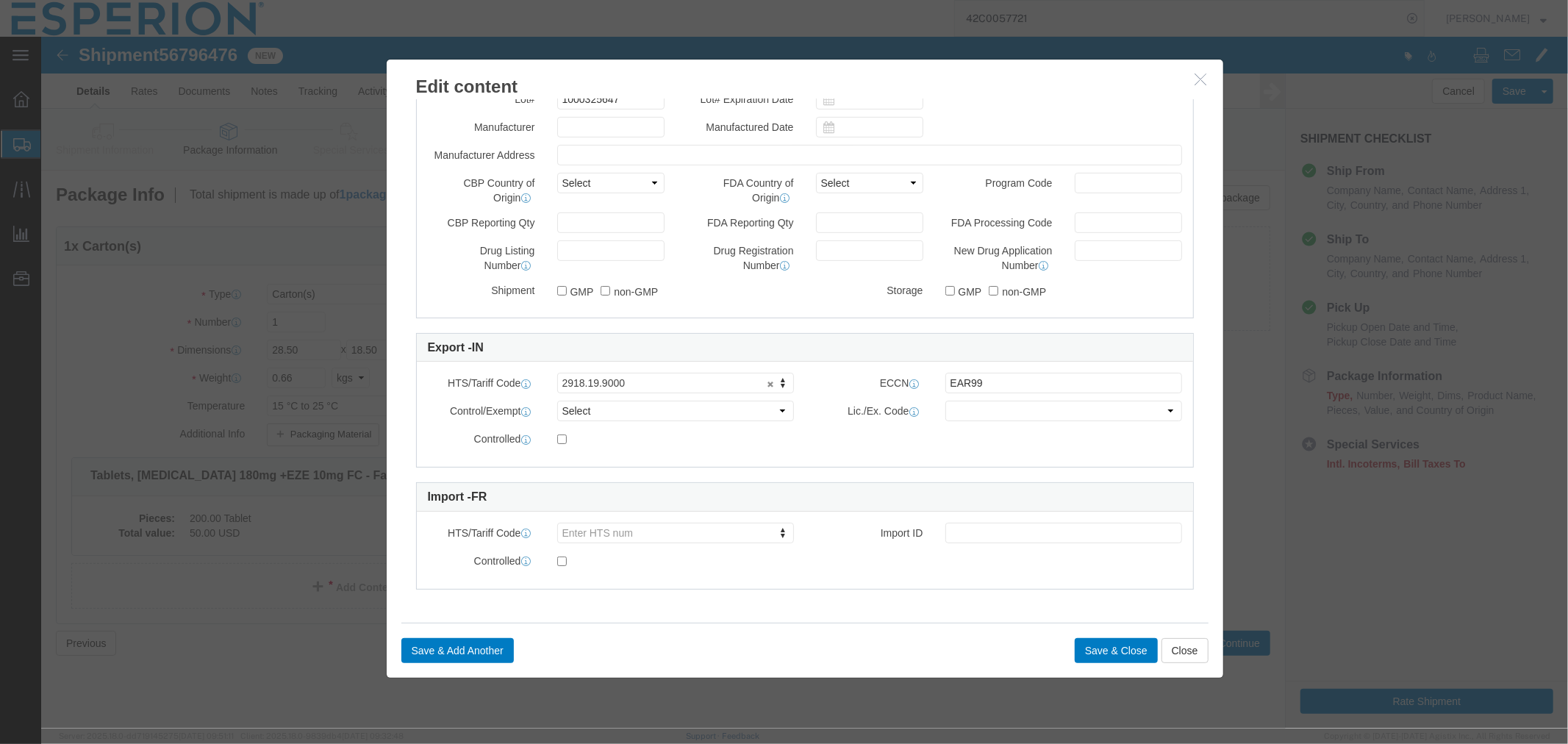
type input "738606-46-7"
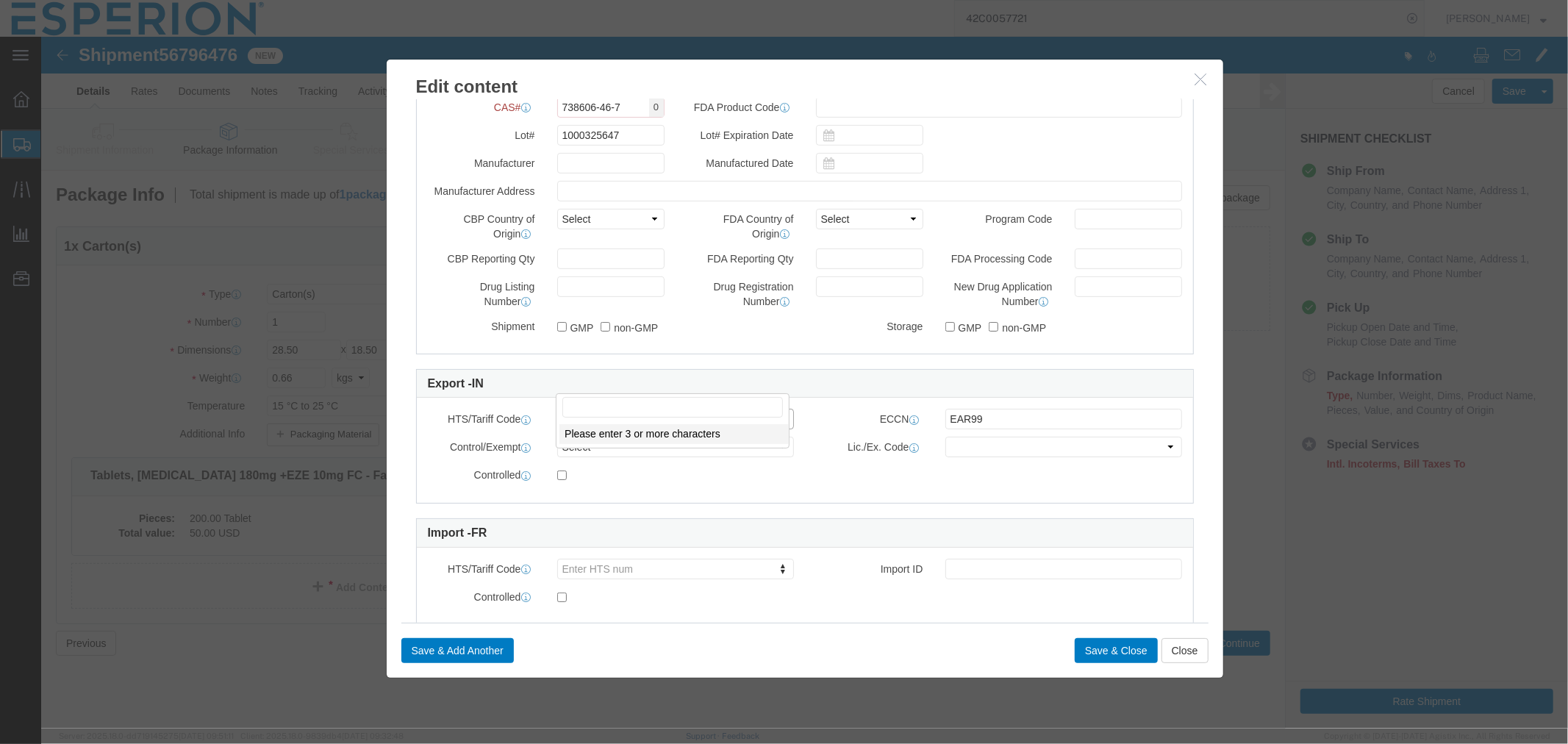
scroll to position [592, 0]
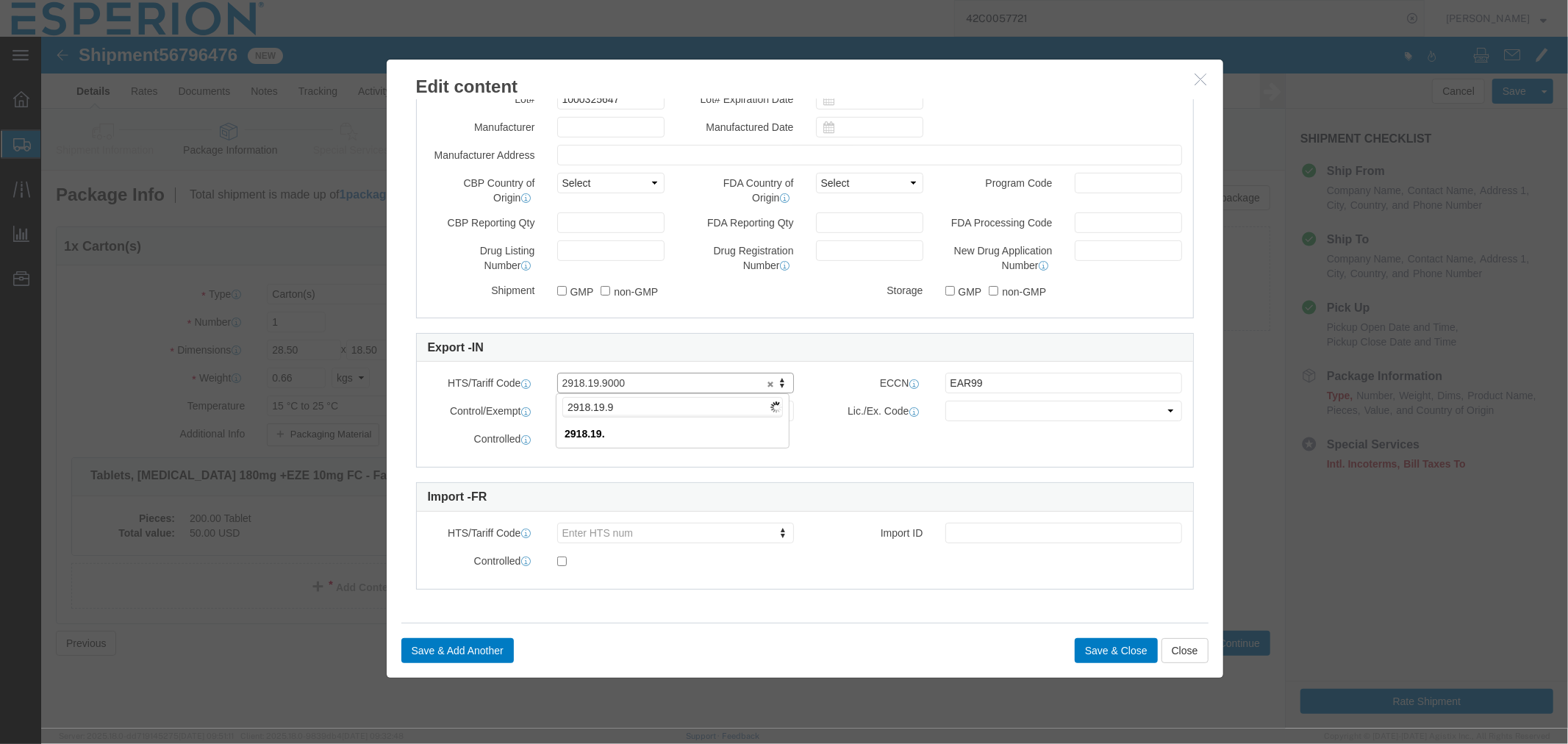
type input "2918.19.90"
drag, startPoint x: 956, startPoint y: 343, endPoint x: 822, endPoint y: 336, distance: 134.2
click div "ECCN EAR99"
click input "2918199890"
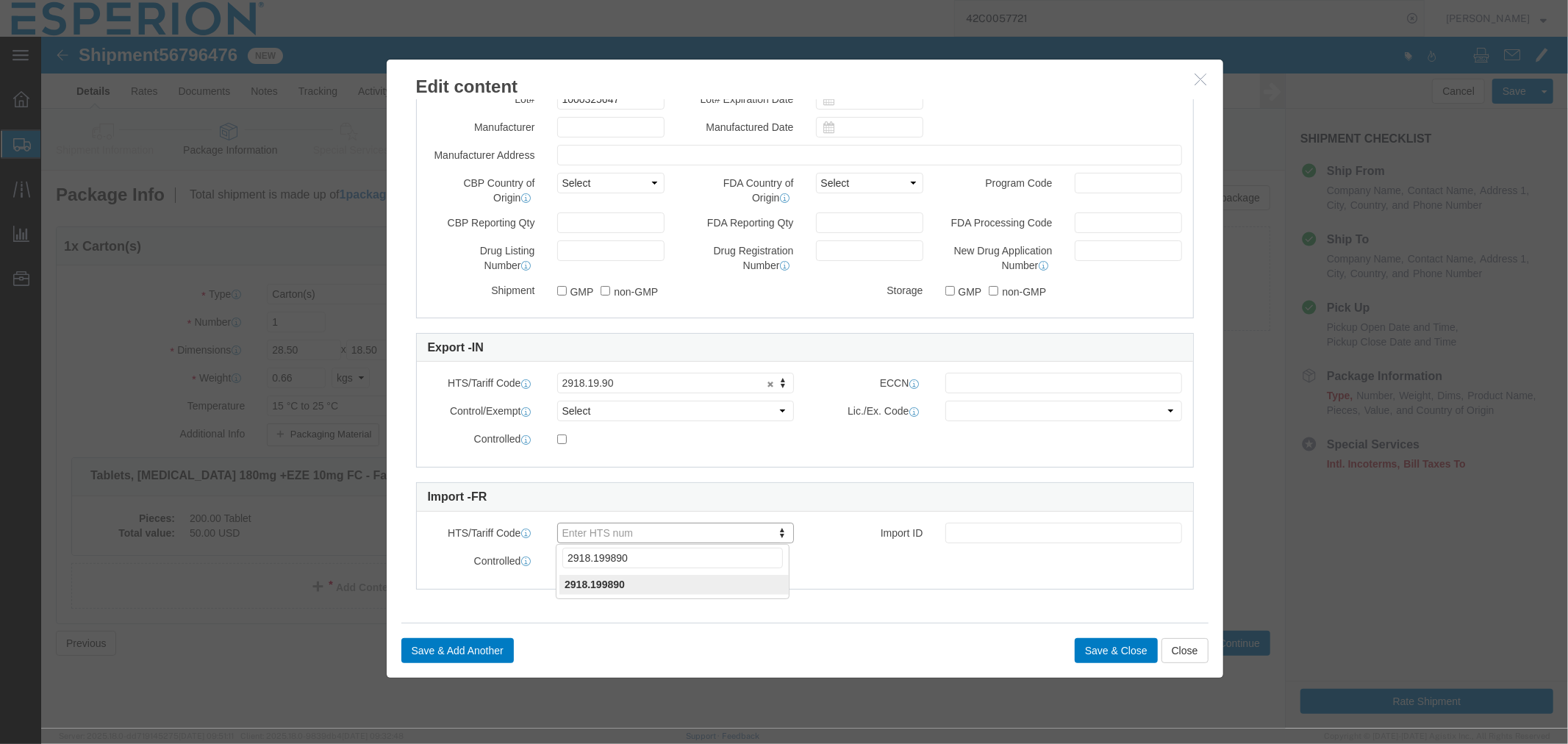
type input "2918.19.9890"
click button "Save & Close"
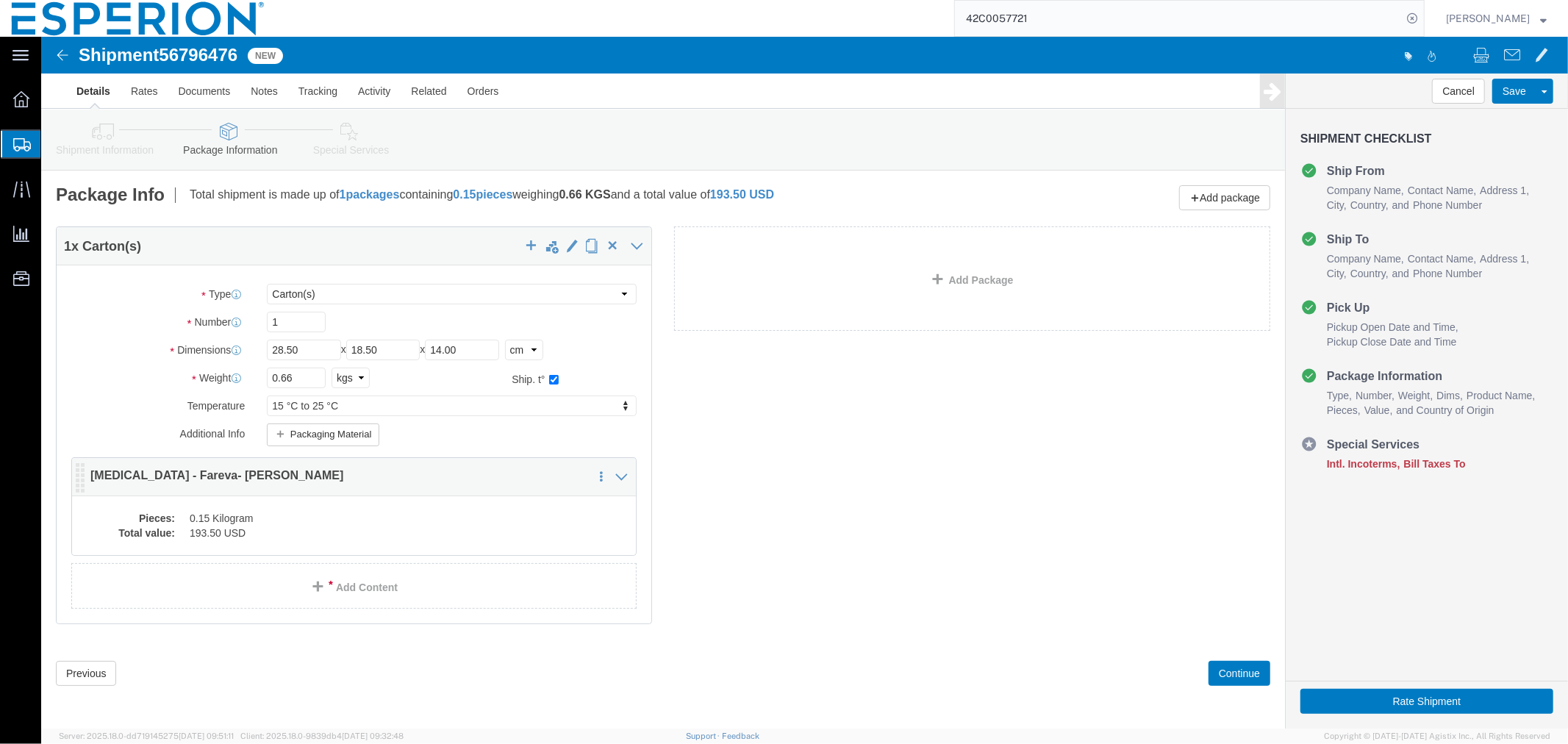
click div "Pieces: 0.15 Kilogram Total value: 193.50 USD"
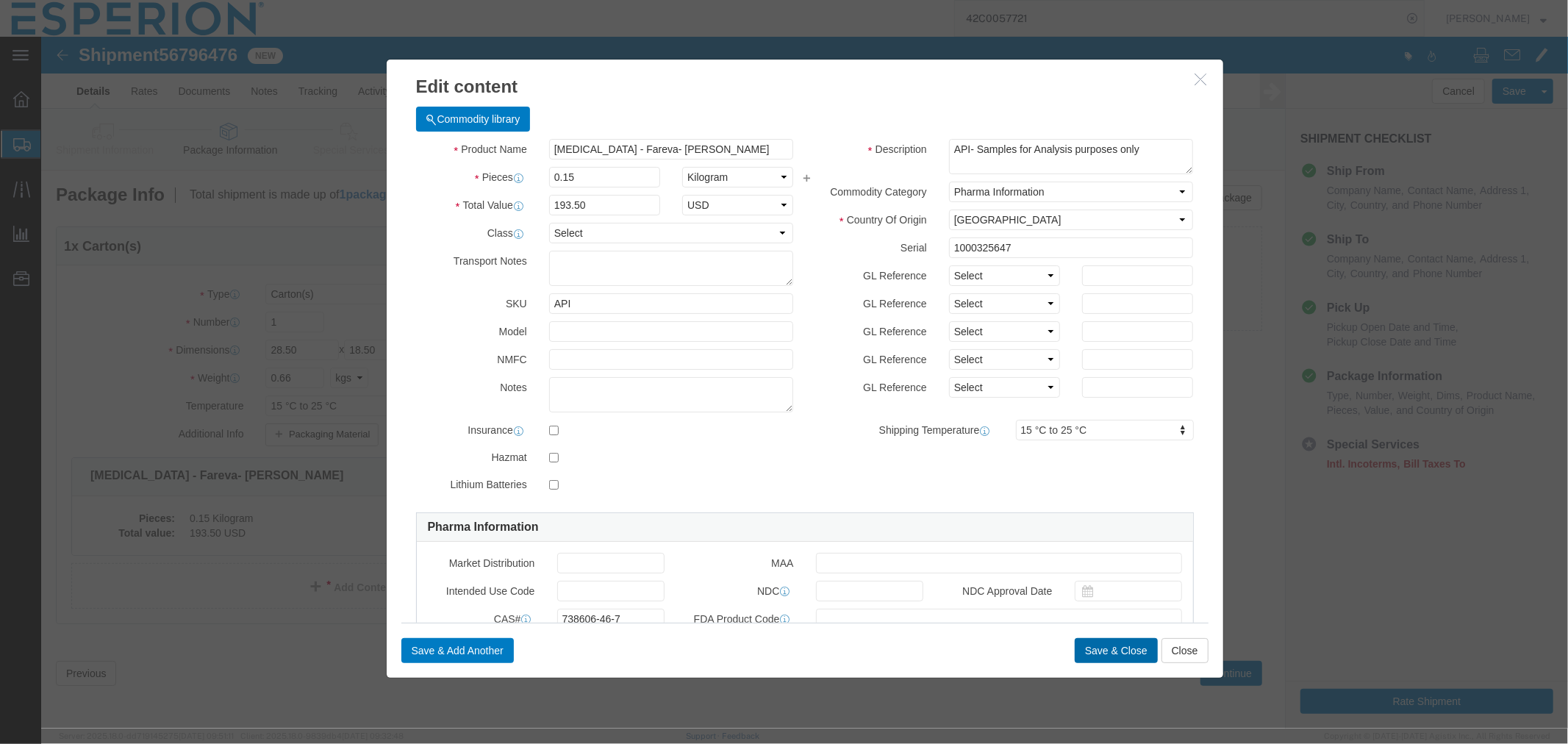
click button "Save & Close"
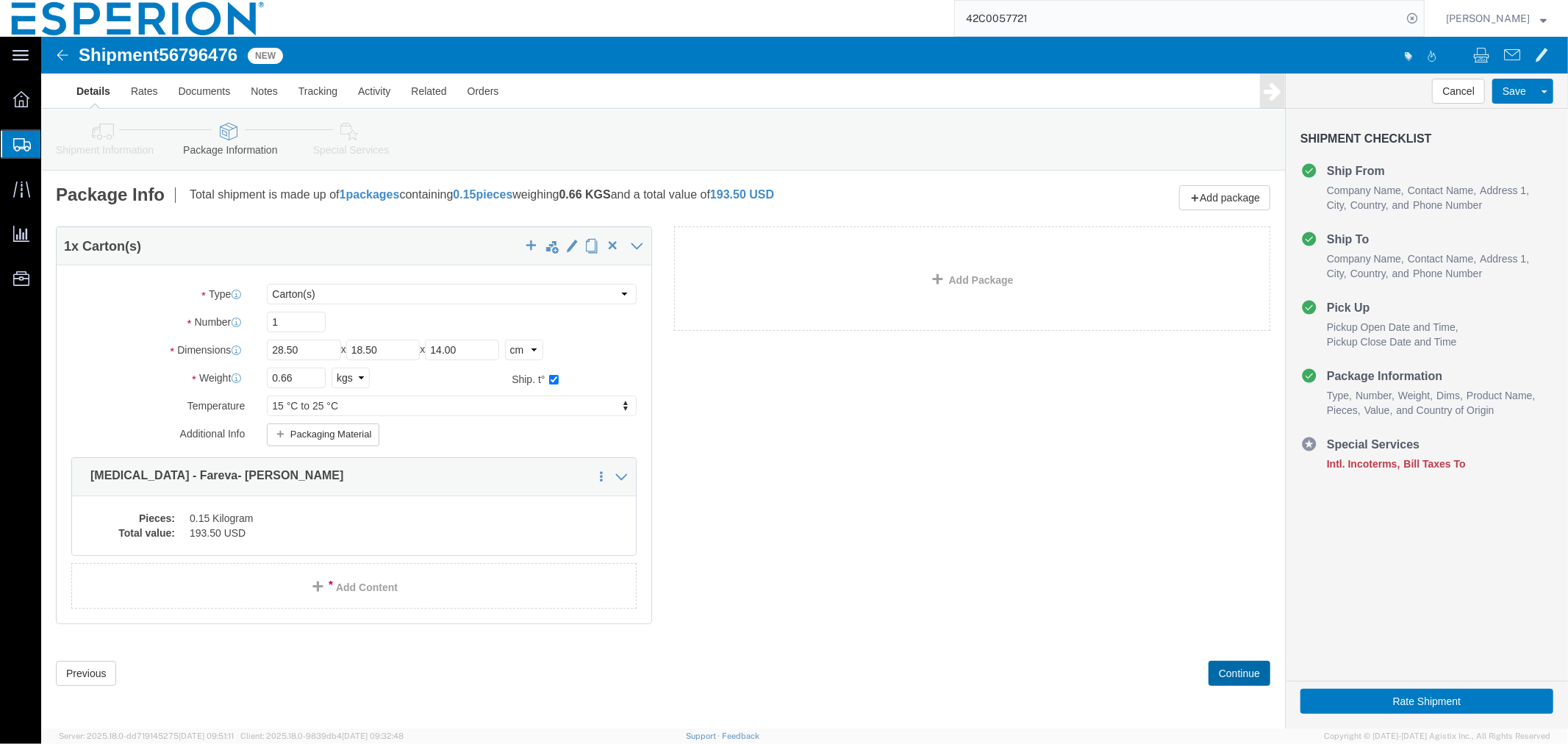
click button "Continue"
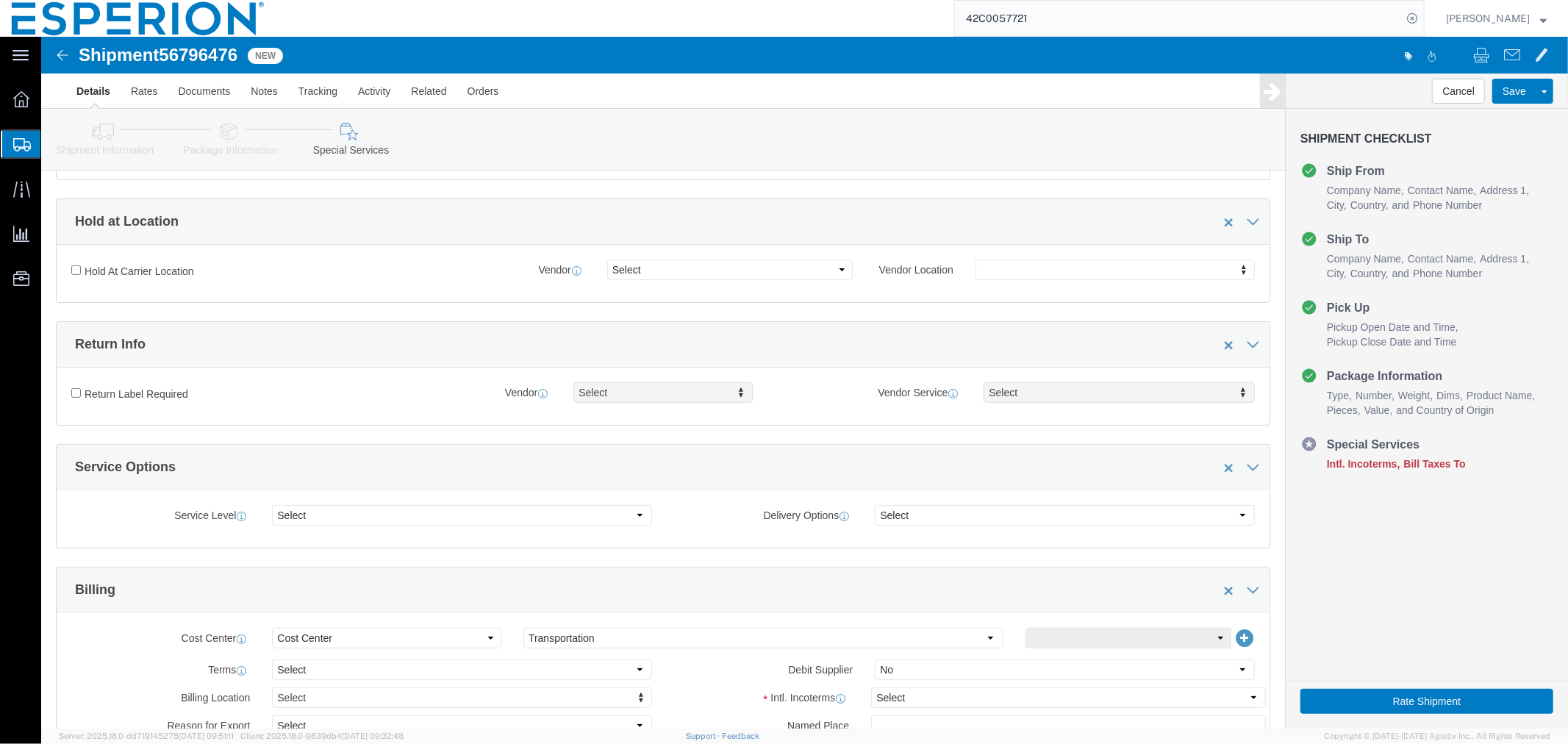
scroll to position [653, 0]
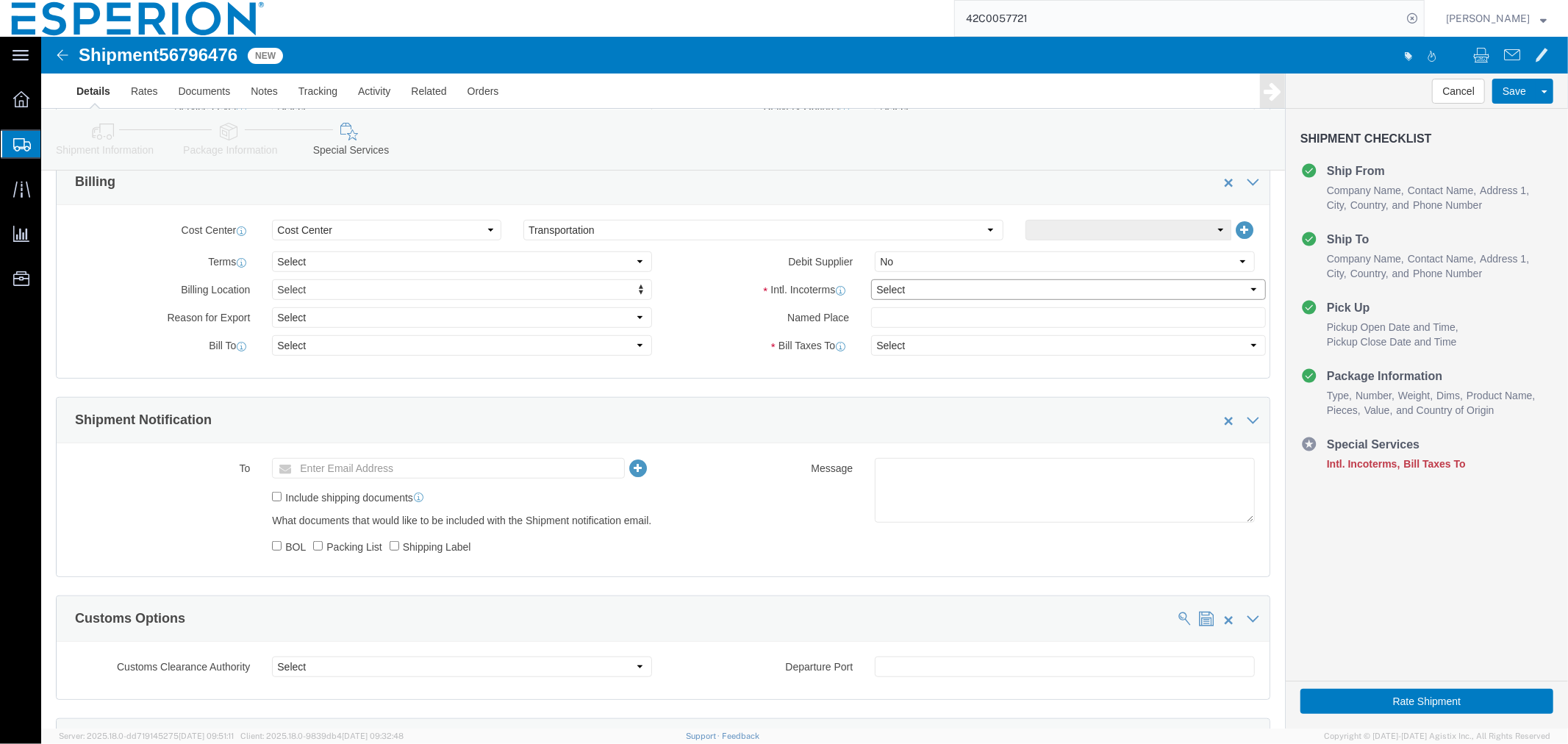
click select "Select Carriage Insurance Paid Carriage Paid To Cost and Freight Cost Insurance…"
select select "DAP"
click select "Select Carriage Insurance Paid Carriage Paid To Cost and Freight Cost Insurance…"
select select "SHIP"
select select "RCPN"
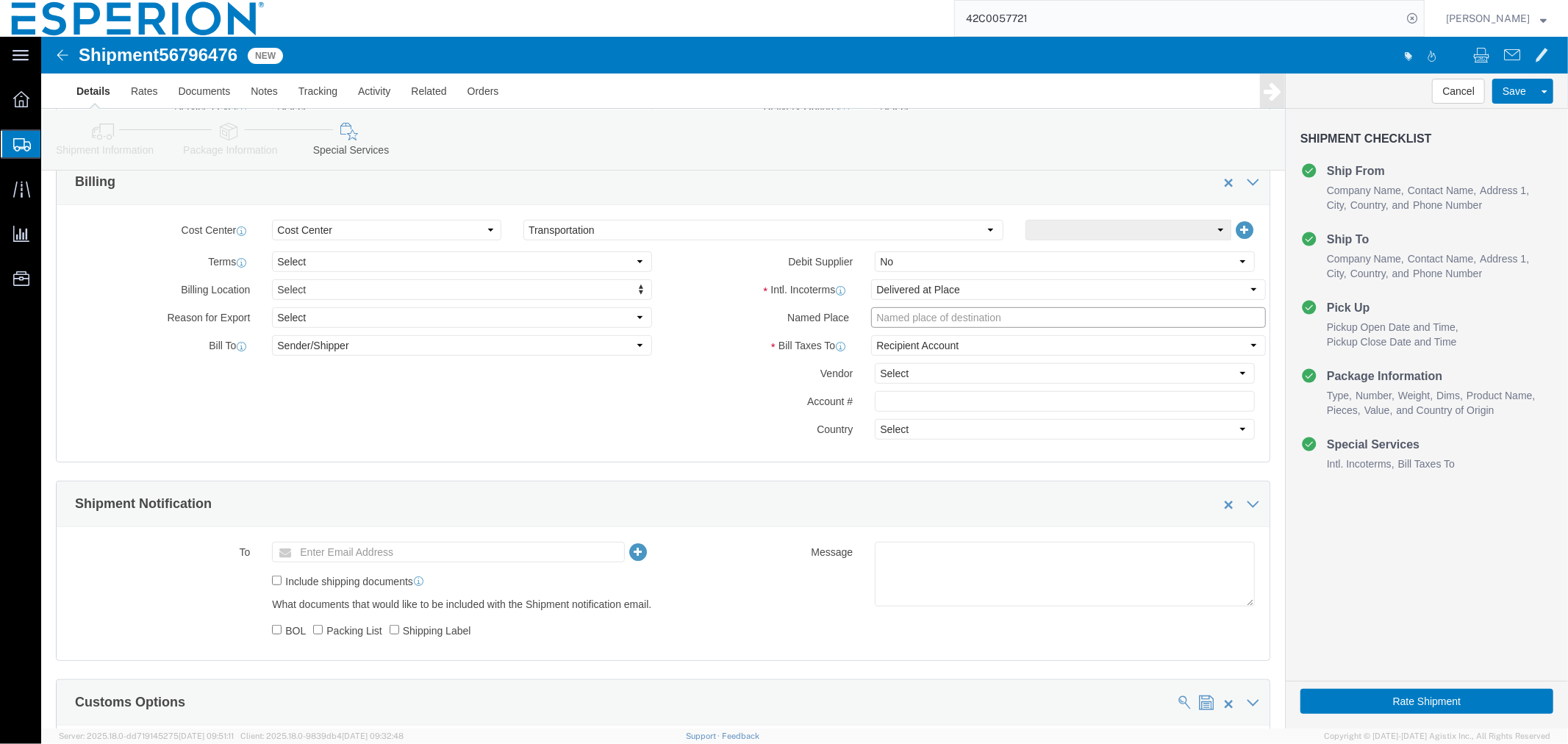
click input "text"
paste input "Fareva La Vallée"
click input "Fareva La Vallée,"
paste input "Saint Germain Laprade, France"
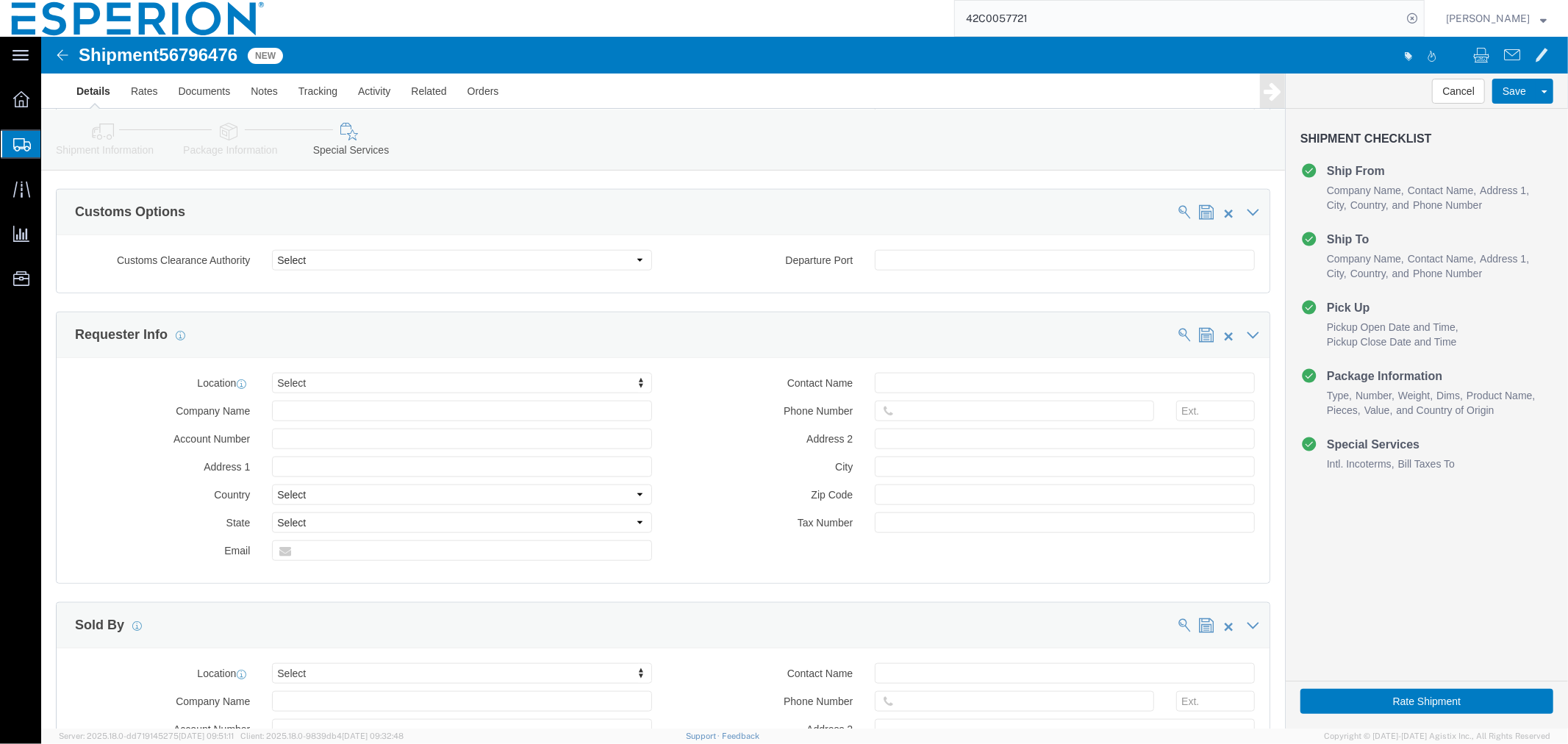
scroll to position [1515, 0]
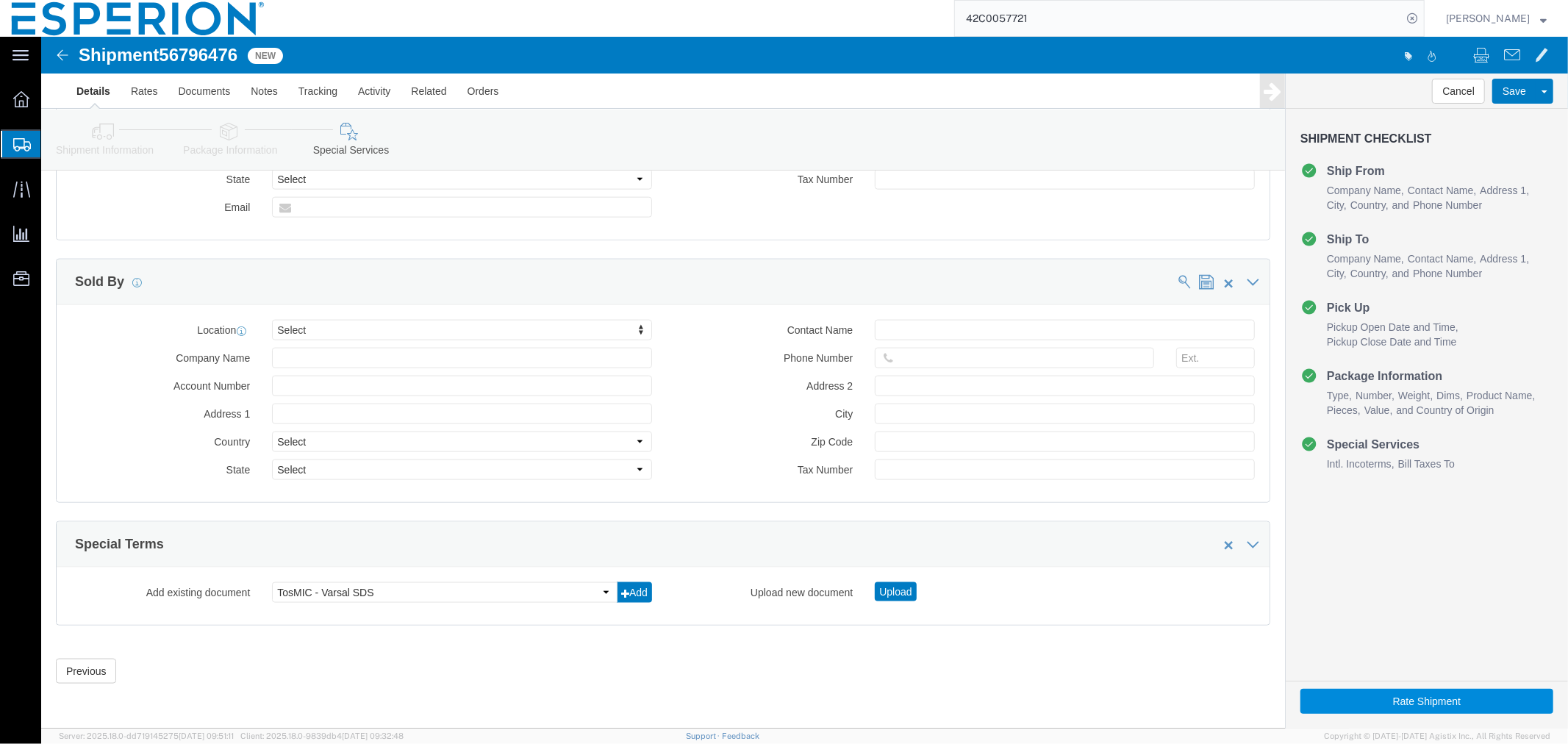
type input "Fareva La Vallée, Saint Germain Laprade, France"
click button "Rate Shipment"
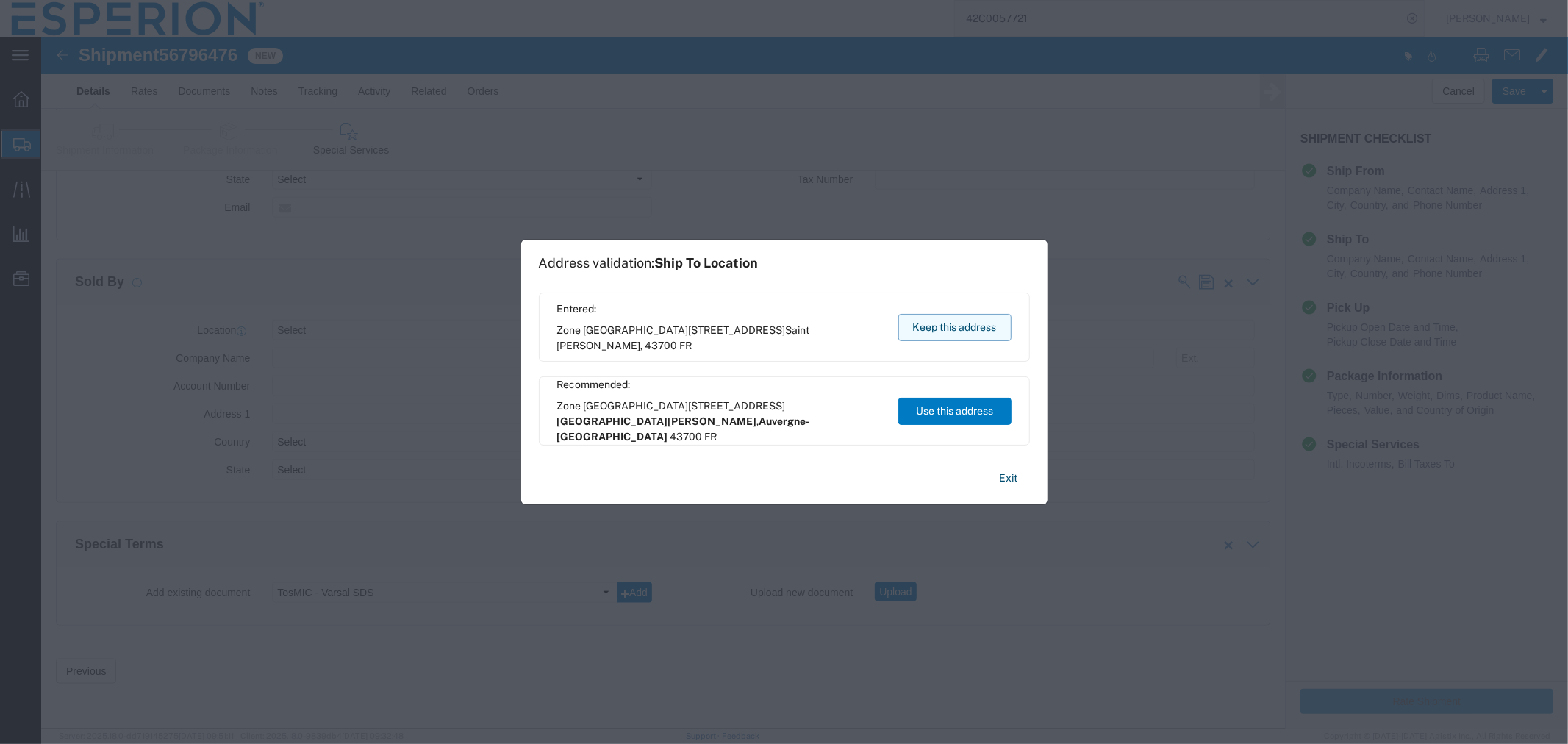
click at [949, 332] on button "Keep this address" at bounding box center [954, 327] width 113 height 27
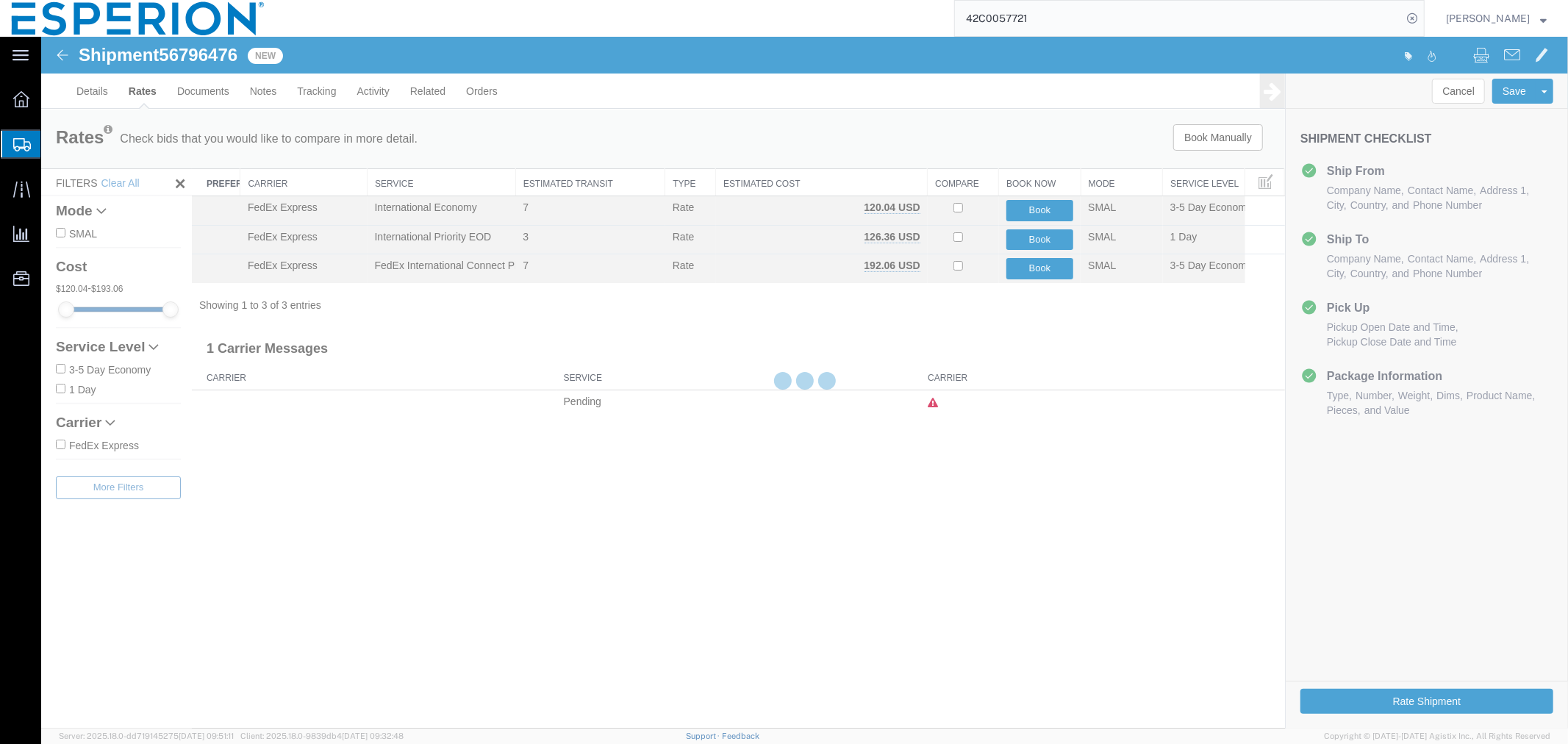
scroll to position [0, 0]
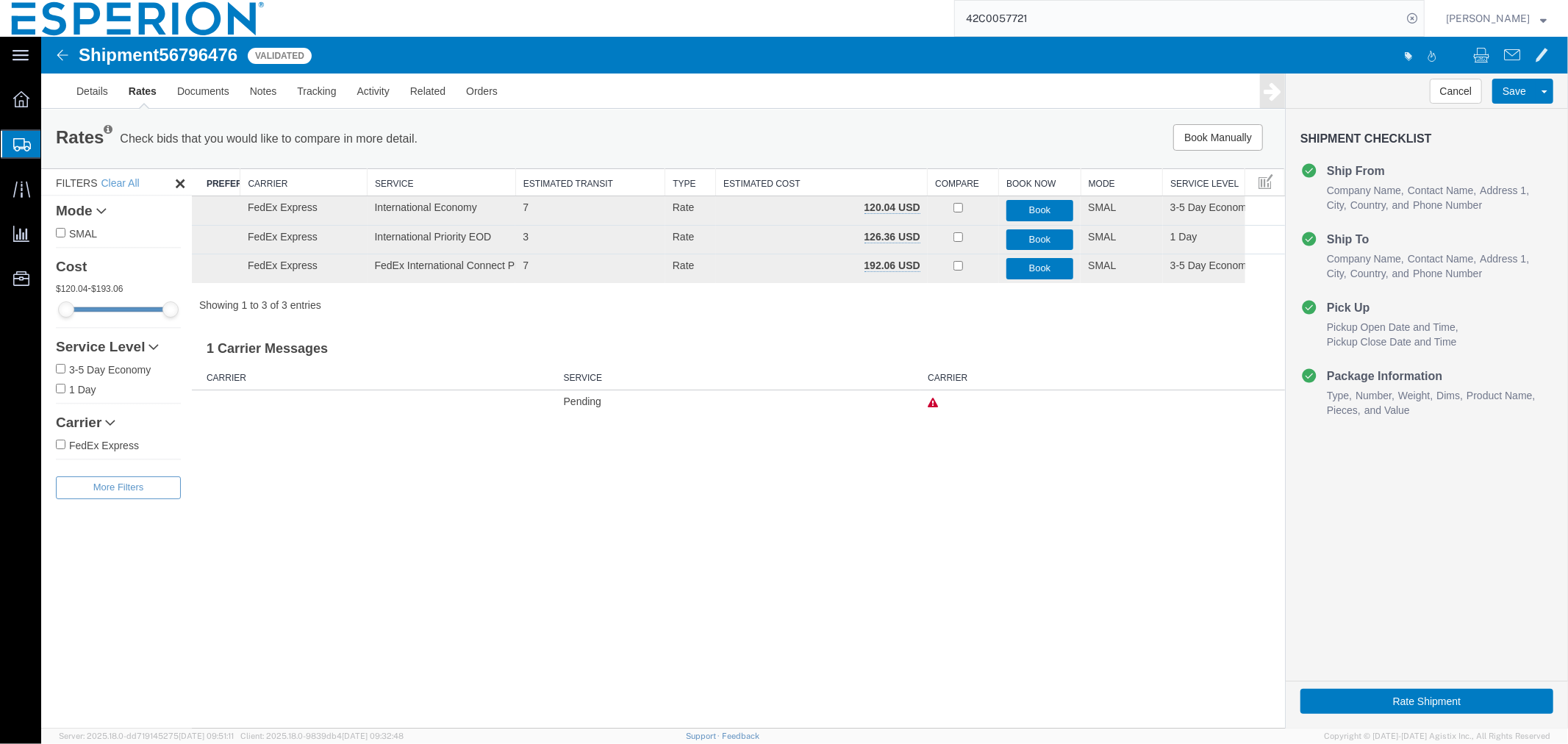
click at [193, 57] on span "56796476" at bounding box center [198, 54] width 79 height 20
copy span "56796476"
click at [192, 91] on link "Documents" at bounding box center [202, 90] width 72 height 36
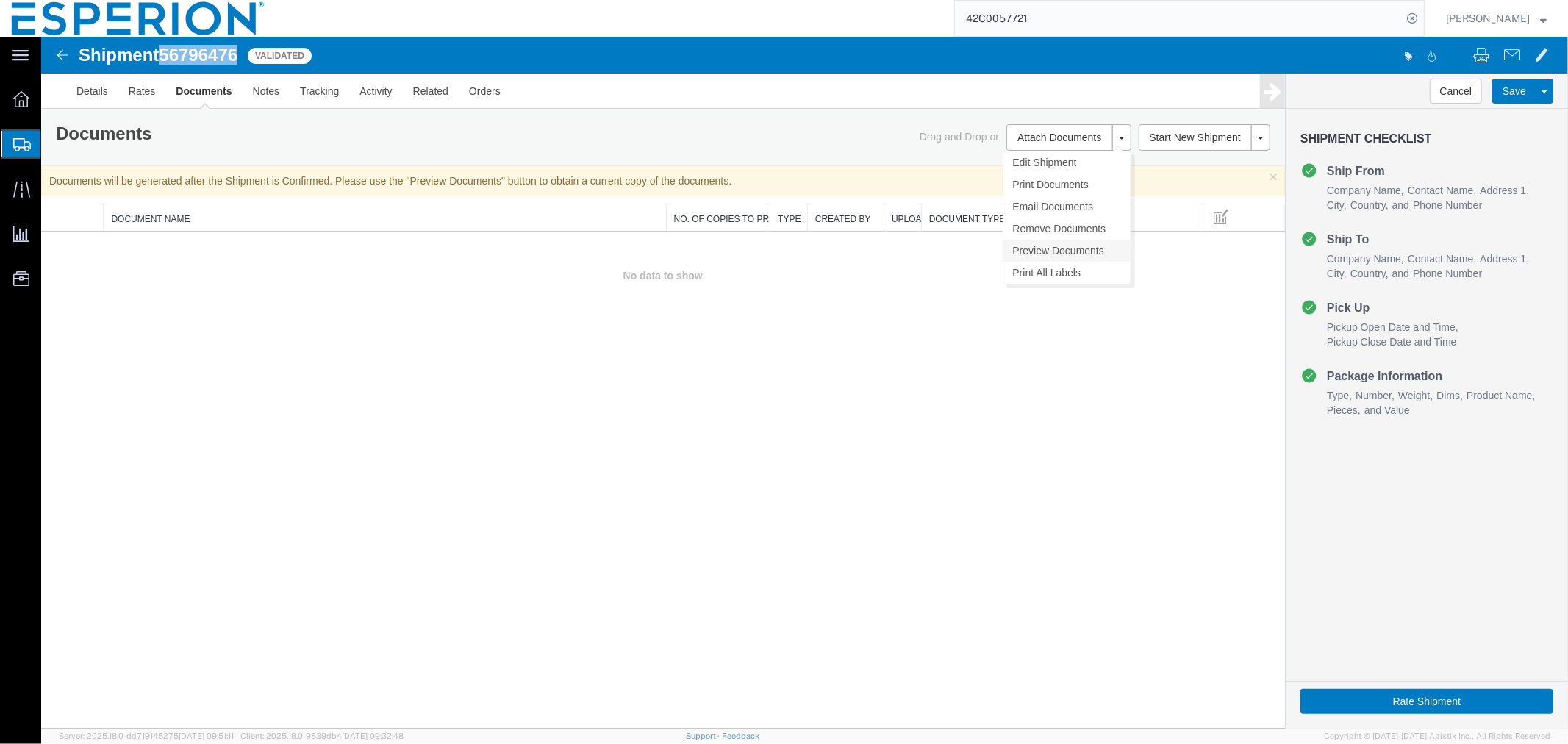
click at [1045, 251] on link "Preview Documents" at bounding box center [1066, 250] width 127 height 22
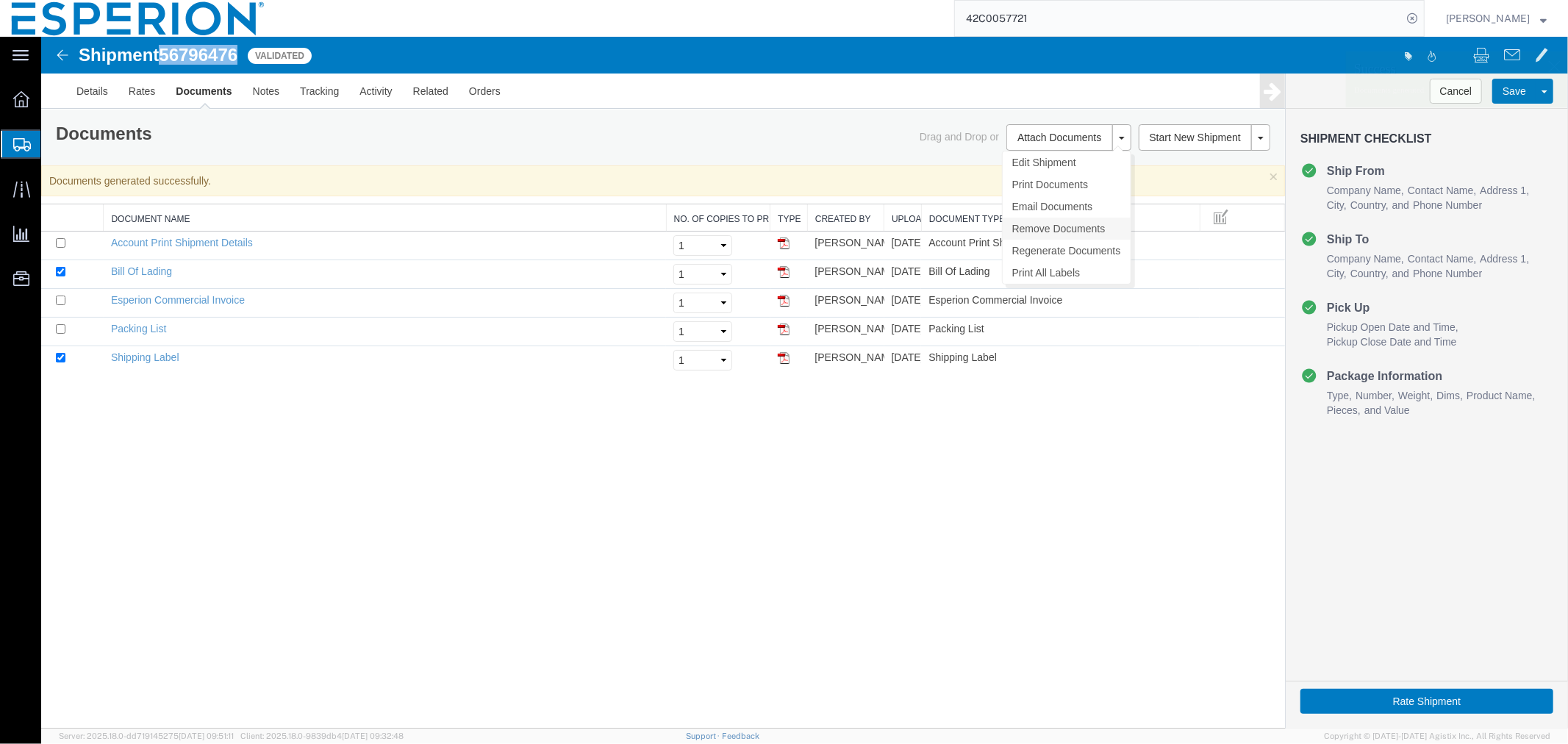
click at [1053, 229] on link "Remove Documents" at bounding box center [1066, 228] width 128 height 22
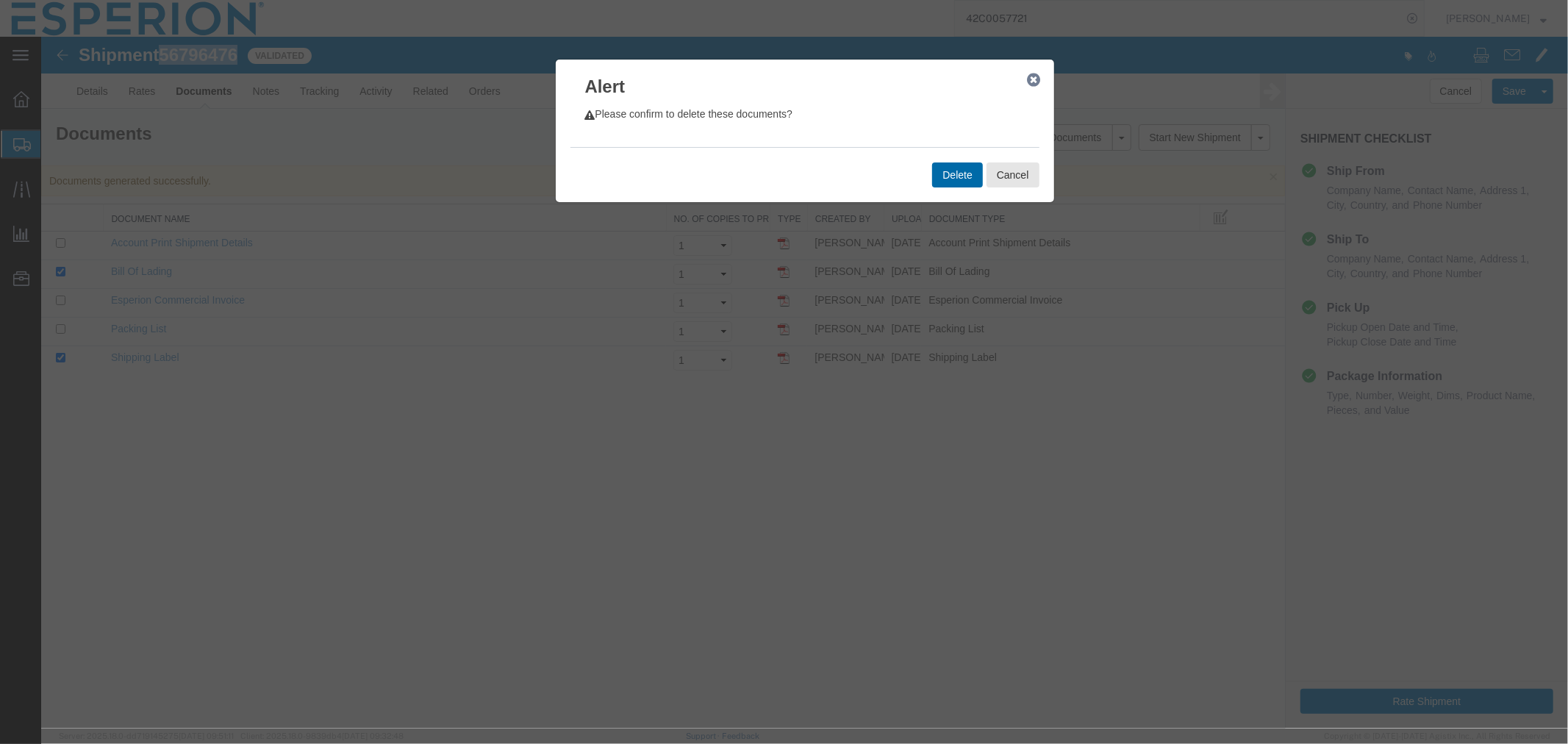
click at [943, 171] on button "Delete" at bounding box center [956, 175] width 50 height 25
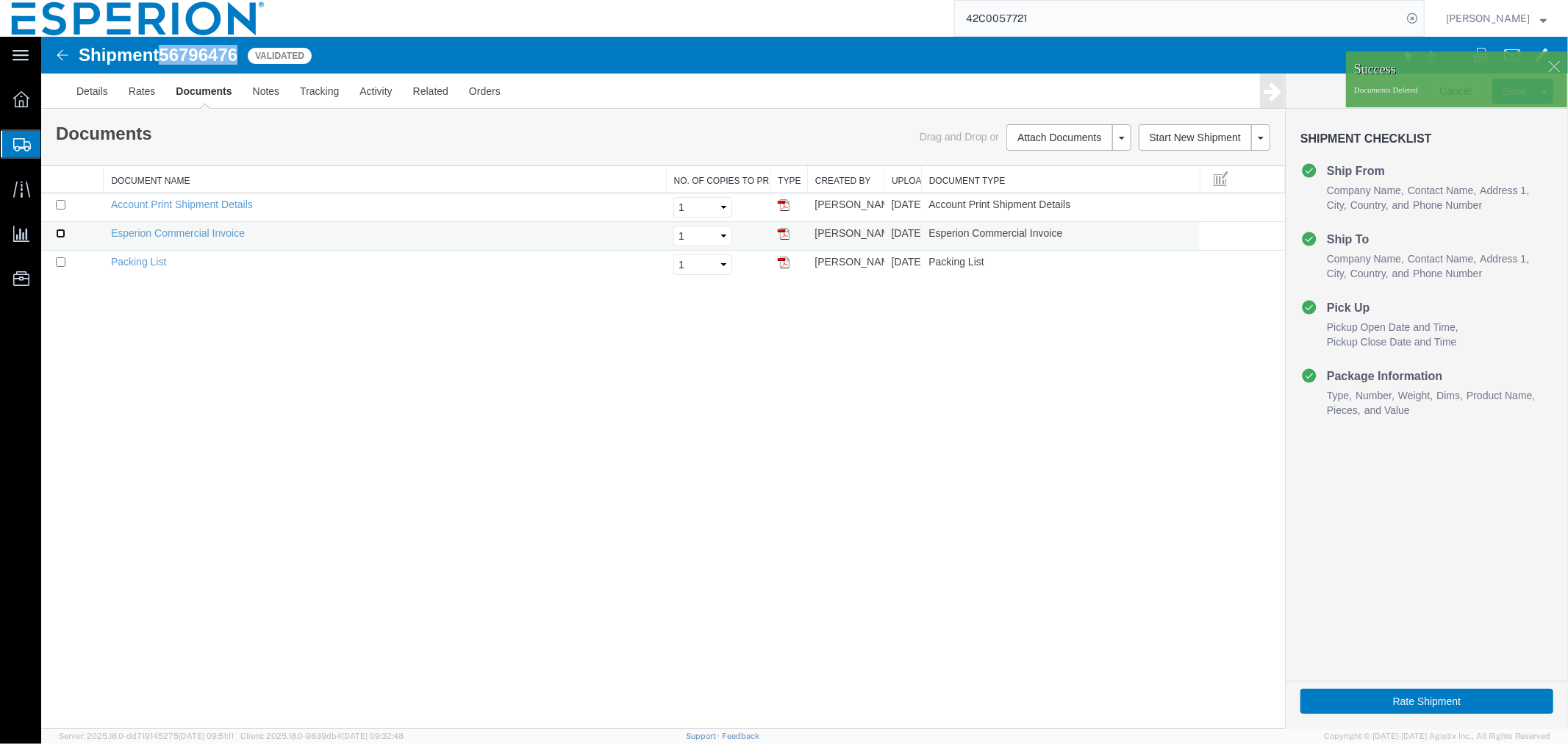
click at [58, 230] on input "checkbox" at bounding box center [60, 233] width 10 height 10
checkbox input "true"
click at [61, 258] on input "checkbox" at bounding box center [60, 262] width 10 height 10
checkbox input "true"
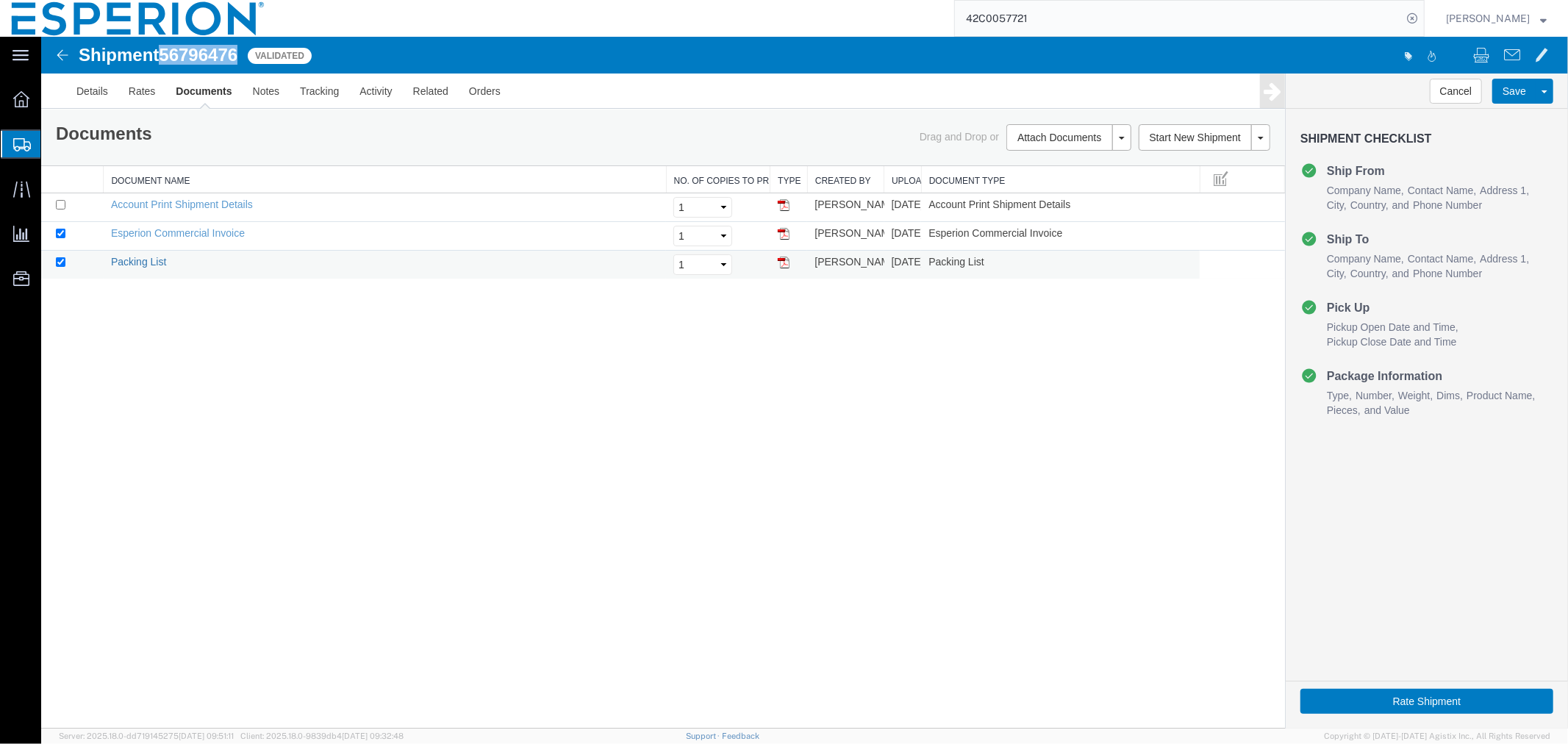
click at [136, 258] on link "Packing List" at bounding box center [137, 261] width 55 height 12
click at [62, 91] on div "Details Rates Documents Notes Tracking Activity Related Orders Cancel Save Prev…" at bounding box center [804, 90] width 1527 height 36
click at [88, 91] on link "Details" at bounding box center [92, 90] width 52 height 36
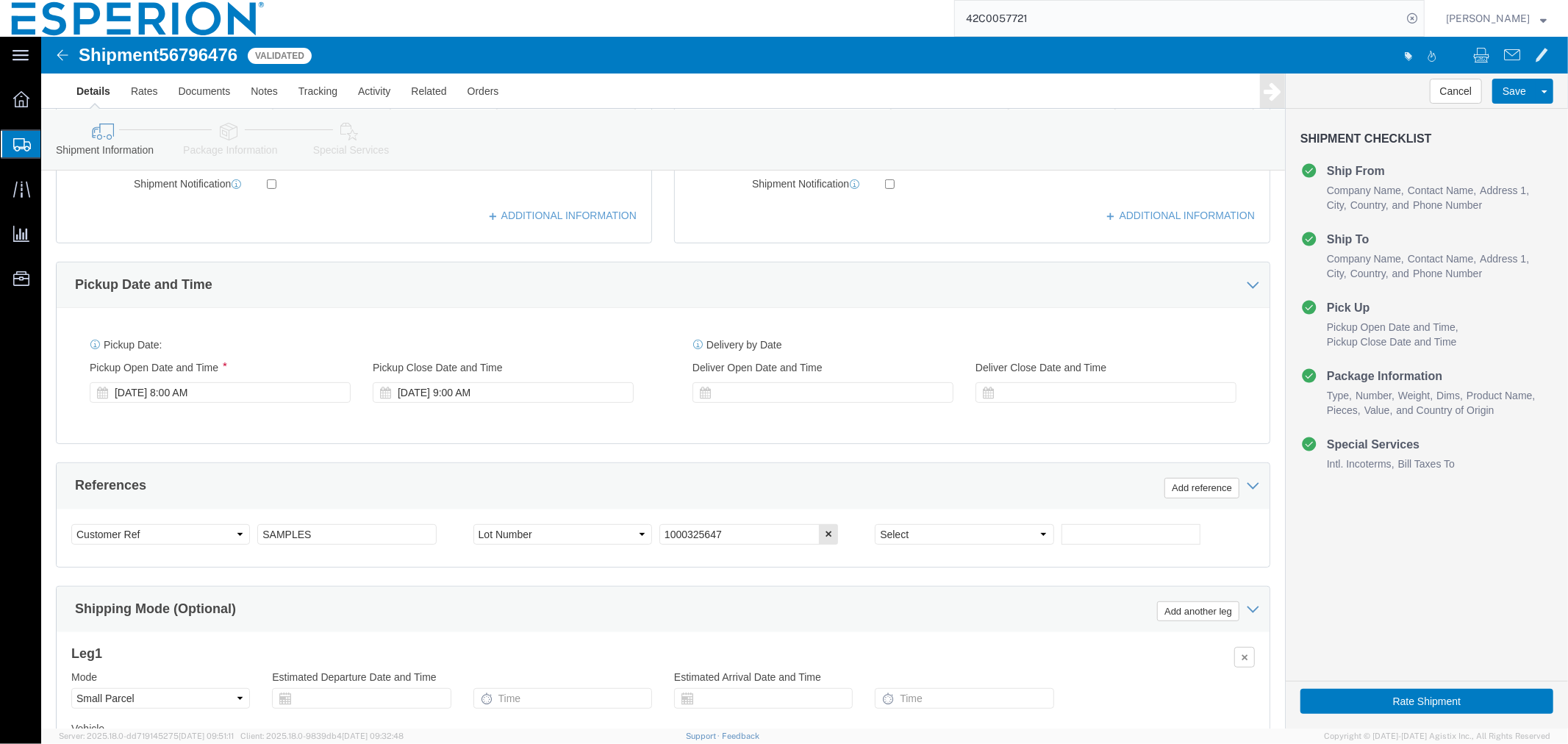
scroll to position [576, 0]
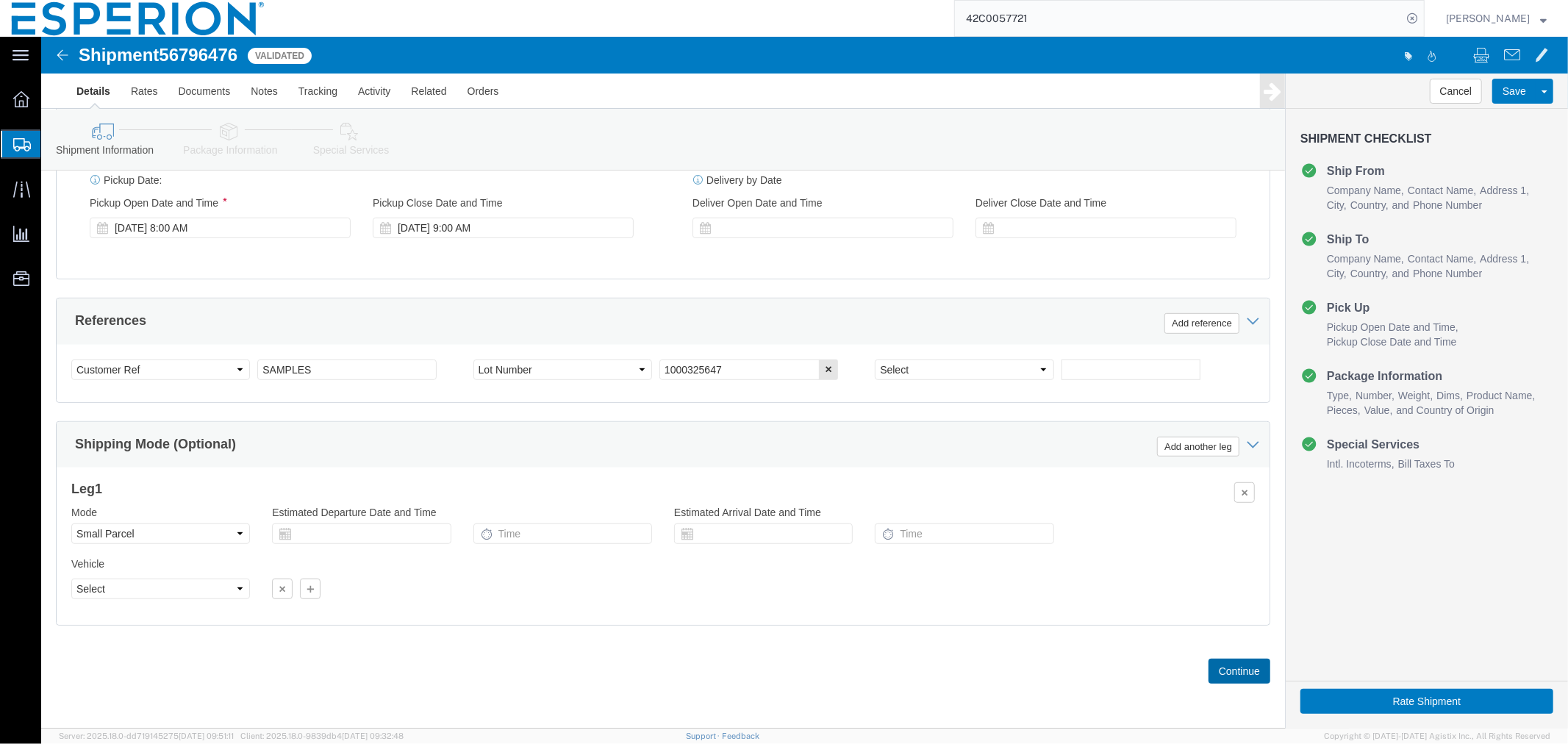
click button "Continue"
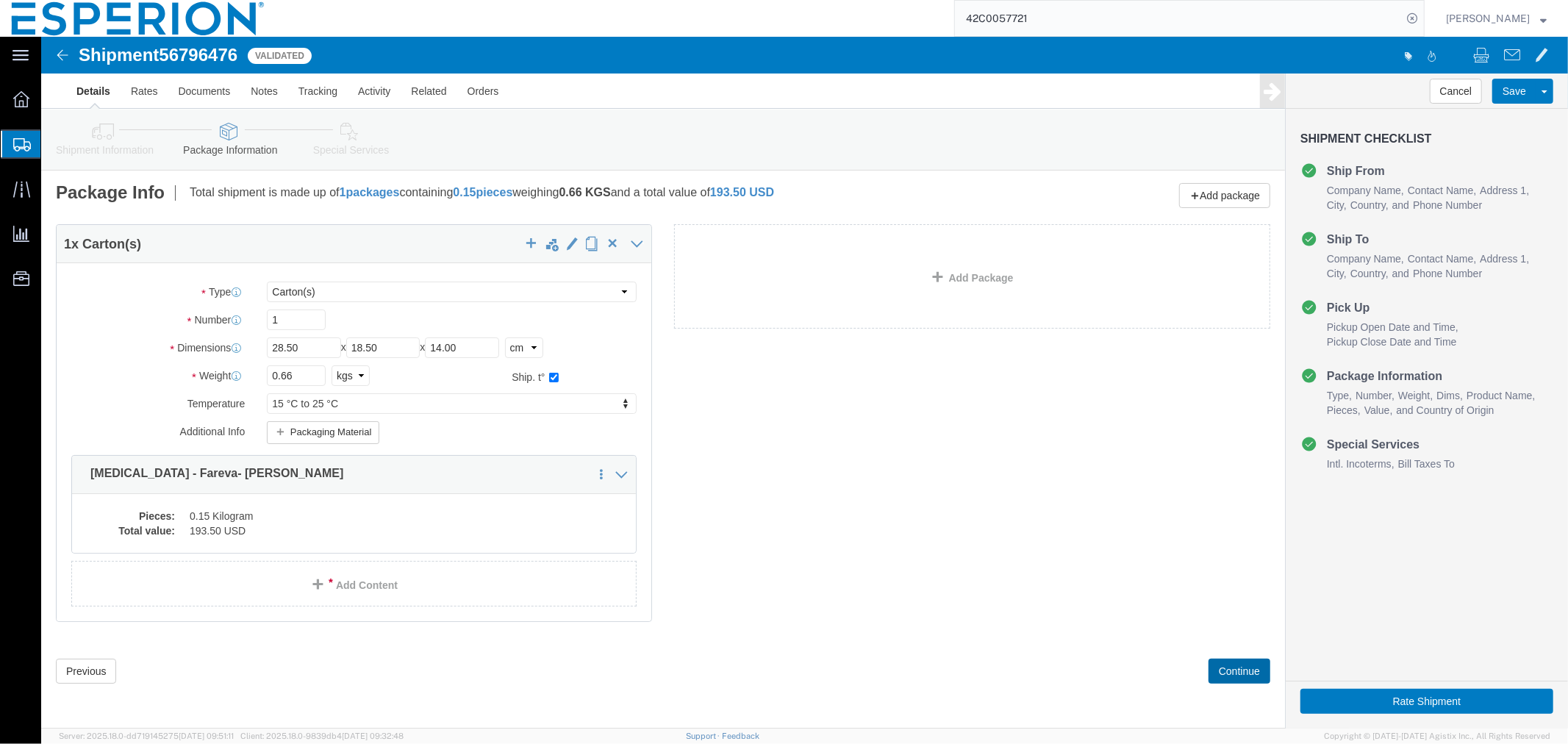
scroll to position [0, 0]
click div "Pieces: 0.15 Kilogram Total value: 193.50 USD"
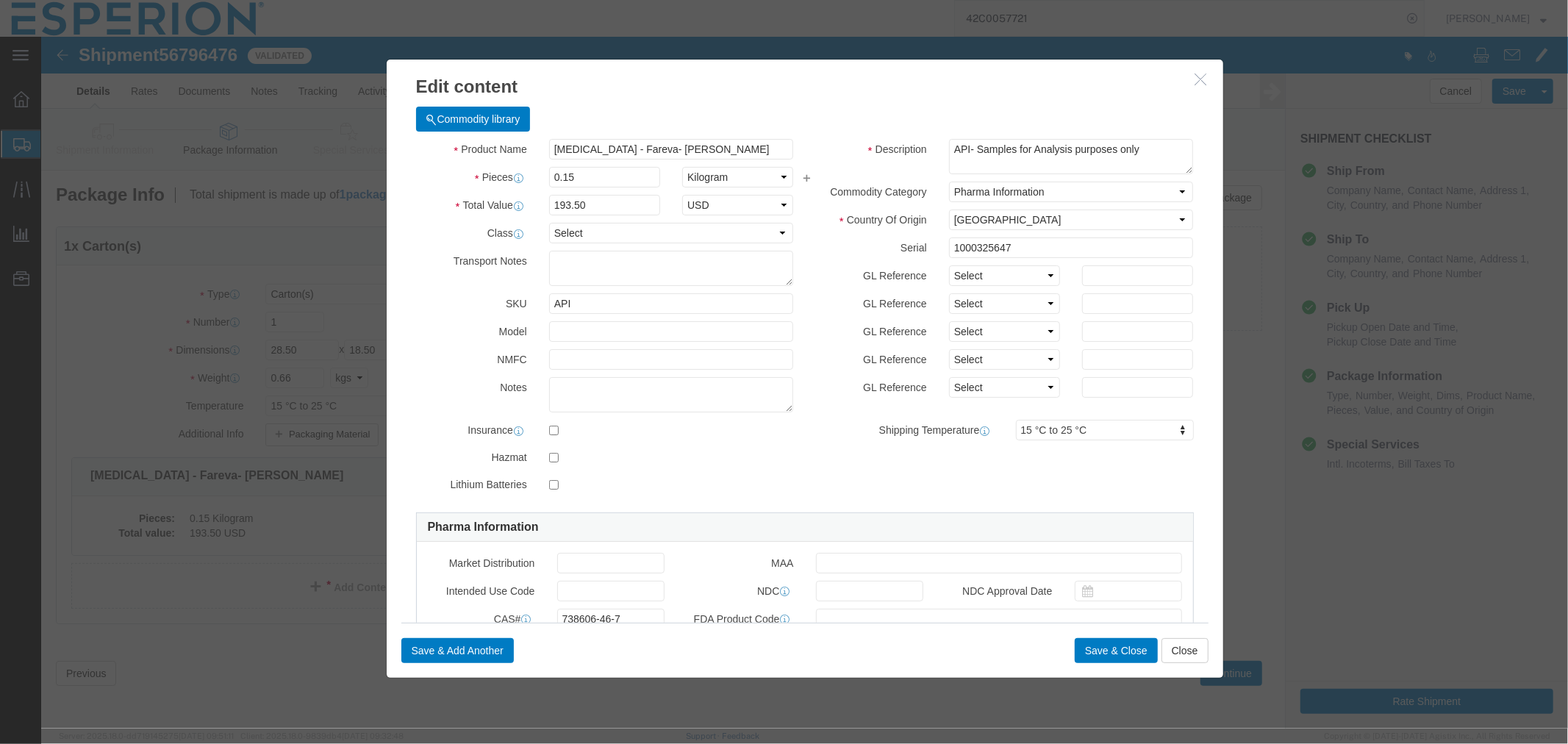
scroll to position [408, 0]
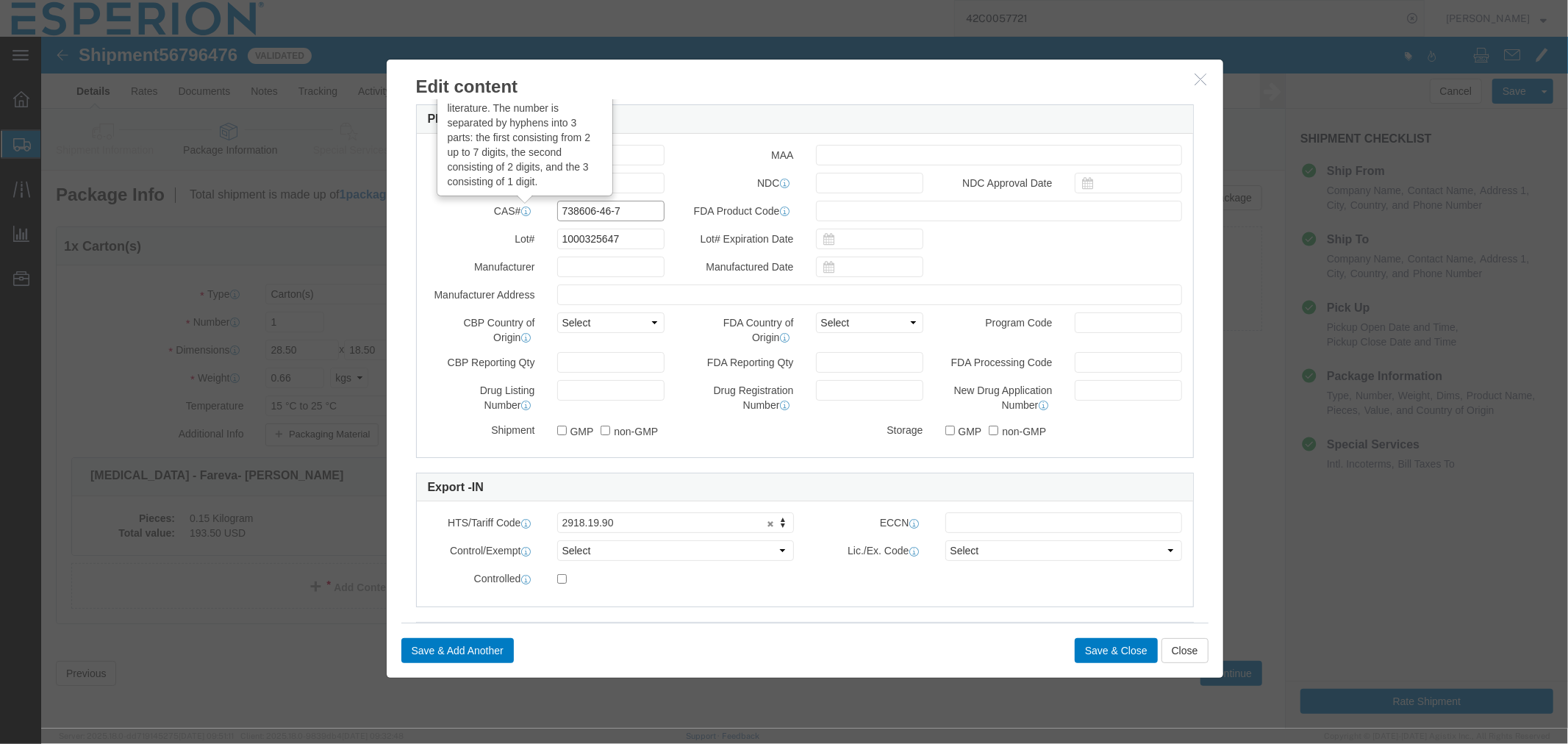
drag, startPoint x: 582, startPoint y: 172, endPoint x: 481, endPoint y: 172, distance: 101.0
click div "CAS# CAS Number is a unique numerical identifier assigned by the Chemical Abstr…"
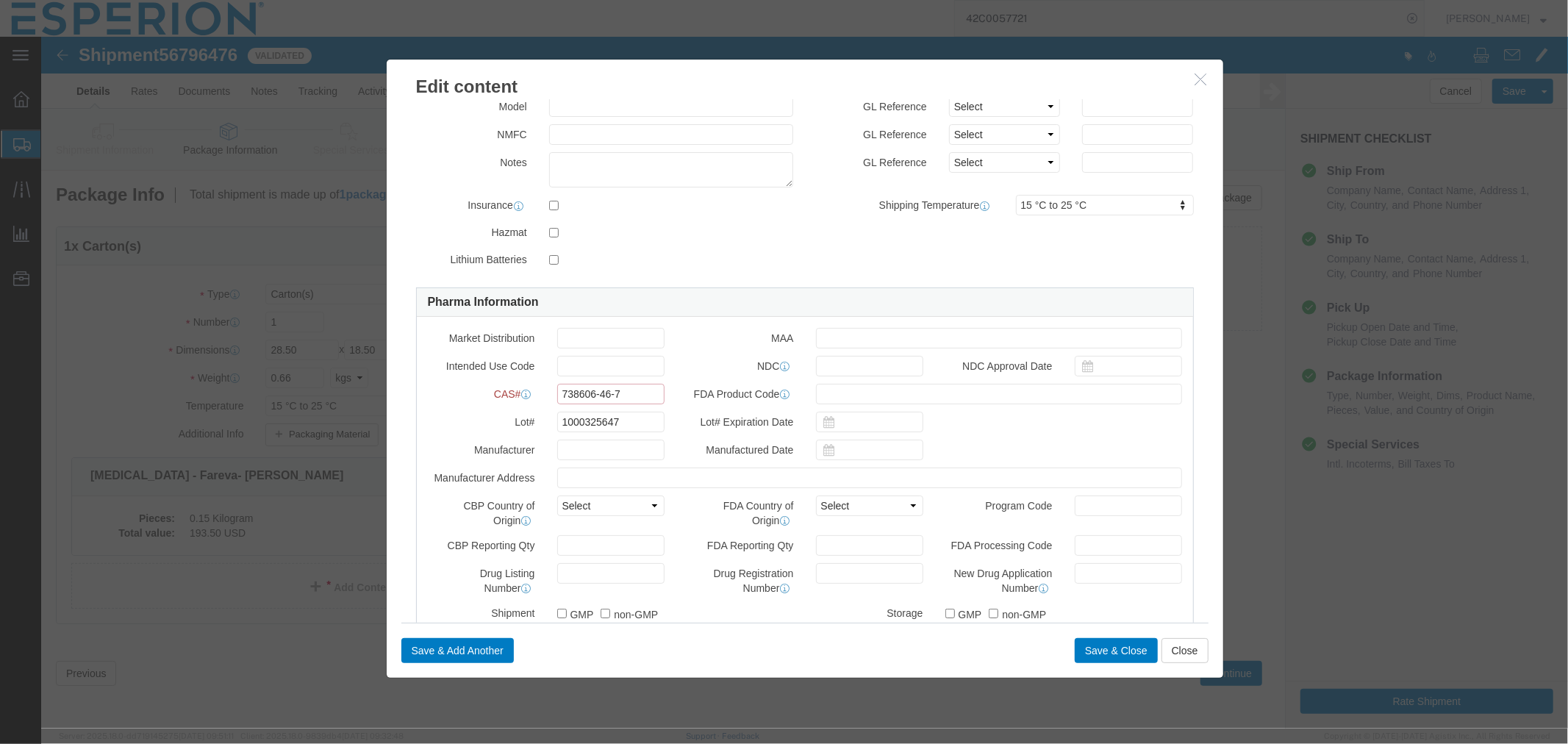
scroll to position [0, 0]
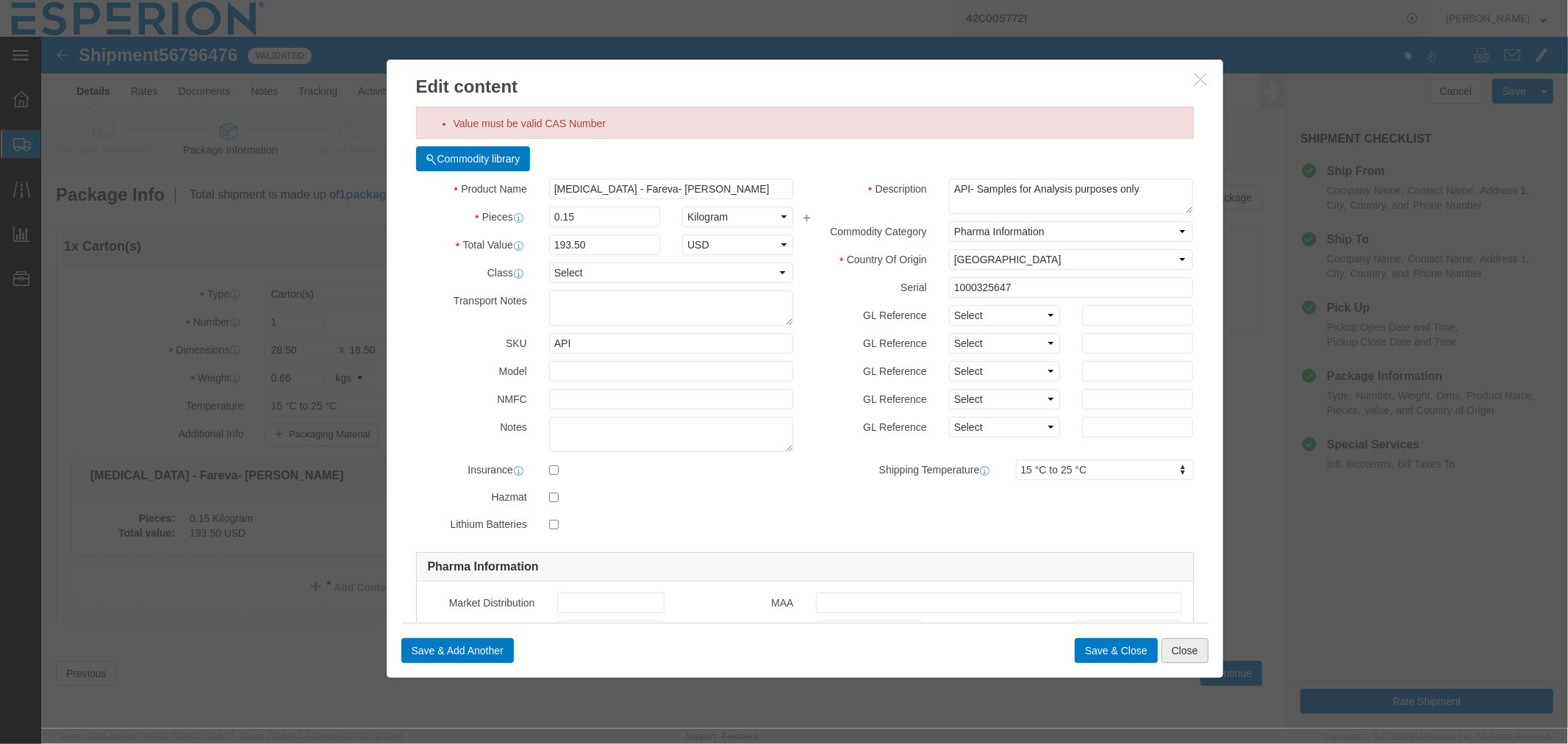
click button "Close"
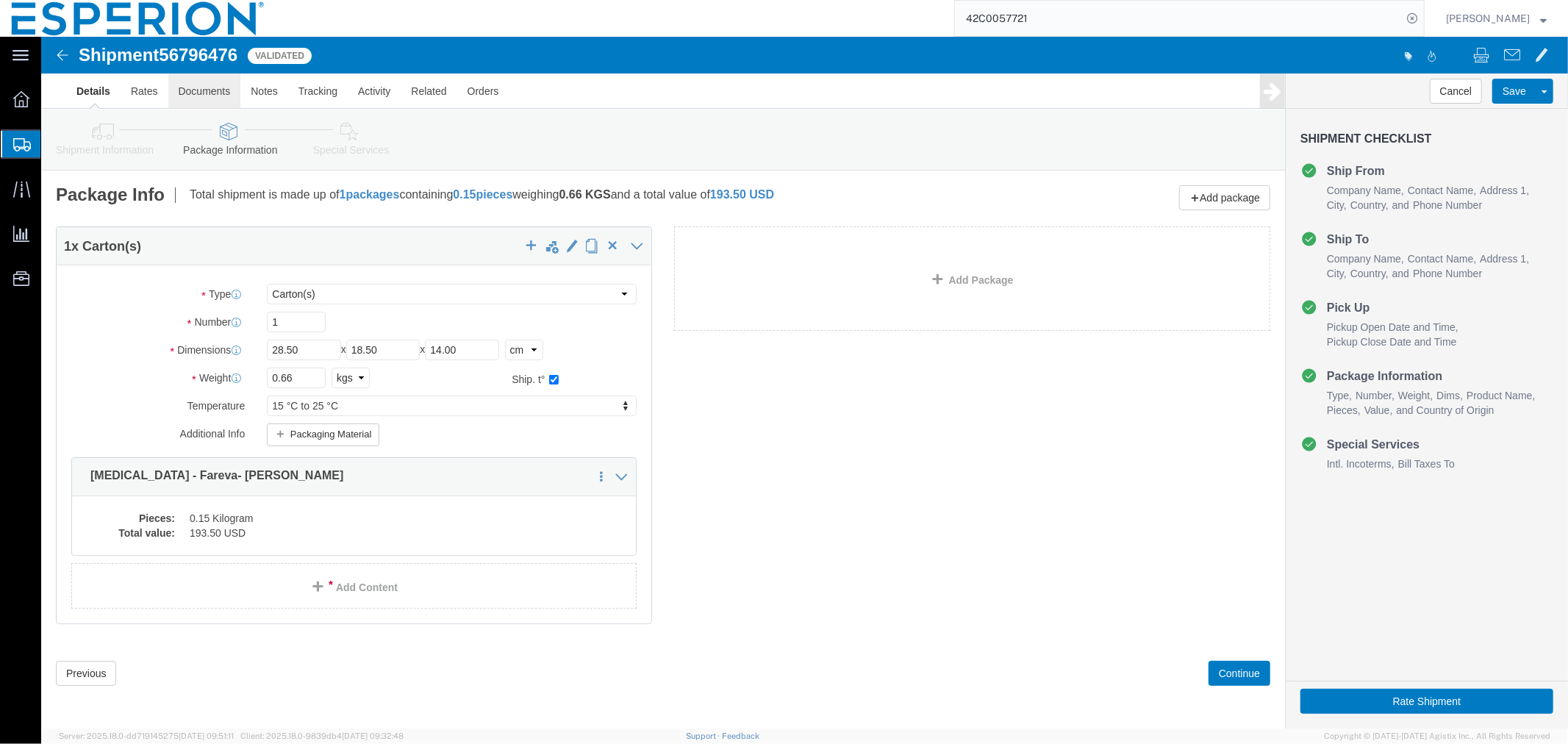
click link "Documents"
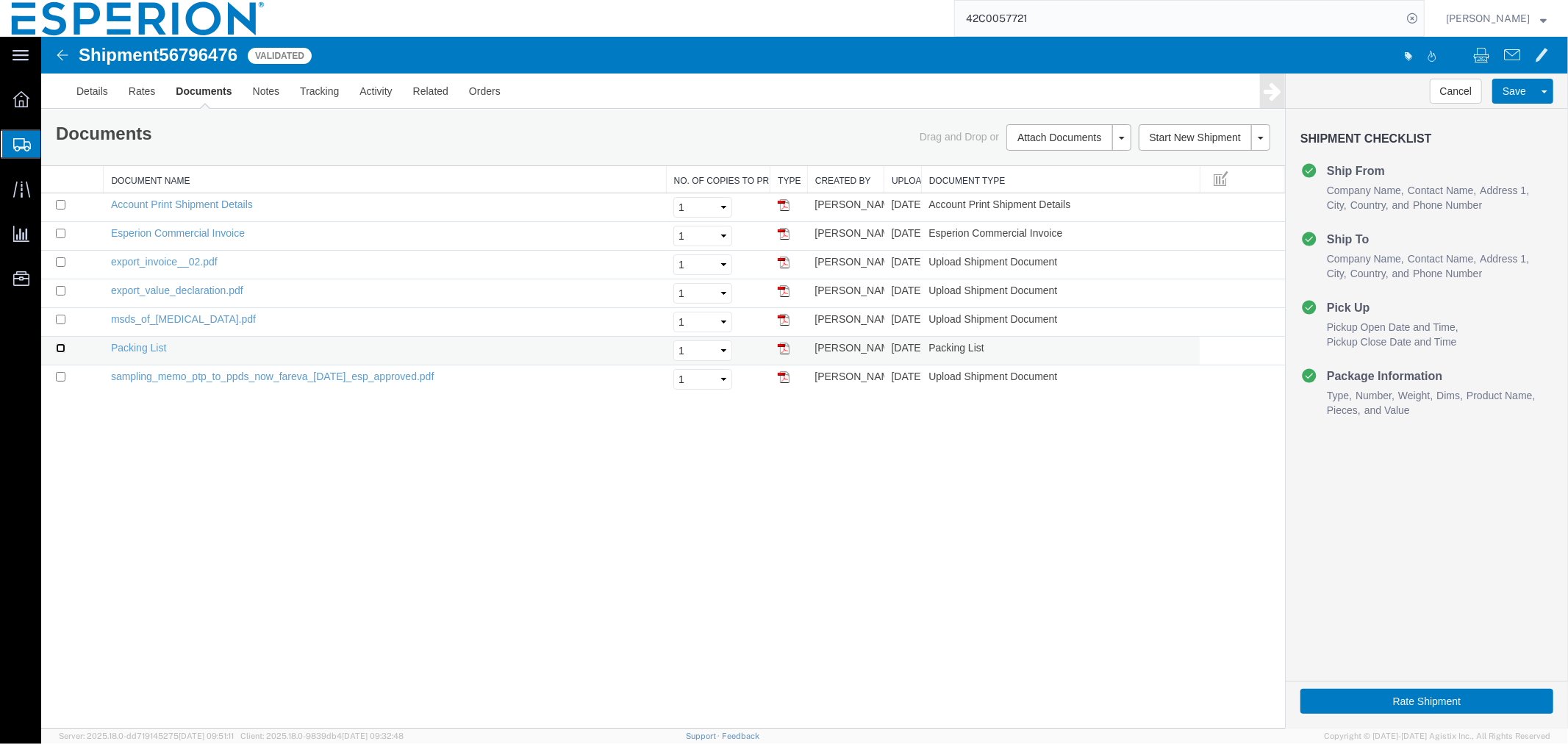
click at [57, 344] on input "checkbox" at bounding box center [60, 347] width 10 height 10
checkbox input "true"
click at [60, 233] on input "checkbox" at bounding box center [60, 233] width 10 height 10
checkbox input "true"
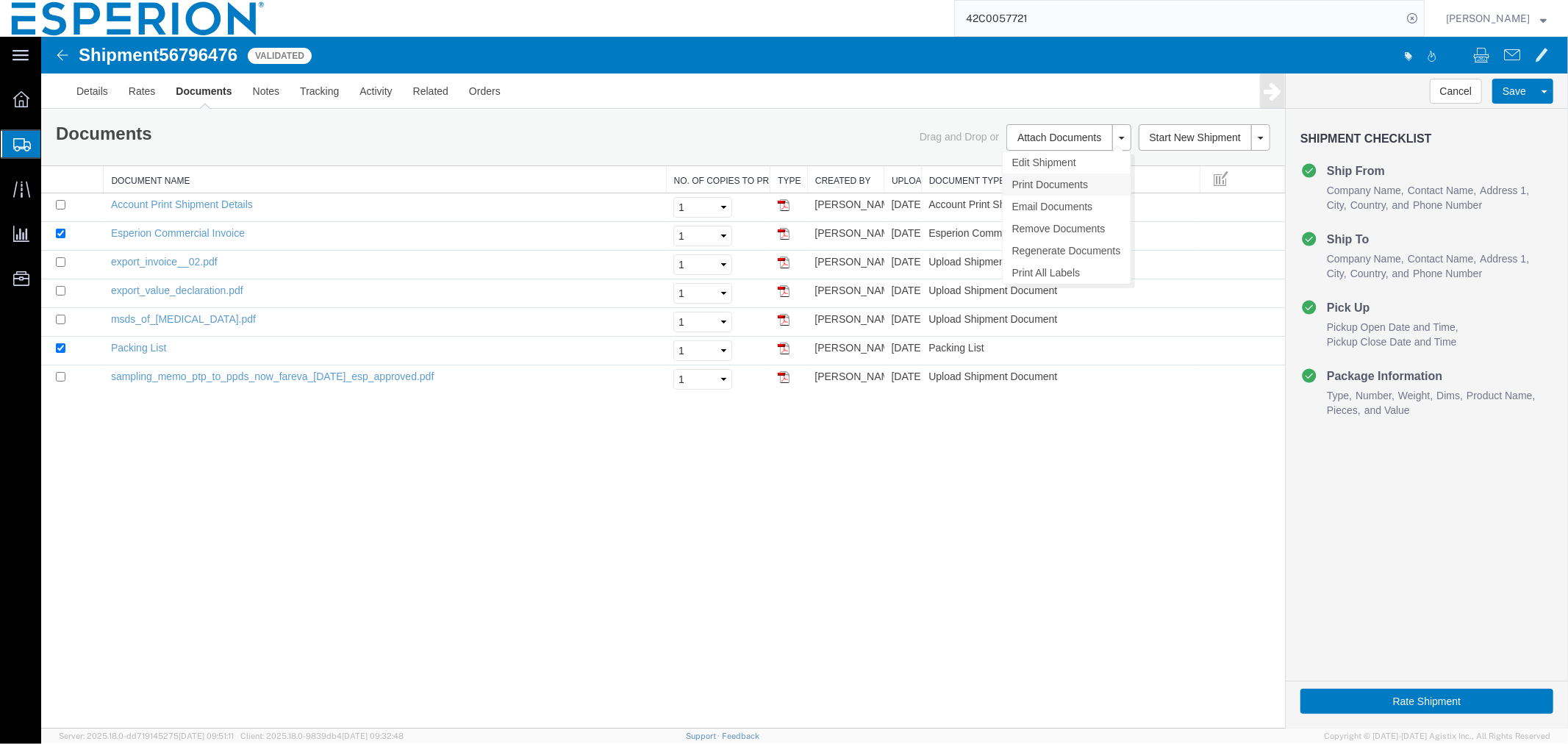
click at [1032, 184] on link "Print Documents" at bounding box center [1066, 183] width 128 height 22
click at [198, 48] on span "56796476" at bounding box center [198, 54] width 79 height 20
copy span "56796476"
click at [67, 84] on link "Details" at bounding box center [92, 90] width 52 height 36
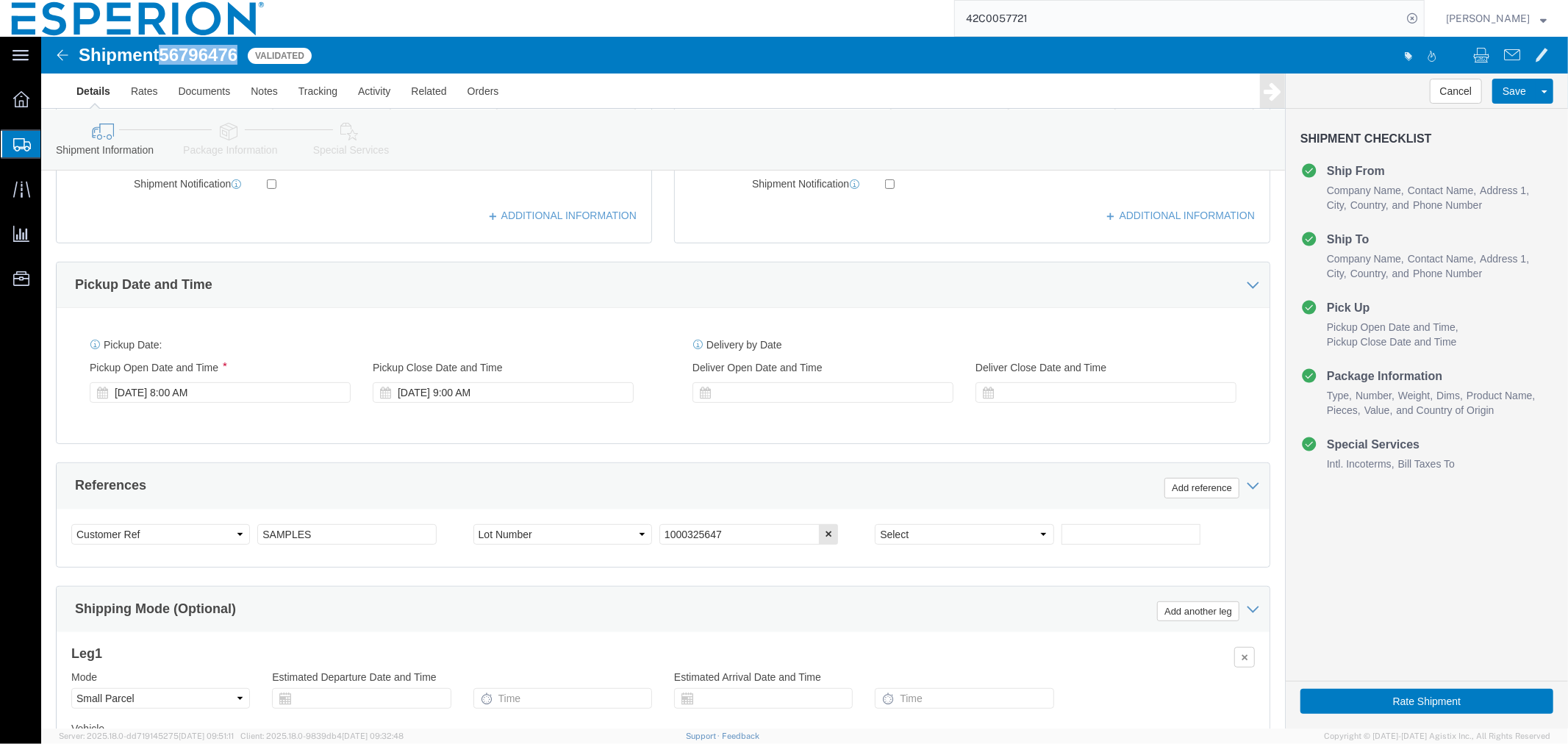
scroll to position [576, 0]
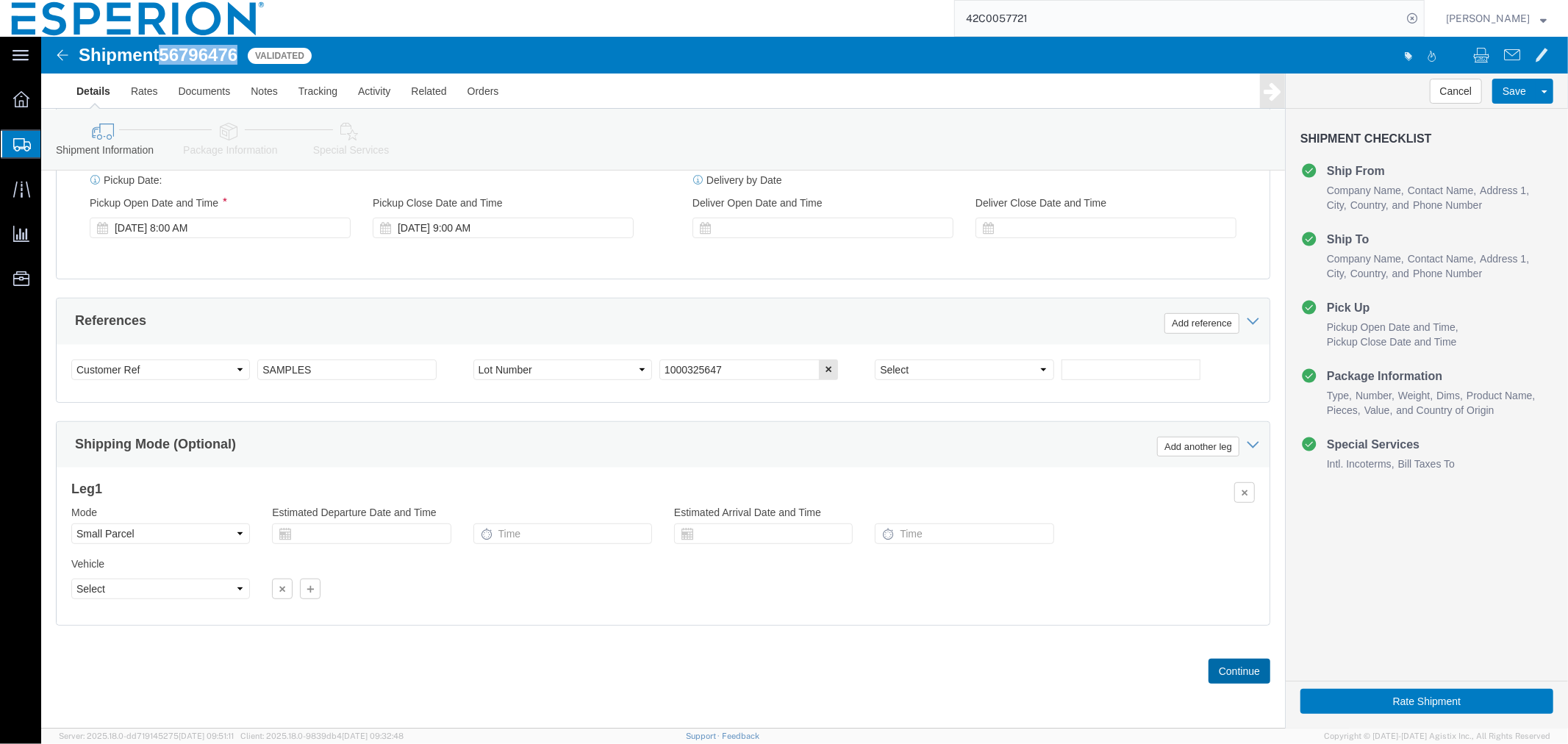
click button "Continue"
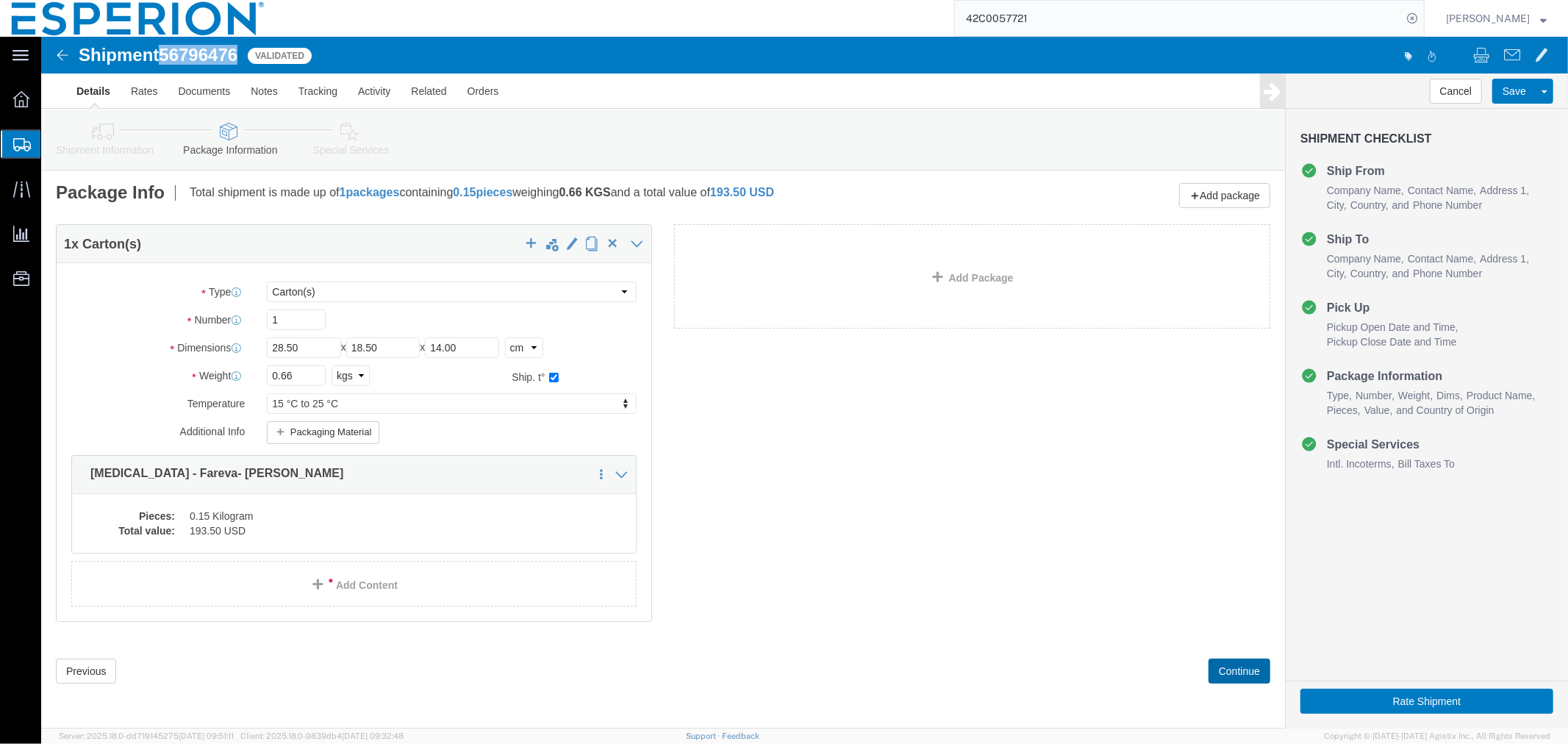
scroll to position [0, 0]
click button "Continue"
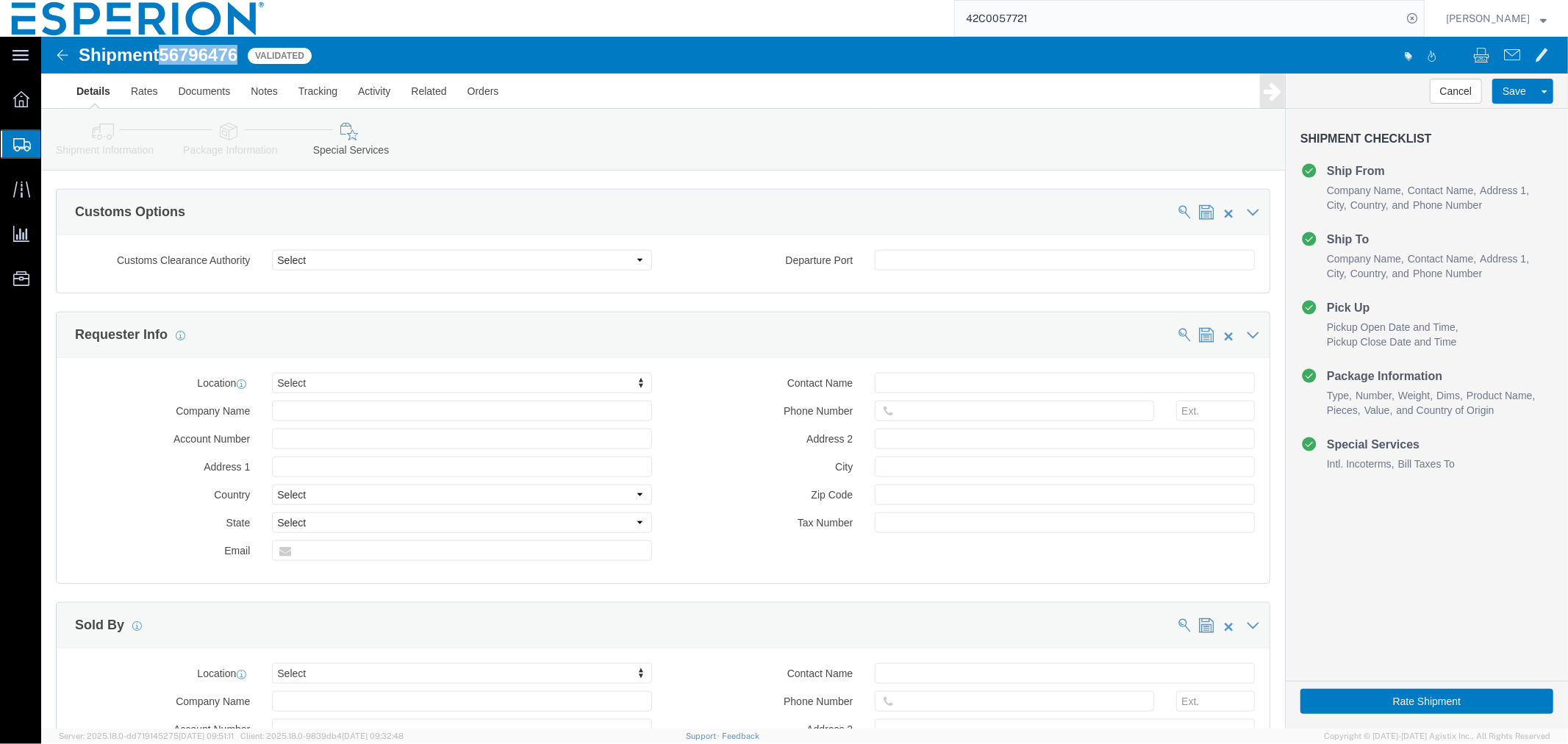
scroll to position [1471, 0]
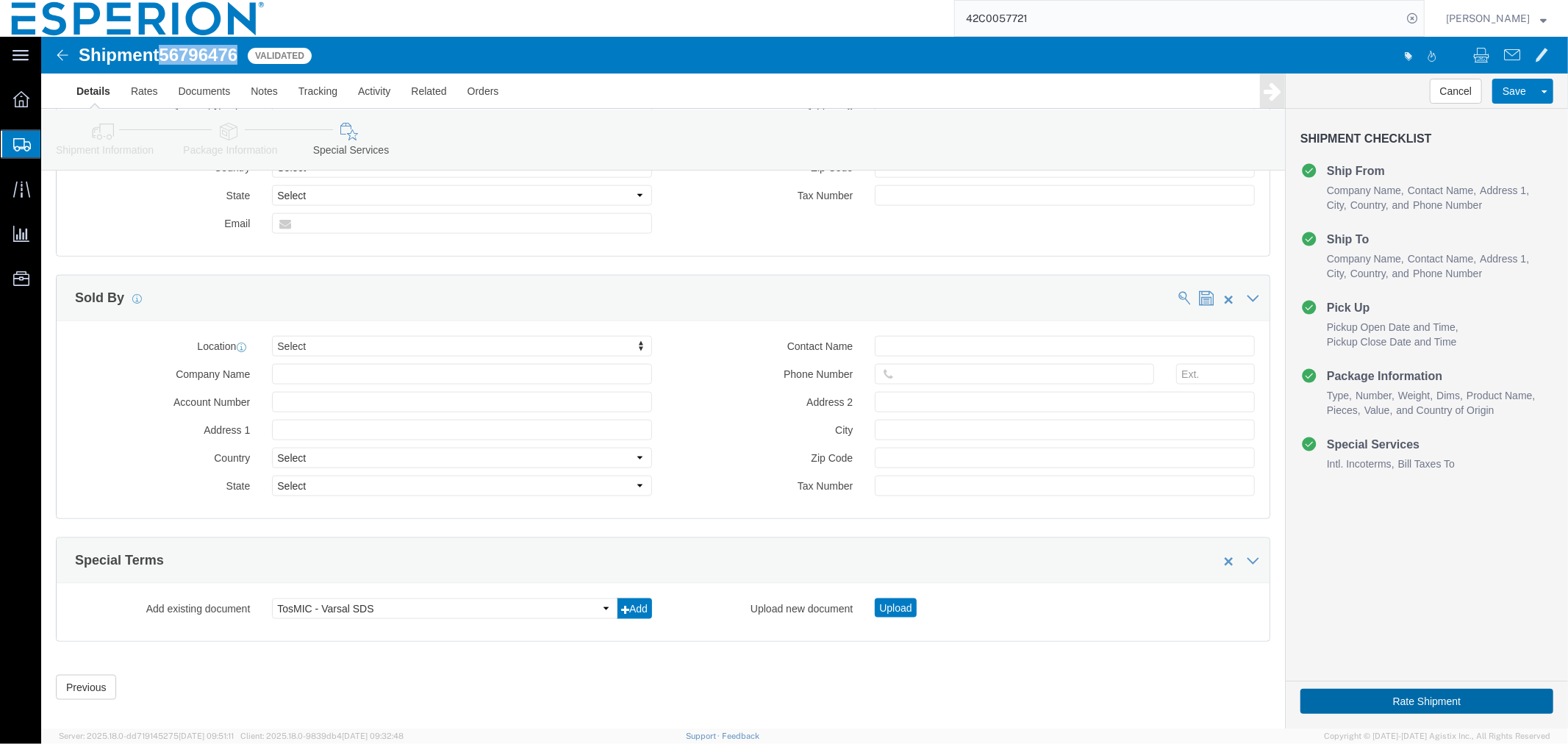
click button "Rate Shipment"
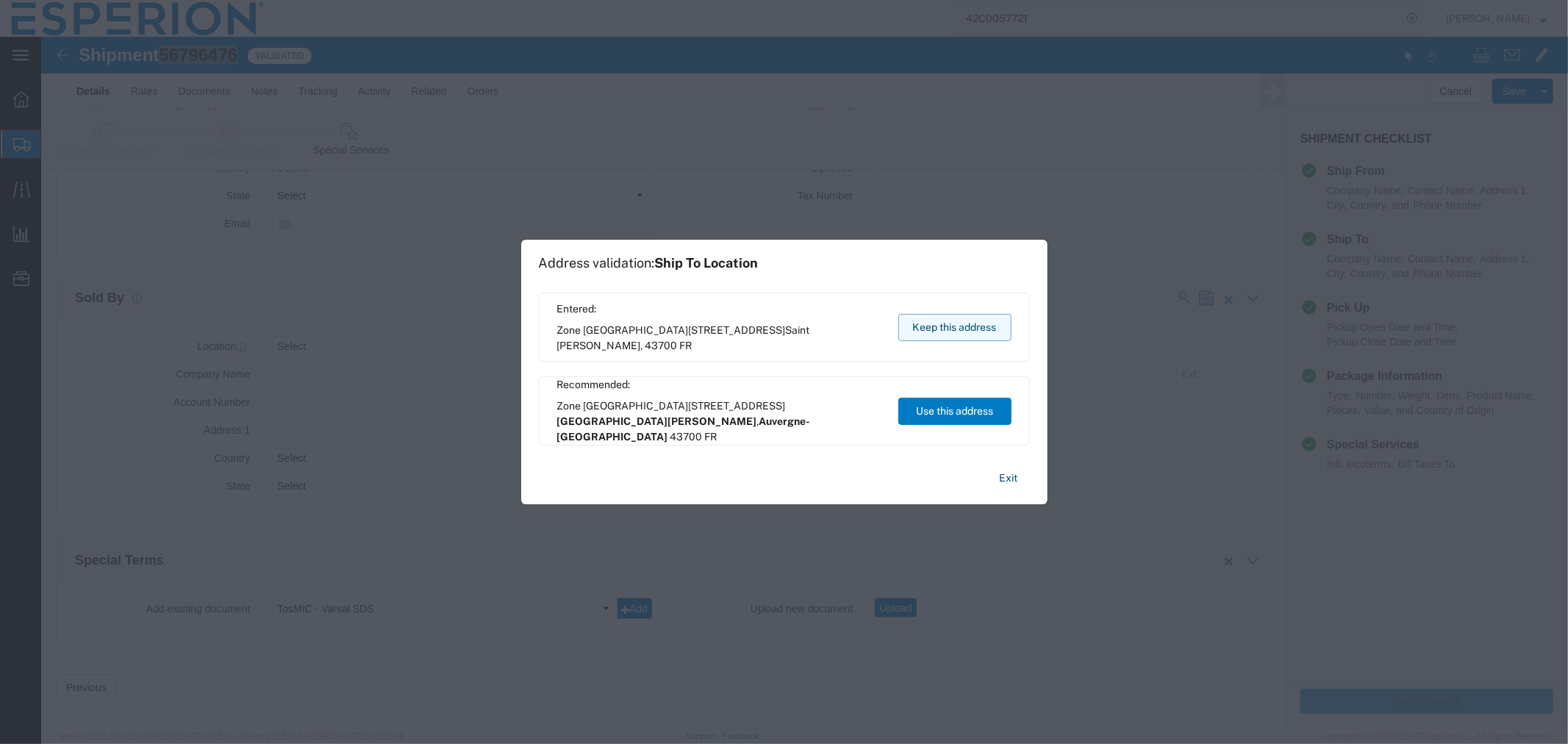
click at [927, 332] on button "Keep this address" at bounding box center [954, 327] width 113 height 27
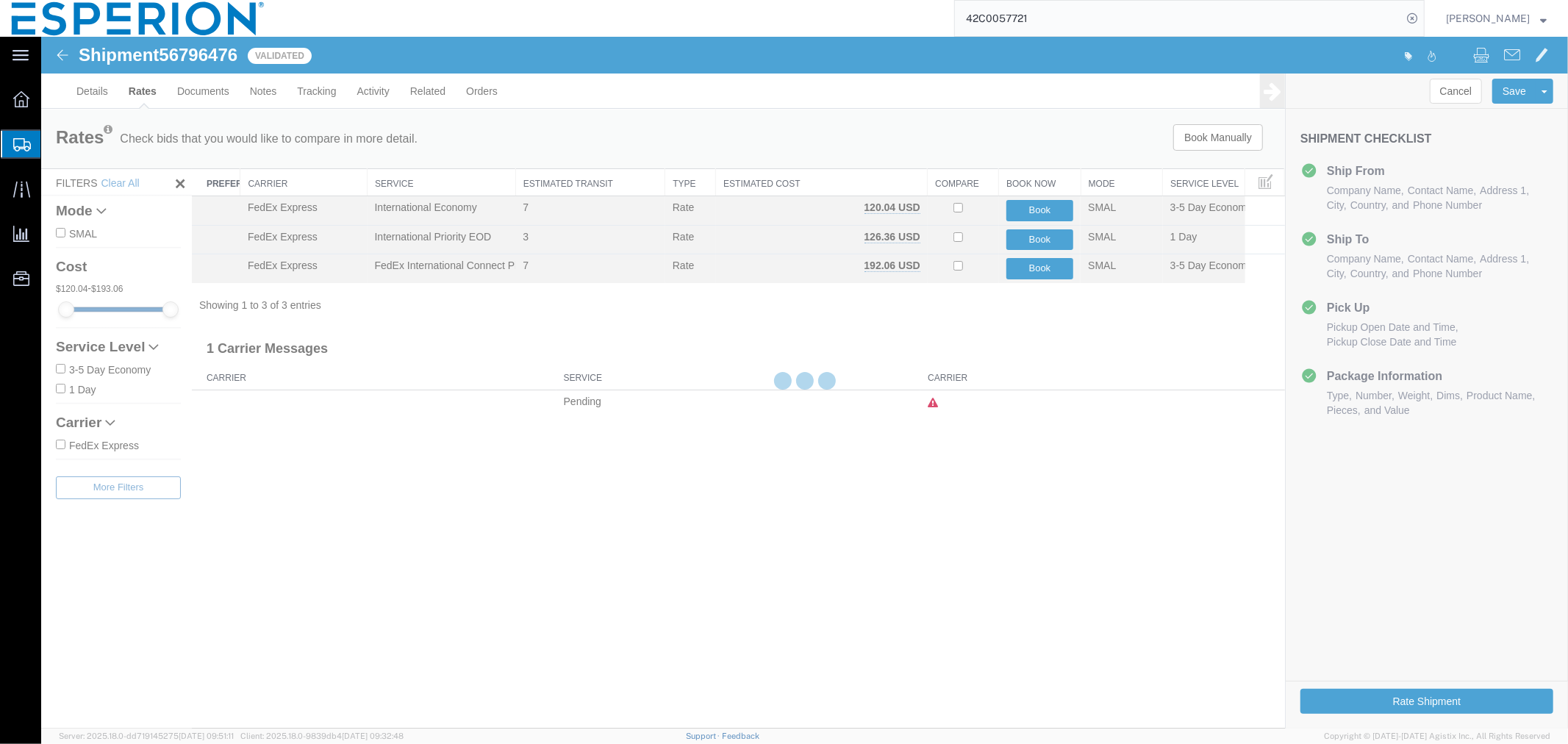
scroll to position [0, 0]
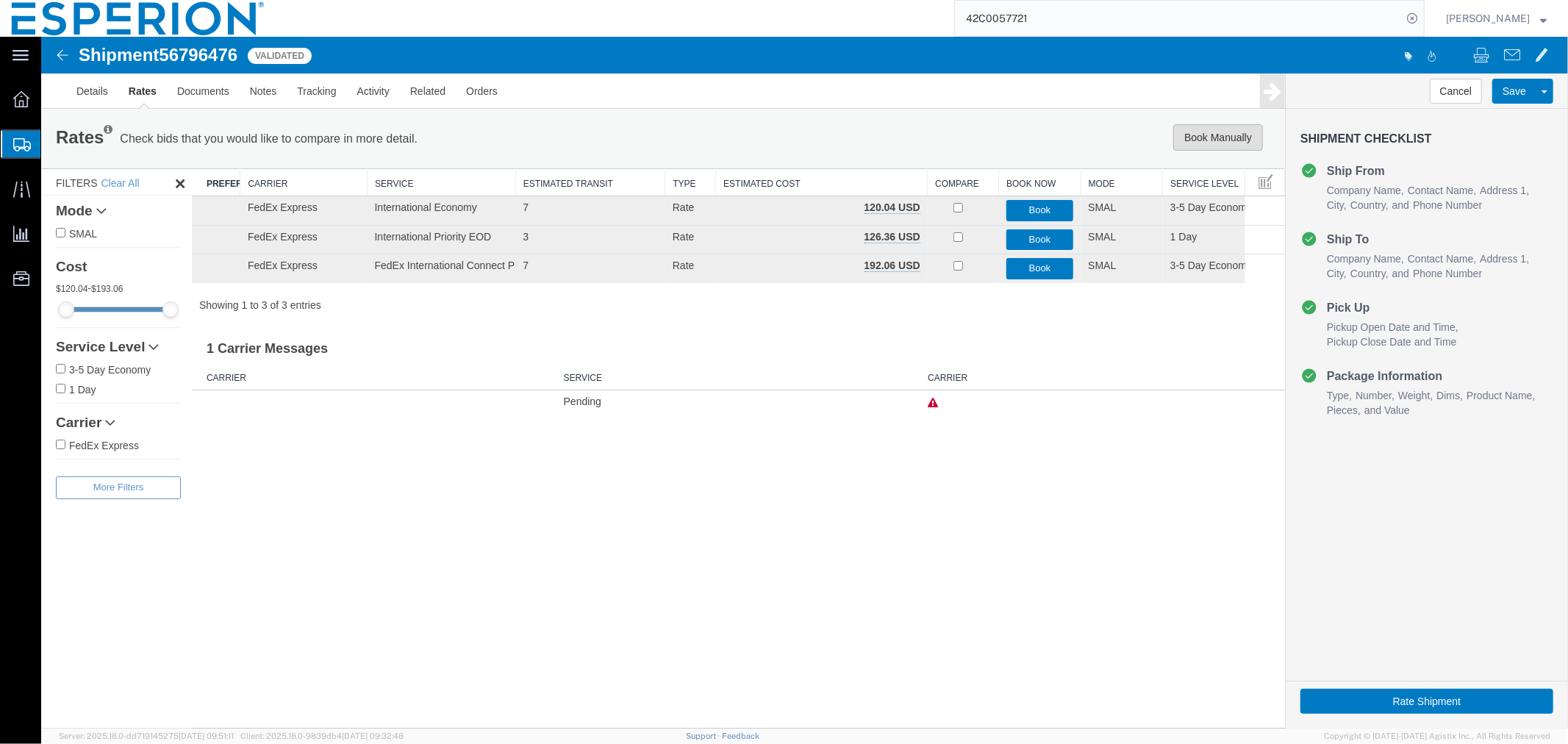
click at [1192, 142] on button "Book Manually" at bounding box center [1217, 136] width 90 height 26
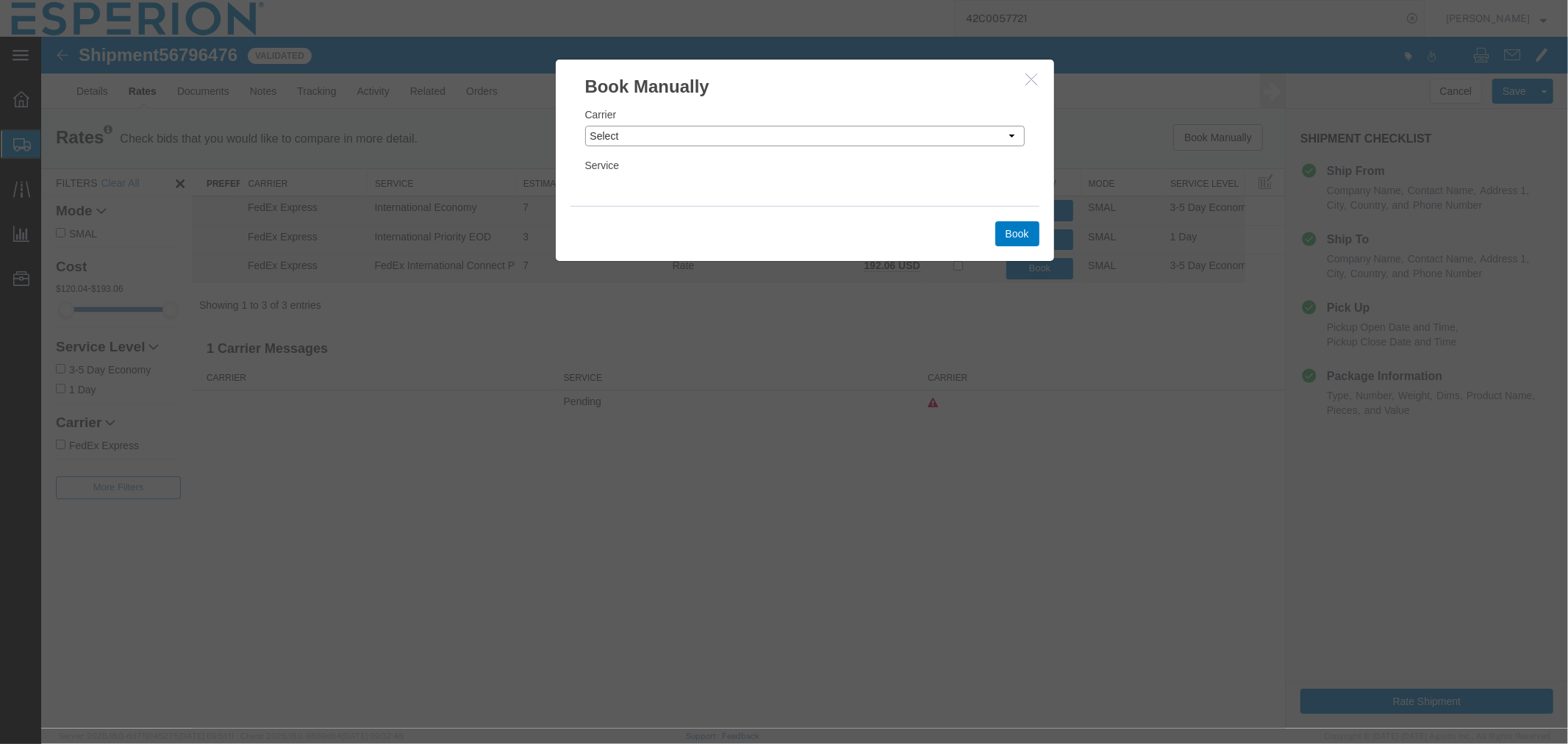
click at [608, 130] on select "Select Add New Carrier (and default service) DHL Global Forwarding Expeditors I…" at bounding box center [805, 135] width 440 height 20
select select "2322"
click at [585, 125] on select "Select Add New Carrier (and default service) DHL Global Forwarding Expeditors I…" at bounding box center [805, 135] width 440 height 20
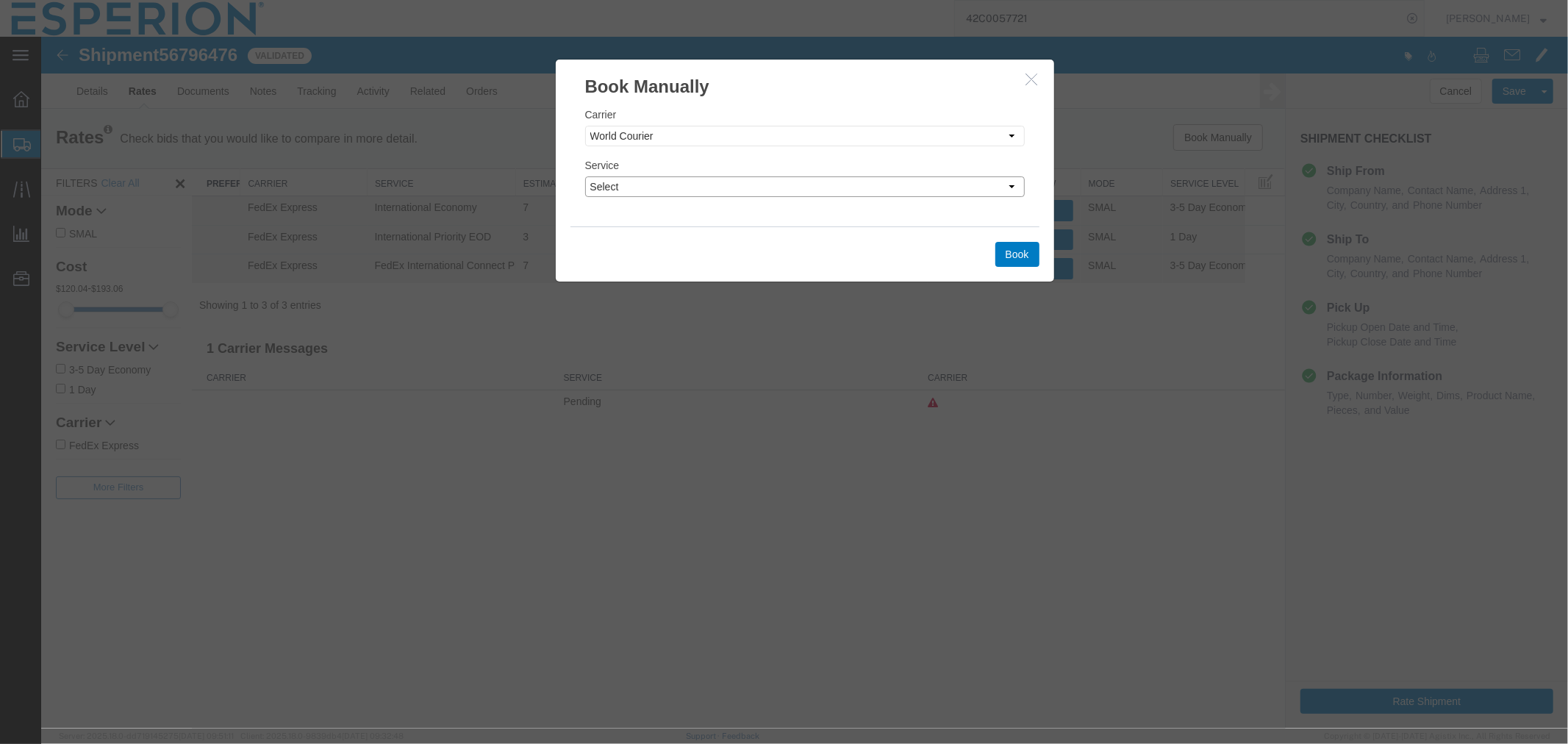
drag, startPoint x: 651, startPoint y: 226, endPoint x: 610, endPoint y: 185, distance: 58.0
click at [610, 185] on select "Select 2 Day 2 Day Air Invalid Service LTL 3 - 5 Day NFO Next Day Air Next Day …" at bounding box center [805, 185] width 440 height 20
select select "10474"
click at [585, 176] on select "Select 2 Day 2 Day Air Invalid Service LTL 3 - 5 Day NFO Next Day Air Next Day …" at bounding box center [805, 185] width 440 height 20
click at [1007, 252] on button "Book" at bounding box center [1017, 254] width 44 height 25
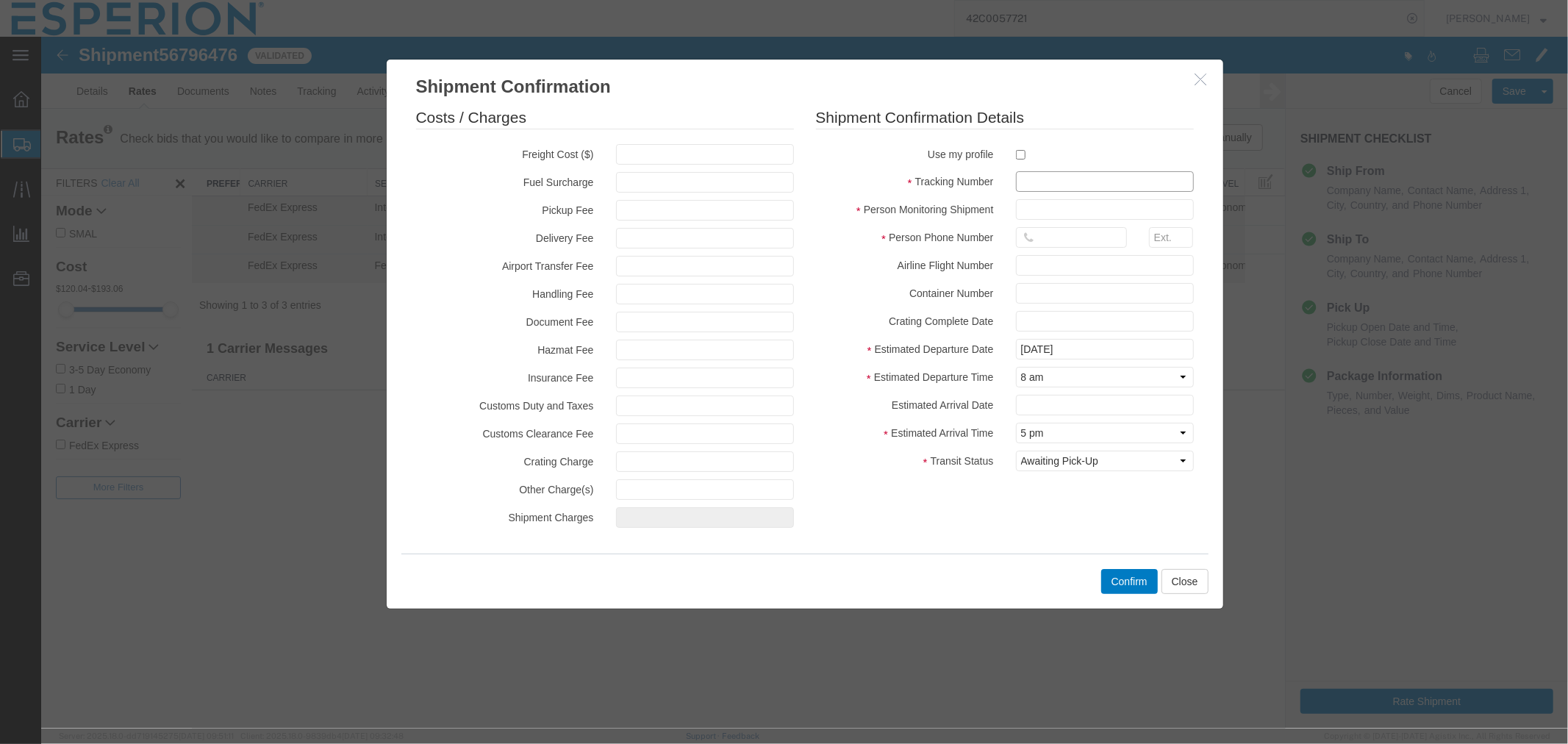
click at [1033, 171] on input "text" at bounding box center [1104, 180] width 178 height 20
paste input "927351225"
type input "927351225"
click at [1024, 202] on input "text" at bounding box center [1104, 208] width 178 height 20
type input "ABREAUX"
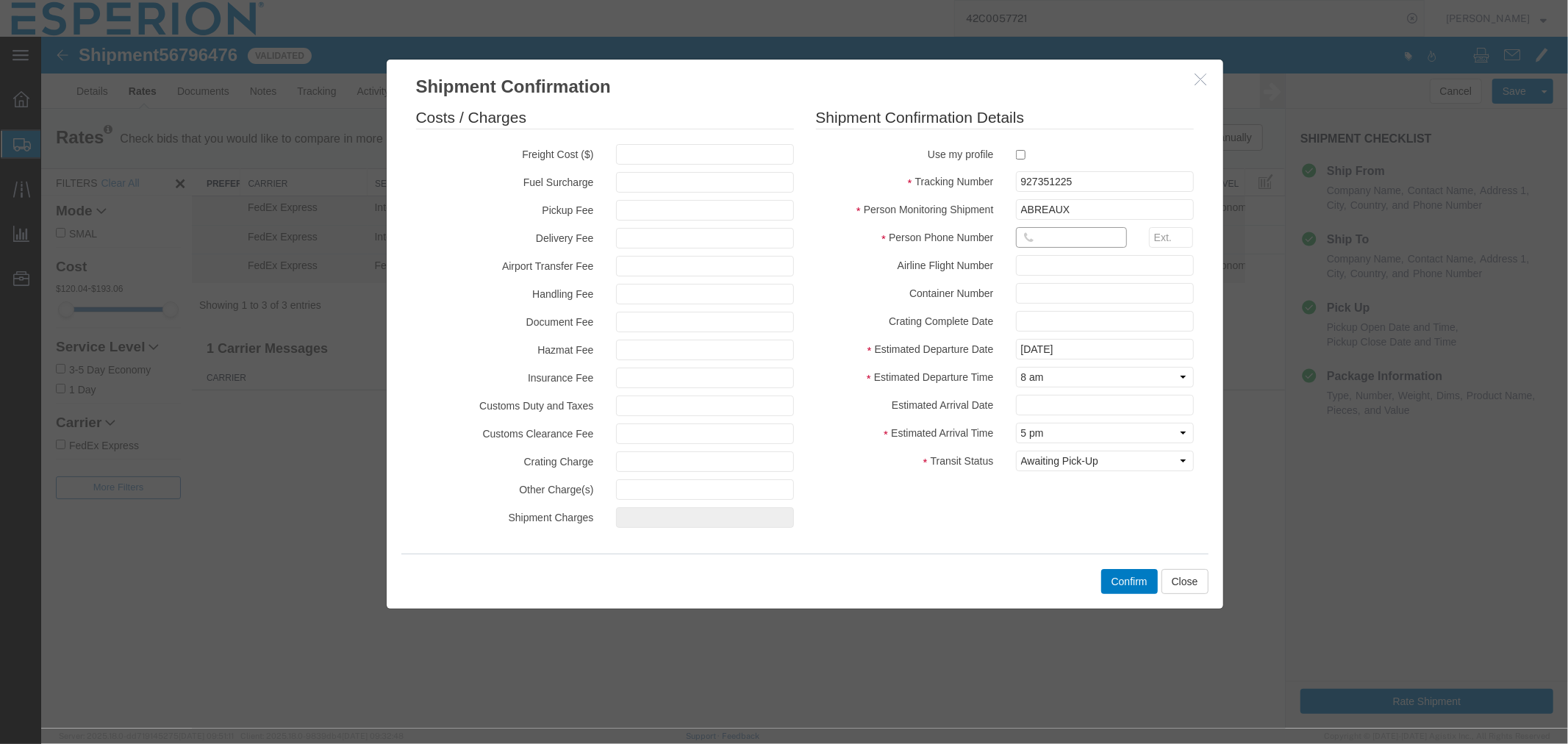
click at [1042, 238] on input "text" at bounding box center [1070, 236] width 111 height 20
type input "666-666-6666"
click at [1055, 411] on input "text" at bounding box center [1104, 403] width 178 height 20
click at [1096, 311] on td "17" at bounding box center [1092, 309] width 22 height 22
type input "09/17/2025"
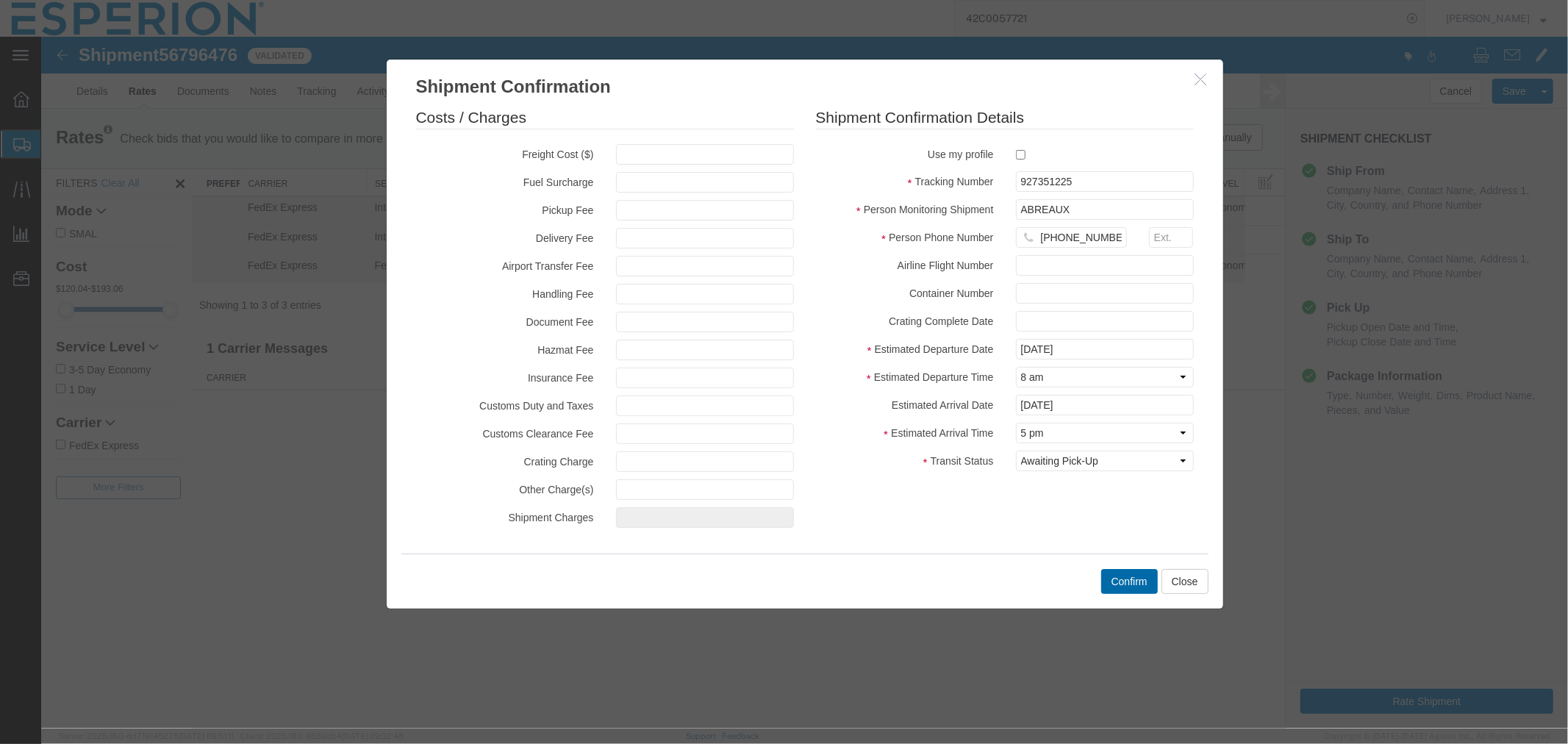
click at [1133, 591] on button "Confirm" at bounding box center [1129, 581] width 57 height 25
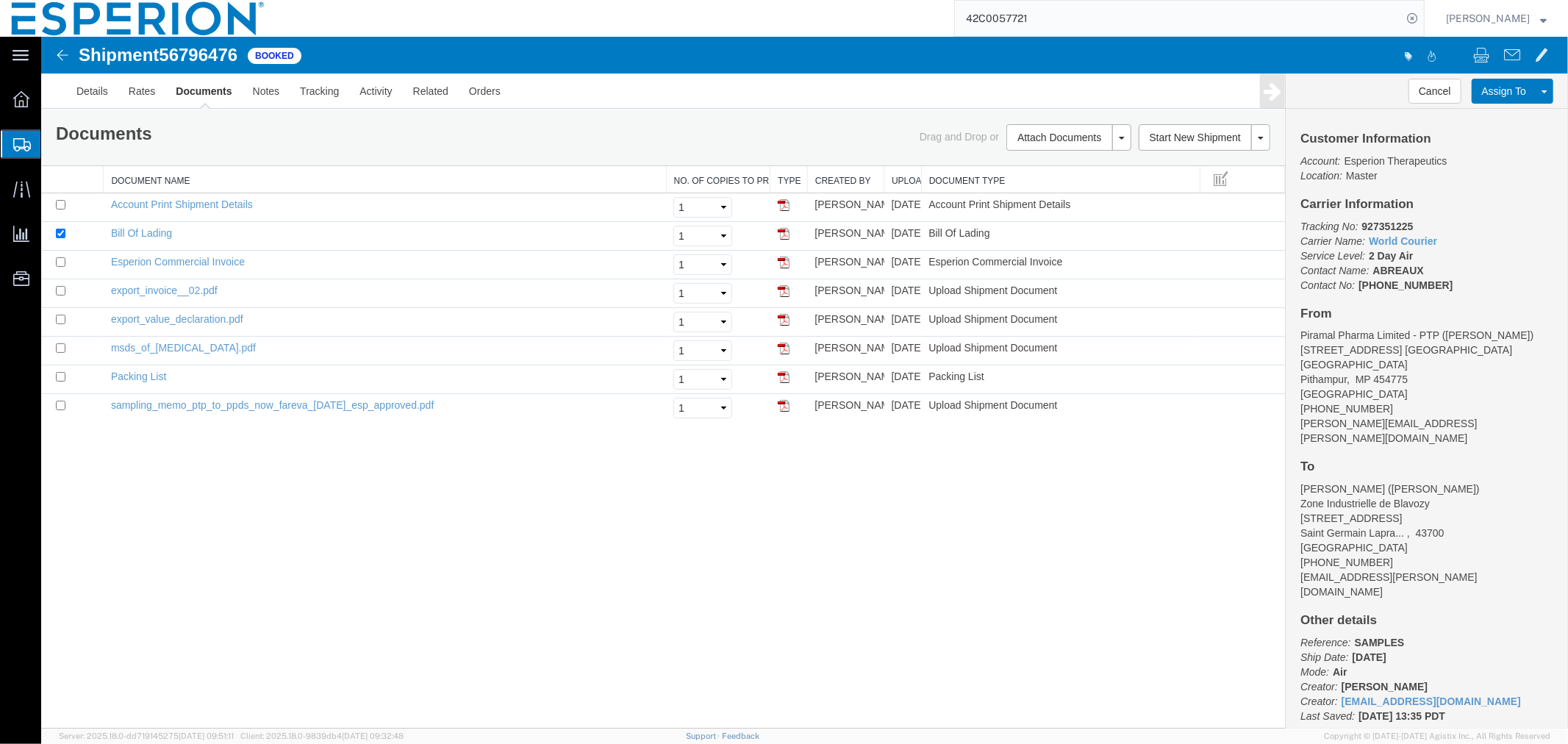
click at [1052, 15] on input "42C0057721" at bounding box center [1178, 18] width 447 height 36
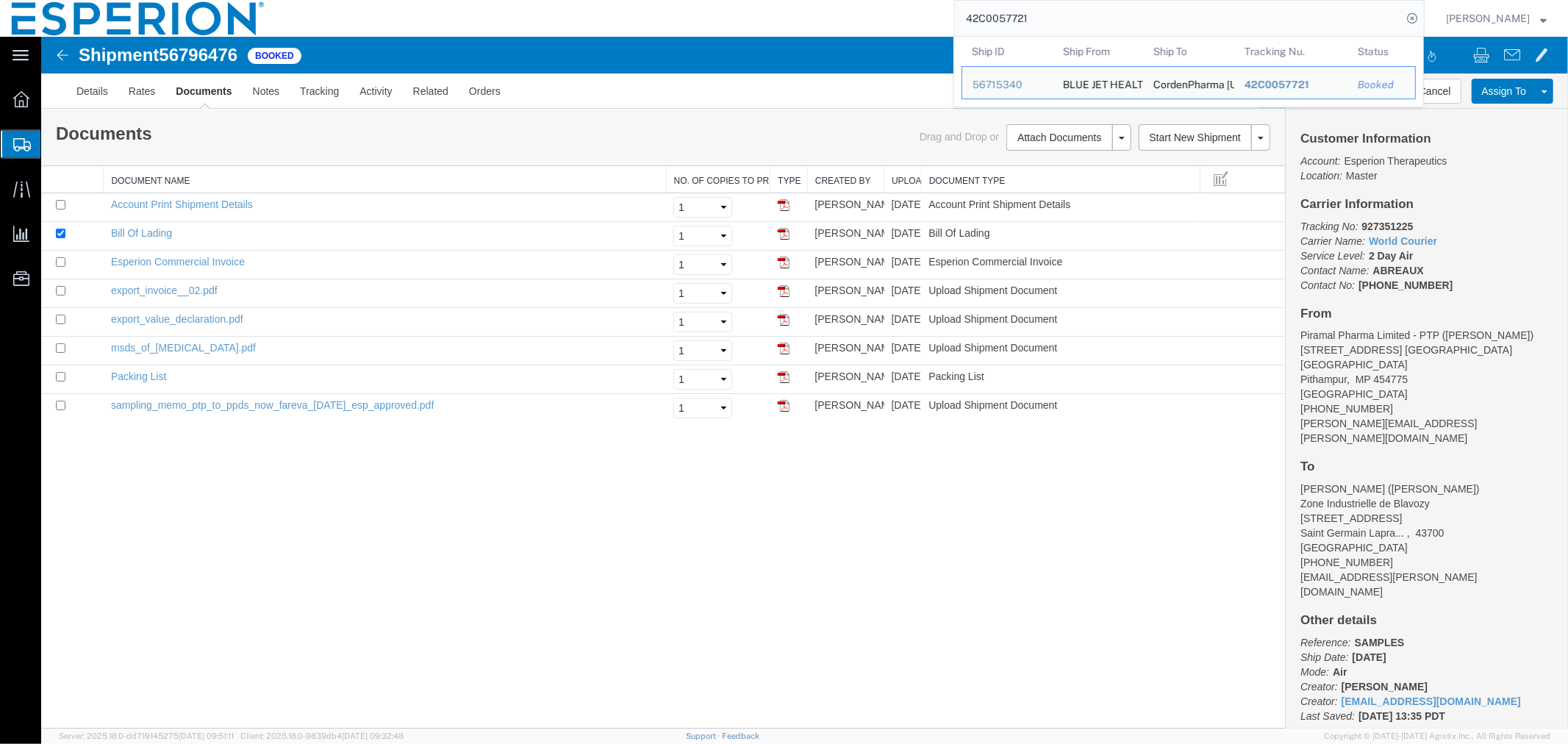
drag, startPoint x: 1049, startPoint y: 20, endPoint x: 845, endPoint y: 13, distance: 204.1
click at [845, 13] on div "42C0057721 Ship ID Ship From Ship To Tracking Nu. Status Ship ID 56715340 Ship …" at bounding box center [851, 18] width 1148 height 37
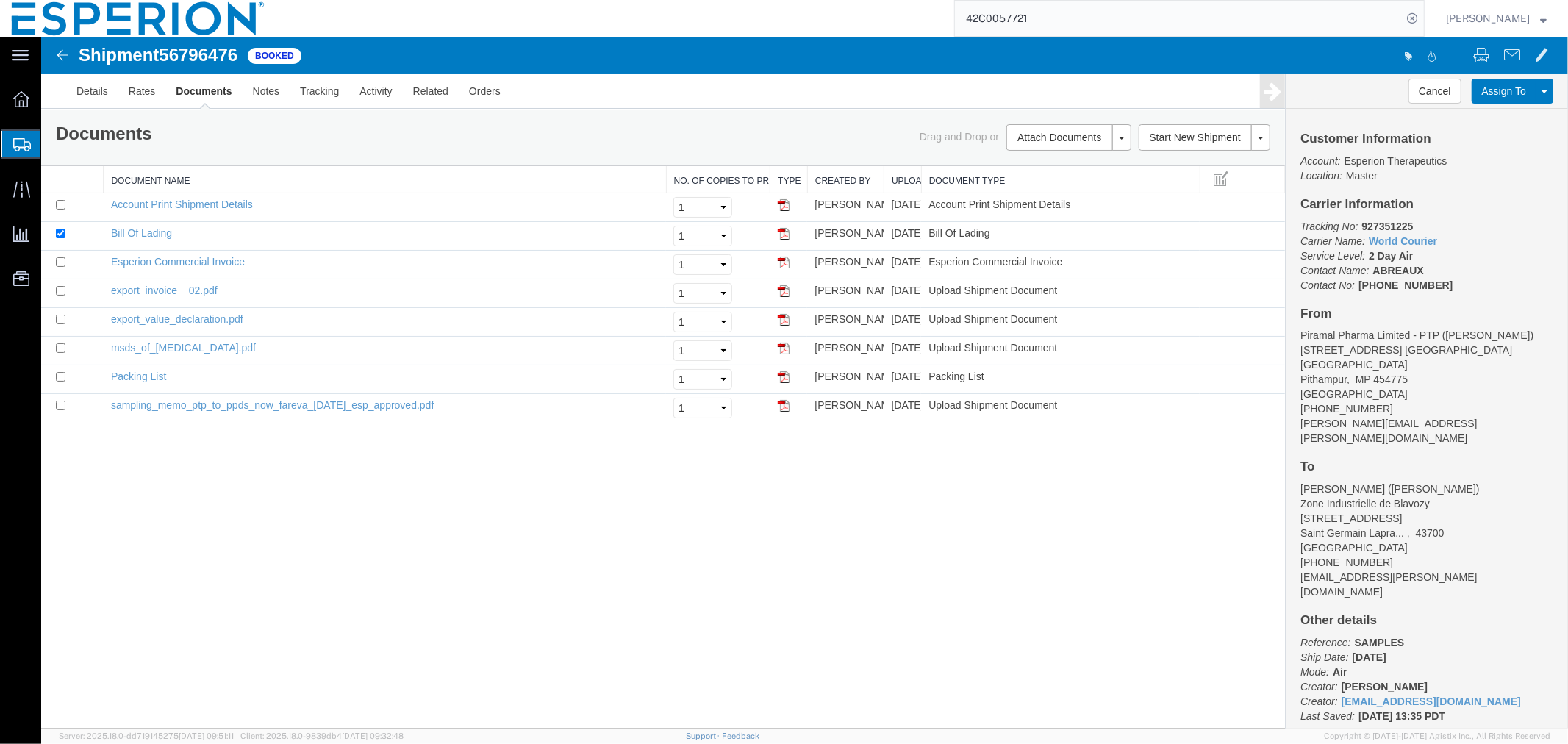
paste input "56784627"
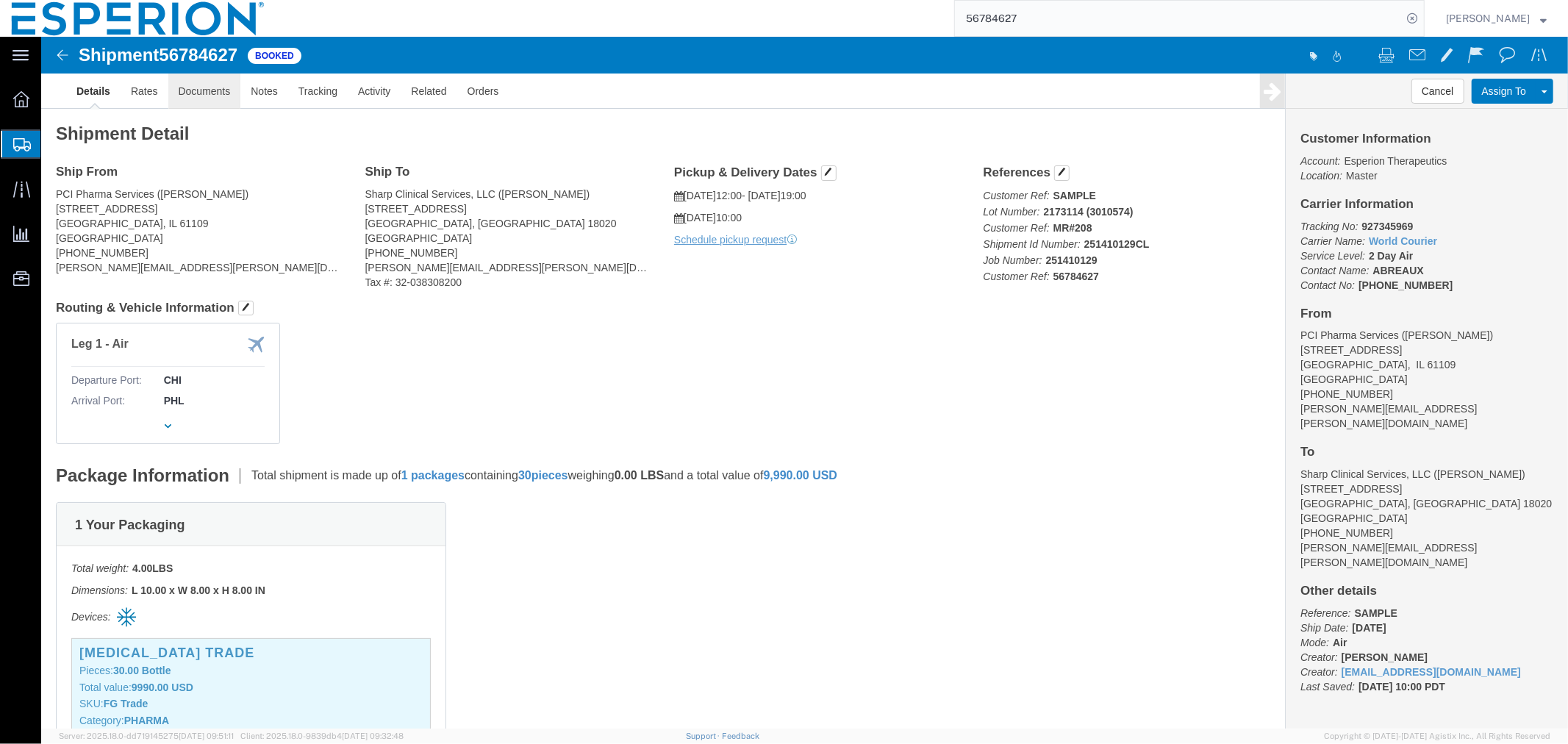
click link "Documents"
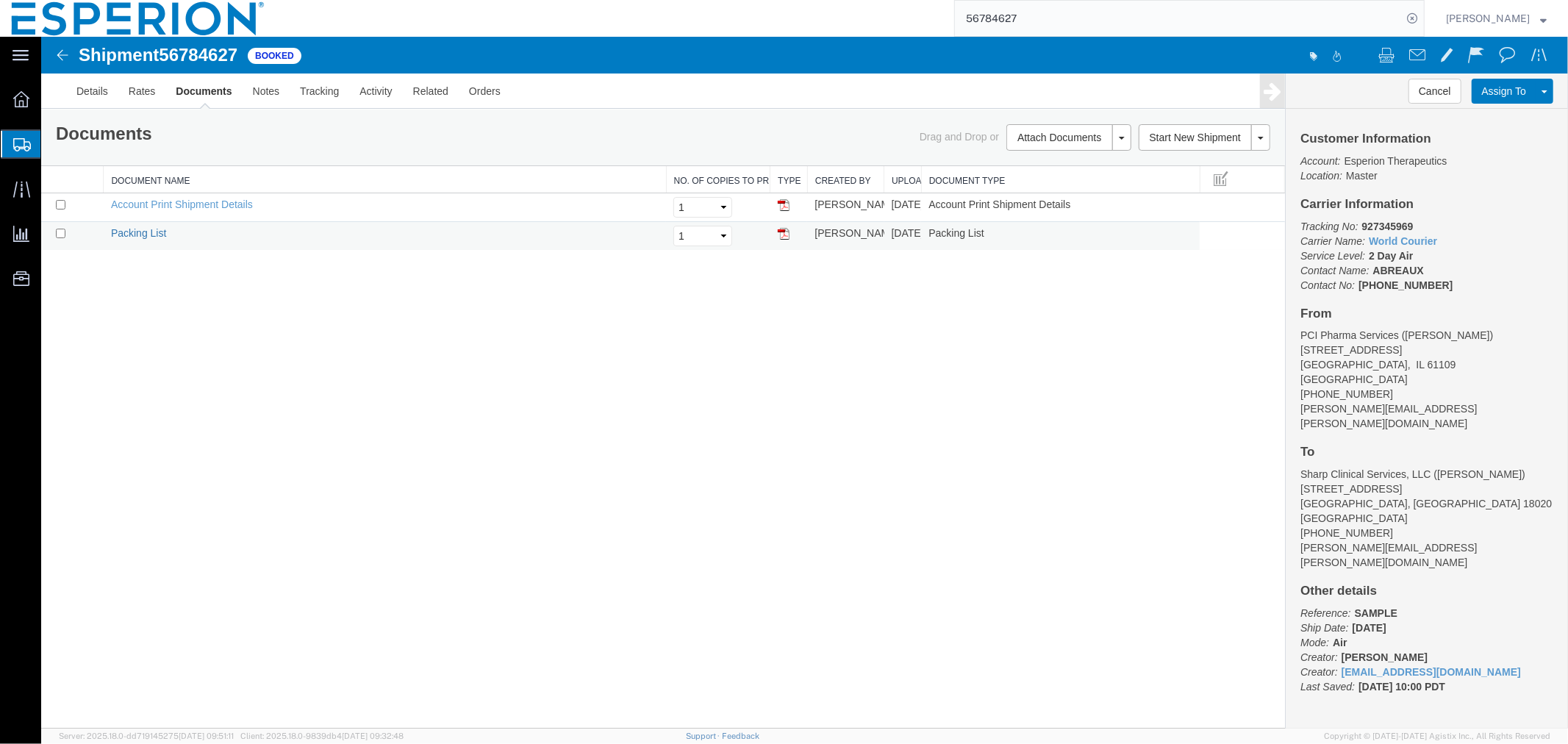
click at [148, 231] on link "Packing List" at bounding box center [137, 233] width 55 height 12
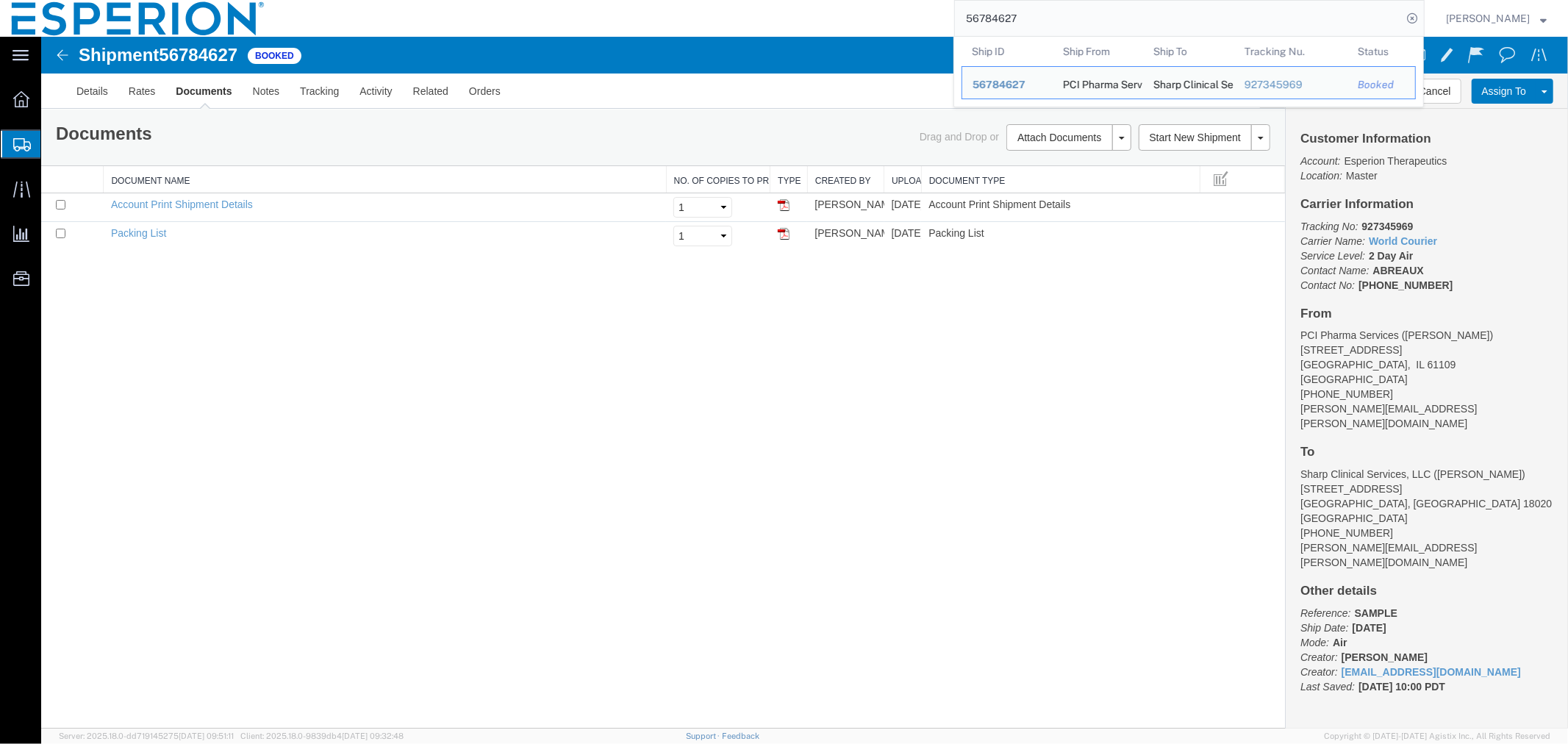
drag, startPoint x: 1020, startPoint y: 18, endPoint x: 833, endPoint y: -2, distance: 188.1
click at [833, 0] on html "main_menu Created with Sketch. Collapse Menu Overview Shipments Shipment Manage…" at bounding box center [784, 372] width 1568 height 744
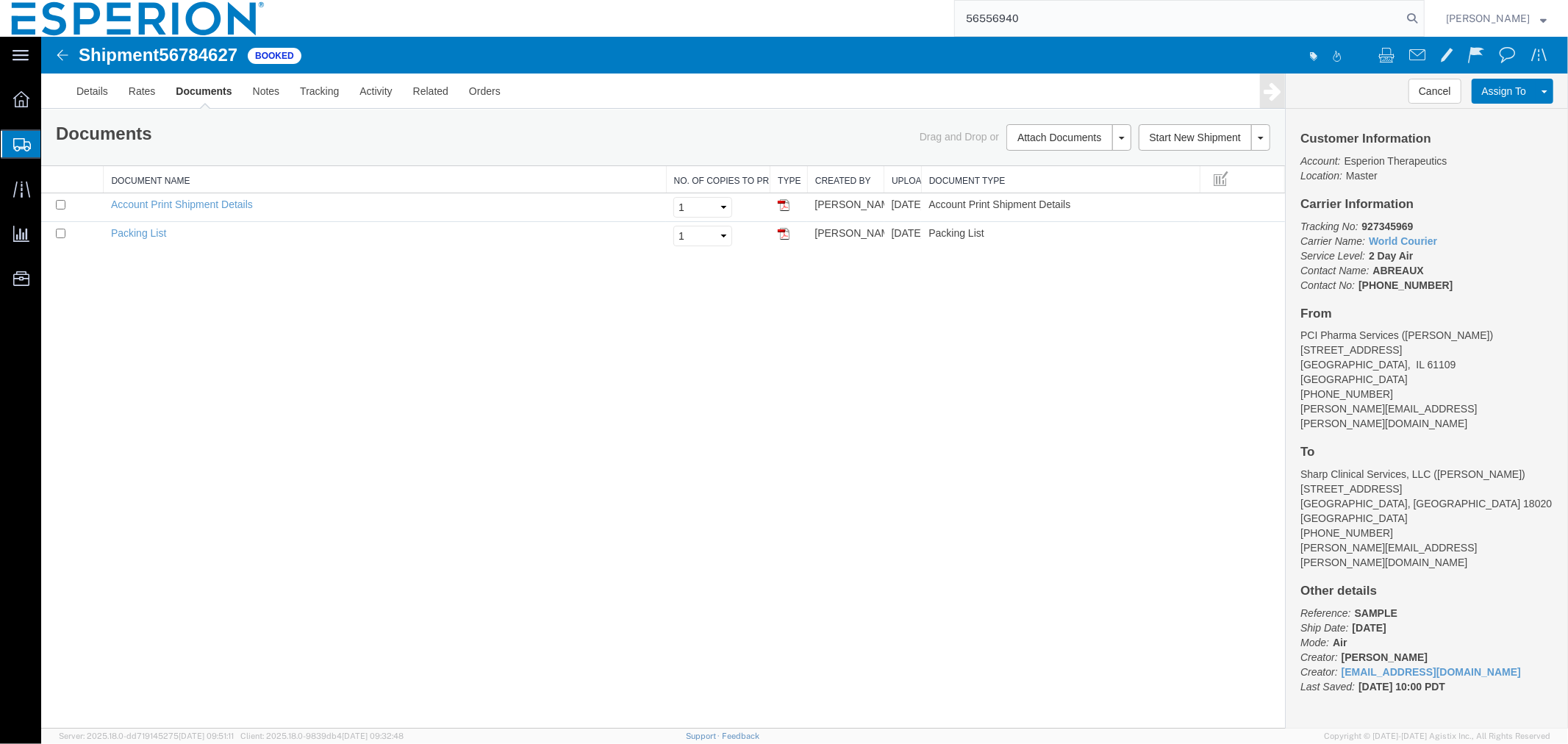
type input "56556940"
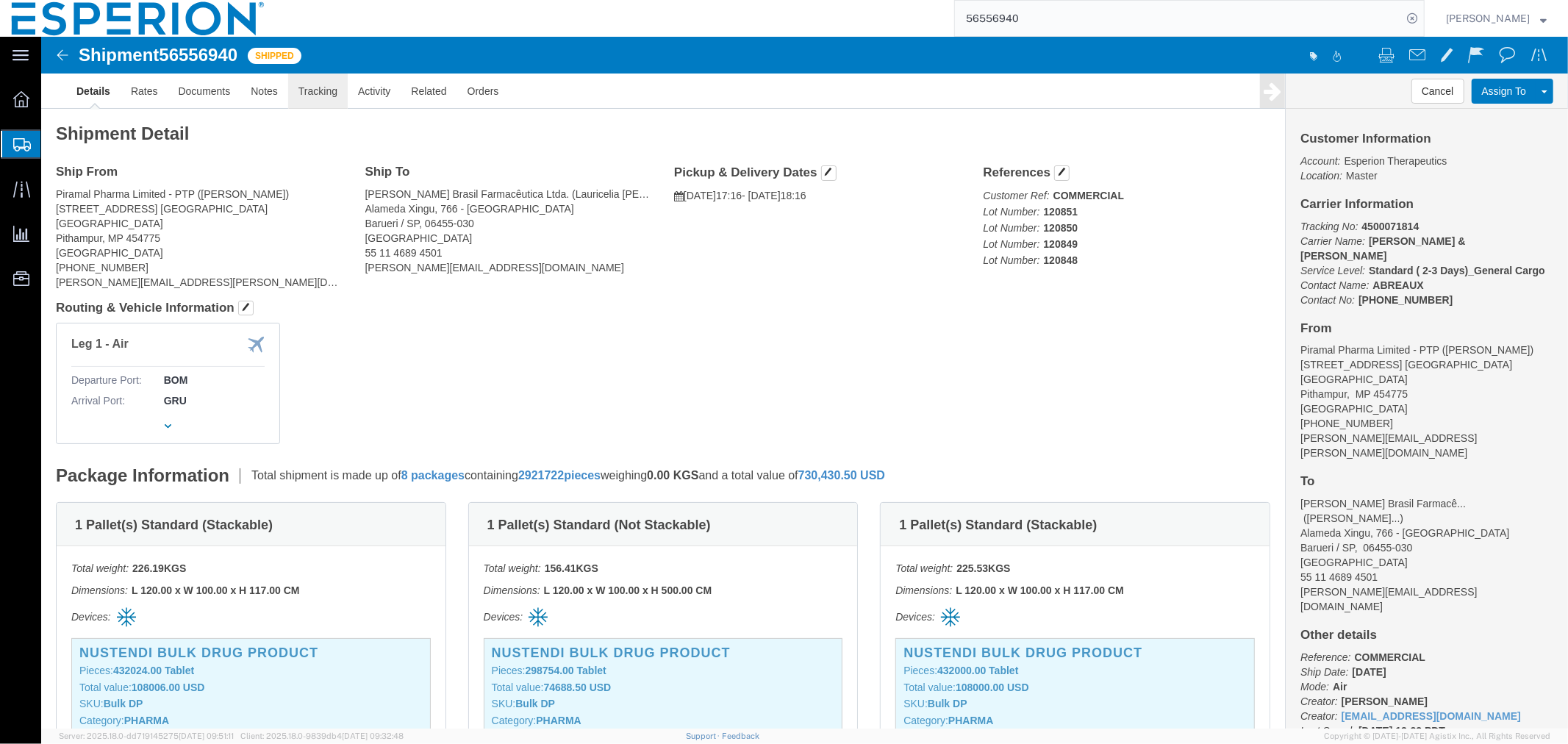
click link "Tracking"
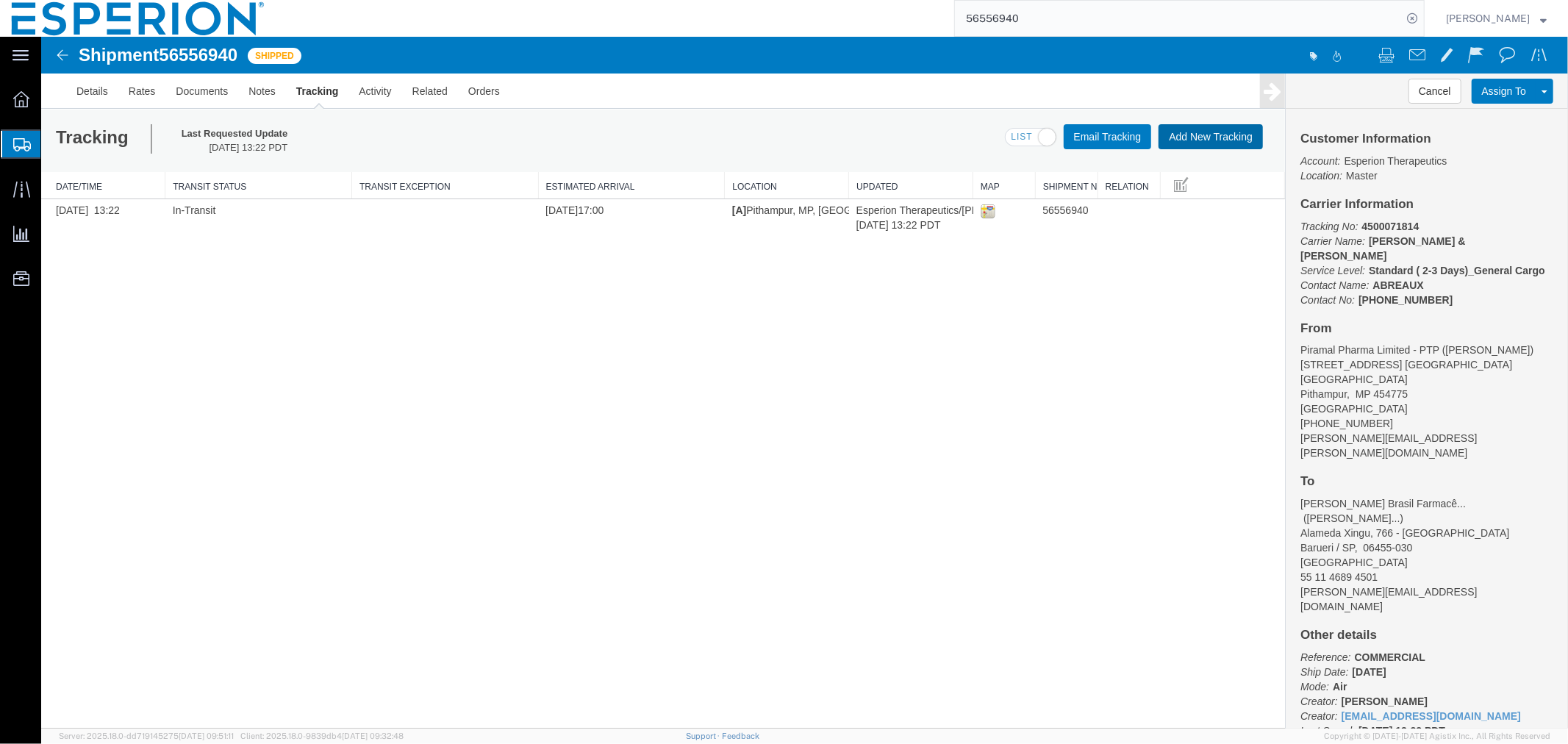
click at [1214, 130] on button "Add New Tracking" at bounding box center [1210, 136] width 104 height 25
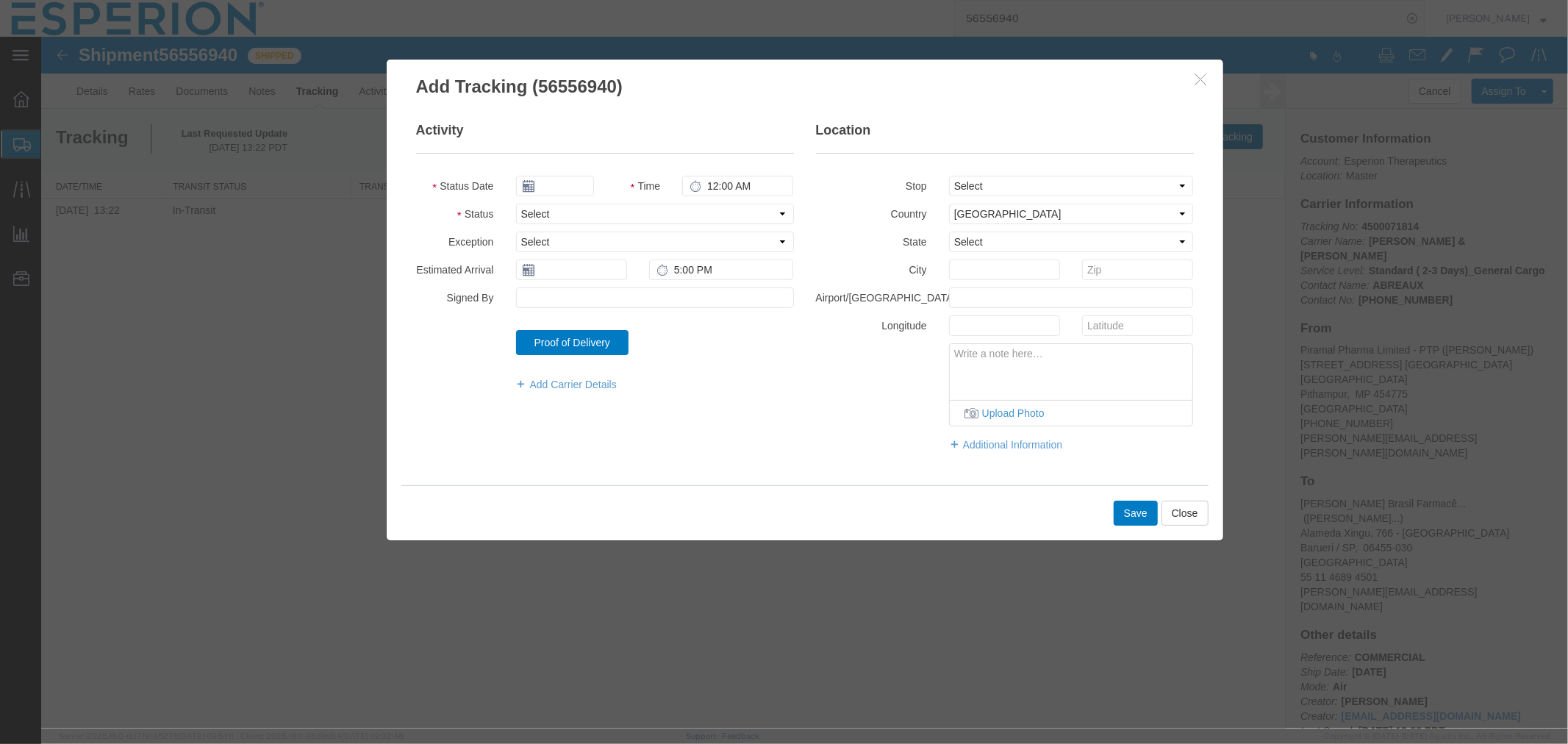
type input "09/11/2025"
type input "6:00 PM"
click at [567, 184] on input "09/11/2025" at bounding box center [554, 184] width 78 height 20
click at [714, 208] on select "Select Arrival Notice Available Arrival Notice Imported Arrive at Delivery Loca…" at bounding box center [654, 212] width 278 height 20
select select "DEPTERM"
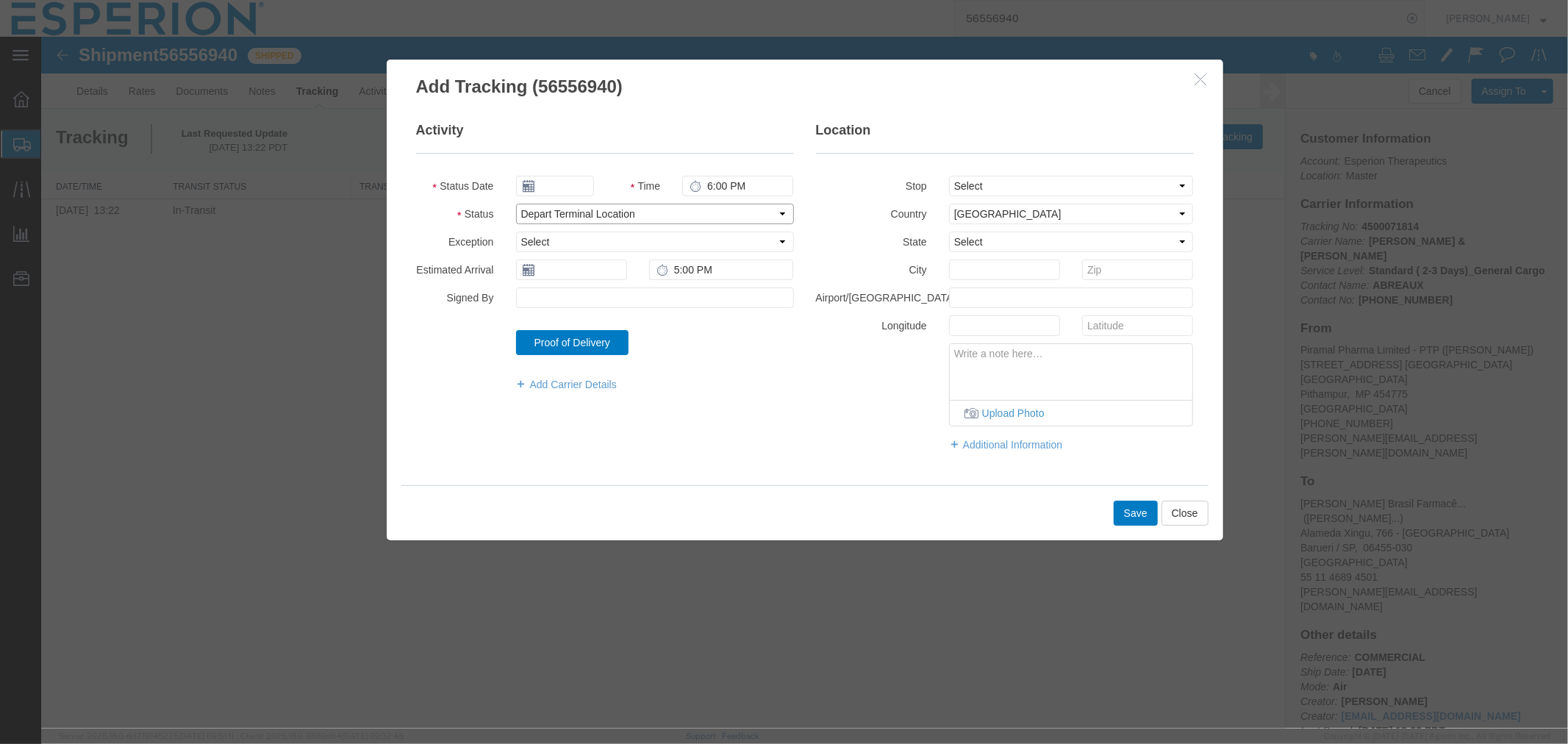
click at [515, 203] on select "Select Arrival Notice Available Arrival Notice Imported Arrive at Delivery Loca…" at bounding box center [654, 212] width 278 height 20
click at [564, 185] on input "text" at bounding box center [554, 184] width 78 height 20
click at [574, 280] on td "9" at bounding box center [574, 277] width 22 height 22
type input "09/09/2025"
click at [990, 216] on select "Select Afghanistan Åland Islands Albania Algeria American Samoa Andorra Angola …" at bounding box center [1071, 212] width 245 height 20
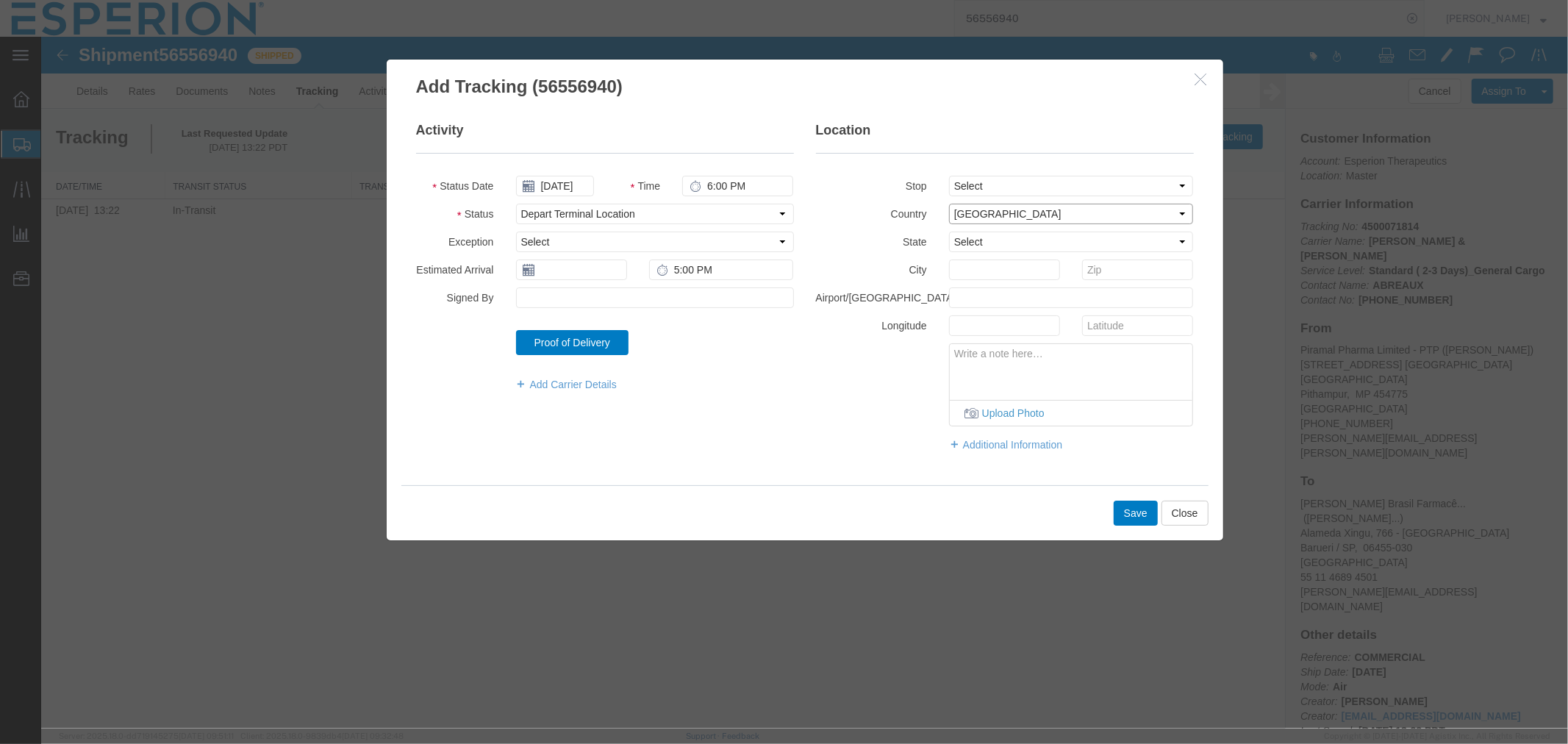
select select "IN"
click at [949, 203] on select "Select Afghanistan Åland Islands Albania Algeria American Samoa Andorra Angola …" at bounding box center [1071, 212] width 245 height 20
click at [981, 302] on input "text" at bounding box center [1071, 296] width 245 height 20
type input "BOM"
click at [1132, 505] on button "Save" at bounding box center [1136, 512] width 44 height 25
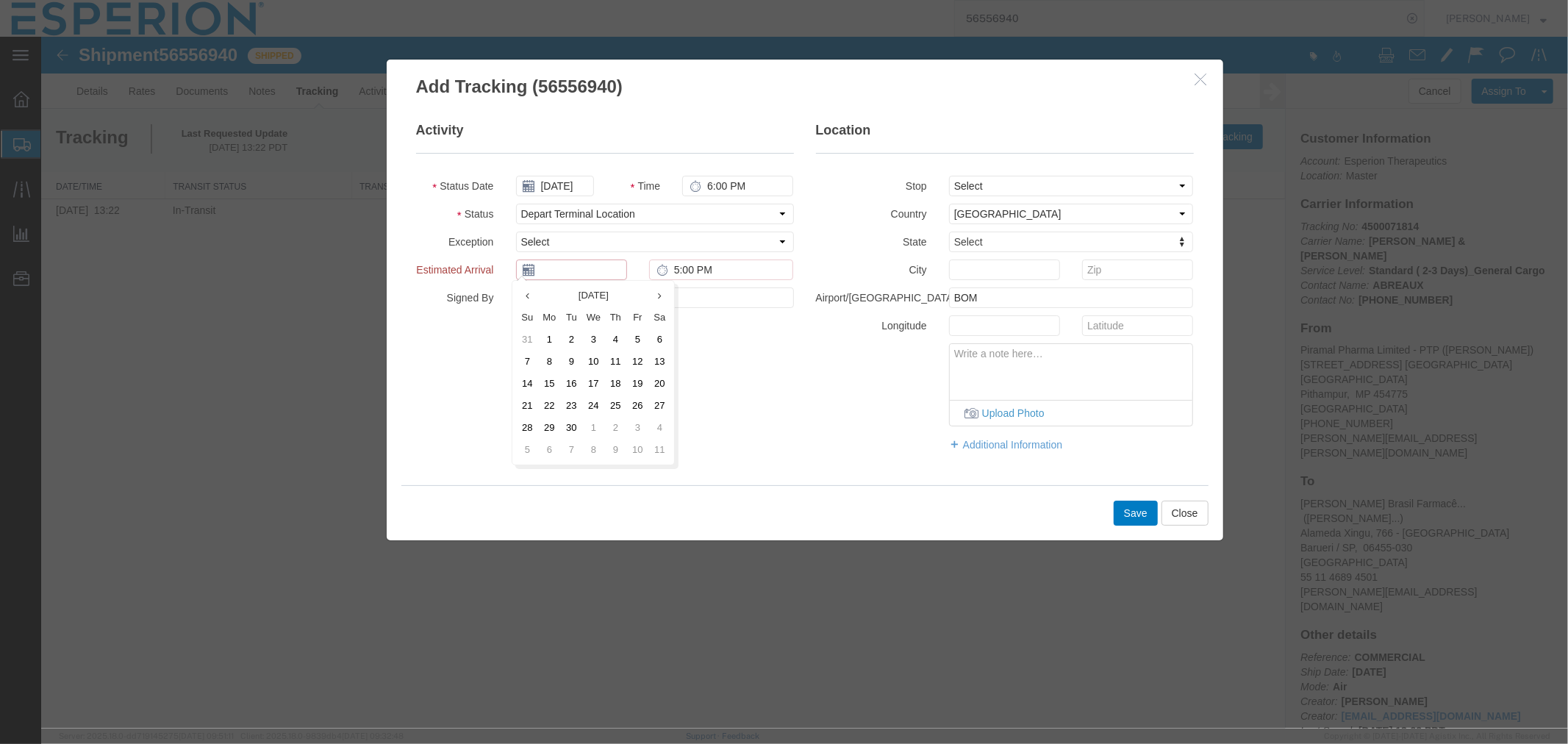
click at [551, 268] on input "text" at bounding box center [570, 268] width 111 height 20
click at [614, 363] on td "11" at bounding box center [615, 361] width 22 height 22
type input "09/11/2025"
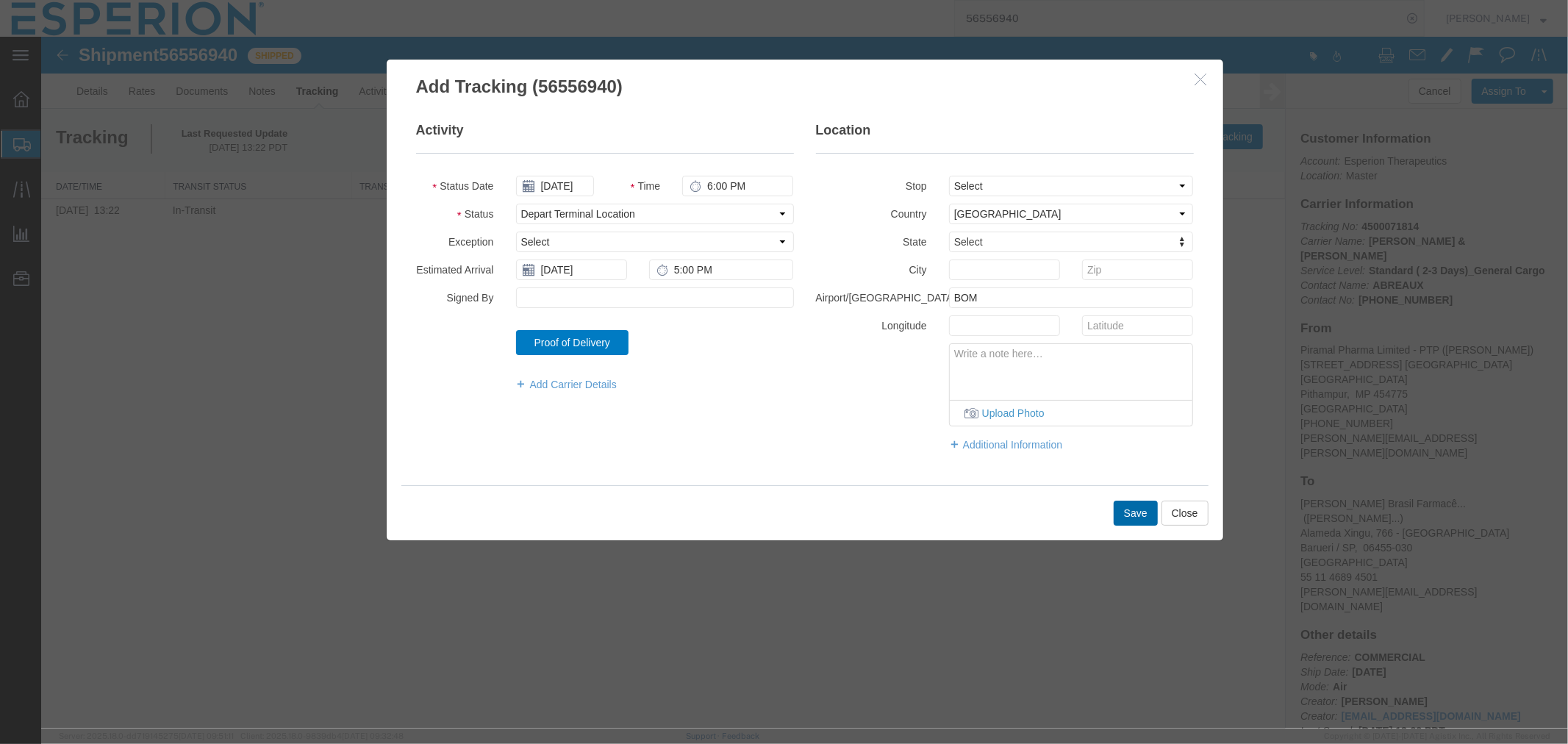
click at [1140, 510] on button "Save" at bounding box center [1136, 512] width 44 height 25
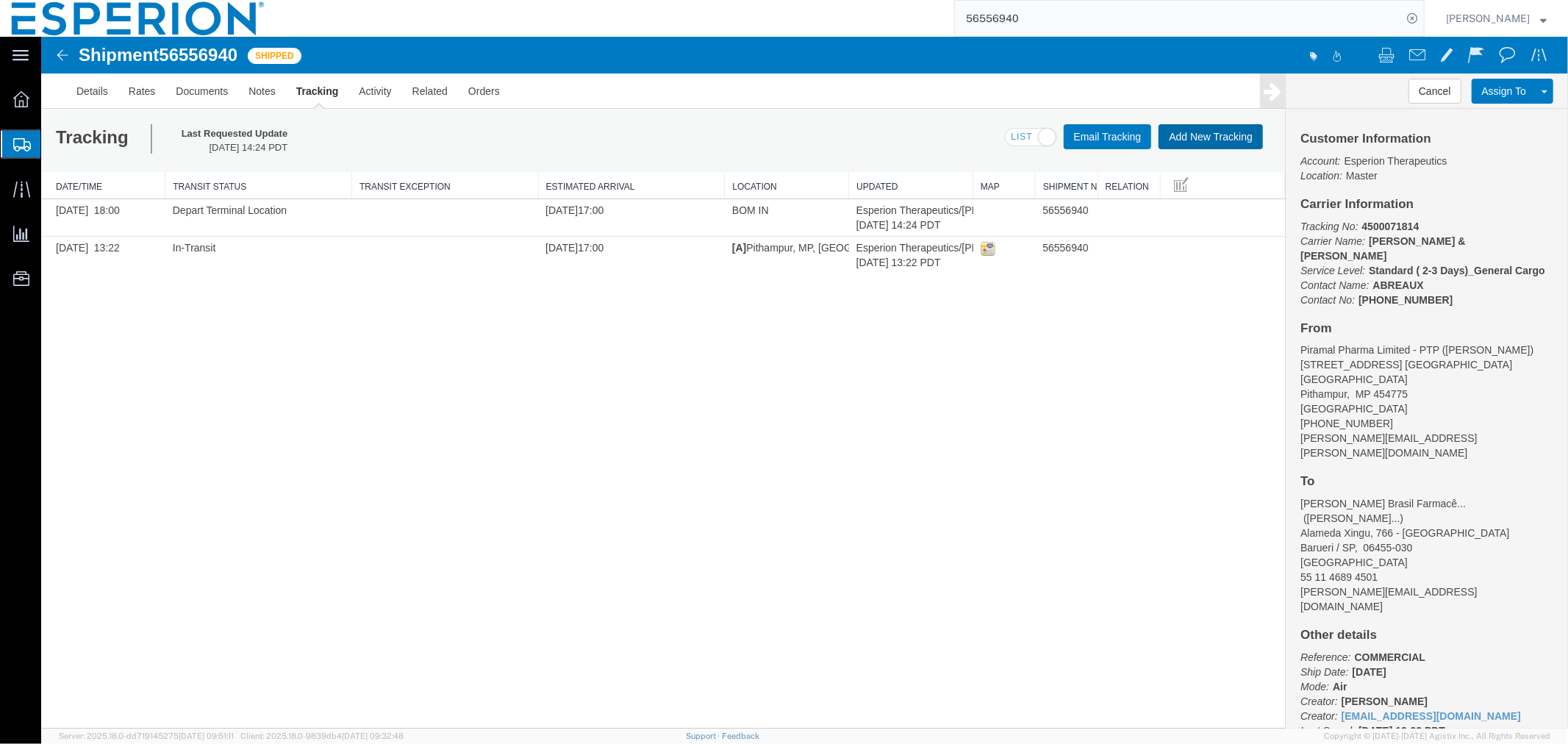
click at [1178, 135] on button "Add New Tracking" at bounding box center [1210, 136] width 104 height 25
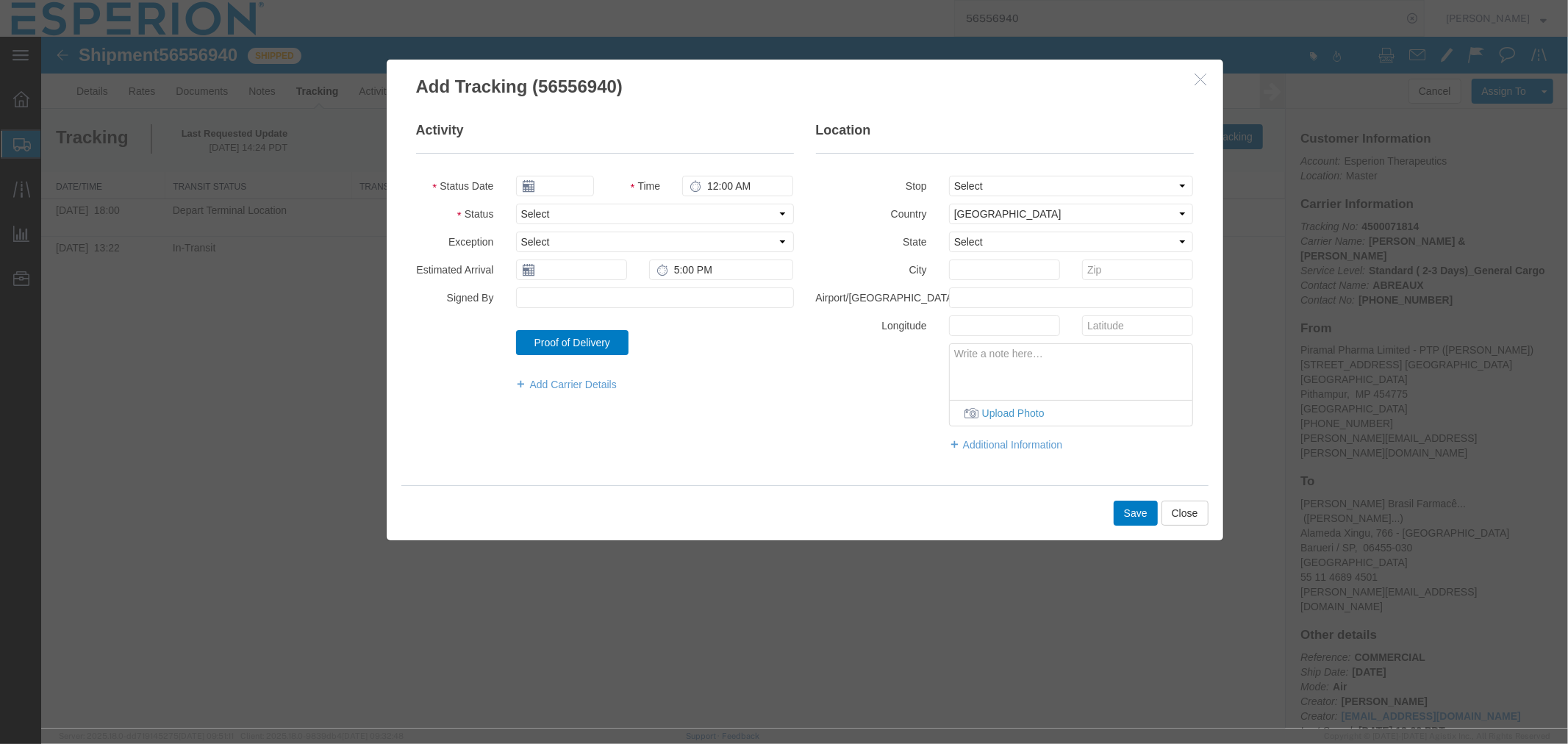
type input "09/11/2025"
type input "6:00 PM"
click at [664, 223] on select "Select Arrival Notice Available Arrival Notice Imported Arrive at Delivery Loca…" at bounding box center [654, 212] width 278 height 20
select select "DELIVRED"
click at [515, 203] on select "Select Arrival Notice Available Arrival Notice Imported Arrive at Delivery Loca…" at bounding box center [654, 212] width 278 height 20
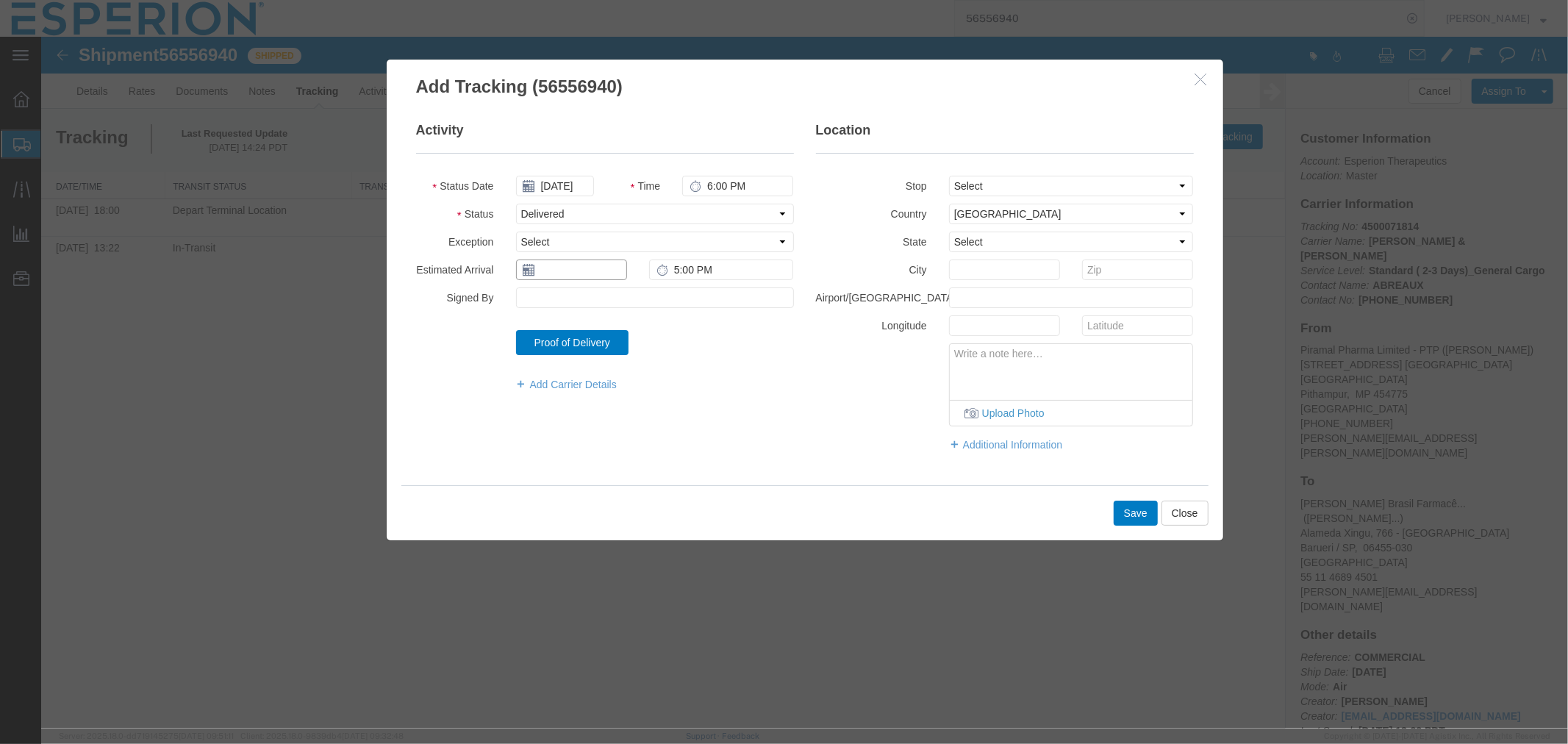
click at [618, 268] on input "text" at bounding box center [570, 268] width 111 height 20
click at [618, 360] on td "11" at bounding box center [615, 361] width 22 height 22
type input "09/11/2025"
click at [997, 187] on select "Select From: Plot No. 67-70, Sector II, Dist. Dhar, Pithampur Industrial Area, …" at bounding box center [1071, 184] width 245 height 20
select select "{"pickupDeliveryInfoId": "122404029","pickupOrDelivery": "D","stopNum": "100","…"
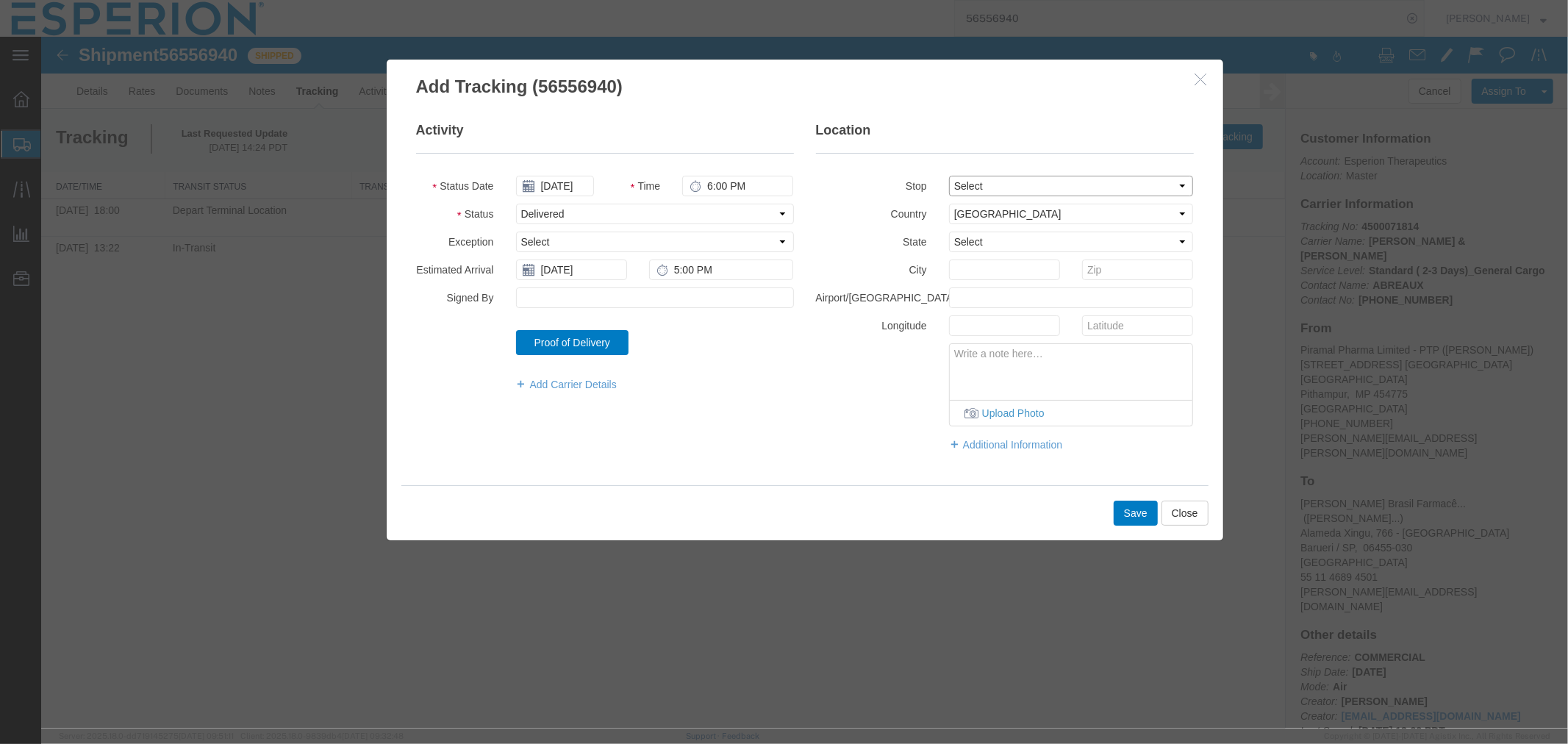
click at [949, 175] on select "Select From: Plot No. 67-70, Sector II, Dist. Dhar, Pithampur Industrial Area, …" at bounding box center [1071, 184] width 245 height 20
select select "BR"
type input "Barueri / SP"
click at [1129, 510] on button "Save" at bounding box center [1136, 512] width 44 height 25
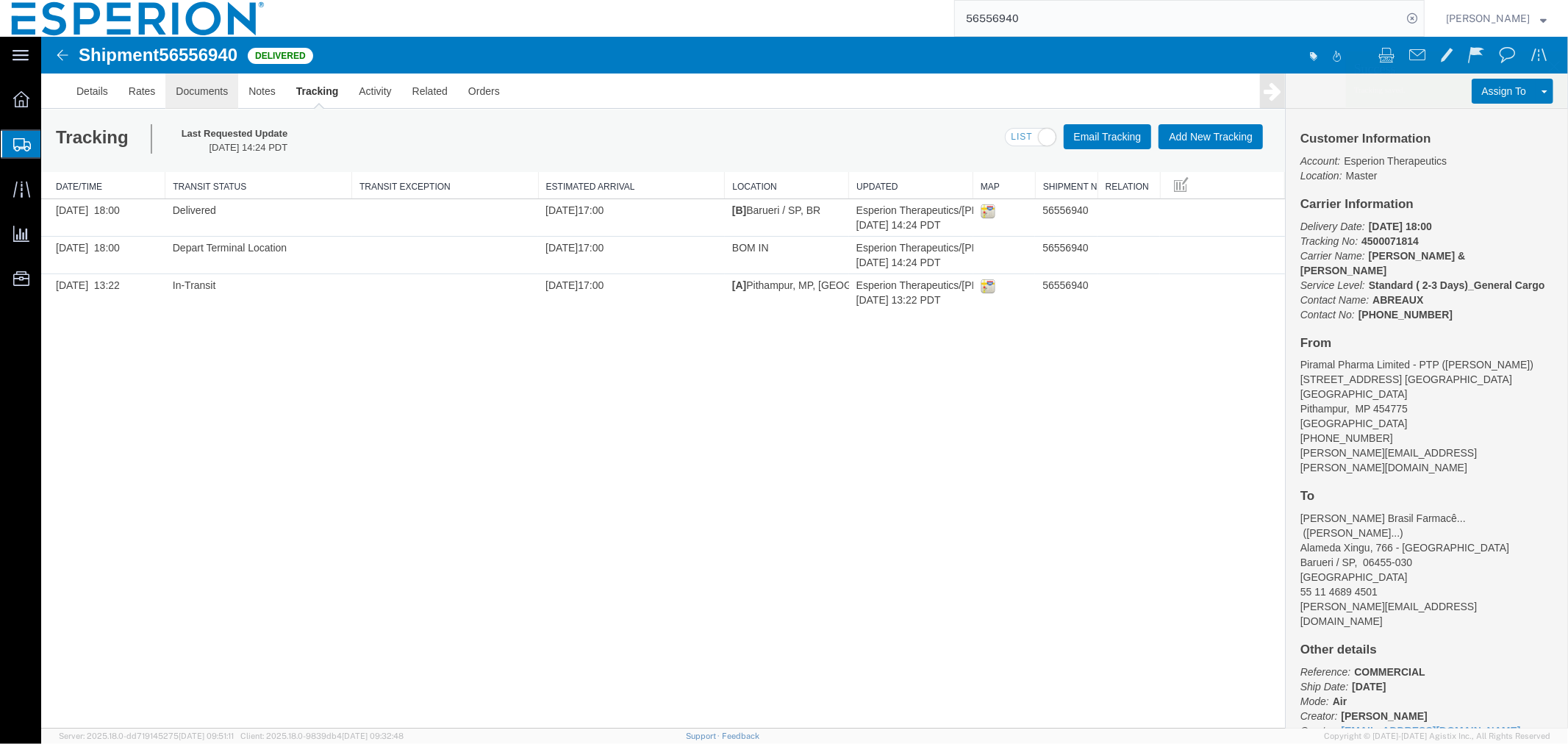
click at [208, 98] on link "Documents" at bounding box center [201, 90] width 72 height 36
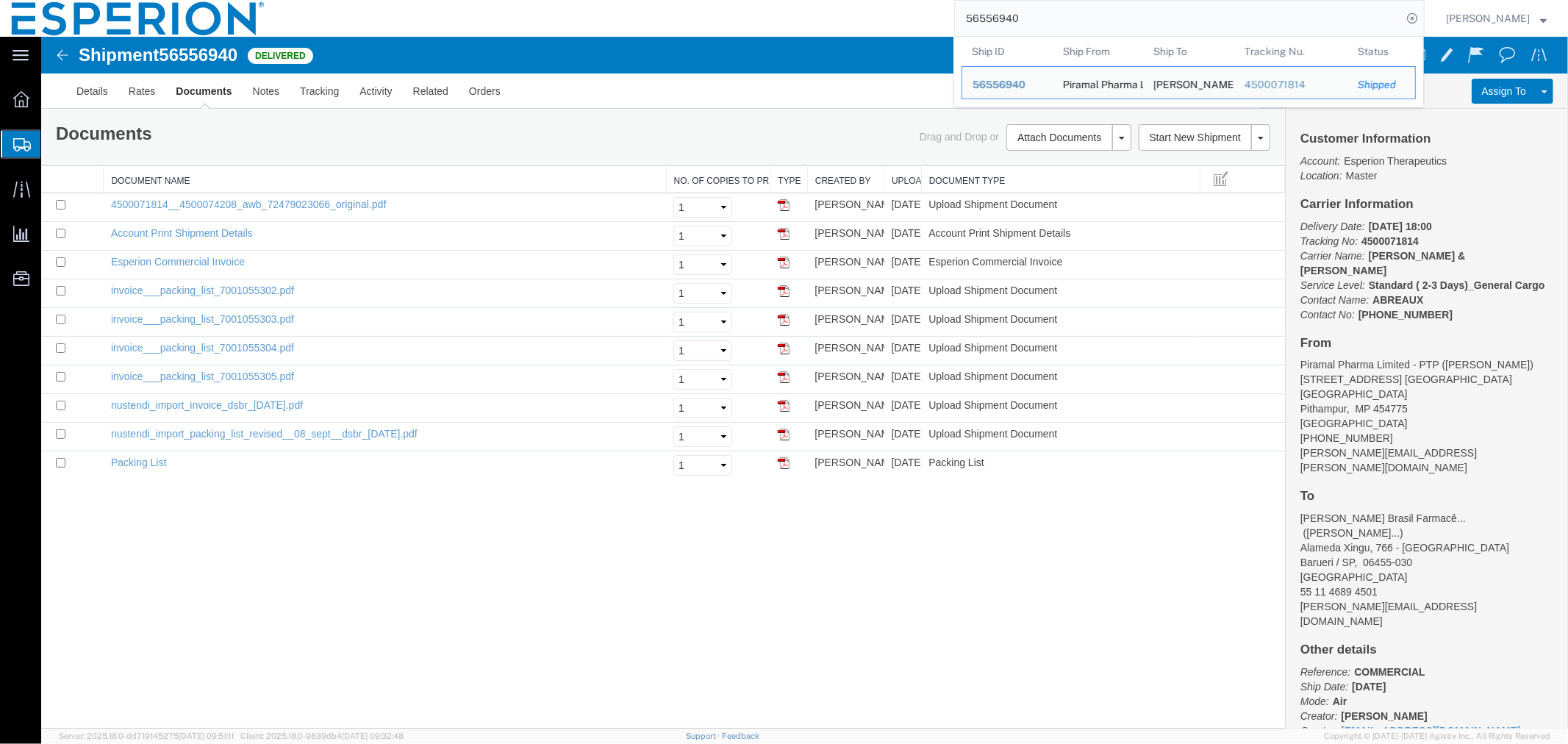
drag, startPoint x: 1039, startPoint y: 29, endPoint x: 678, endPoint y: 26, distance: 361.0
click at [681, 26] on div "56556940 Ship ID Ship From Ship To Tracking Nu. Status Ship ID 56556940 Ship Fr…" at bounding box center [851, 18] width 1148 height 37
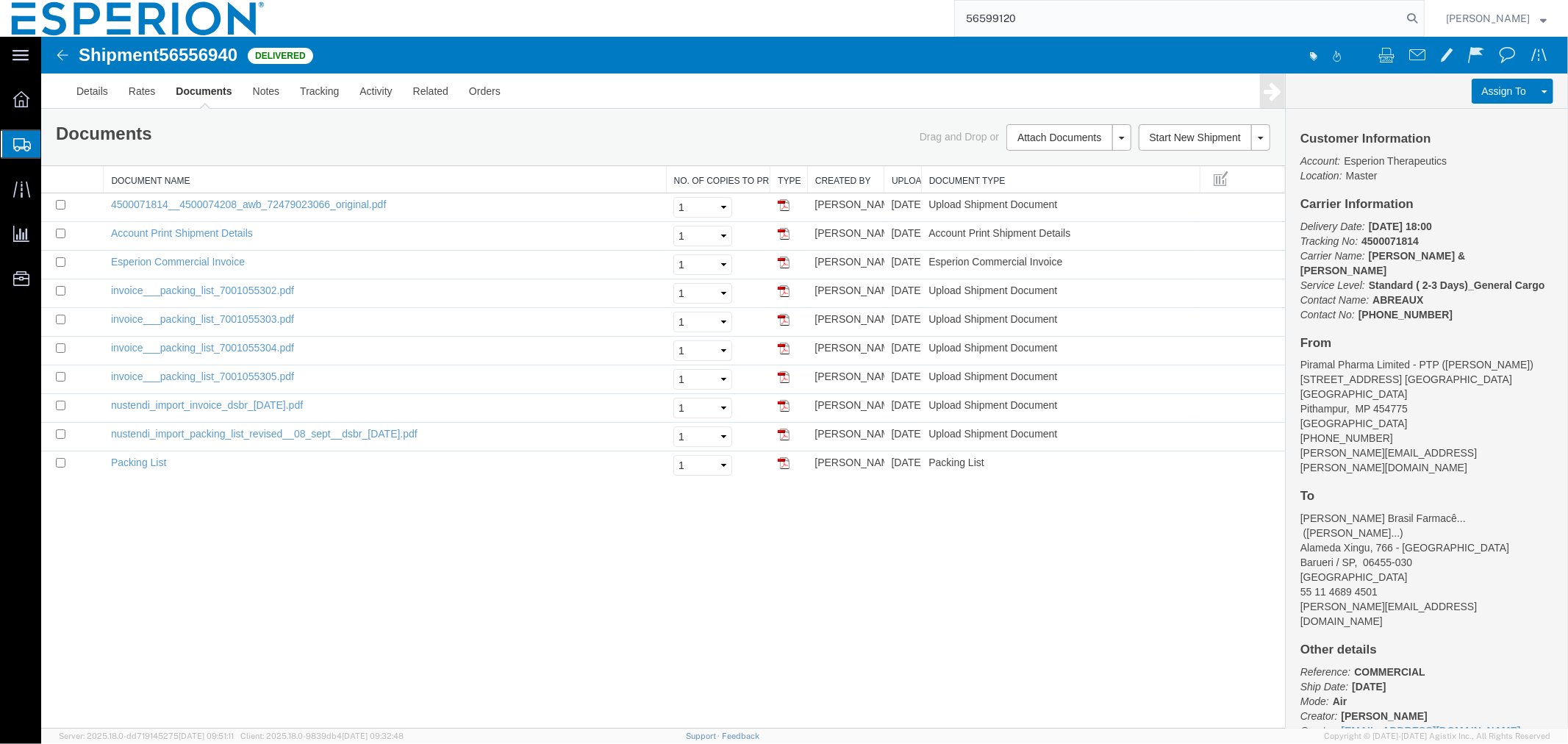
type input "56599120"
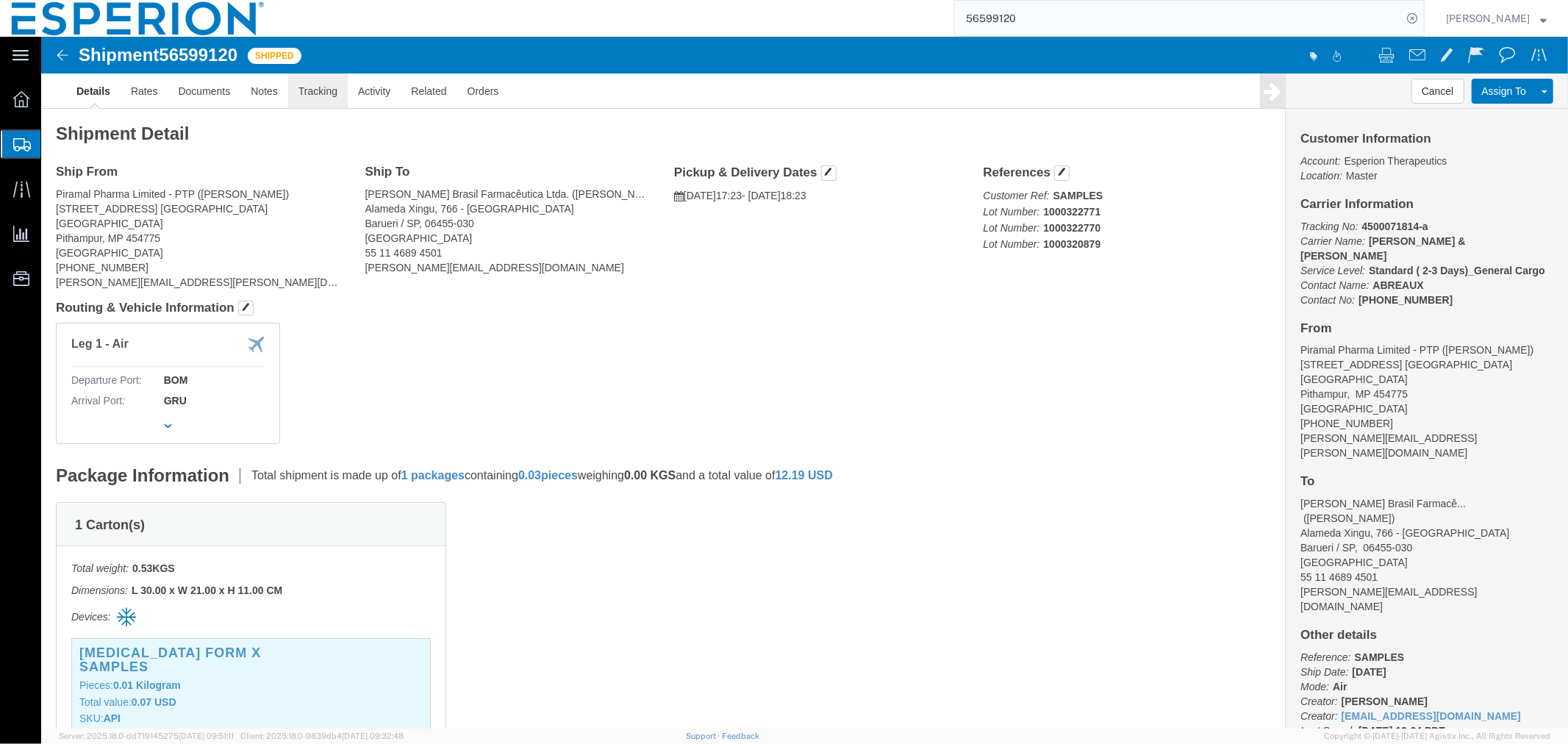
click link "Tracking"
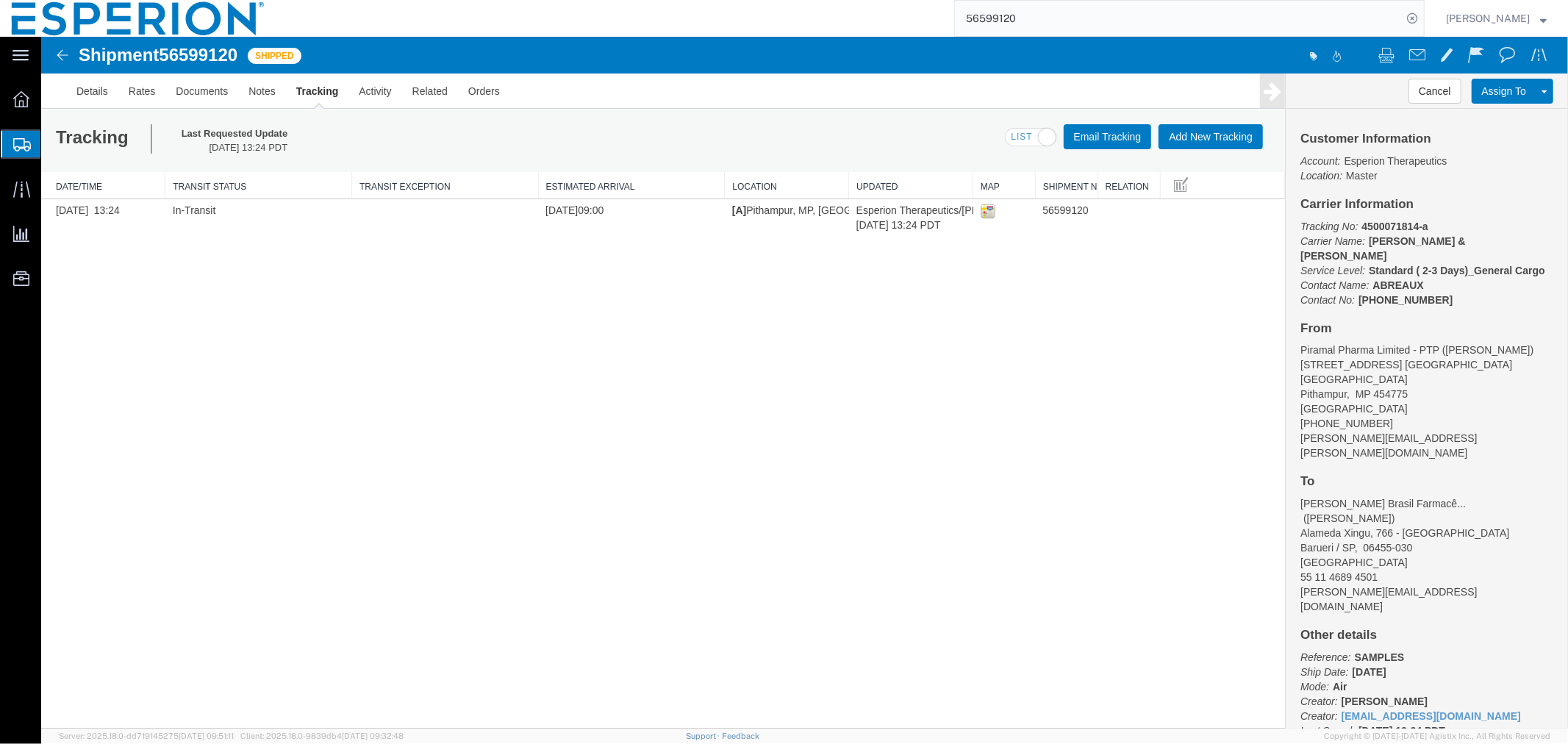
click at [1178, 120] on div "Tracking Last Requested Update 09/05/2025 13:24 PDT Email Tracking Add New Trac…" at bounding box center [662, 140] width 1244 height 63
click at [1181, 128] on button "Add New Tracking" at bounding box center [1210, 136] width 104 height 25
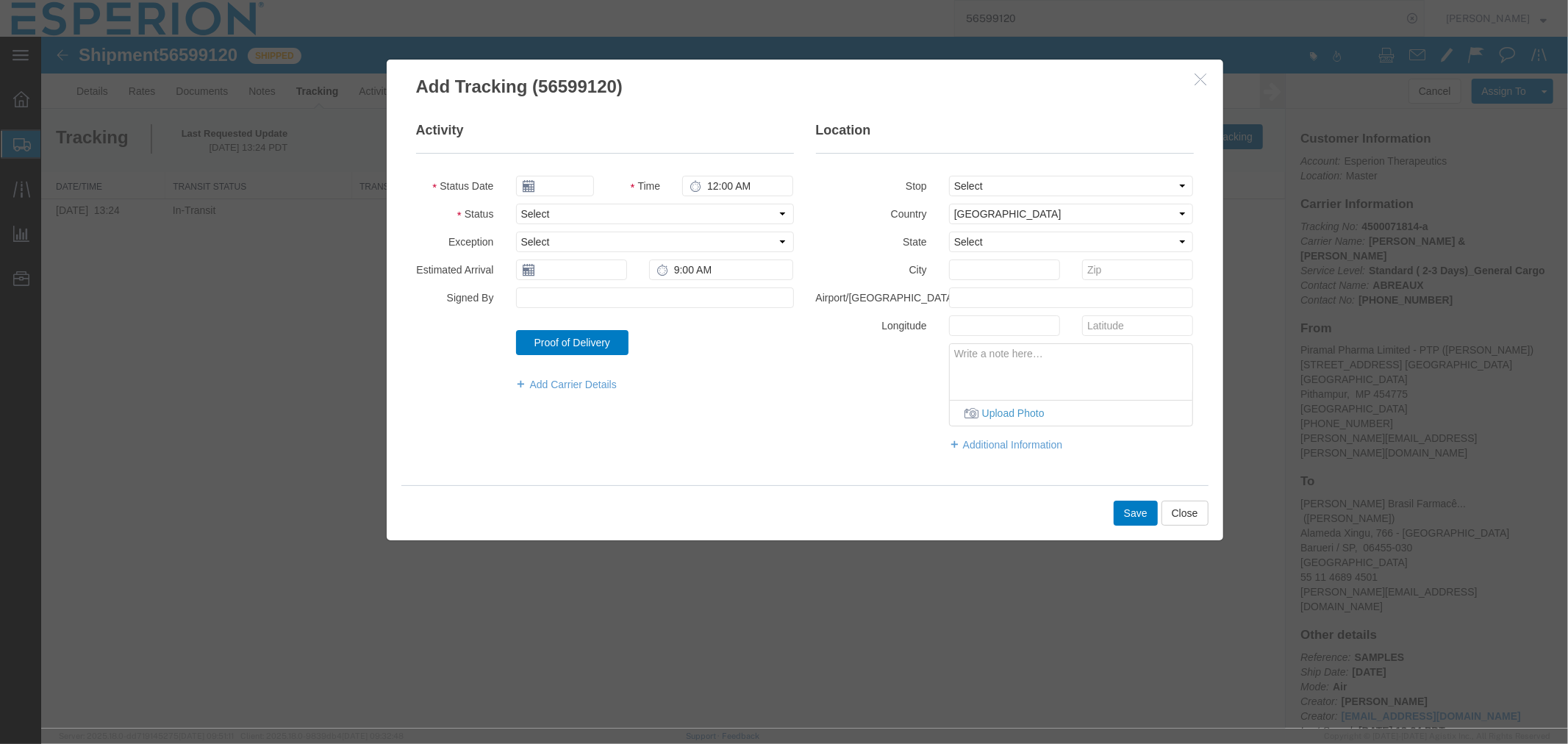
type input "09/11/2025"
type input "6:00 PM"
click at [548, 183] on input "09/11/2025" at bounding box center [554, 184] width 78 height 20
click at [567, 272] on td "9" at bounding box center [570, 277] width 22 height 22
type input "09/09/2025"
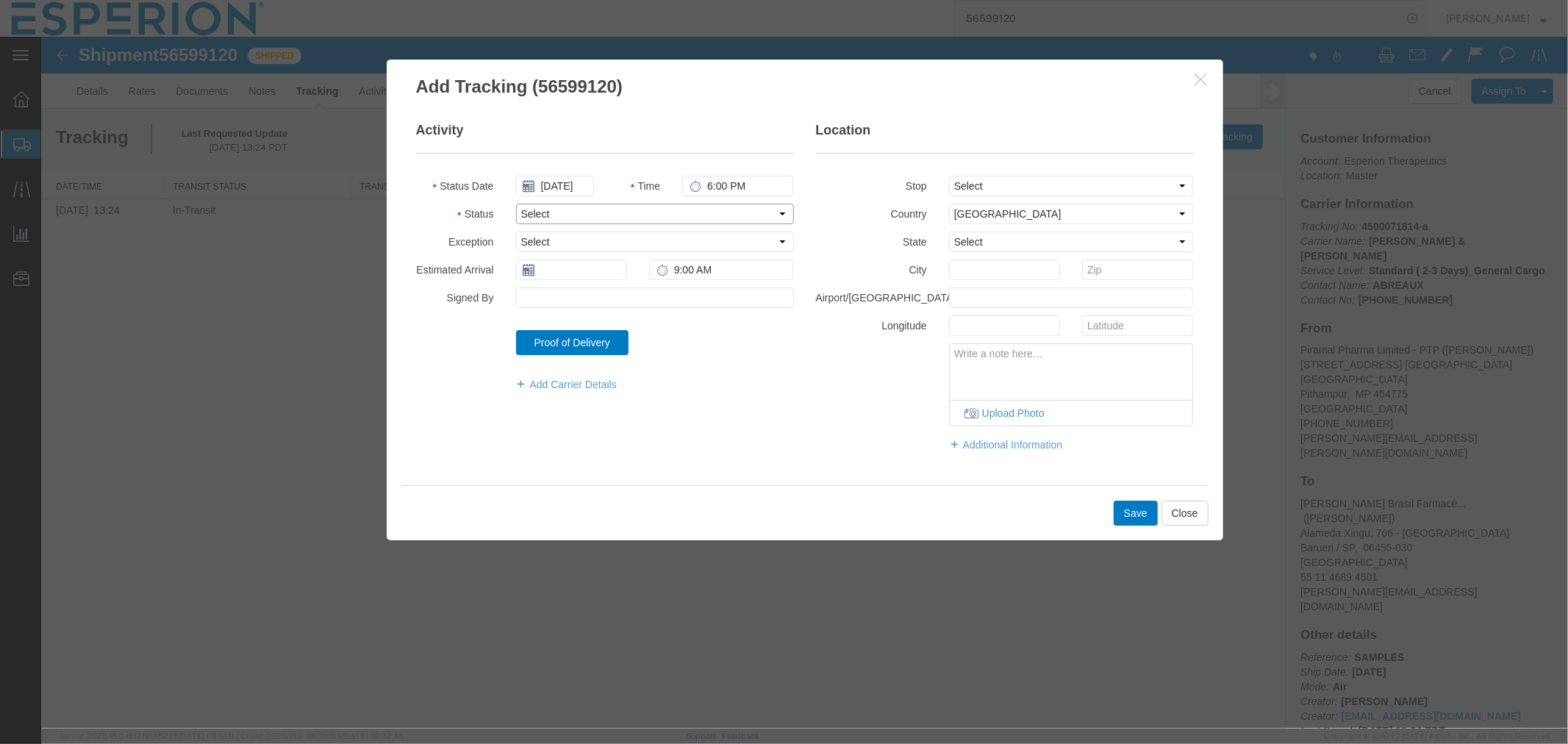
click at [630, 221] on select "Select Arrival Notice Available Arrival Notice Imported Arrive at Delivery Loca…" at bounding box center [654, 212] width 278 height 20
select select "DEPTERM"
click at [515, 203] on select "Select Arrival Notice Available Arrival Notice Imported Arrive at Delivery Loca…" at bounding box center [654, 212] width 278 height 20
click at [1006, 208] on select "Select Afghanistan Åland Islands Albania Algeria American Samoa Andorra Angola …" at bounding box center [1071, 212] width 245 height 20
select select "IN"
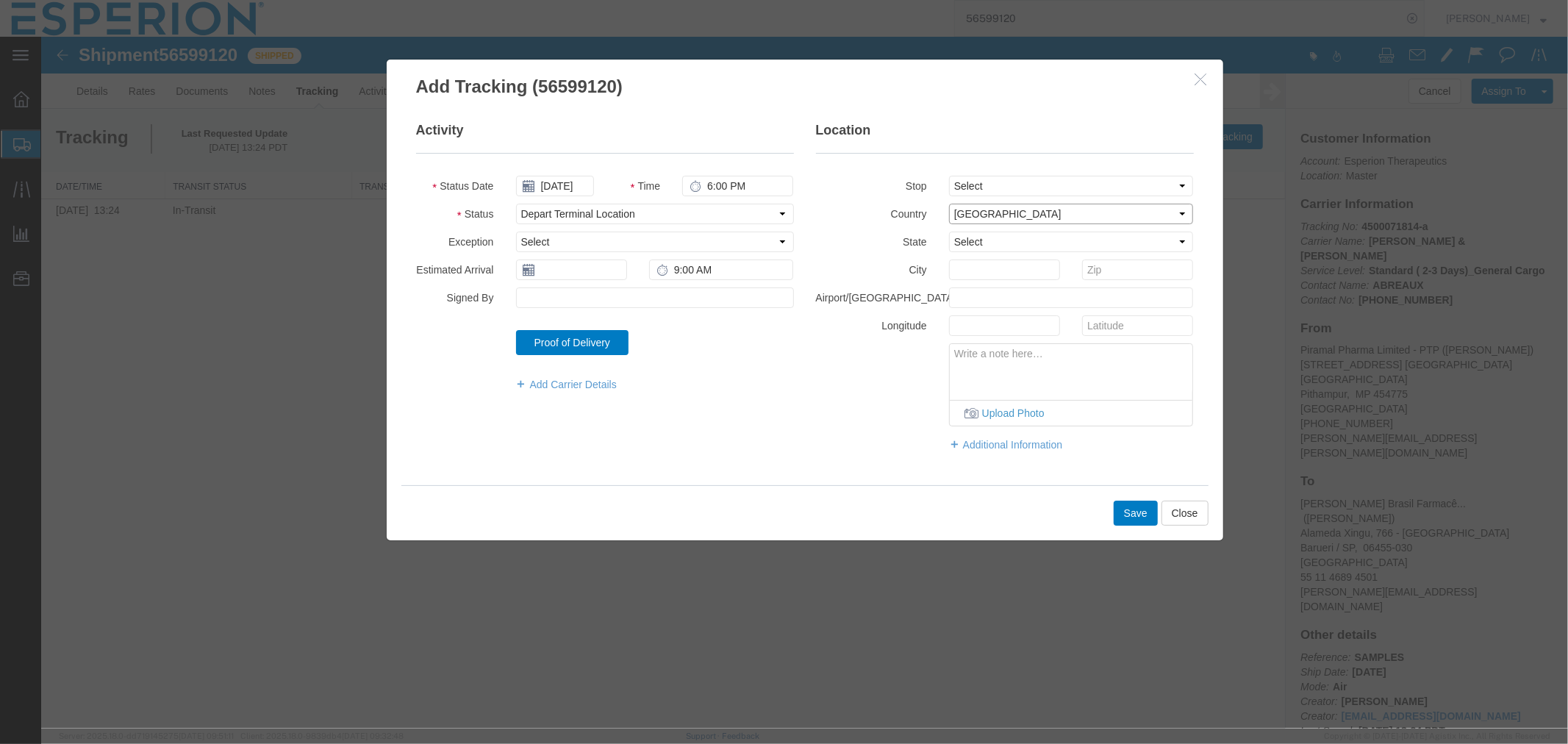
click at [949, 203] on select "Select Afghanistan Åland Islands Albania Algeria American Samoa Andorra Angola …" at bounding box center [1071, 212] width 245 height 20
click at [970, 304] on input "text" at bounding box center [1071, 296] width 245 height 20
type input "BOM"
click at [1139, 517] on button "Save" at bounding box center [1136, 512] width 44 height 25
click at [606, 270] on input "text" at bounding box center [570, 268] width 111 height 20
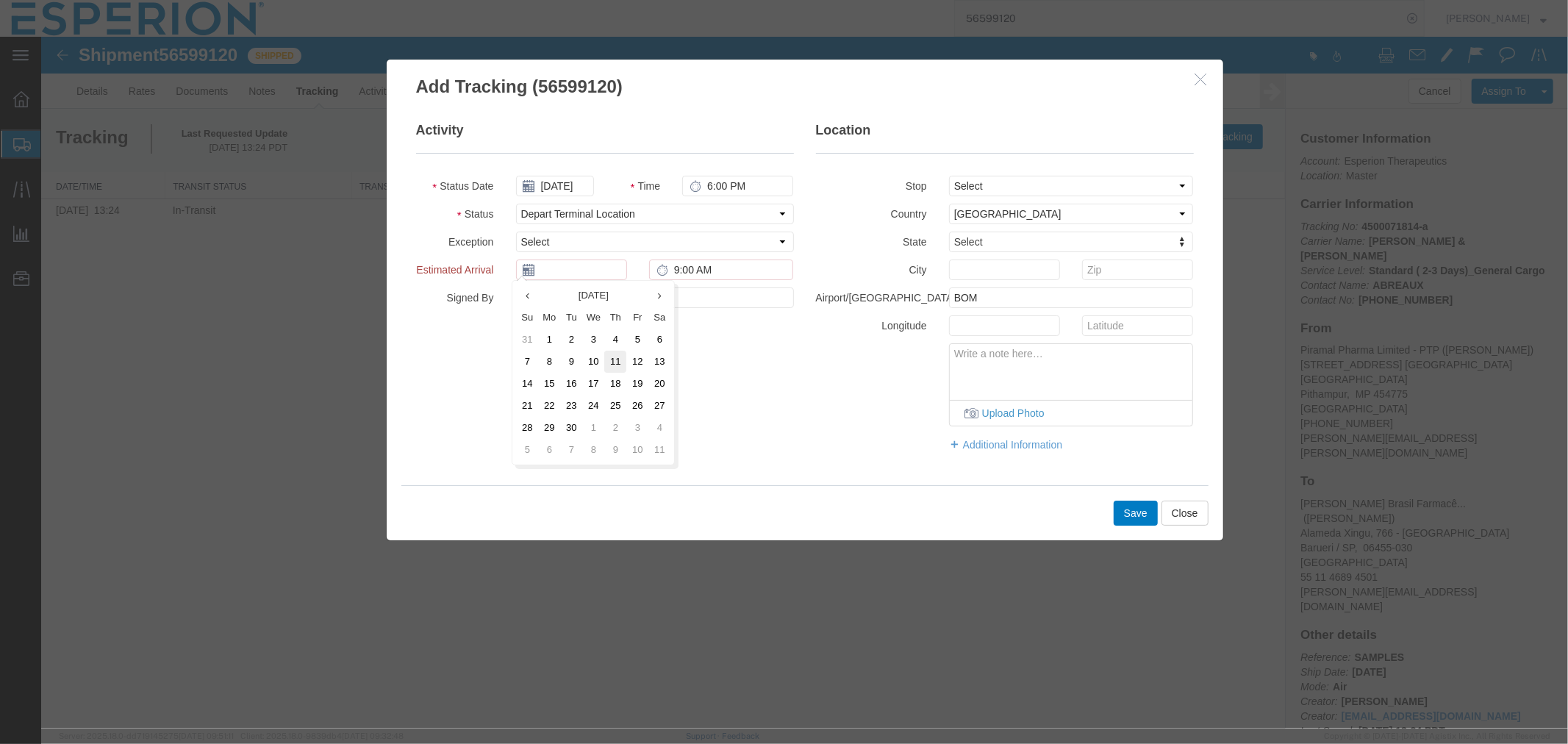
click at [613, 363] on td "11" at bounding box center [615, 361] width 22 height 22
type input "09/11/2025"
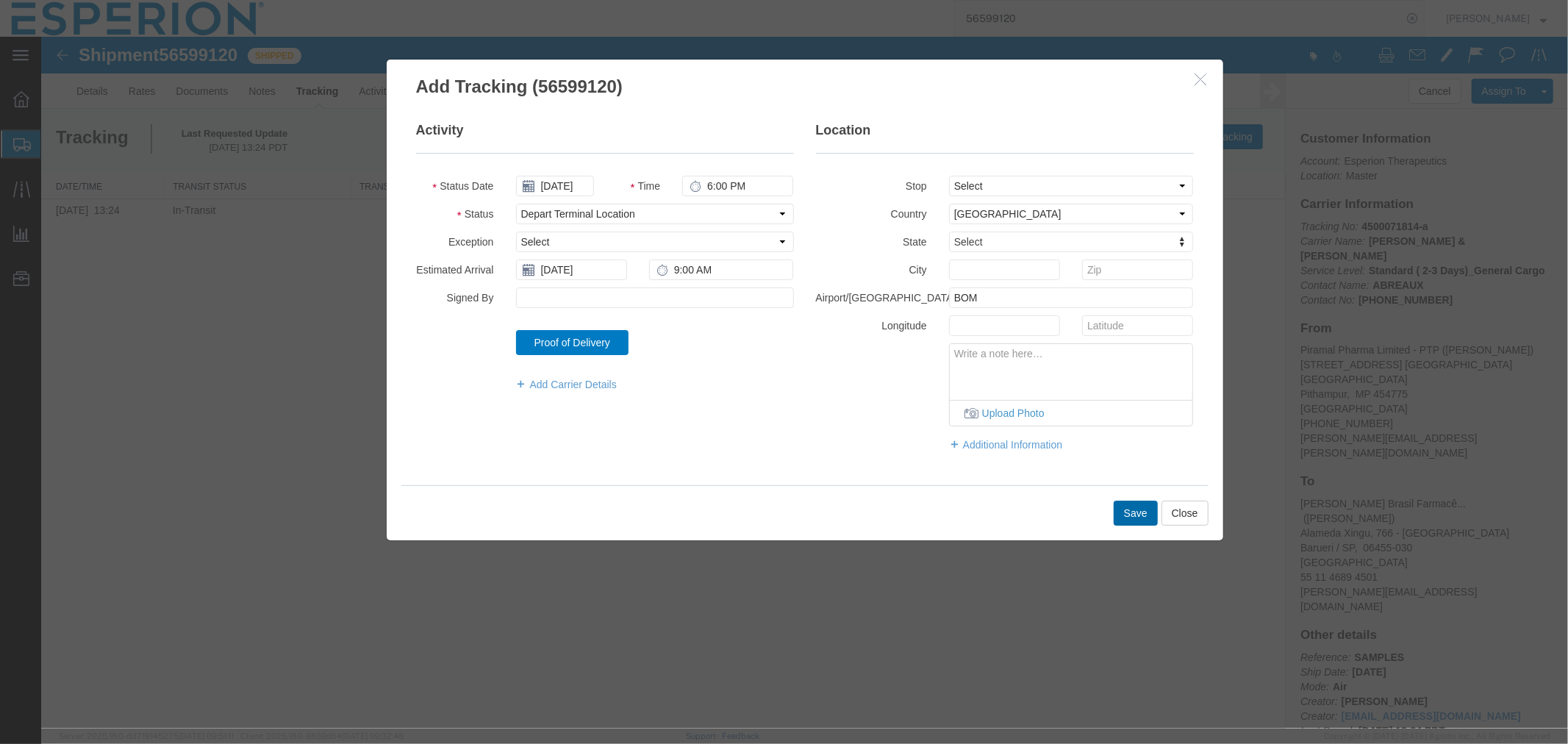
click at [1135, 514] on button "Save" at bounding box center [1136, 512] width 44 height 25
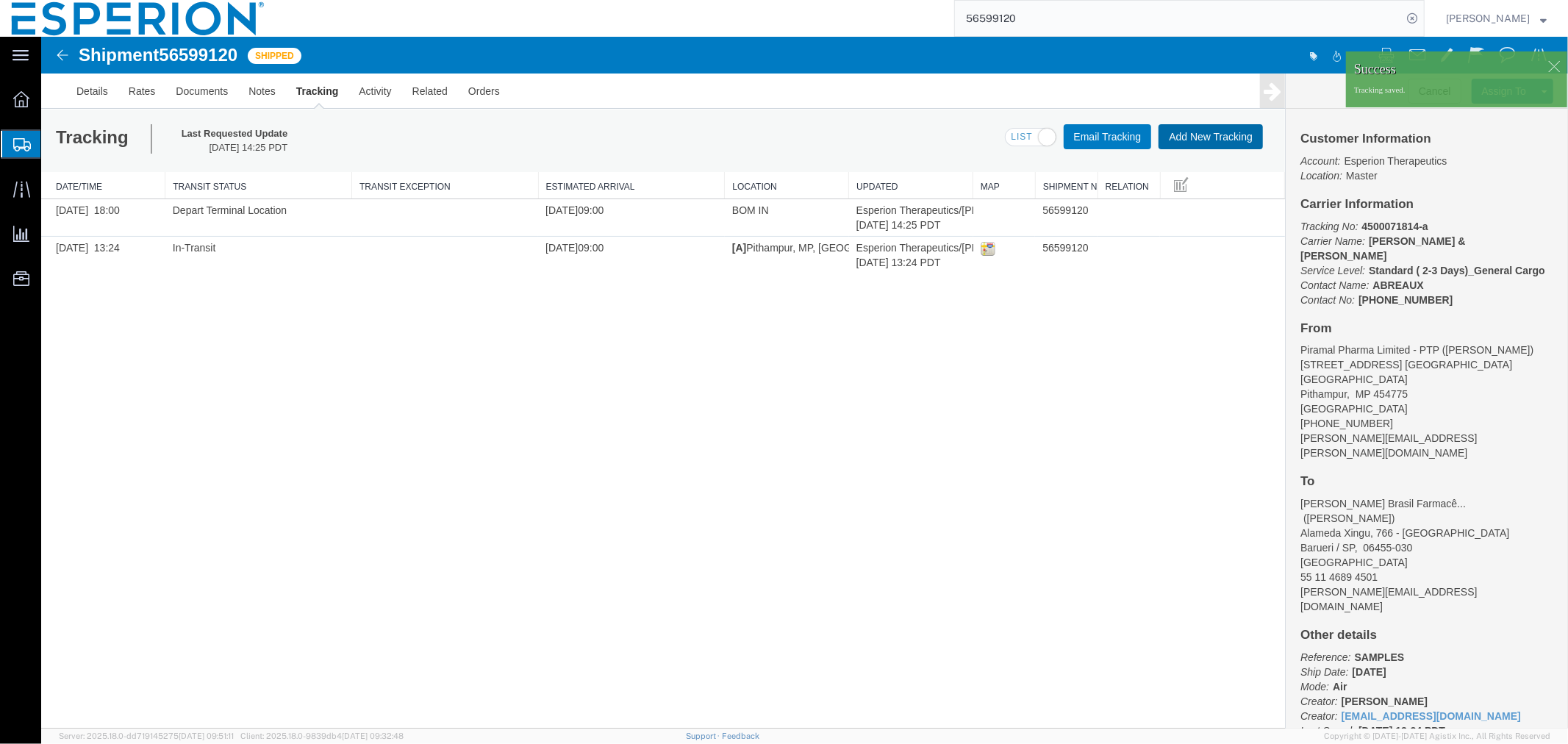
click at [1196, 137] on button "Add New Tracking" at bounding box center [1210, 136] width 104 height 25
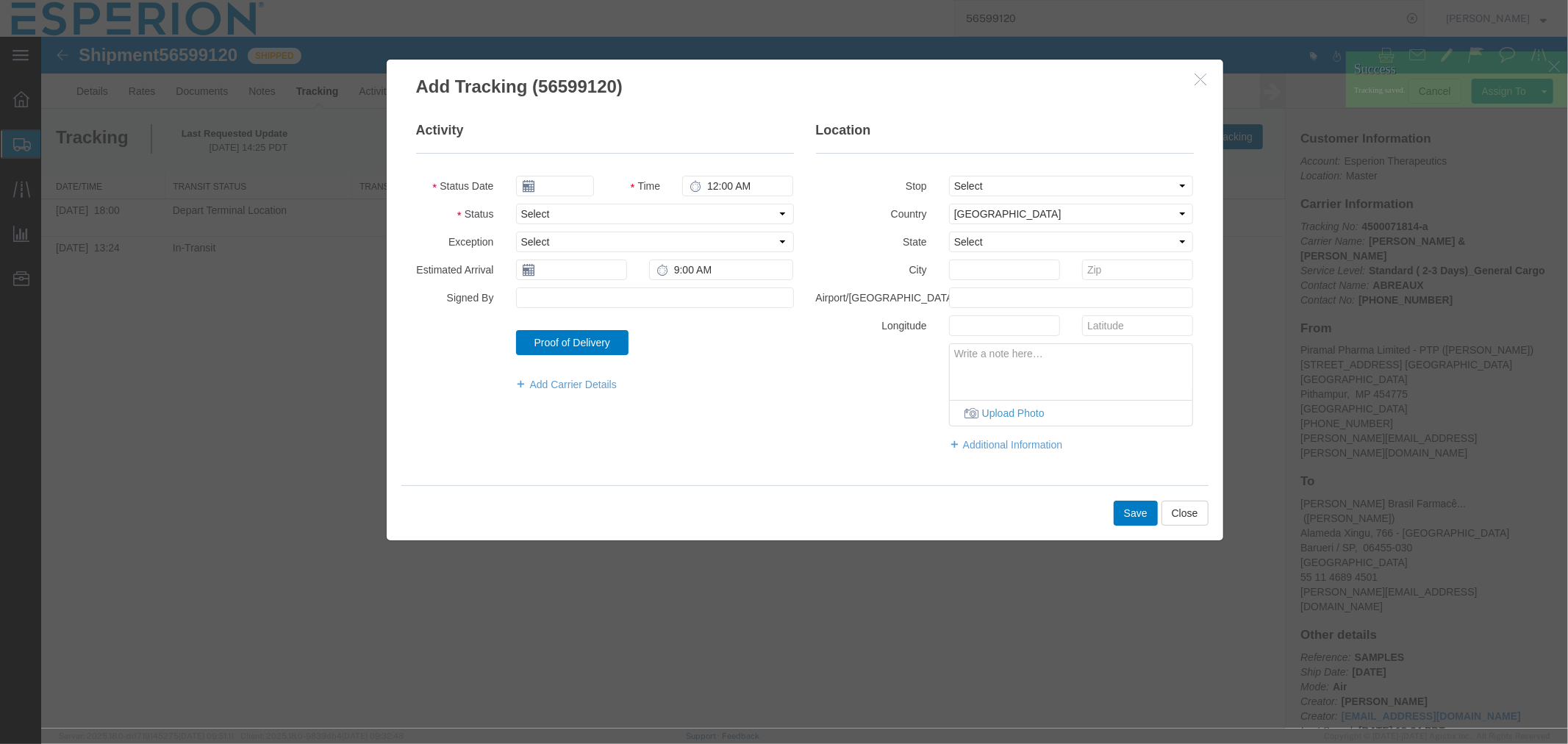
type input "09/11/2025"
type input "6:00 PM"
click at [626, 207] on select "Select Arrival Notice Available Arrival Notice Imported Arrive at Delivery Loca…" at bounding box center [654, 212] width 278 height 20
select select "DELIVRED"
click at [515, 203] on select "Select Arrival Notice Available Arrival Notice Imported Arrive at Delivery Loca…" at bounding box center [654, 212] width 278 height 20
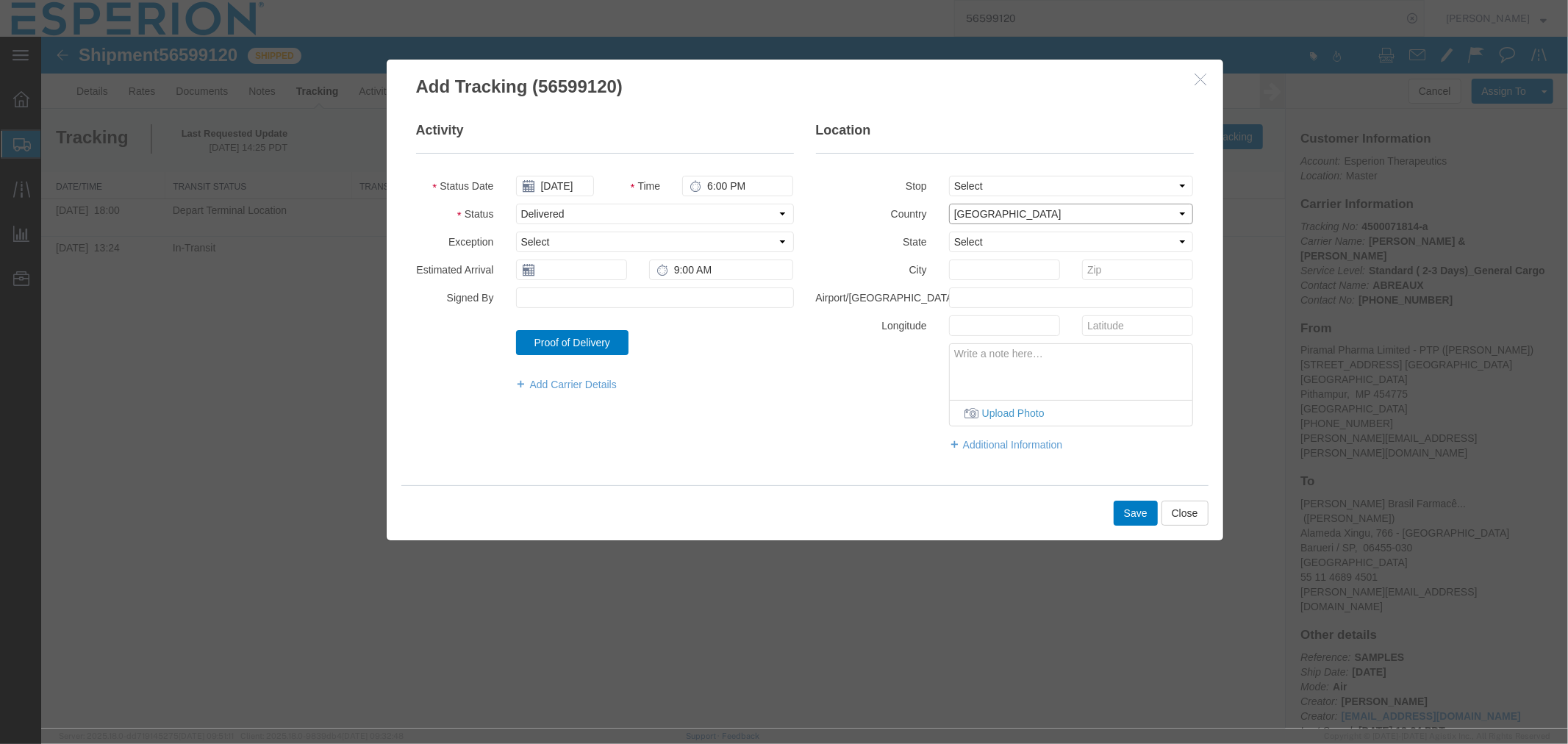
click at [1018, 217] on select "Select Afghanistan Åland Islands Albania Algeria American Samoa Andorra Angola …" at bounding box center [1071, 212] width 245 height 20
click at [1011, 183] on select "Select From: Plot No. 67-70, Sector II, Dist. Dhar, Pithampur Industrial Area, …" at bounding box center [1071, 184] width 245 height 20
select select "{"pickupDeliveryInfoId": "122489535","pickupOrDelivery": "D","stopNum": "100","…"
click at [949, 175] on select "Select From: Plot No. 67-70, Sector II, Dist. Dhar, Pithampur Industrial Area, …" at bounding box center [1071, 184] width 245 height 20
select select "BR"
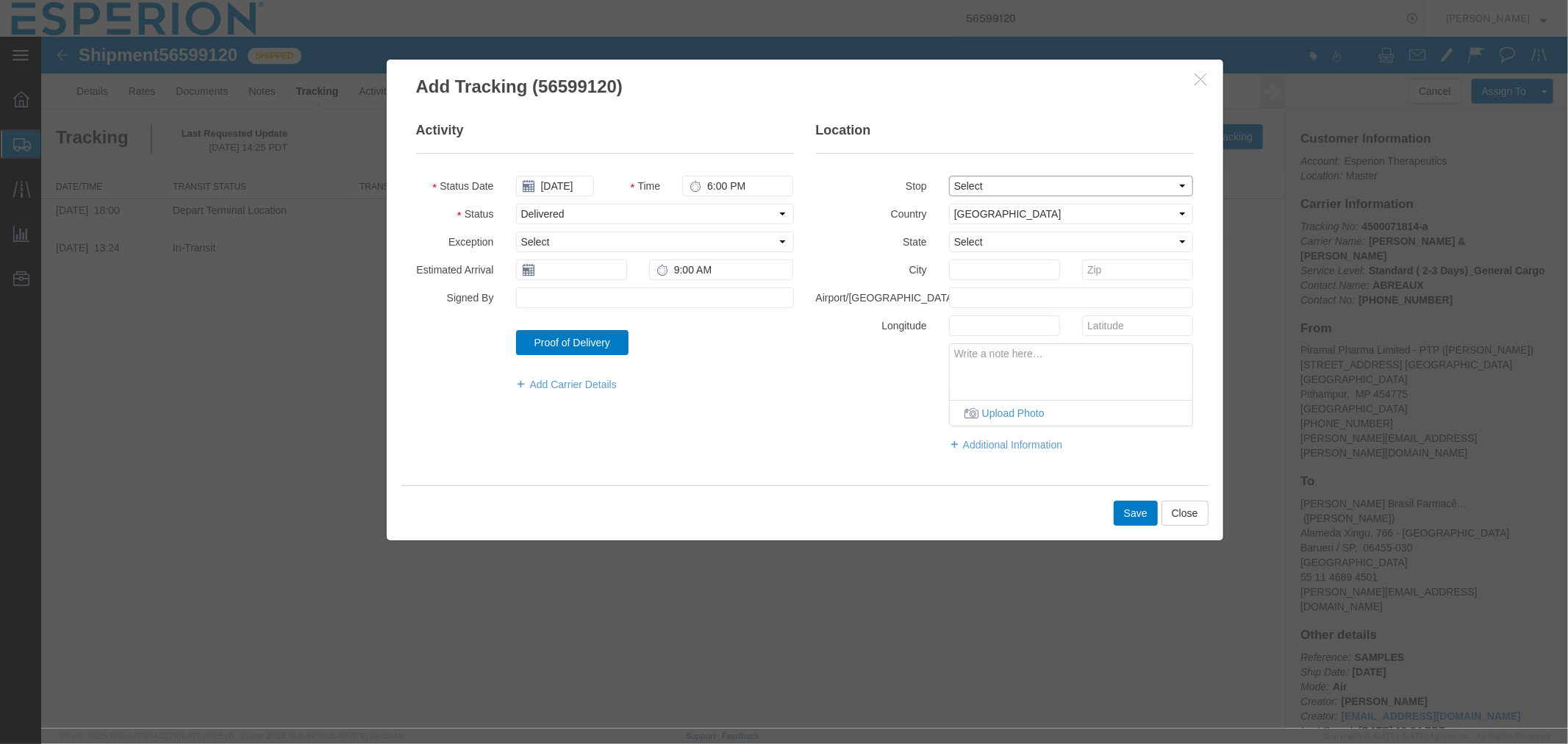
type input "Barueri / SP"
click at [1119, 521] on button "Save" at bounding box center [1136, 512] width 44 height 25
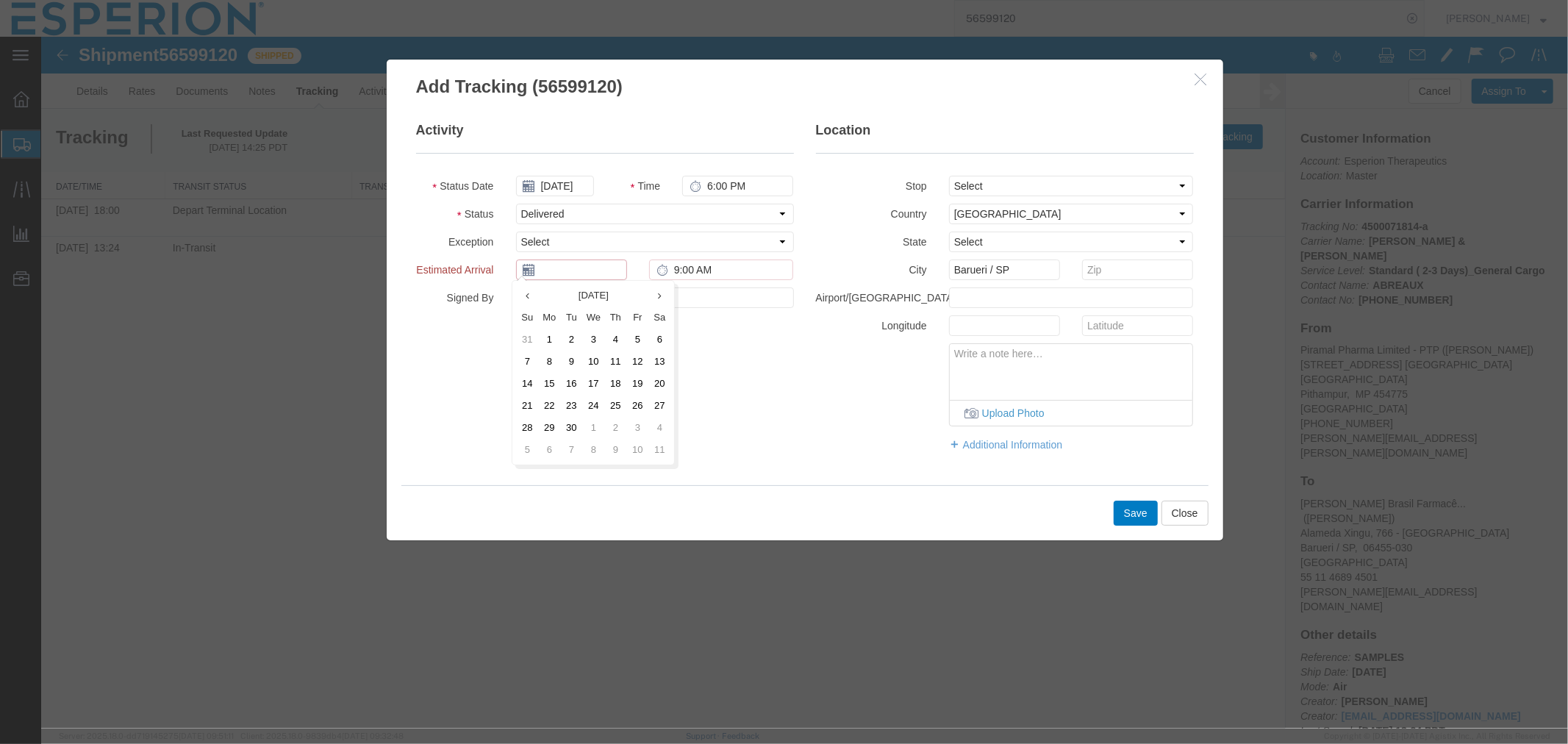
click at [589, 264] on input "text" at bounding box center [570, 268] width 111 height 20
click at [619, 360] on td "11" at bounding box center [615, 361] width 22 height 22
type input "09/11/2025"
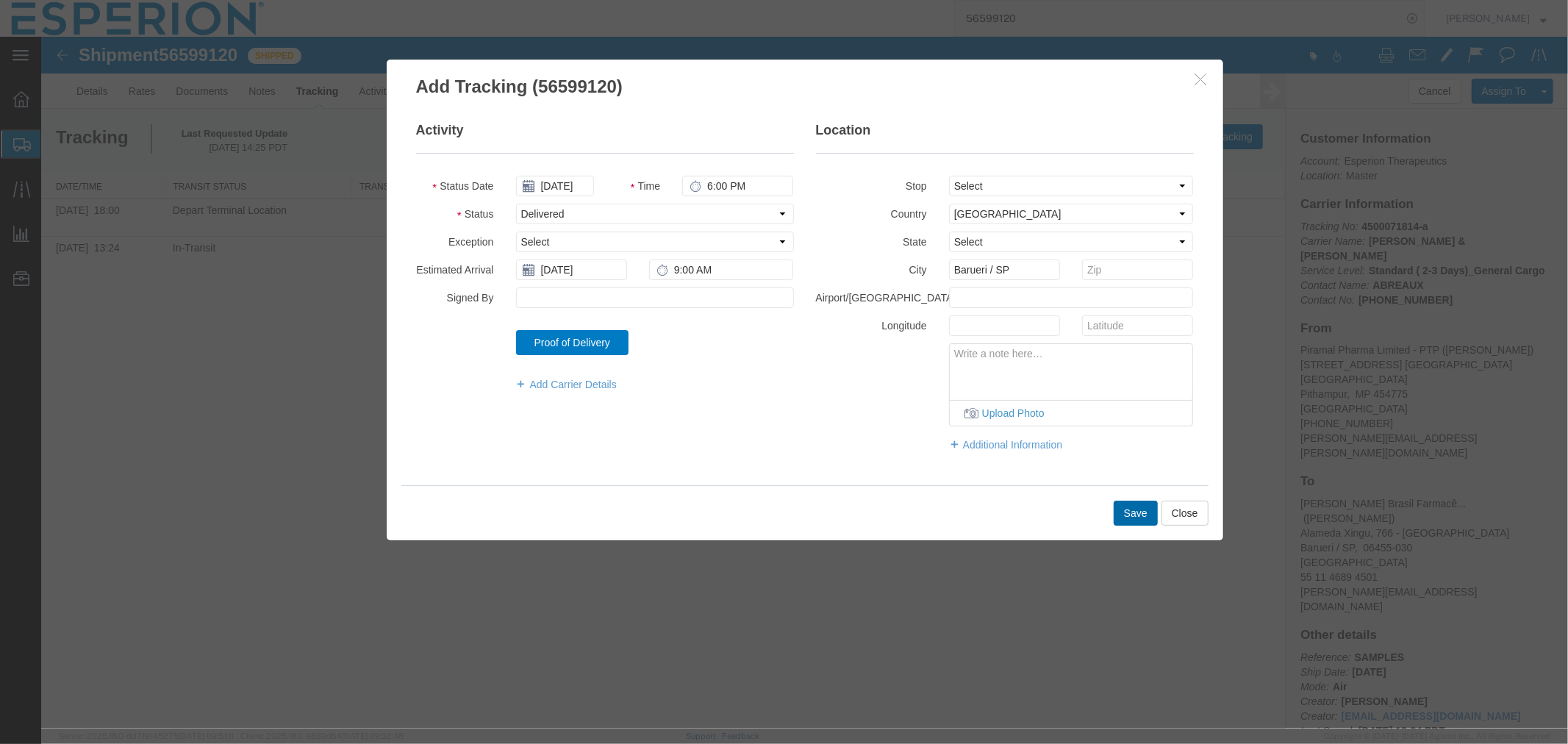
click at [1118, 505] on button "Save" at bounding box center [1136, 512] width 44 height 25
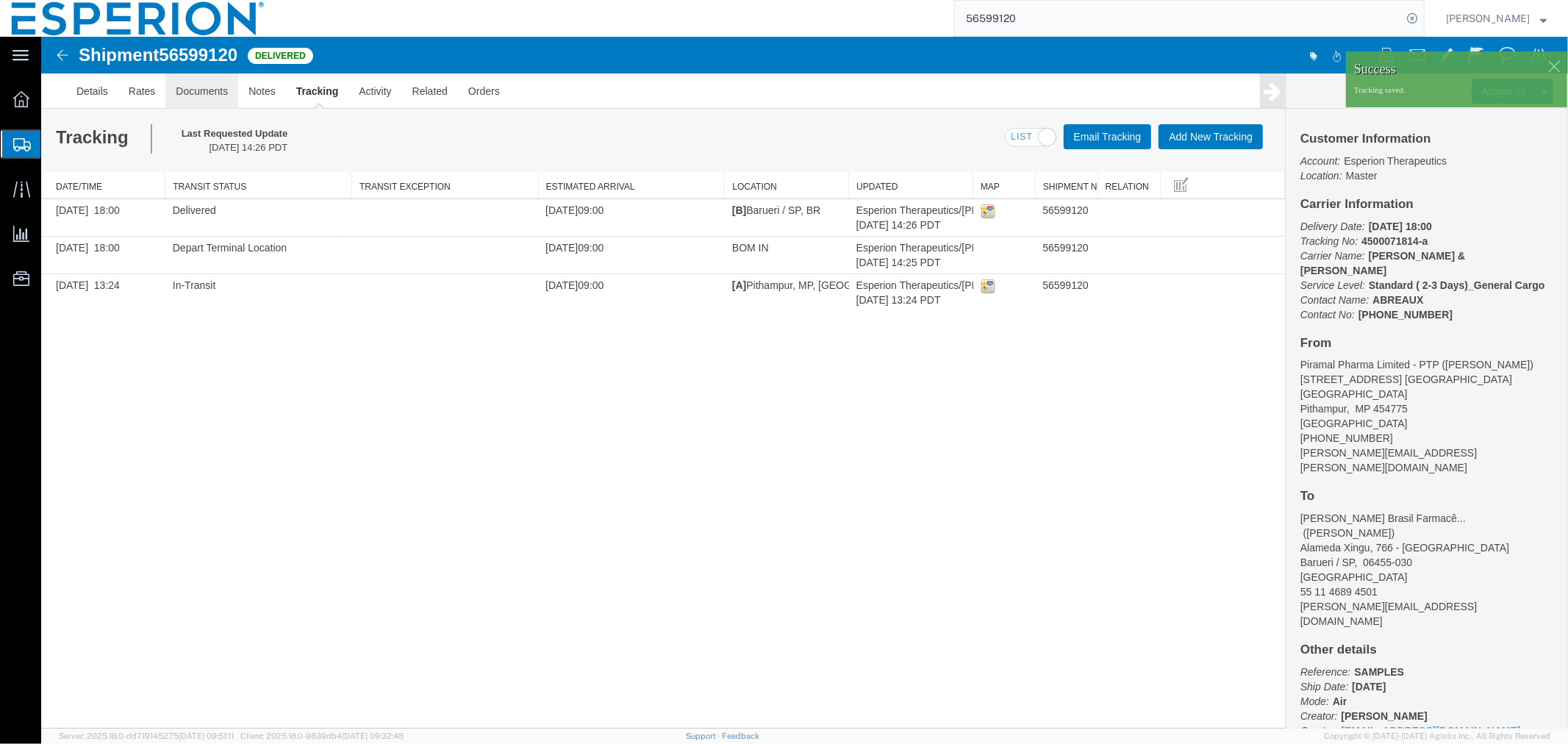
click at [217, 88] on link "Documents" at bounding box center [201, 90] width 72 height 36
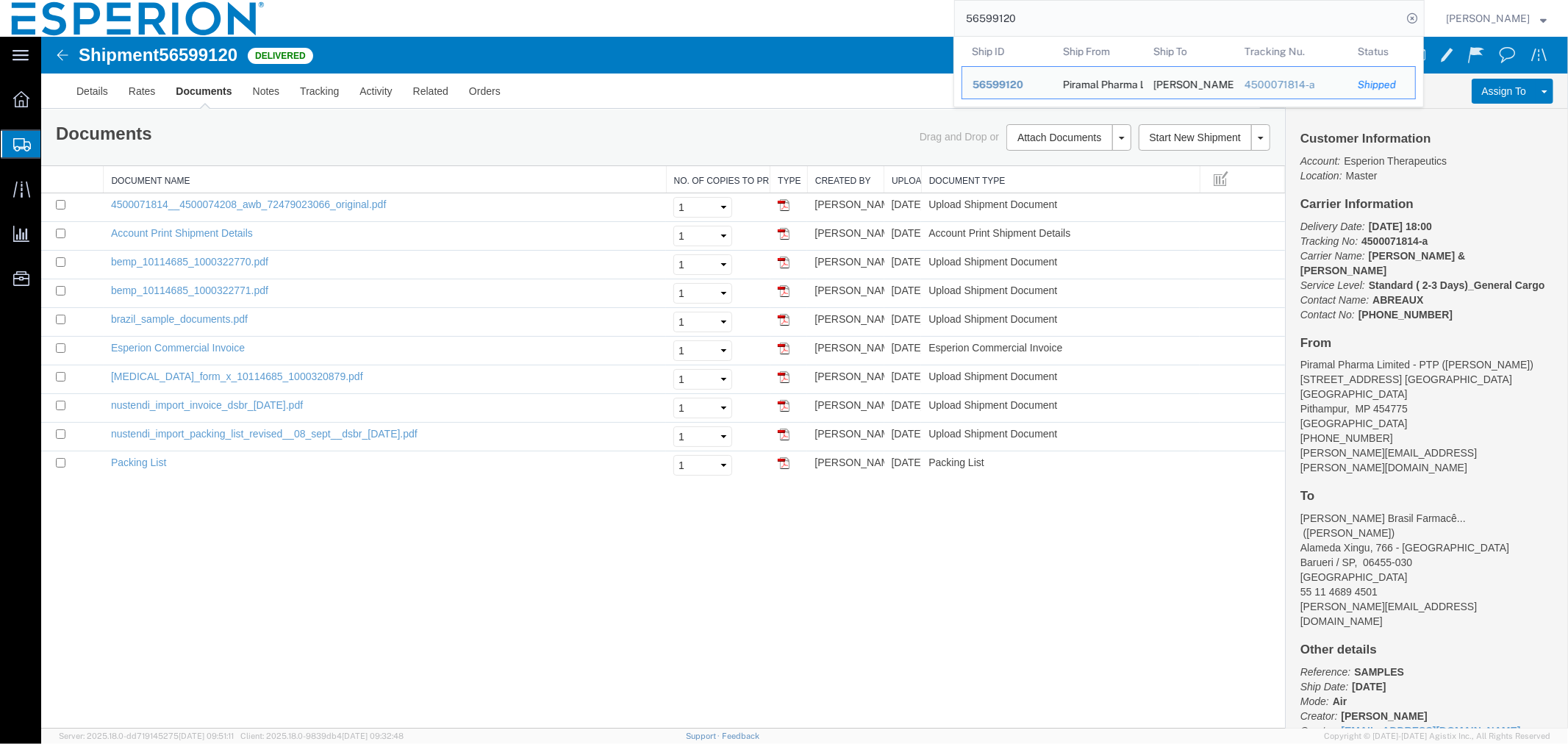
drag, startPoint x: 1028, startPoint y: 20, endPoint x: 784, endPoint y: 17, distance: 244.0
click at [784, 17] on div "56599120 Ship ID Ship From Ship To Tracking Nu. Status Ship ID 56599120 Ship Fr…" at bounding box center [851, 18] width 1148 height 37
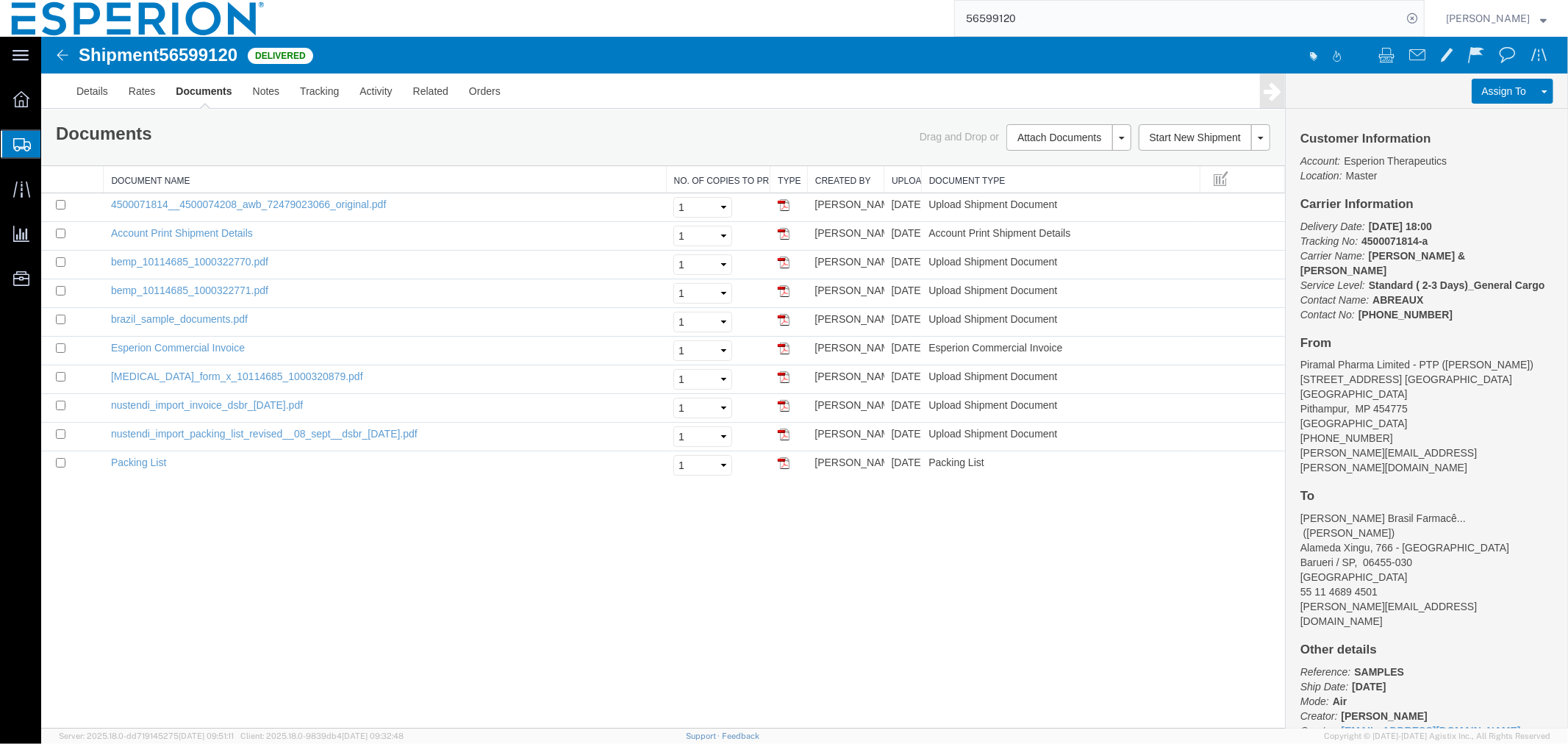
paste input "5694"
click at [1224, 23] on input "56556940" at bounding box center [1178, 18] width 447 height 36
type input "56556940"
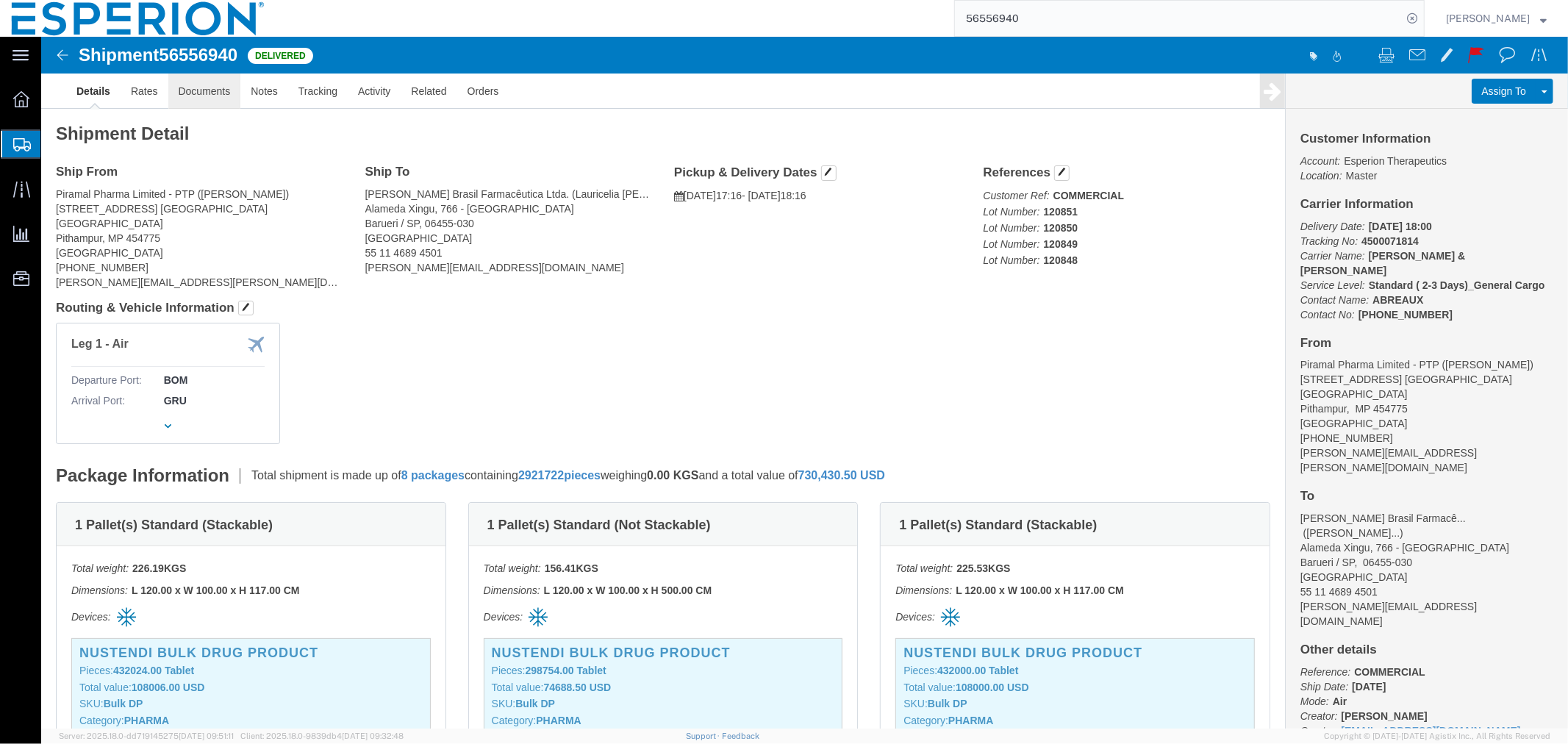
click link "Documents"
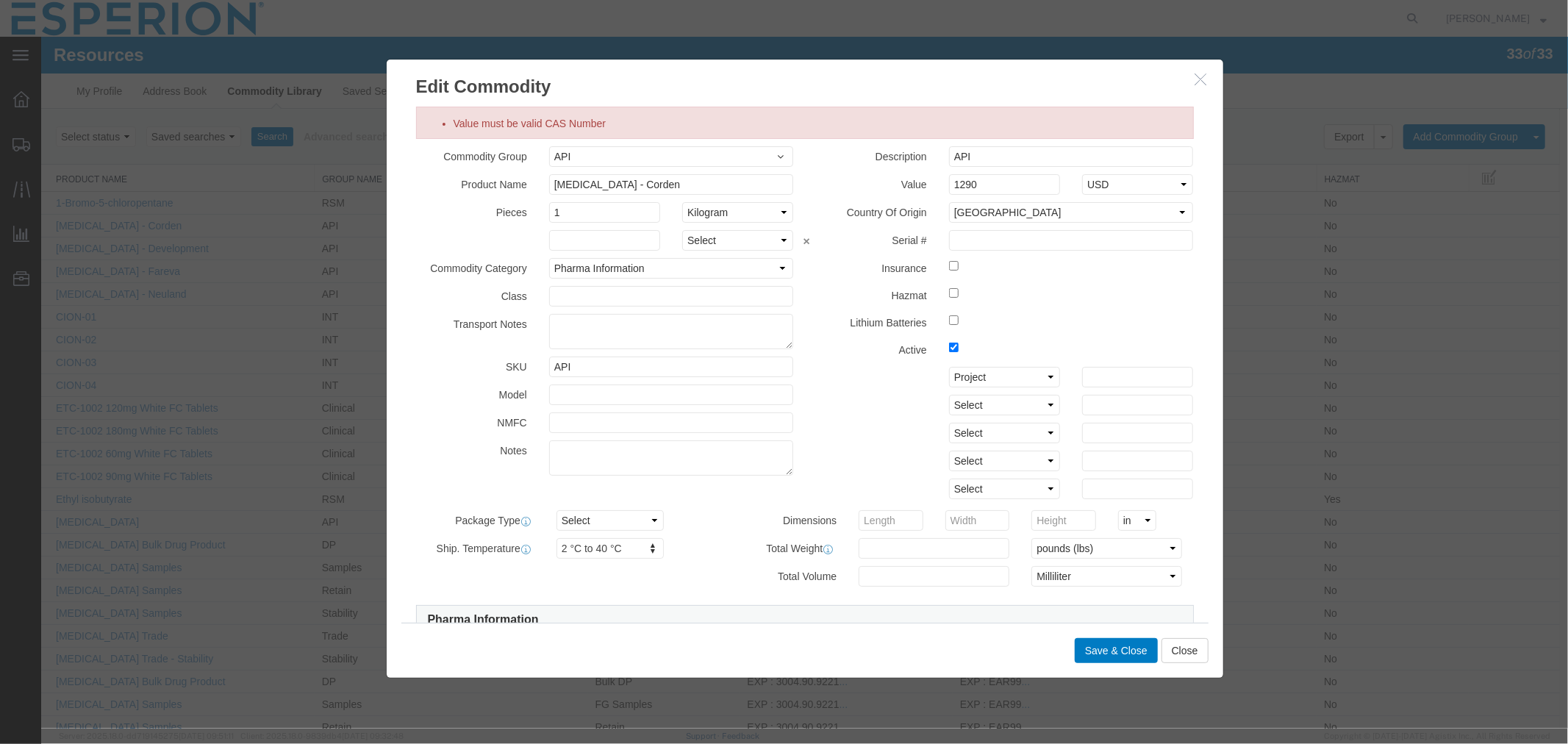
scroll to position [326, 0]
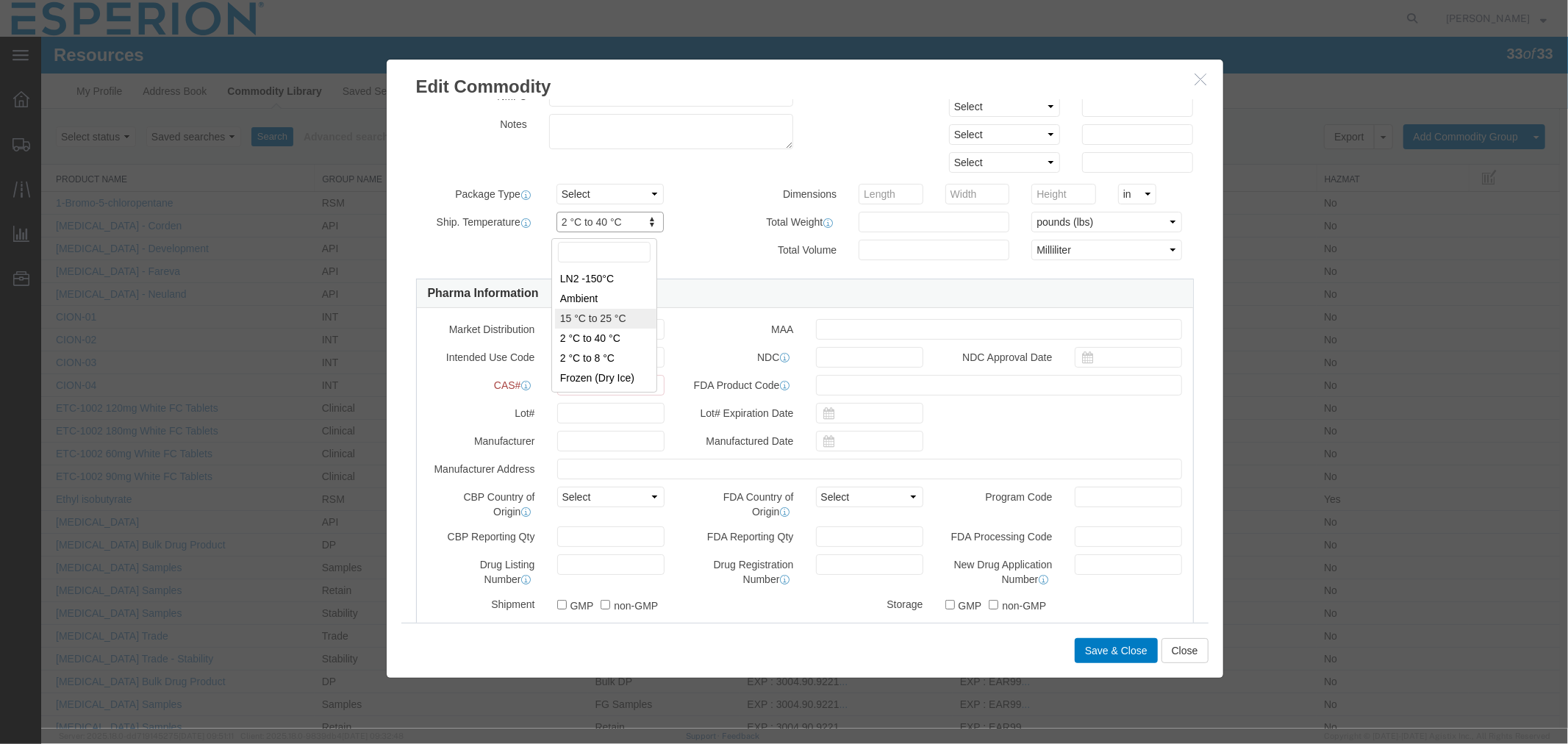
type input "FROM_15_TO_25"
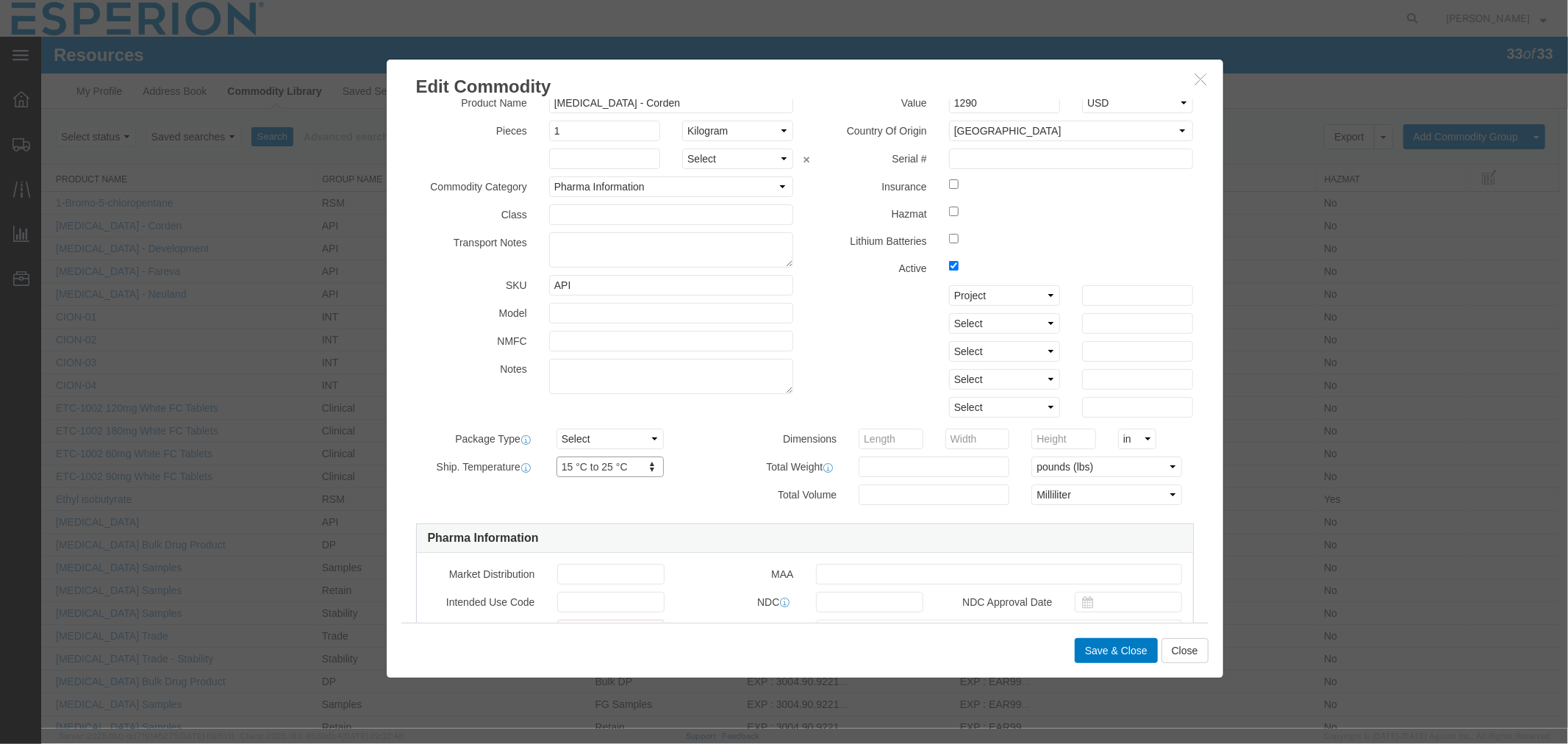
scroll to position [0, 0]
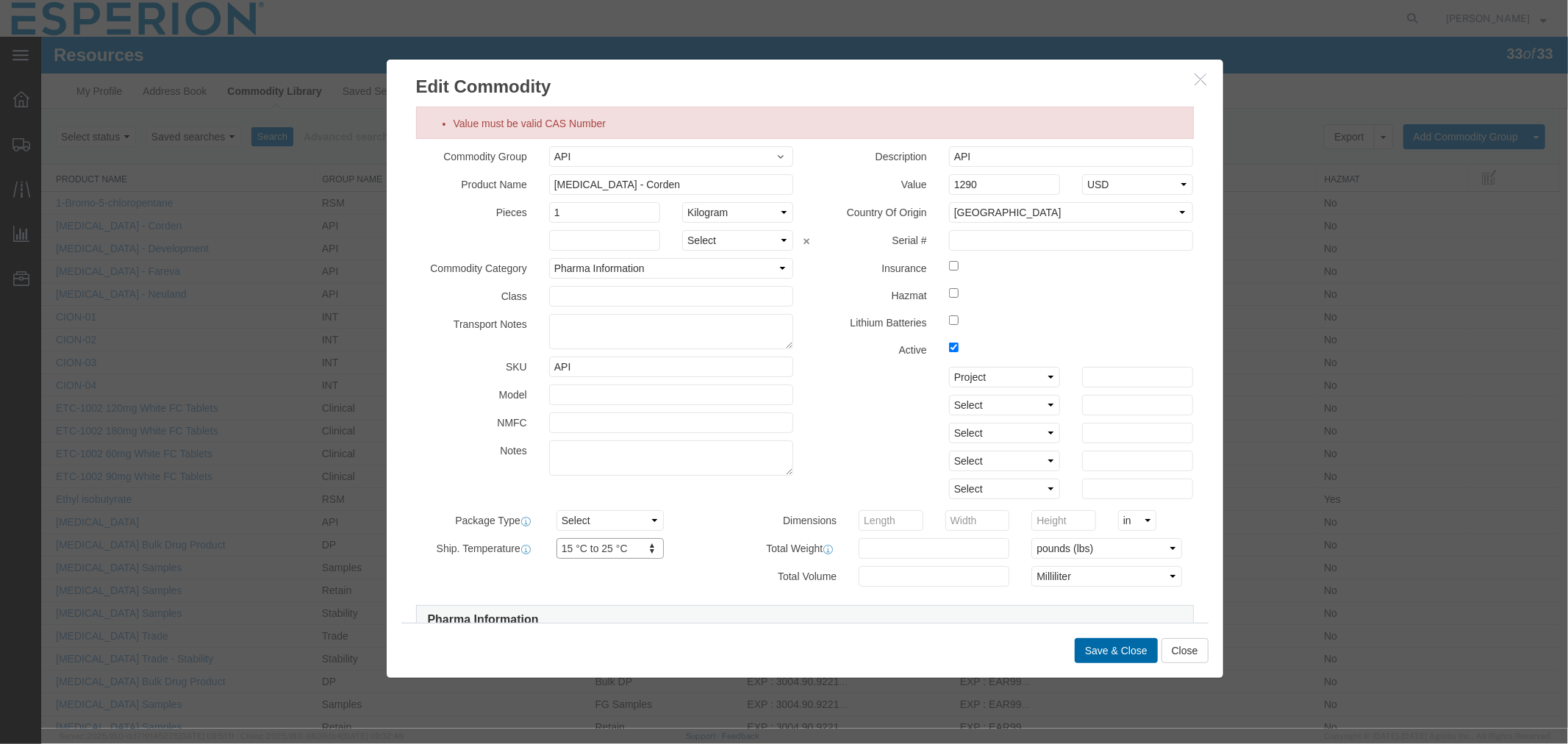
click at [1115, 648] on button "Save & Close" at bounding box center [1115, 650] width 83 height 25
